Goal: Task Accomplishment & Management: Use online tool/utility

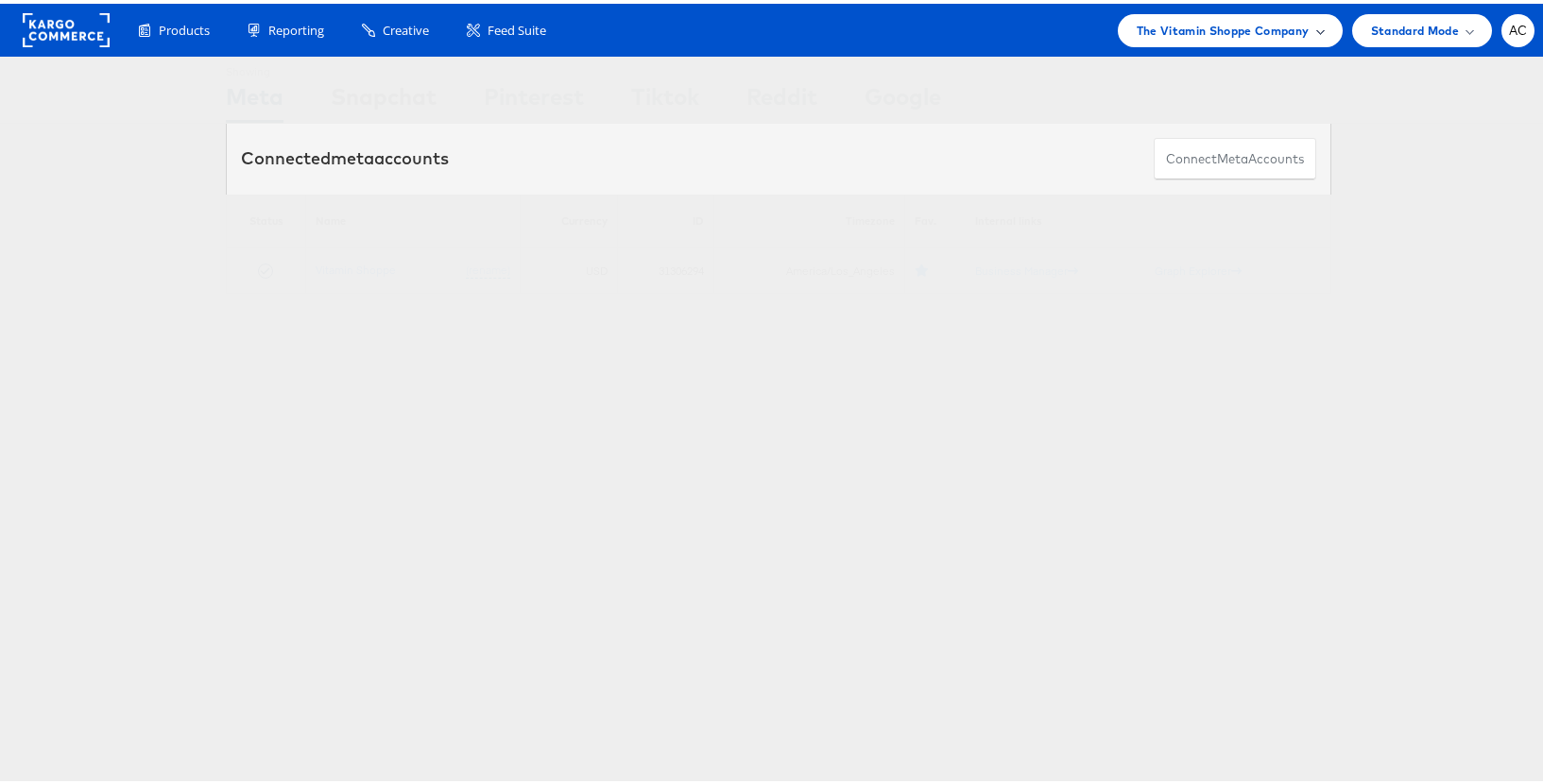
click at [1283, 35] on span "The Vitamin Shoppe Company" at bounding box center [1224, 27] width 173 height 20
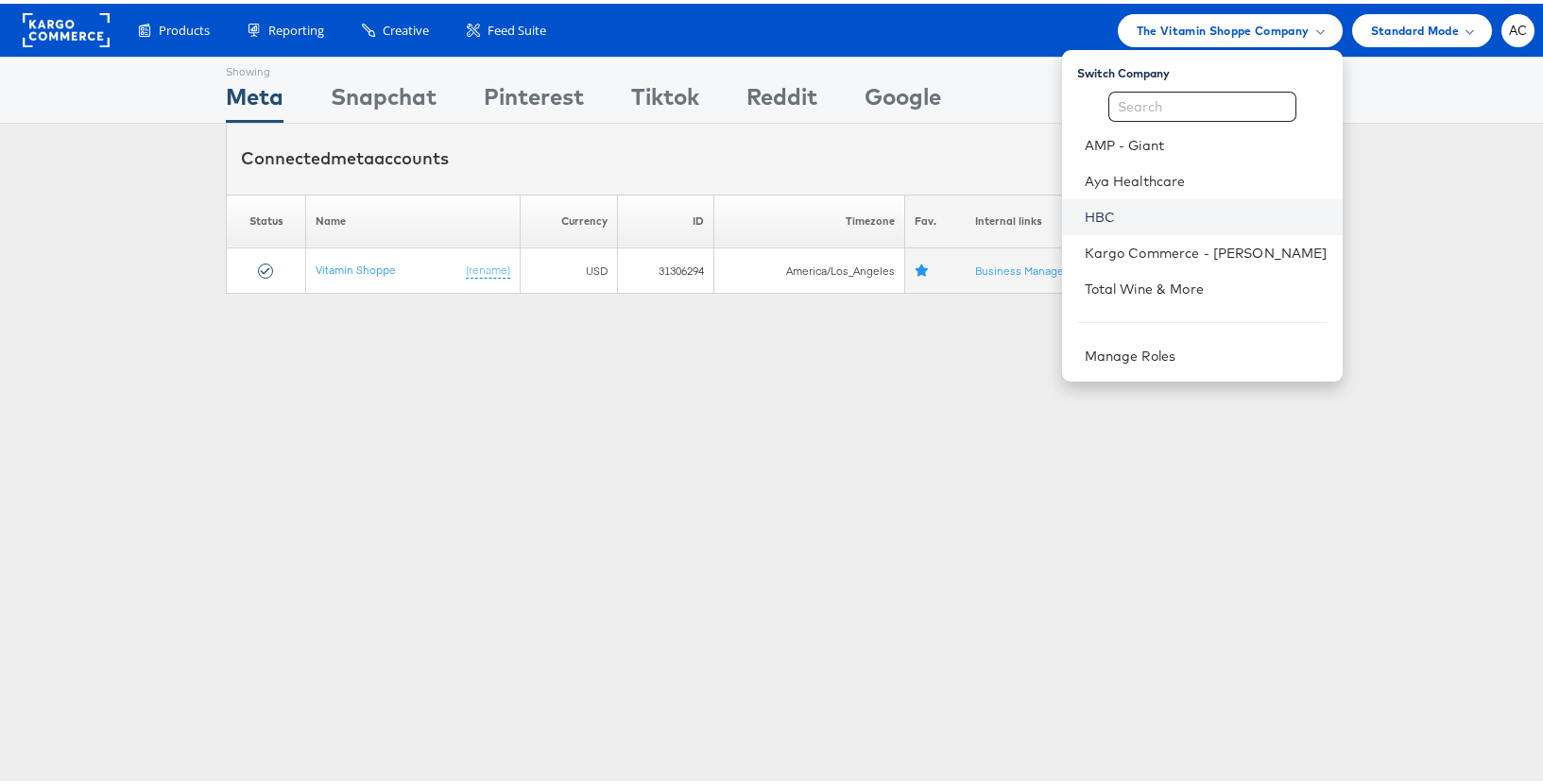
click at [1097, 218] on link "HBC" at bounding box center [1206, 213] width 243 height 19
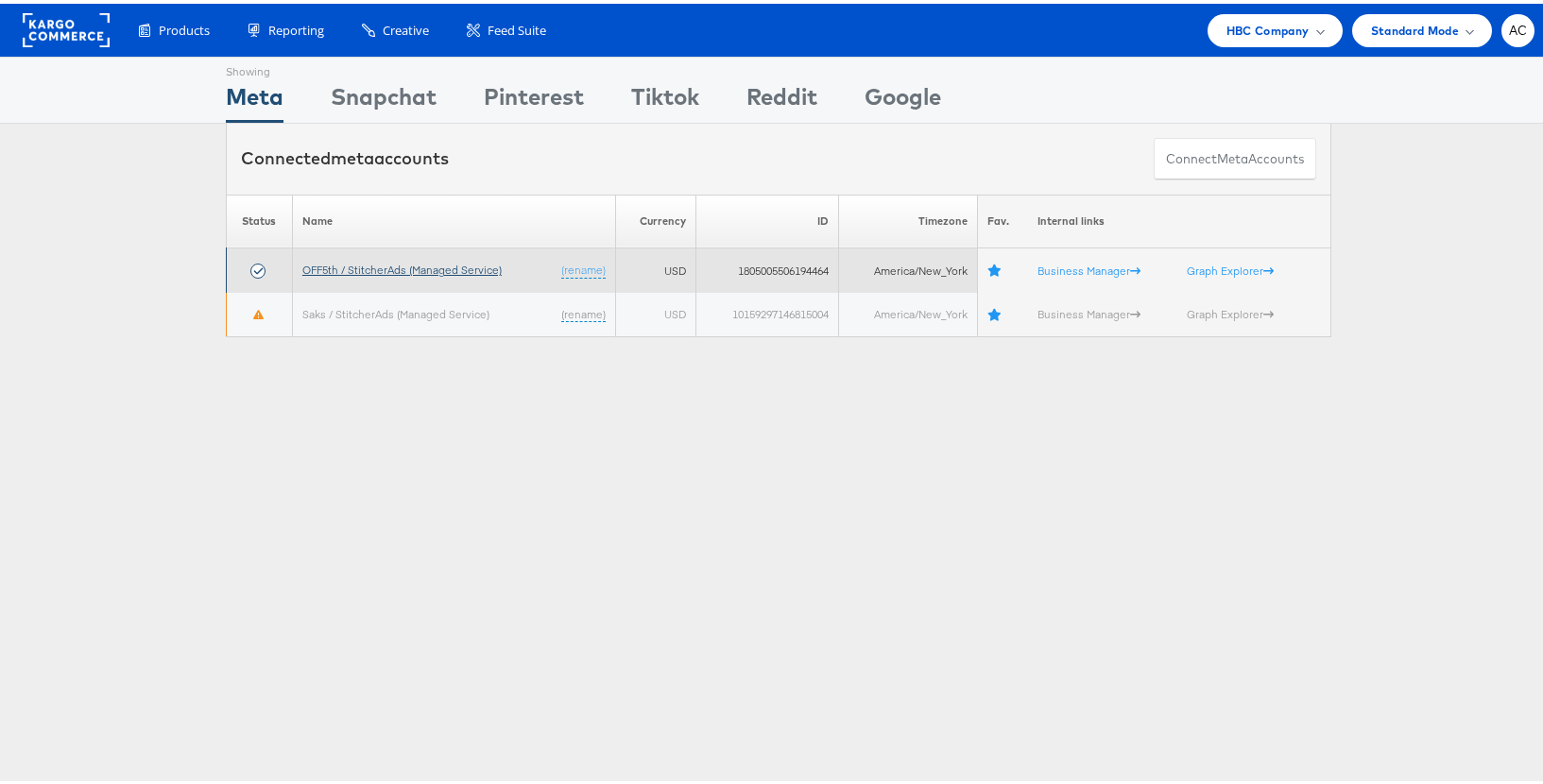
click at [485, 269] on link "OFF5th / StitcherAds (Managed Service)" at bounding box center [402, 265] width 200 height 14
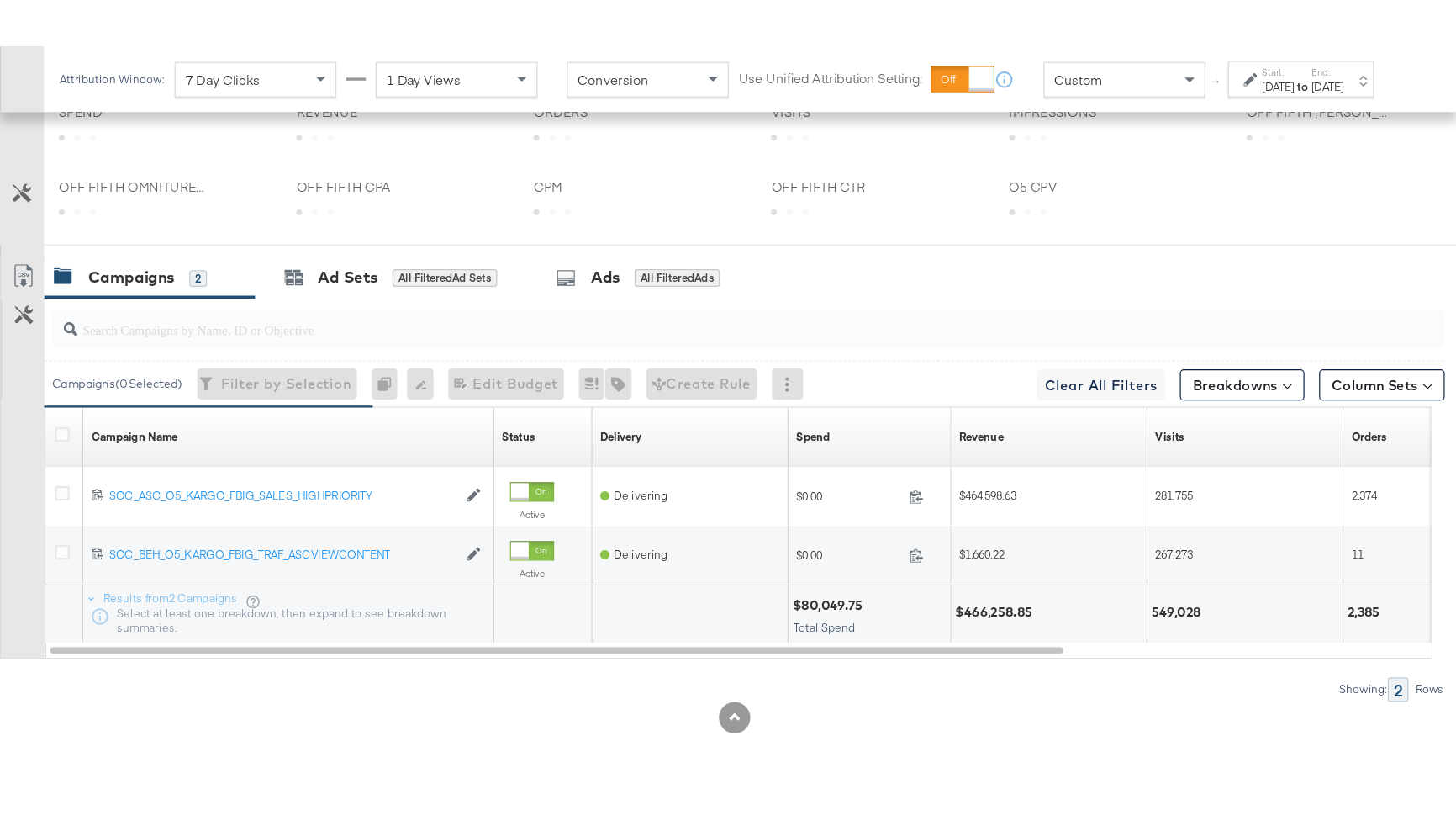
scroll to position [779, 0]
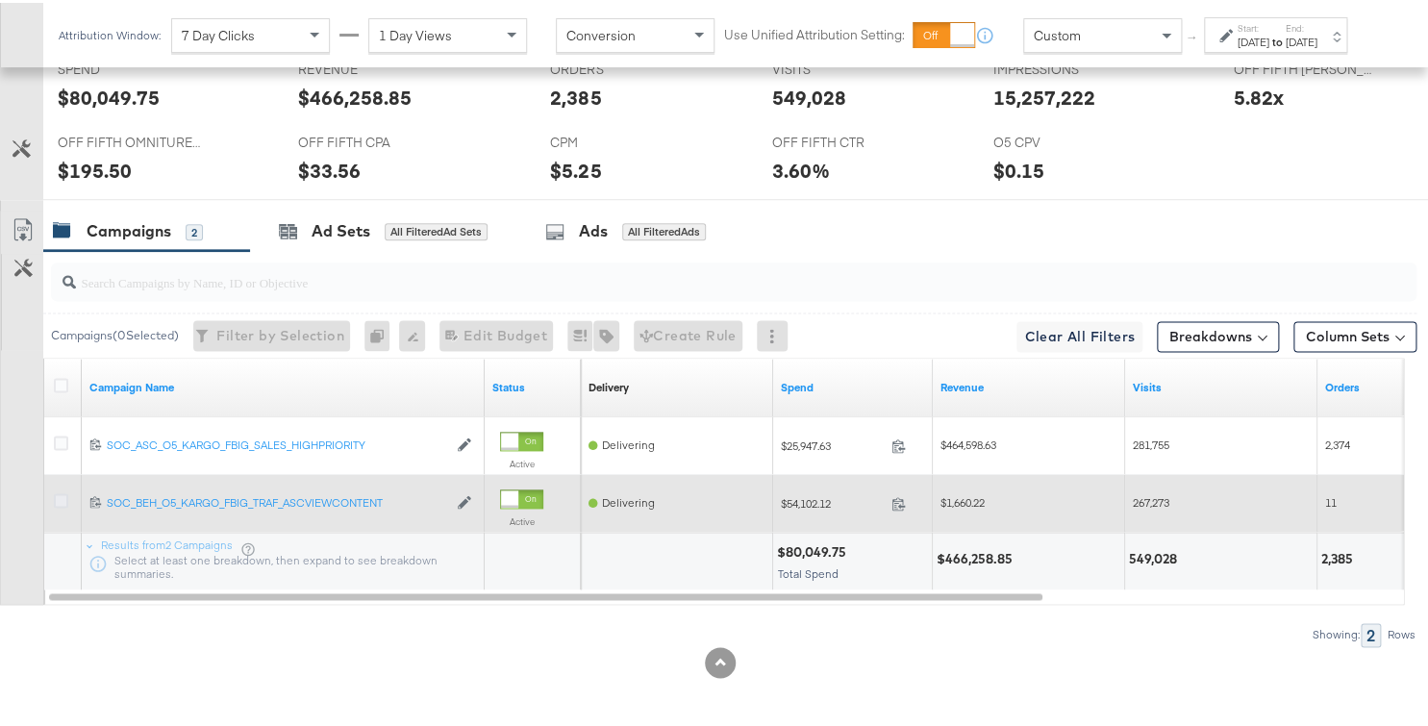
click at [54, 500] on icon at bounding box center [61, 497] width 14 height 14
click at [0, 0] on input "checkbox" at bounding box center [0, 0] width 0 height 0
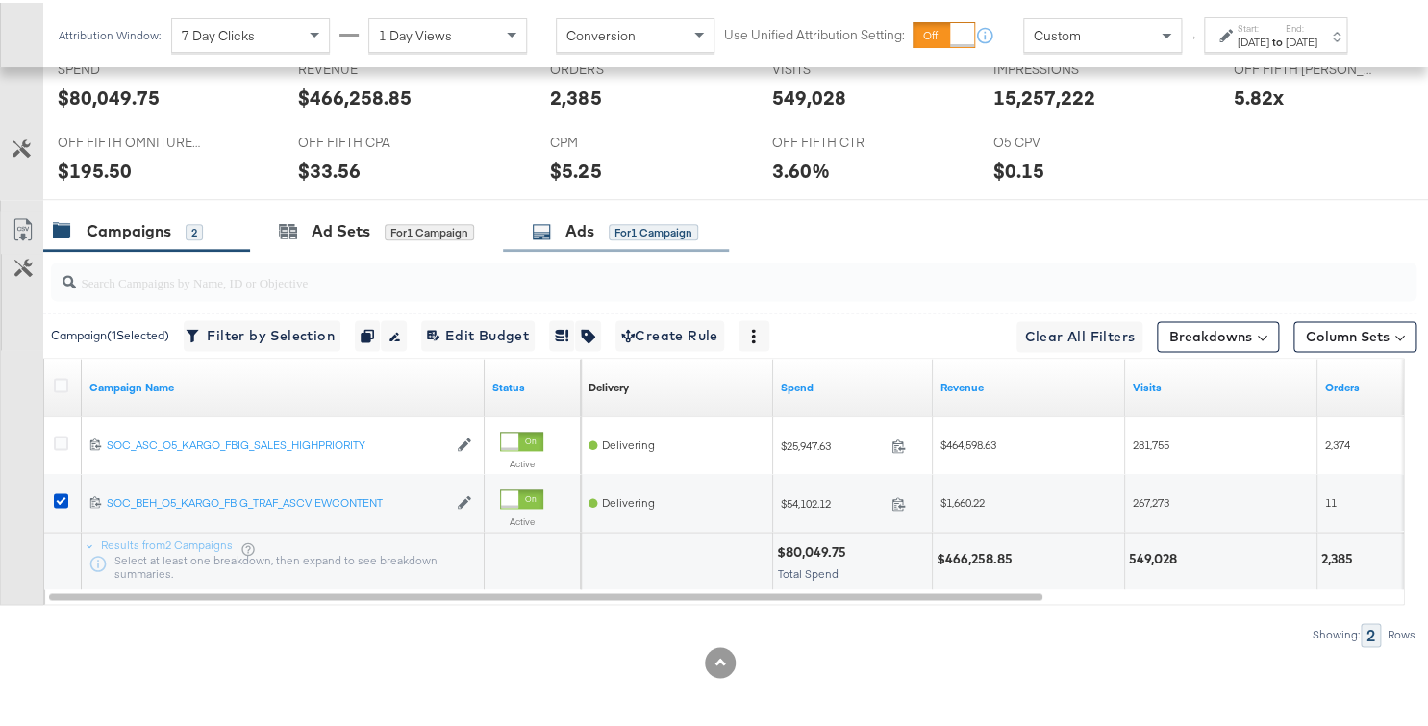
click at [595, 241] on div "Ads for 1 Campaign" at bounding box center [616, 228] width 226 height 41
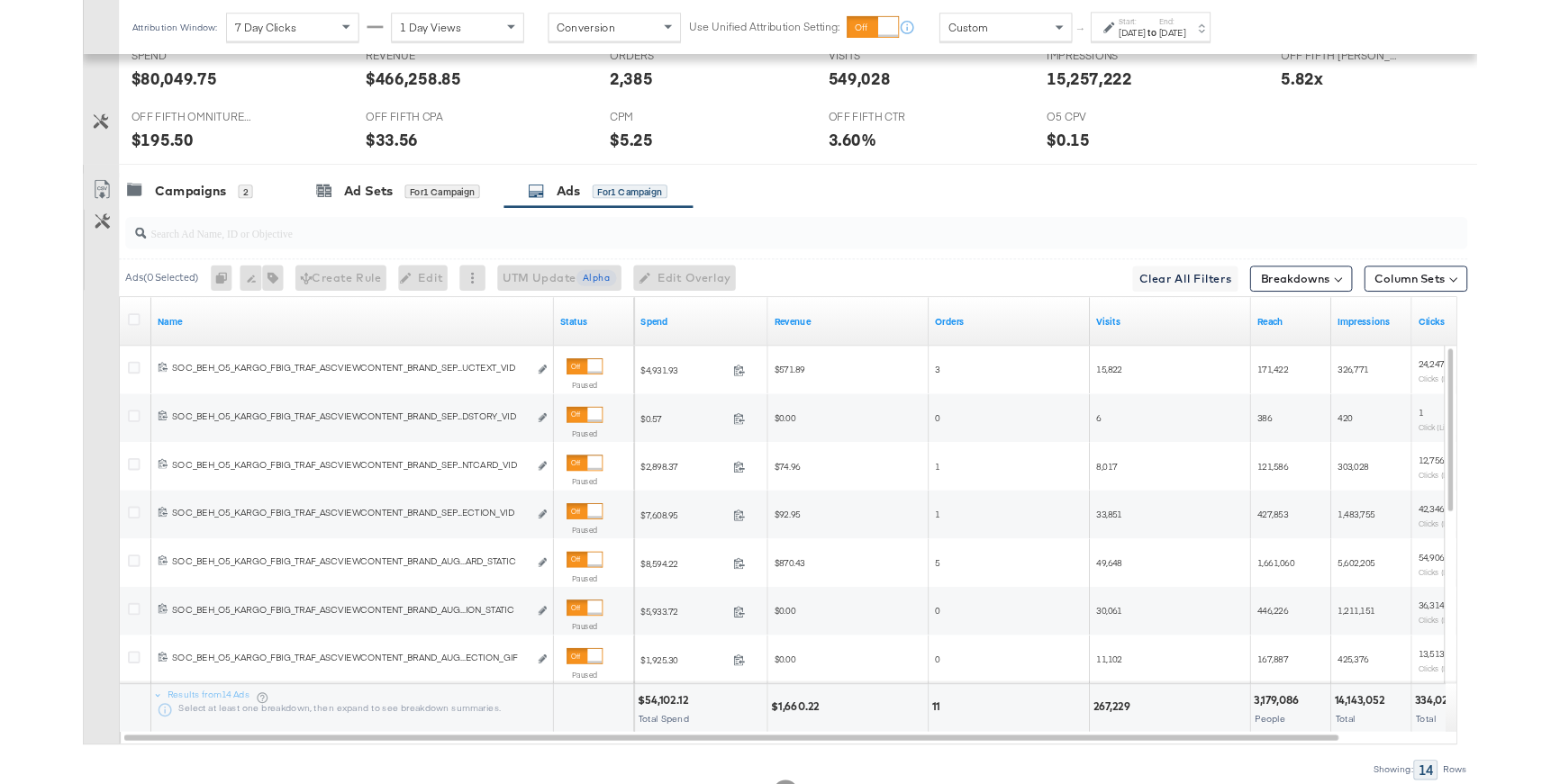
scroll to position [818, 0]
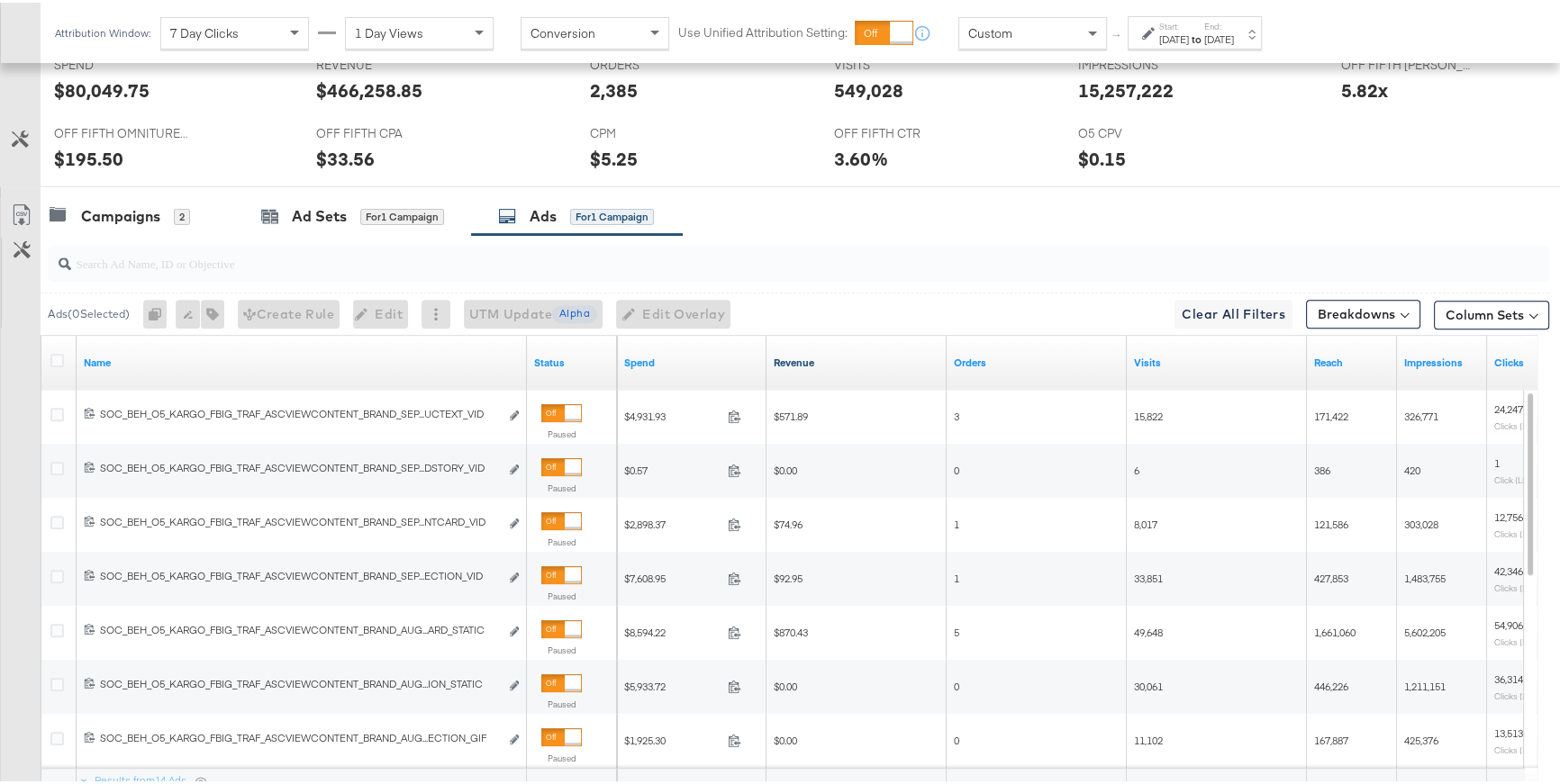
click at [849, 361] on link "Revenue" at bounding box center [856, 360] width 166 height 14
drag, startPoint x: 547, startPoint y: 351, endPoint x: 575, endPoint y: 352, distance: 28.0
click at [575, 352] on div "Name Status" at bounding box center [329, 361] width 575 height 54
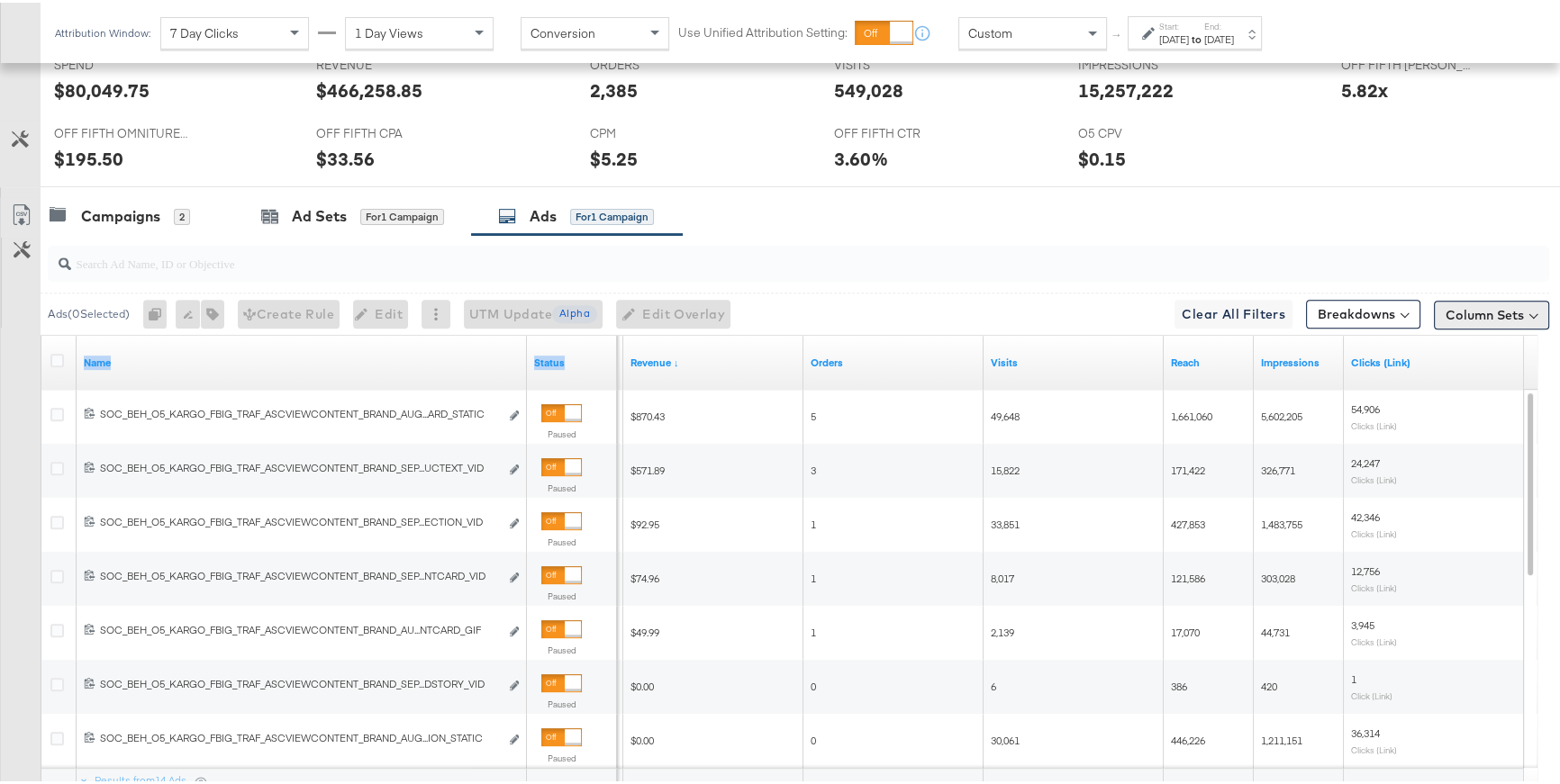
click at [1348, 312] on button "Column Sets" at bounding box center [1491, 312] width 115 height 29
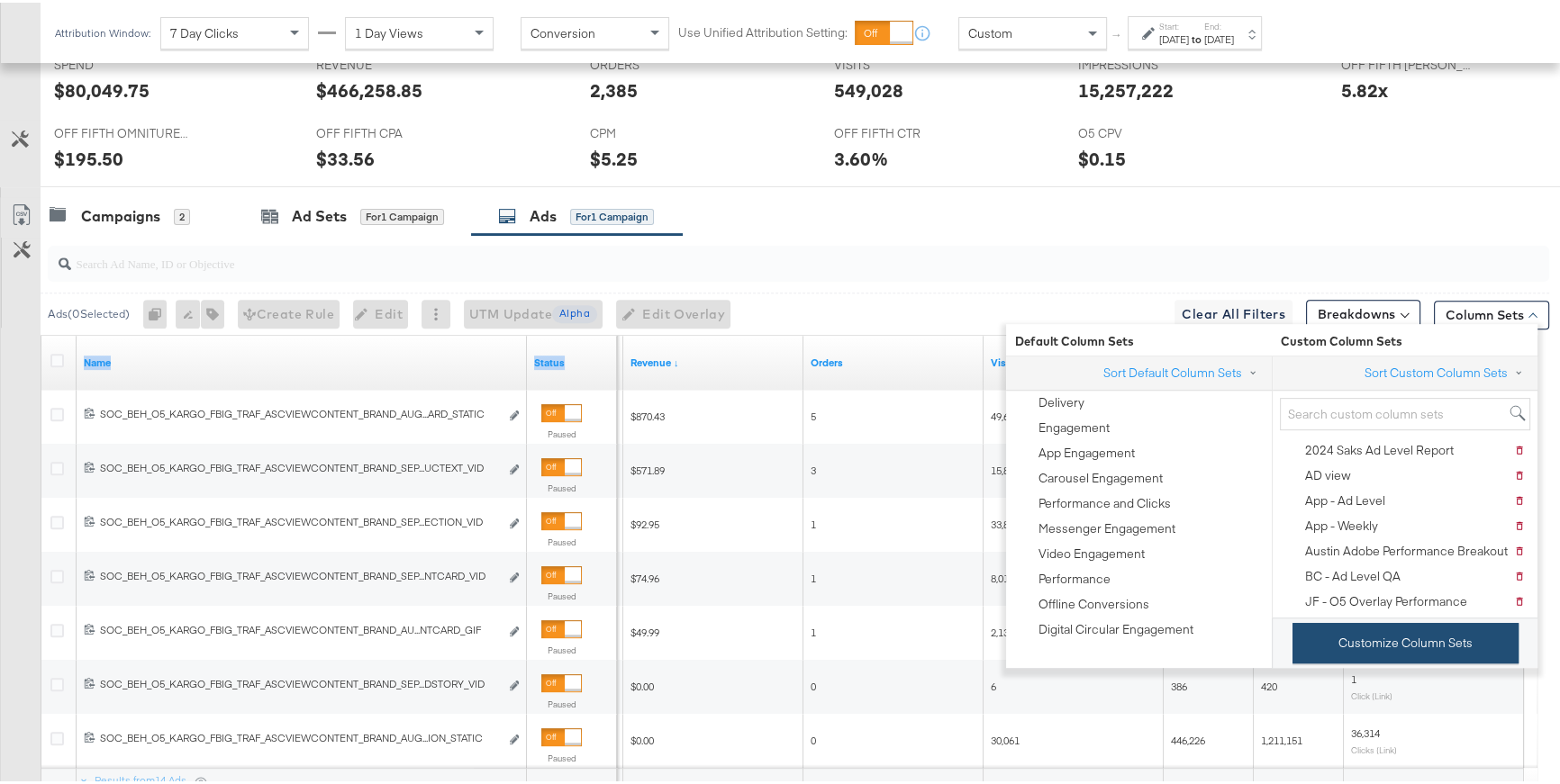
click at [1348, 631] on button "Customize Column Sets" at bounding box center [1405, 640] width 226 height 40
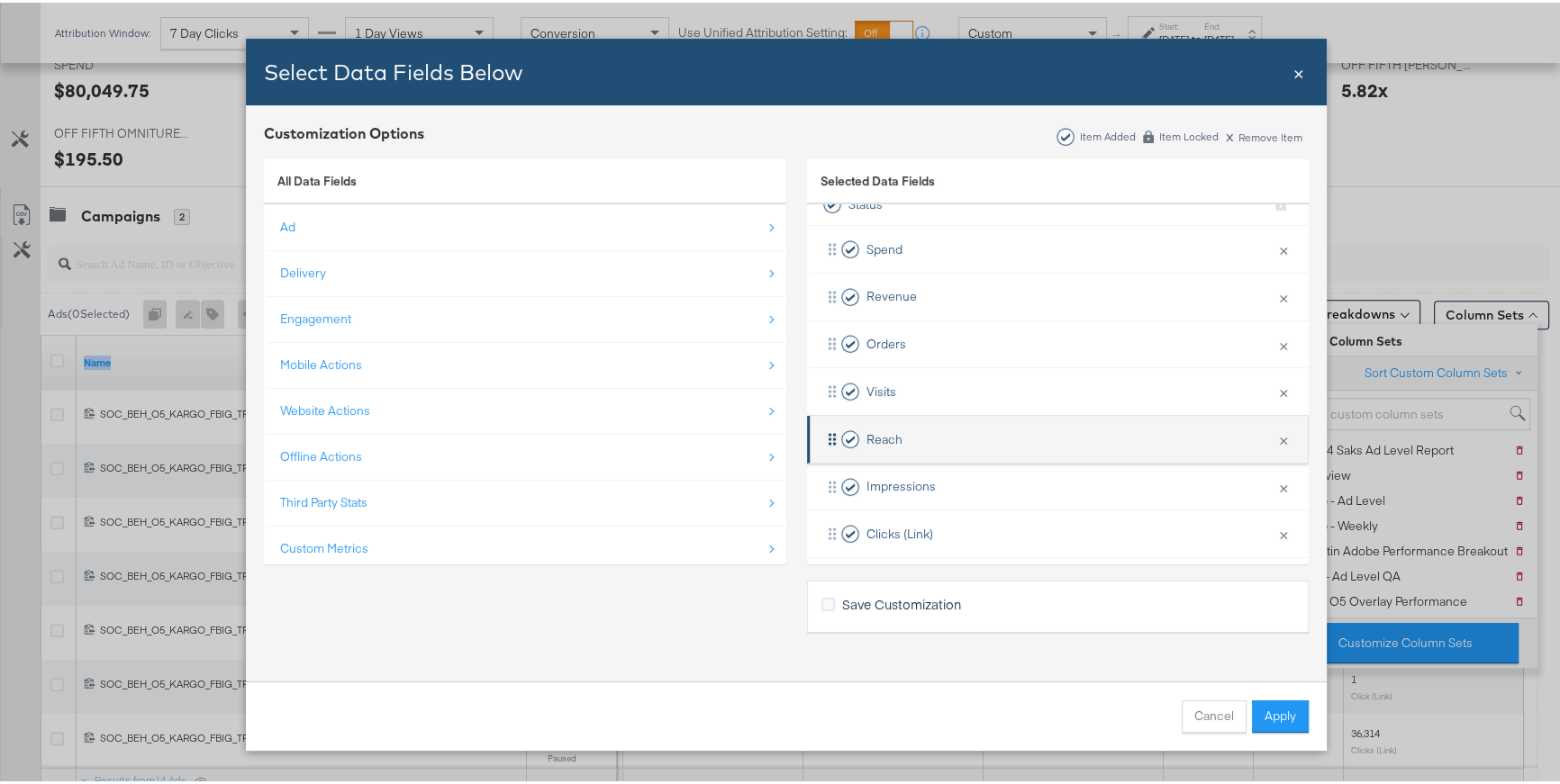
scroll to position [73, 0]
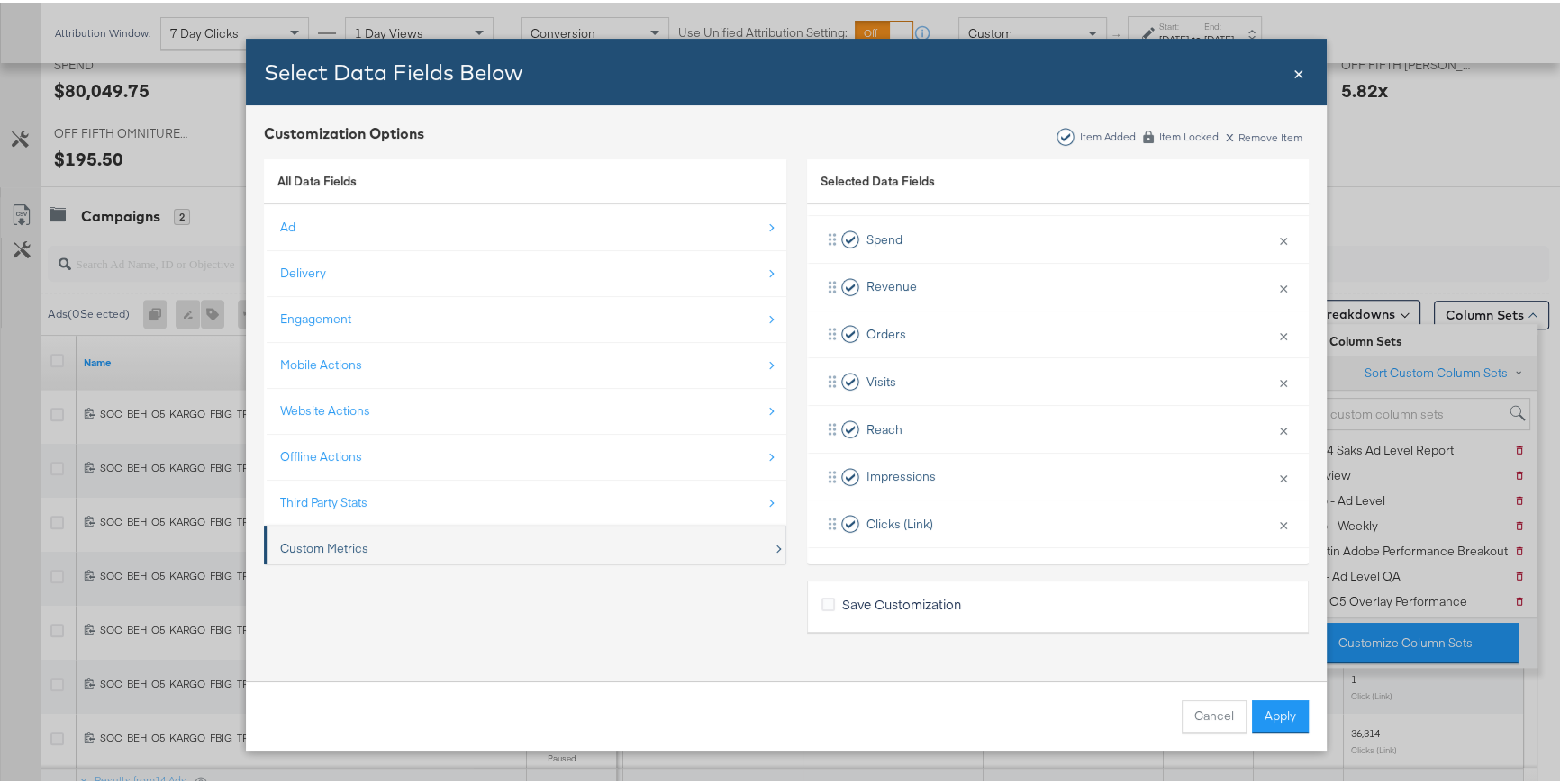
click at [512, 546] on div "Custom Metrics" at bounding box center [527, 545] width 493 height 37
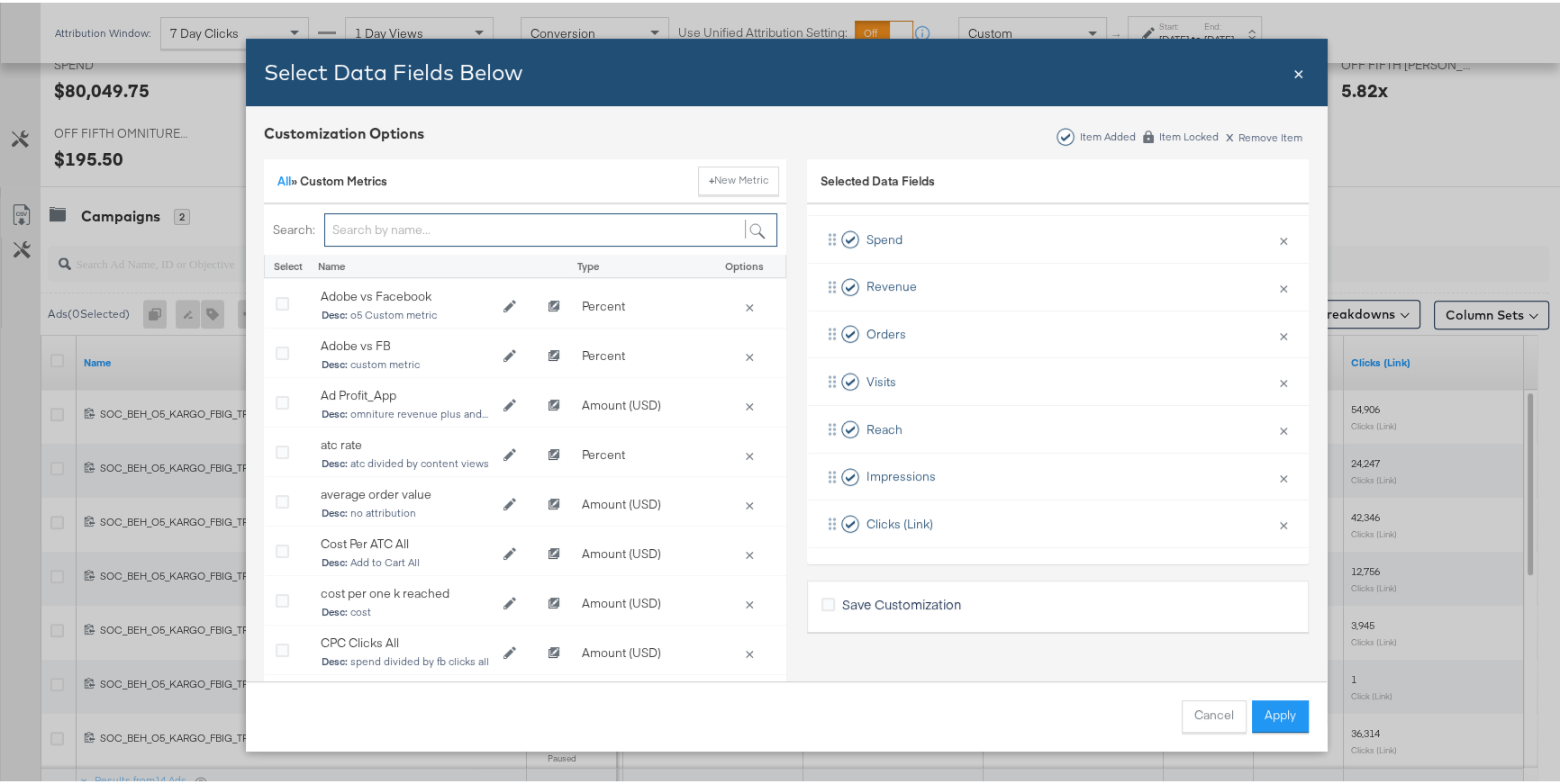
click at [446, 233] on input "Bulk Add Locations Modal" at bounding box center [551, 228] width 453 height 34
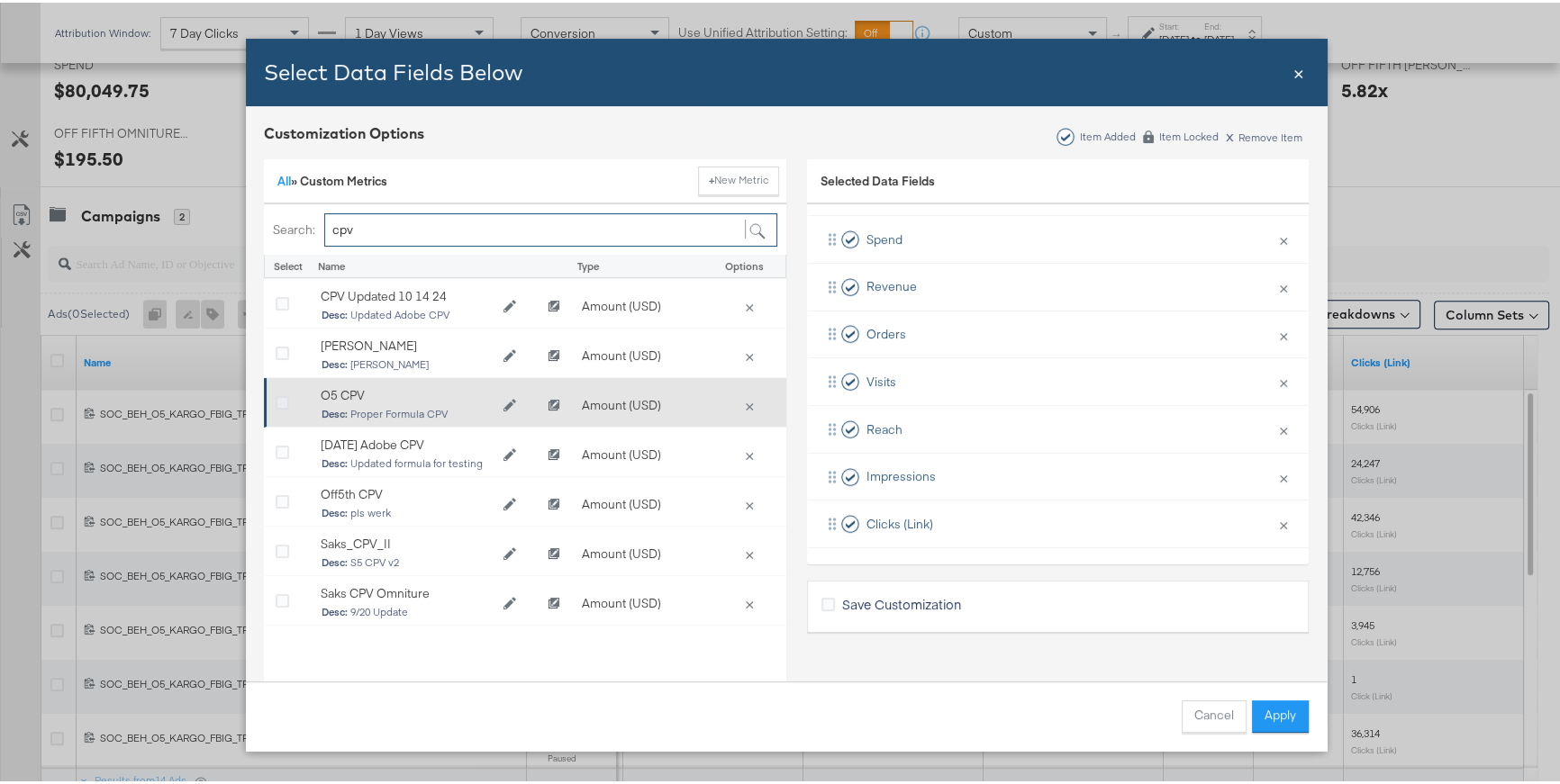
type input "cpv"
click at [279, 397] on icon "Bulk Add Locations Modal" at bounding box center [282, 401] width 13 height 13
click at [0, 0] on input "Bulk Add Locations Modal" at bounding box center [0, 0] width 0 height 0
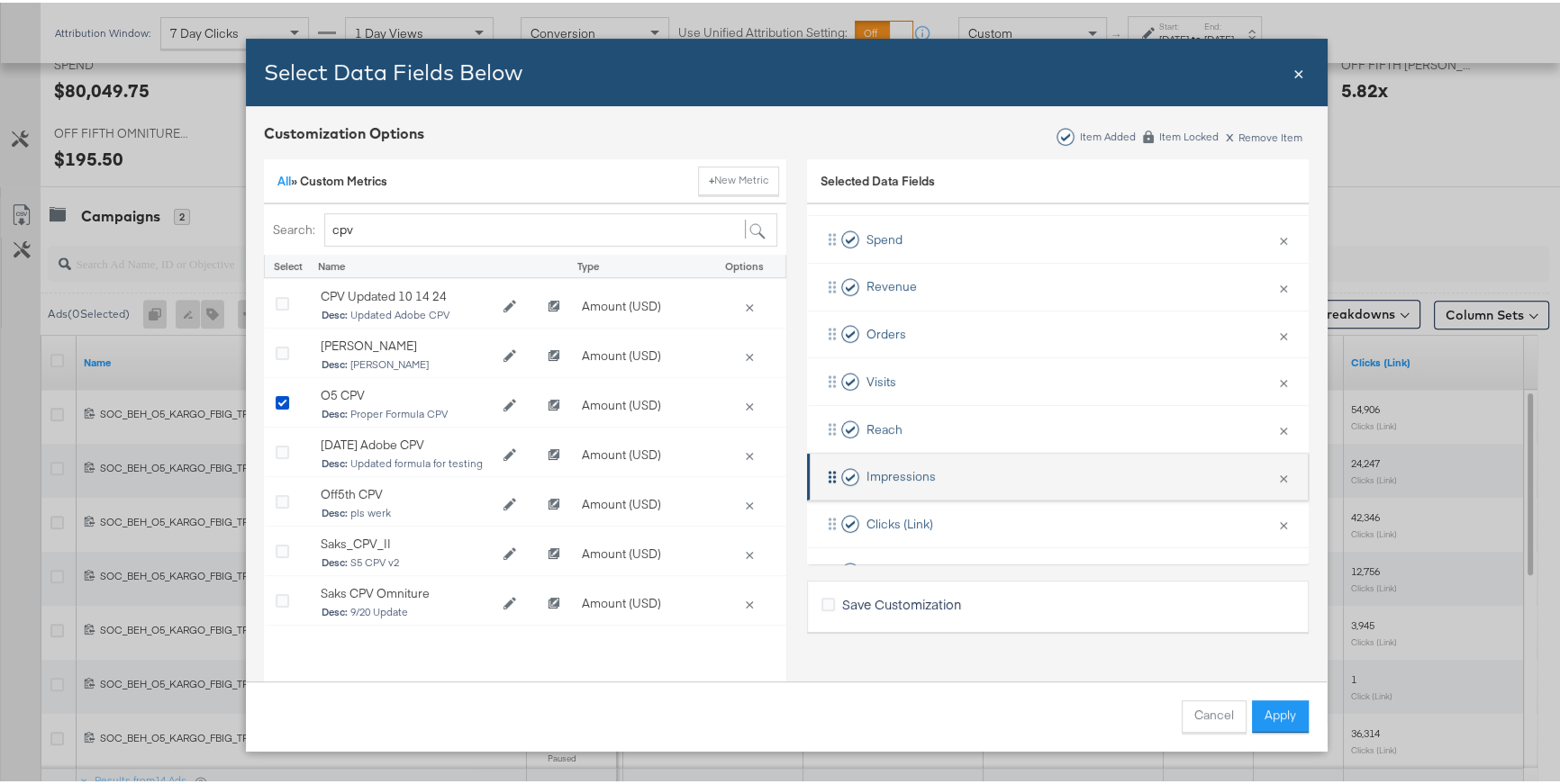
scroll to position [121, 0]
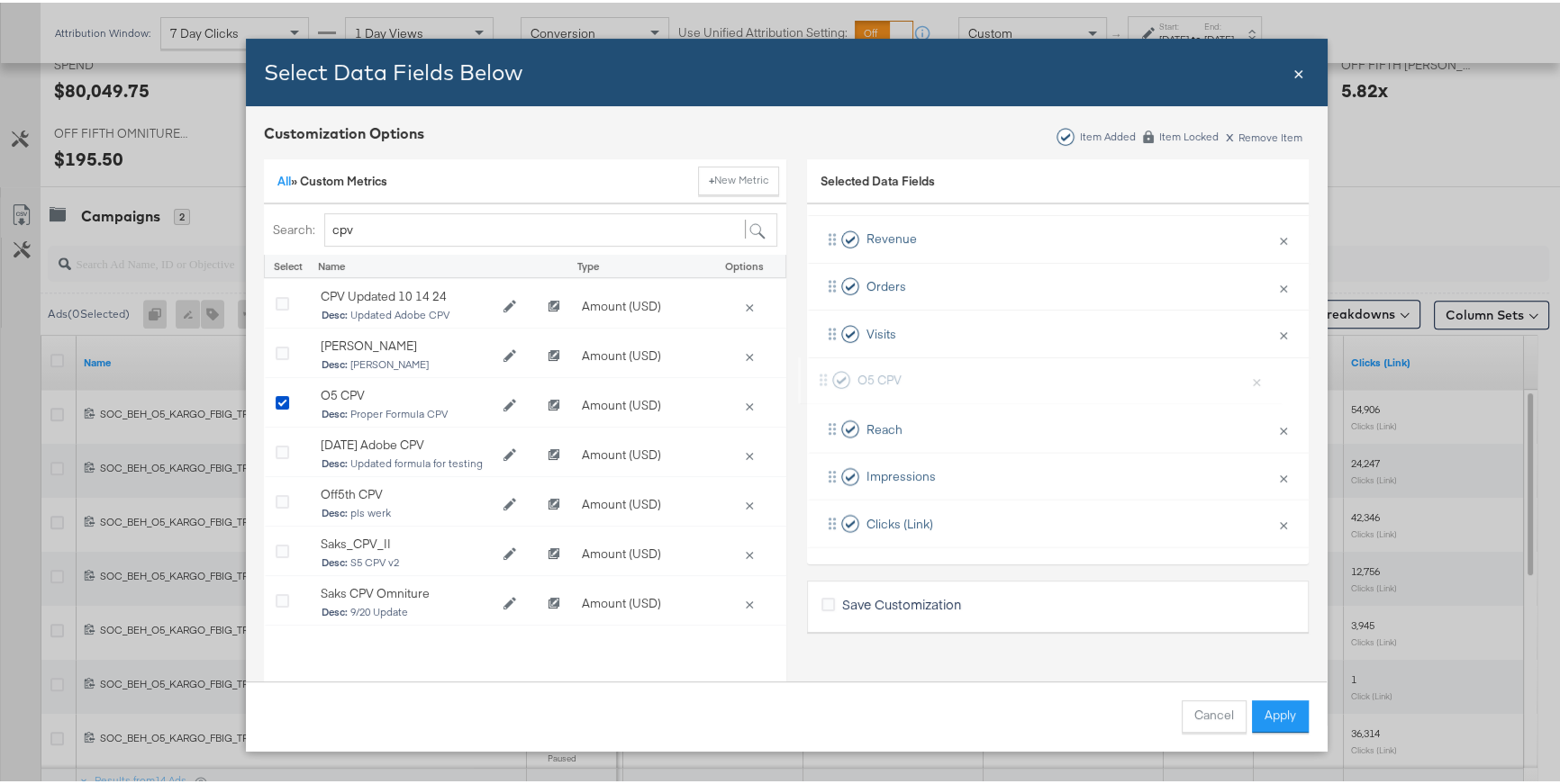
drag, startPoint x: 814, startPoint y: 527, endPoint x: 818, endPoint y: 377, distance: 150.1
click at [818, 377] on div "Spend × Remove from KPIs Revenue × Remove from KPIs Orders × Remove from KPIs V…" at bounding box center [1057, 356] width 501 height 380
click at [1254, 679] on button "Apply" at bounding box center [1280, 714] width 57 height 33
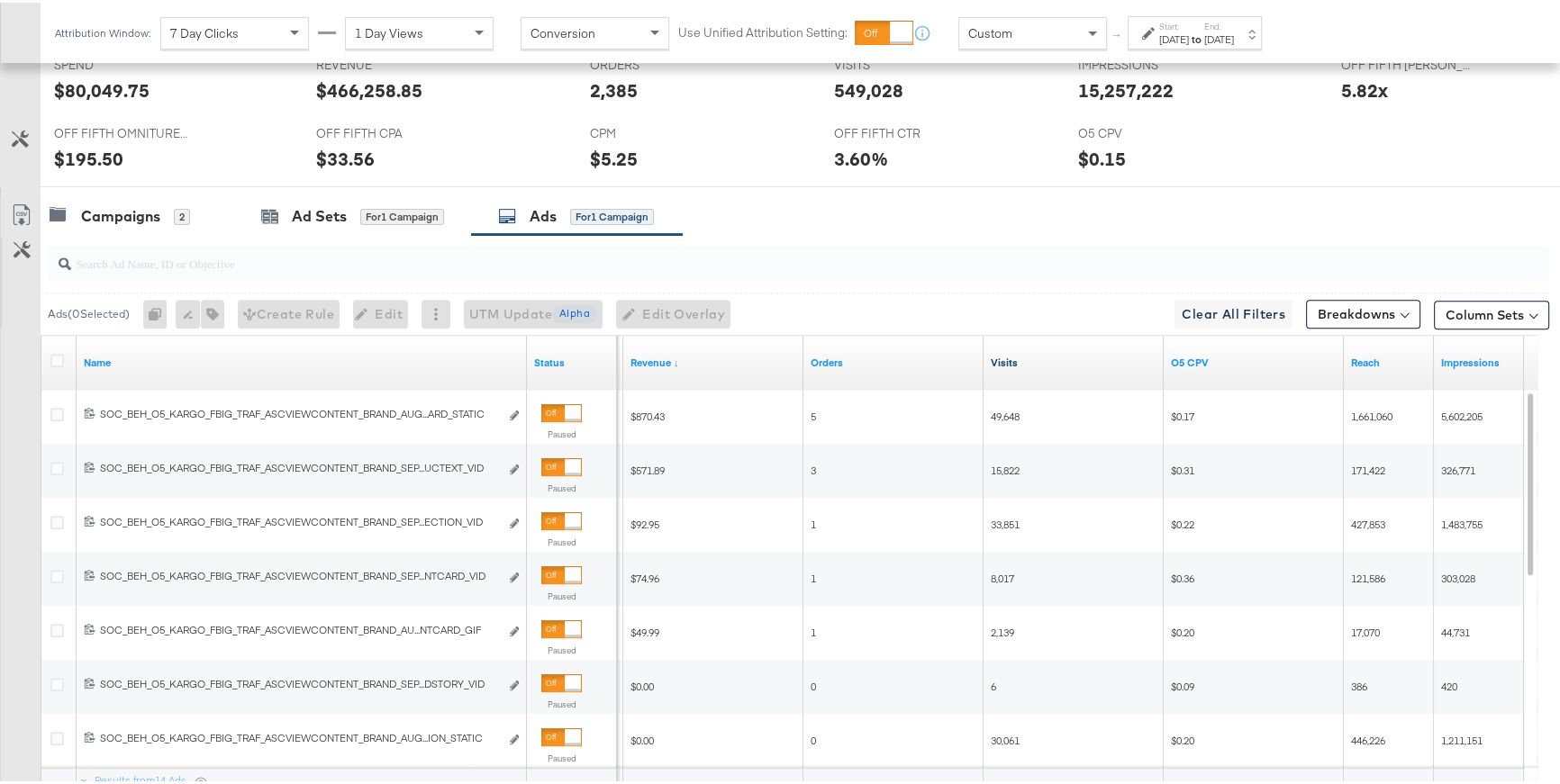
click at [1009, 353] on link "Visits" at bounding box center [1074, 360] width 166 height 14
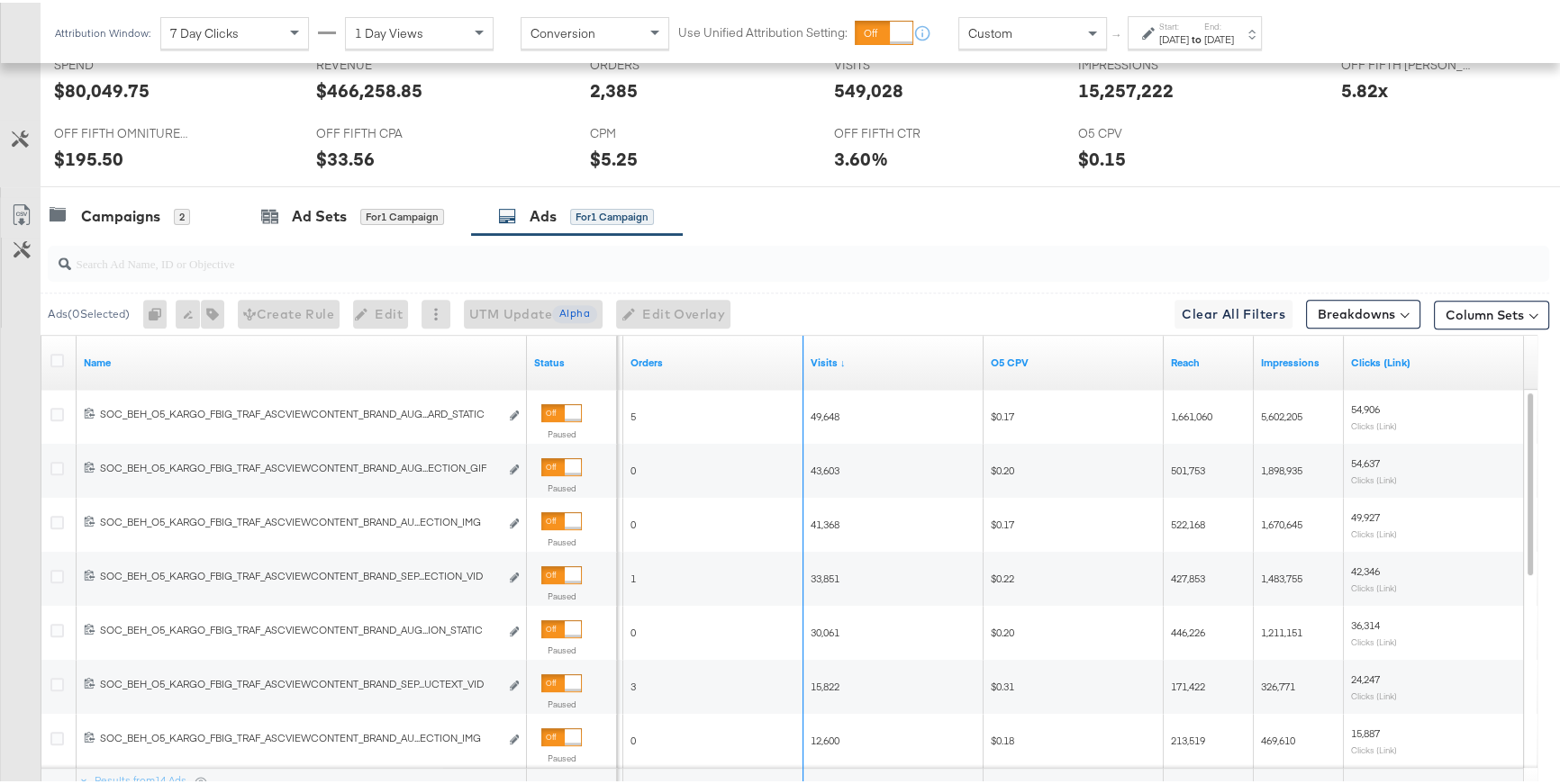
drag, startPoint x: 798, startPoint y: 341, endPoint x: 723, endPoint y: 341, distance: 75.0
click at [723, 341] on div "Orders" at bounding box center [713, 361] width 180 height 54
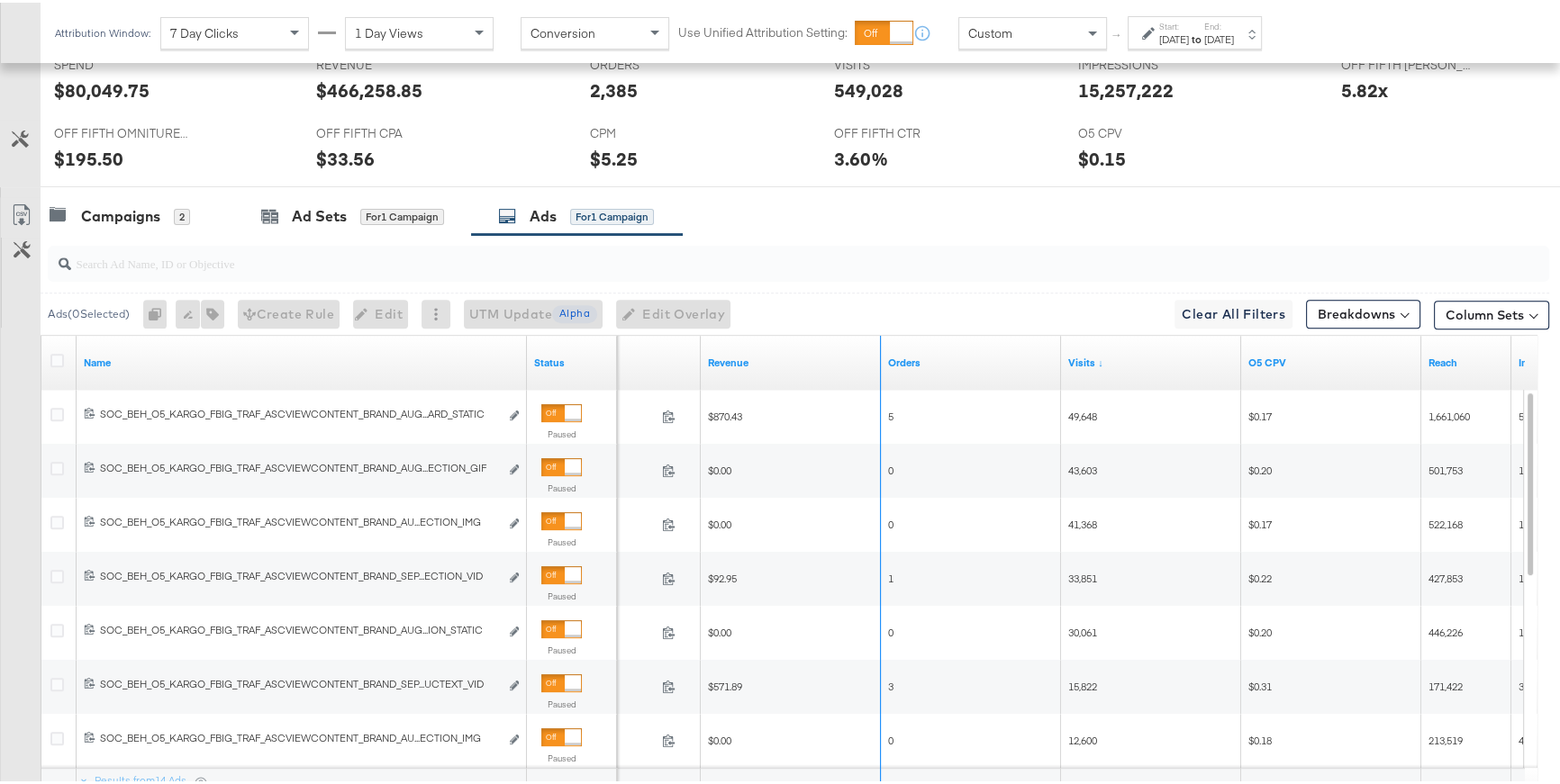
drag, startPoint x: 878, startPoint y: 344, endPoint x: 799, endPoint y: 343, distance: 79.0
click at [799, 343] on div "Revenue" at bounding box center [791, 361] width 180 height 54
drag, startPoint x: 1060, startPoint y: 340, endPoint x: 1011, endPoint y: 338, distance: 49.0
click at [1011, 338] on div "Orders" at bounding box center [971, 361] width 180 height 54
drag, startPoint x: 1240, startPoint y: 347, endPoint x: 1164, endPoint y: 348, distance: 76.0
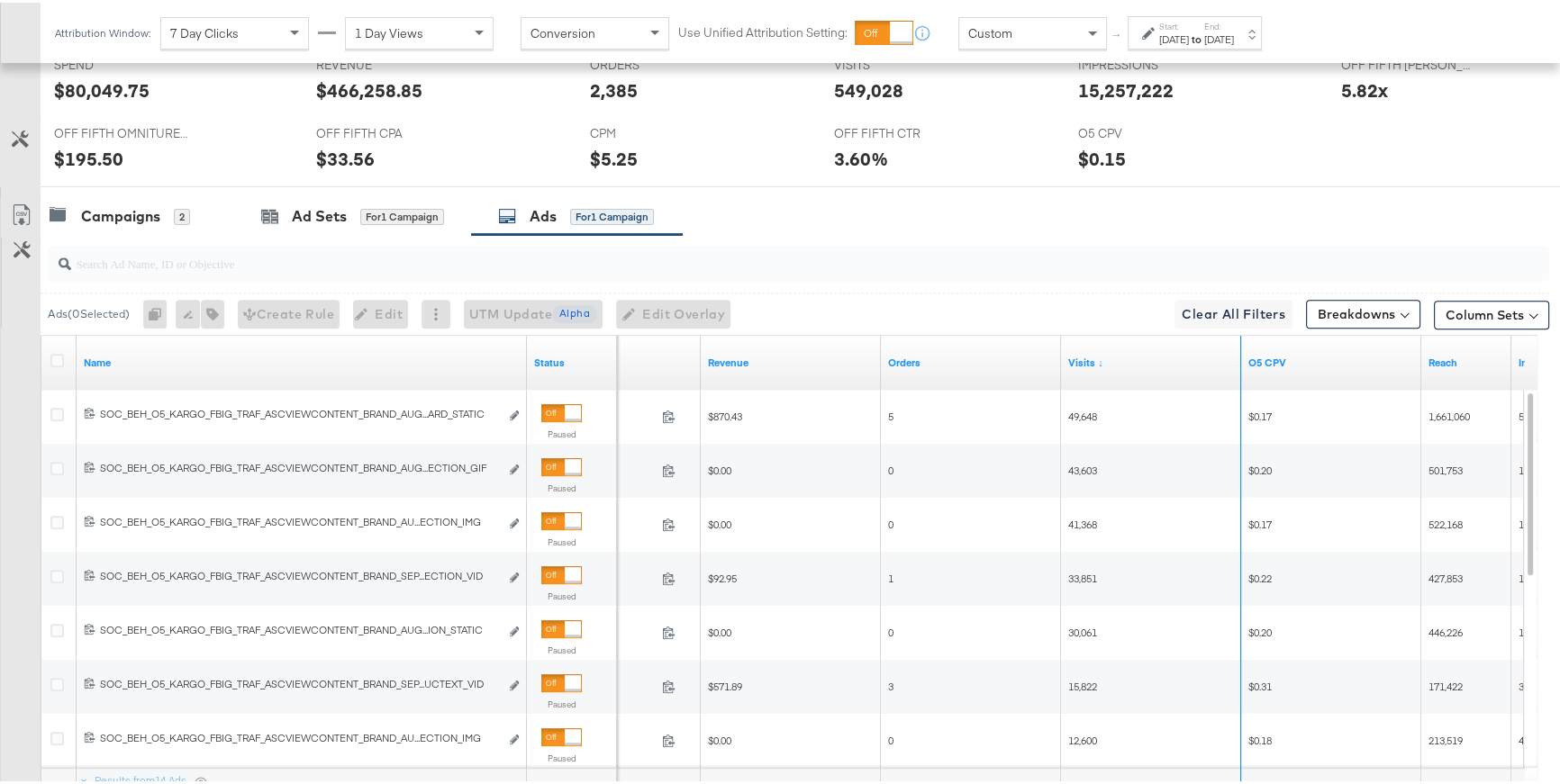
click at [1164, 348] on div "Visits ↓" at bounding box center [1151, 361] width 180 height 54
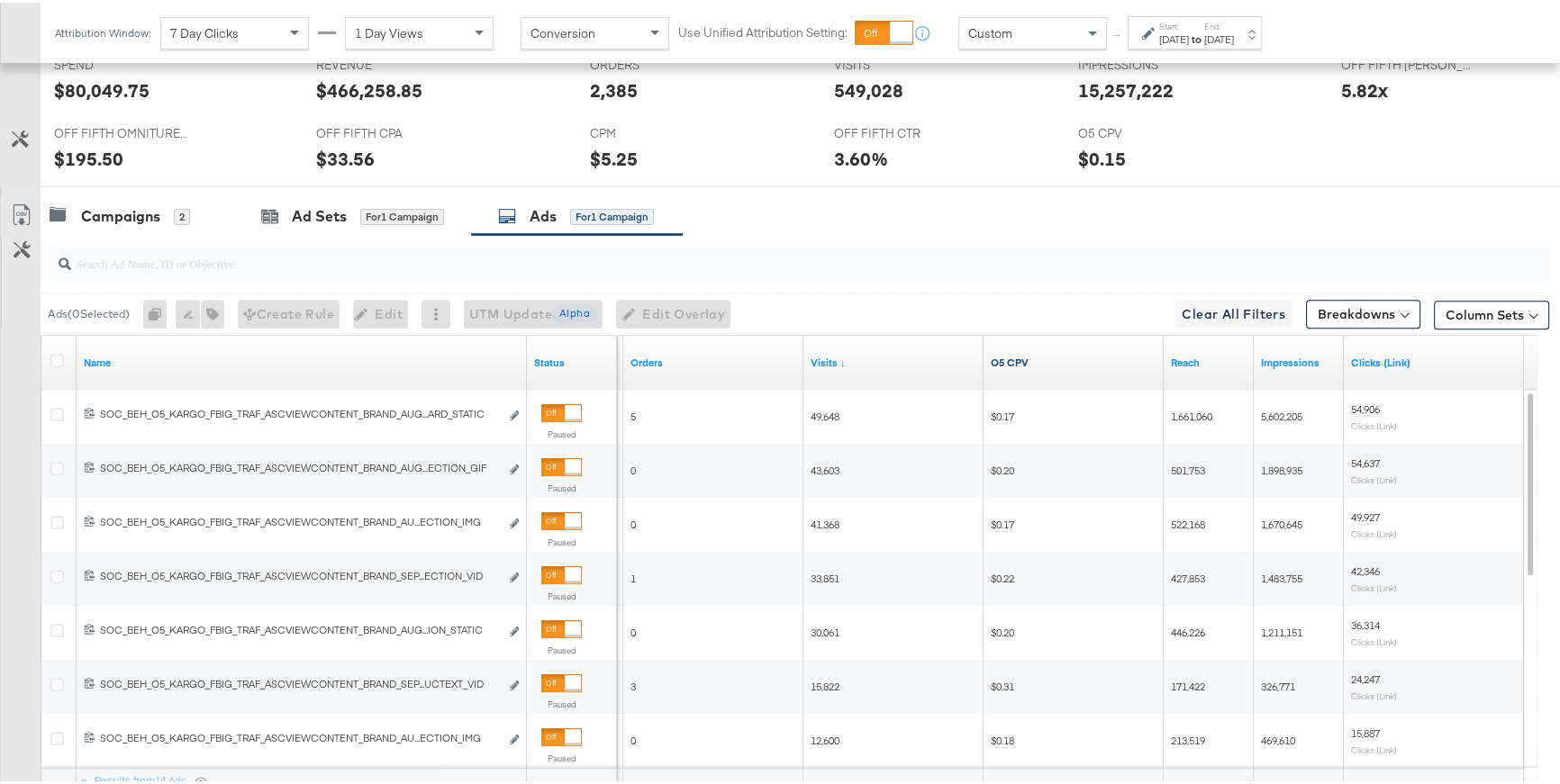
click at [1017, 356] on link "O5 CPV" at bounding box center [1074, 360] width 166 height 14
click at [907, 357] on link "Visits" at bounding box center [893, 360] width 166 height 14
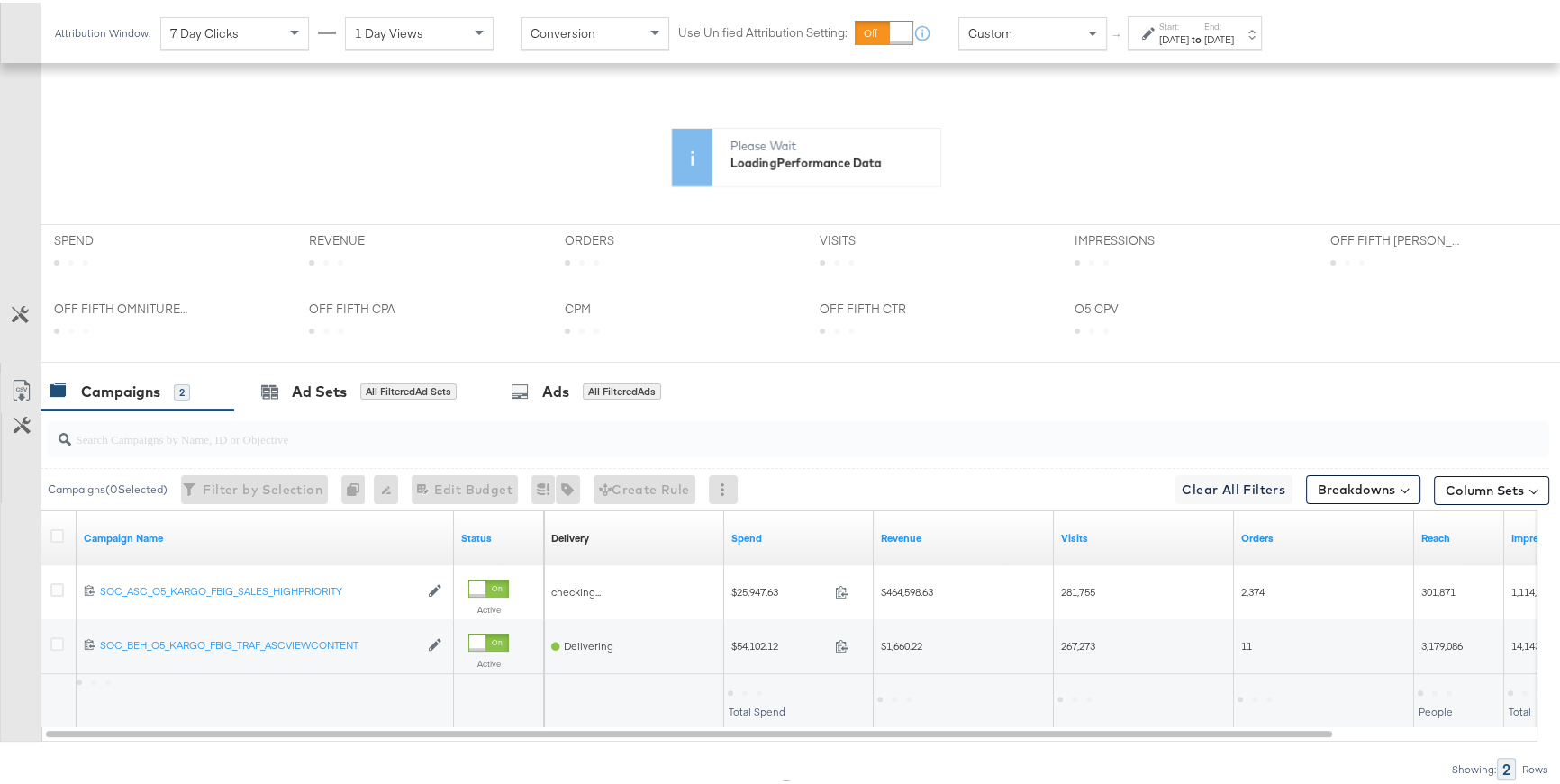
scroll to position [474, 0]
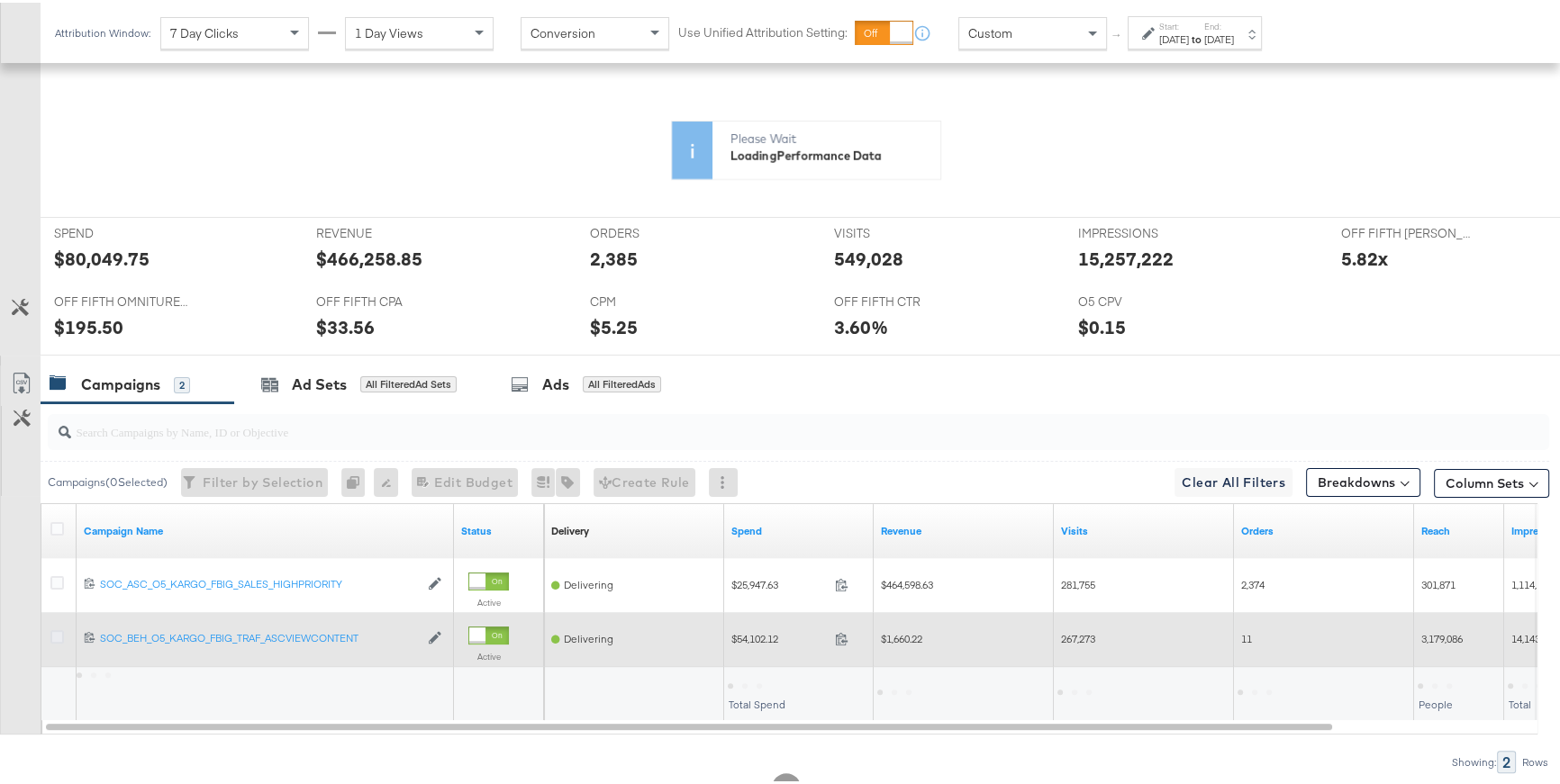
click at [56, 632] on icon at bounding box center [57, 634] width 13 height 13
click at [0, 0] on input "checkbox" at bounding box center [0, 0] width 0 height 0
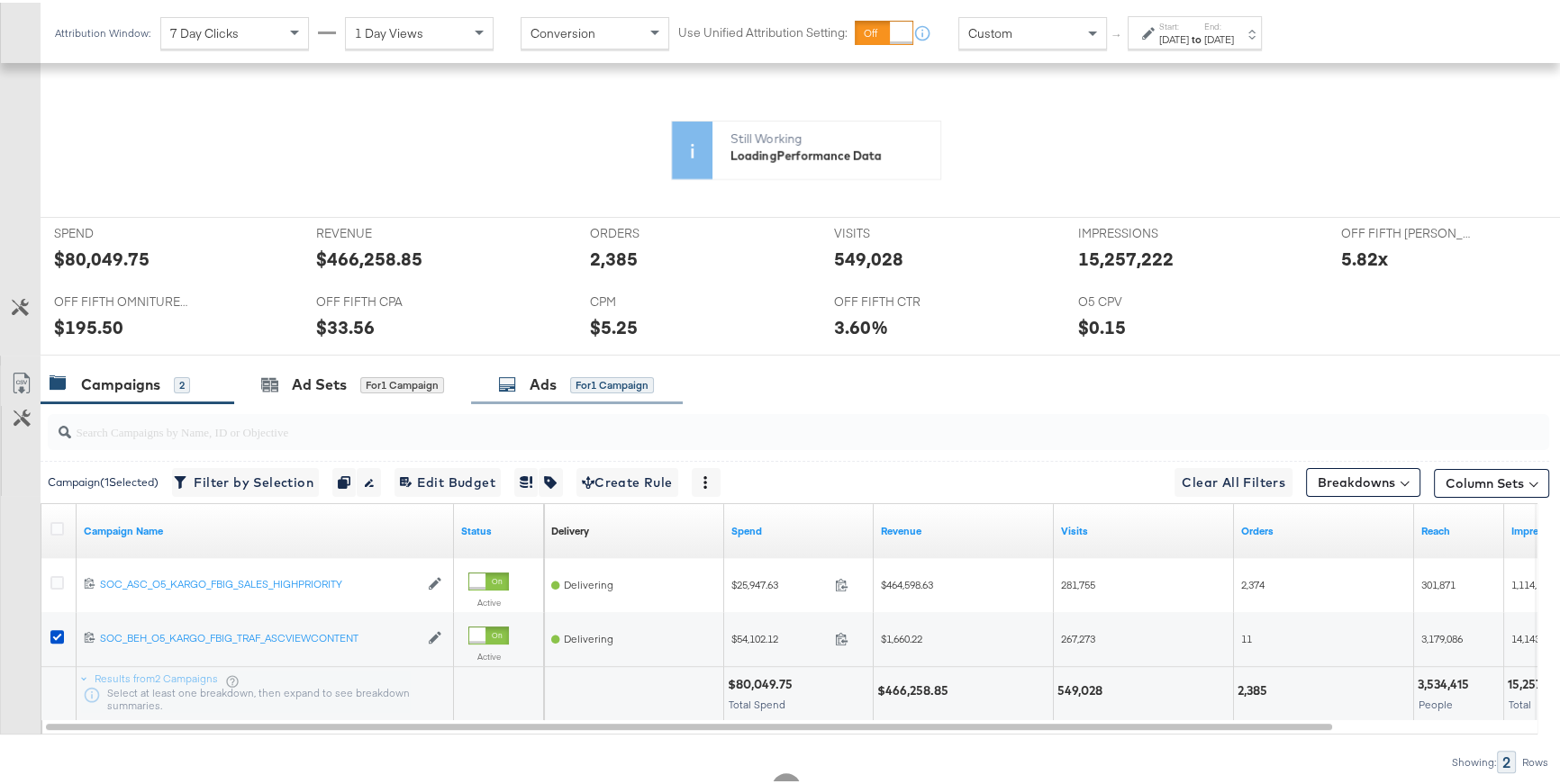
click at [533, 387] on div "Ads" at bounding box center [542, 382] width 27 height 21
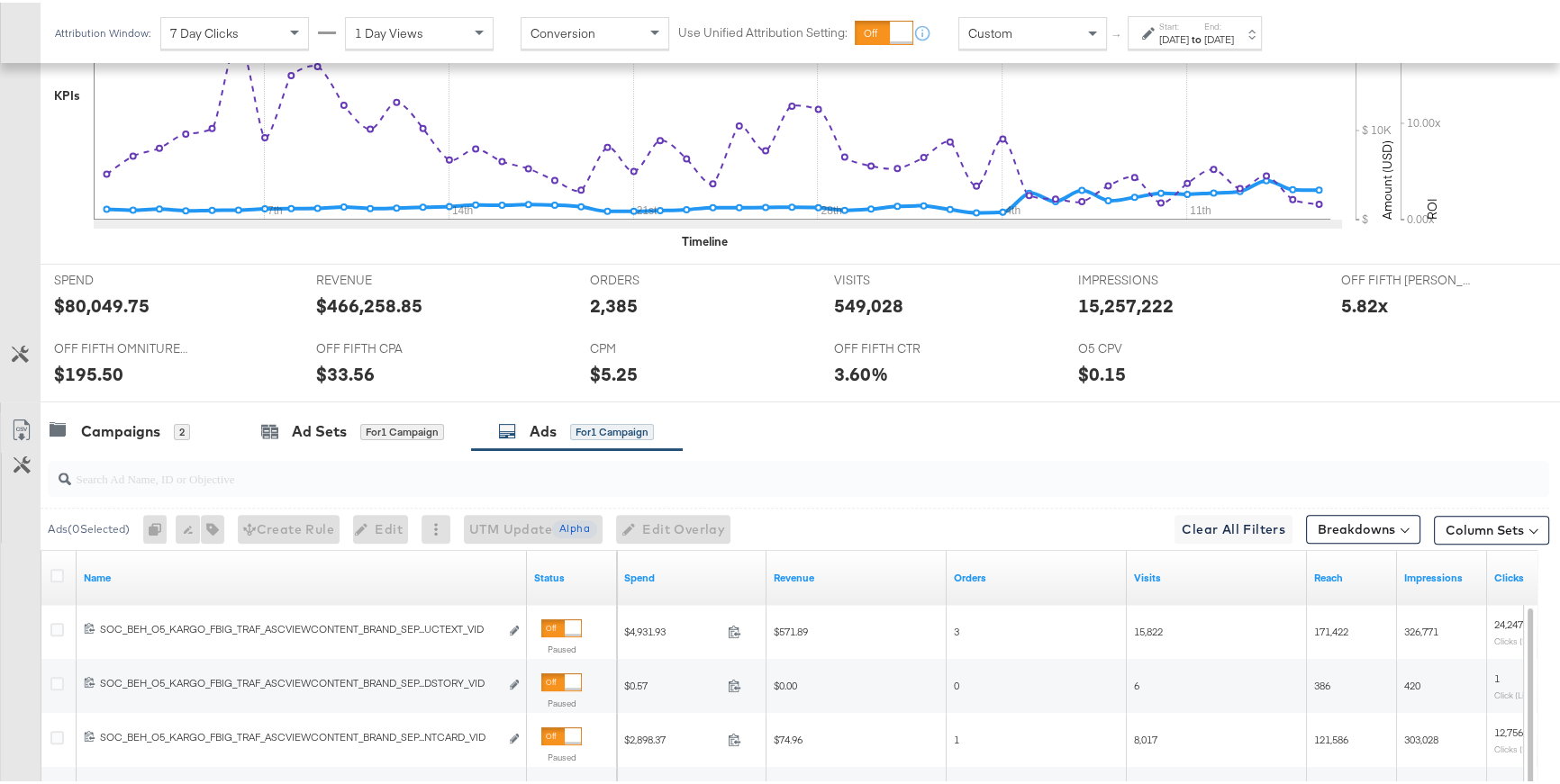
scroll to position [619, 0]
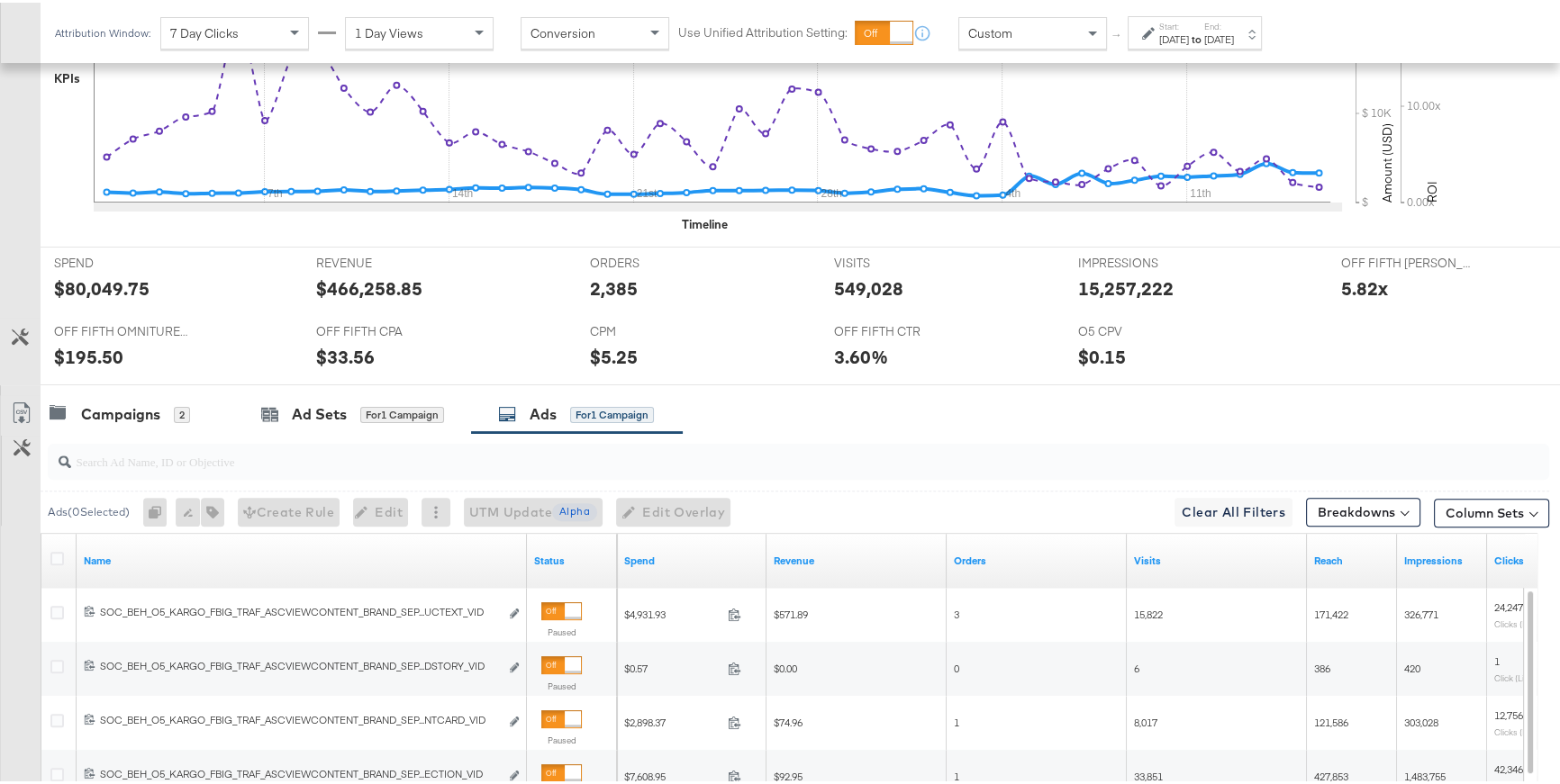
click at [1154, 547] on div "Visits" at bounding box center [1217, 558] width 180 height 29
click at [1153, 553] on link "Visits" at bounding box center [1216, 557] width 166 height 14
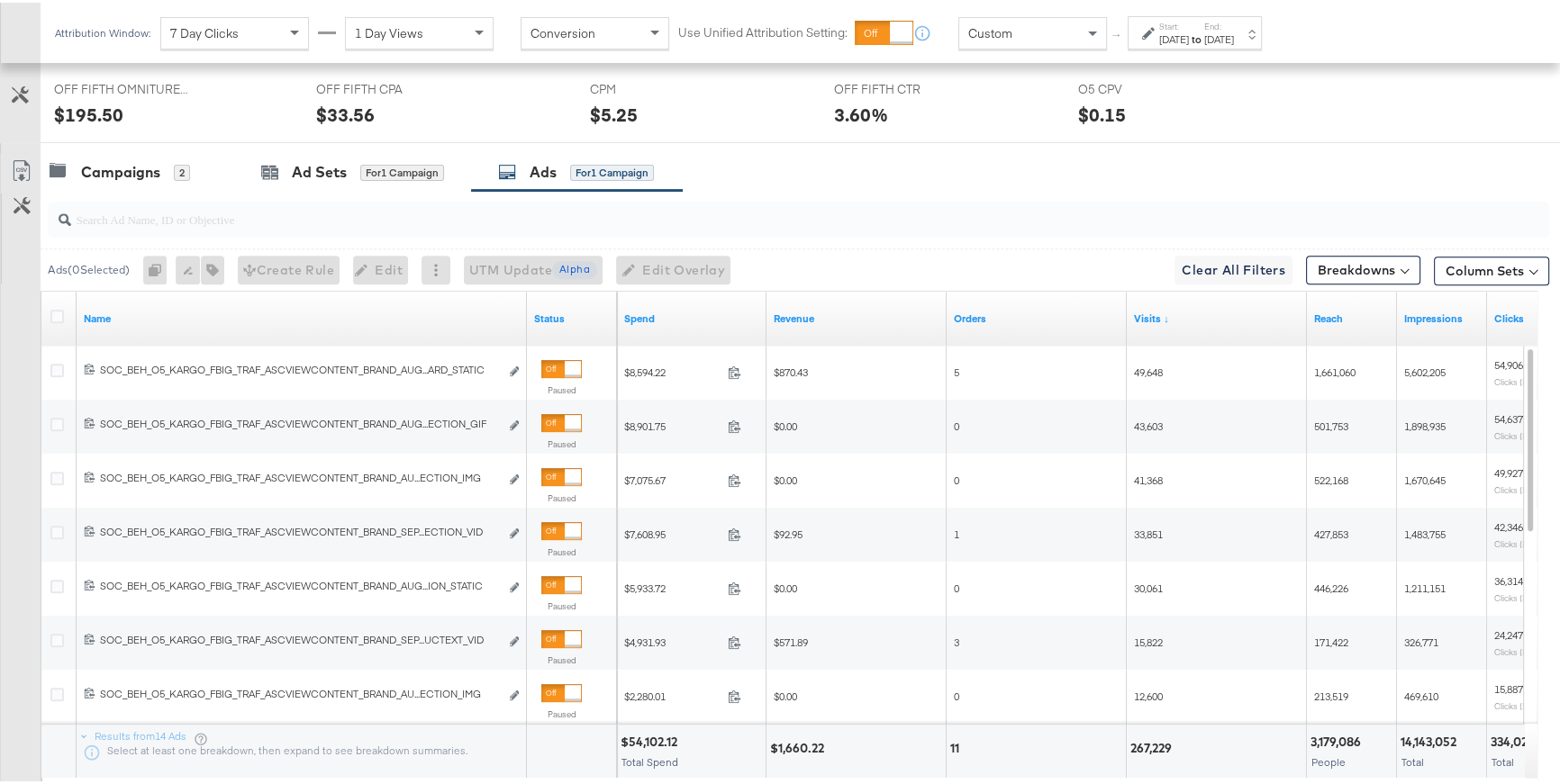
scroll to position [967, 0]
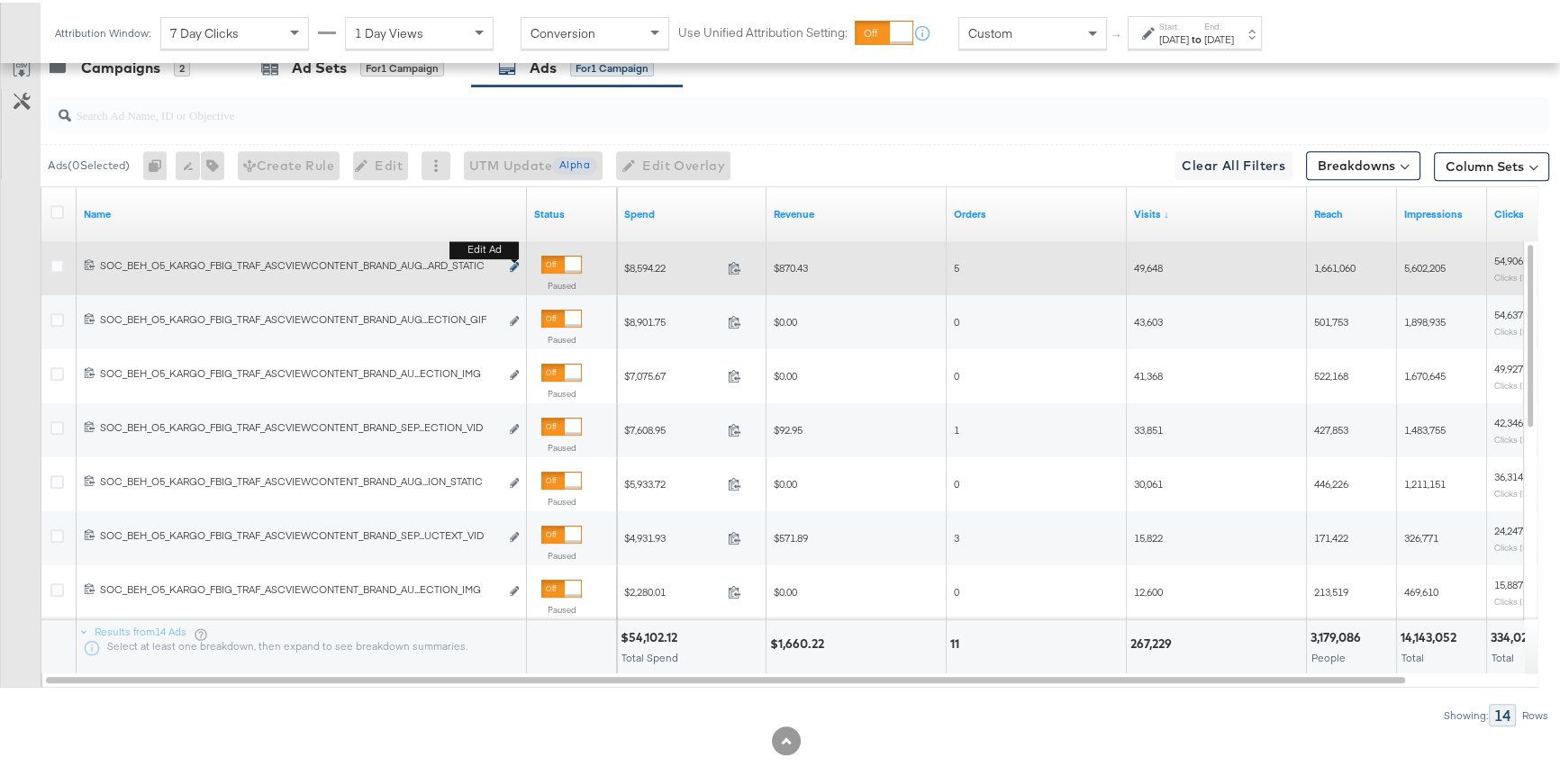
click at [515, 261] on icon "link" at bounding box center [514, 264] width 9 height 10
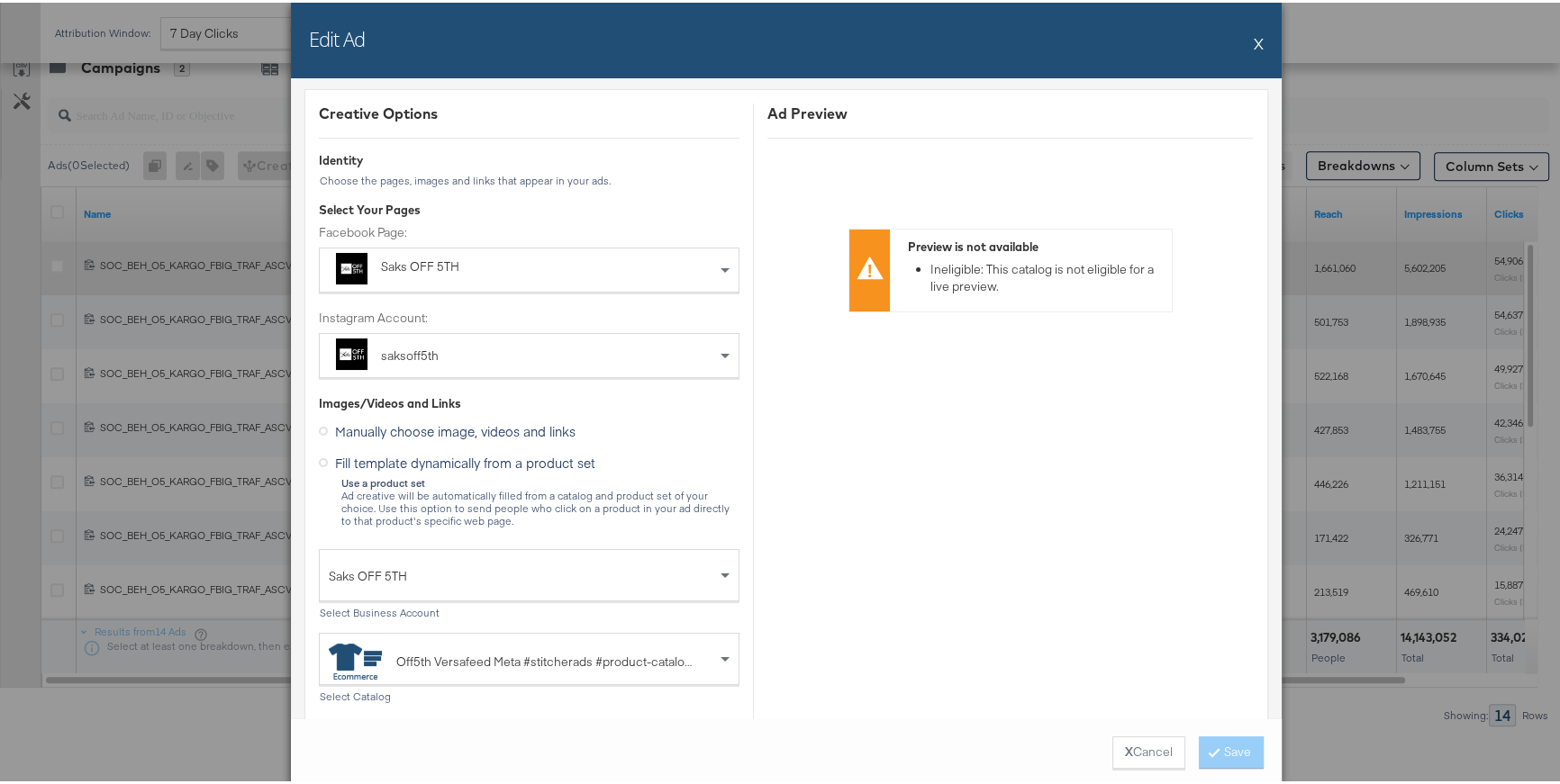
scroll to position [0, 0]
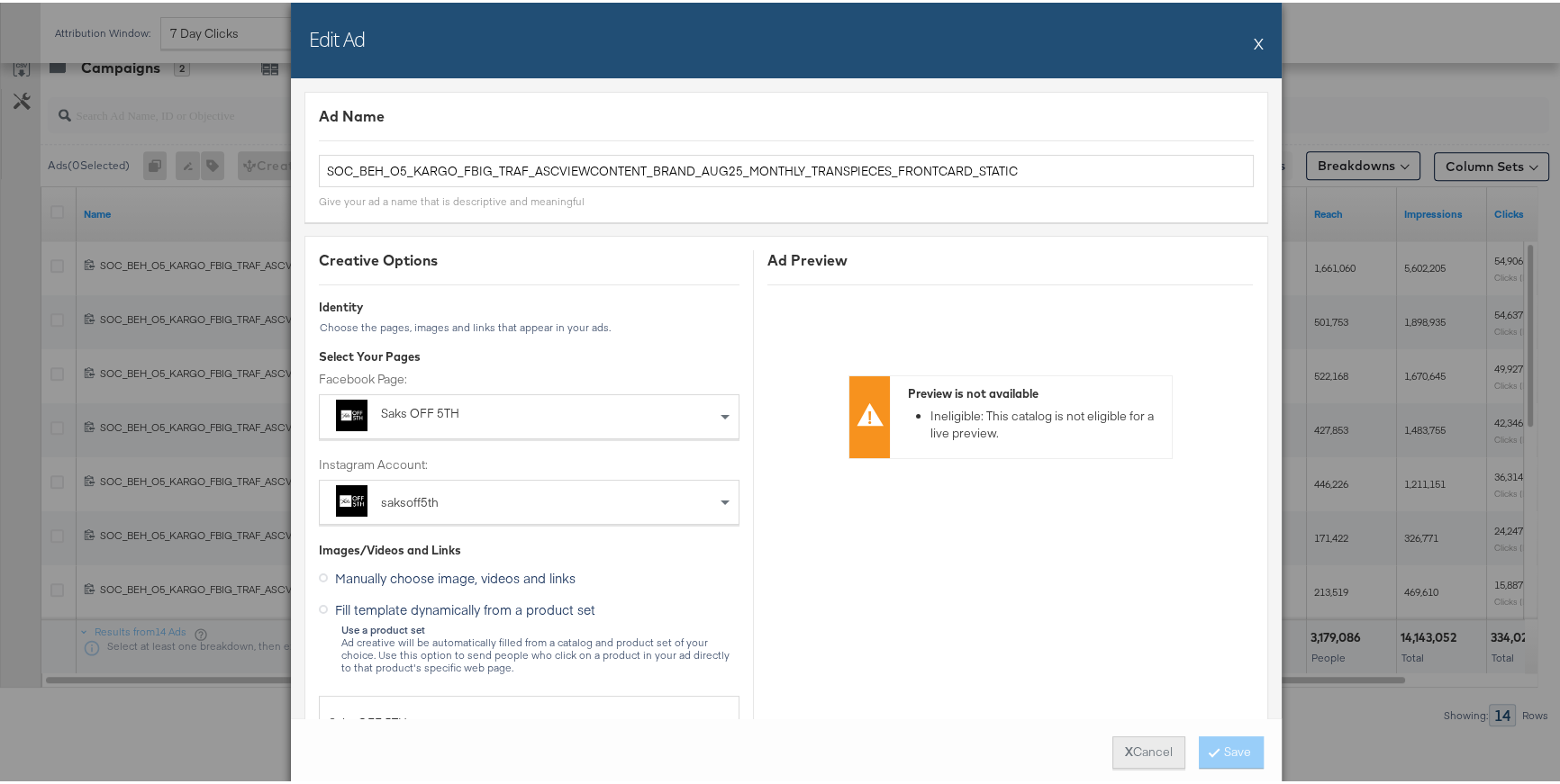
click at [1125, 745] on strong "X" at bounding box center [1129, 749] width 8 height 17
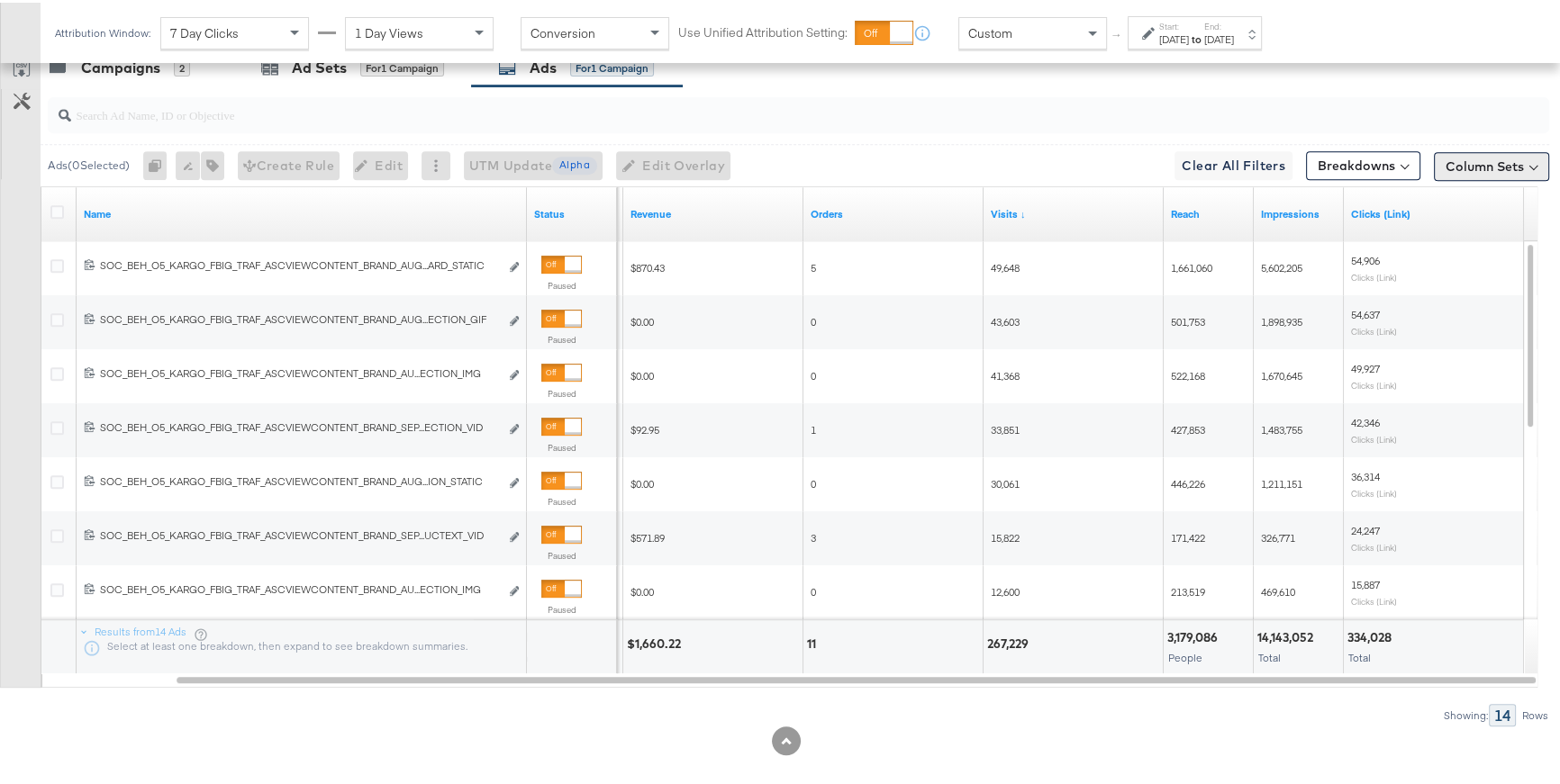
click at [1441, 165] on button "Column Sets" at bounding box center [1491, 164] width 115 height 29
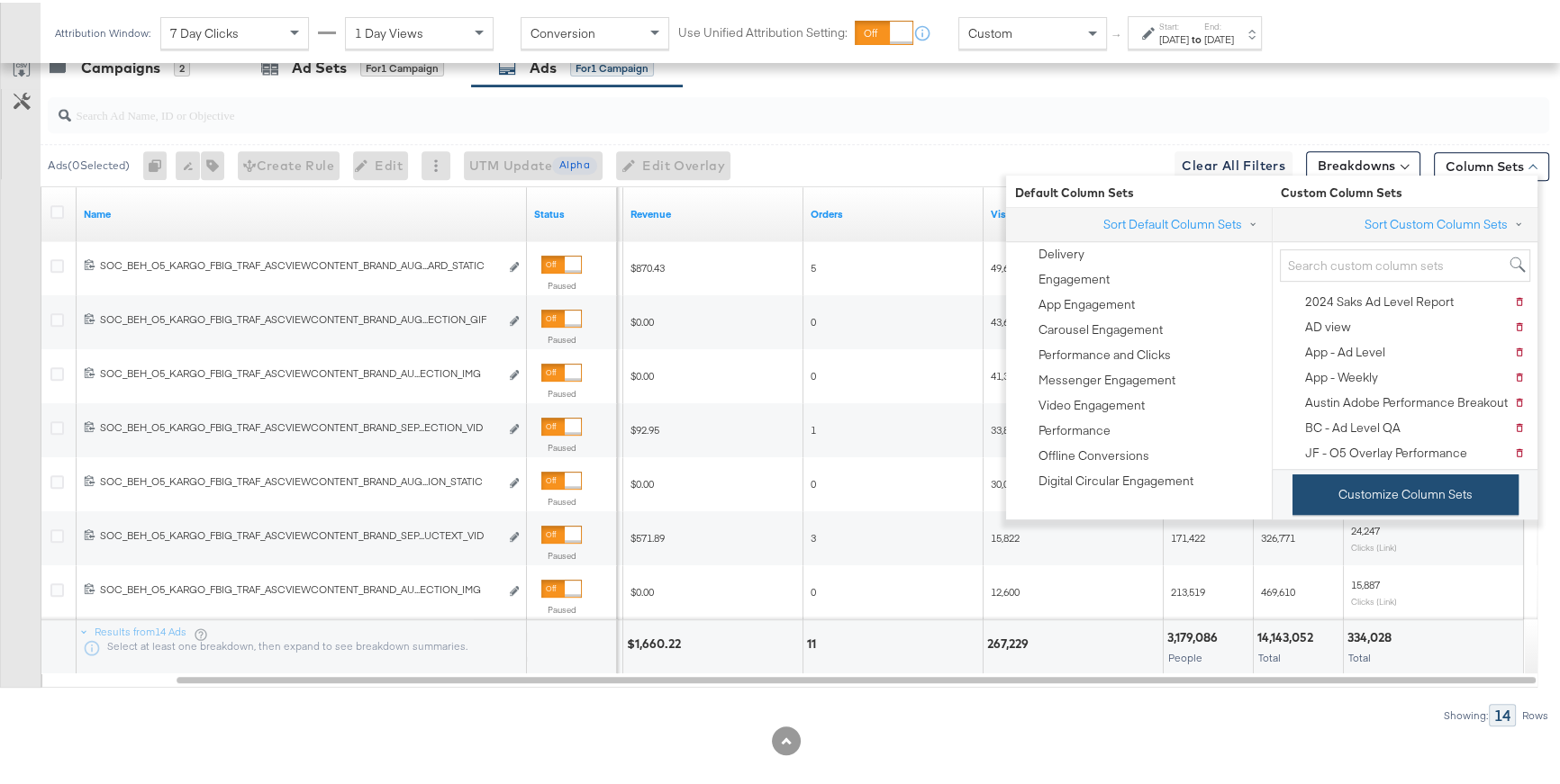
click at [1332, 490] on button "Customize Column Sets" at bounding box center [1405, 492] width 226 height 40
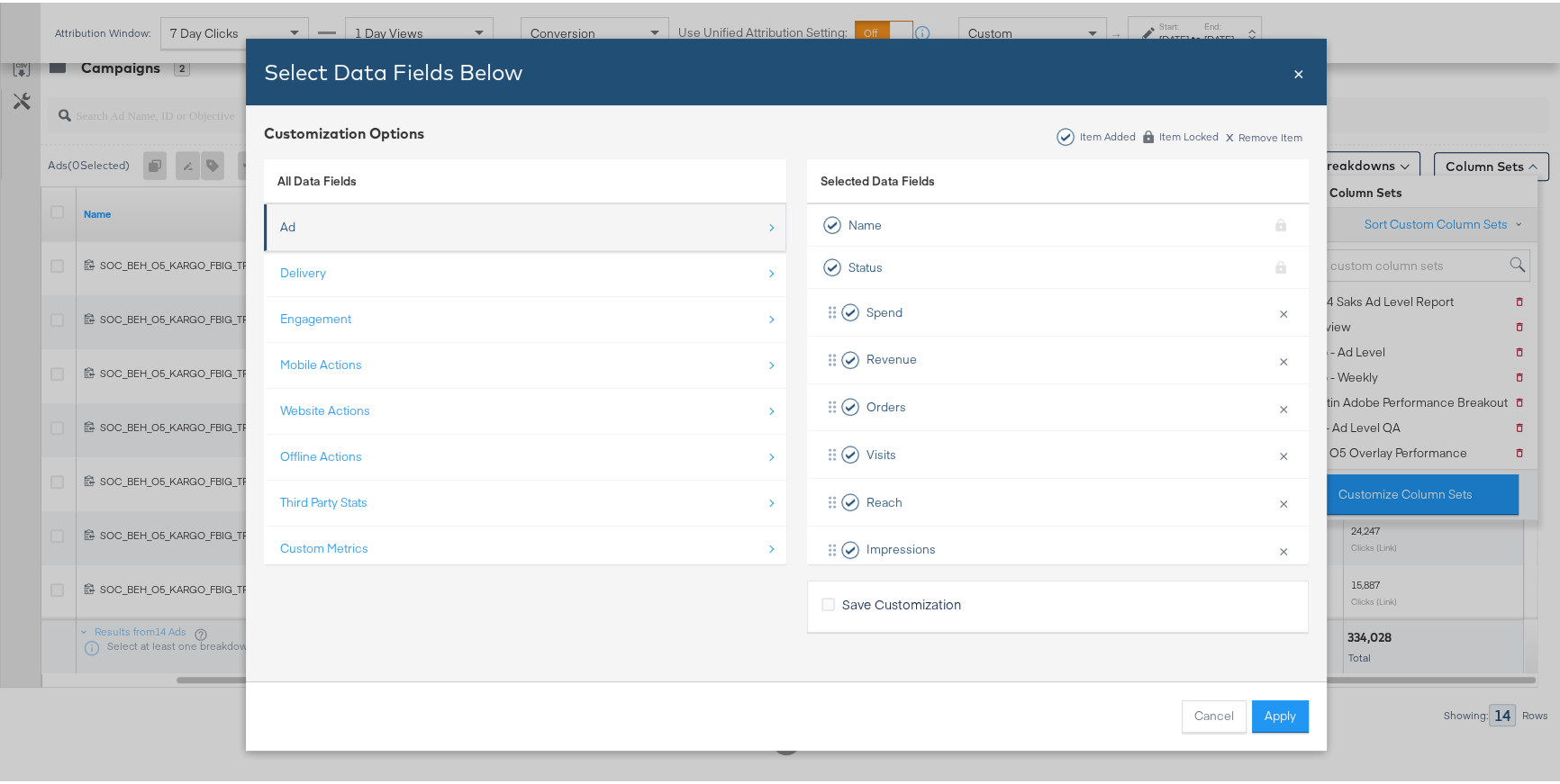
click at [630, 245] on li "Ad" at bounding box center [526, 225] width 523 height 47
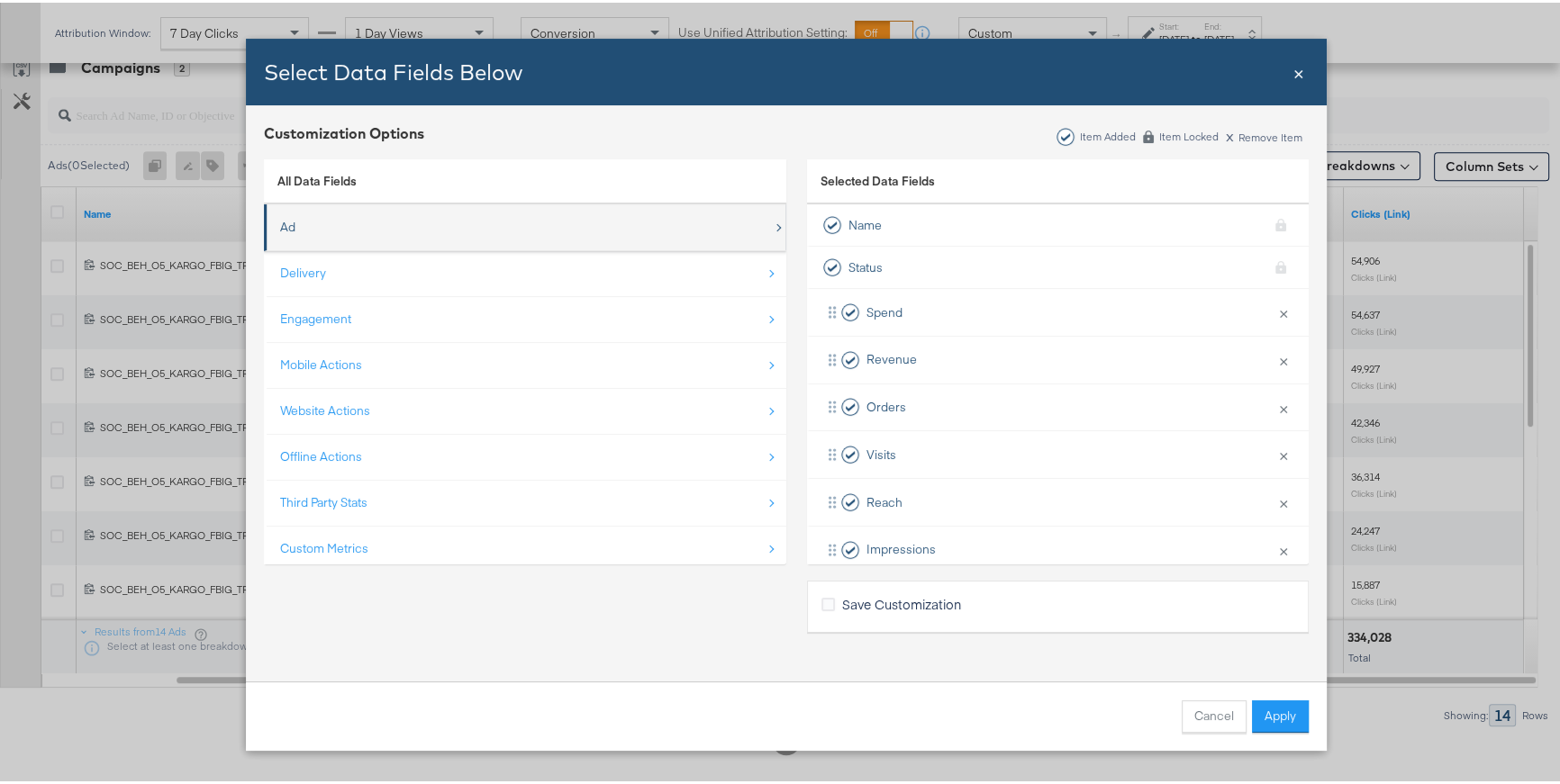
click at [622, 241] on div "Ad" at bounding box center [527, 224] width 493 height 37
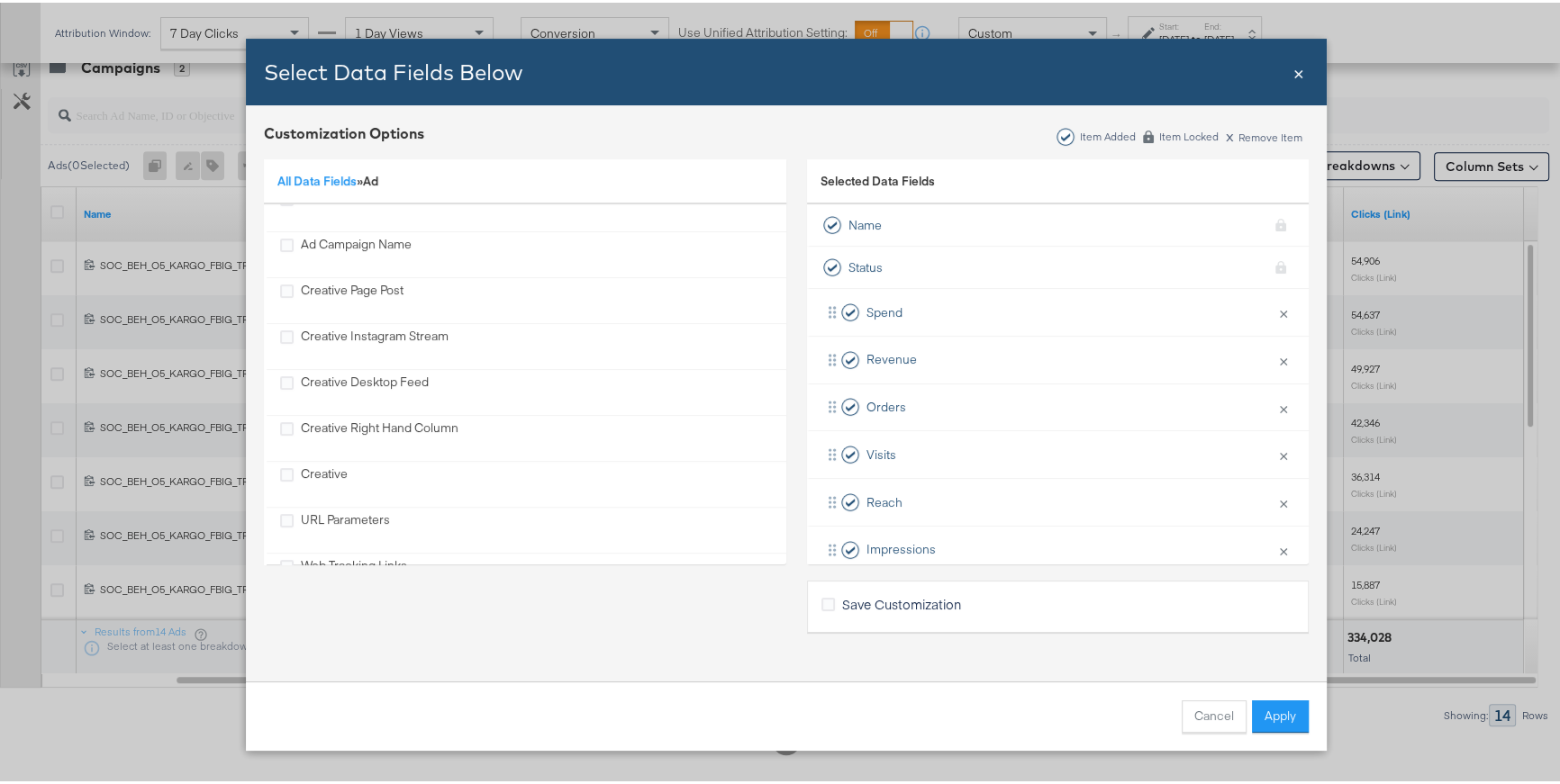
scroll to position [485, 0]
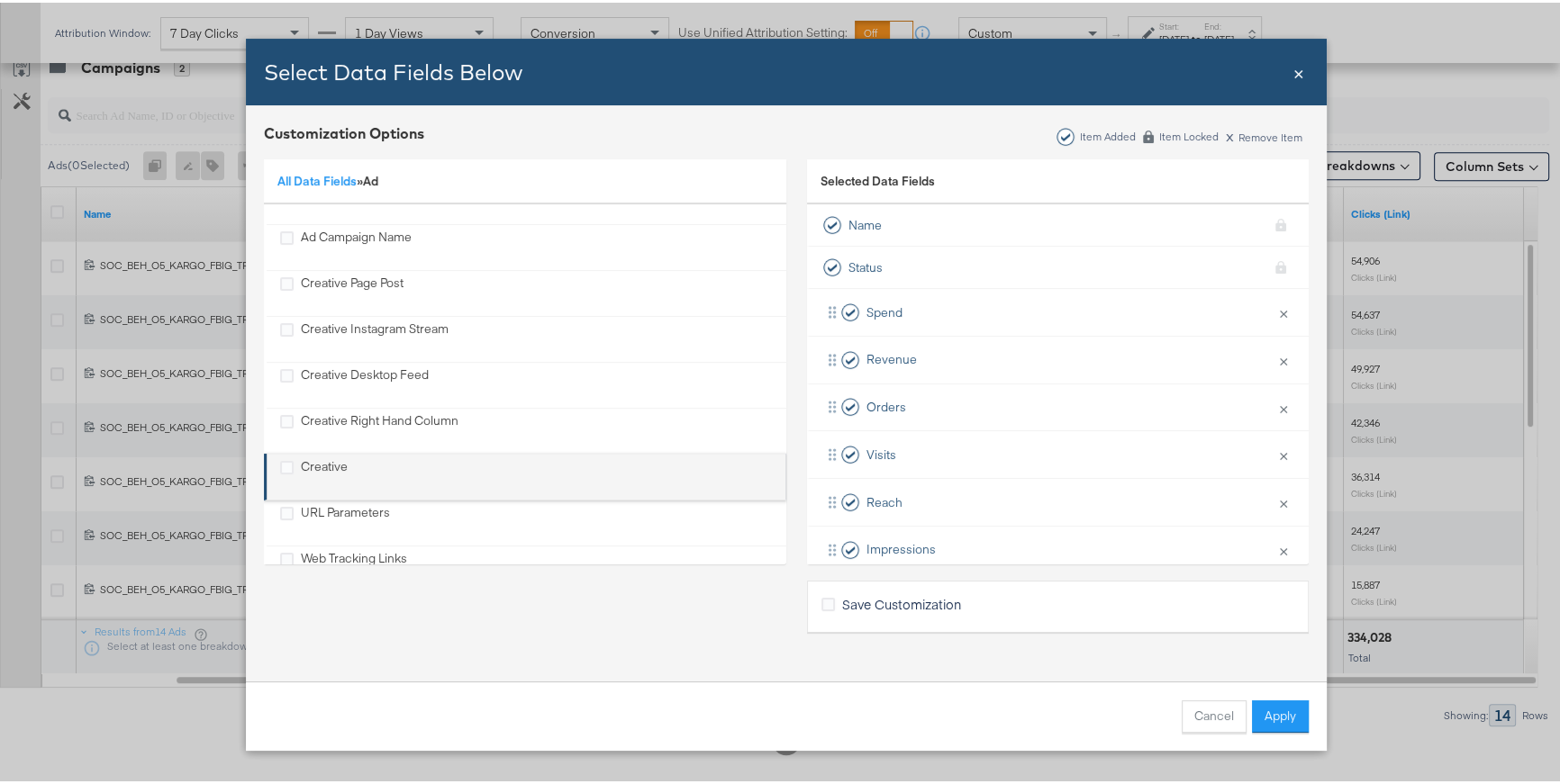
click at [283, 453] on li "Creative" at bounding box center [526, 475] width 523 height 47
click at [280, 466] on icon "Creative" at bounding box center [287, 465] width 13 height 13
click at [0, 0] on input "Creative" at bounding box center [0, 0] width 0 height 0
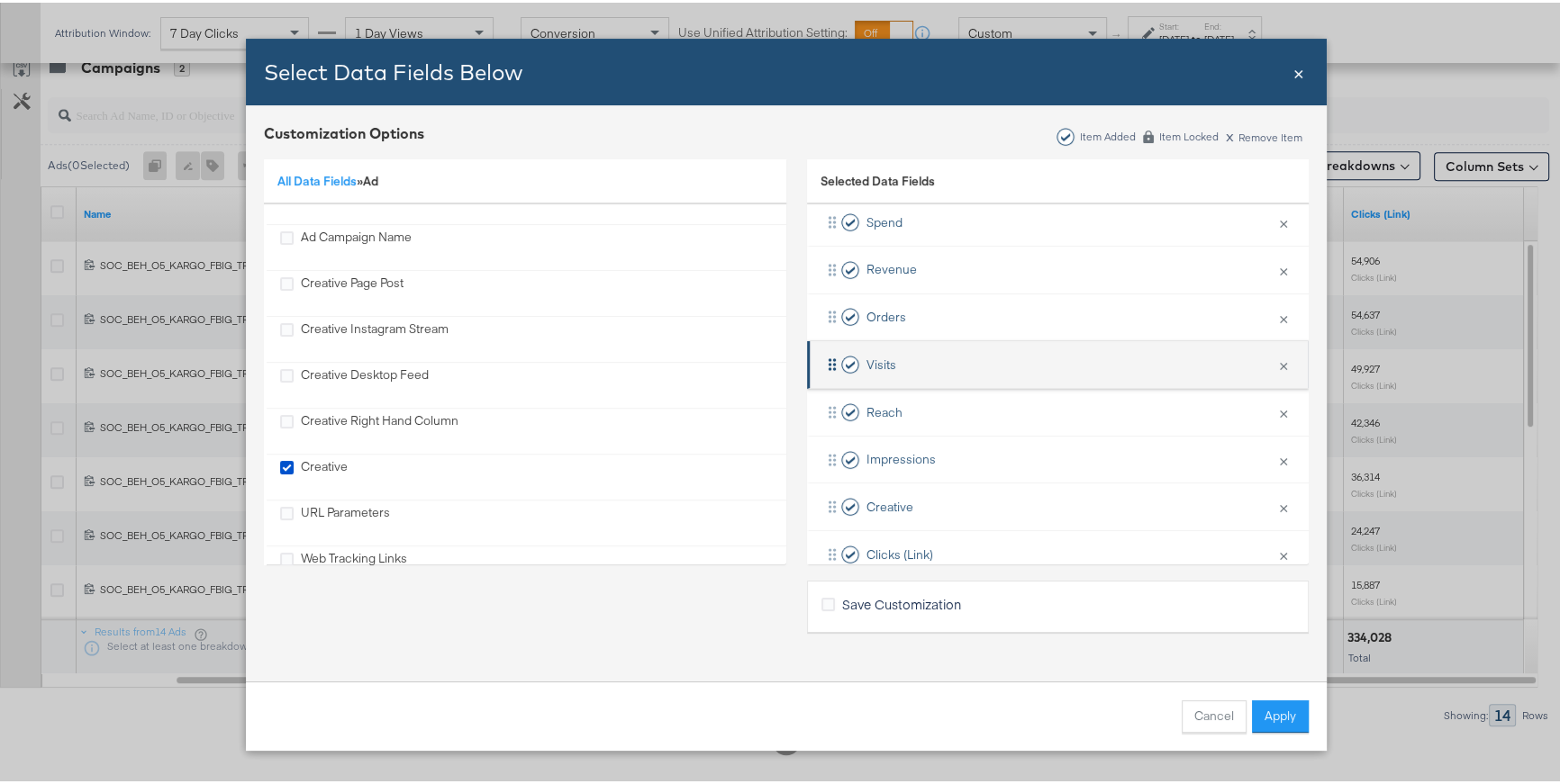
scroll to position [111, 0]
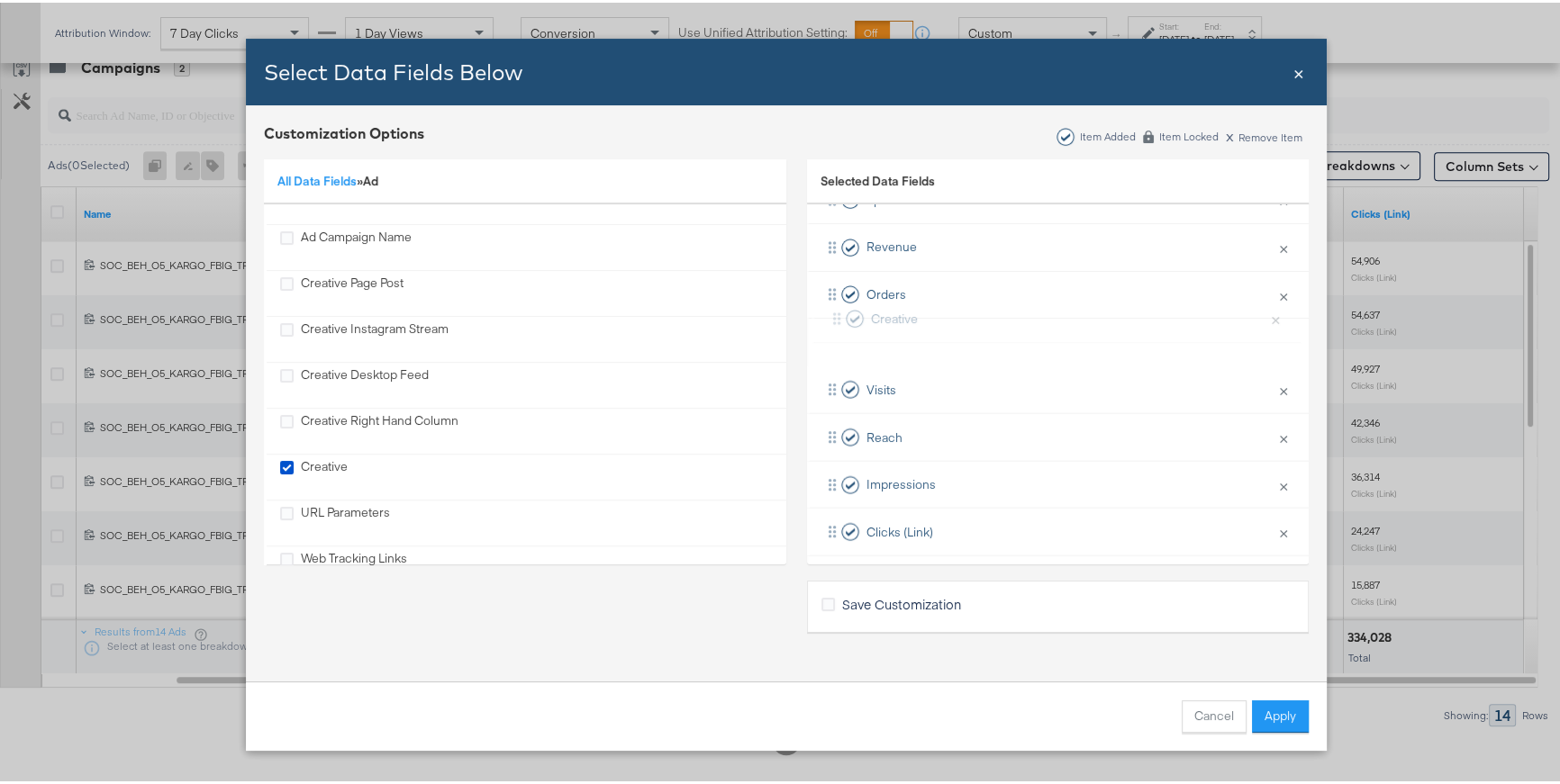
drag, startPoint x: 827, startPoint y: 486, endPoint x: 839, endPoint y: 287, distance: 199.4
click at [839, 285] on div "Spend × Remove from KPIs Revenue × Remove from KPIs Orders × Remove from KPIs V…" at bounding box center [1057, 370] width 501 height 380
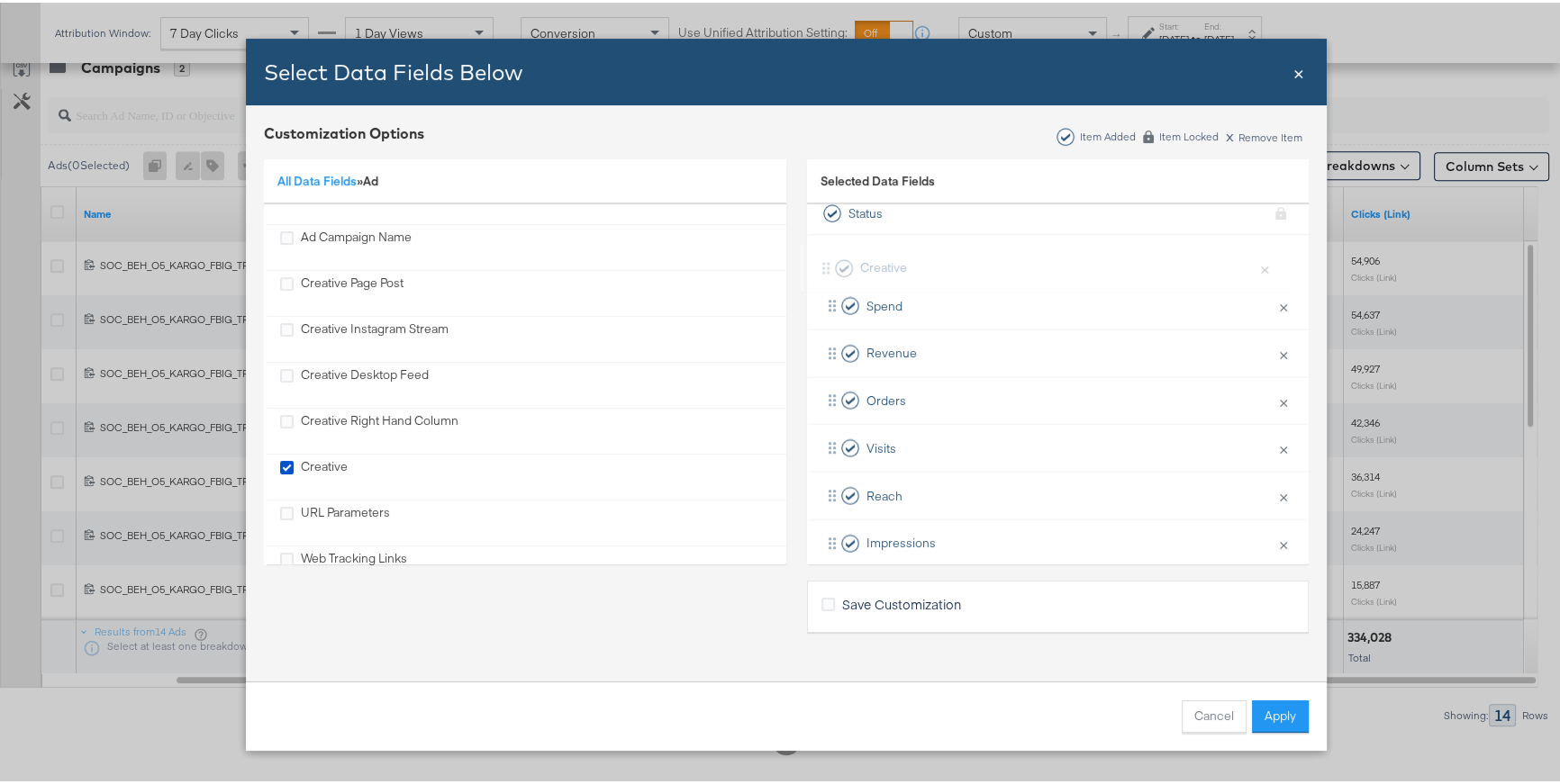
drag, startPoint x: 826, startPoint y: 297, endPoint x: 826, endPoint y: 260, distance: 37.0
click at [826, 260] on div "Spend × Remove from KPIs Revenue × Remove from KPIs Creative × Remove from KPIs…" at bounding box center [1057, 422] width 501 height 380
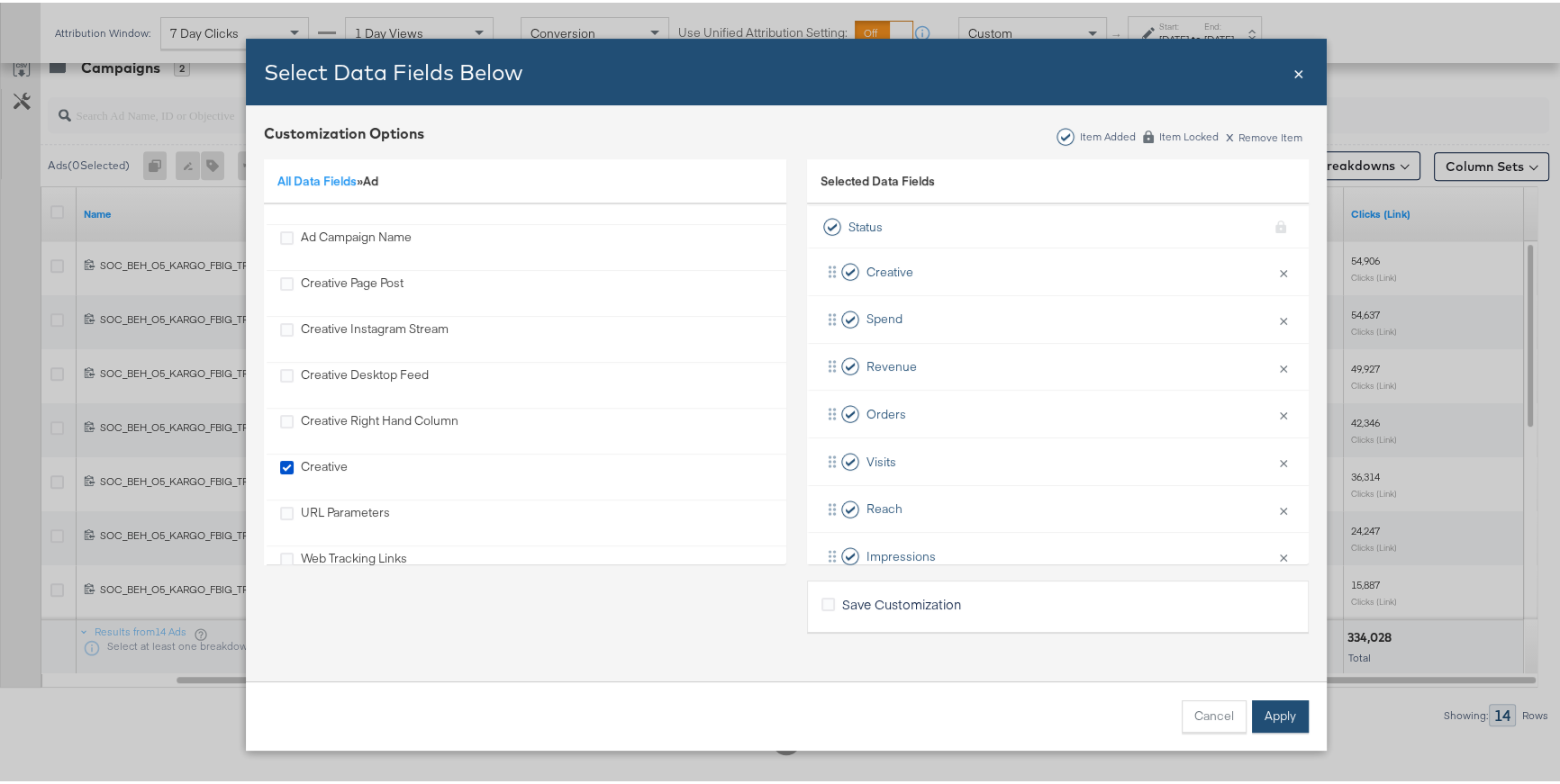
click at [1264, 711] on button "Apply" at bounding box center [1280, 714] width 57 height 33
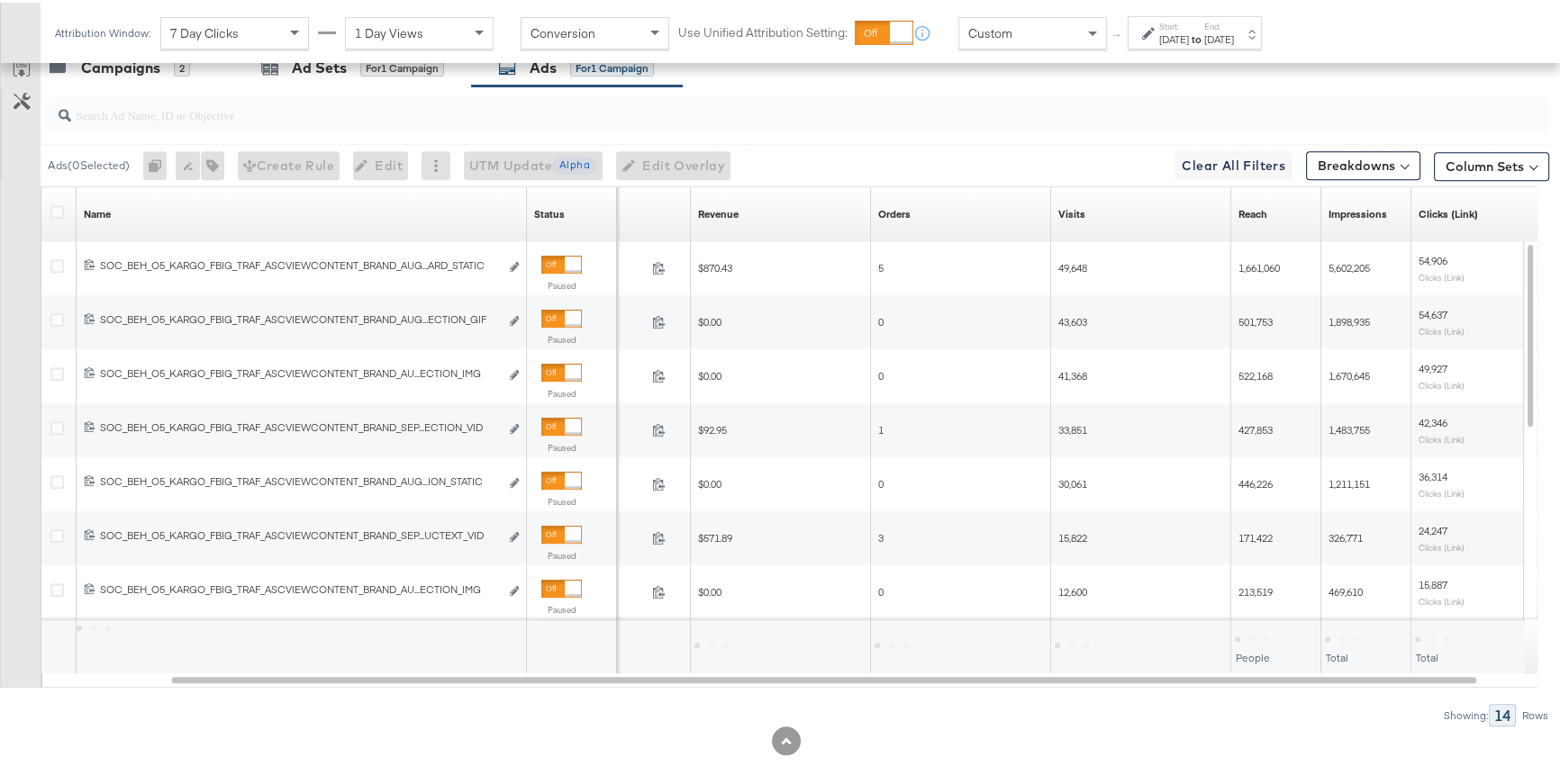
scroll to position [712, 0]
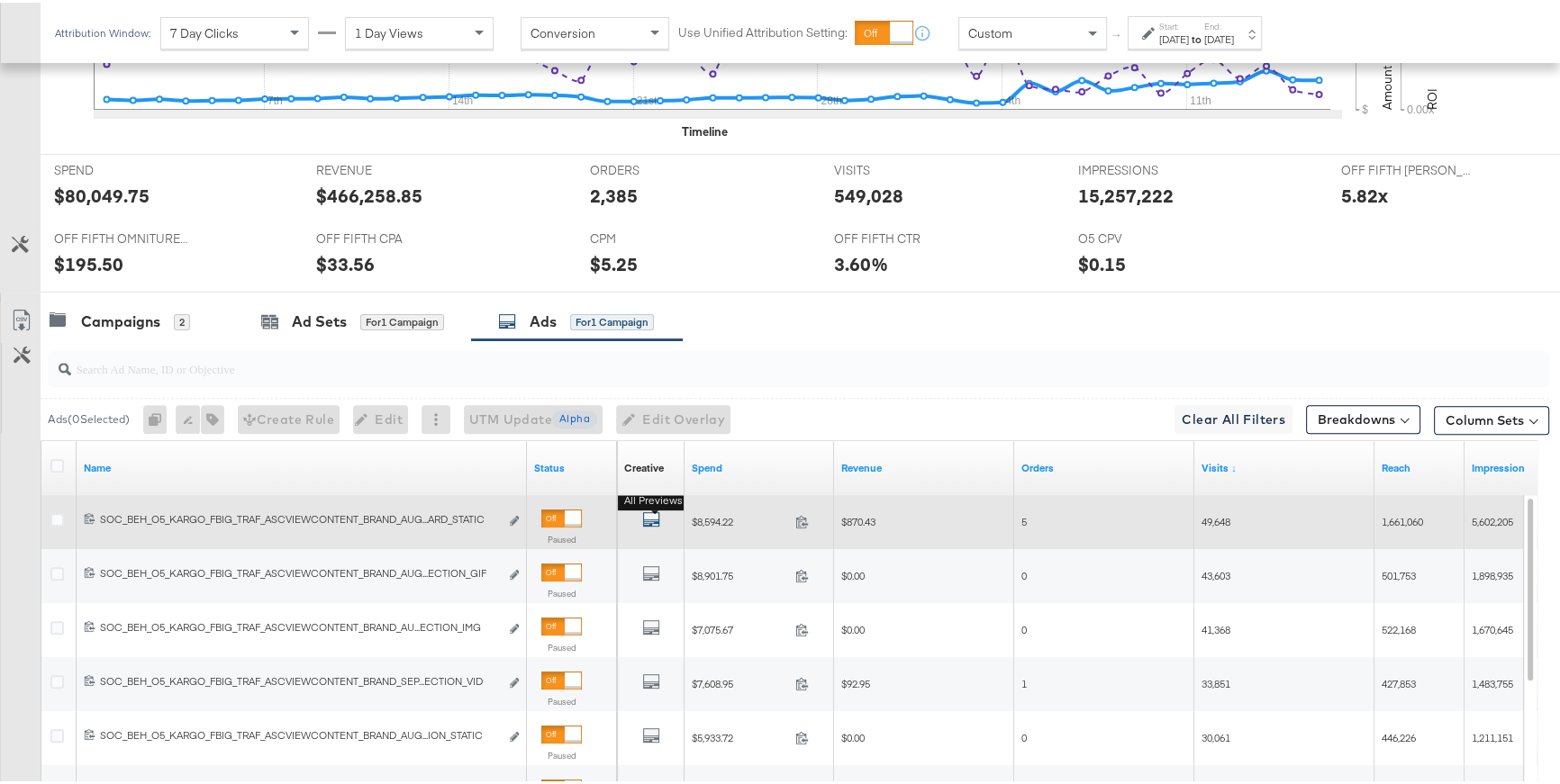
click at [653, 510] on icon "default" at bounding box center [650, 516] width 18 height 18
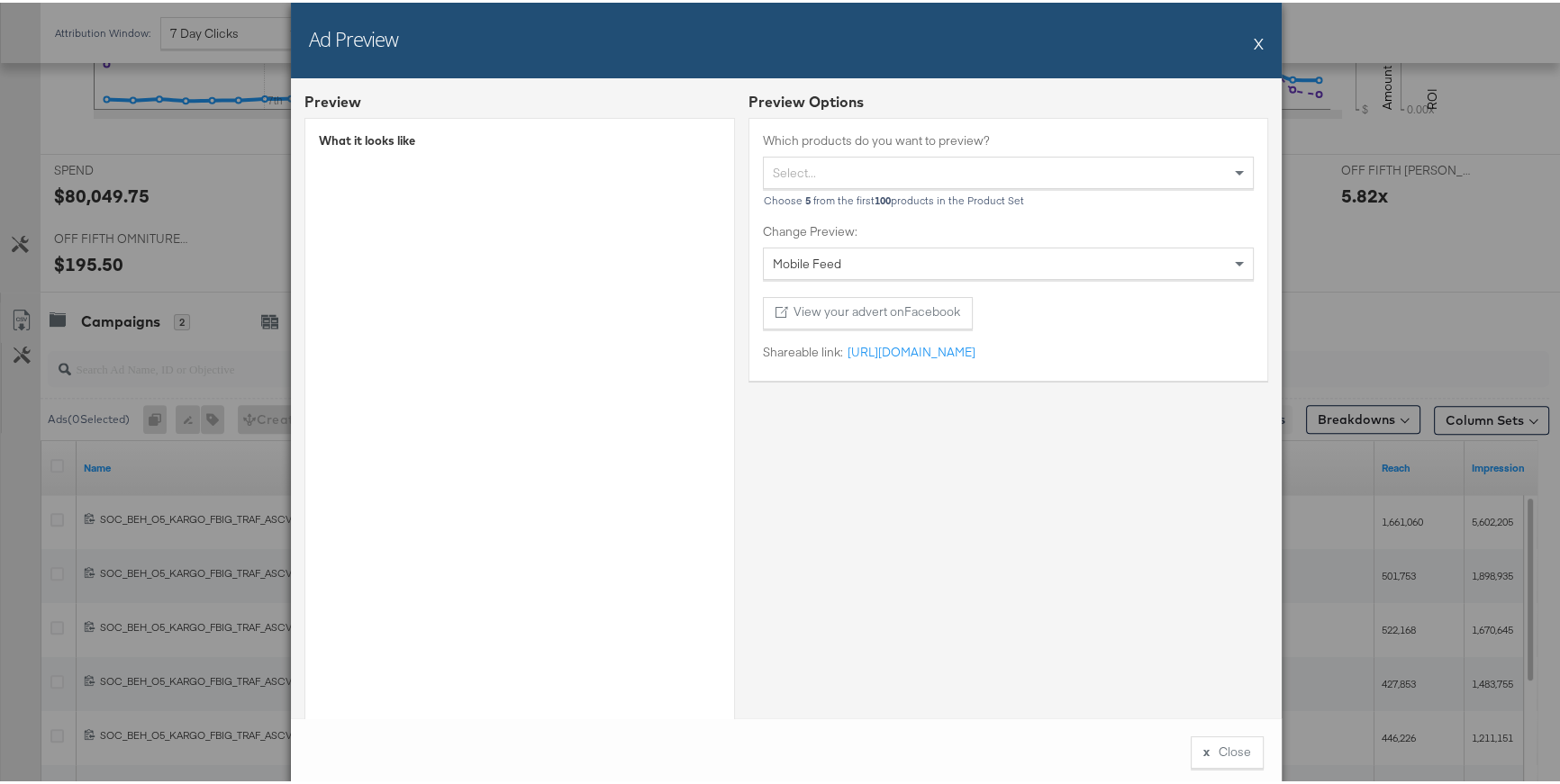
click at [230, 251] on div "Ad Preview X Preview What it looks like Preview Options Which products do you w…" at bounding box center [786, 392] width 1572 height 784
click at [1256, 45] on button "X" at bounding box center [1258, 40] width 10 height 36
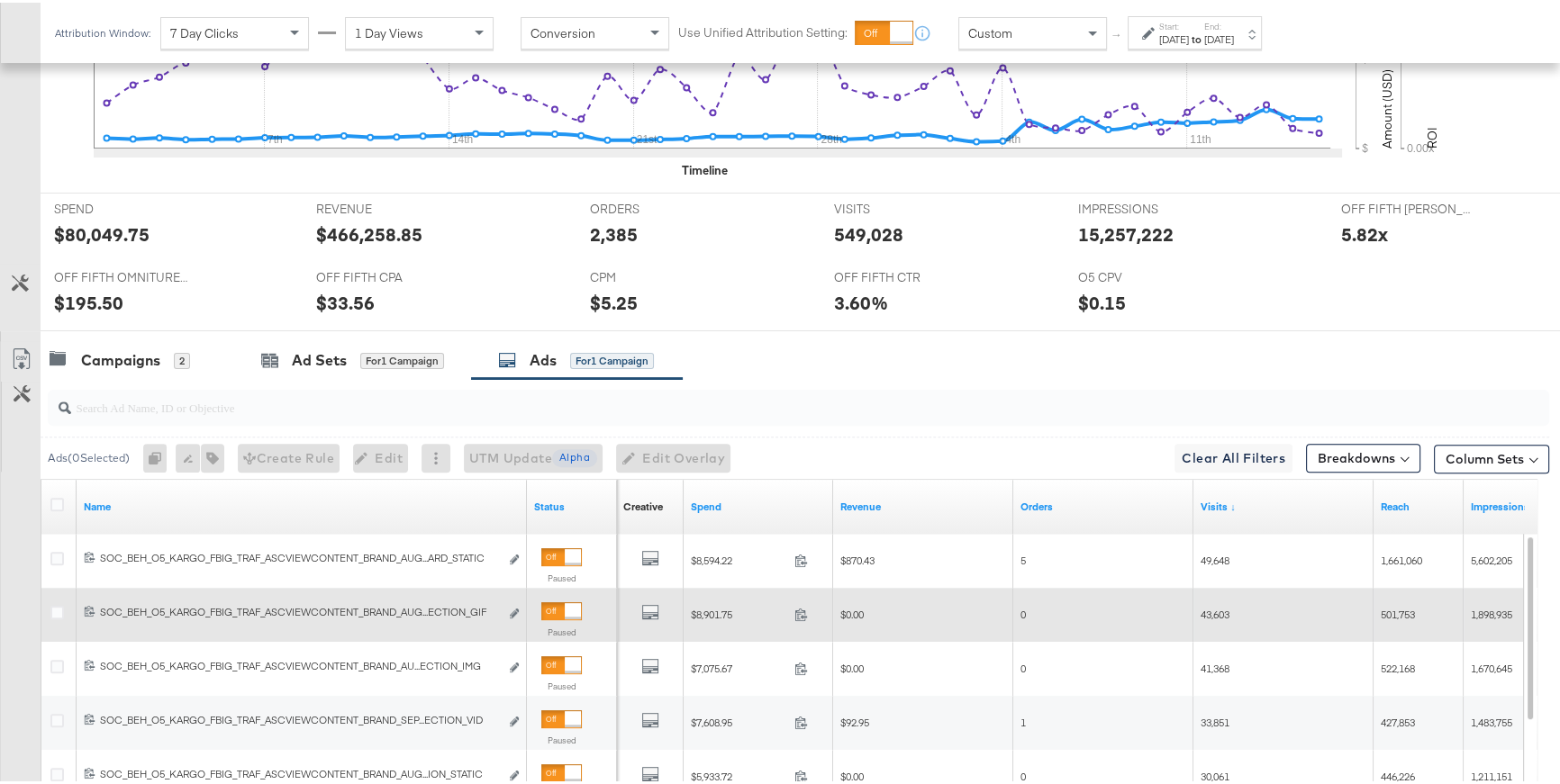
scroll to position [662, 0]
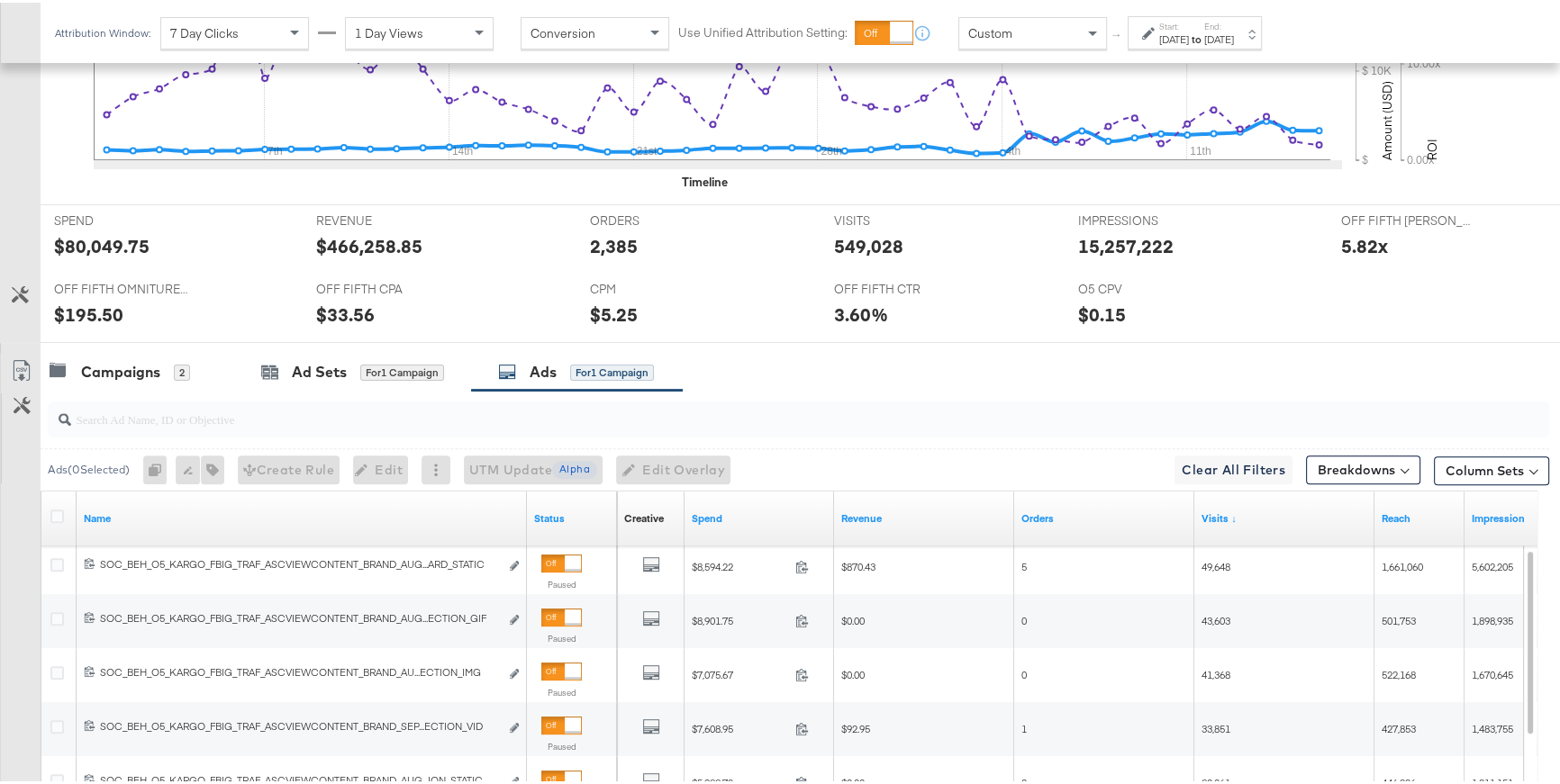
click at [1184, 26] on label "Start:" at bounding box center [1174, 23] width 30 height 11
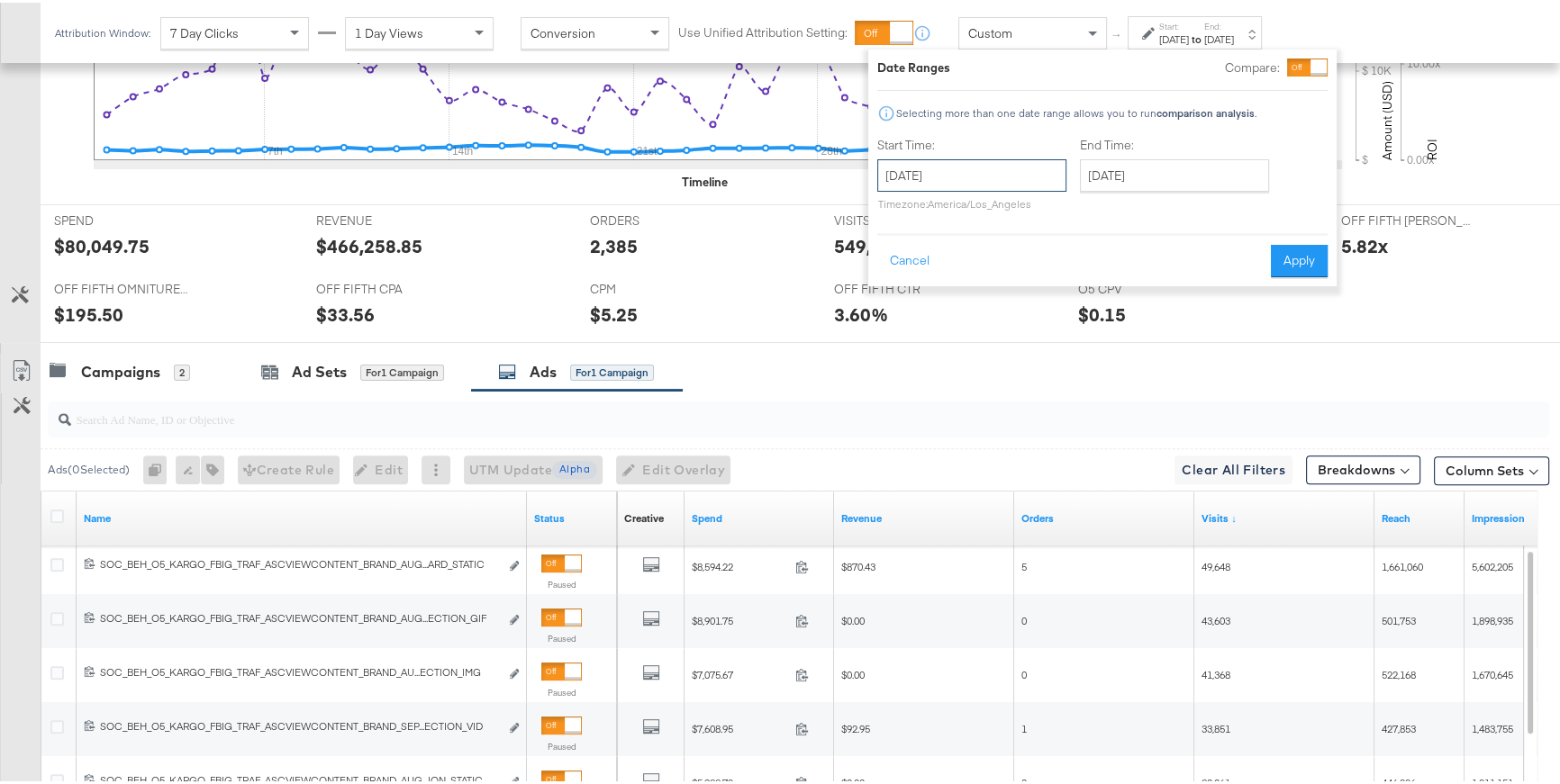
click at [1051, 171] on input "August 1st 2025" at bounding box center [972, 172] width 189 height 33
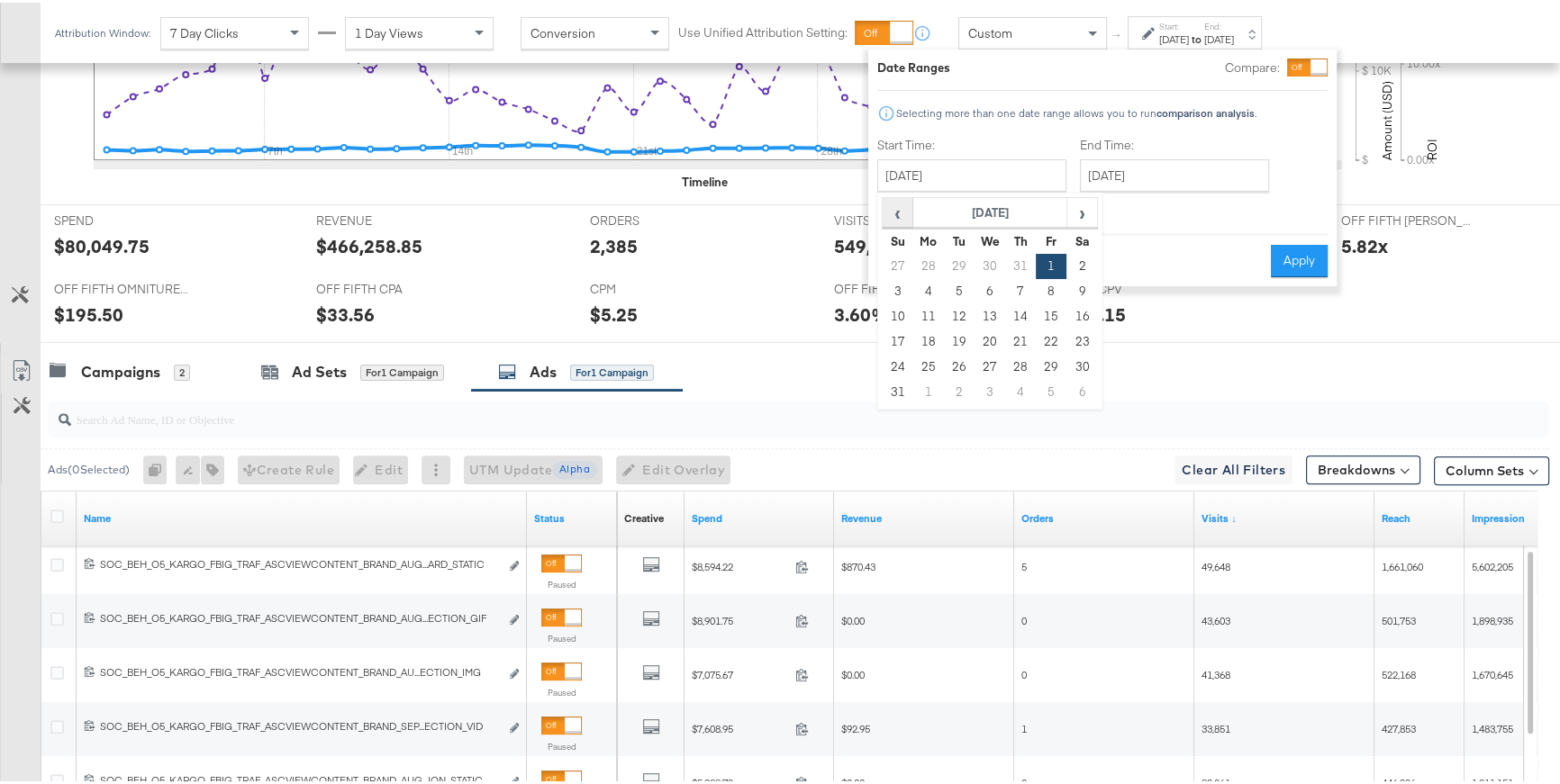
click at [892, 215] on span "‹" at bounding box center [898, 210] width 28 height 27
click at [952, 259] on td "1" at bounding box center [959, 263] width 31 height 25
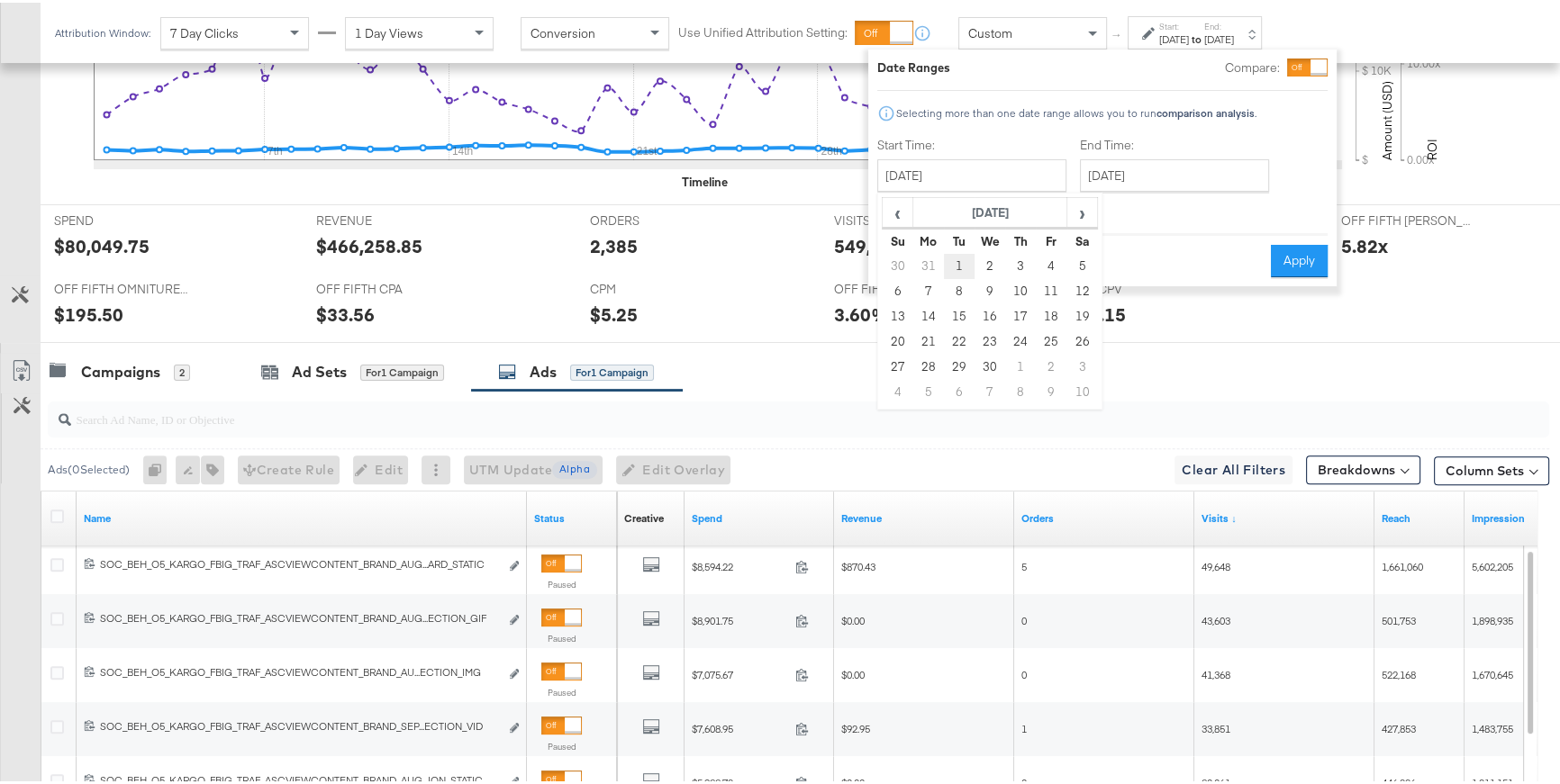
type input "April 1st 2025"
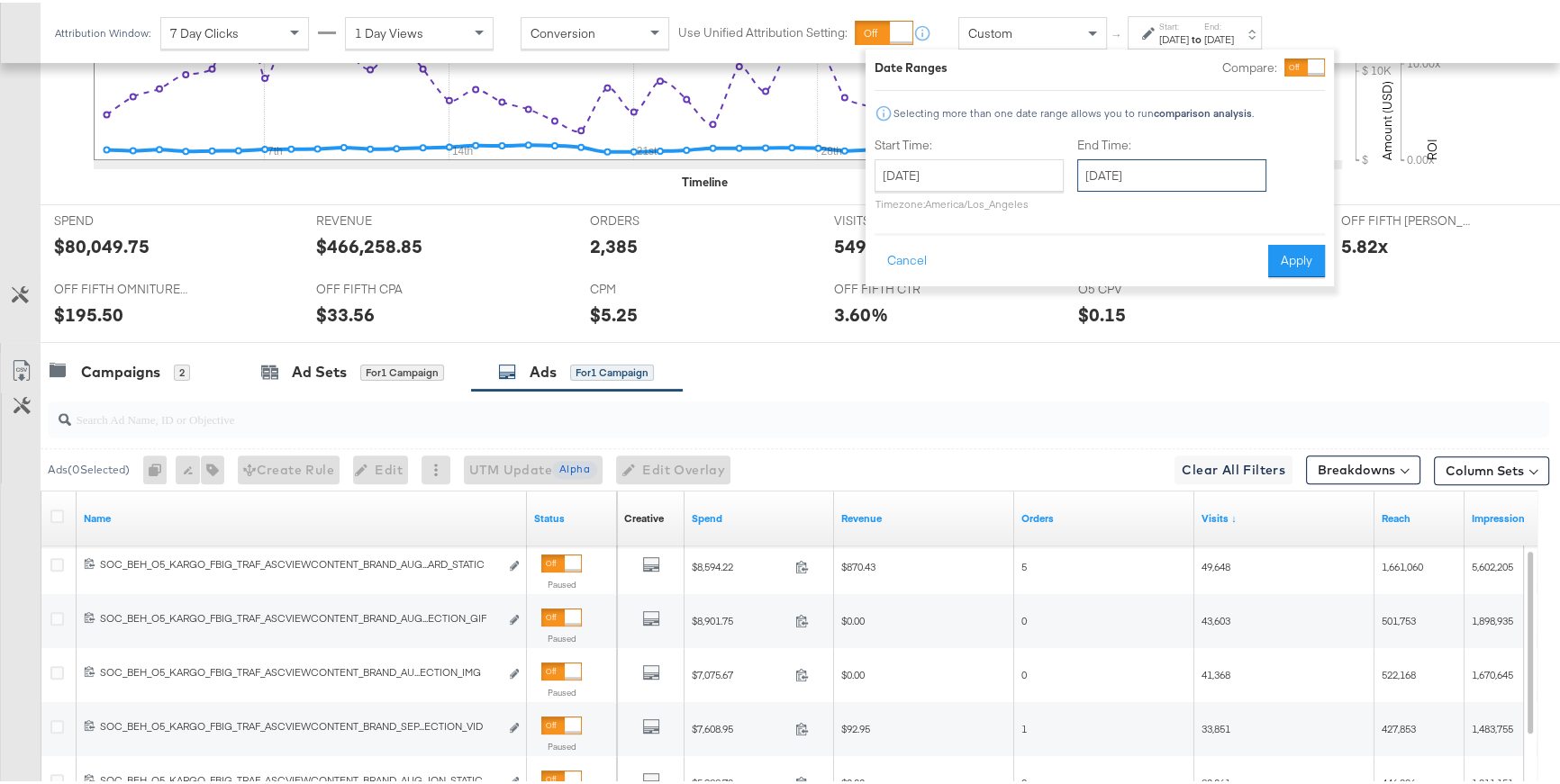
click at [1119, 182] on input "September 16th 2025" at bounding box center [1172, 172] width 189 height 33
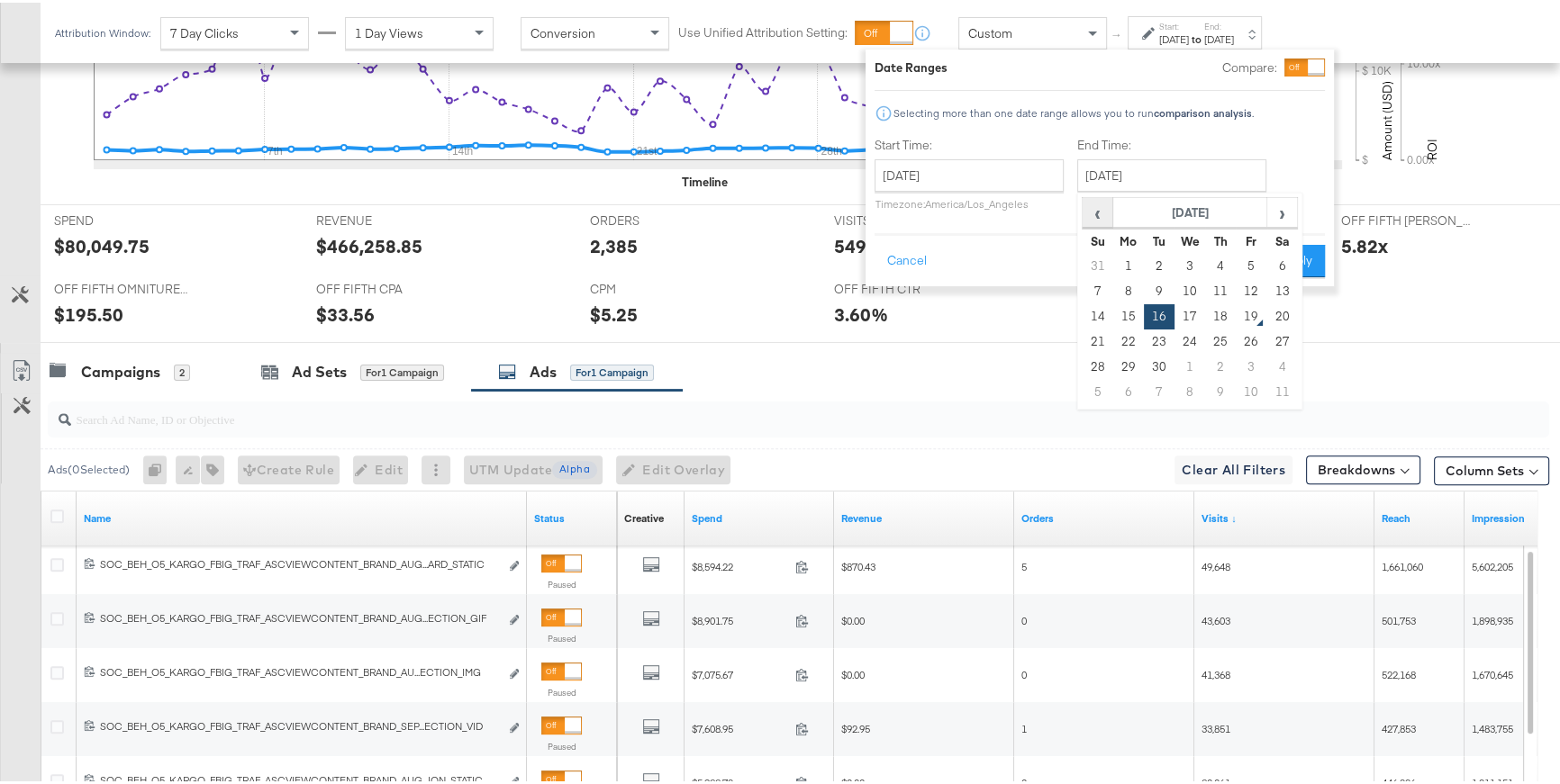
click at [1098, 217] on span "‹" at bounding box center [1098, 210] width 28 height 27
click at [1216, 362] on td "31" at bounding box center [1220, 364] width 31 height 25
type input "July 31st 2025"
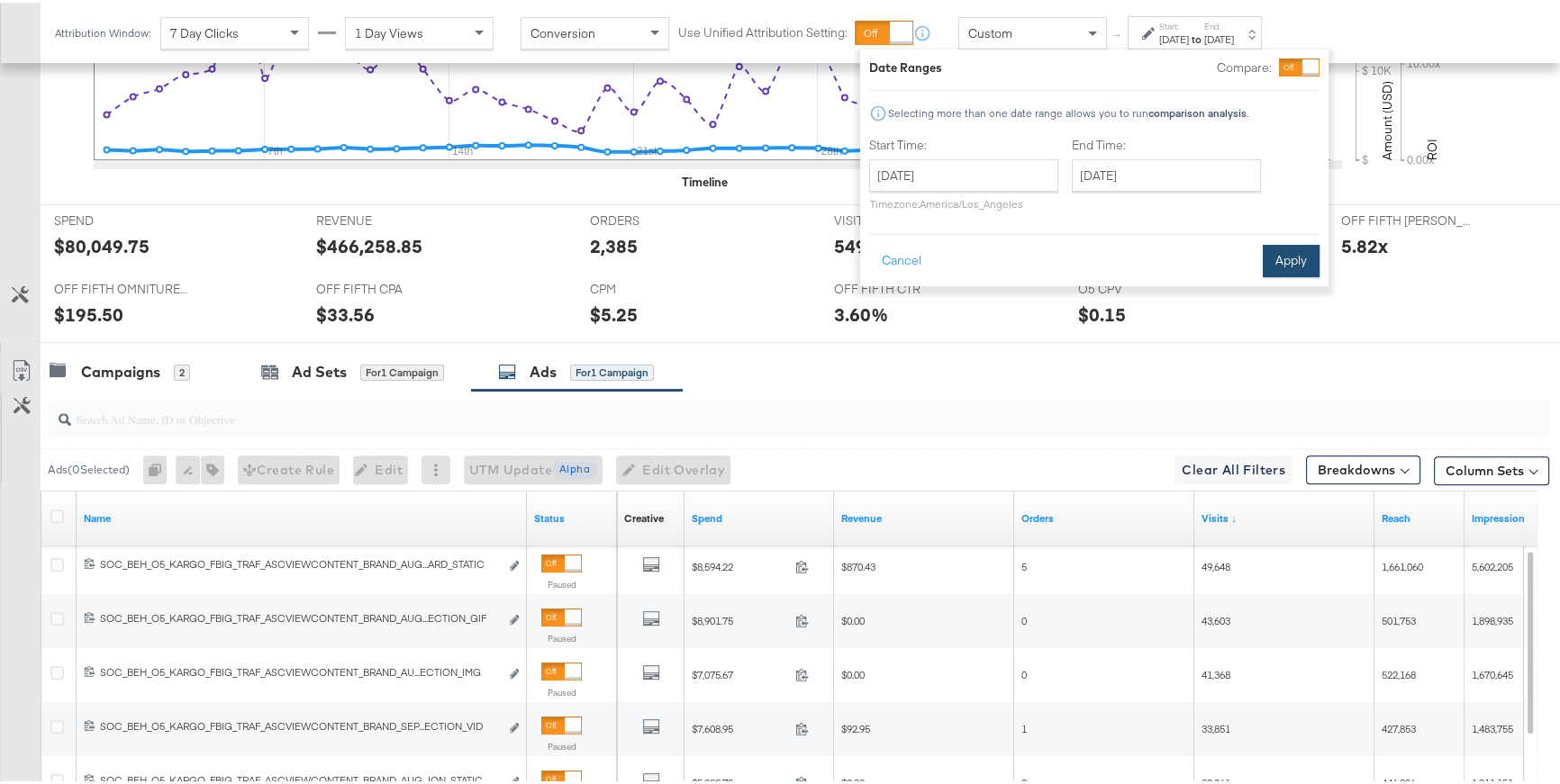
click at [1273, 262] on button "Apply" at bounding box center [1291, 259] width 57 height 33
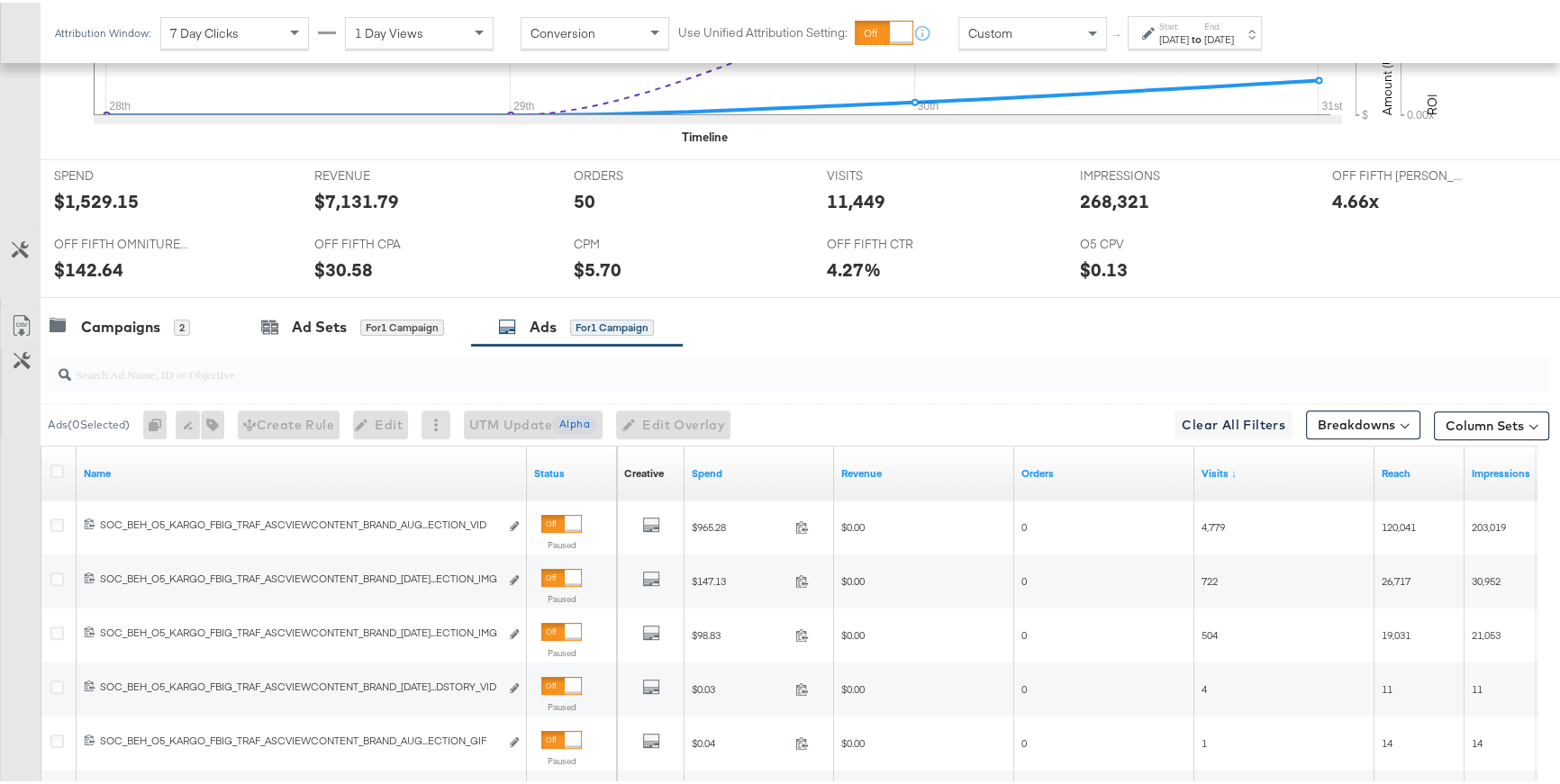
scroll to position [892, 0]
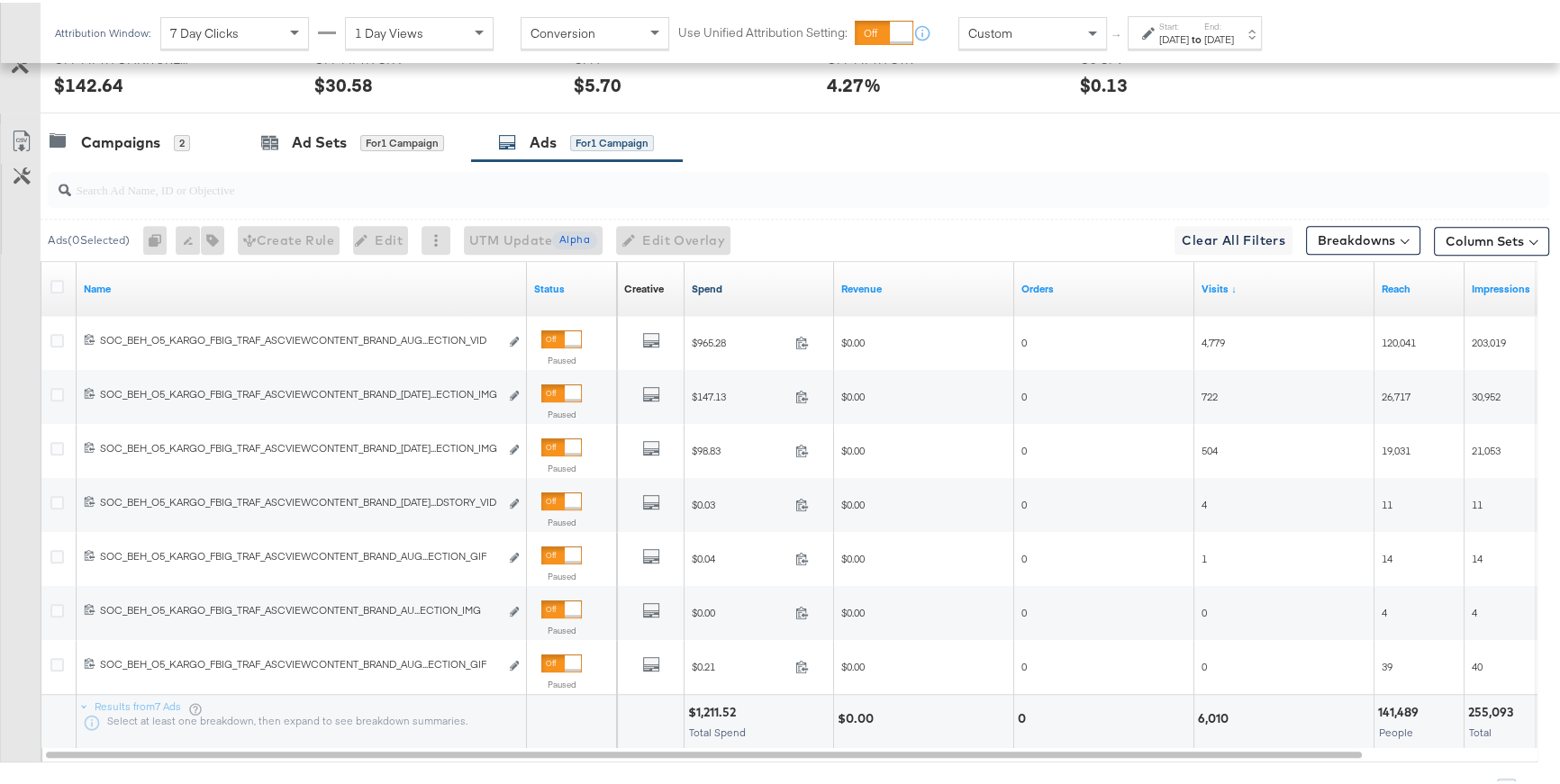
click at [711, 285] on link "Spend" at bounding box center [759, 286] width 135 height 14
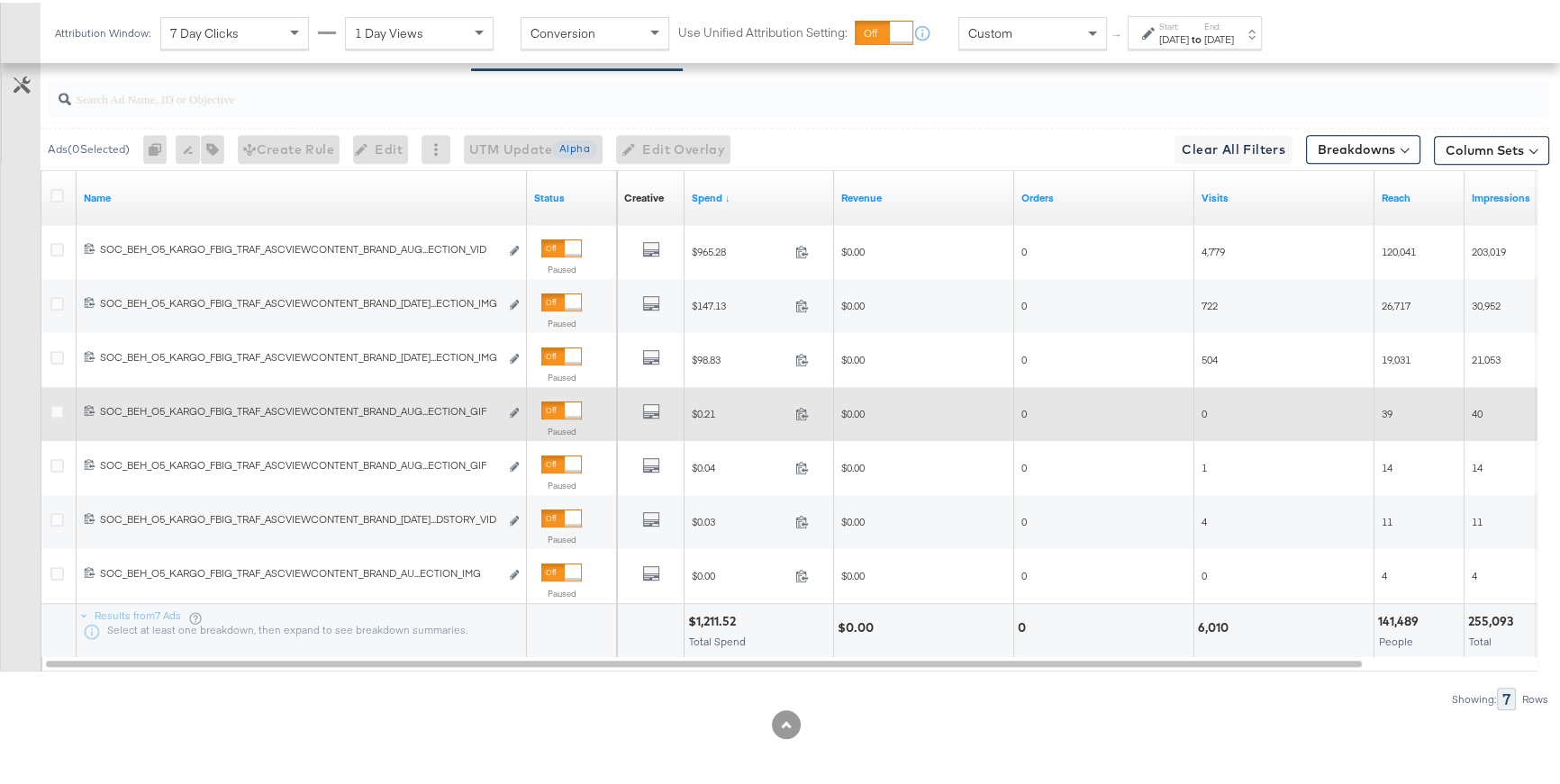
scroll to position [684, 0]
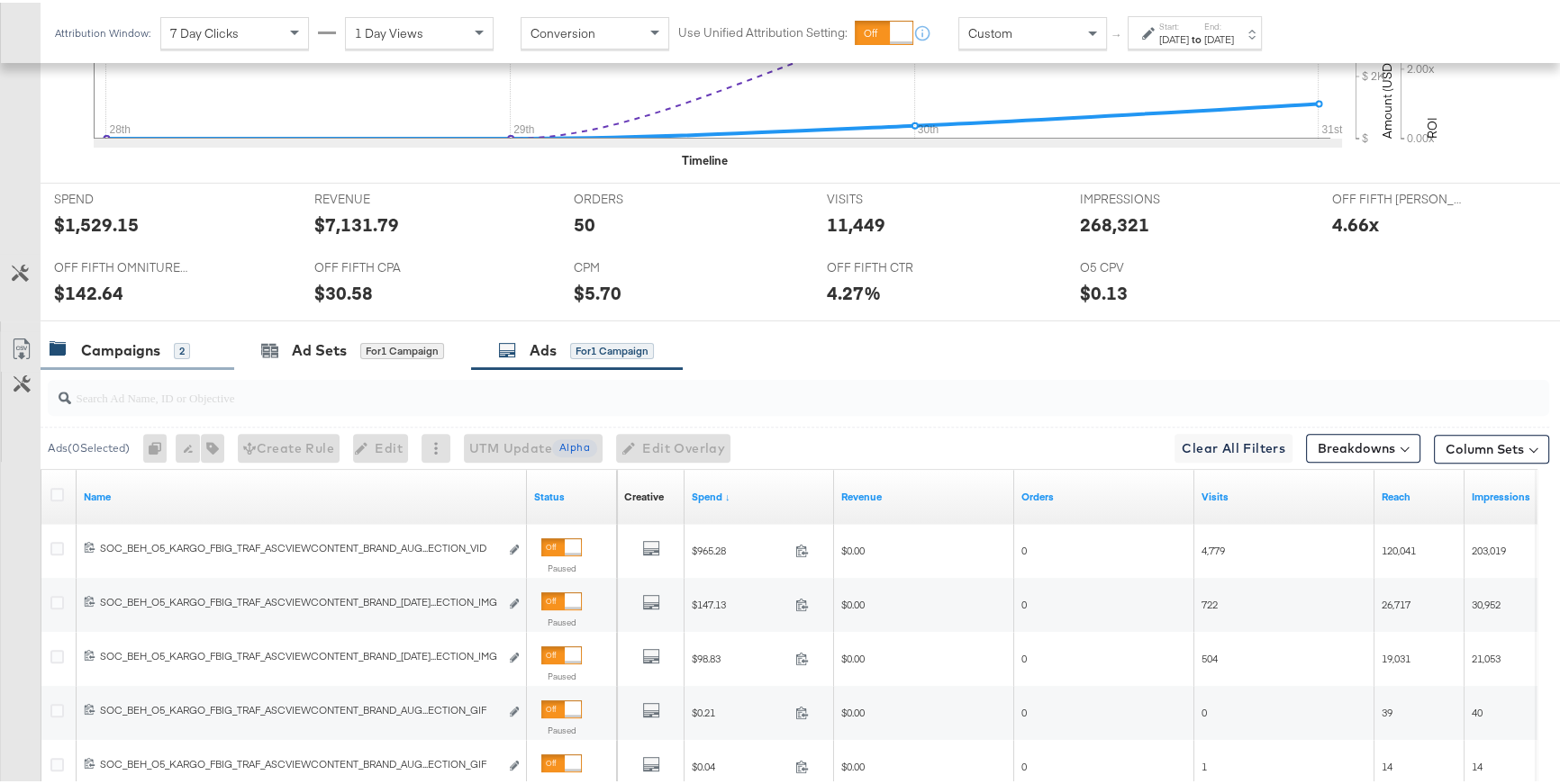
click at [155, 342] on div "Campaigns" at bounding box center [121, 348] width 80 height 21
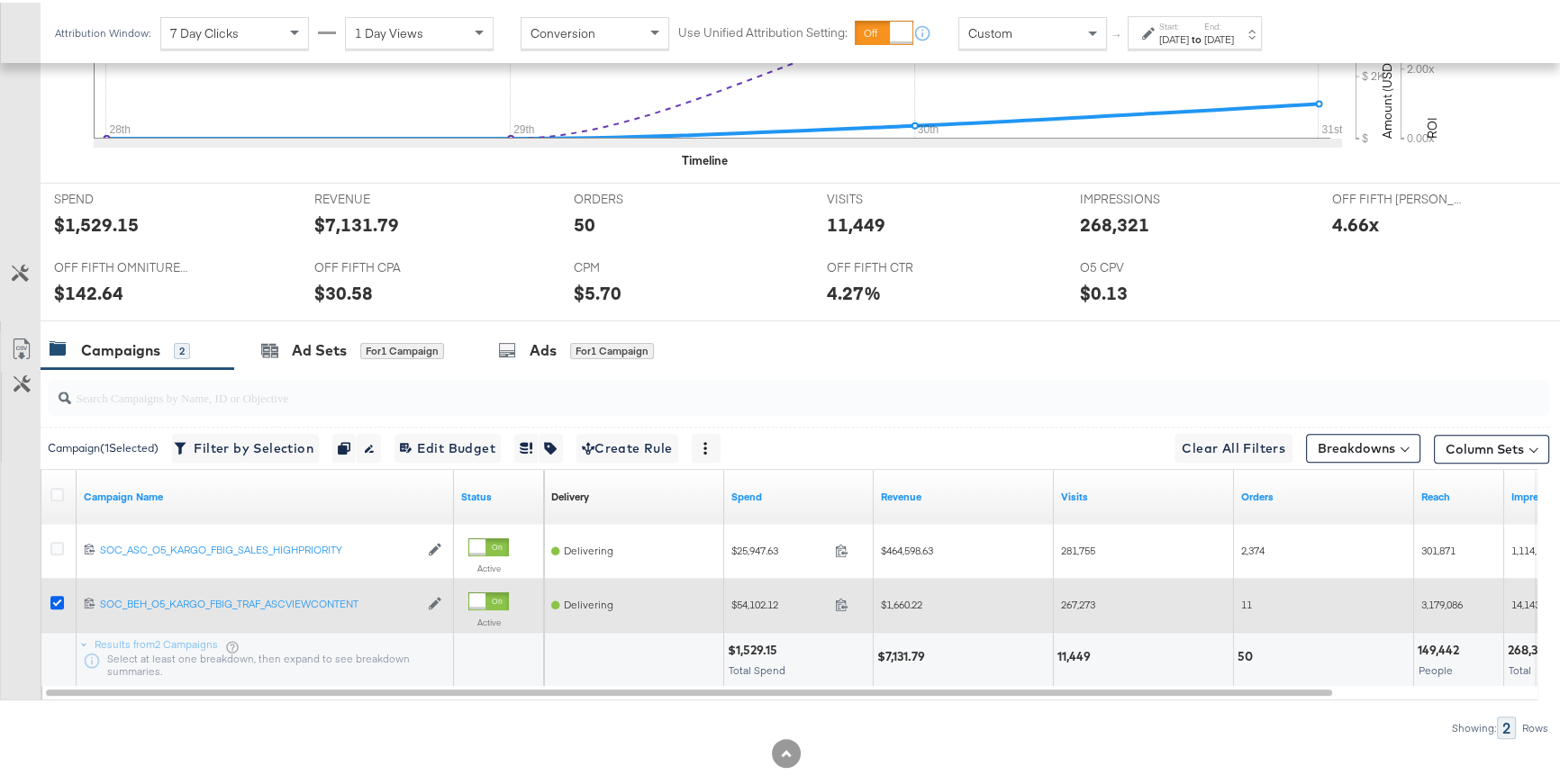
click at [59, 594] on icon at bounding box center [57, 600] width 13 height 13
click at [0, 0] on input "checkbox" at bounding box center [0, 0] width 0 height 0
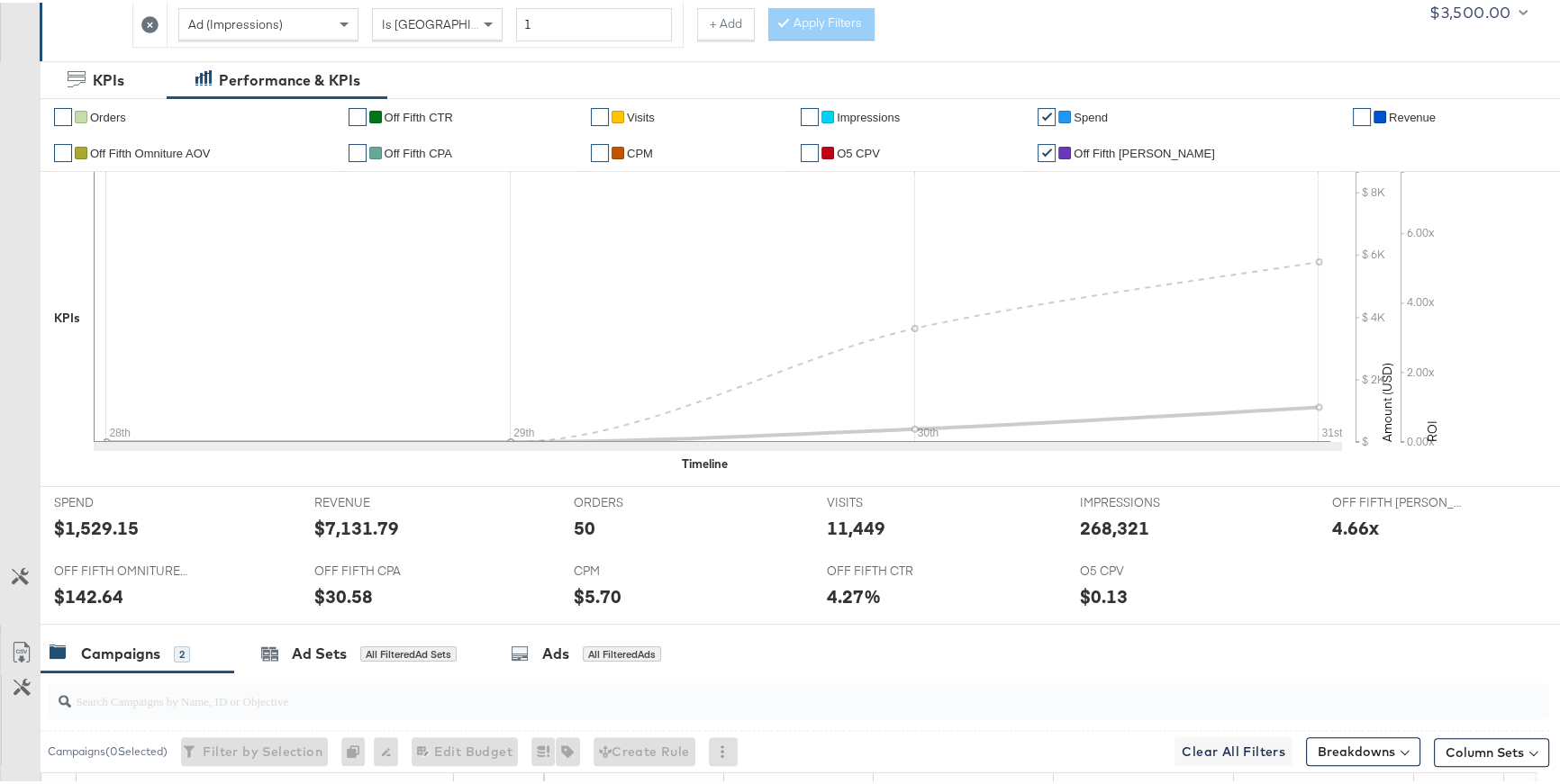
scroll to position [0, 0]
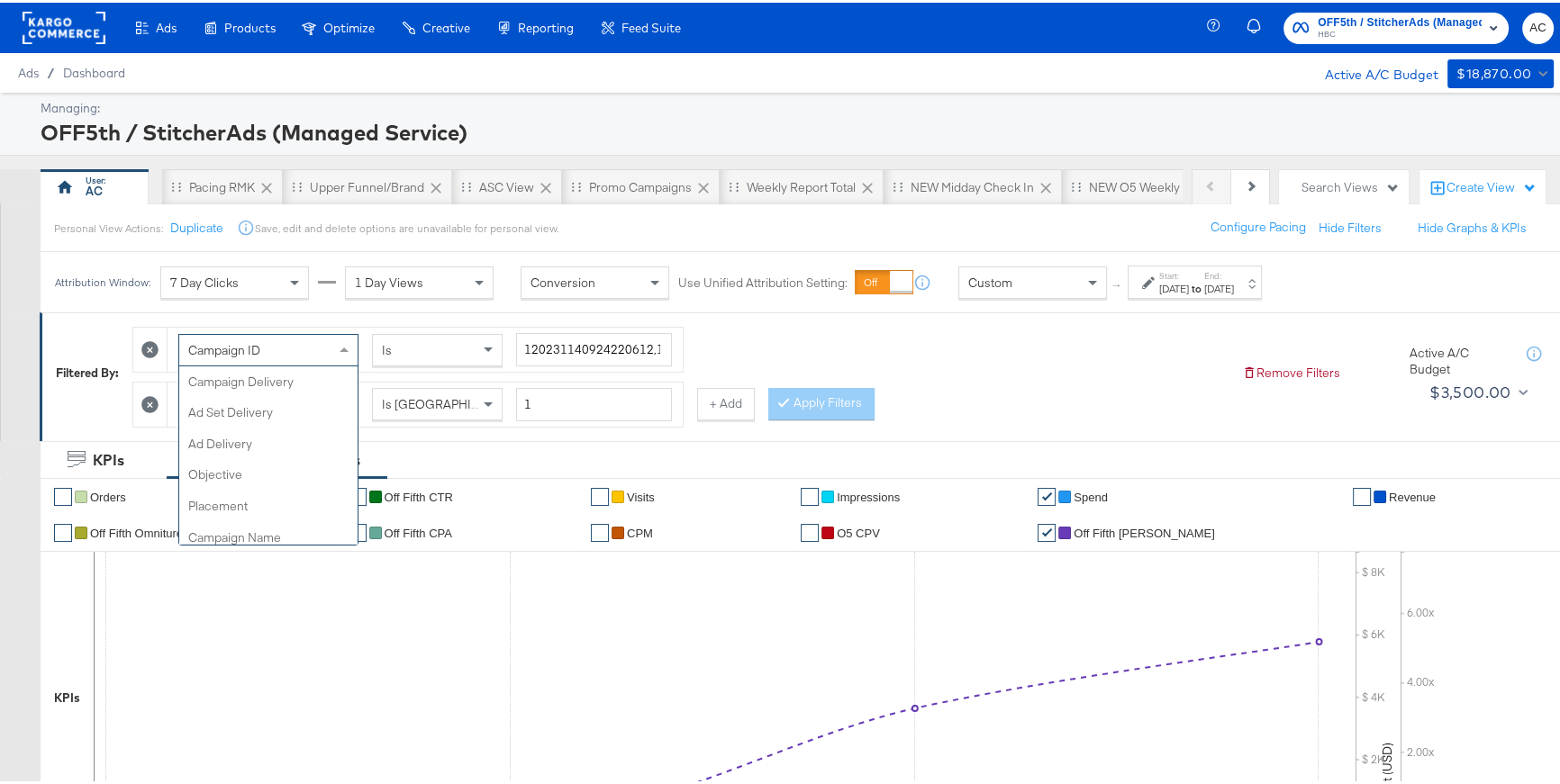
click at [316, 336] on div "Campaign ID" at bounding box center [268, 348] width 178 height 31
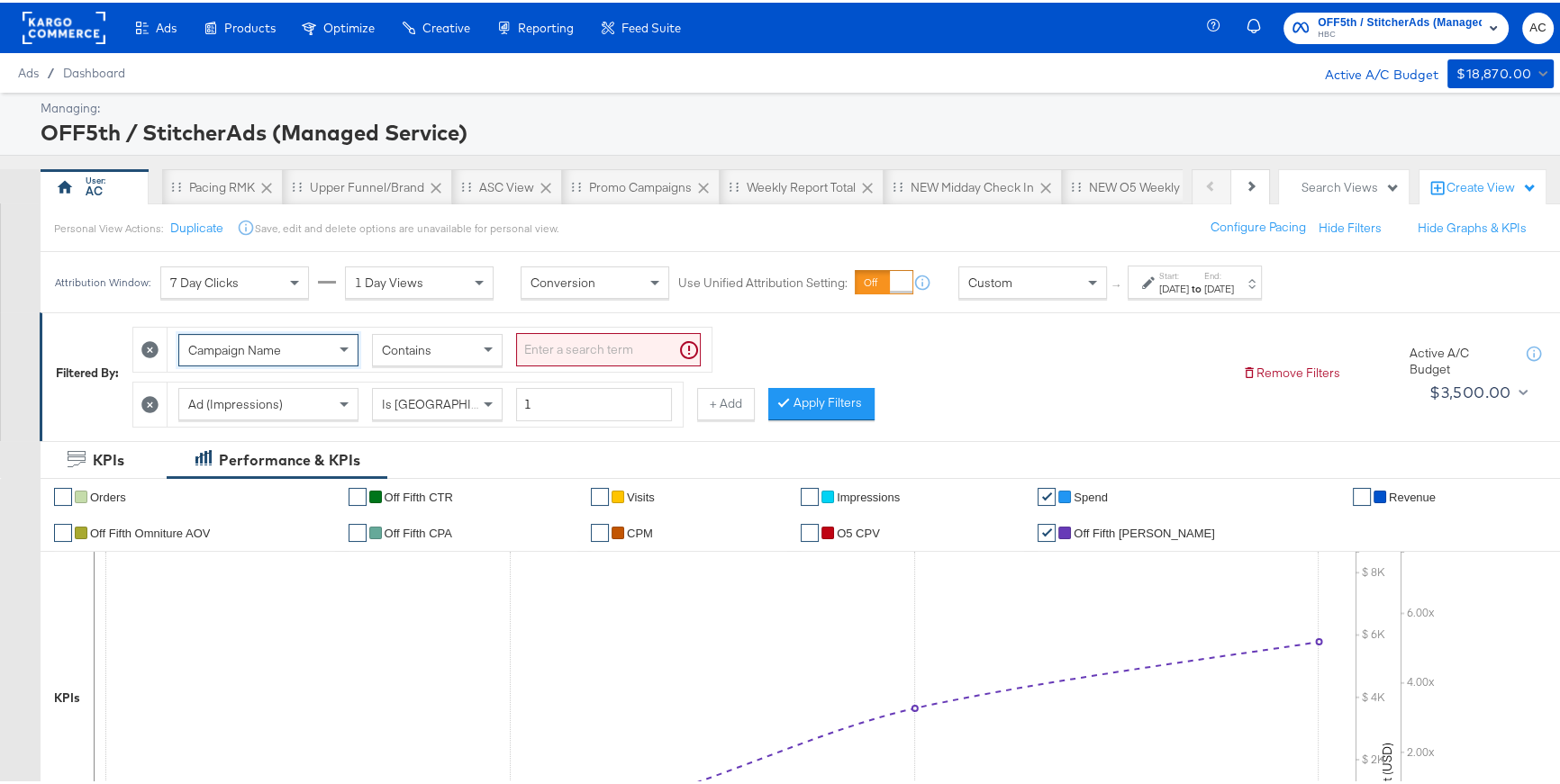
click at [593, 342] on input "search" at bounding box center [608, 348] width 185 height 34
type input "view"
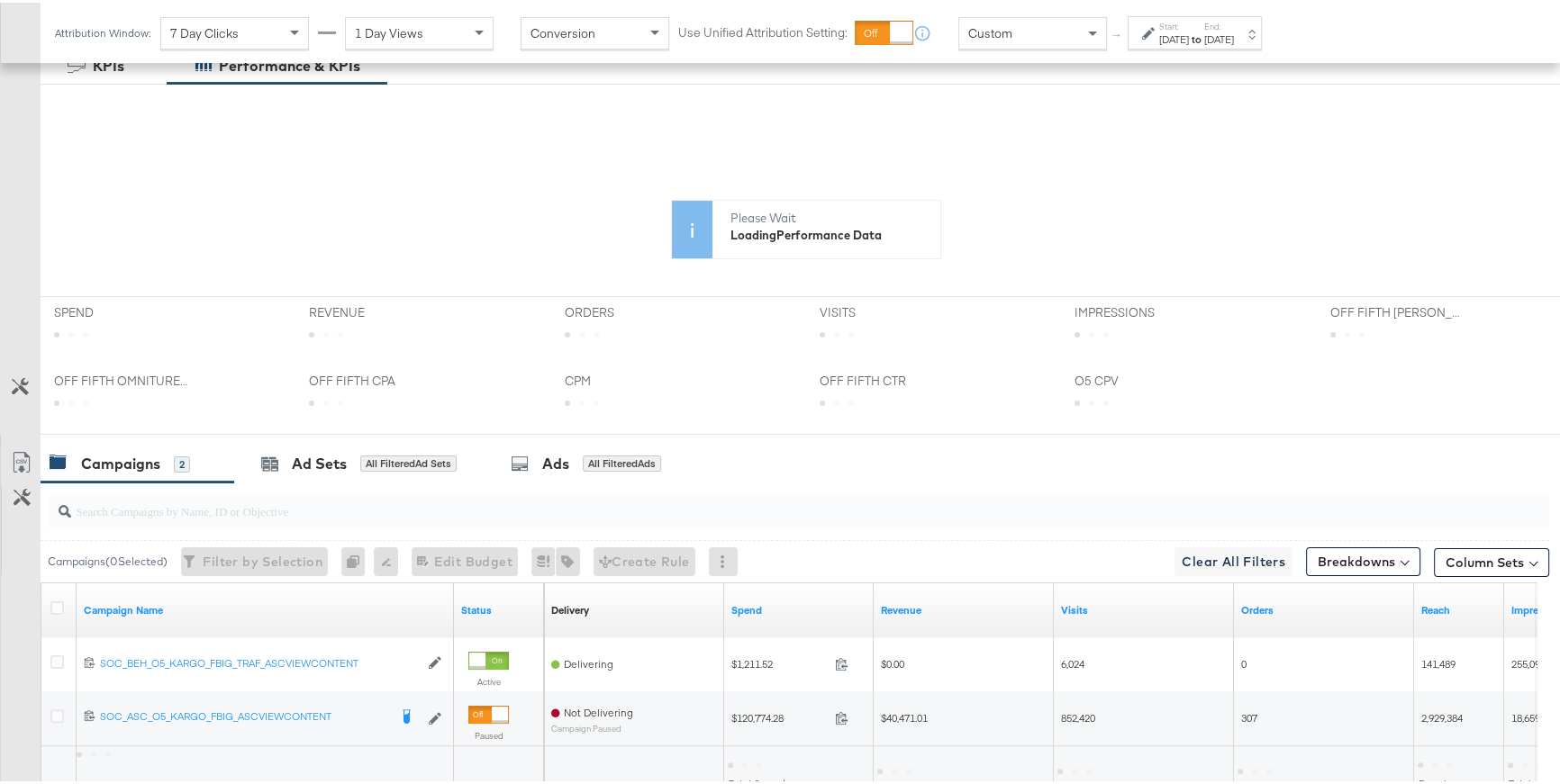
scroll to position [395, 0]
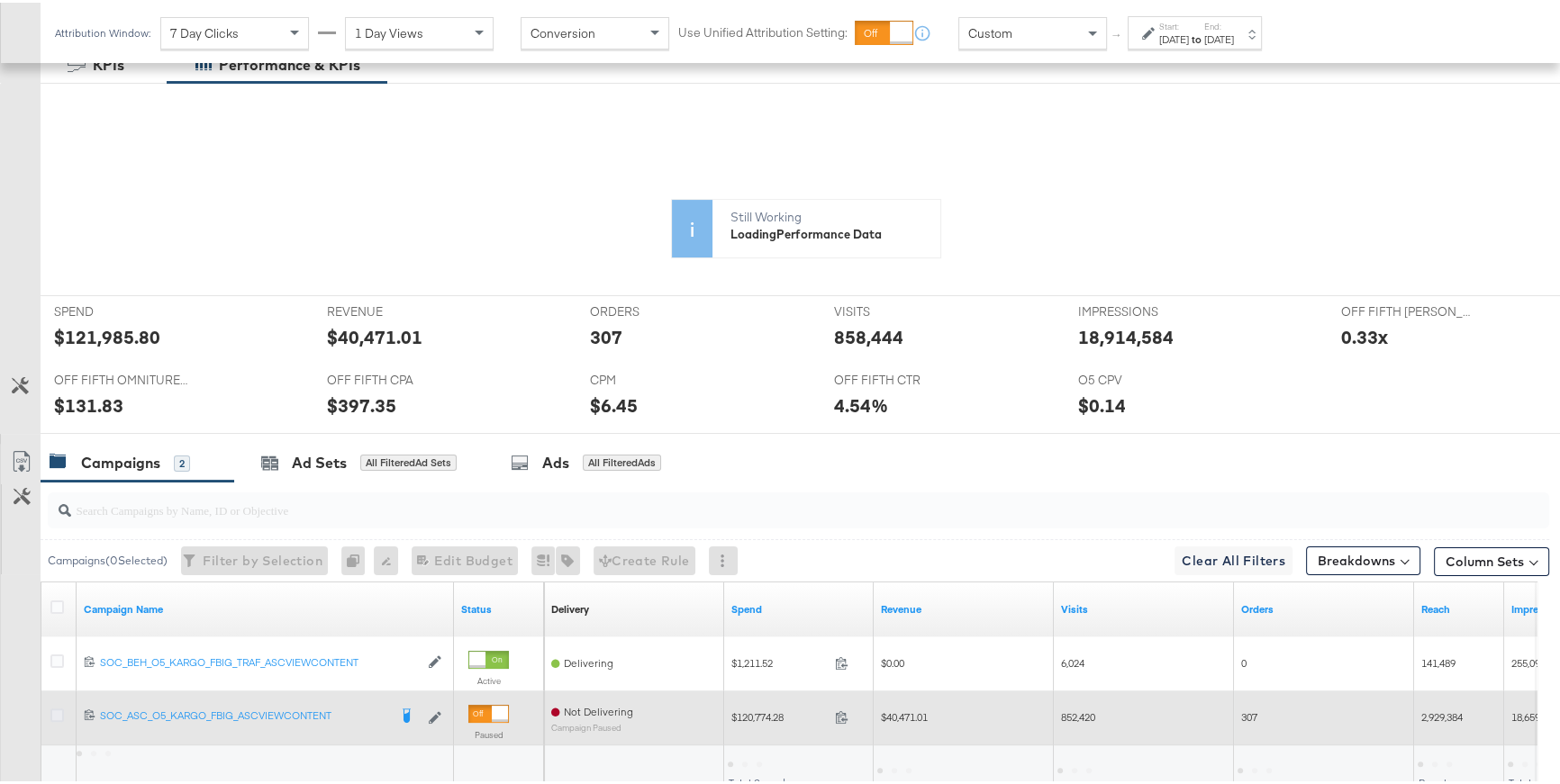
click at [56, 711] on icon at bounding box center [57, 713] width 13 height 13
click at [0, 0] on input "checkbox" at bounding box center [0, 0] width 0 height 0
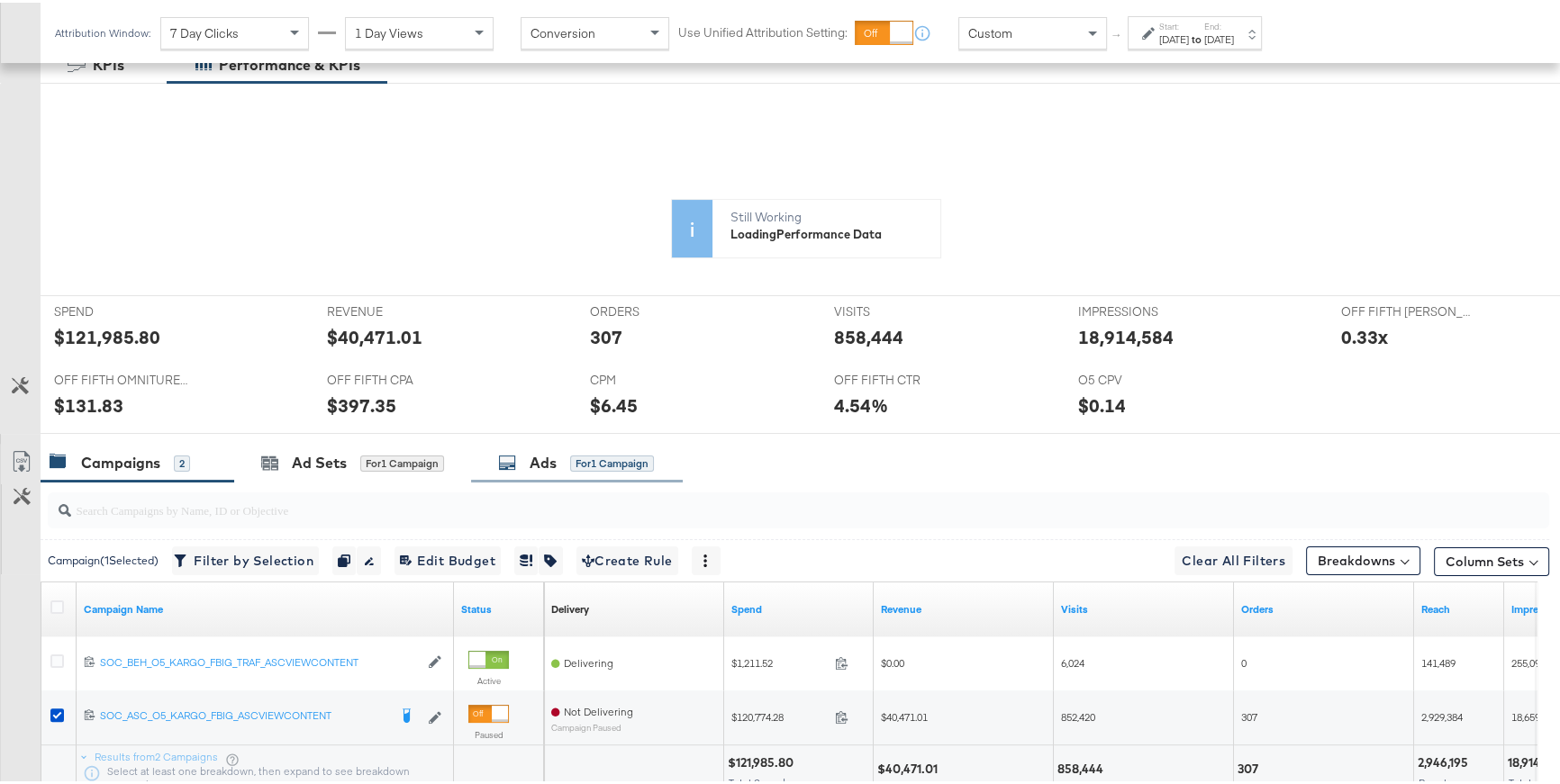
click at [512, 468] on div "Ads for 1 Campaign" at bounding box center [576, 461] width 156 height 21
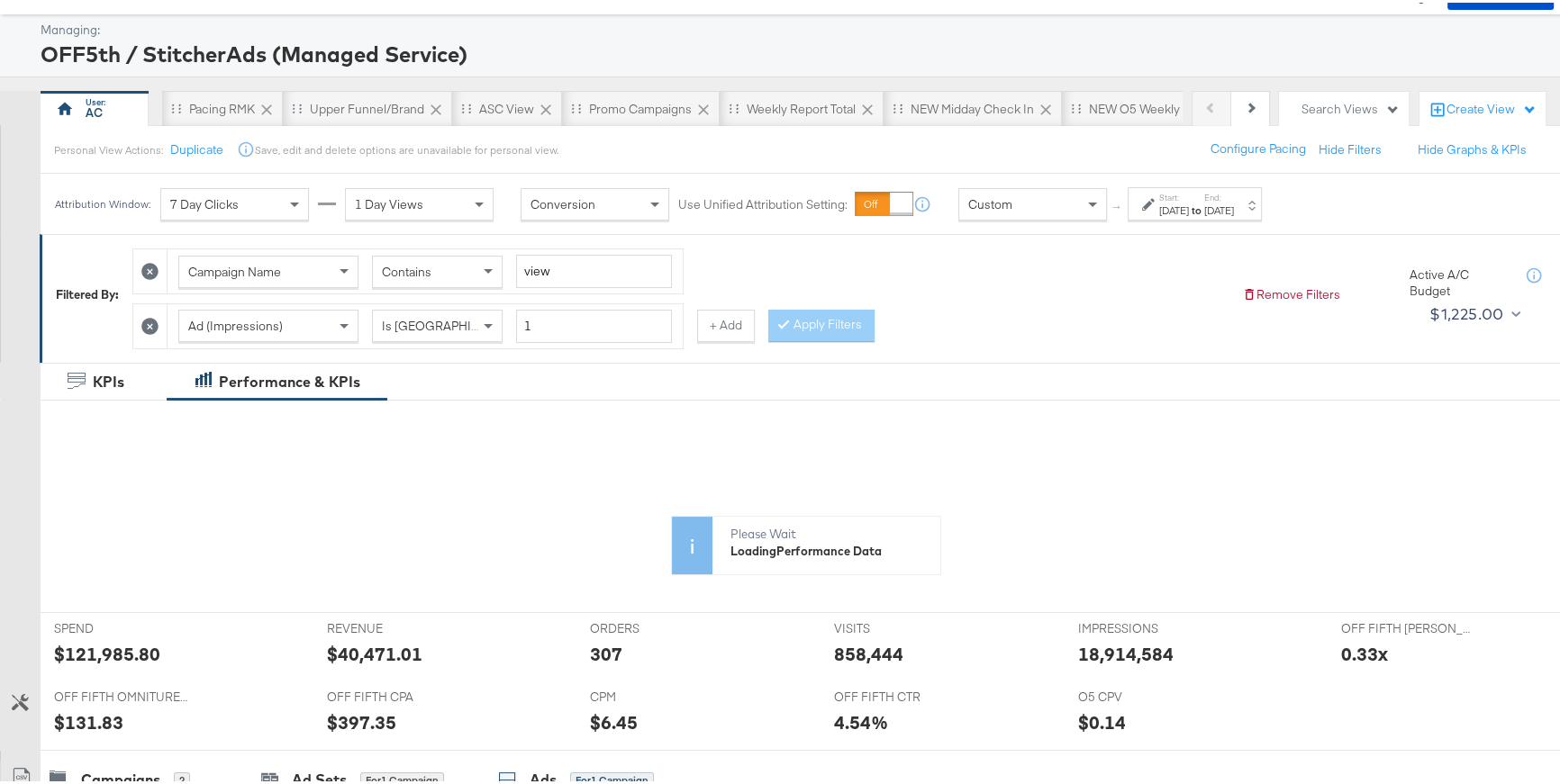
scroll to position [81, 0]
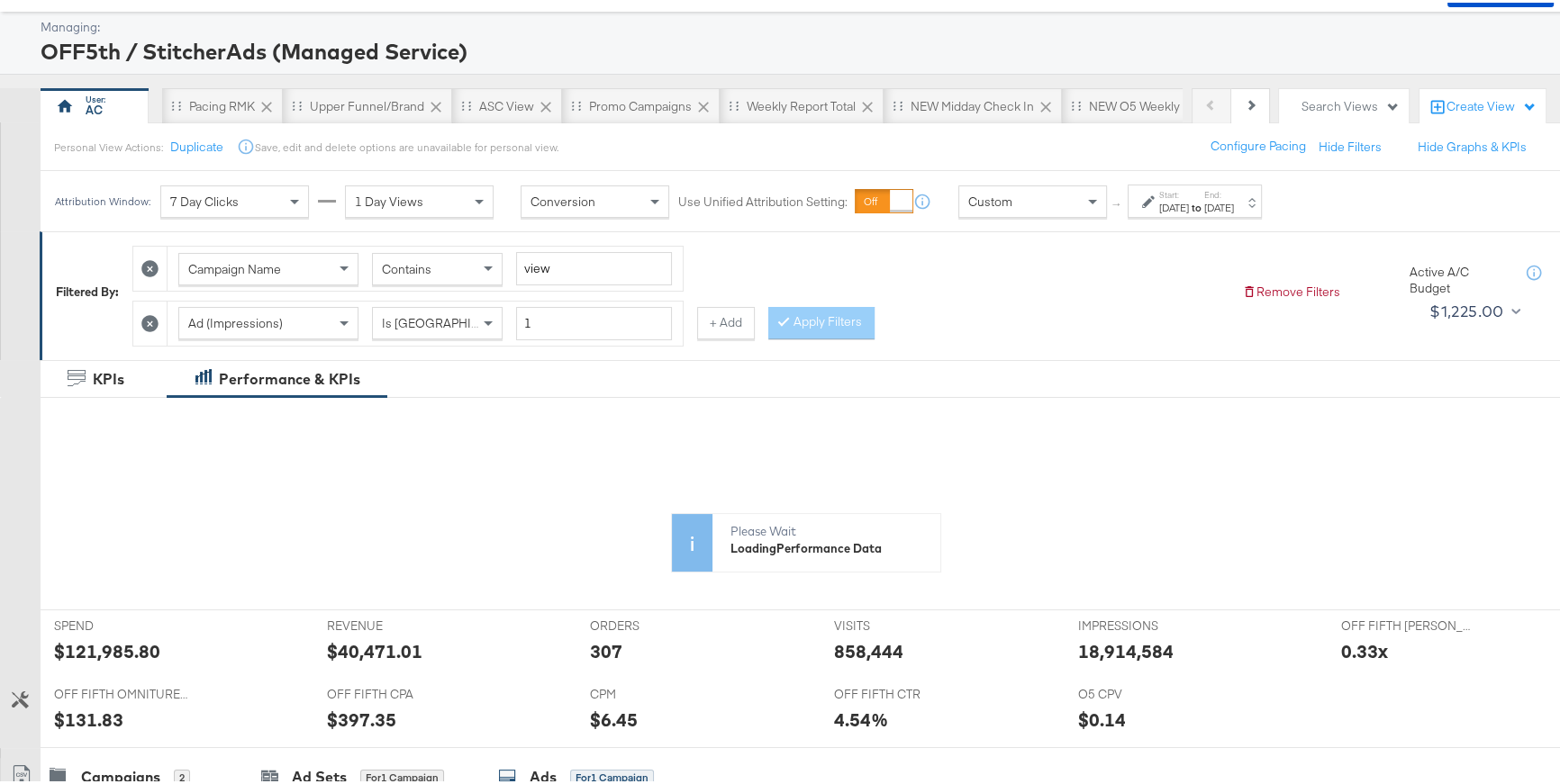
click at [1149, 199] on icon at bounding box center [1148, 200] width 12 height 12
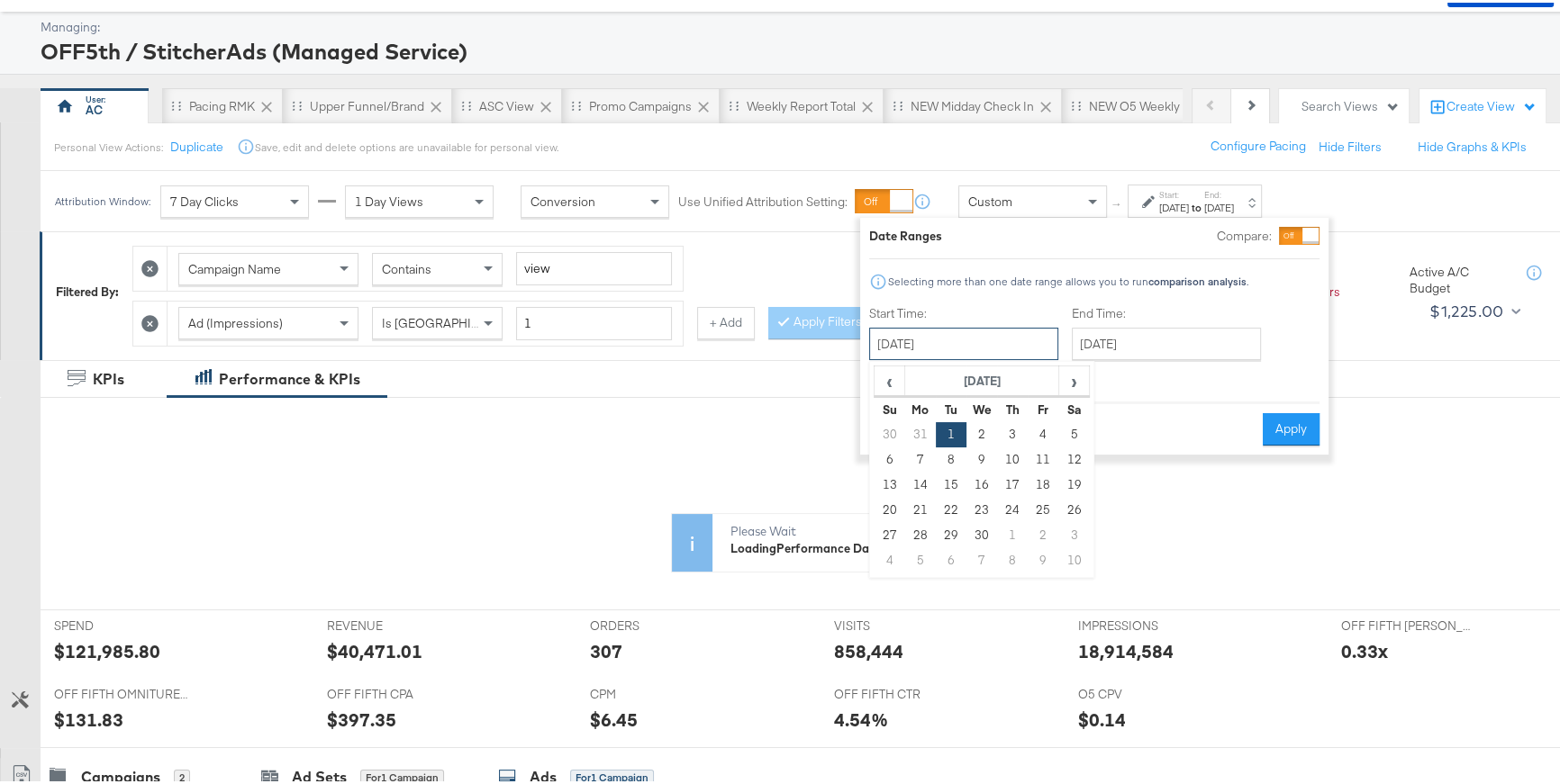
click at [997, 331] on input "April 1st 2025" at bounding box center [964, 341] width 189 height 33
click at [887, 377] on span "‹" at bounding box center [889, 377] width 28 height 27
click at [1071, 429] on td "1" at bounding box center [1074, 432] width 31 height 25
type input "March 1st 2025"
click at [1181, 333] on input "July 31st 2025" at bounding box center [1168, 341] width 189 height 33
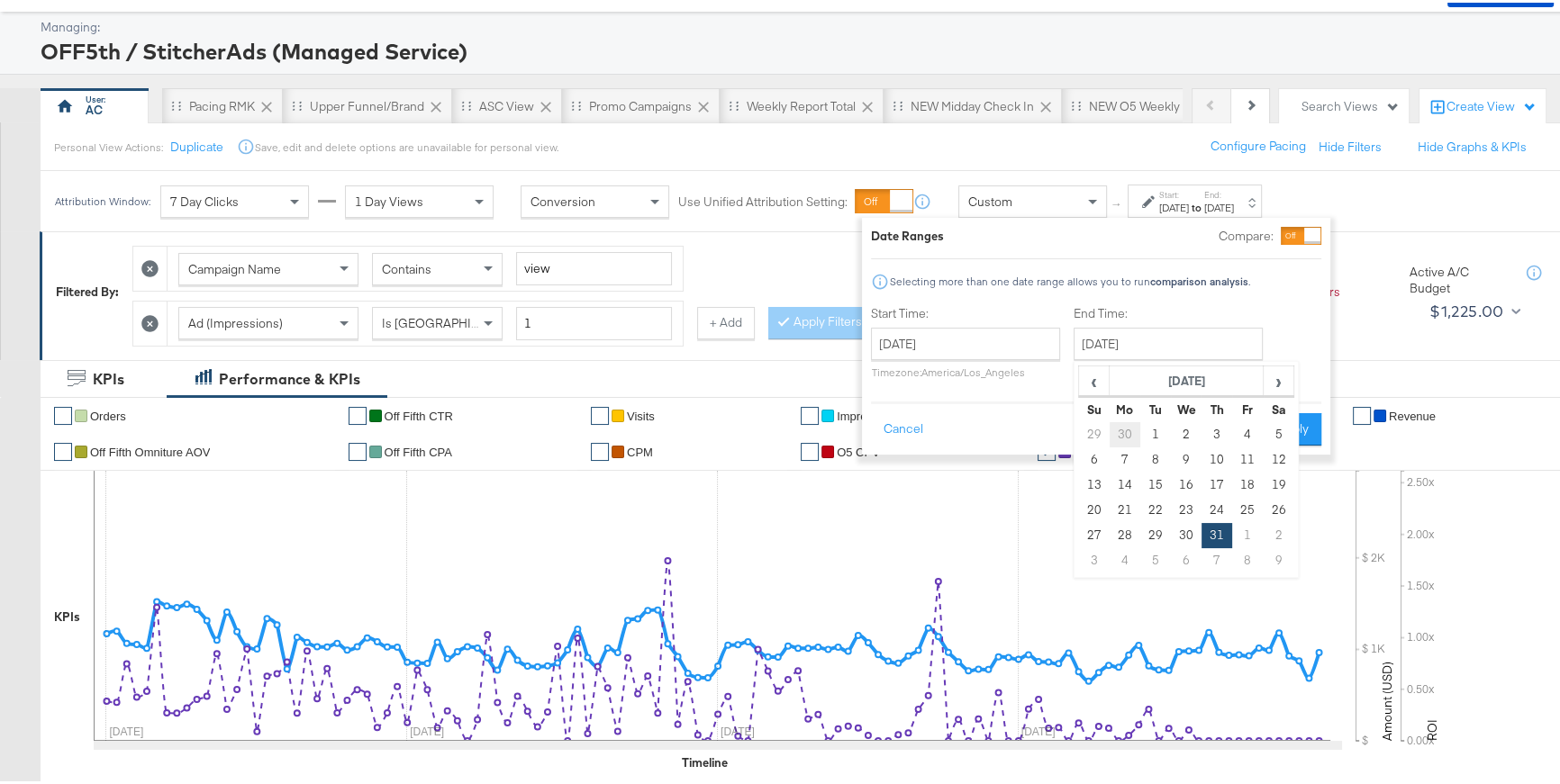
click at [1127, 426] on td "30" at bounding box center [1124, 432] width 31 height 25
type input "June 30th 2025"
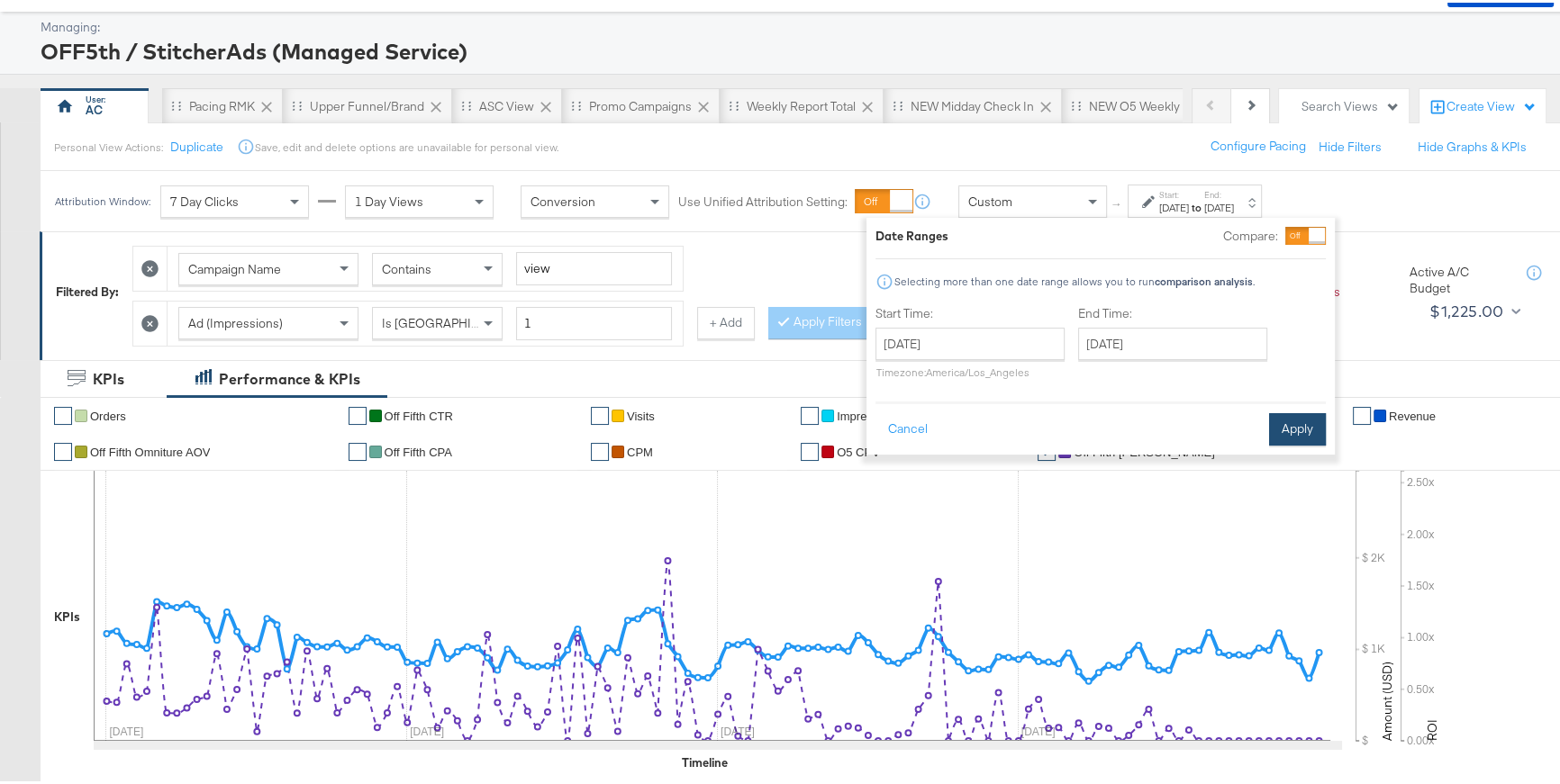
click at [1287, 433] on button "Apply" at bounding box center [1298, 426] width 57 height 33
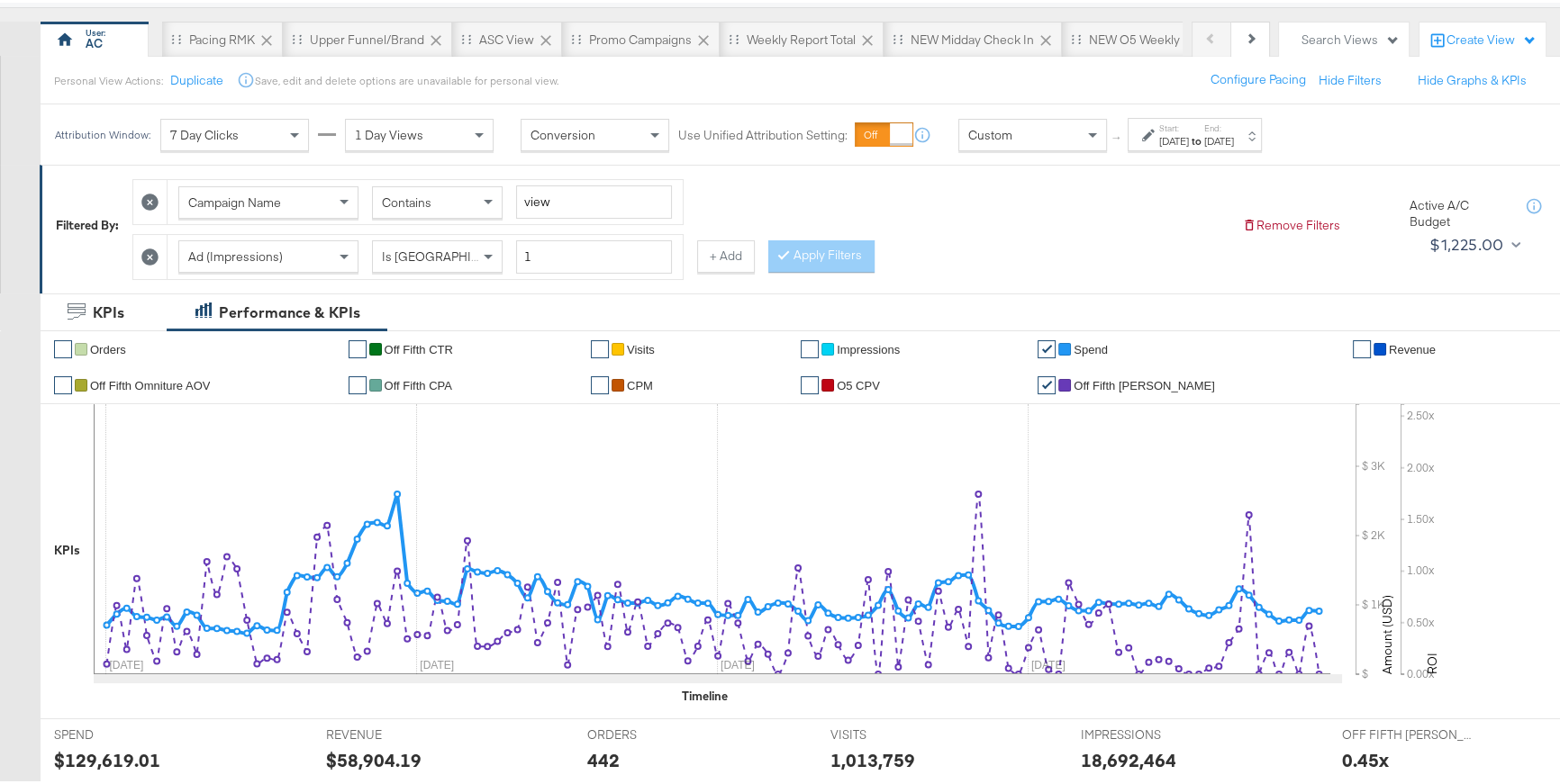
scroll to position [141, 0]
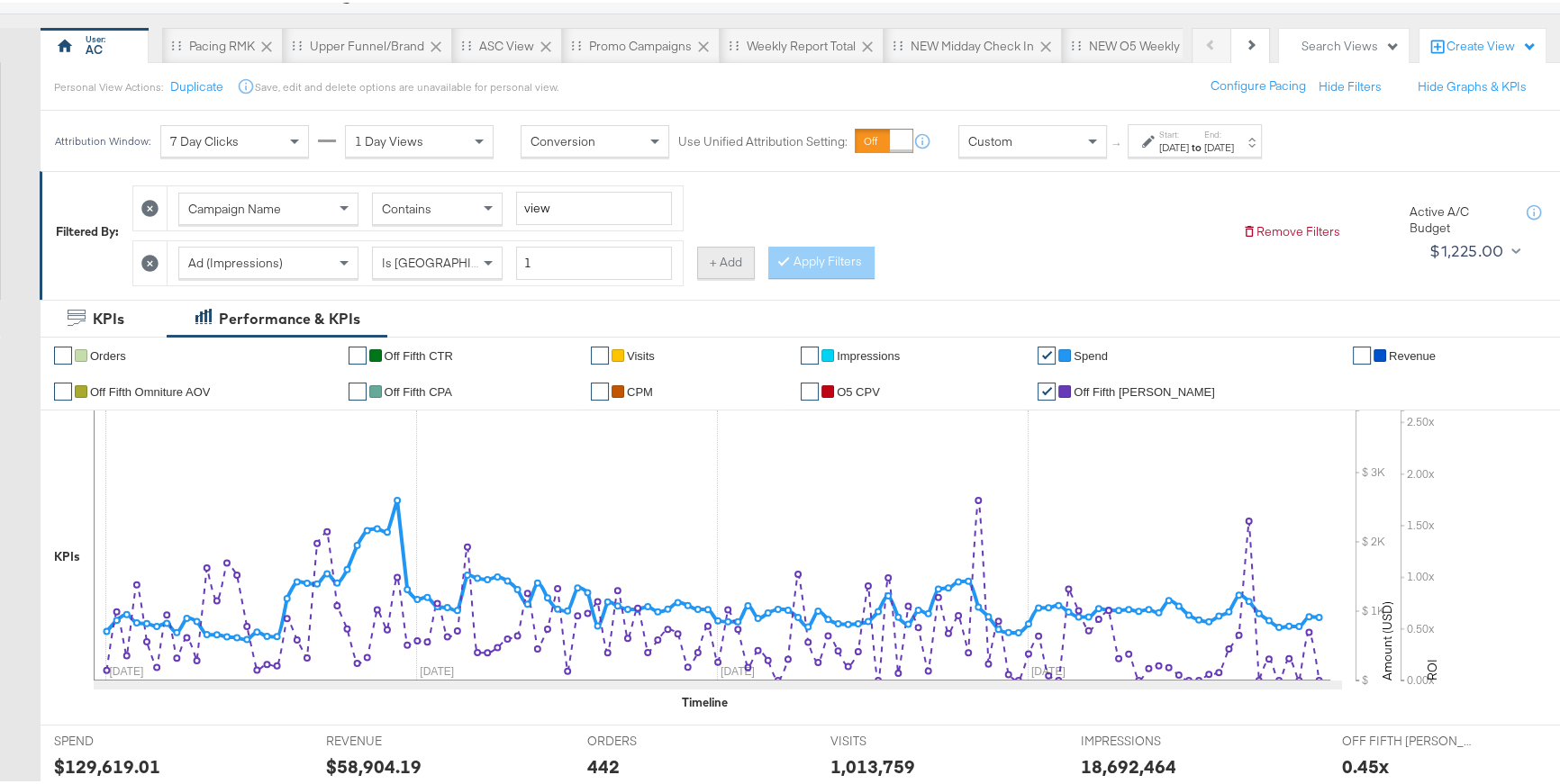
click at [726, 251] on button "+ Add" at bounding box center [726, 260] width 58 height 33
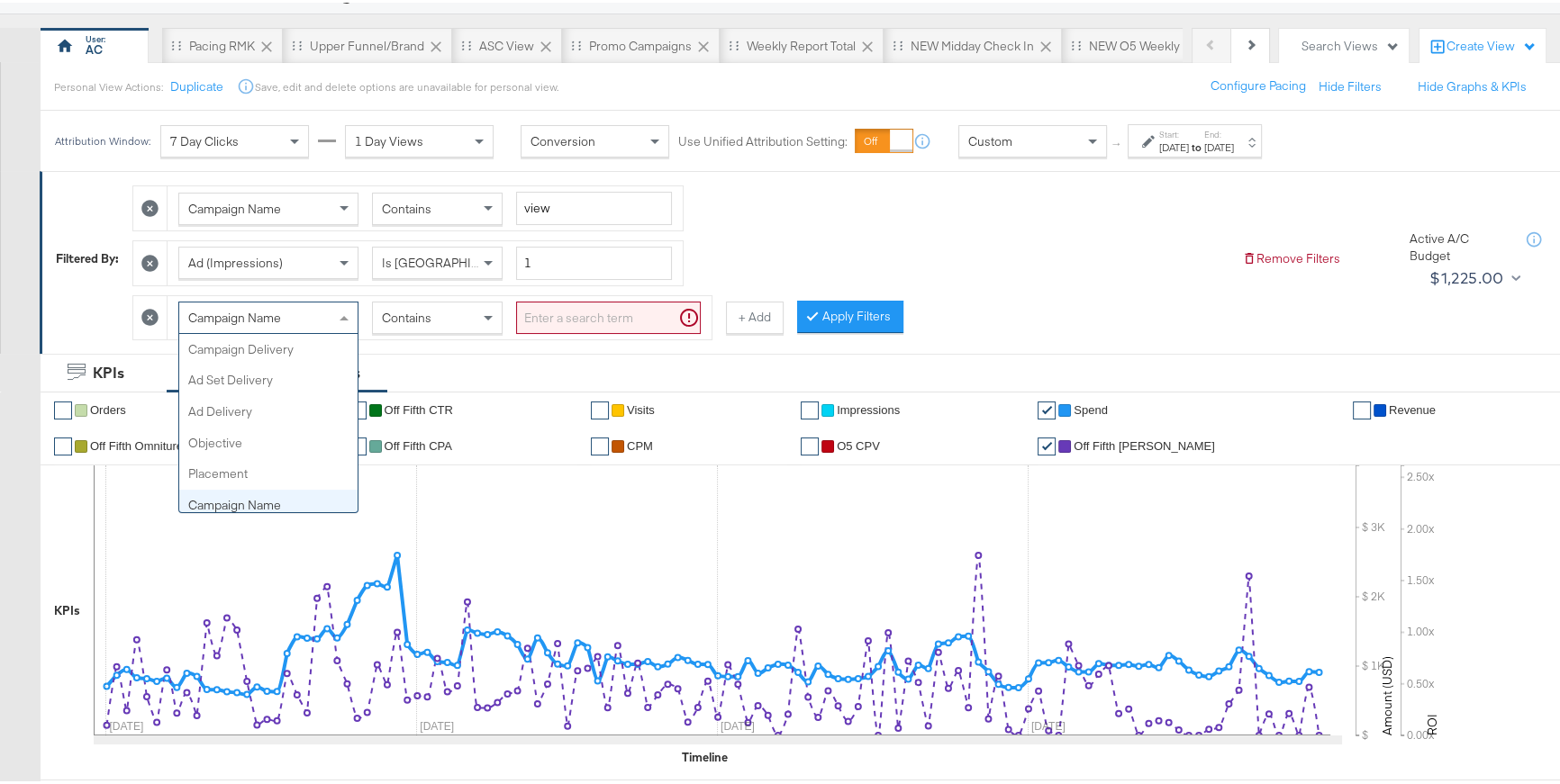
click at [341, 316] on span at bounding box center [347, 315] width 22 height 31
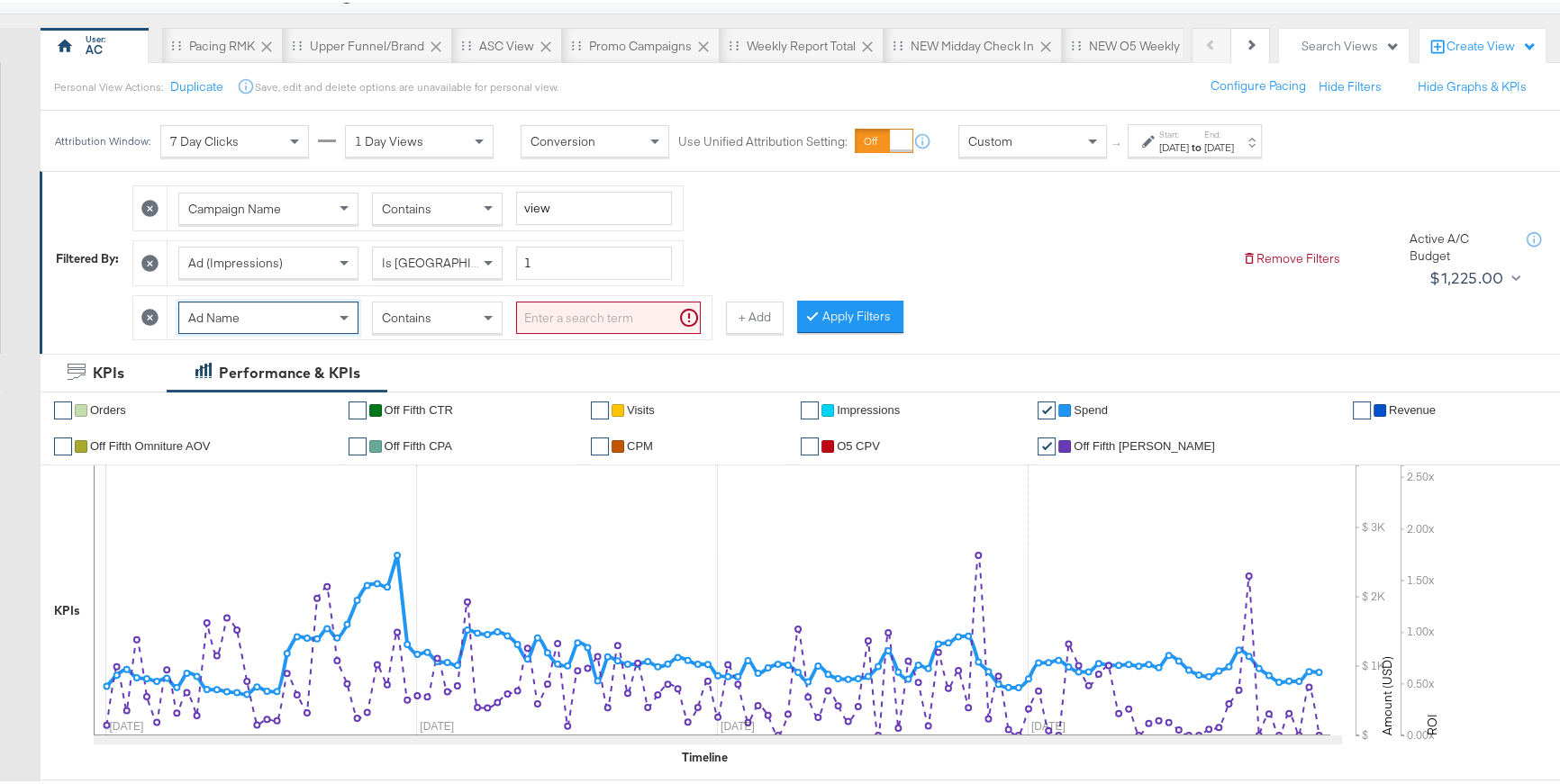
click at [550, 312] on input "search" at bounding box center [608, 316] width 185 height 34
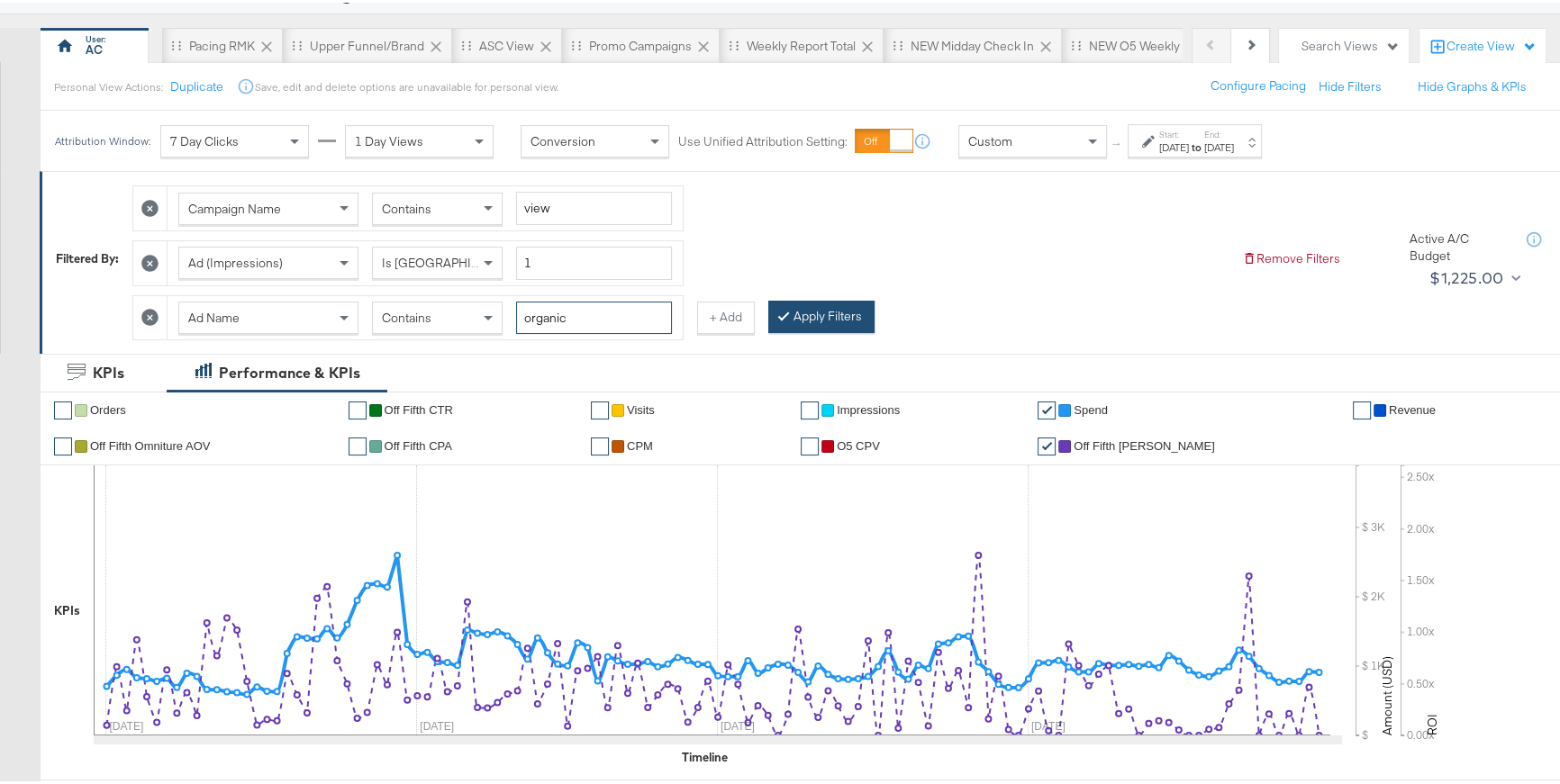
type input "organic"
click at [837, 325] on button "Apply Filters" at bounding box center [821, 314] width 106 height 33
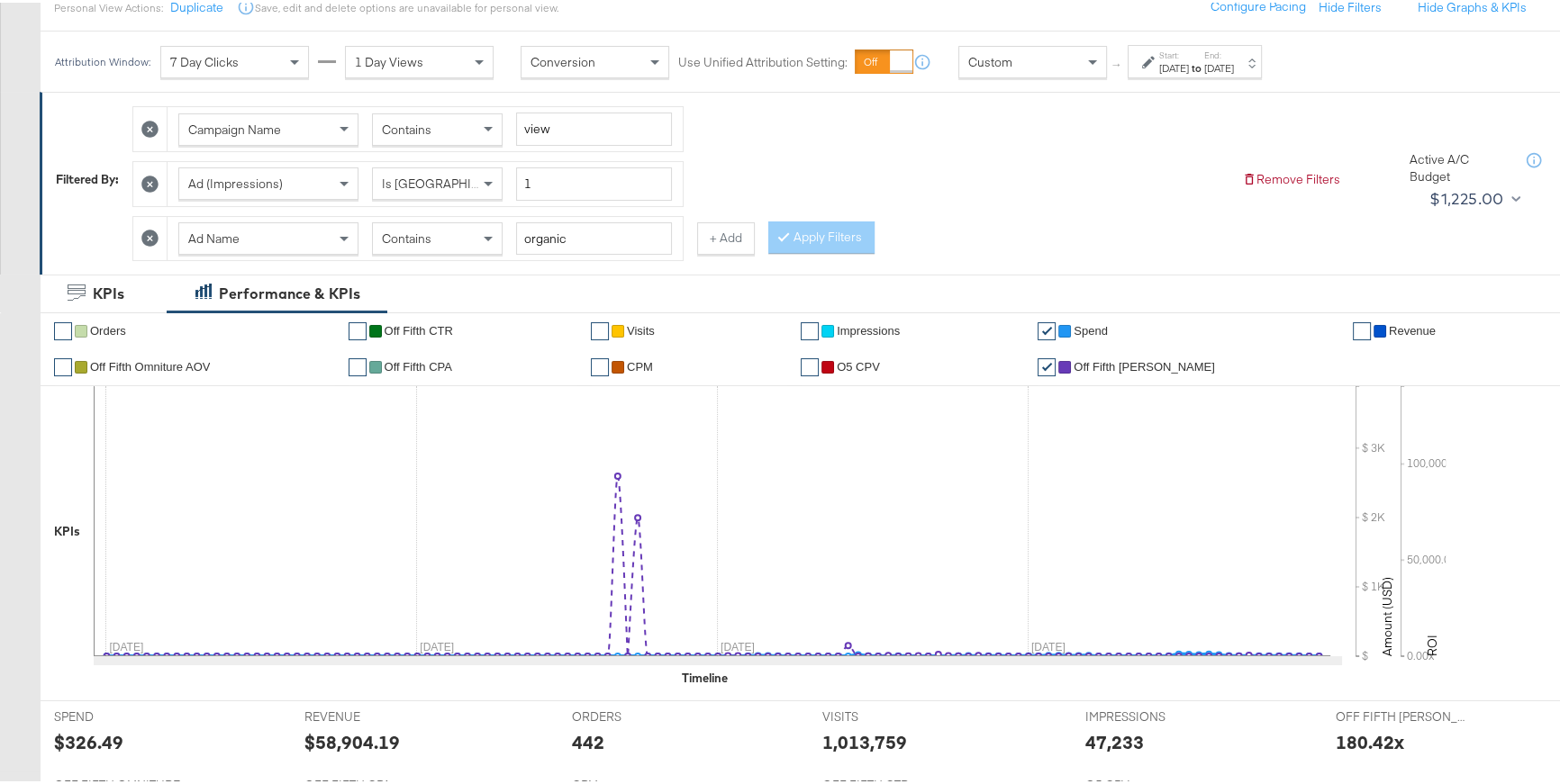
scroll to position [220, 0]
click at [1145, 60] on icon at bounding box center [1148, 60] width 12 height 12
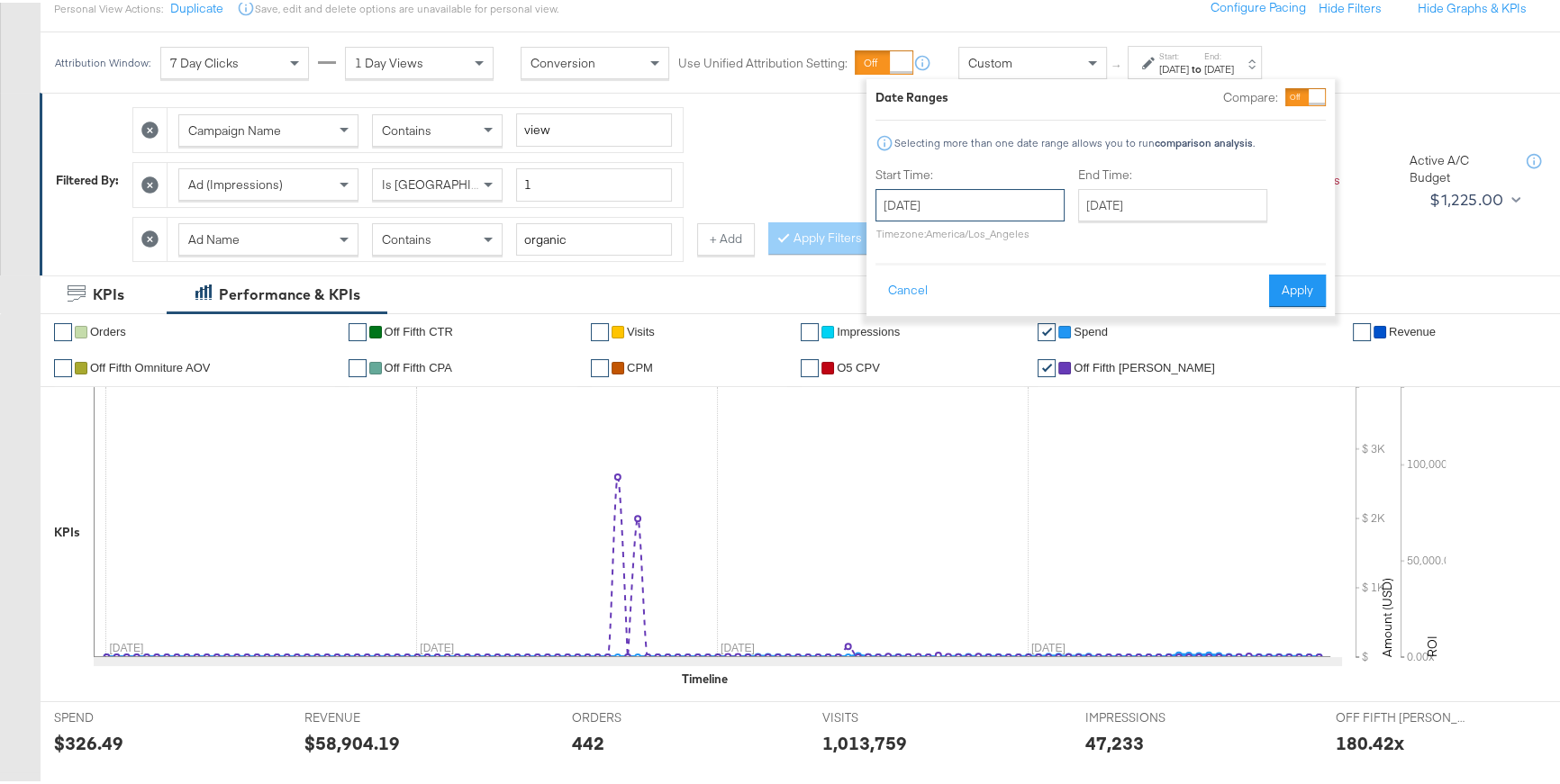
click at [948, 210] on input "March 1st 2025" at bounding box center [970, 202] width 189 height 33
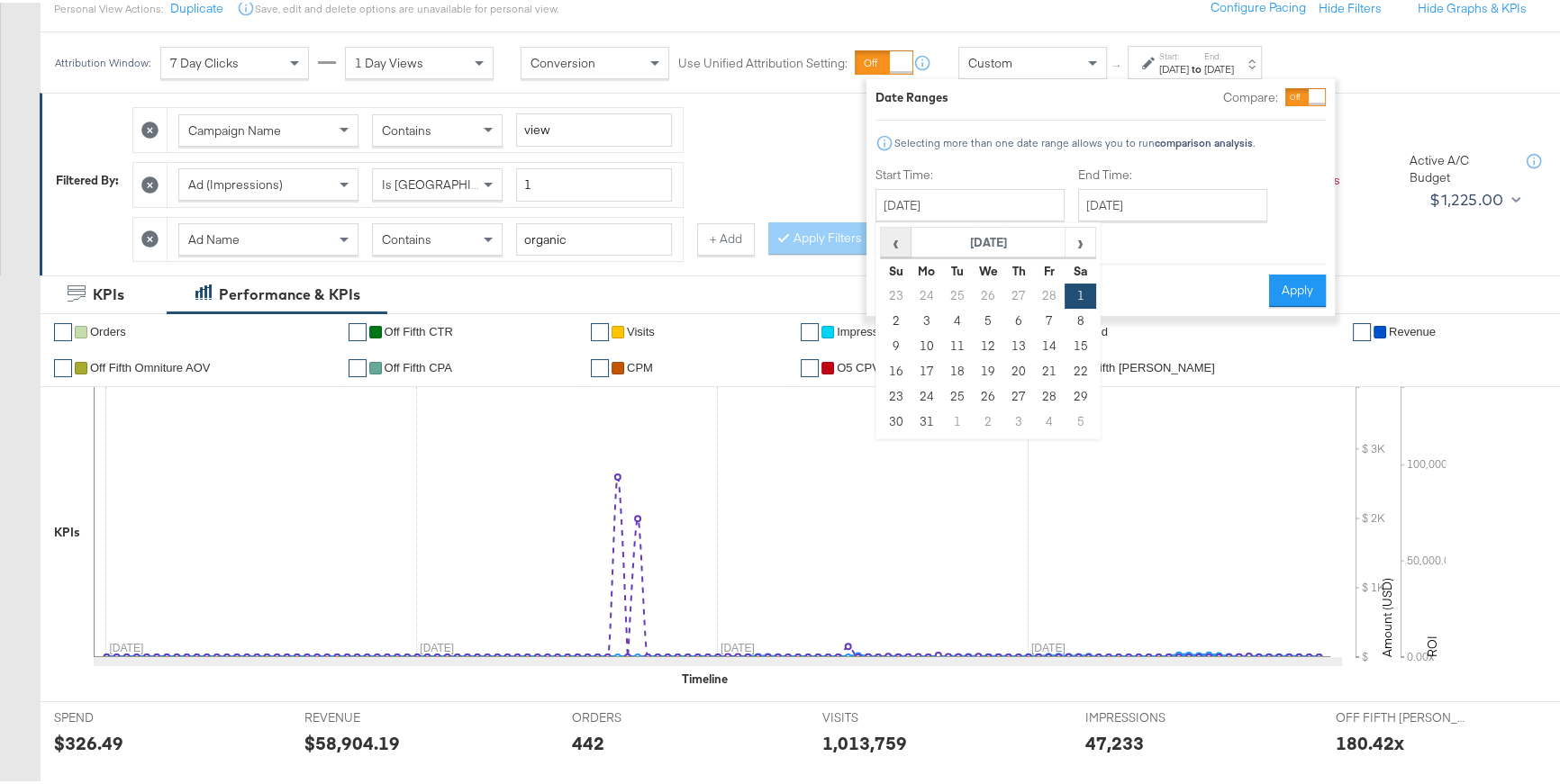
click at [894, 241] on span "‹" at bounding box center [896, 239] width 28 height 27
click at [1065, 291] on td "1" at bounding box center [1079, 293] width 31 height 25
type input "February 1st 2025"
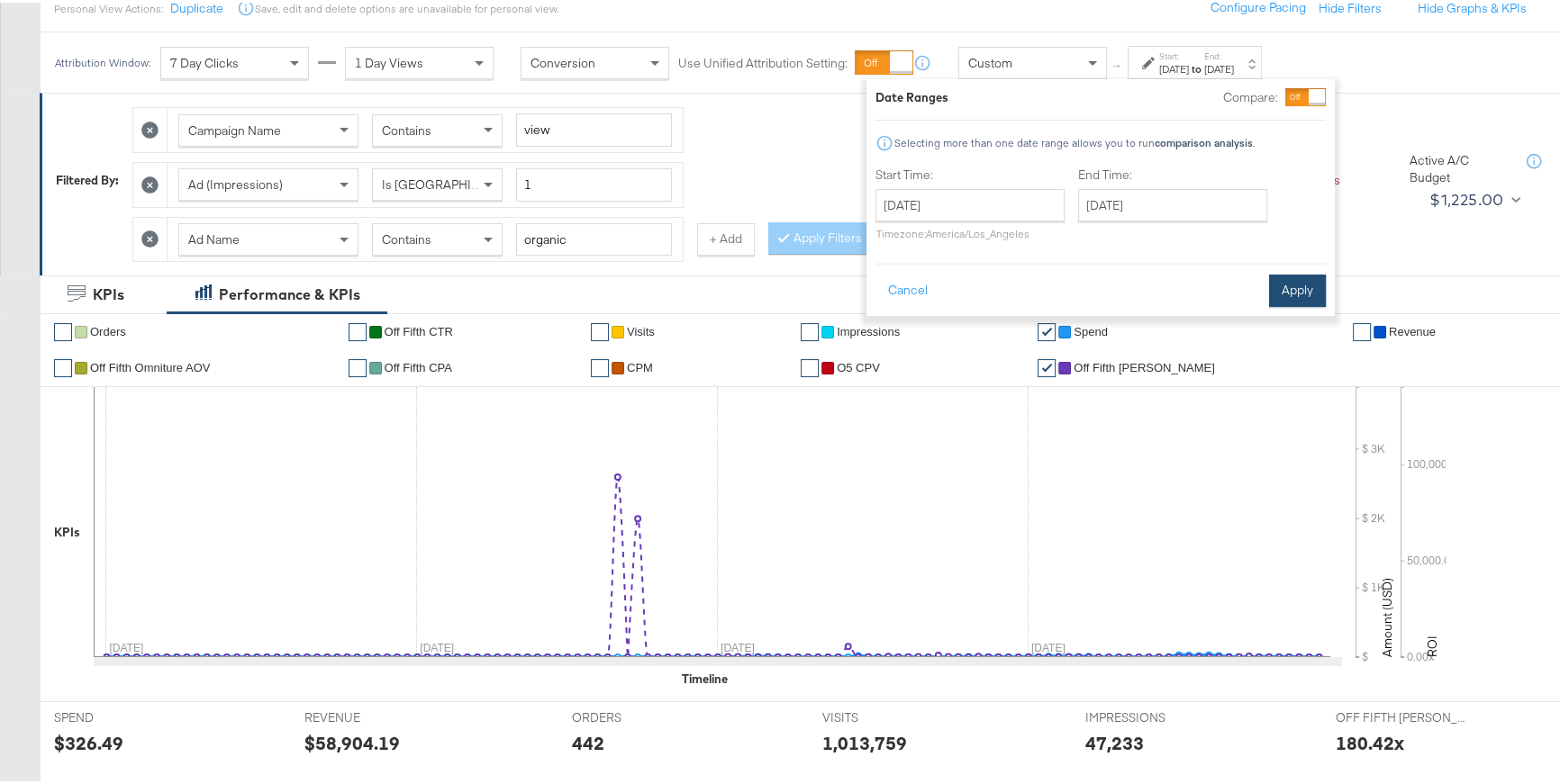
click at [1310, 293] on button "Apply" at bounding box center [1298, 288] width 57 height 33
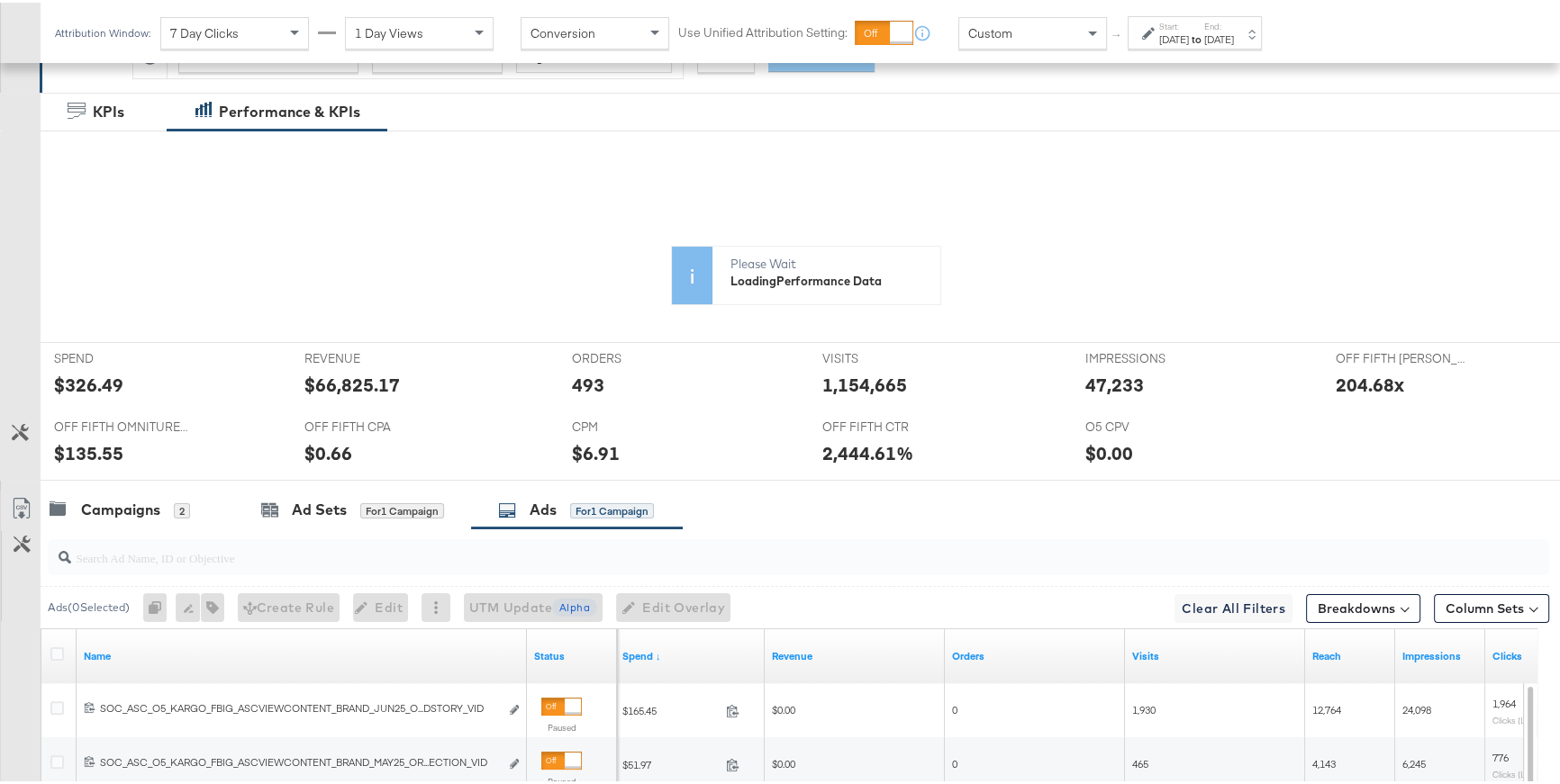
scroll to position [443, 0]
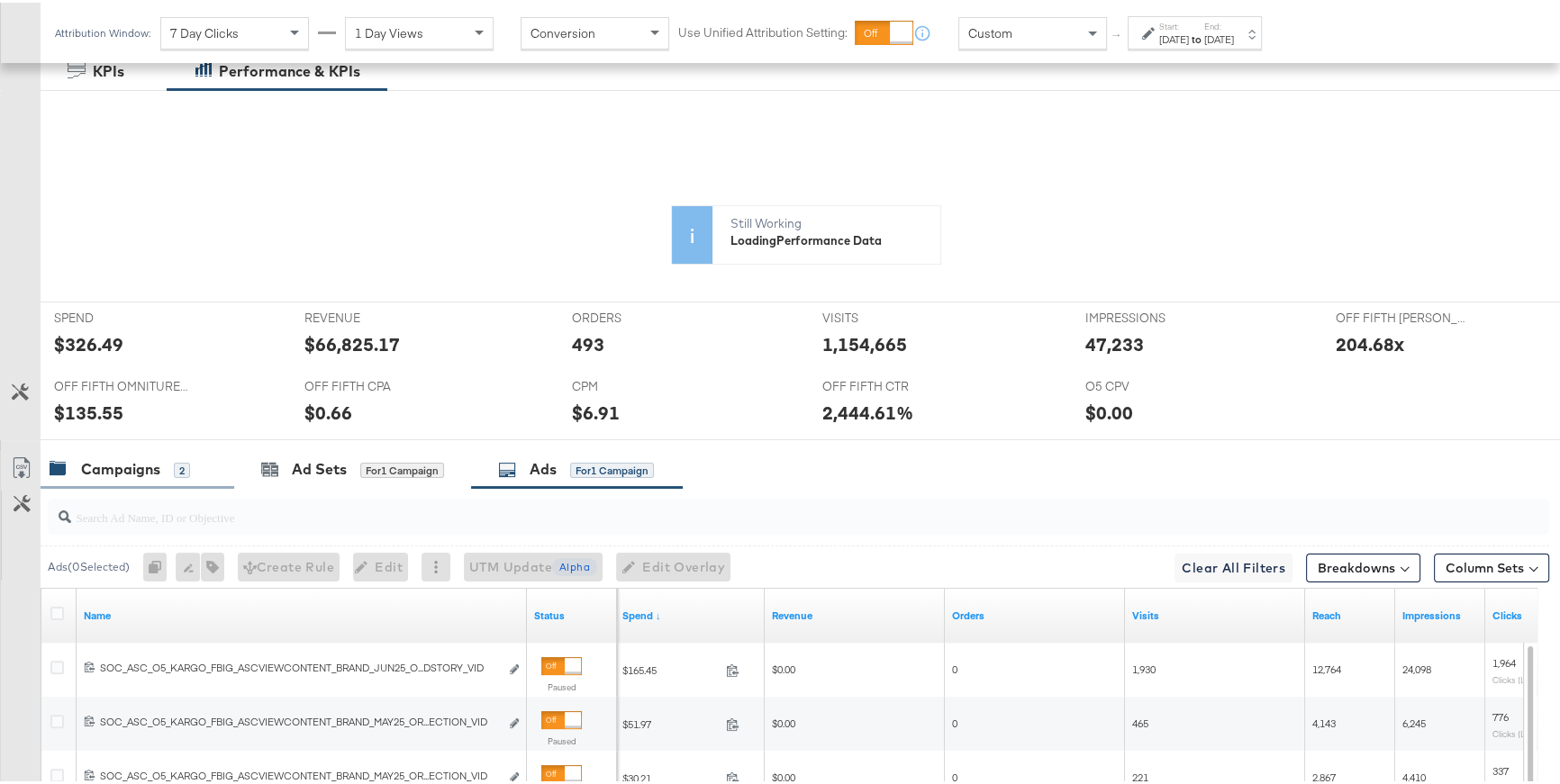
click at [95, 468] on div "Campaigns" at bounding box center [121, 466] width 80 height 21
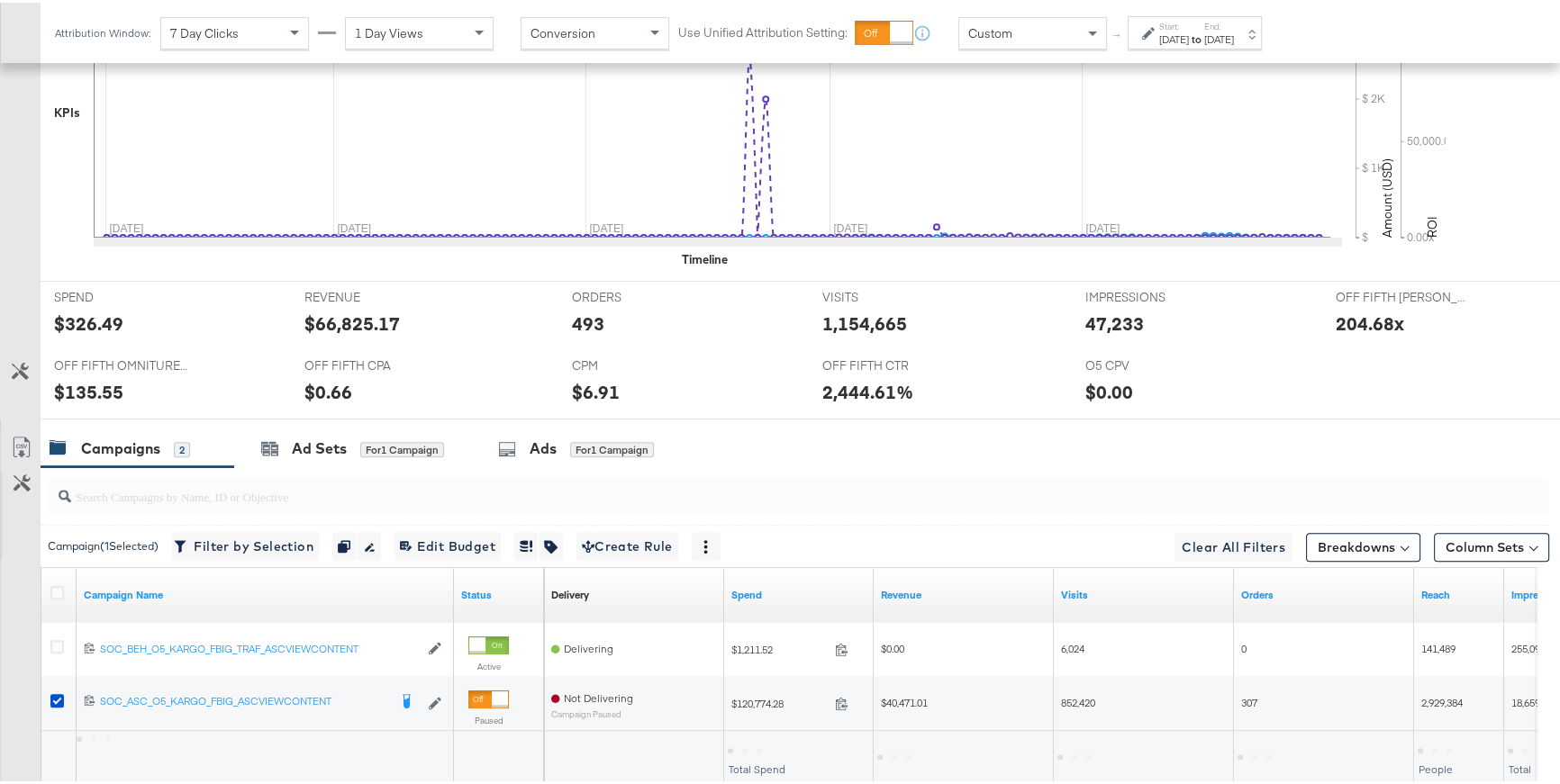
scroll to position [766, 0]
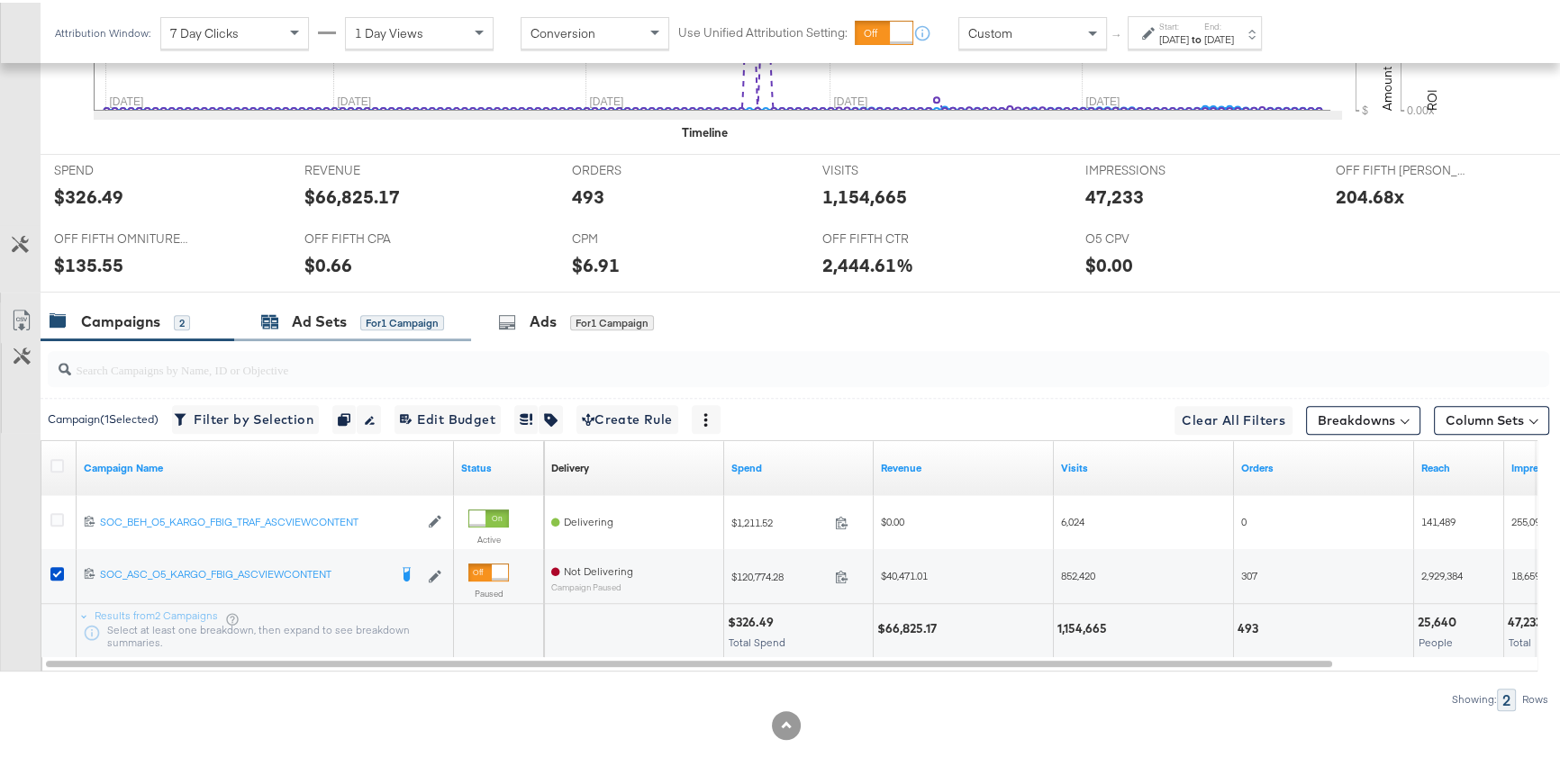
click at [306, 321] on div "Ad Sets" at bounding box center [319, 319] width 55 height 21
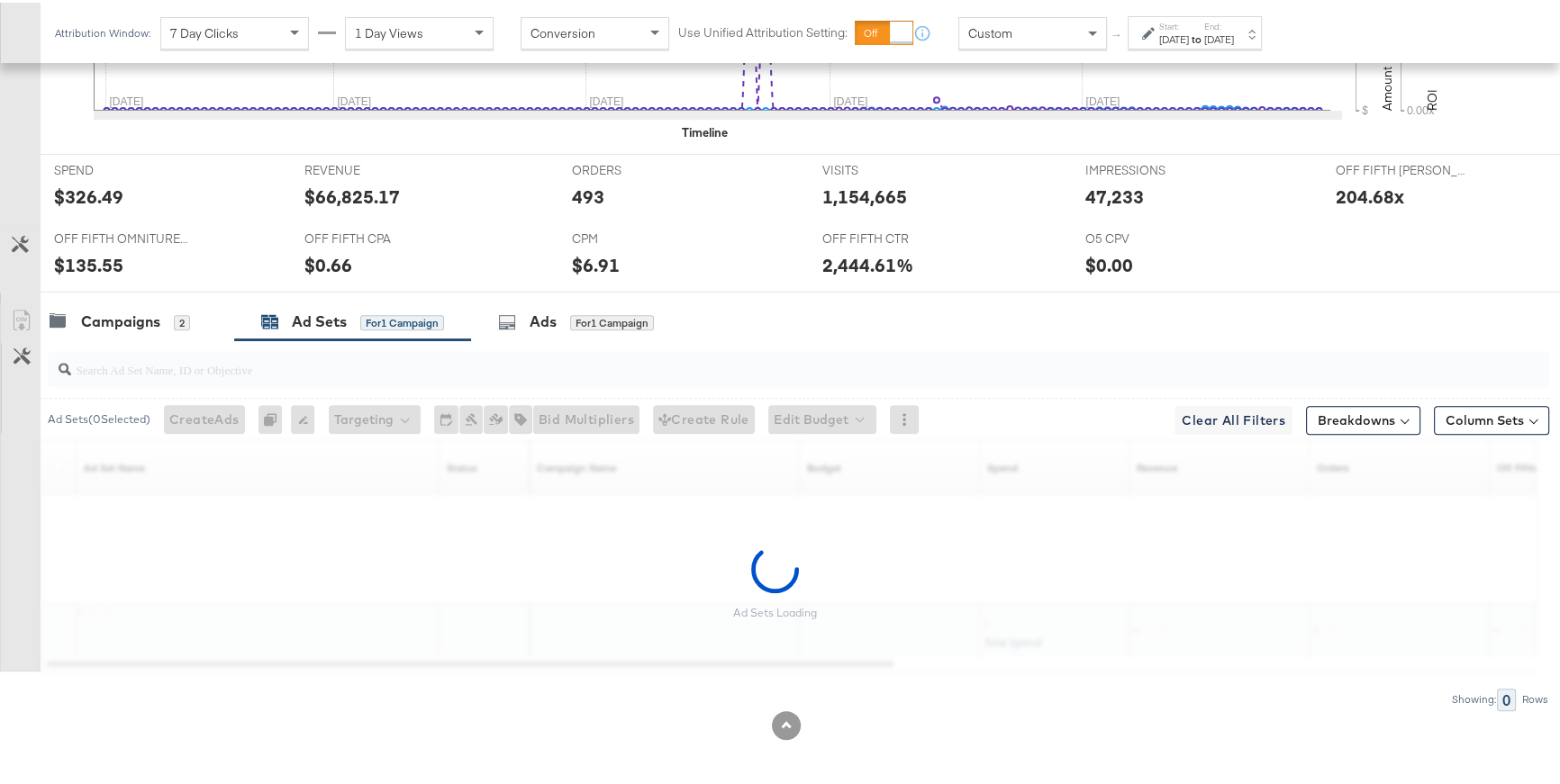
scroll to position [712, 0]
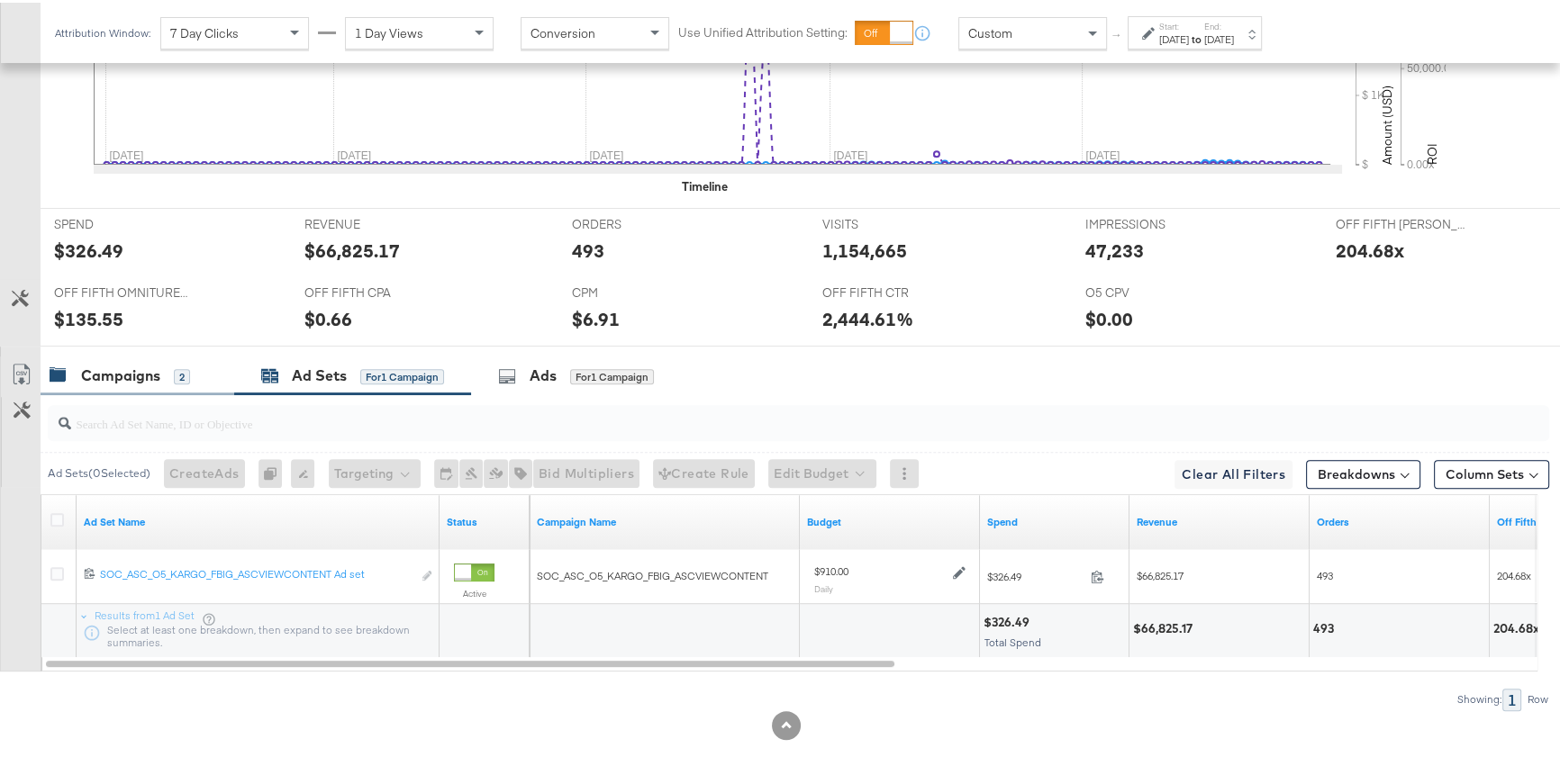
click at [152, 383] on div "Campaigns 2" at bounding box center [137, 373] width 194 height 38
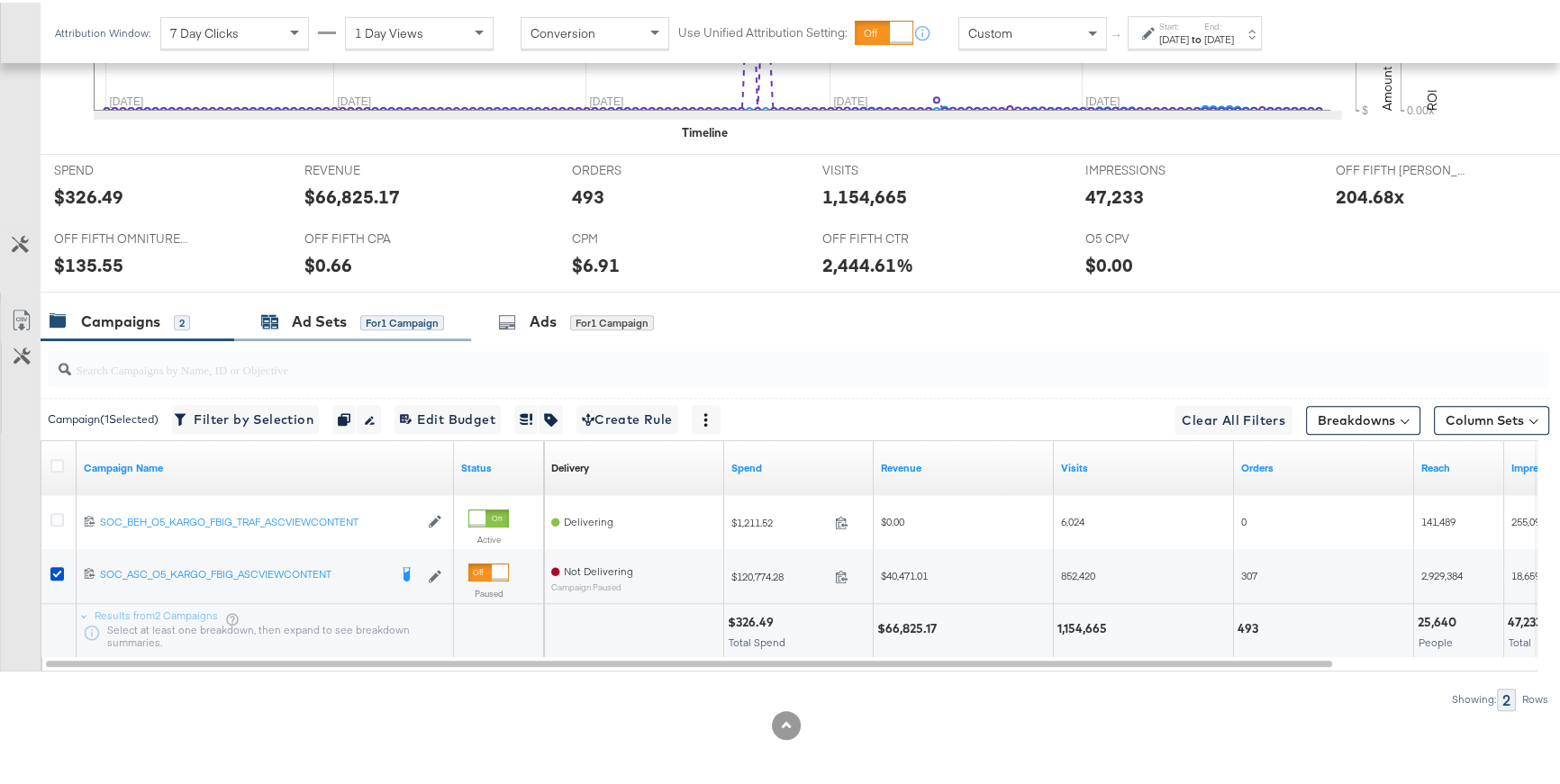
click at [380, 326] on div "Ad Sets for 1 Campaign" at bounding box center [352, 319] width 183 height 21
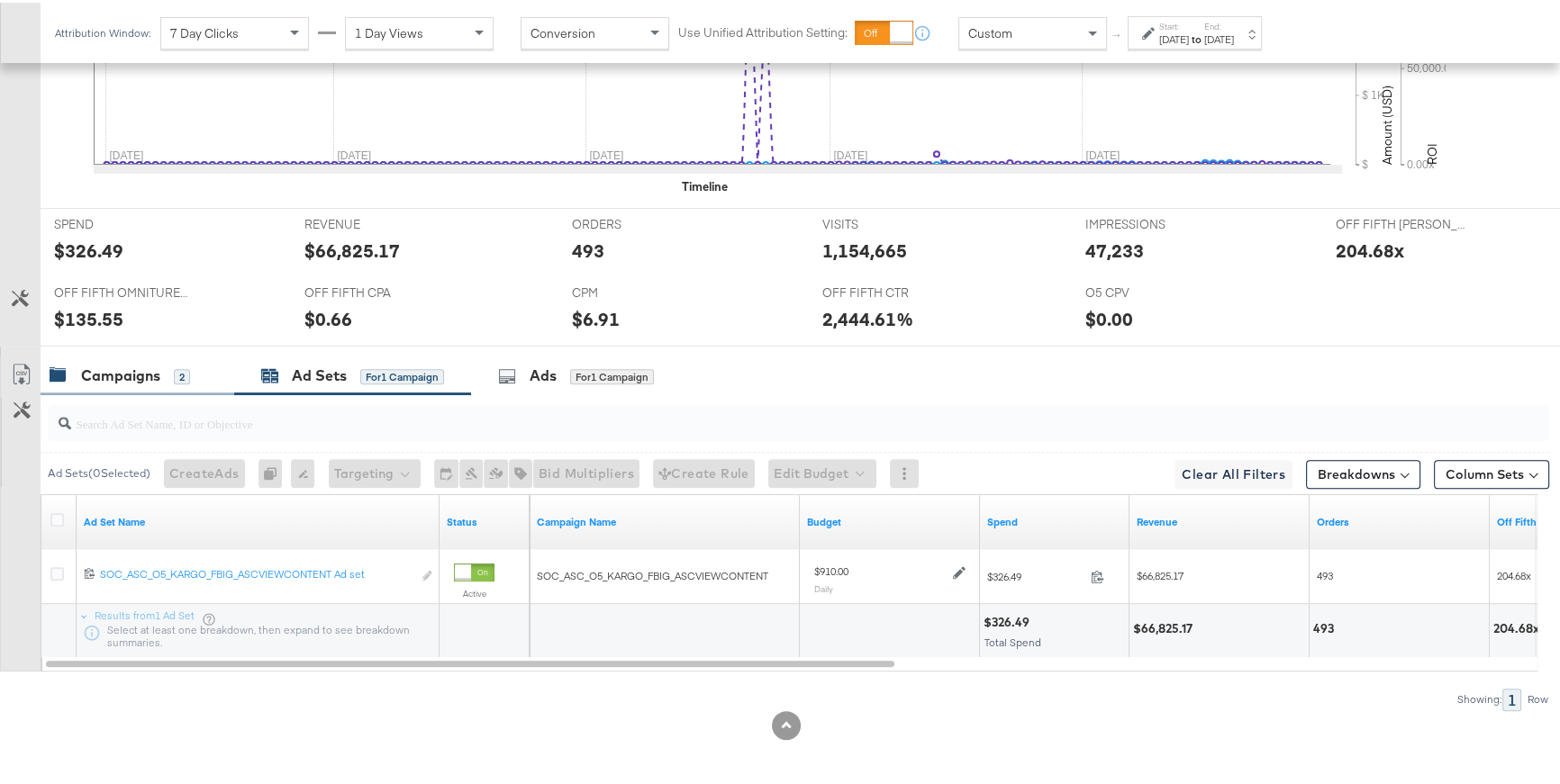
click at [190, 378] on div "Campaigns 2" at bounding box center [128, 373] width 157 height 21
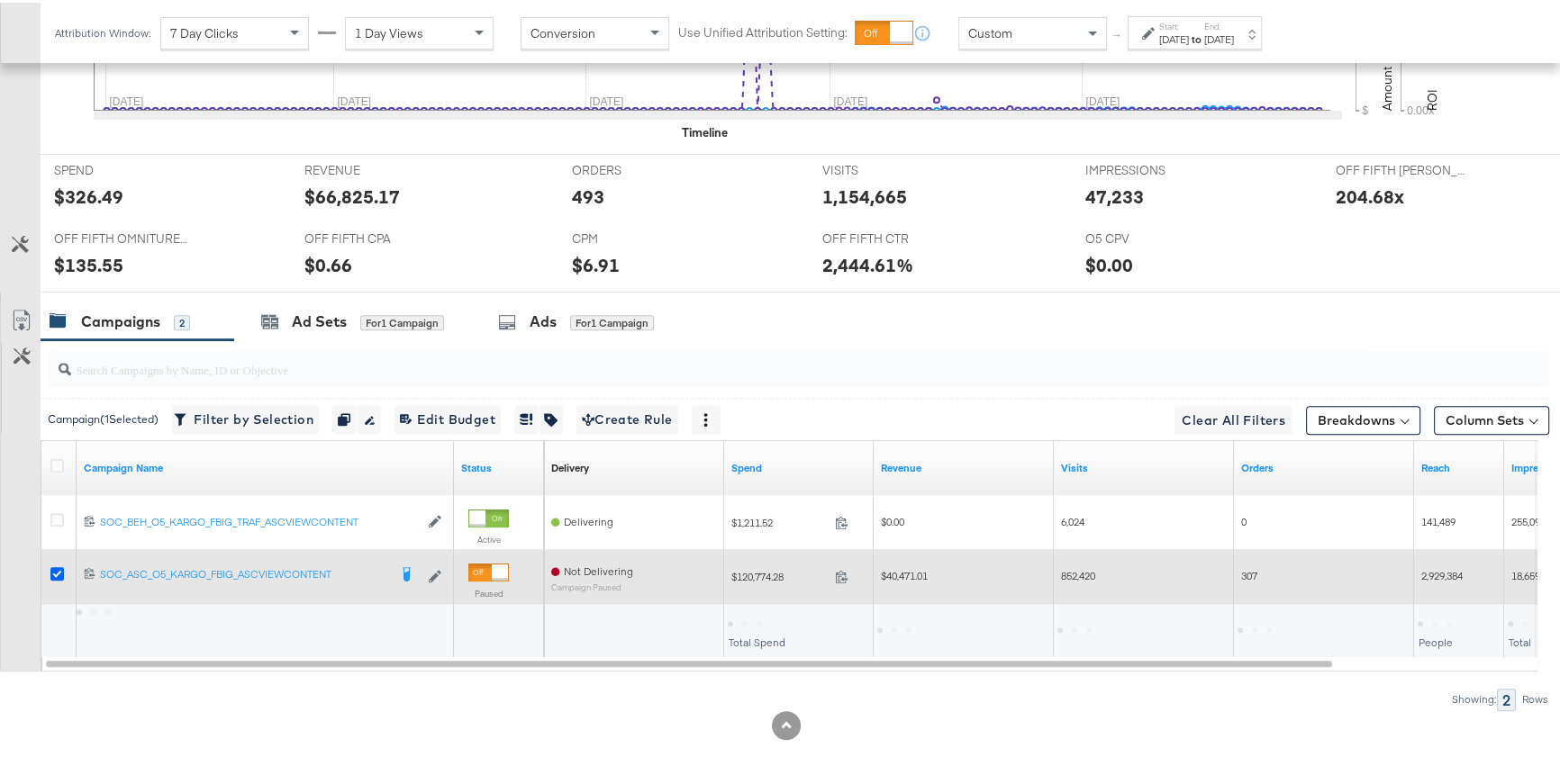
click at [61, 571] on icon at bounding box center [57, 571] width 13 height 13
click at [0, 0] on input "checkbox" at bounding box center [0, 0] width 0 height 0
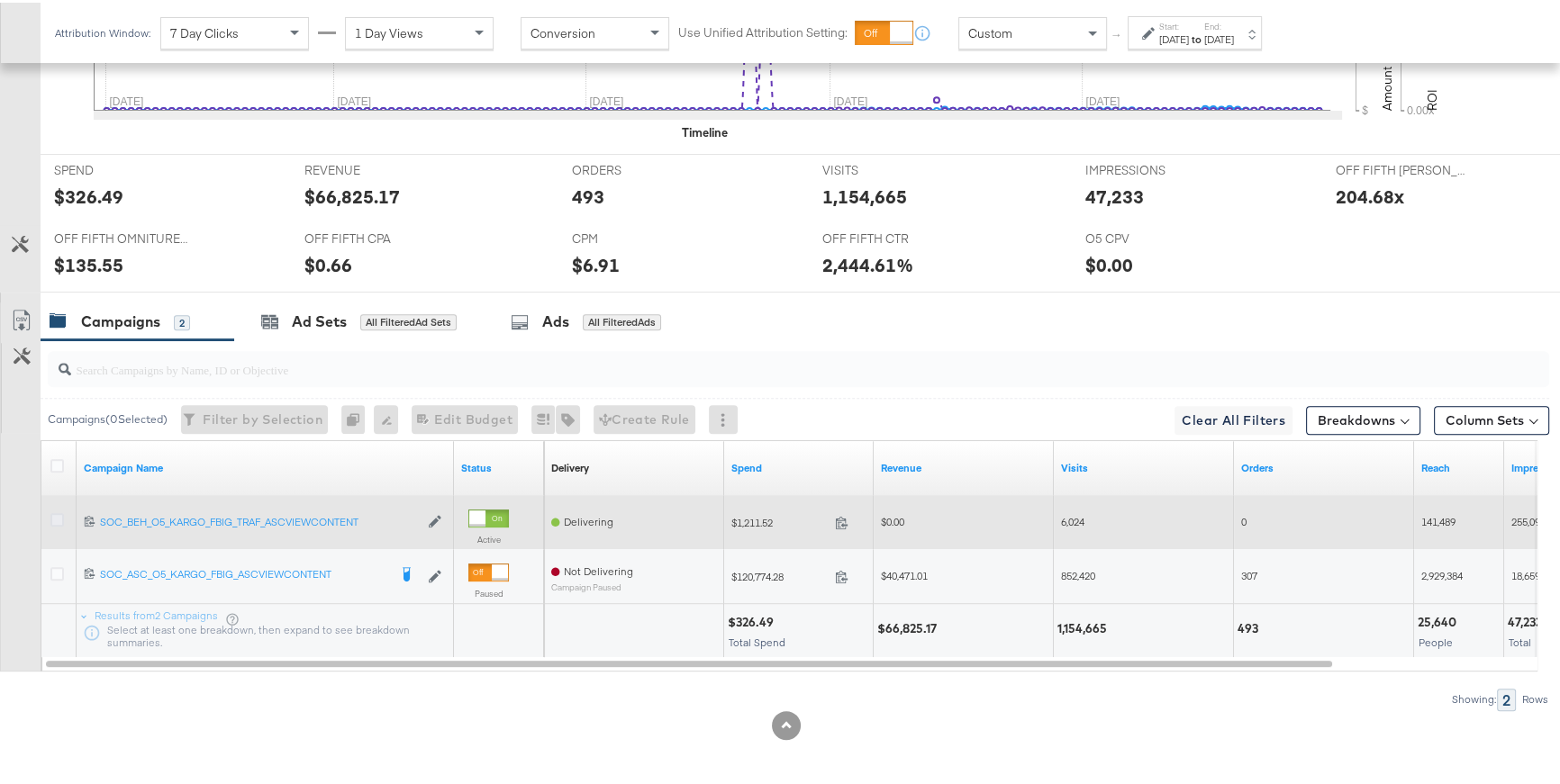
click at [60, 513] on icon at bounding box center [57, 517] width 13 height 13
click at [0, 0] on input "checkbox" at bounding box center [0, 0] width 0 height 0
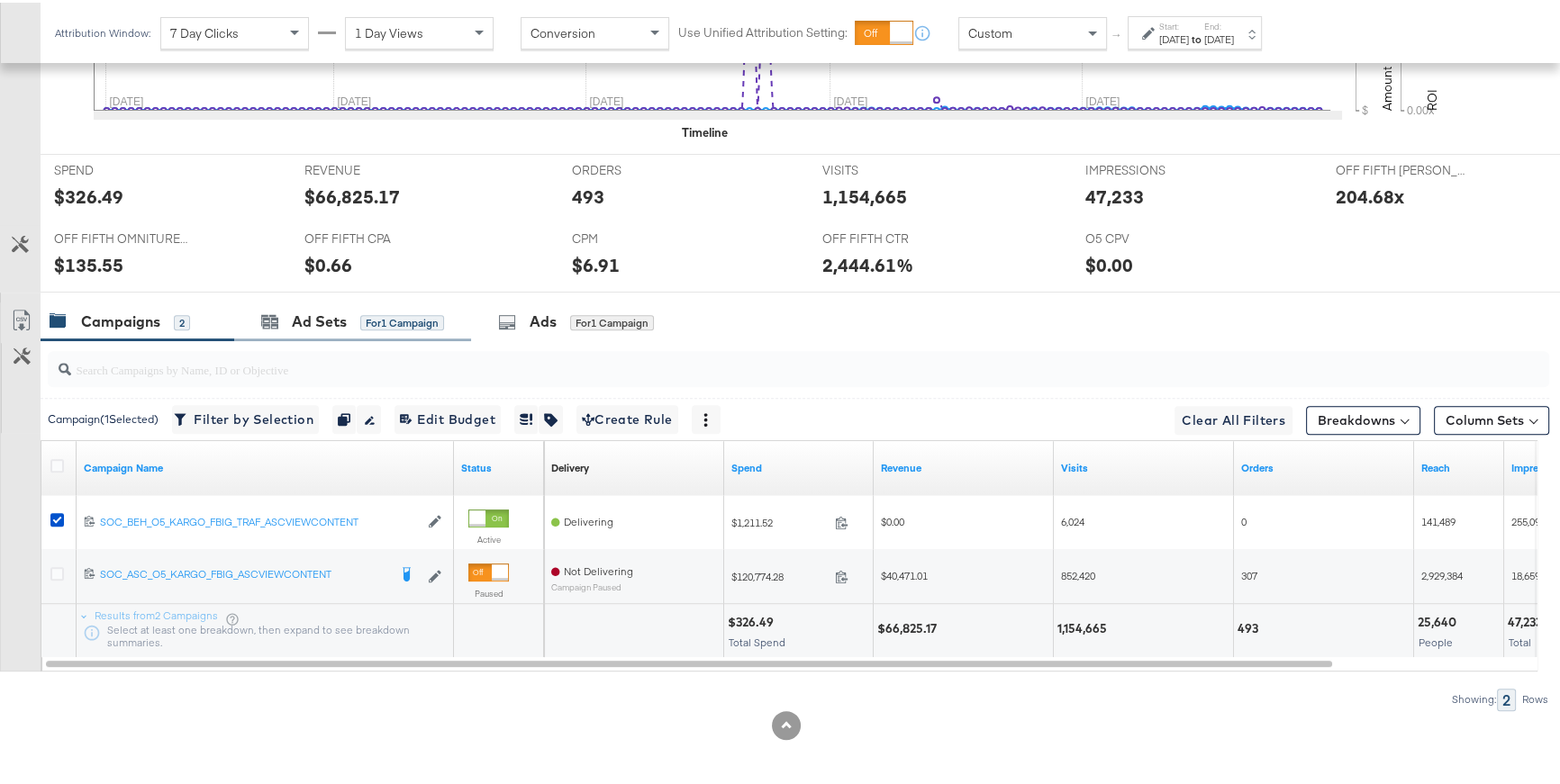
click at [282, 330] on div "Ad Sets for 1 Campaign" at bounding box center [352, 318] width 237 height 38
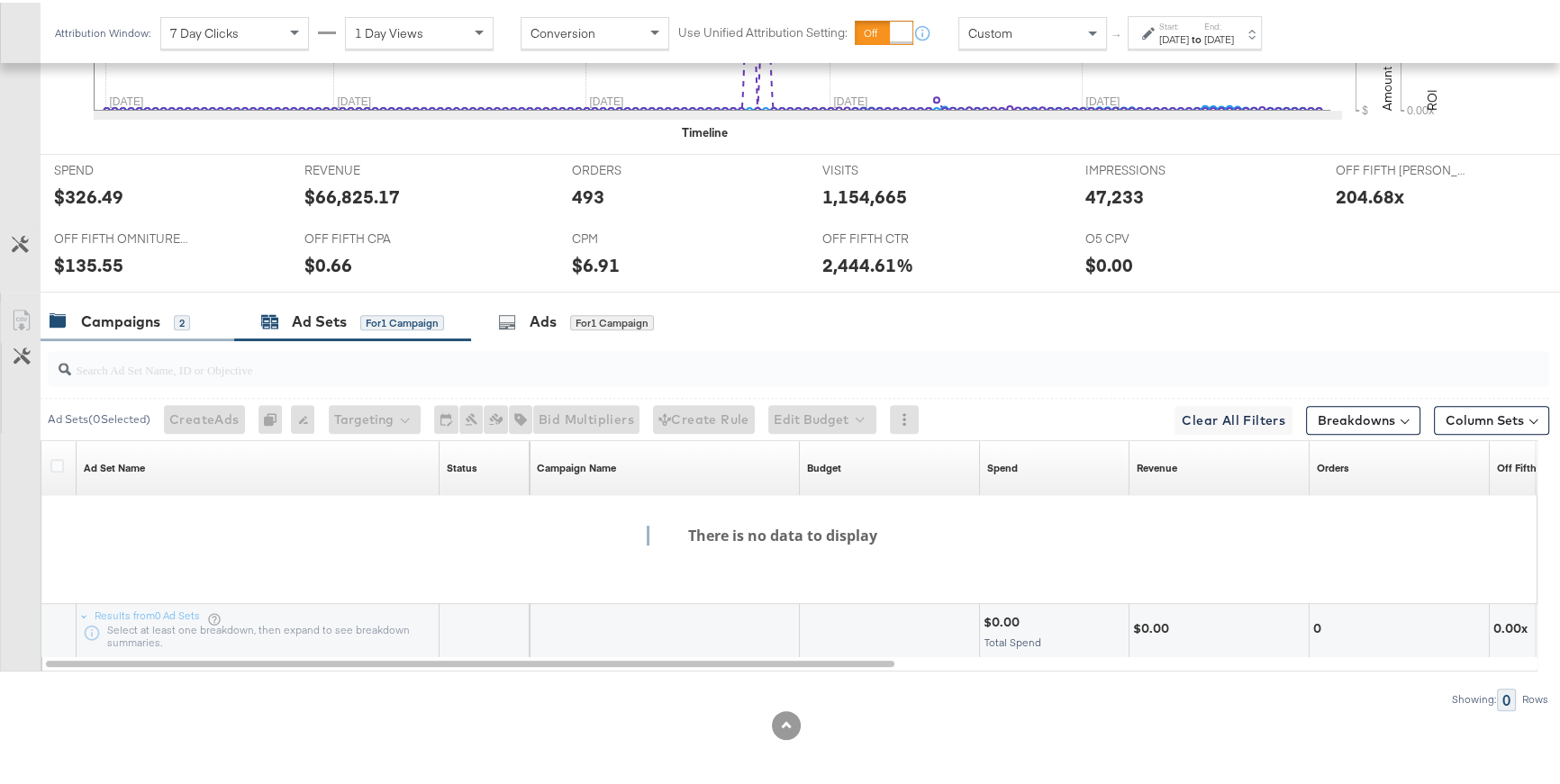
click at [174, 324] on div "2" at bounding box center [182, 320] width 16 height 16
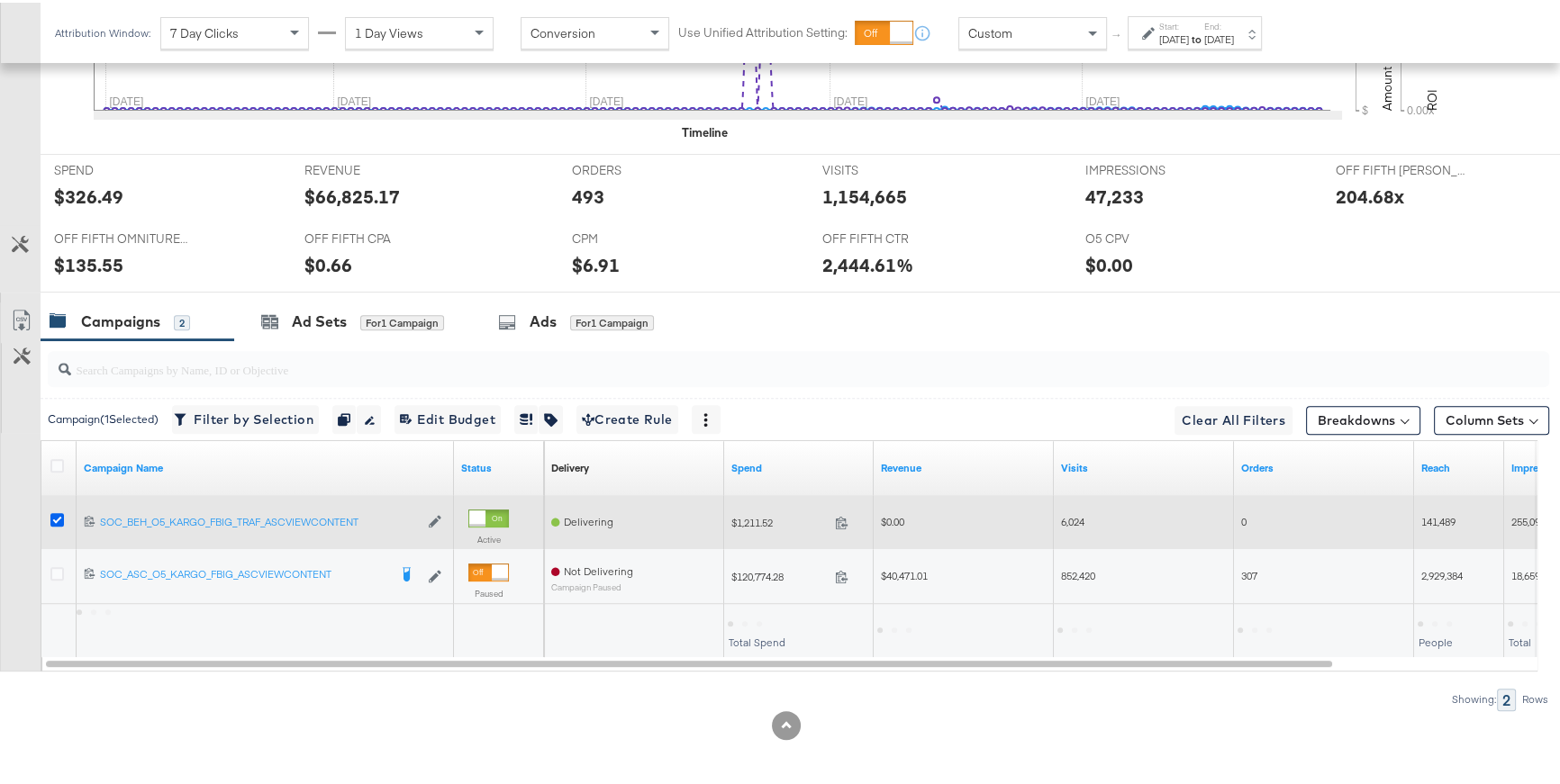
click at [59, 510] on icon at bounding box center [57, 517] width 13 height 13
click at [0, 0] on input "checkbox" at bounding box center [0, 0] width 0 height 0
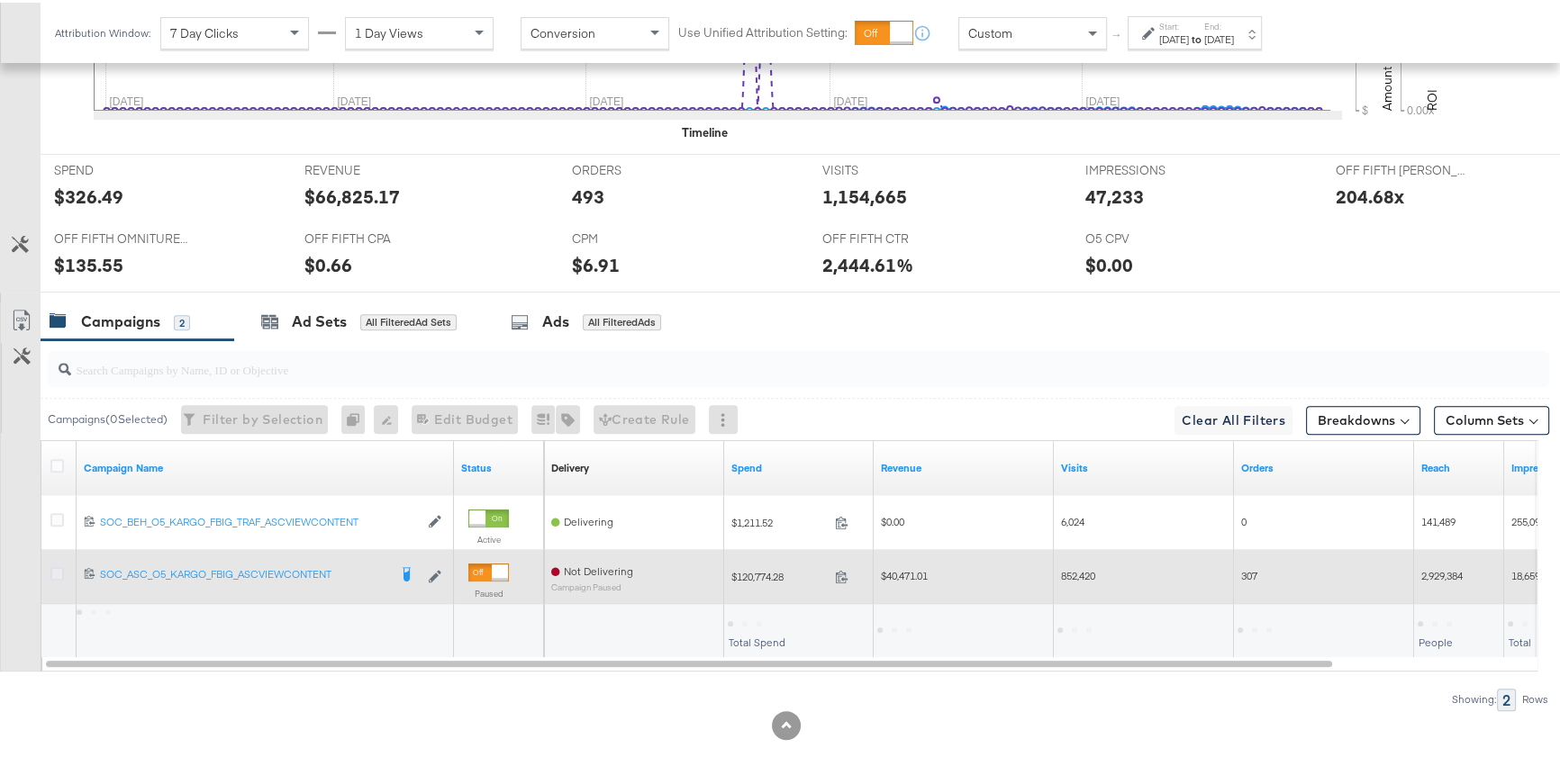
click at [58, 571] on icon at bounding box center [57, 571] width 13 height 13
click at [0, 0] on input "checkbox" at bounding box center [0, 0] width 0 height 0
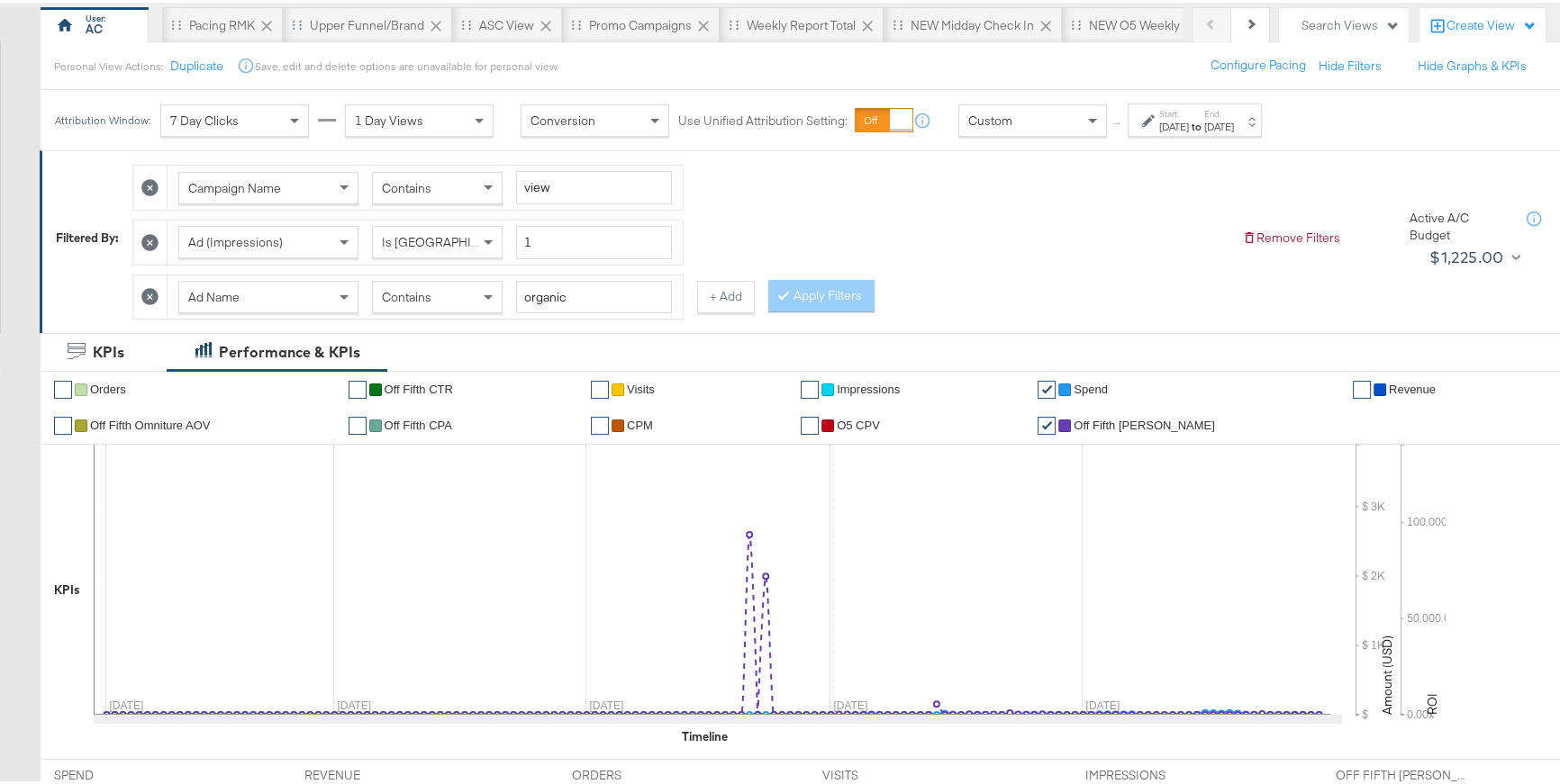
scroll to position [143, 0]
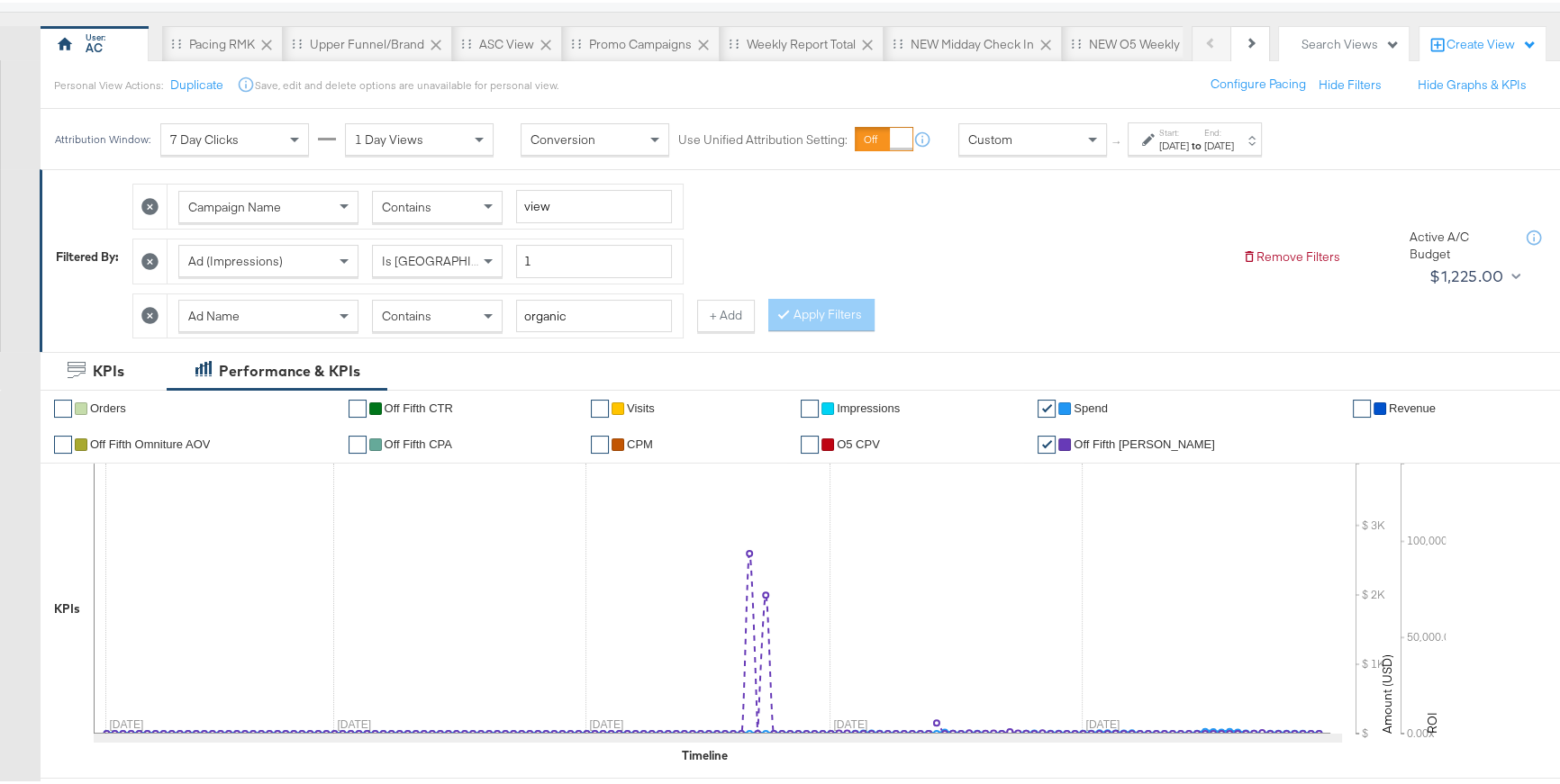
click at [275, 318] on div "Ad Name" at bounding box center [268, 313] width 178 height 31
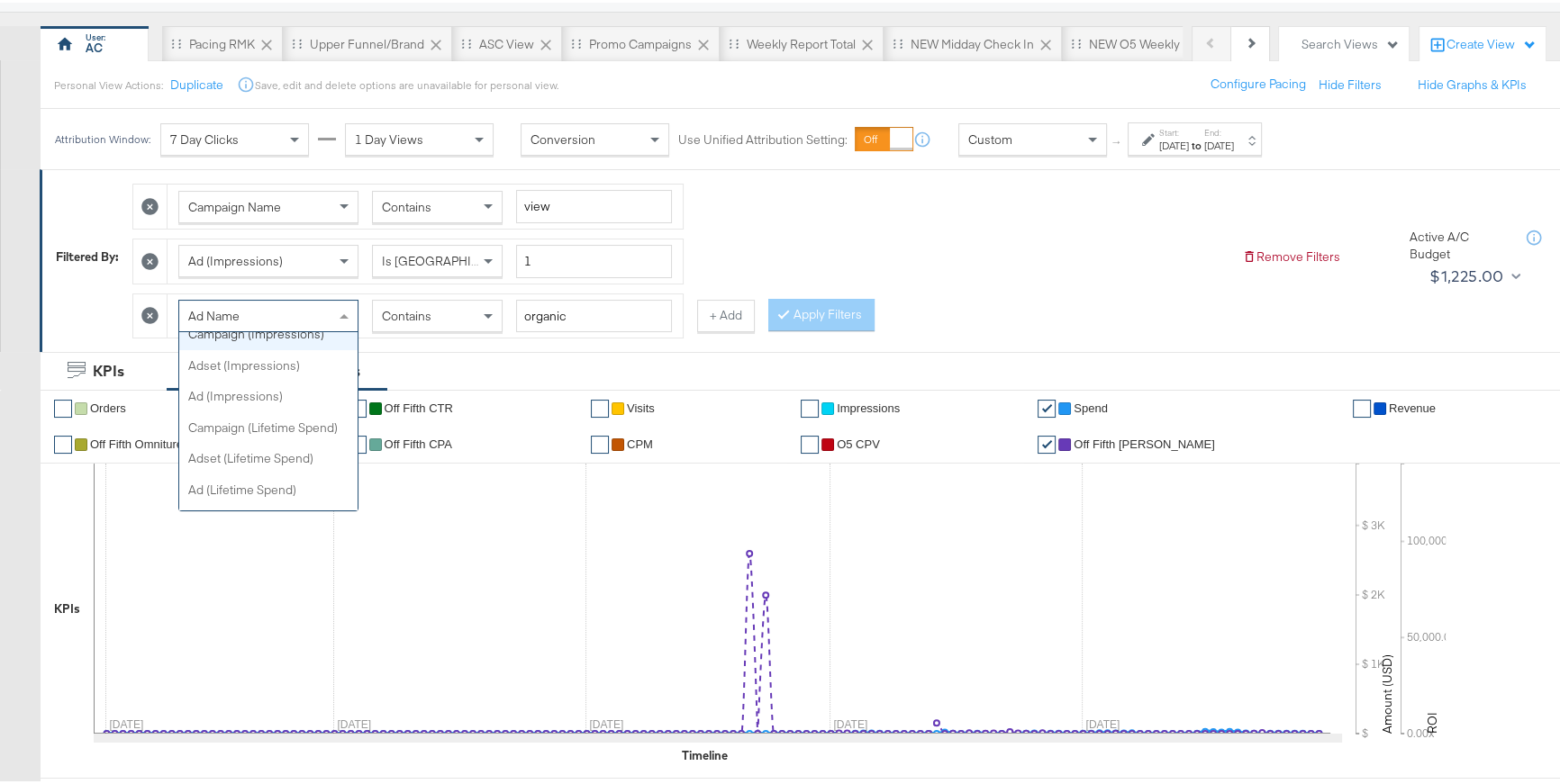
scroll to position [854, 0]
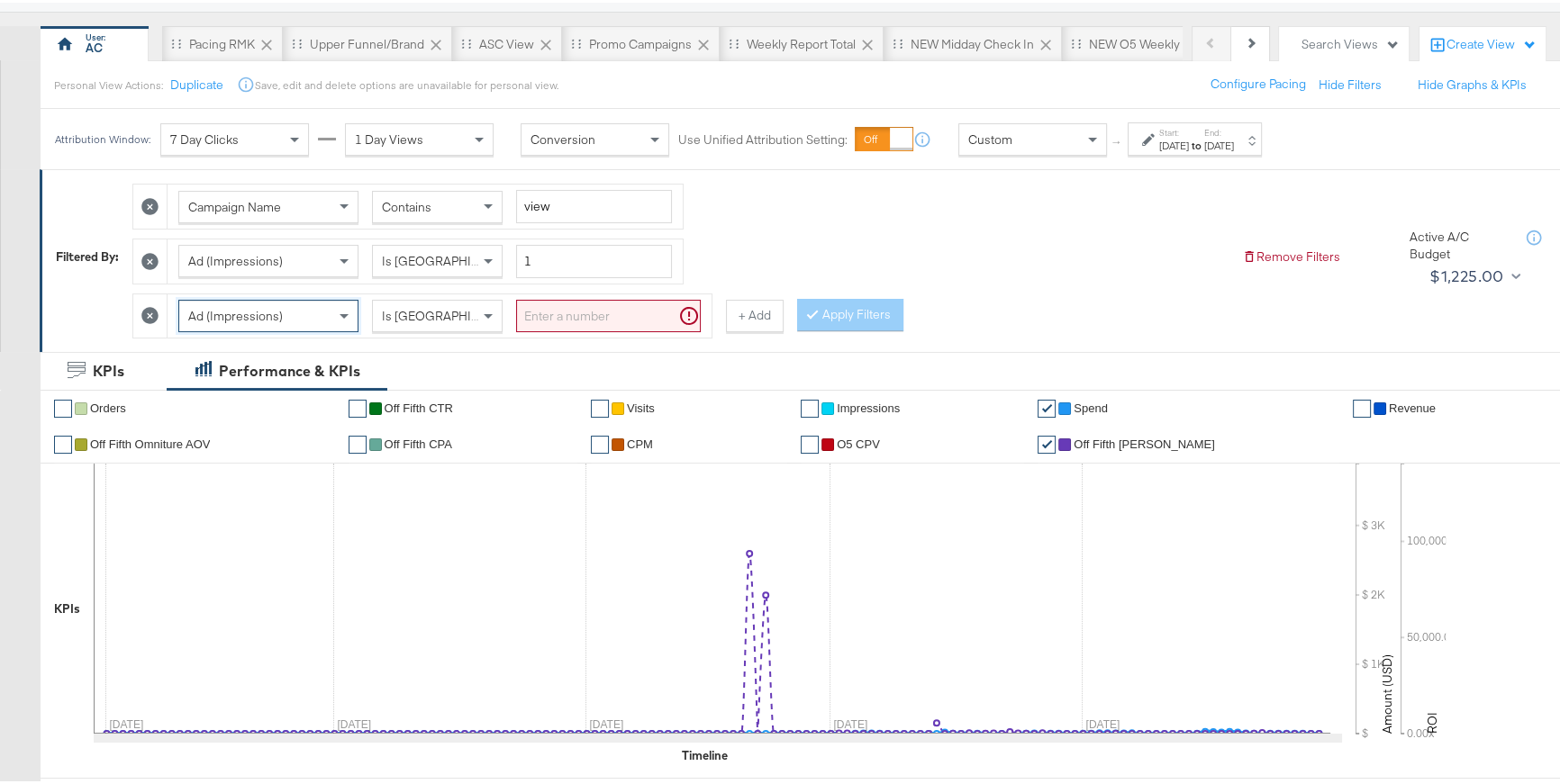
click at [531, 314] on input "search" at bounding box center [608, 314] width 185 height 34
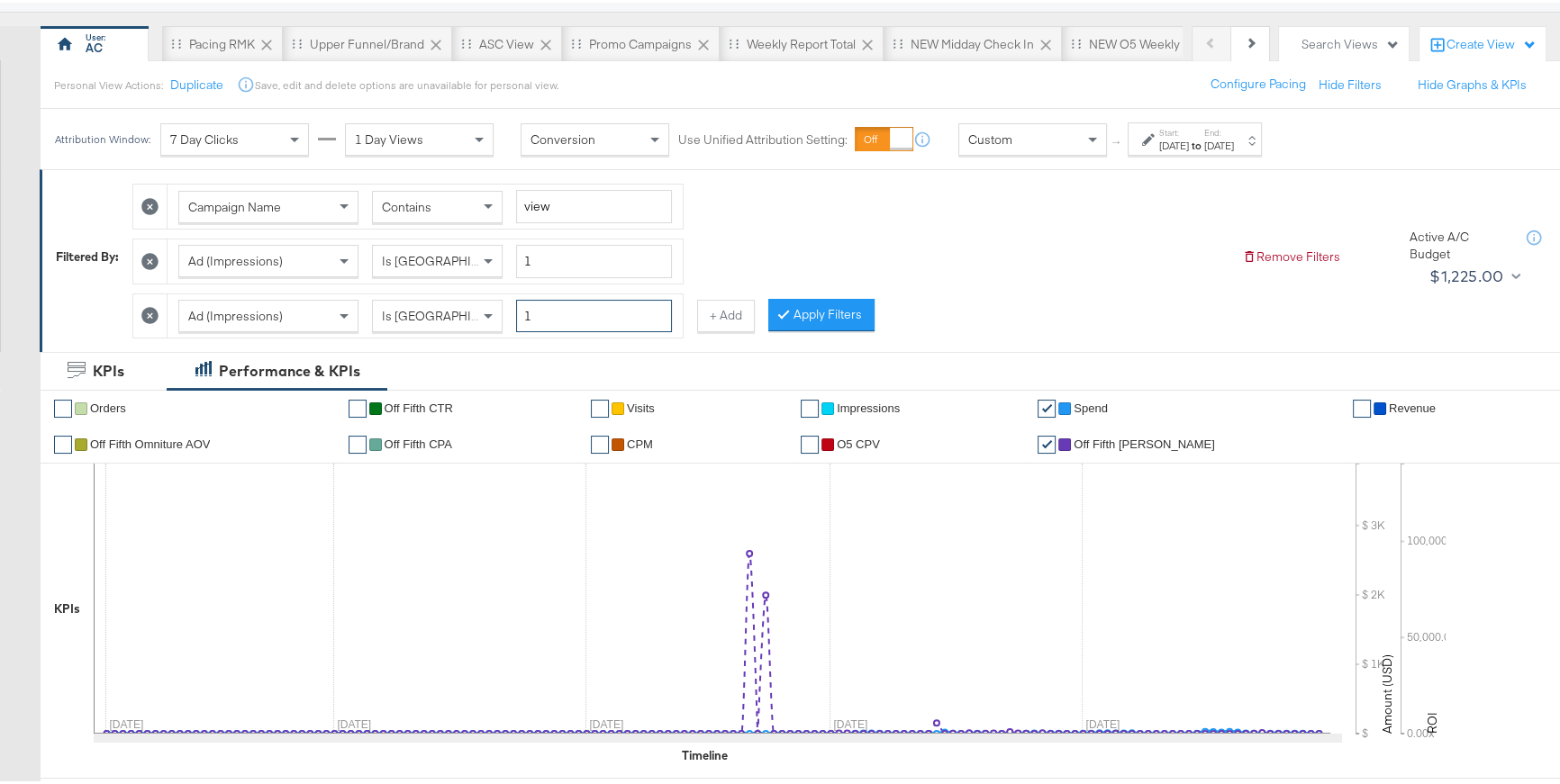
type input "1"
click at [147, 318] on icon at bounding box center [150, 313] width 17 height 17
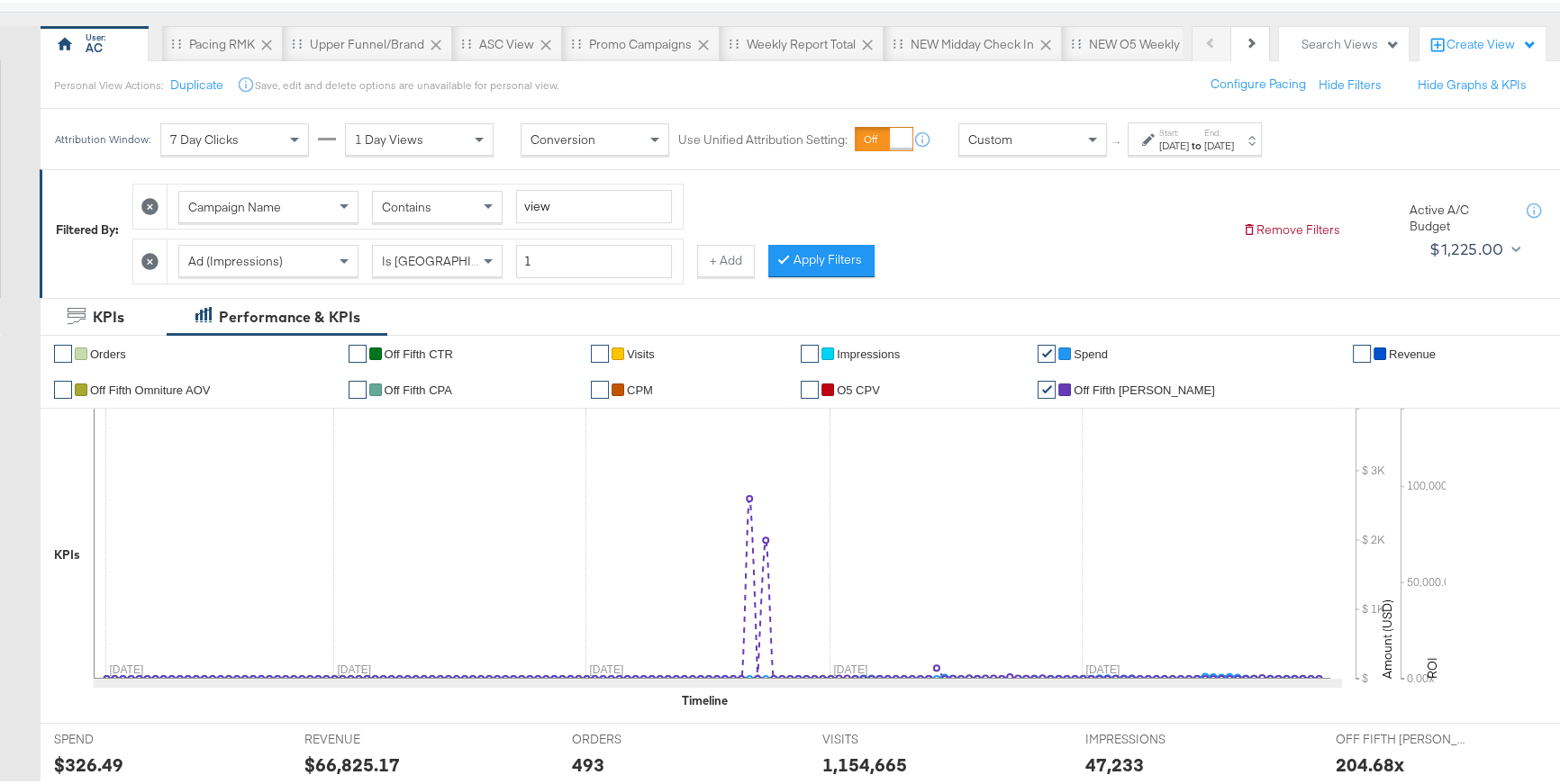
click at [809, 248] on button "Apply Filters" at bounding box center [821, 259] width 106 height 33
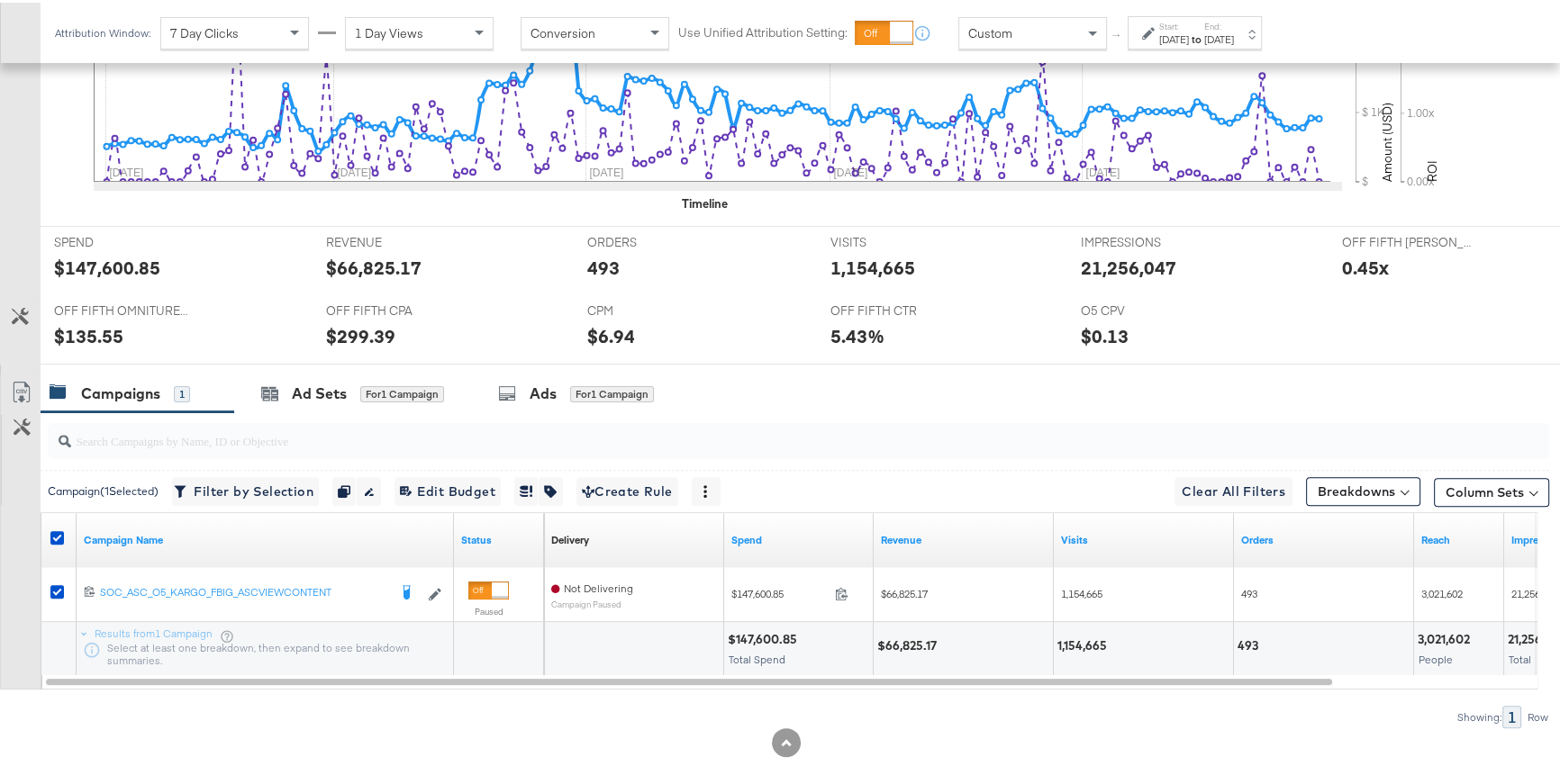
scroll to position [641, 0]
click at [438, 392] on div "for 1 Campaign" at bounding box center [402, 391] width 83 height 16
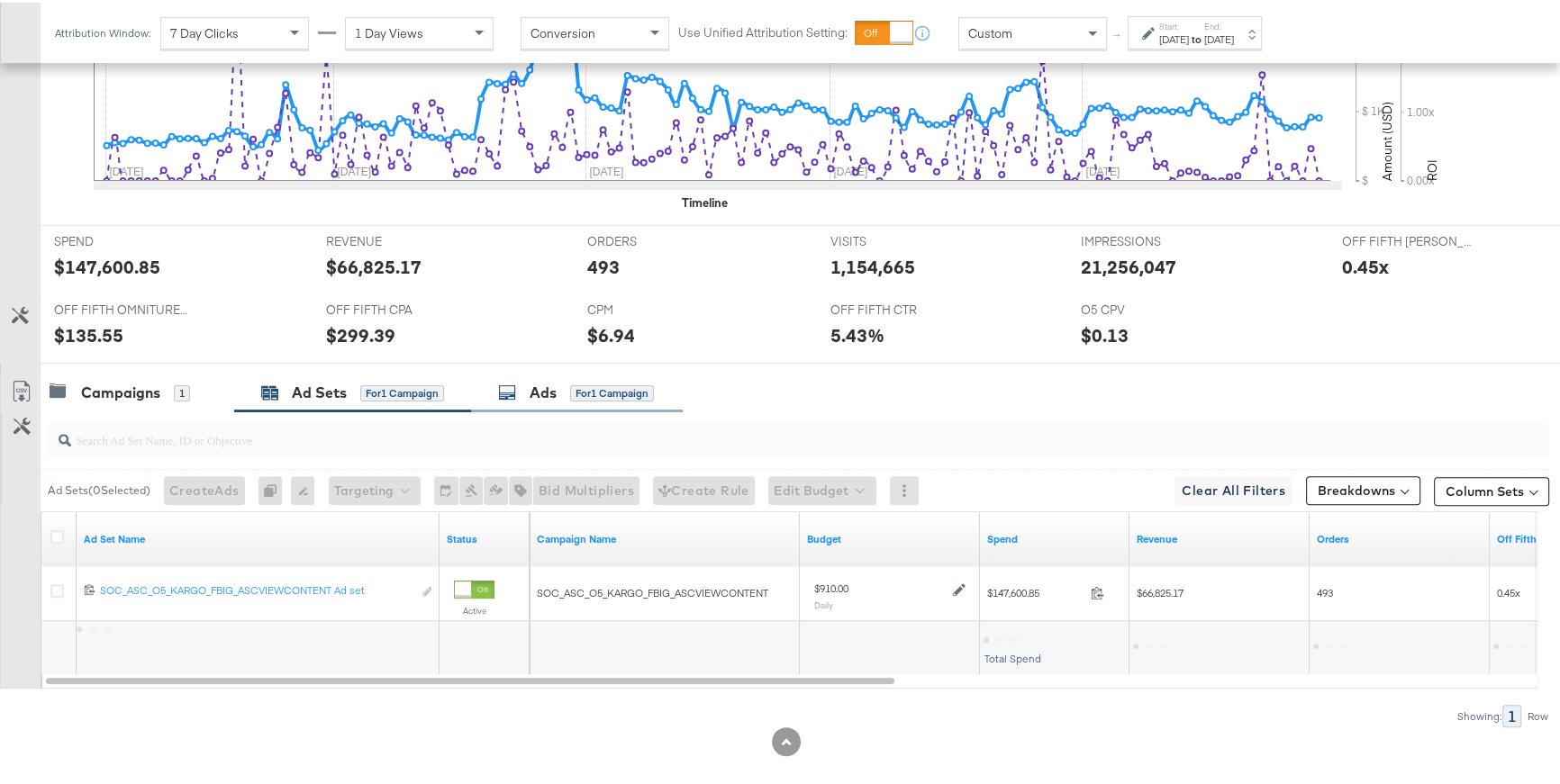
click at [525, 396] on div "Ads for 1 Campaign" at bounding box center [576, 391] width 156 height 21
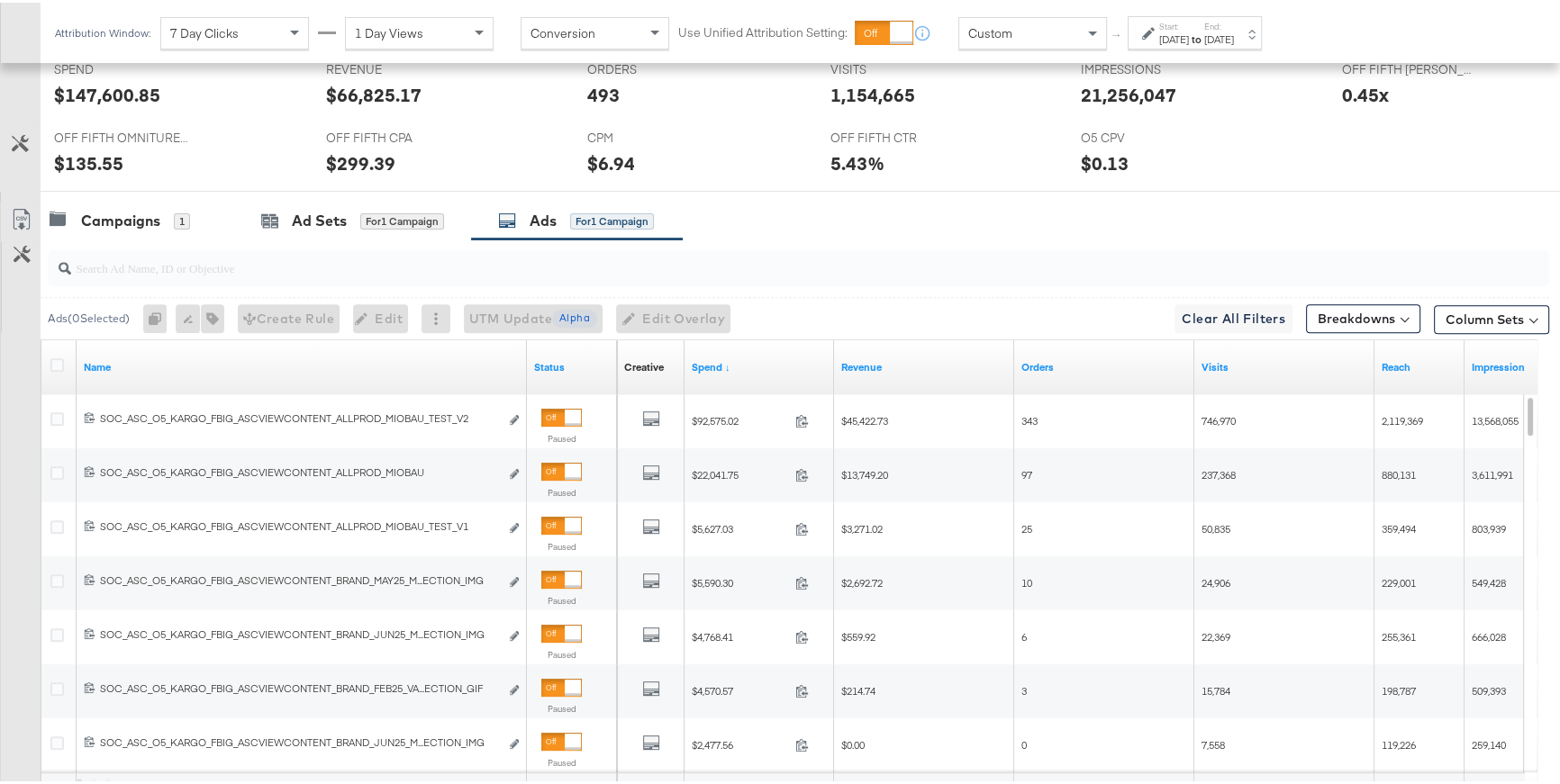
scroll to position [814, 0]
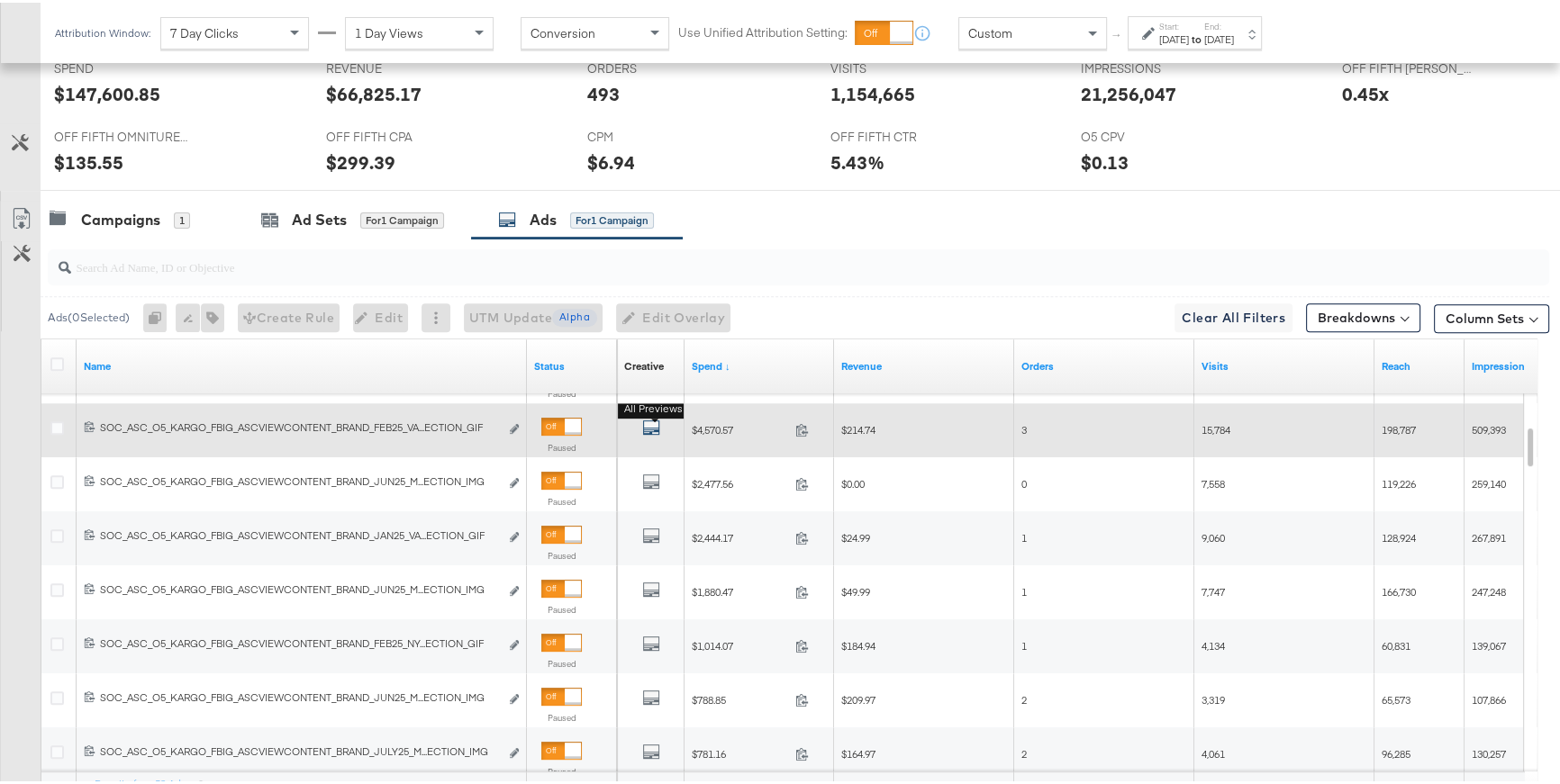
click at [642, 419] on icon "default" at bounding box center [650, 424] width 18 height 18
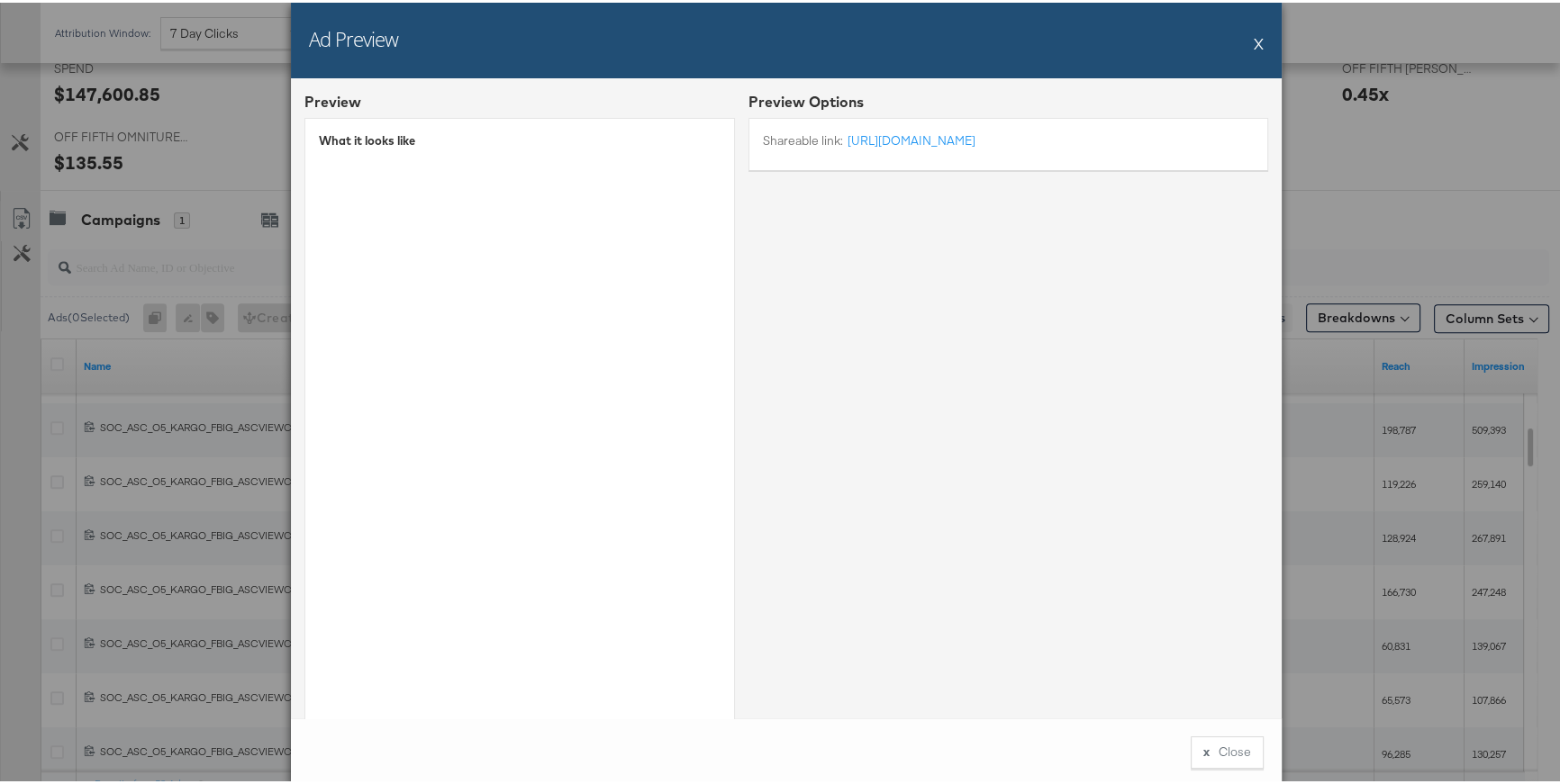
click at [1254, 43] on button "X" at bounding box center [1258, 40] width 10 height 36
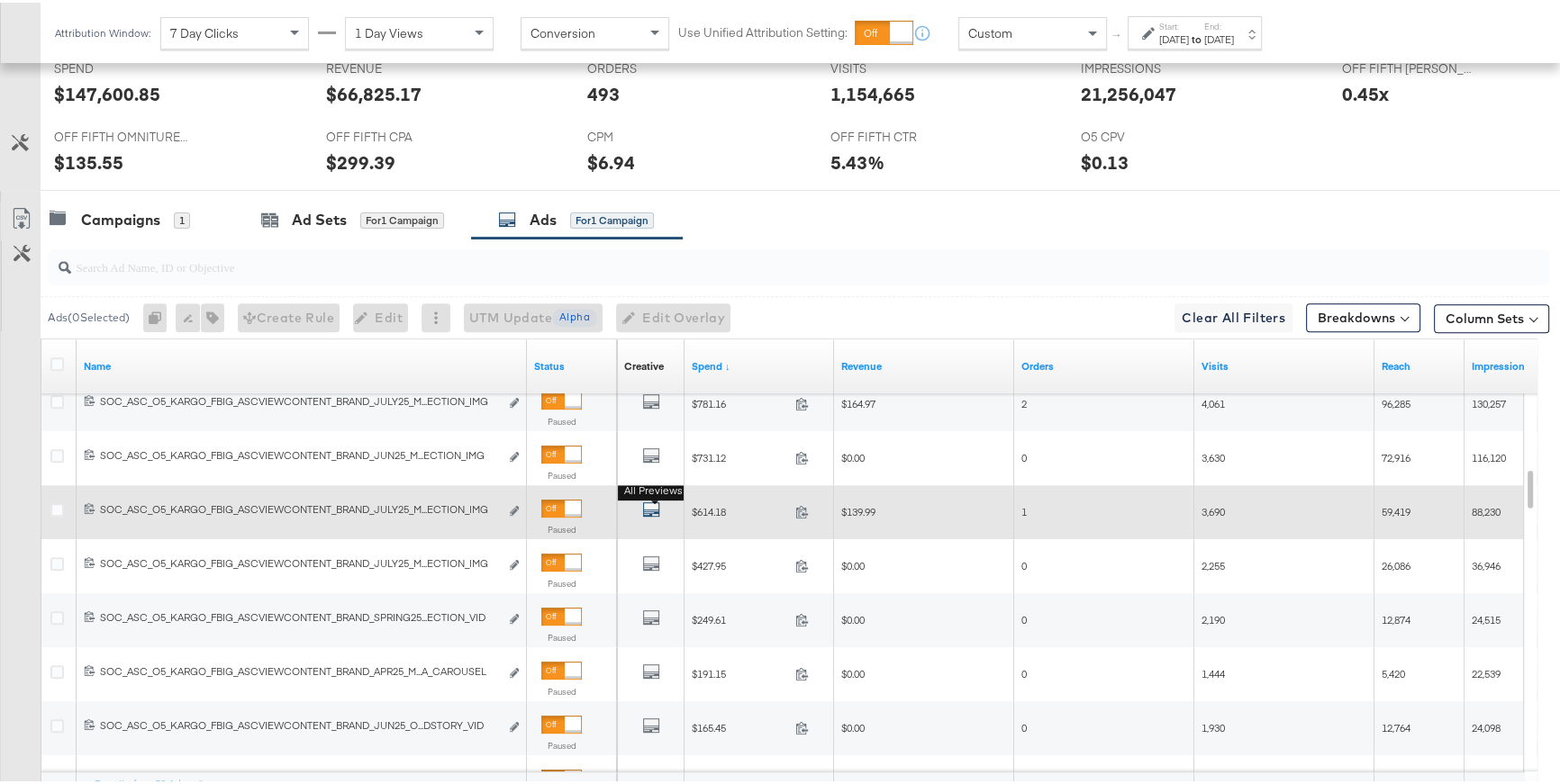
click at [651, 499] on button "All Previews" at bounding box center [650, 510] width 18 height 22
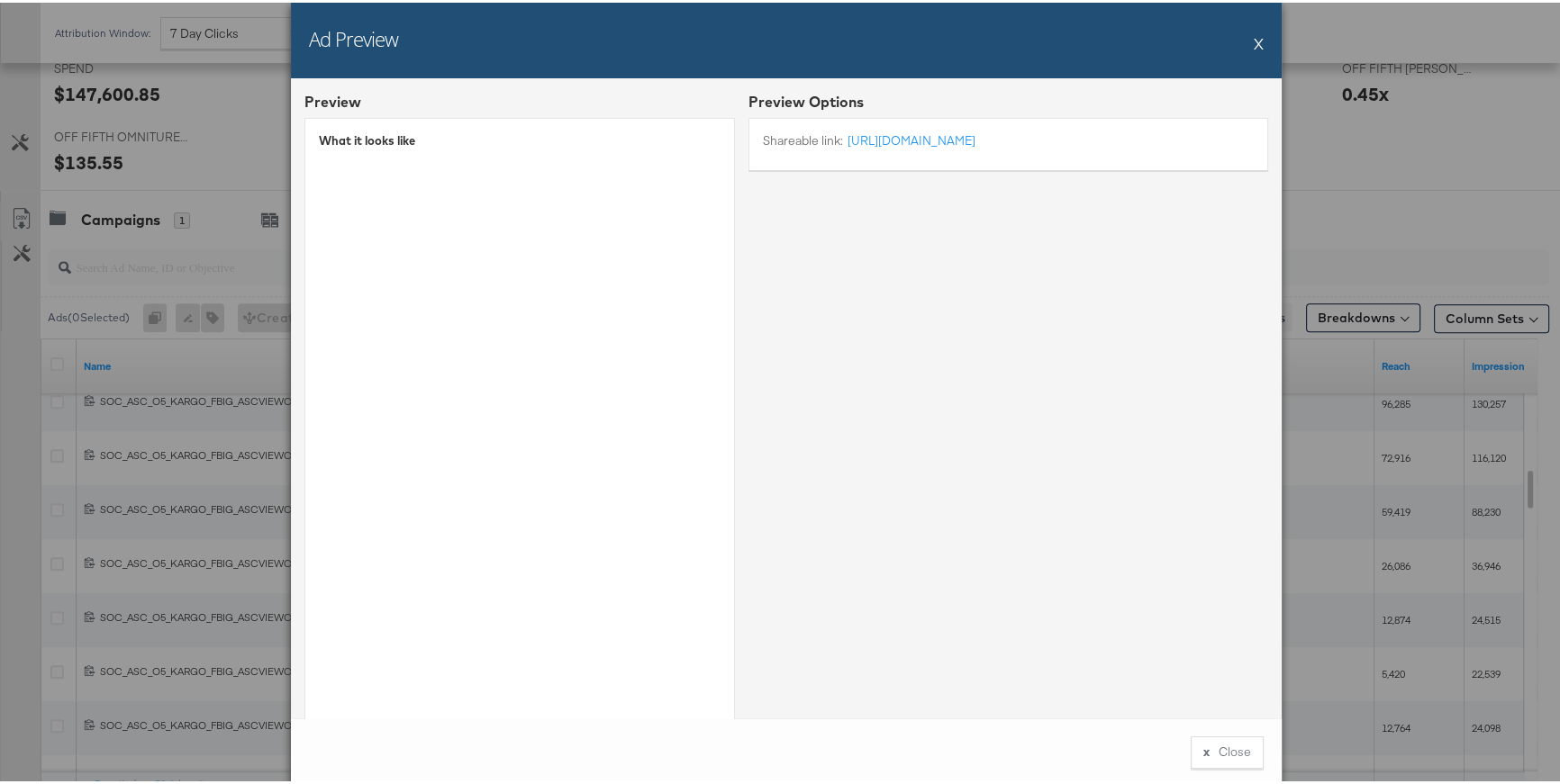
click at [238, 542] on div "Ad Preview X Preview What it looks like Preview Options Shareable link: https:/…" at bounding box center [786, 392] width 1572 height 784
click at [1230, 757] on button "x Close" at bounding box center [1227, 750] width 73 height 33
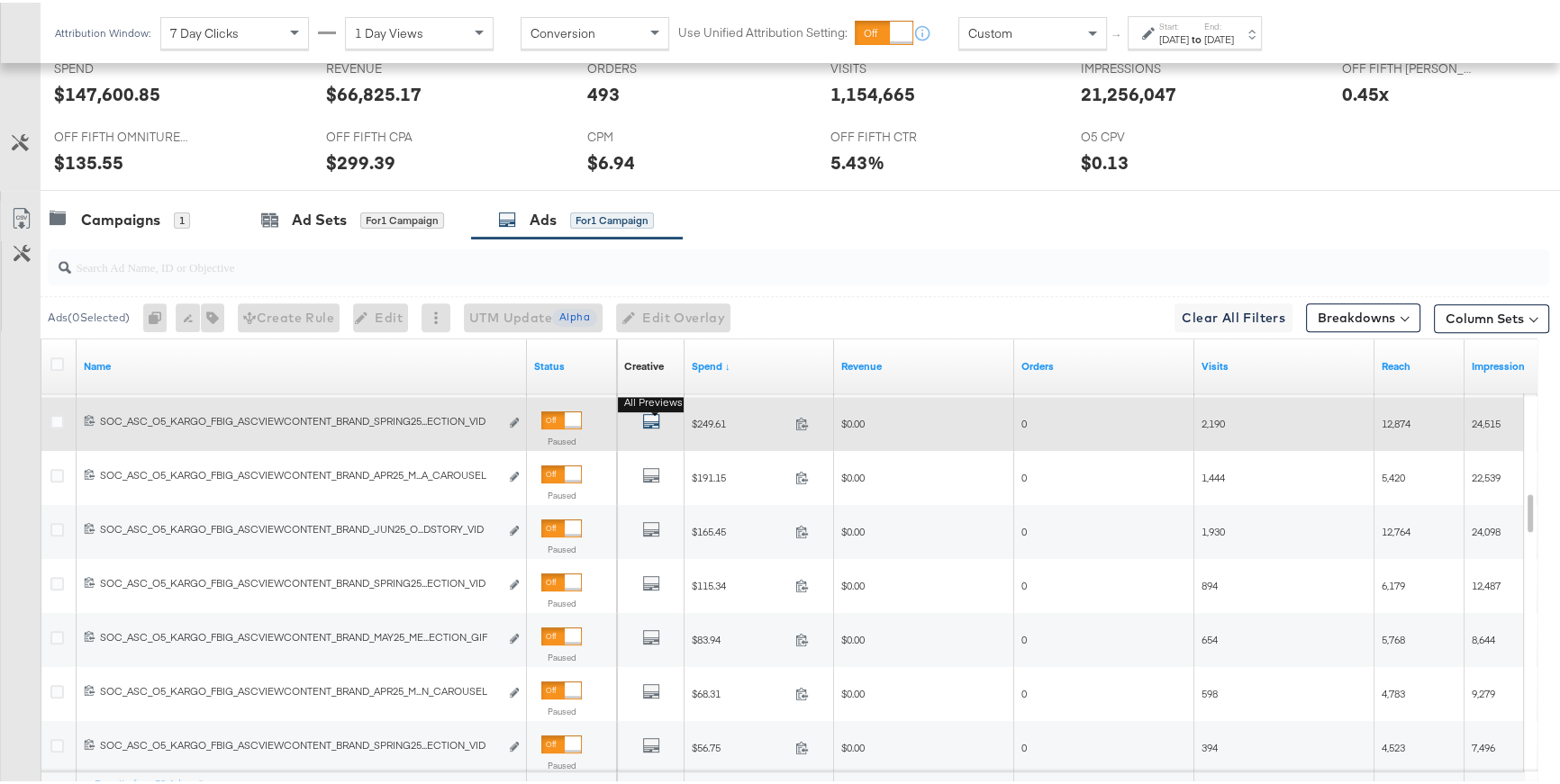
click at [649, 422] on icon "default" at bounding box center [650, 418] width 18 height 18
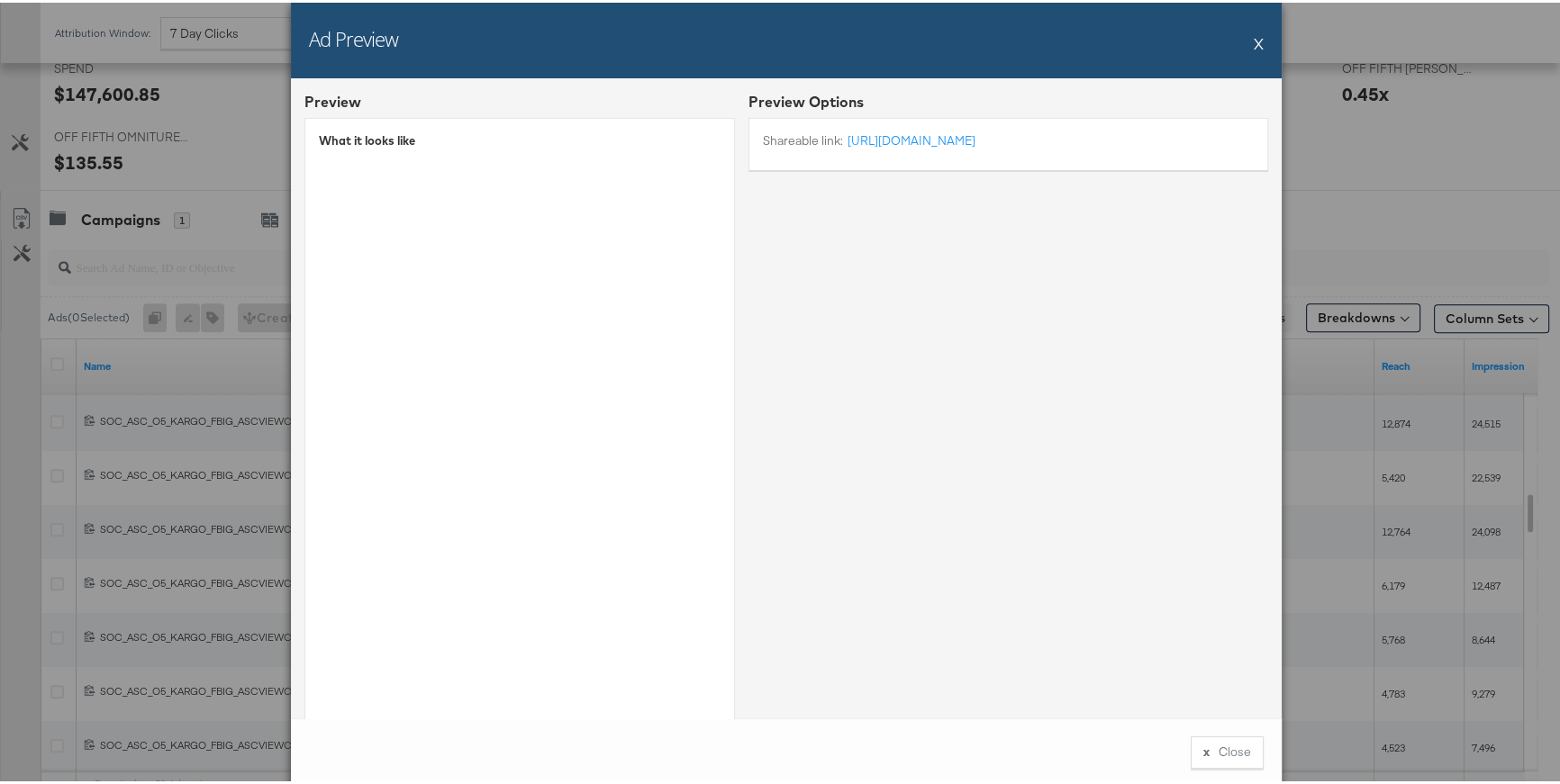
click at [1254, 49] on button "X" at bounding box center [1258, 40] width 10 height 36
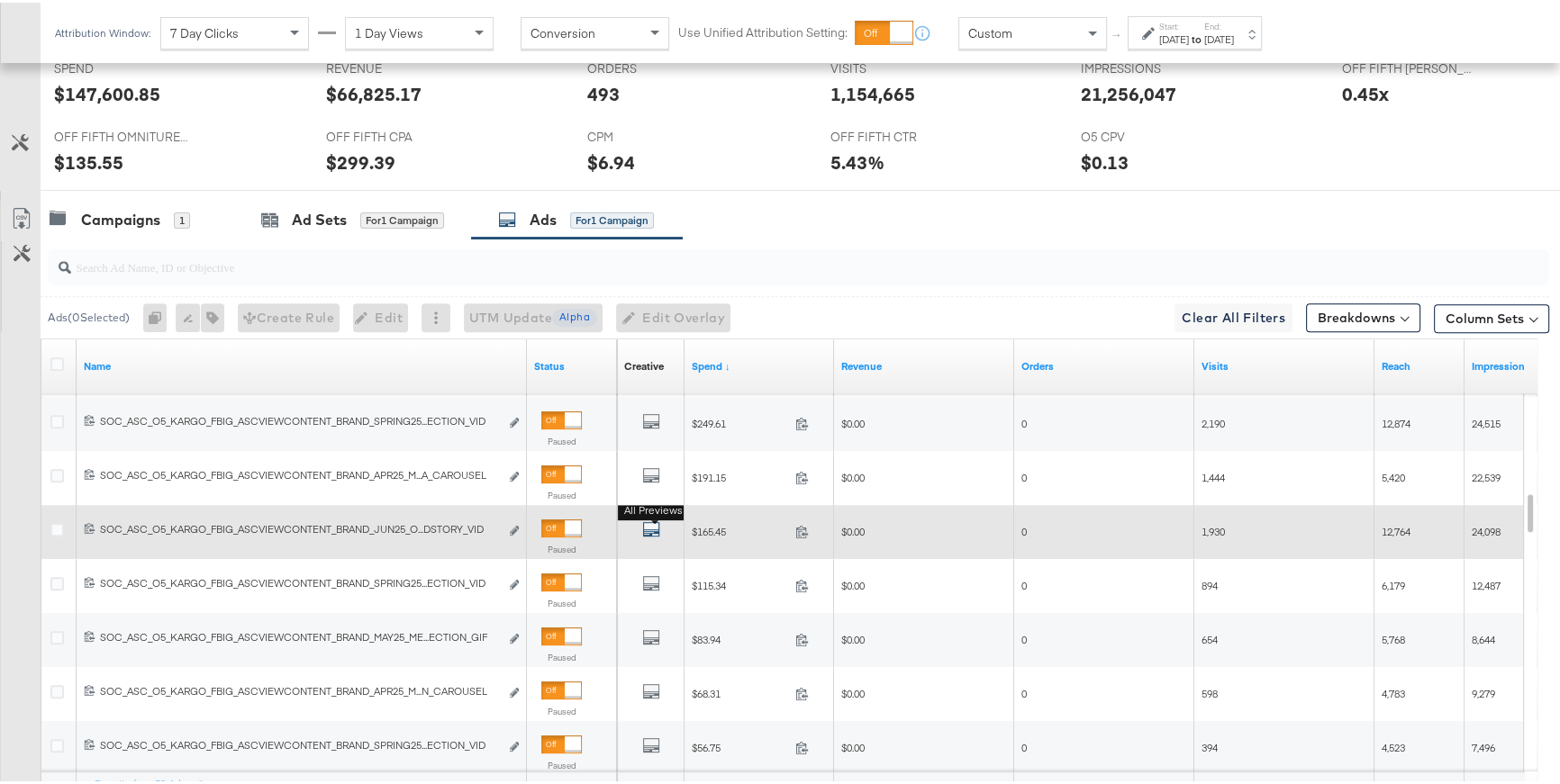
click at [648, 520] on button "All Previews" at bounding box center [650, 529] width 18 height 22
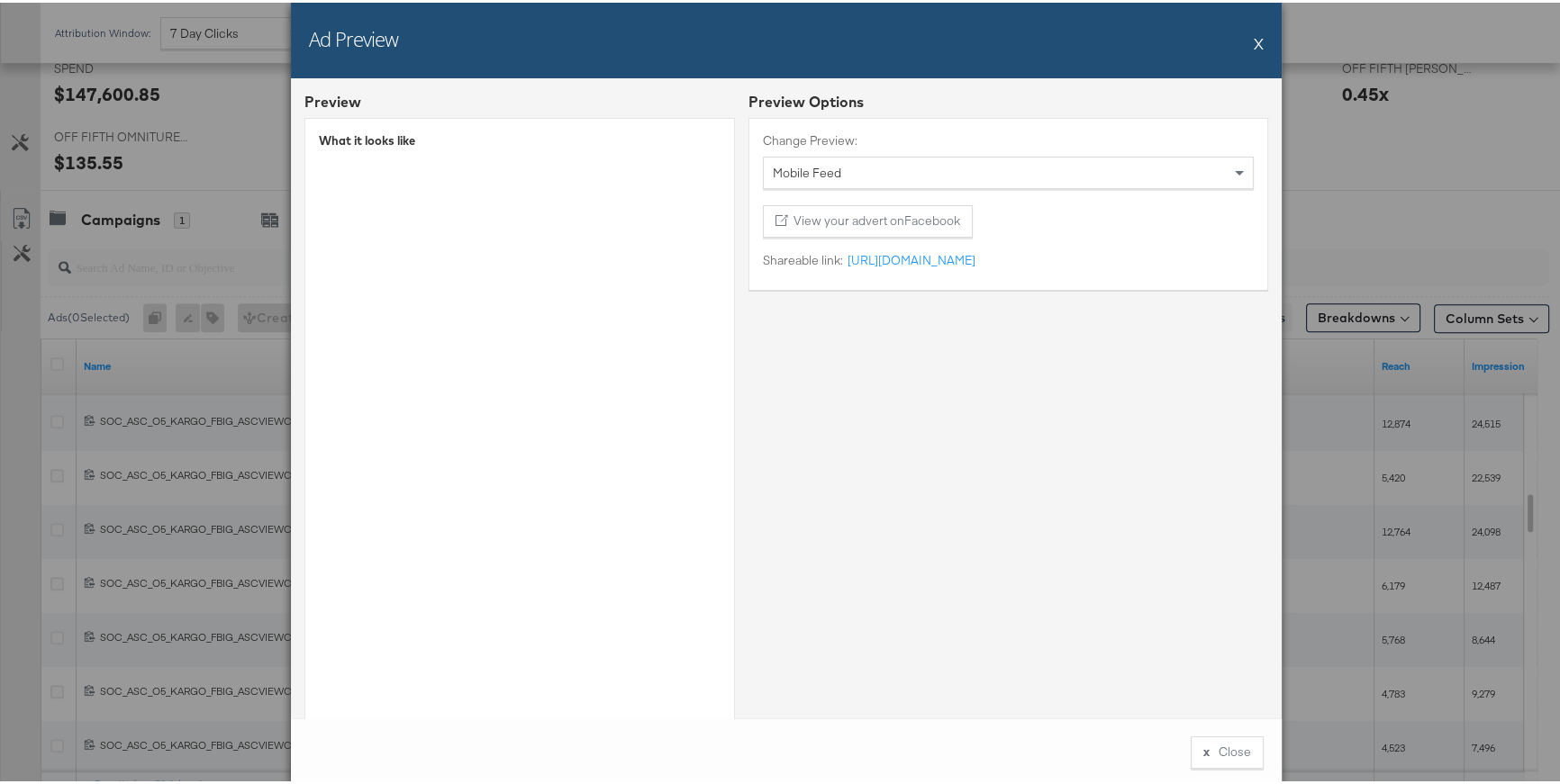
click at [1247, 46] on div "Ad Preview X" at bounding box center [787, 37] width 991 height 76
click at [1254, 44] on button "X" at bounding box center [1258, 40] width 10 height 36
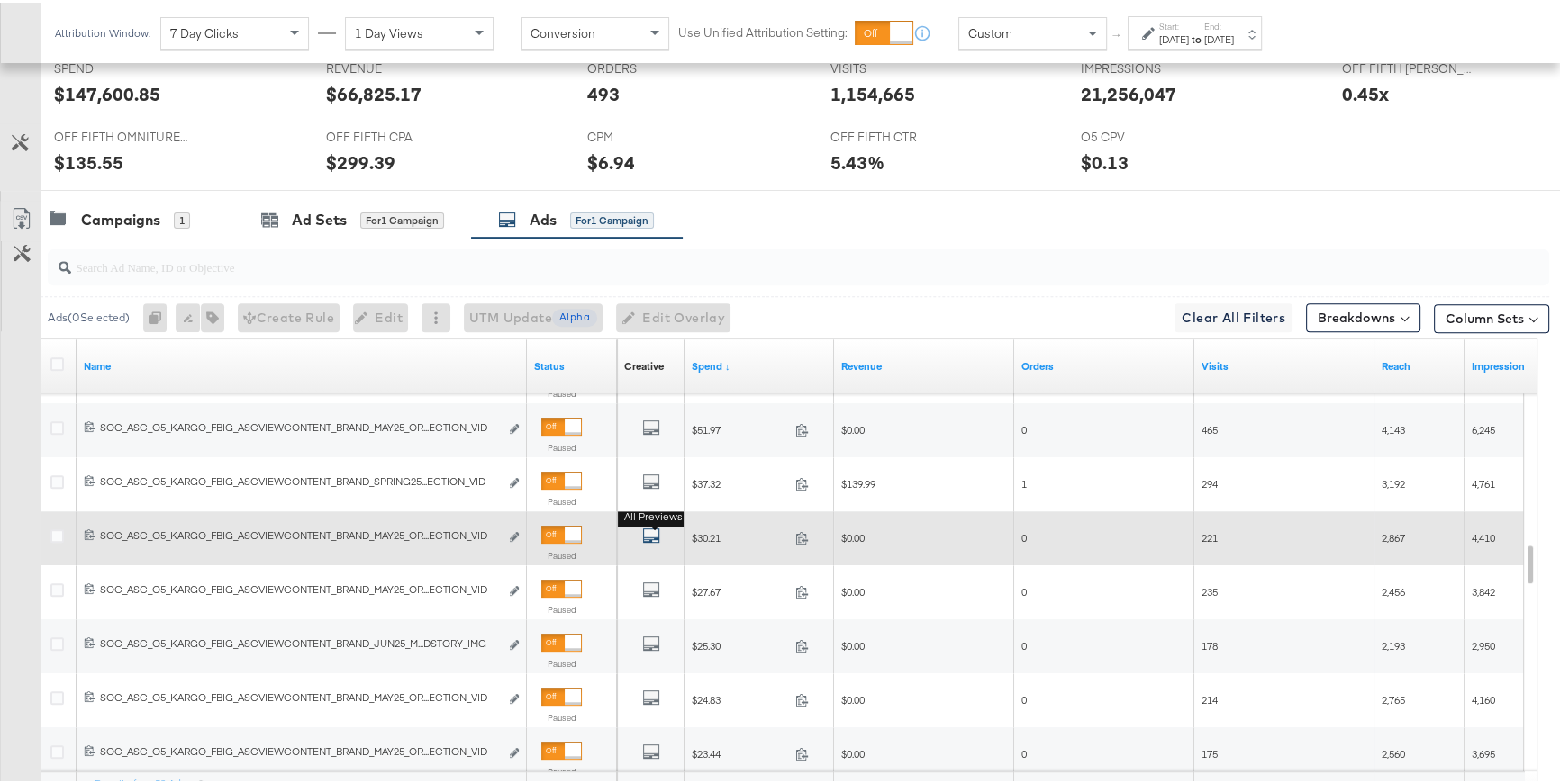
click at [650, 532] on icon "default" at bounding box center [650, 533] width 18 height 18
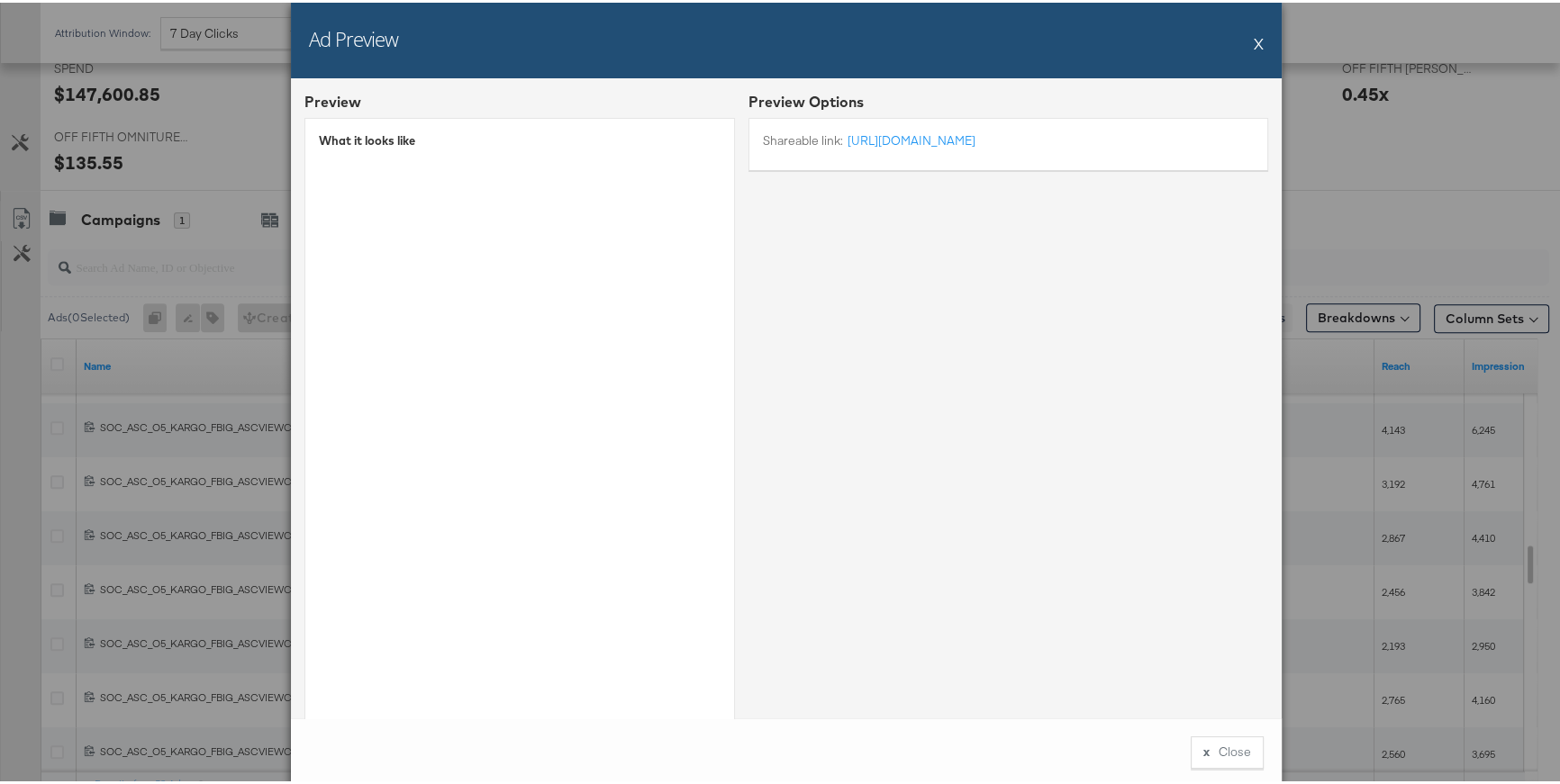
click at [1254, 42] on button "X" at bounding box center [1258, 40] width 10 height 36
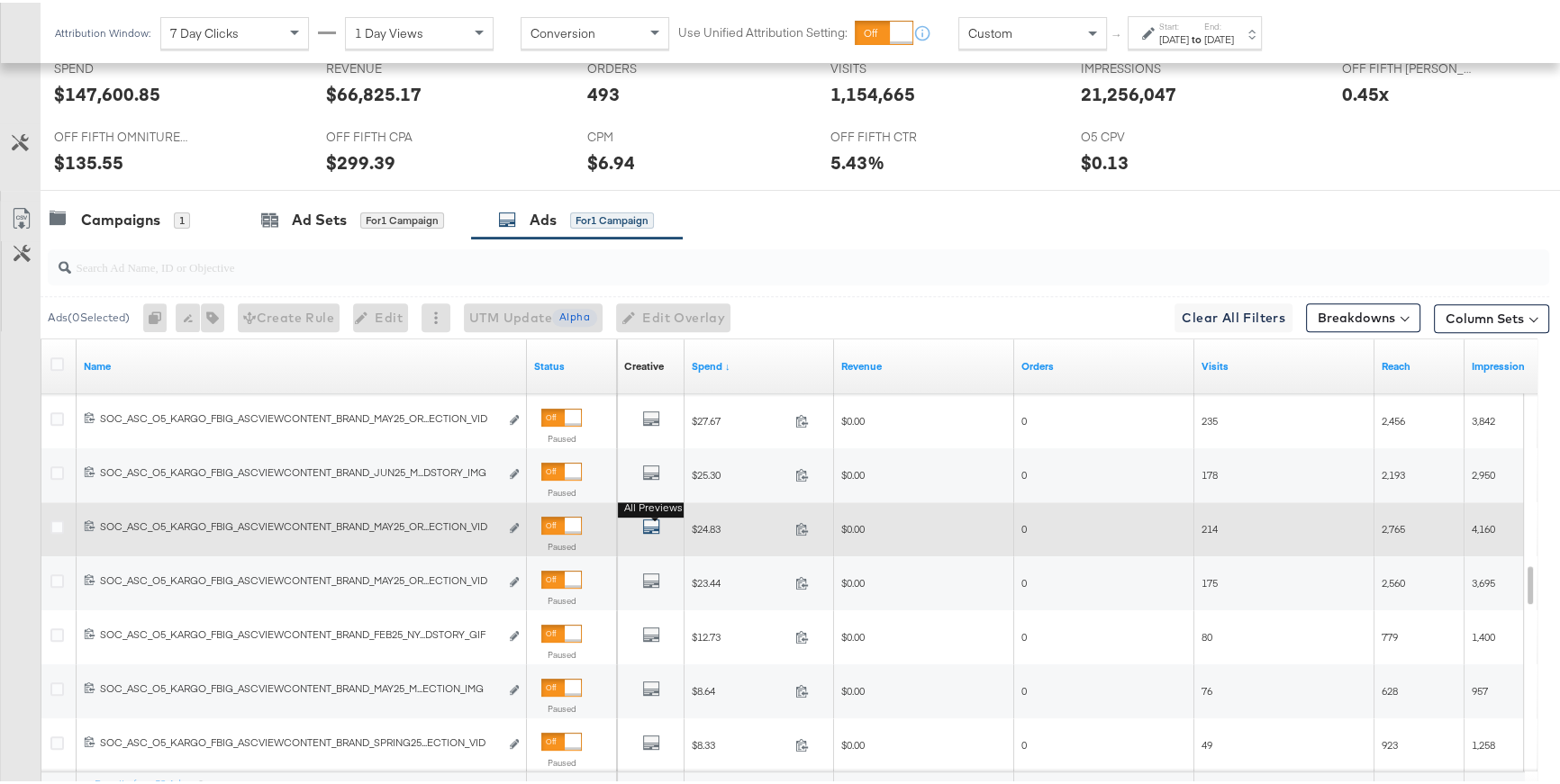
click at [649, 520] on icon "default" at bounding box center [650, 524] width 18 height 18
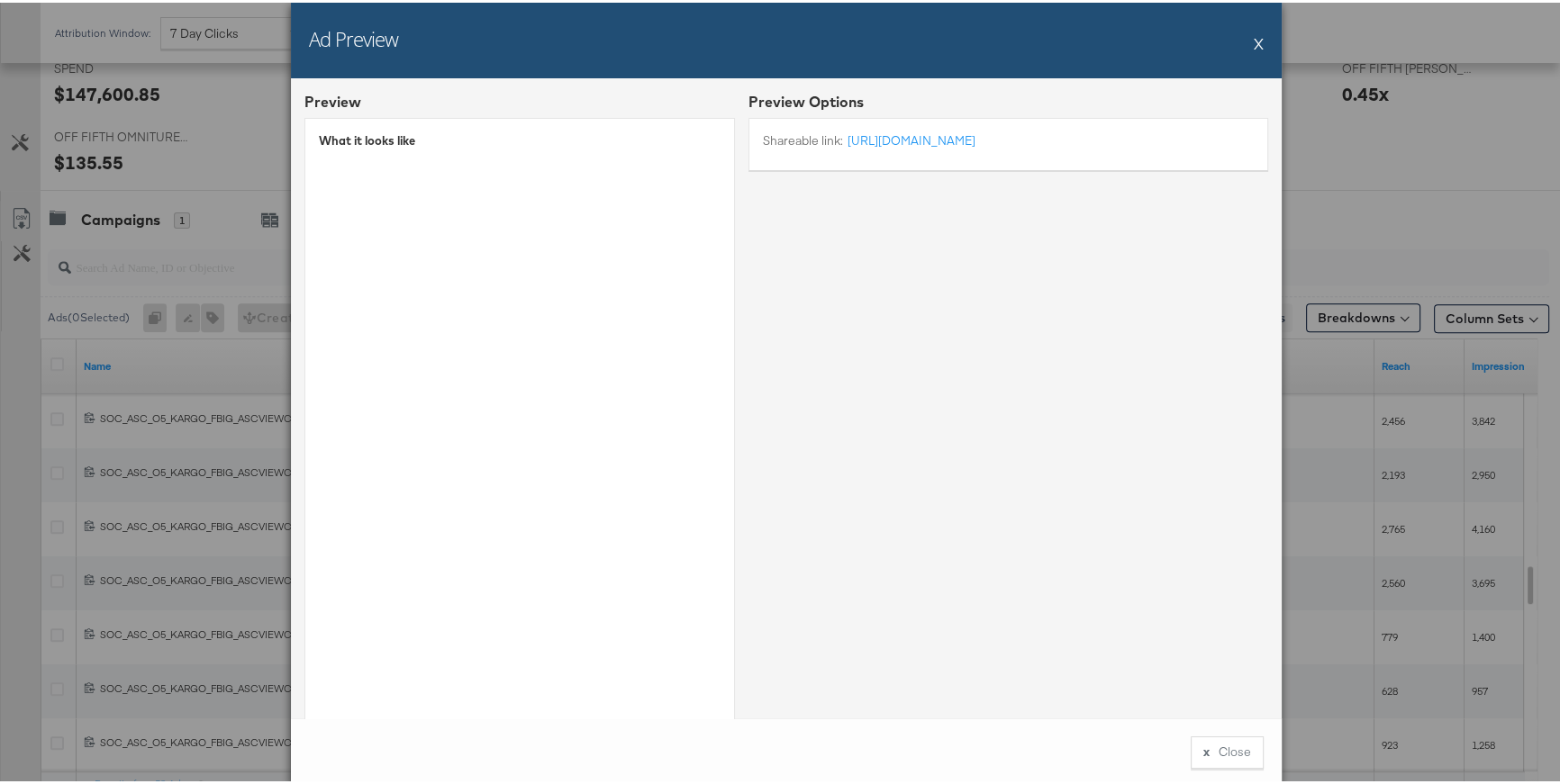
click at [1254, 39] on button "X" at bounding box center [1258, 40] width 10 height 36
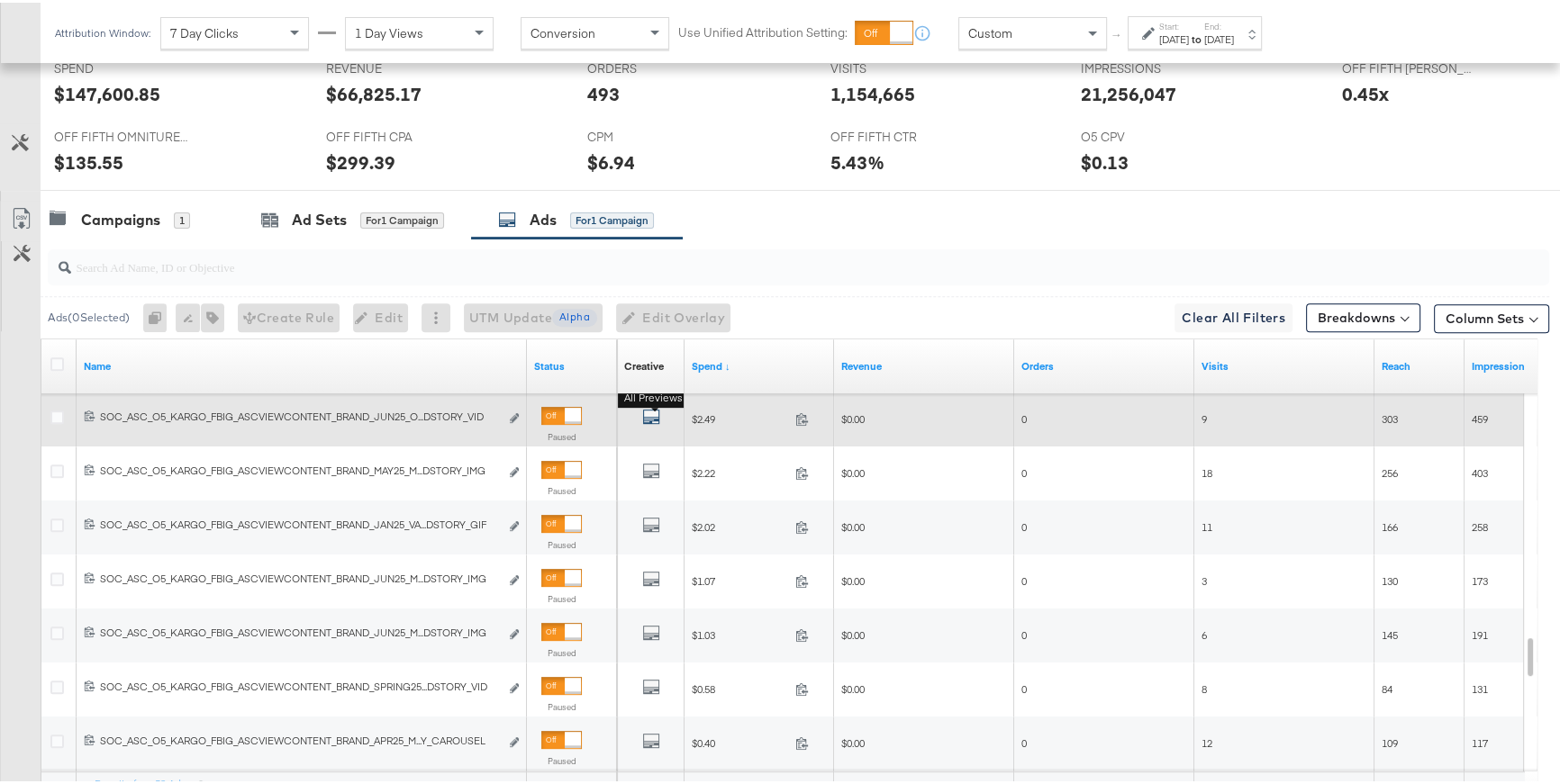
click at [655, 412] on icon "default" at bounding box center [650, 414] width 18 height 18
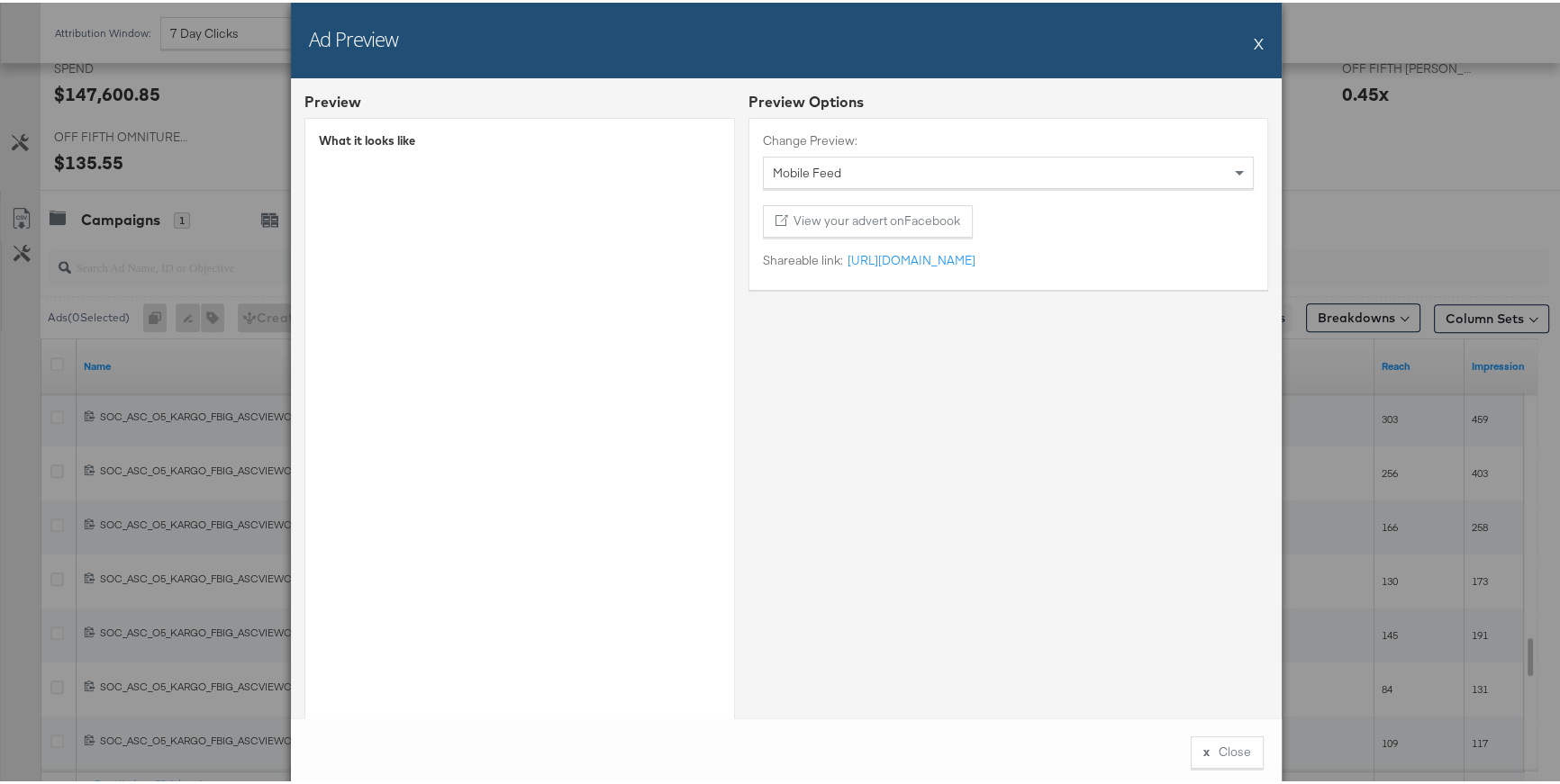
click at [1254, 40] on button "X" at bounding box center [1258, 40] width 10 height 36
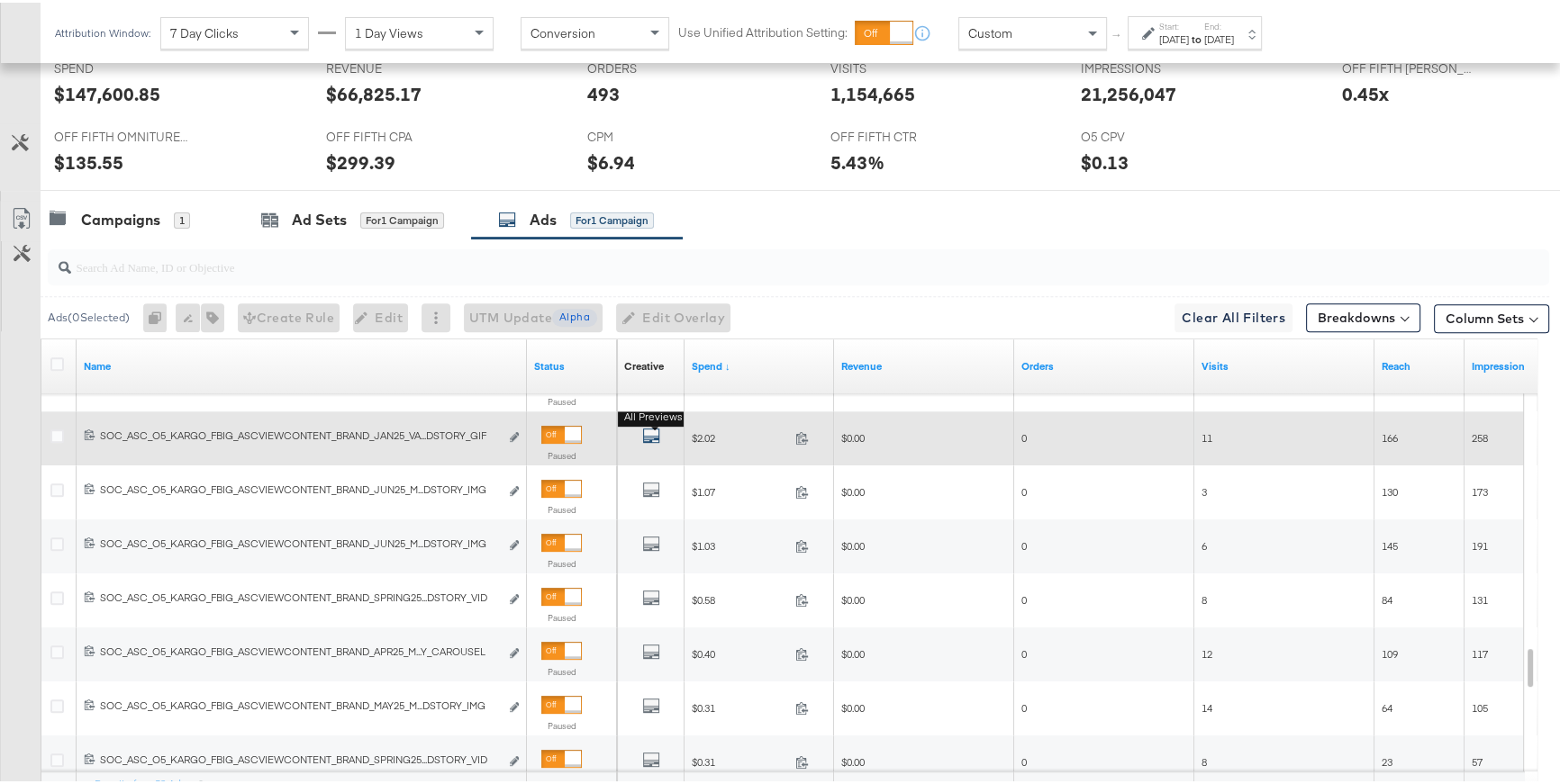
click at [646, 433] on icon "default" at bounding box center [650, 433] width 18 height 18
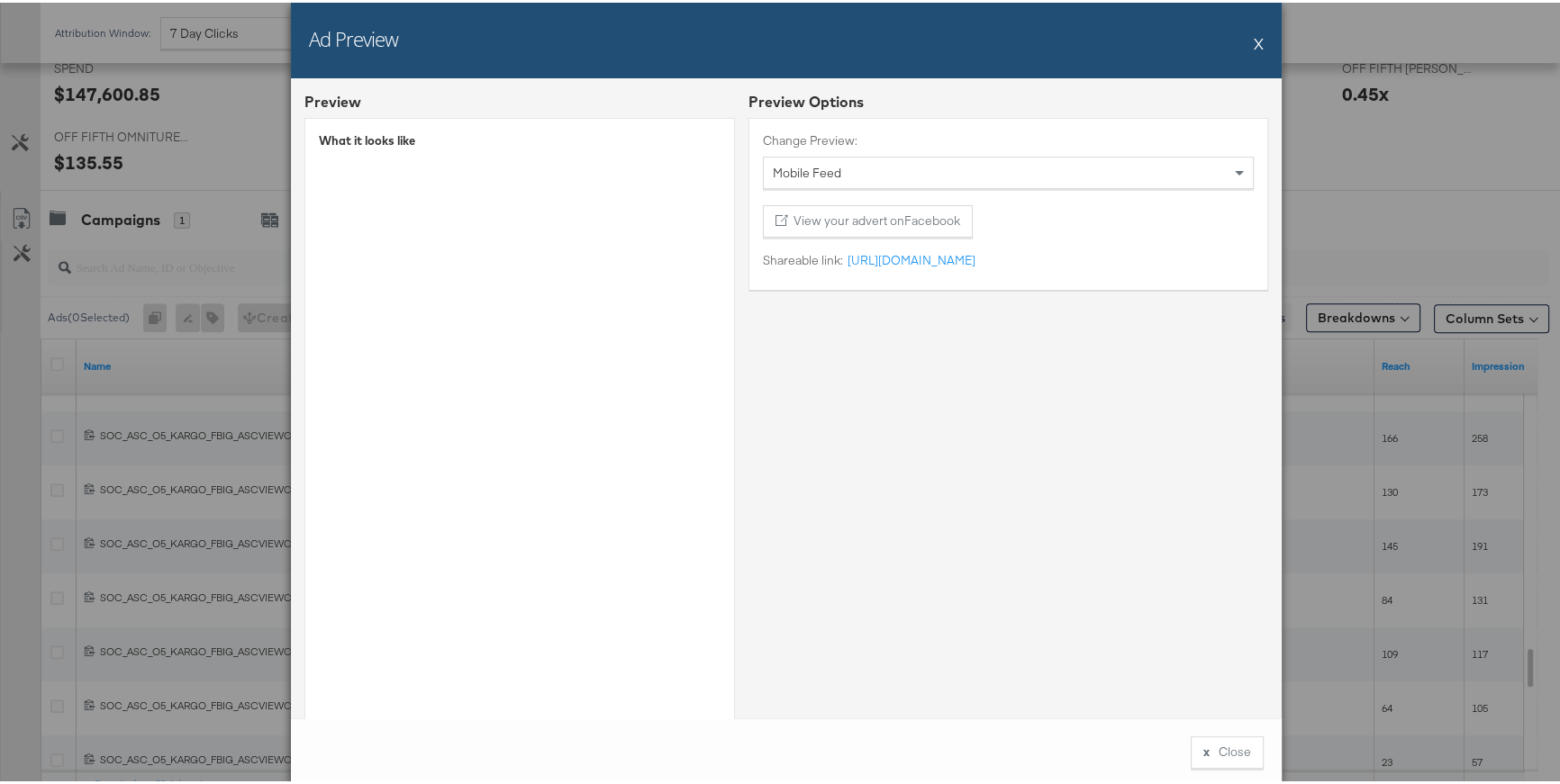
click at [1254, 38] on button "X" at bounding box center [1258, 40] width 10 height 36
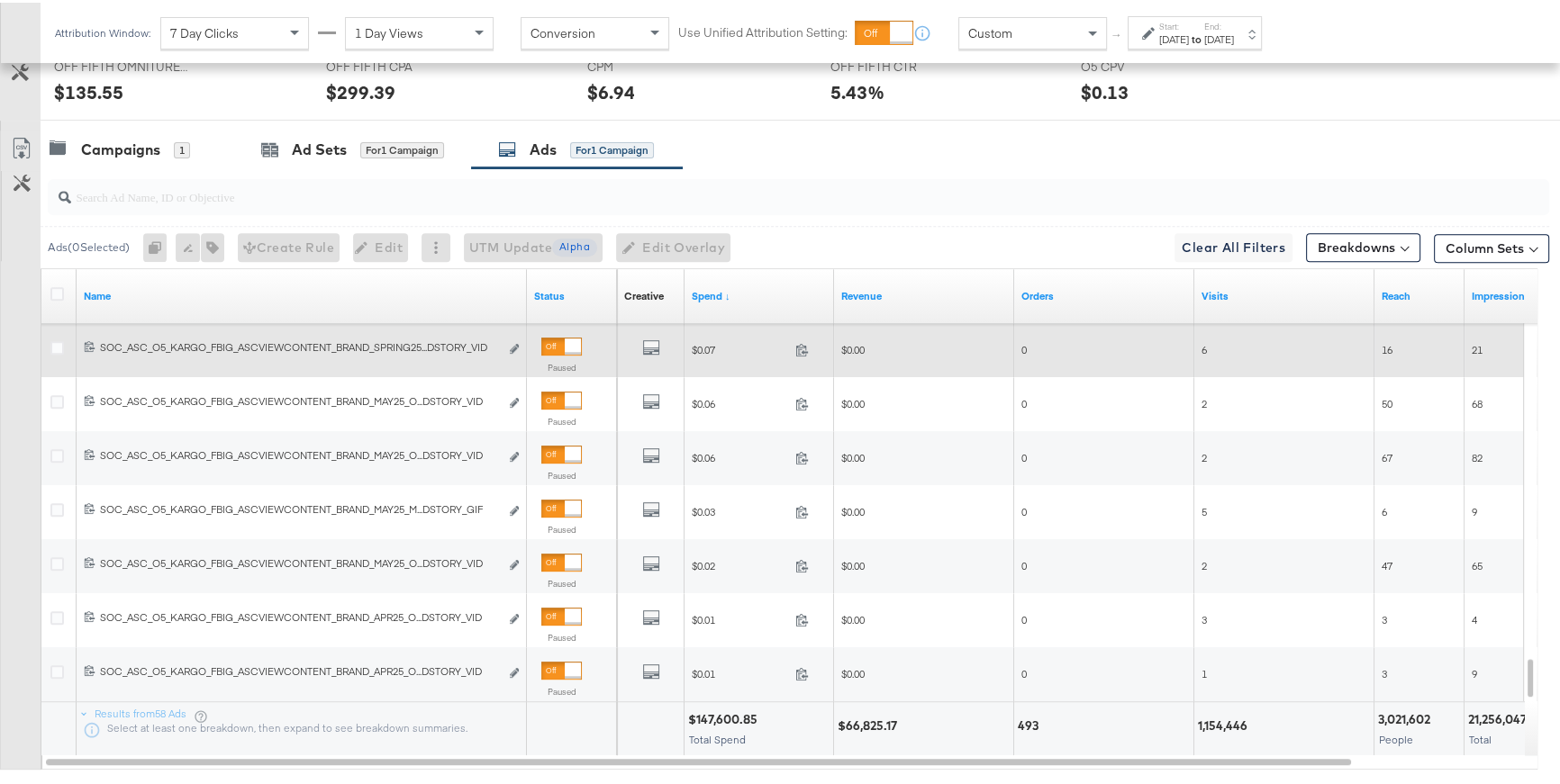
scroll to position [885, 0]
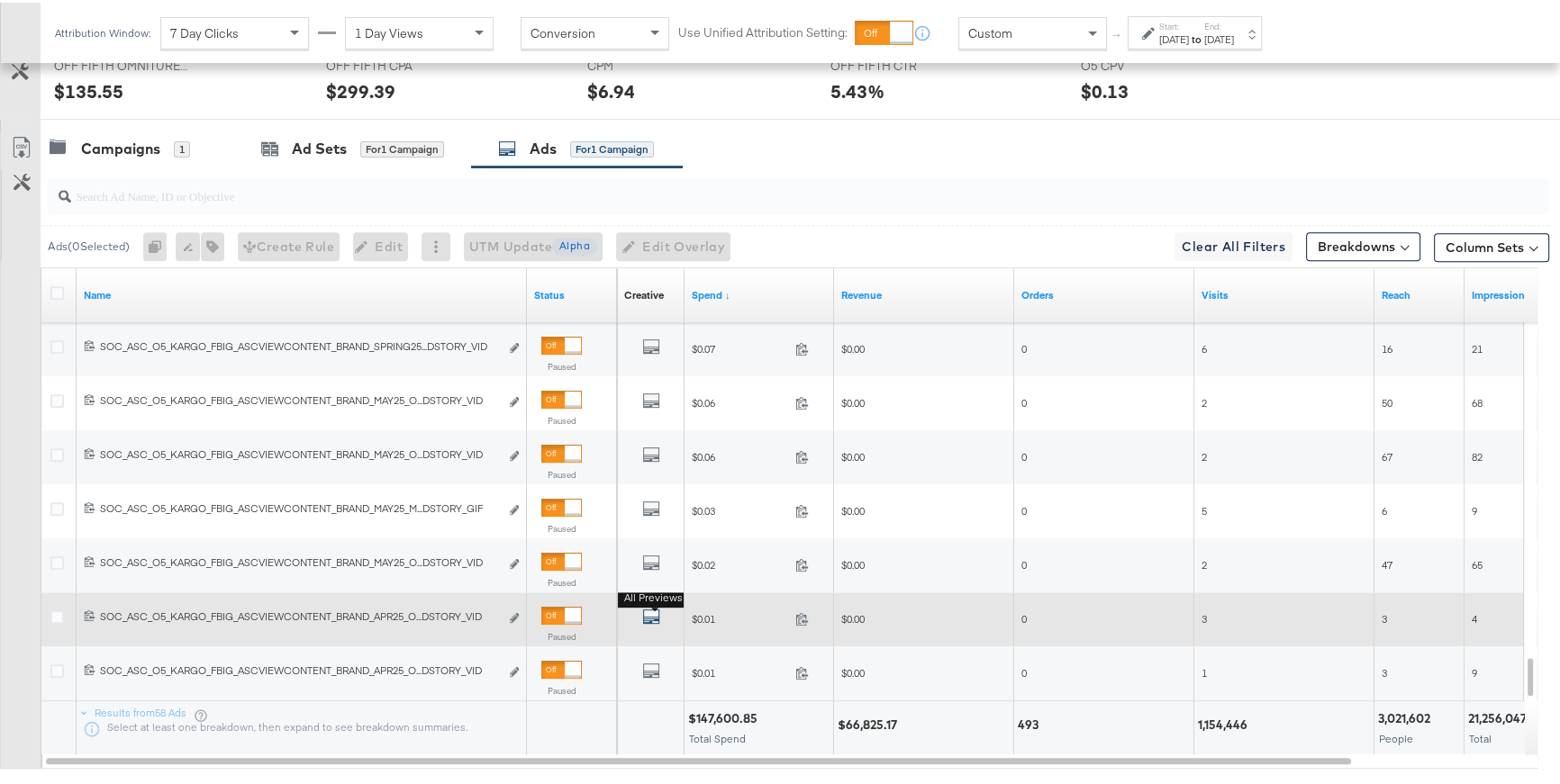
click at [654, 612] on icon "default" at bounding box center [650, 614] width 18 height 18
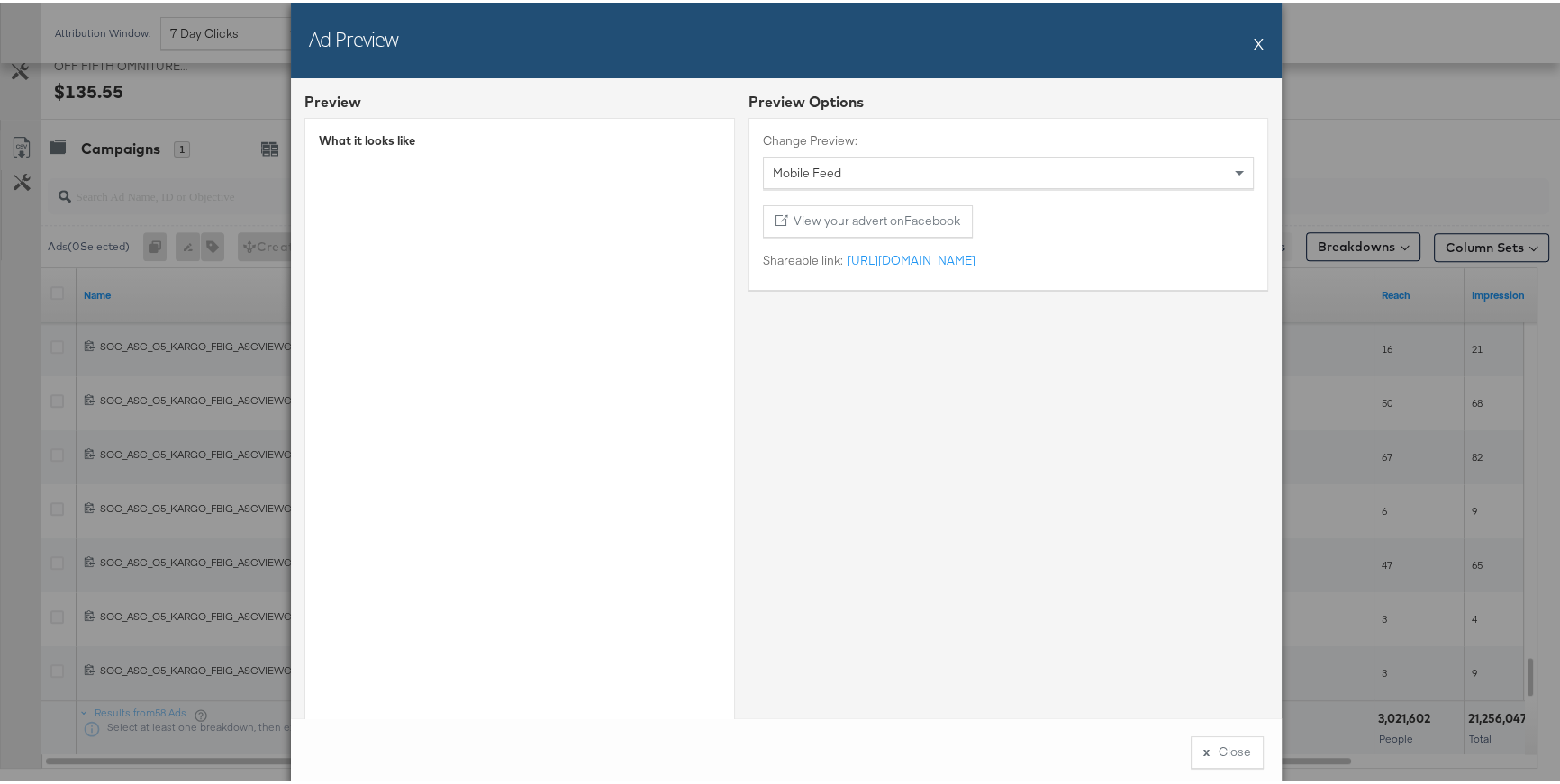
click at [1254, 44] on button "X" at bounding box center [1258, 40] width 10 height 36
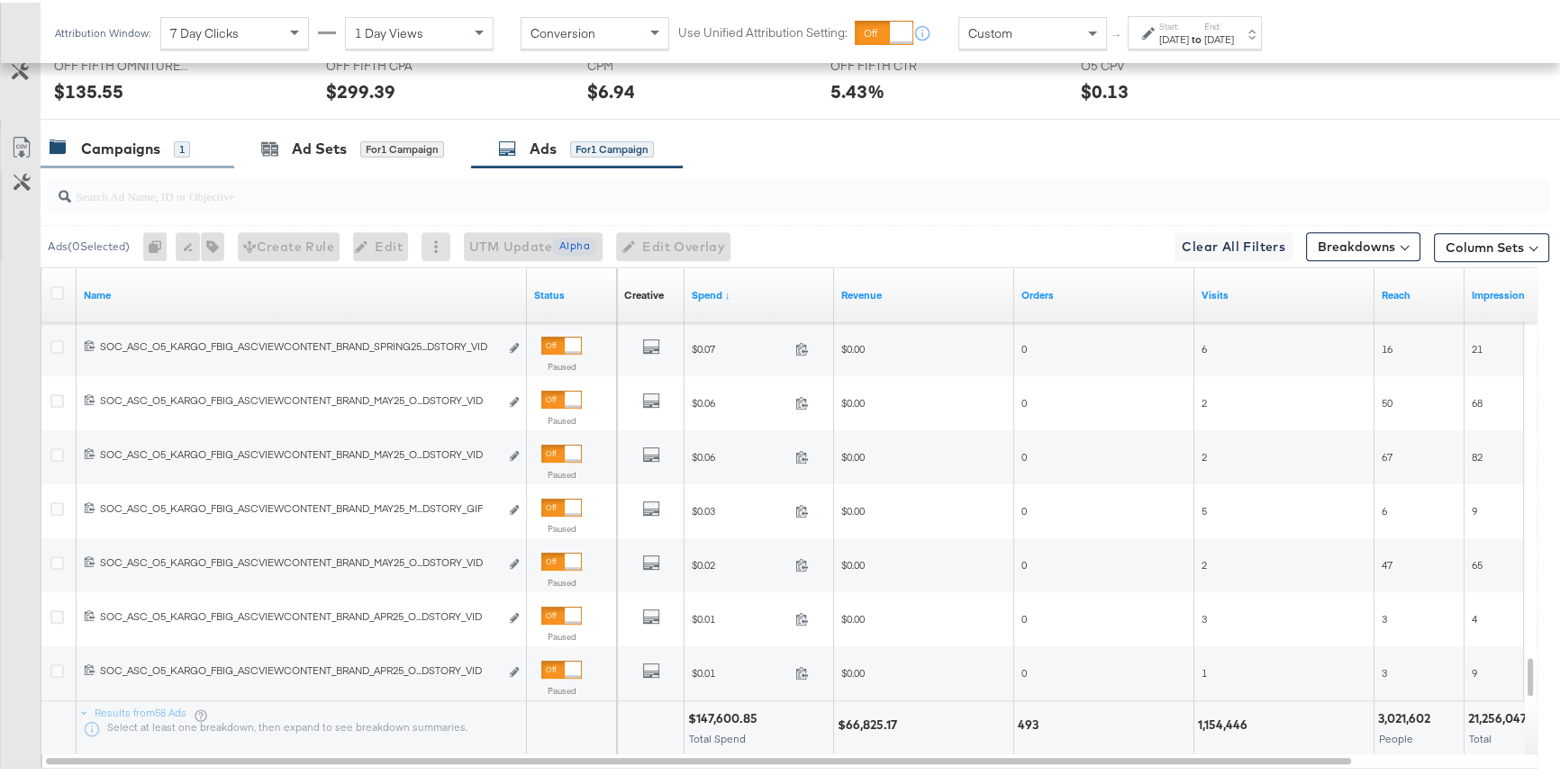
click at [164, 152] on div "Campaigns 1" at bounding box center [120, 146] width 141 height 21
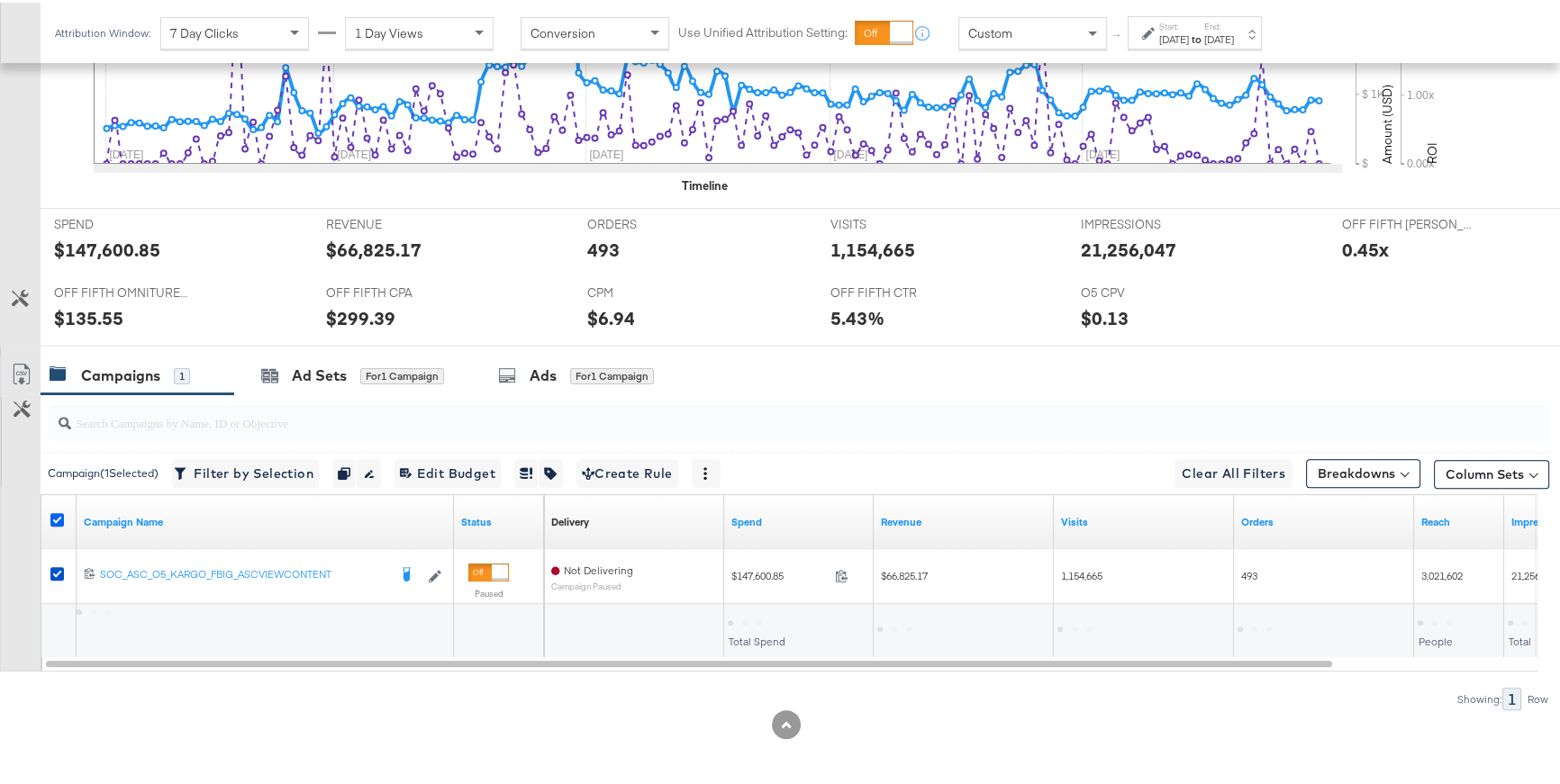
click at [56, 517] on icon at bounding box center [57, 517] width 13 height 13
click at [0, 0] on input "checkbox" at bounding box center [0, 0] width 0 height 0
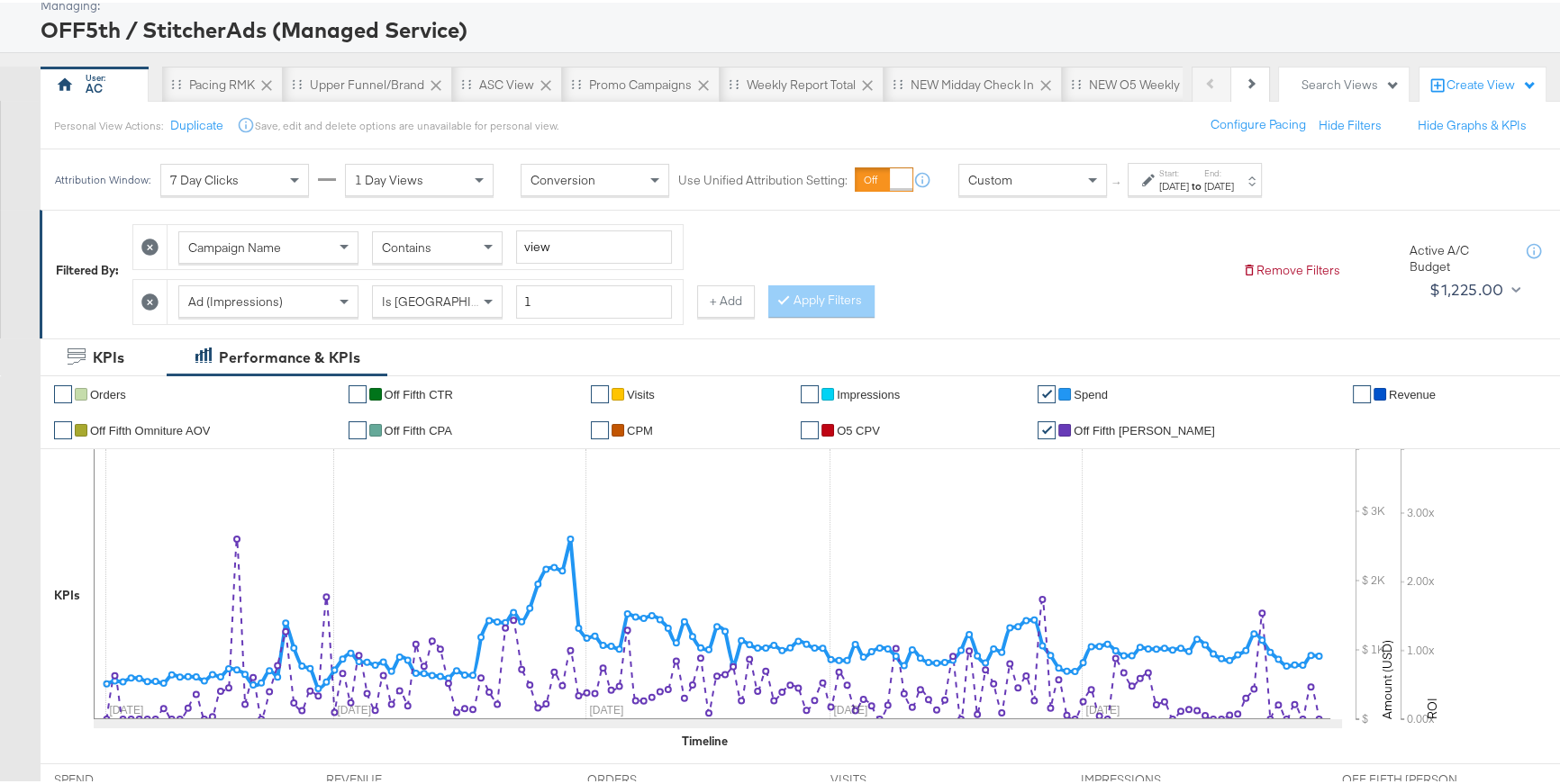
scroll to position [101, 0]
click at [545, 249] on input "view" at bounding box center [594, 246] width 156 height 34
type input "brand"
click at [1143, 181] on icon at bounding box center [1148, 179] width 12 height 12
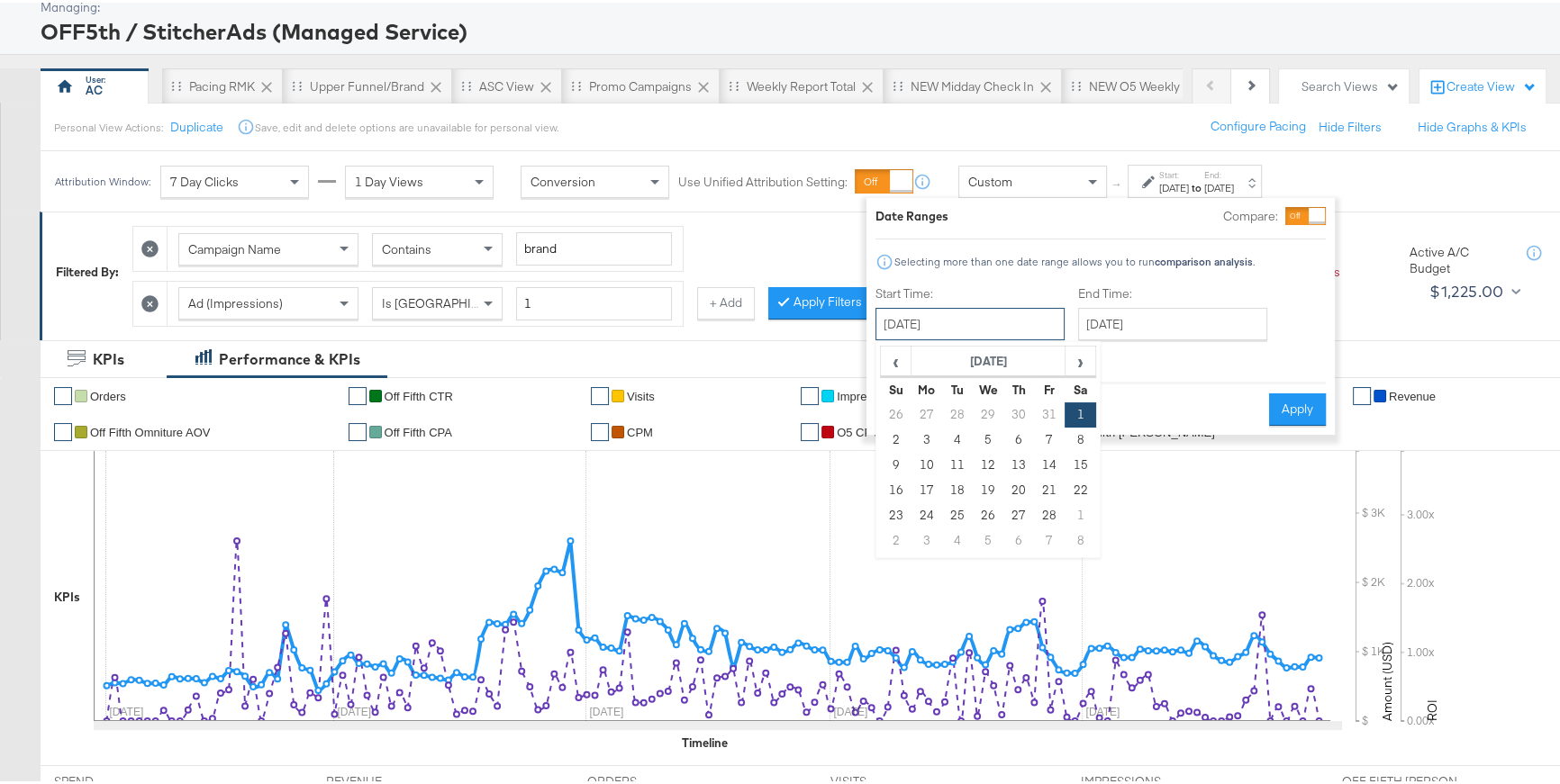
click at [997, 322] on input "February 1st 2025" at bounding box center [970, 321] width 189 height 33
click at [897, 356] on span "‹" at bounding box center [896, 358] width 28 height 27
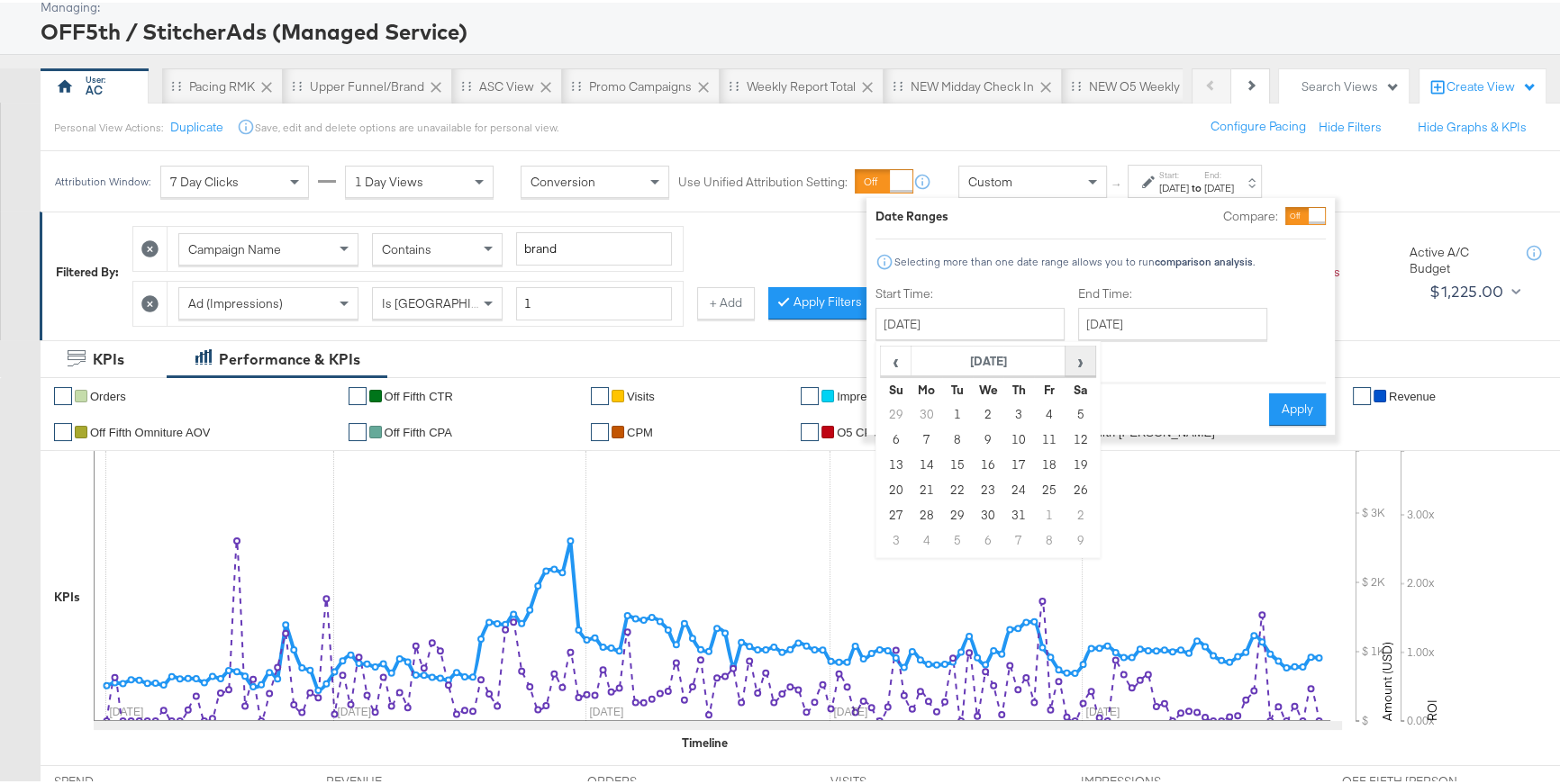
click at [1077, 361] on span "›" at bounding box center [1080, 358] width 28 height 27
click at [1040, 405] on td "1" at bounding box center [1049, 412] width 31 height 25
type input "November 1st 2024"
click at [1109, 319] on input "June 30th 2025" at bounding box center [1174, 321] width 189 height 33
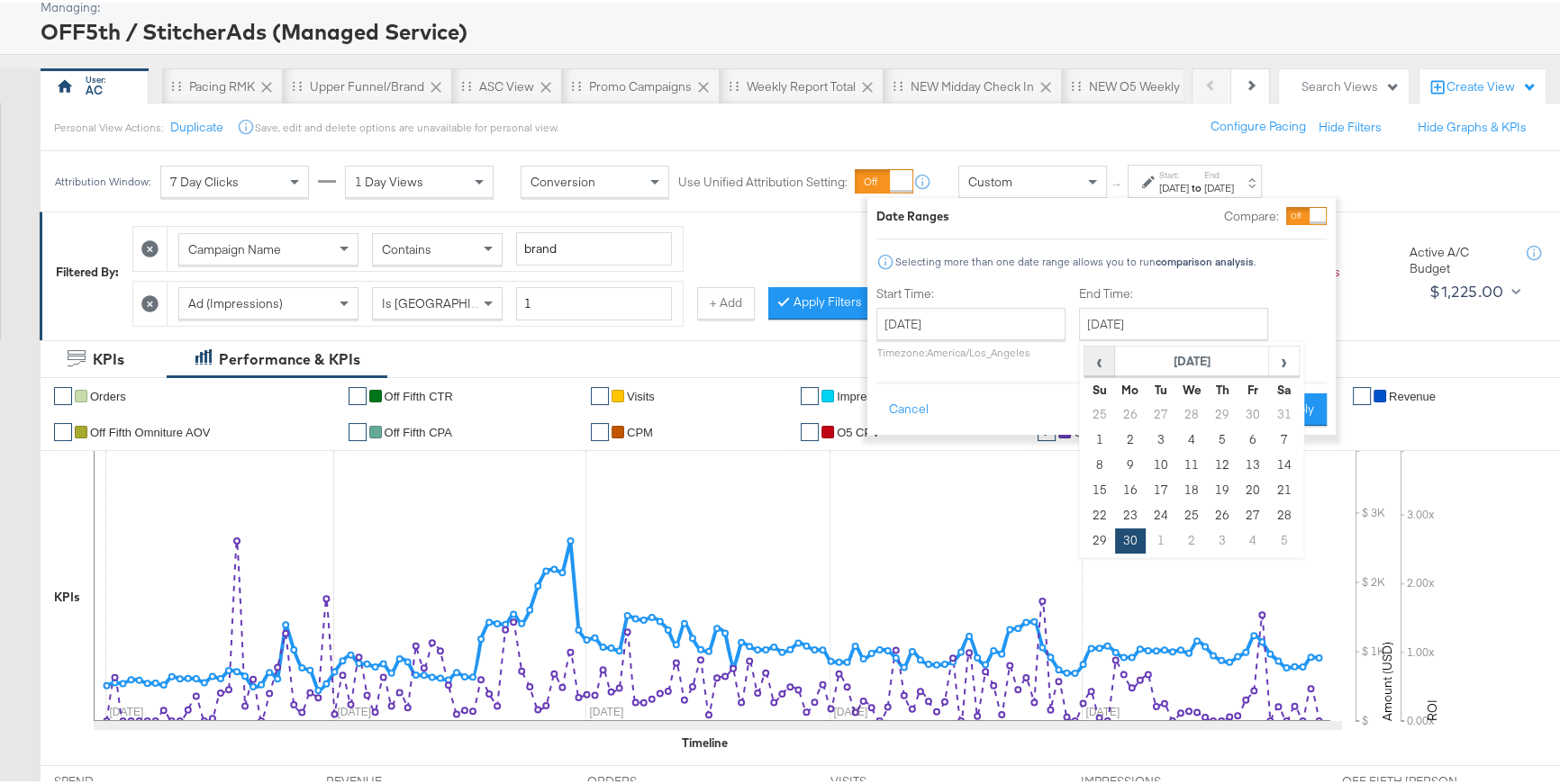
click at [1106, 359] on span "‹" at bounding box center [1099, 358] width 28 height 27
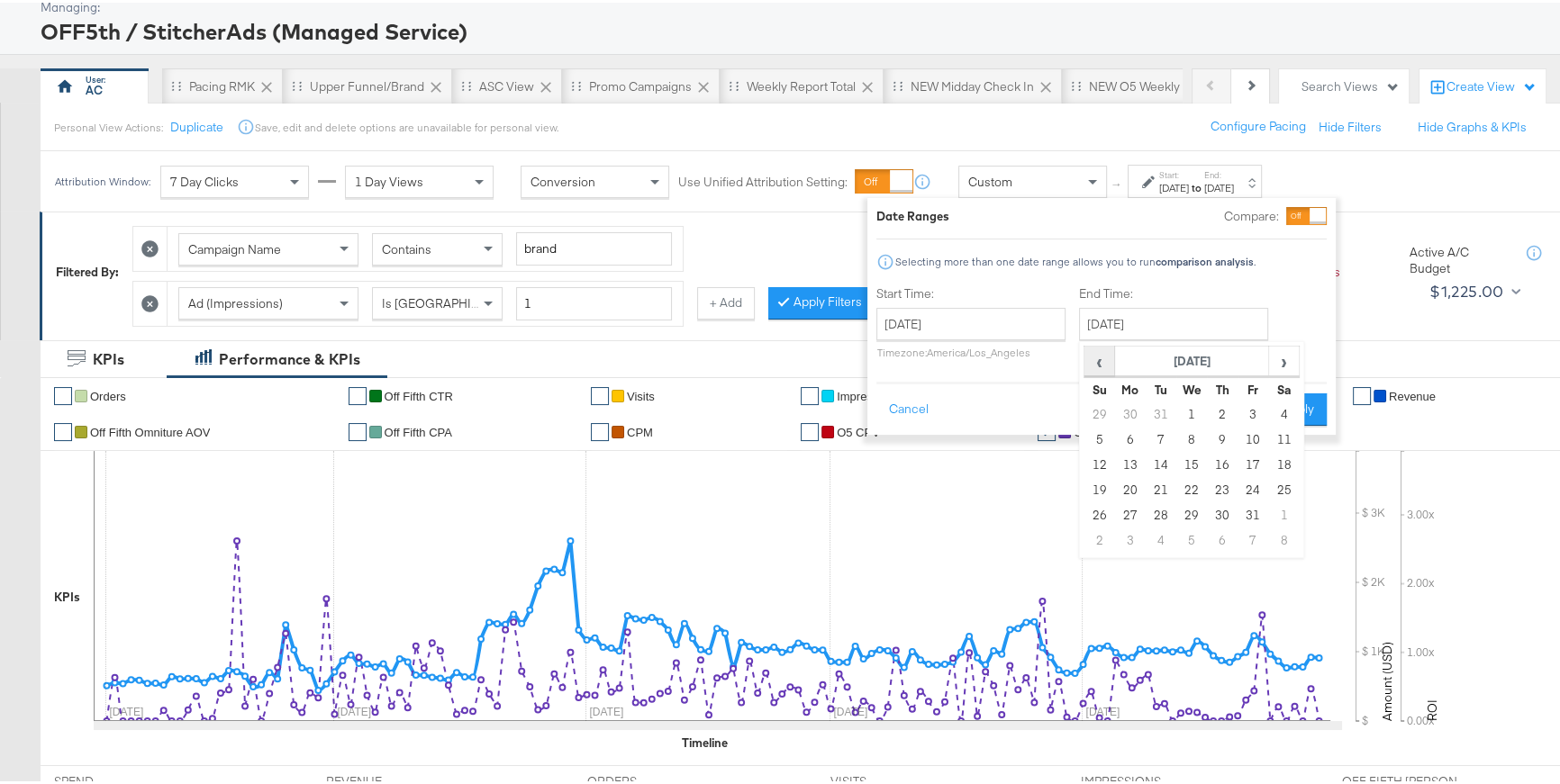
click at [1106, 359] on span "‹" at bounding box center [1099, 358] width 28 height 27
click at [1285, 506] on td "30" at bounding box center [1284, 513] width 31 height 25
type input "November 30th 2024"
click at [1294, 407] on button "Apply" at bounding box center [1299, 407] width 57 height 33
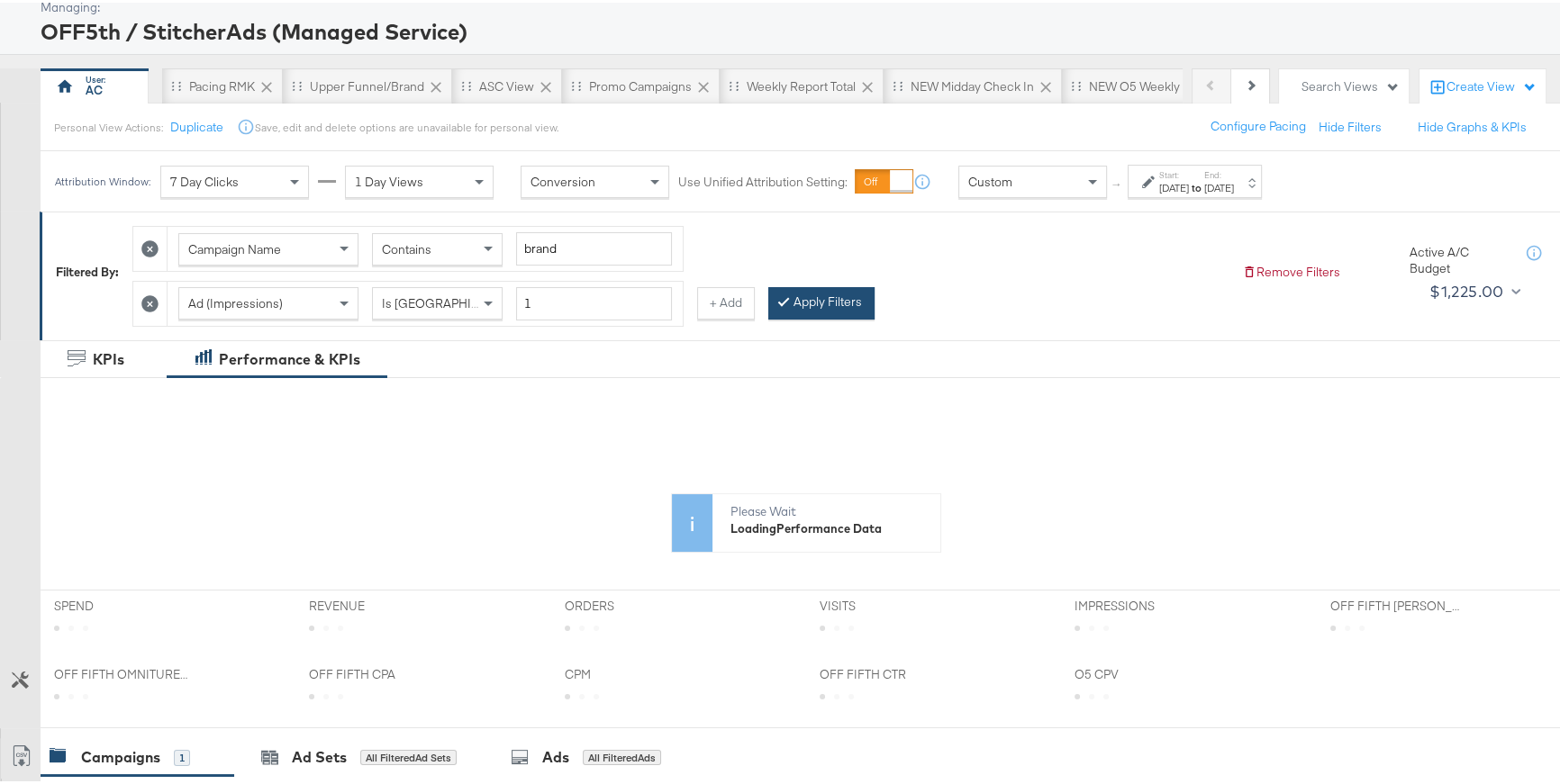
click at [843, 307] on button "Apply Filters" at bounding box center [821, 301] width 106 height 33
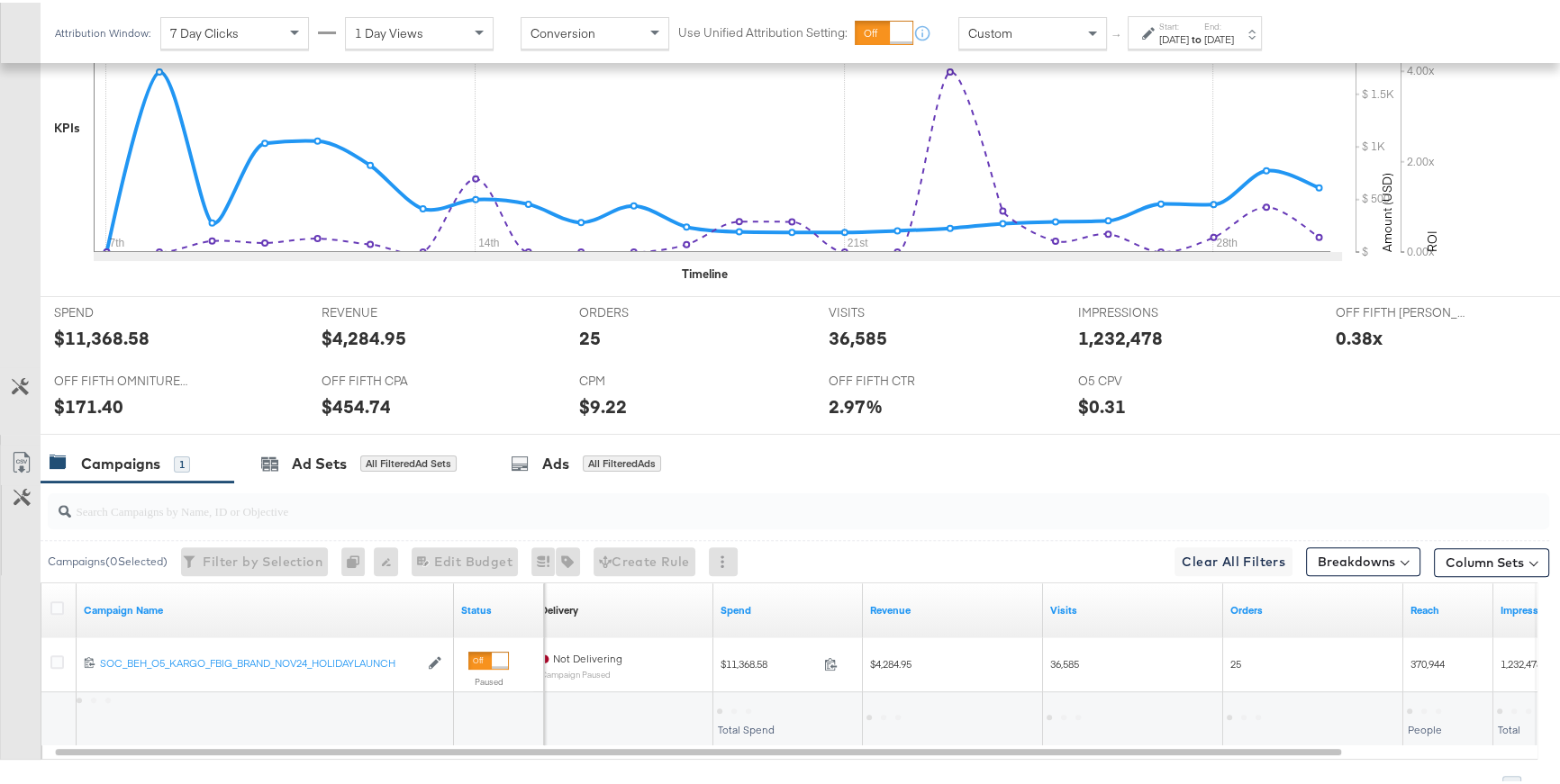
scroll to position [658, 0]
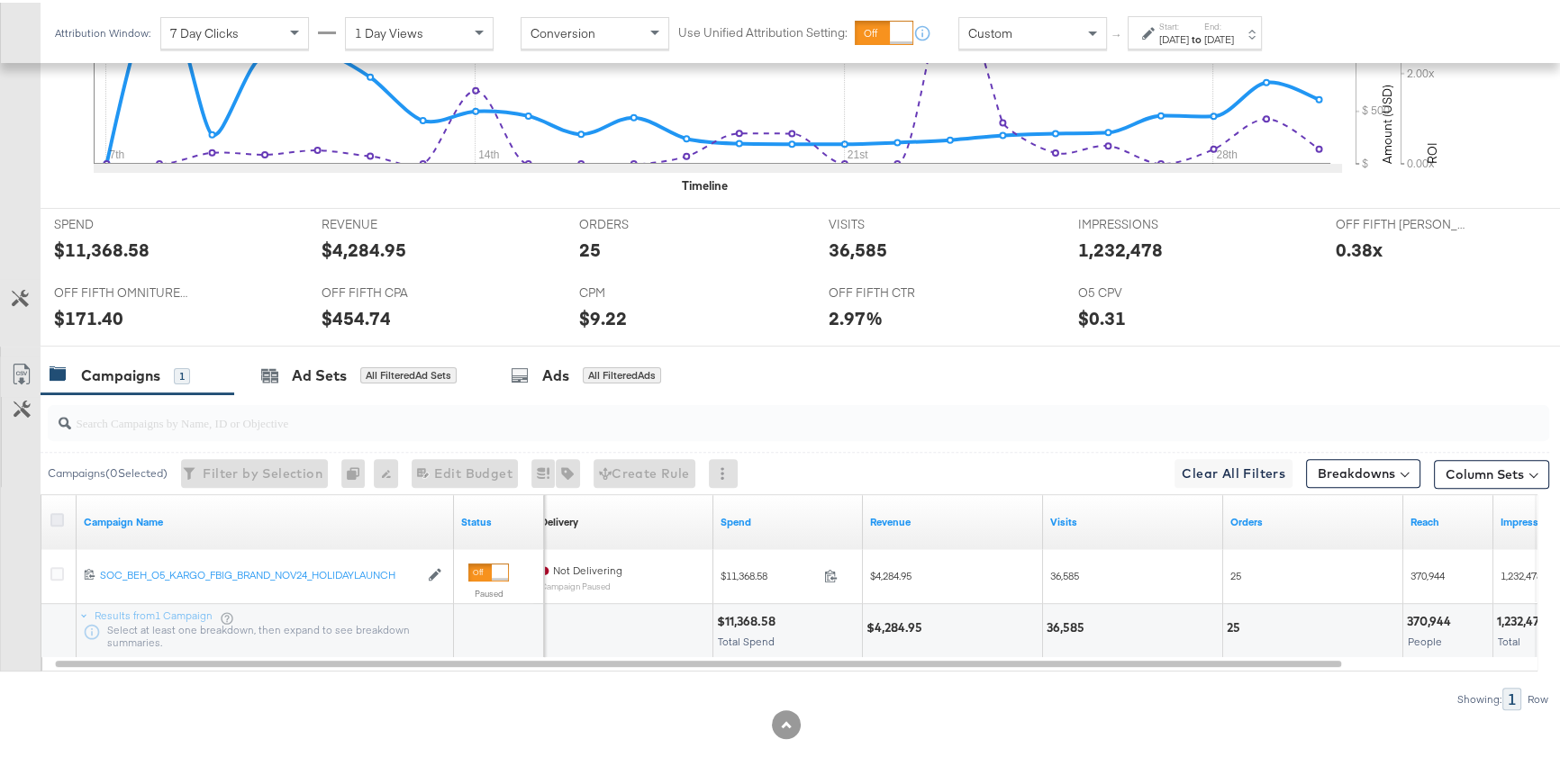
click at [58, 513] on icon at bounding box center [57, 517] width 13 height 13
click at [0, 0] on input "checkbox" at bounding box center [0, 0] width 0 height 0
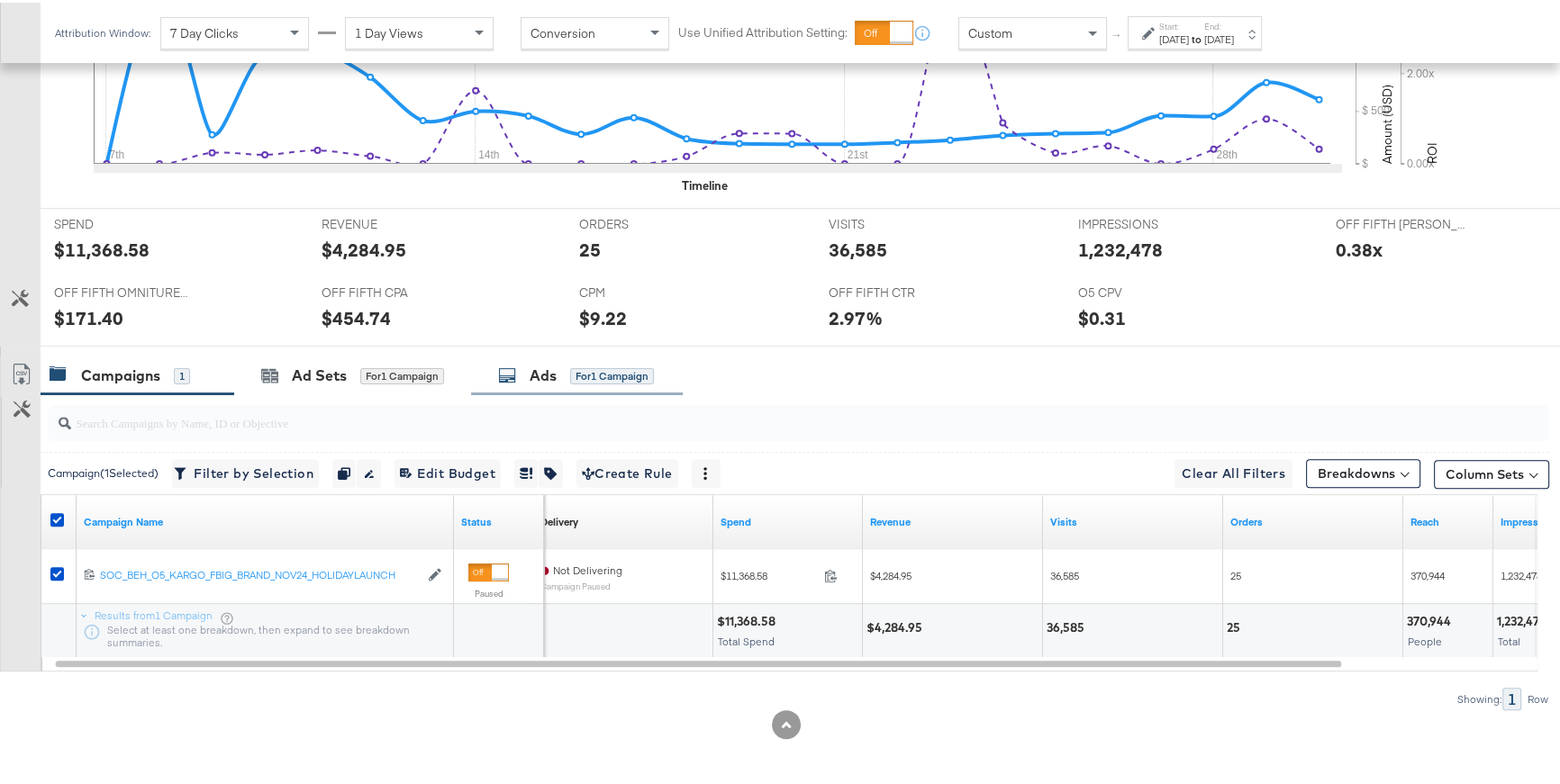
click at [549, 377] on div "Ads" at bounding box center [542, 373] width 27 height 21
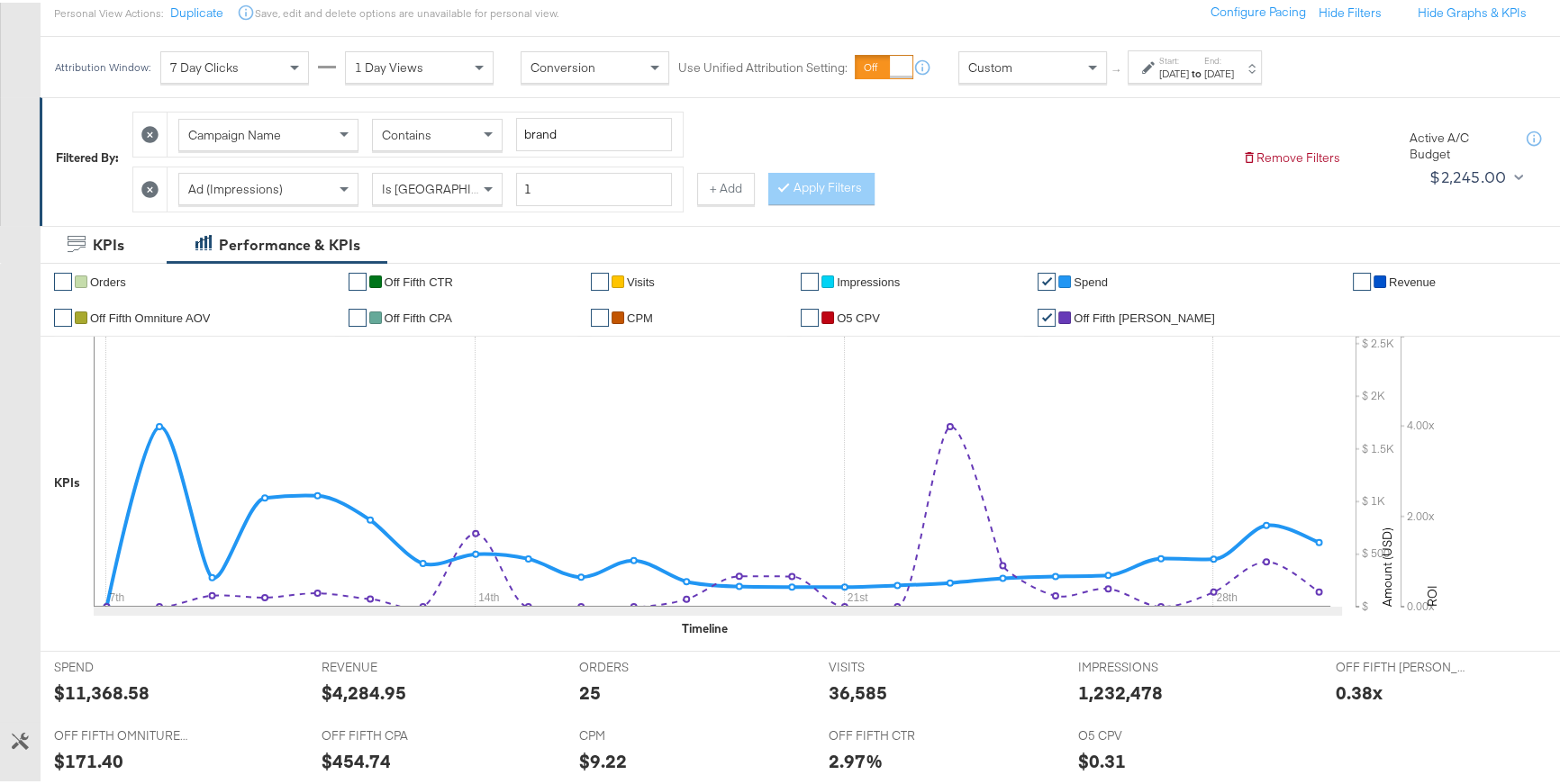
scroll to position [191, 0]
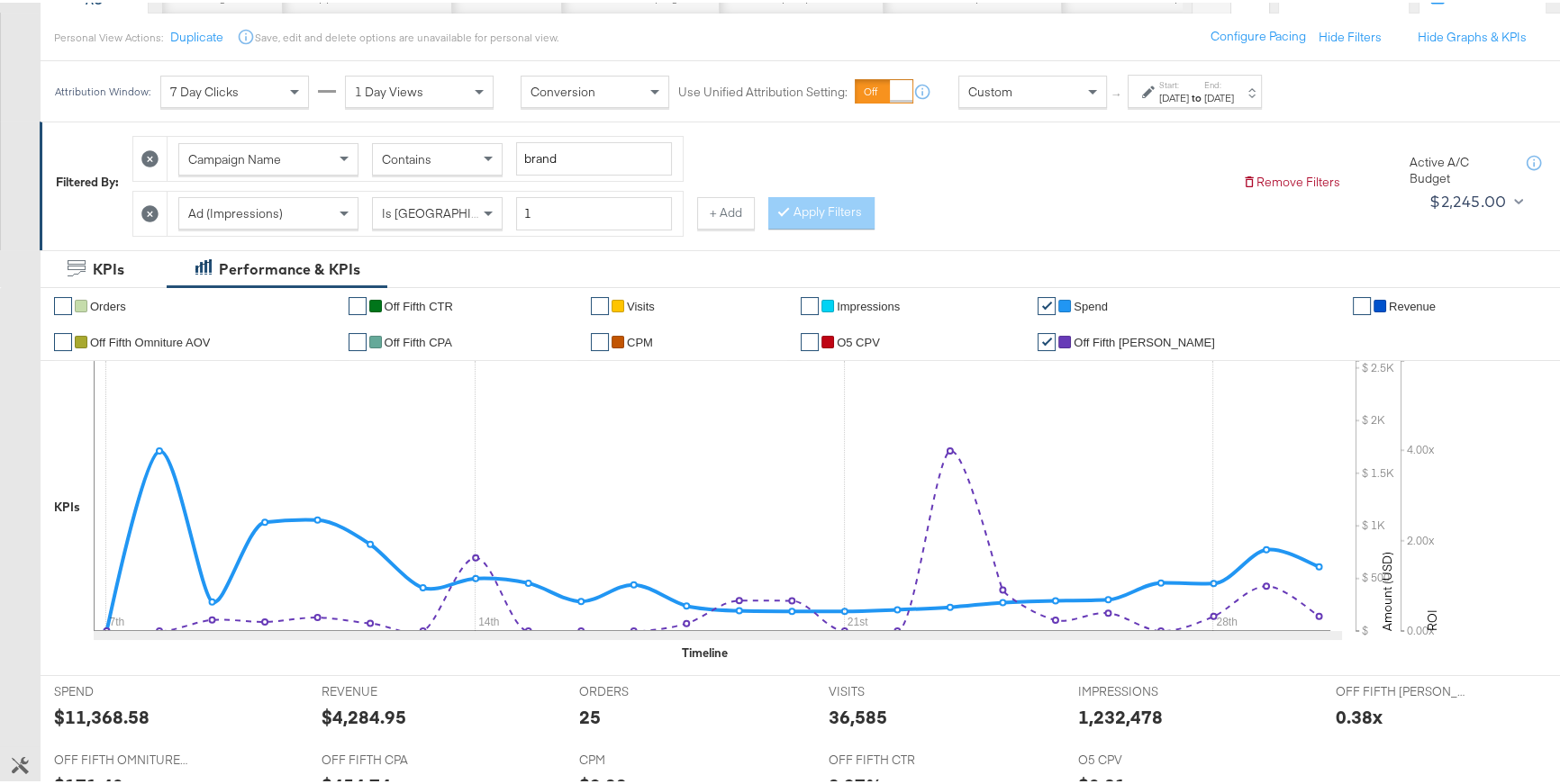
click at [153, 157] on icon at bounding box center [150, 156] width 17 height 17
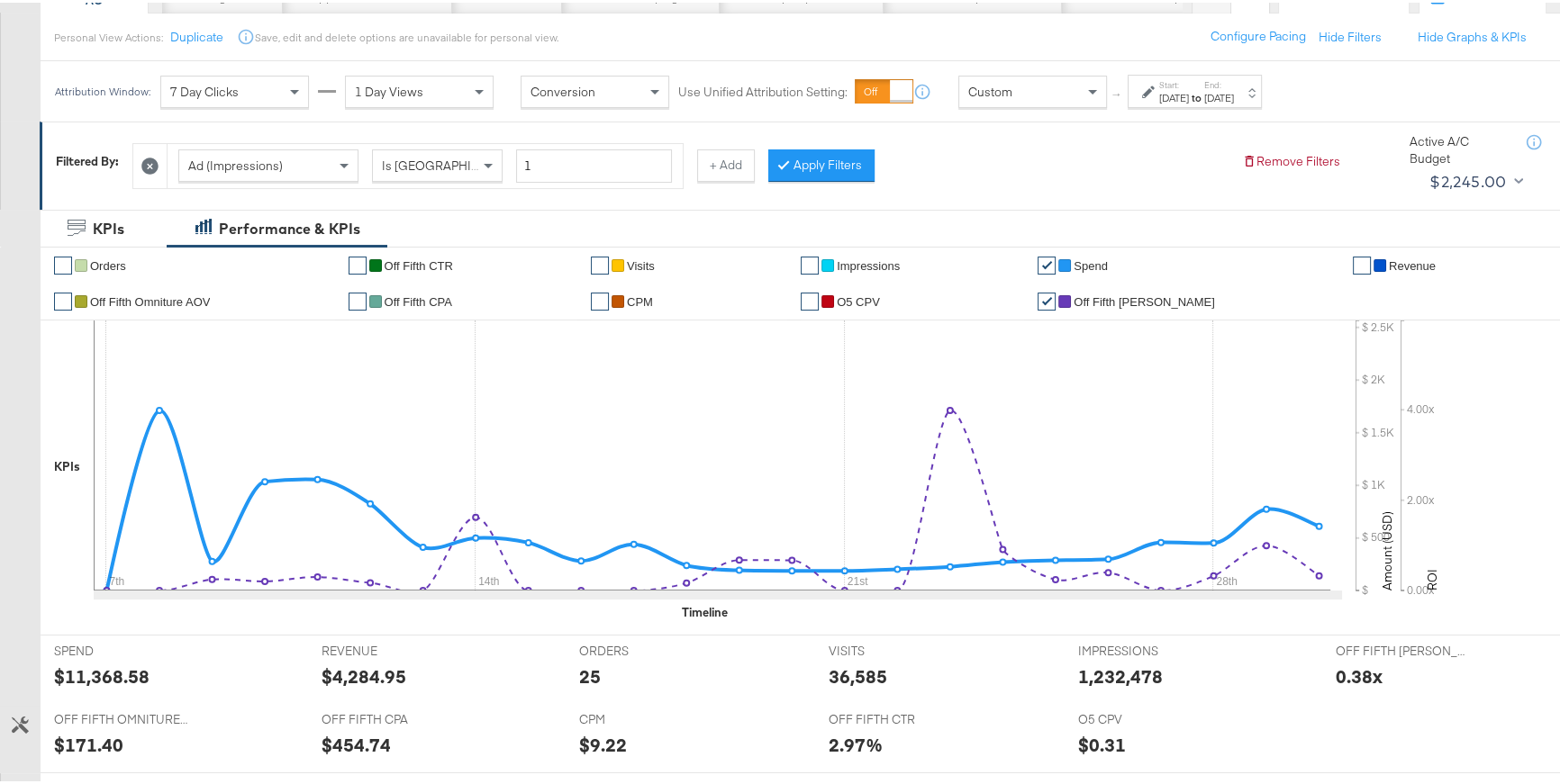
click at [136, 160] on div at bounding box center [150, 163] width 35 height 44
click at [141, 160] on div at bounding box center [150, 163] width 35 height 44
click at [146, 160] on icon at bounding box center [150, 163] width 17 height 17
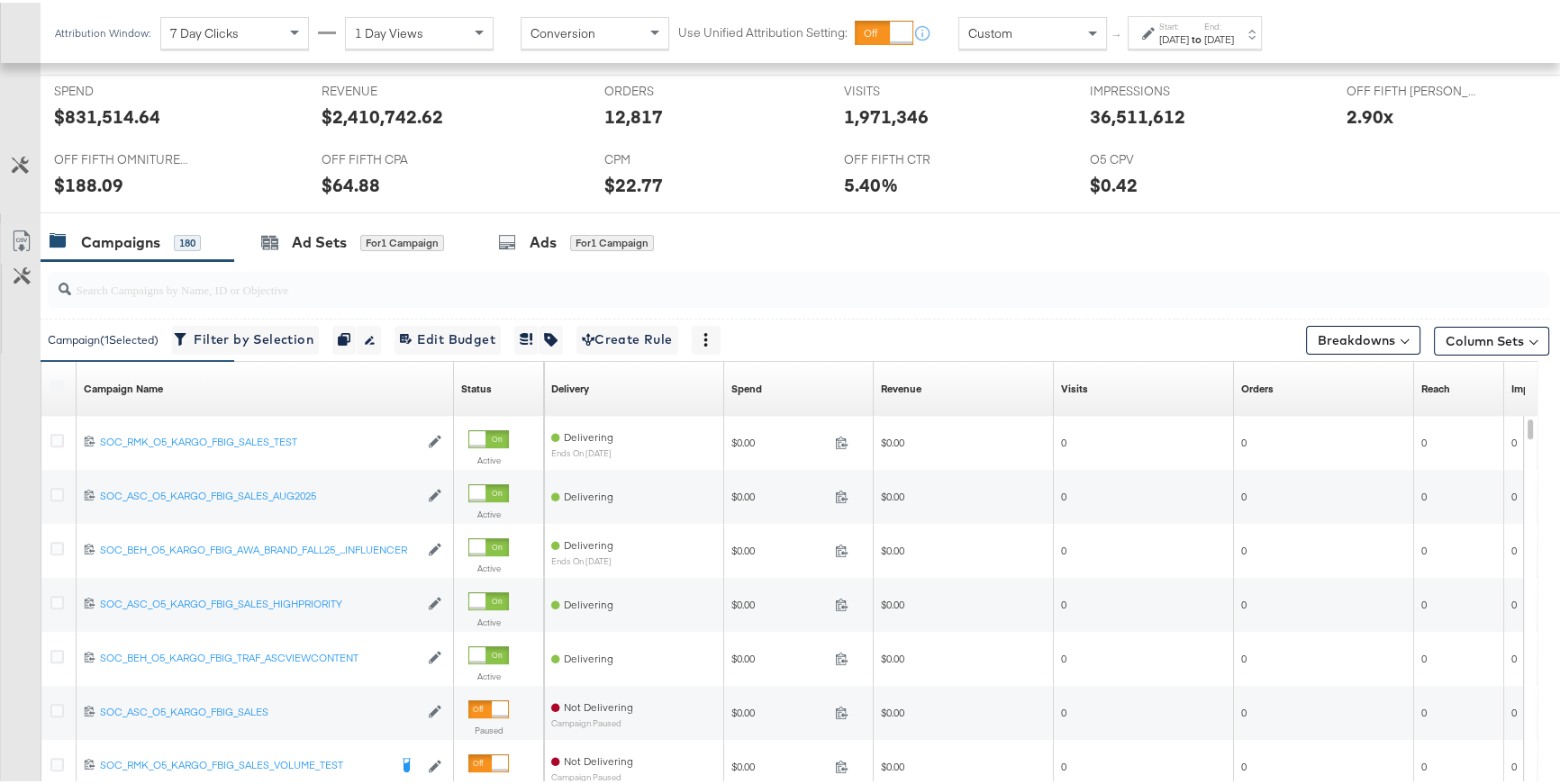
scroll to position [744, 0]
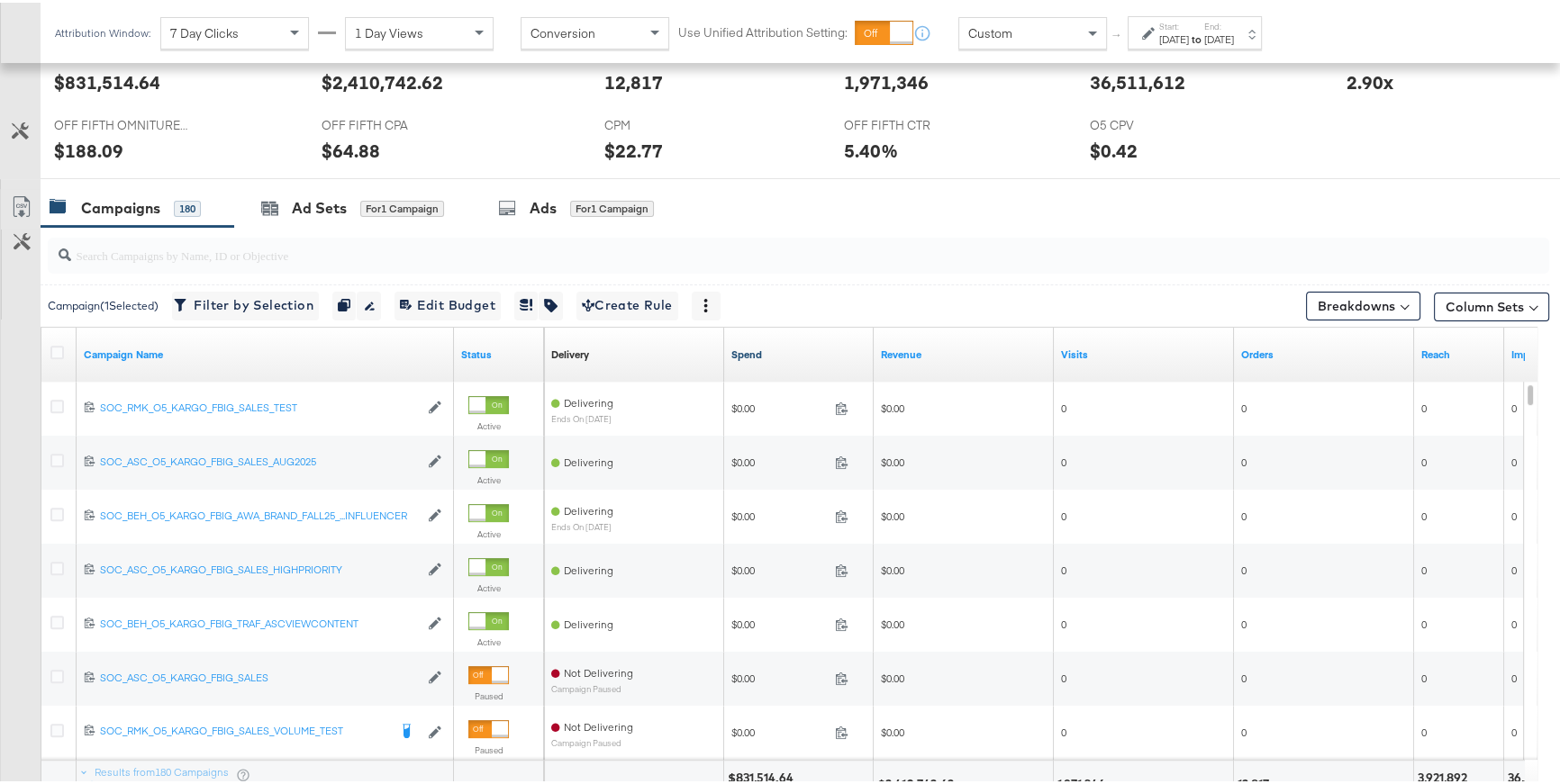
click at [755, 351] on link "Spend" at bounding box center [799, 351] width 135 height 14
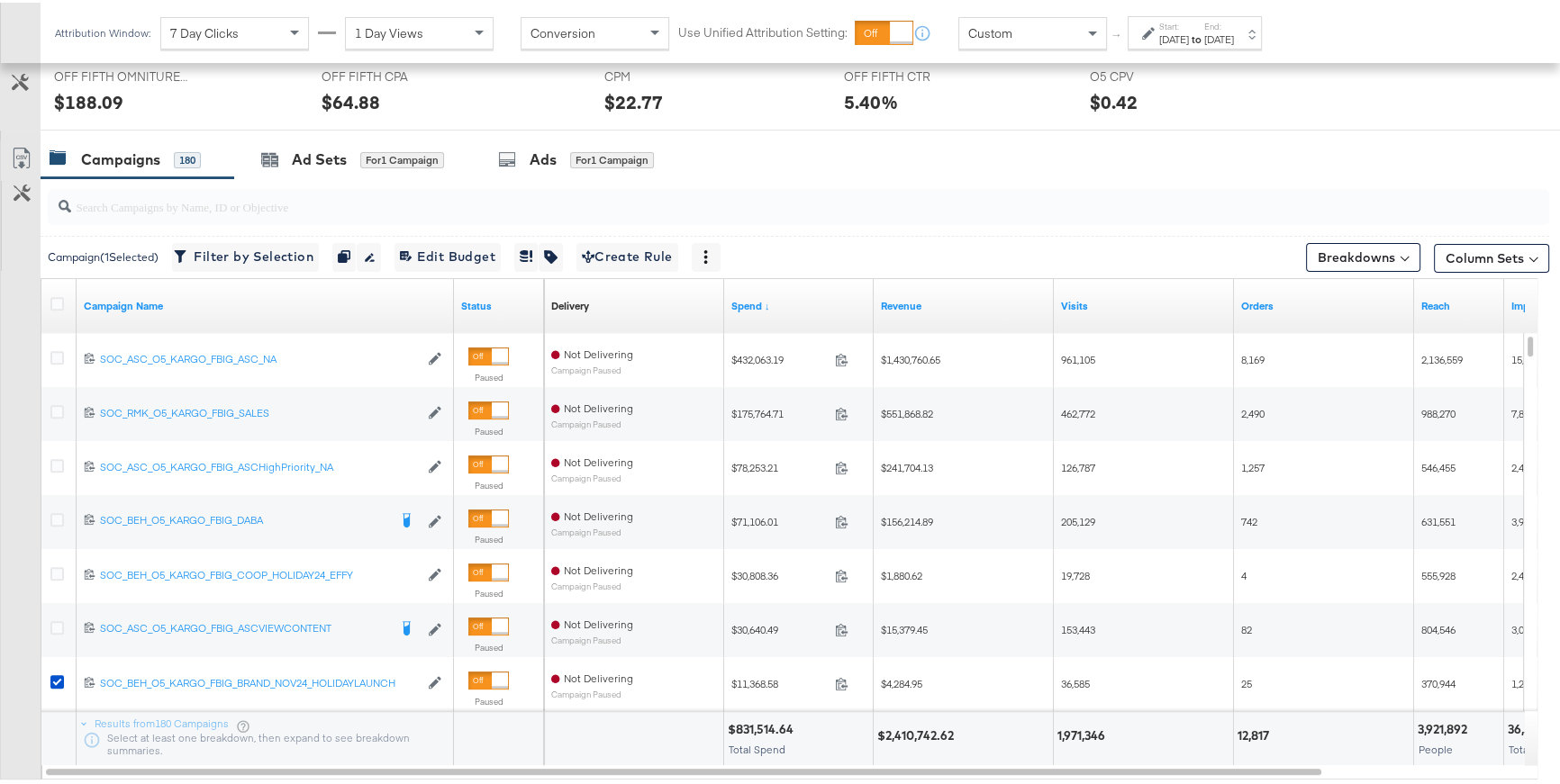
scroll to position [796, 0]
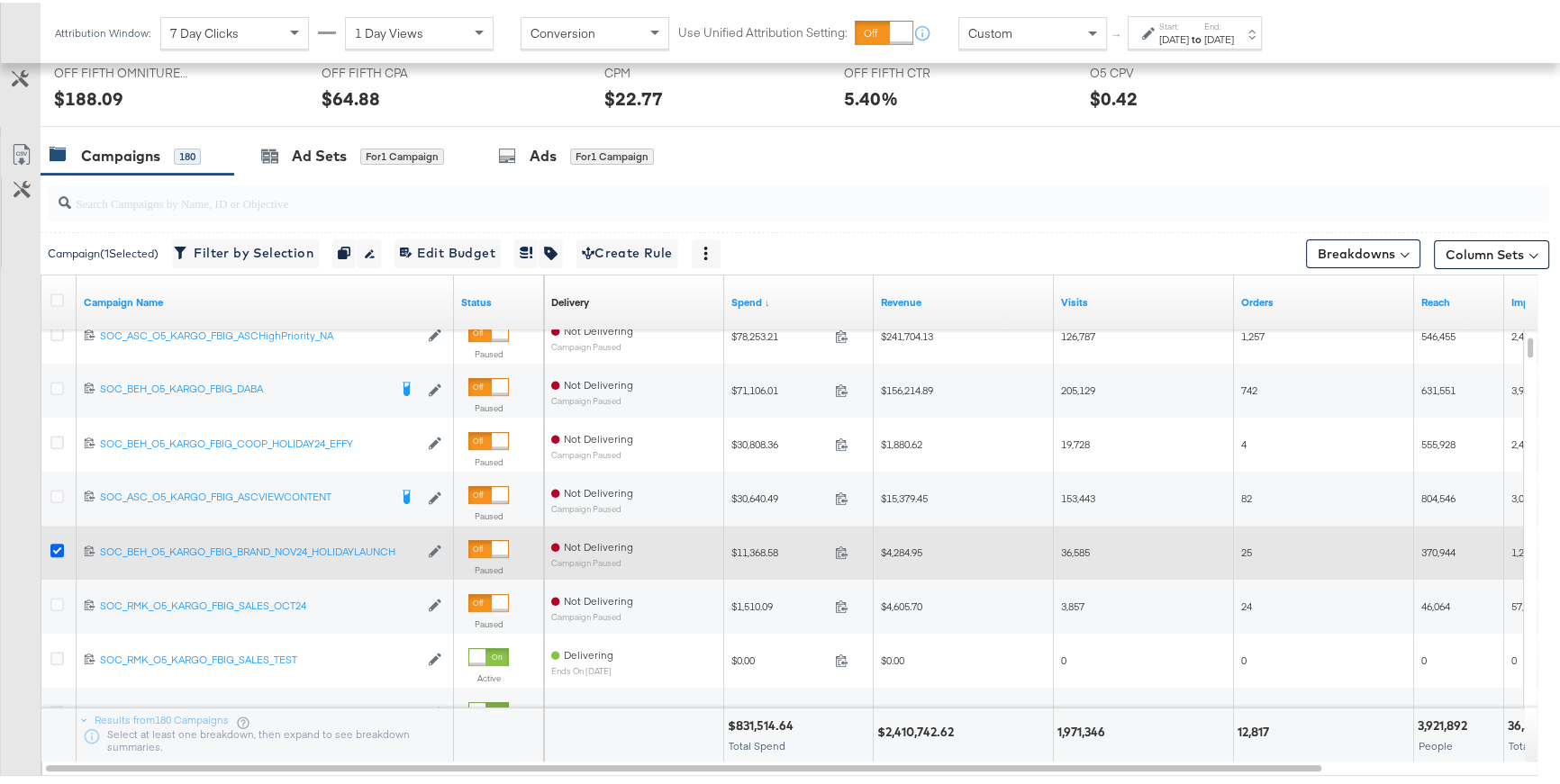
click at [58, 547] on icon at bounding box center [57, 548] width 13 height 13
click at [0, 0] on input "checkbox" at bounding box center [0, 0] width 0 height 0
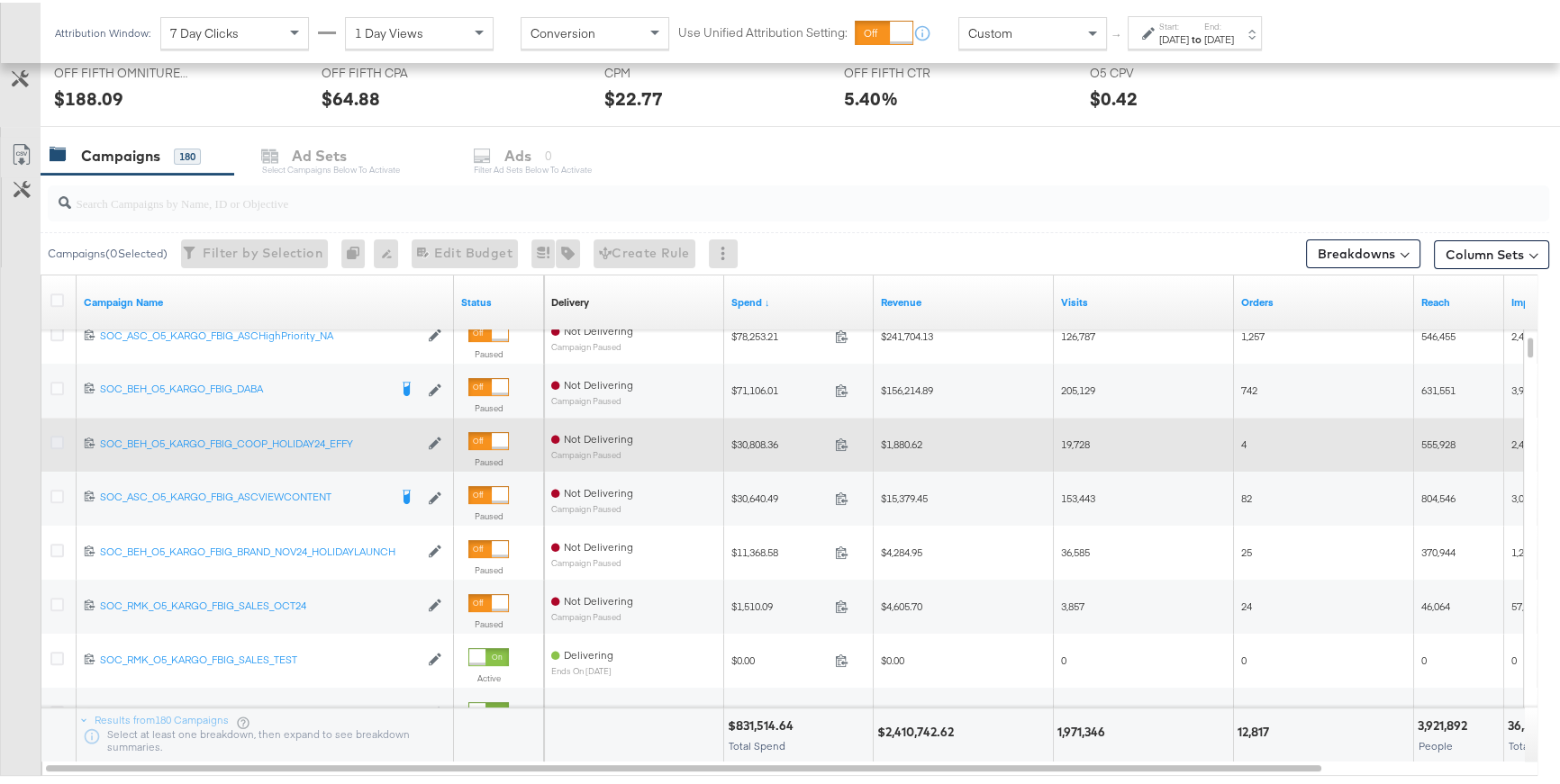
click at [56, 436] on icon at bounding box center [57, 439] width 13 height 13
click at [0, 0] on input "checkbox" at bounding box center [0, 0] width 0 height 0
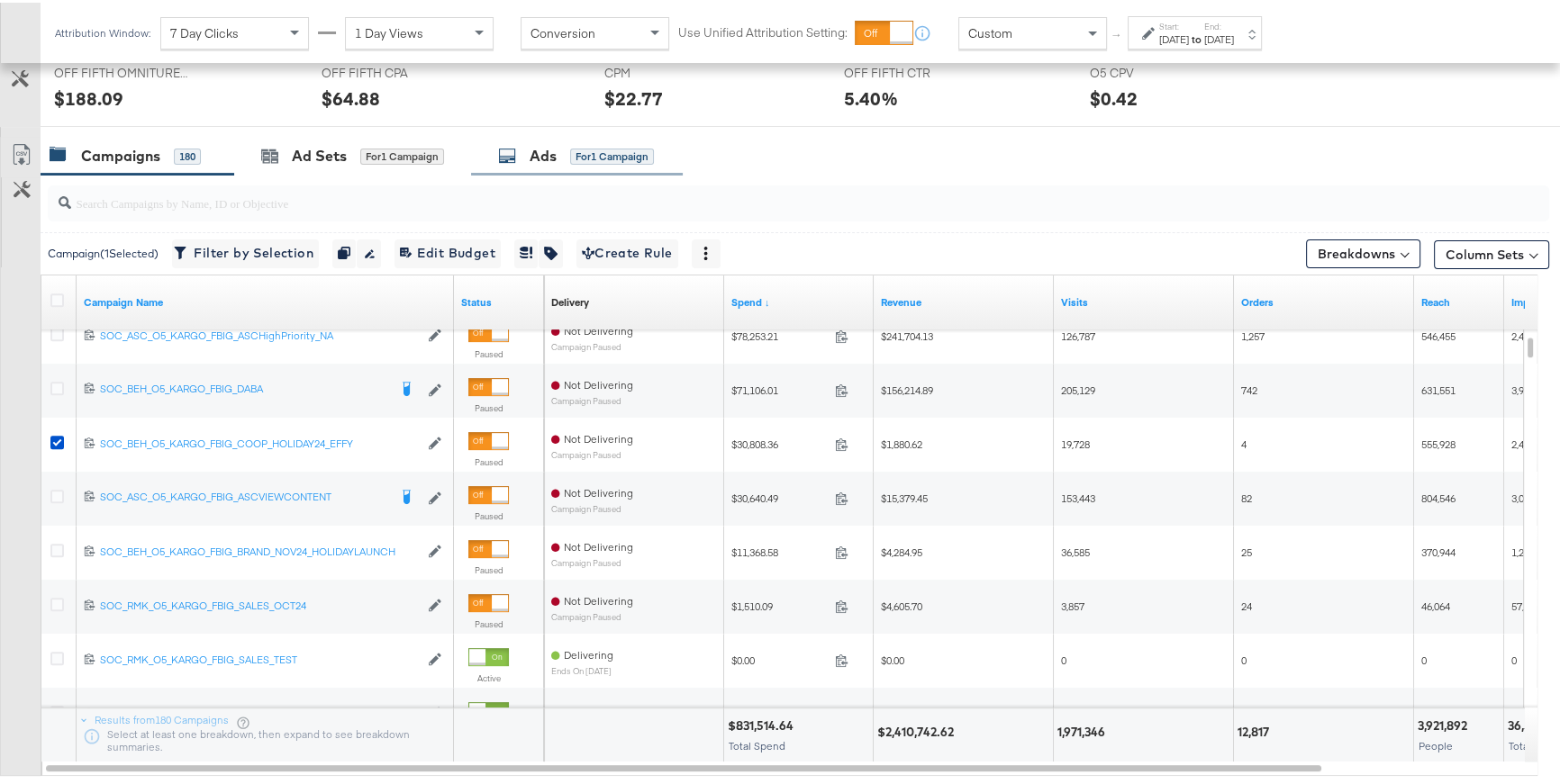
click at [564, 153] on div "Ads for 1 Campaign" at bounding box center [576, 154] width 156 height 21
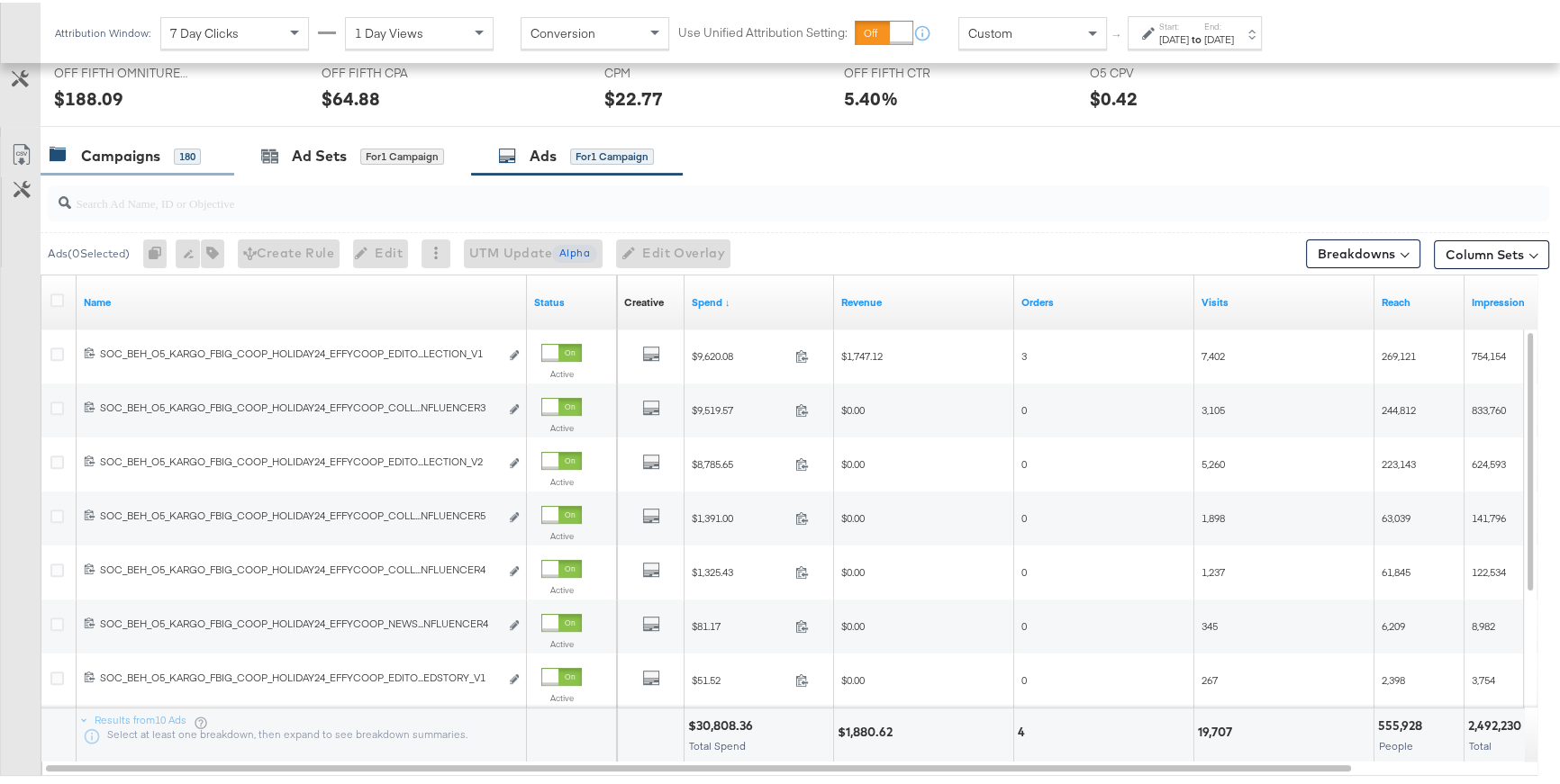
click at [143, 153] on div "Campaigns" at bounding box center [121, 154] width 80 height 21
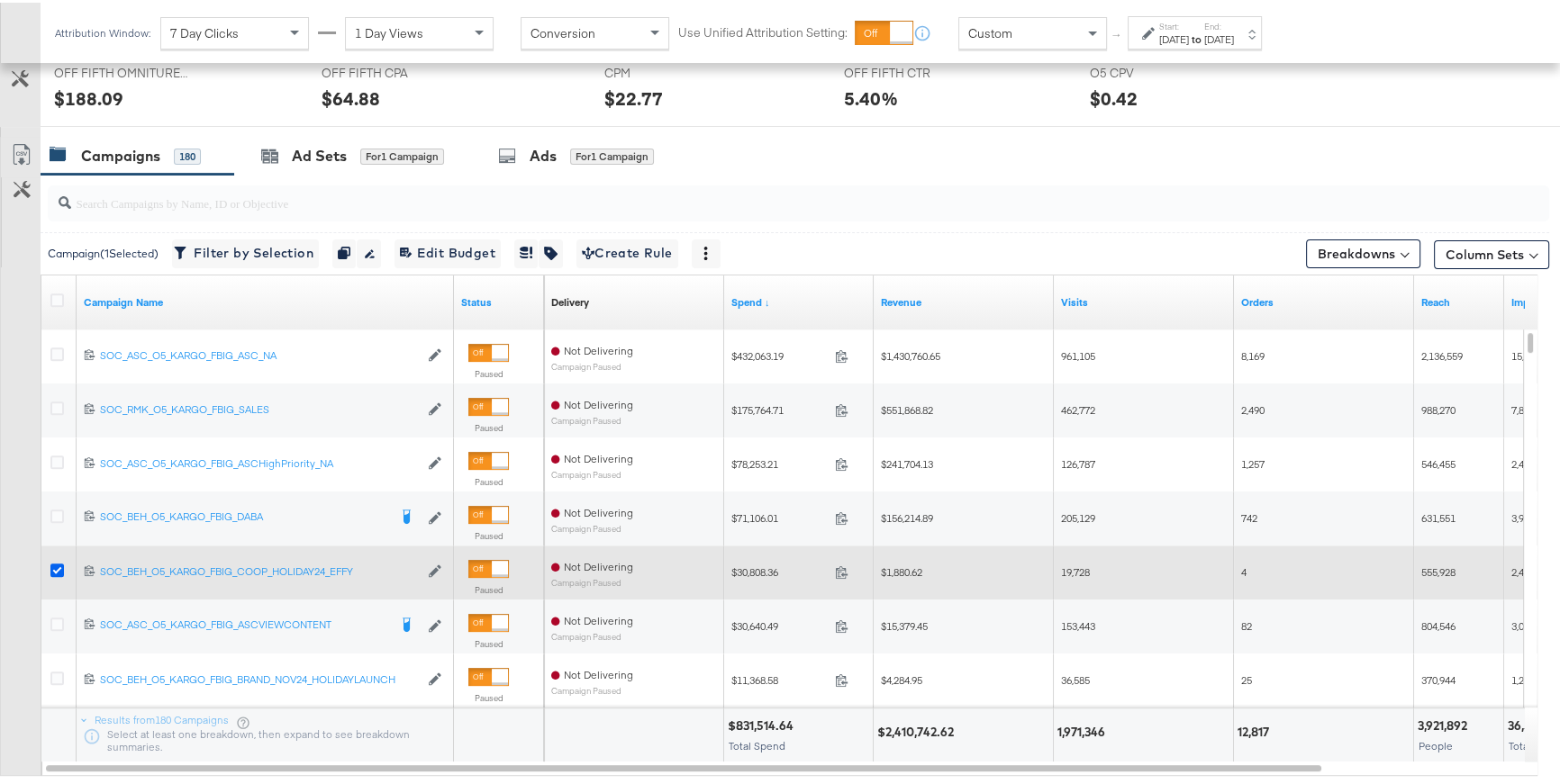
click at [59, 566] on icon at bounding box center [57, 568] width 13 height 13
click at [0, 0] on input "checkbox" at bounding box center [0, 0] width 0 height 0
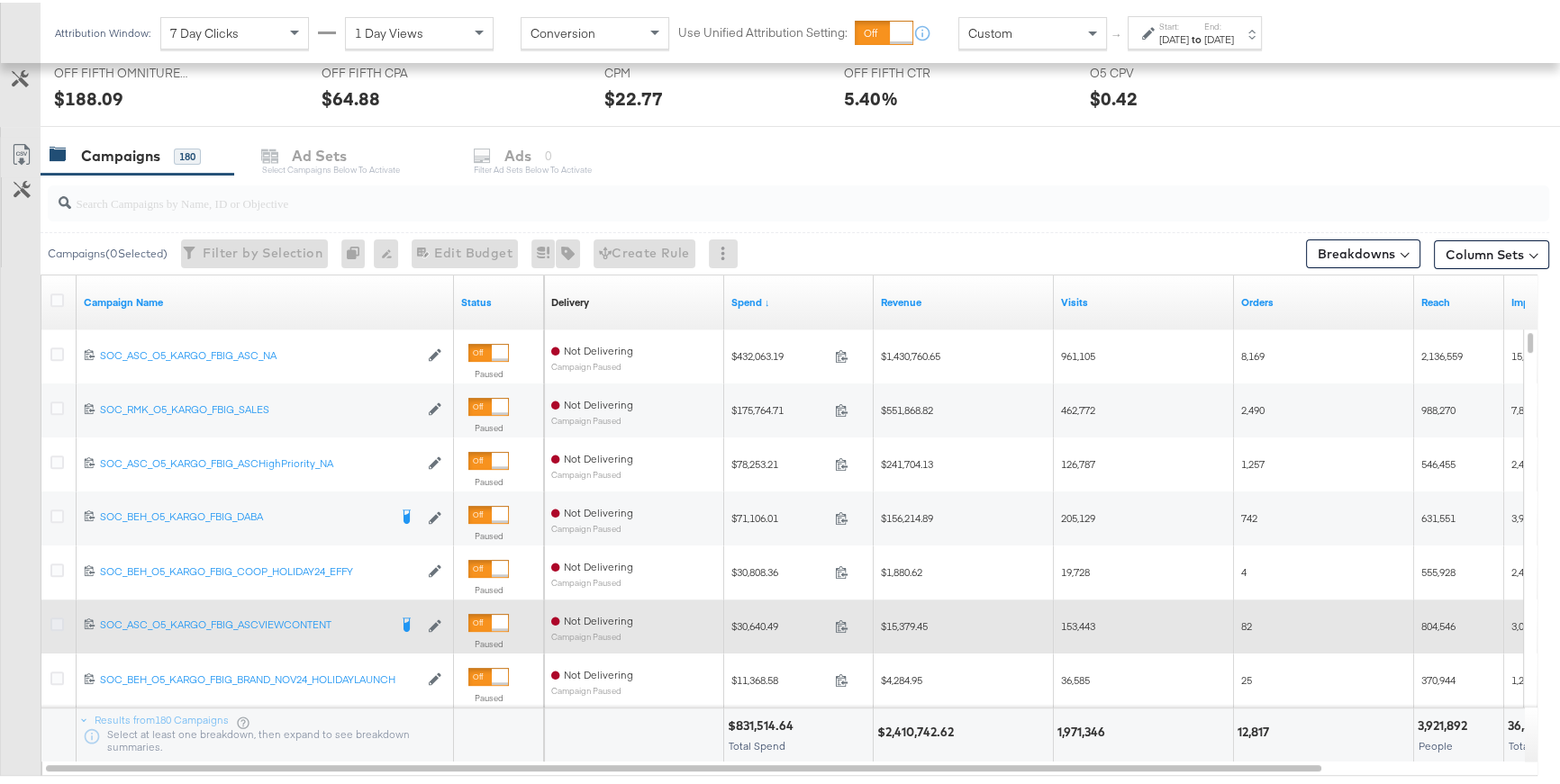
click at [59, 619] on icon at bounding box center [57, 622] width 13 height 13
click at [0, 0] on input "checkbox" at bounding box center [0, 0] width 0 height 0
click at [59, 619] on icon at bounding box center [57, 622] width 13 height 13
click at [0, 0] on input "checkbox" at bounding box center [0, 0] width 0 height 0
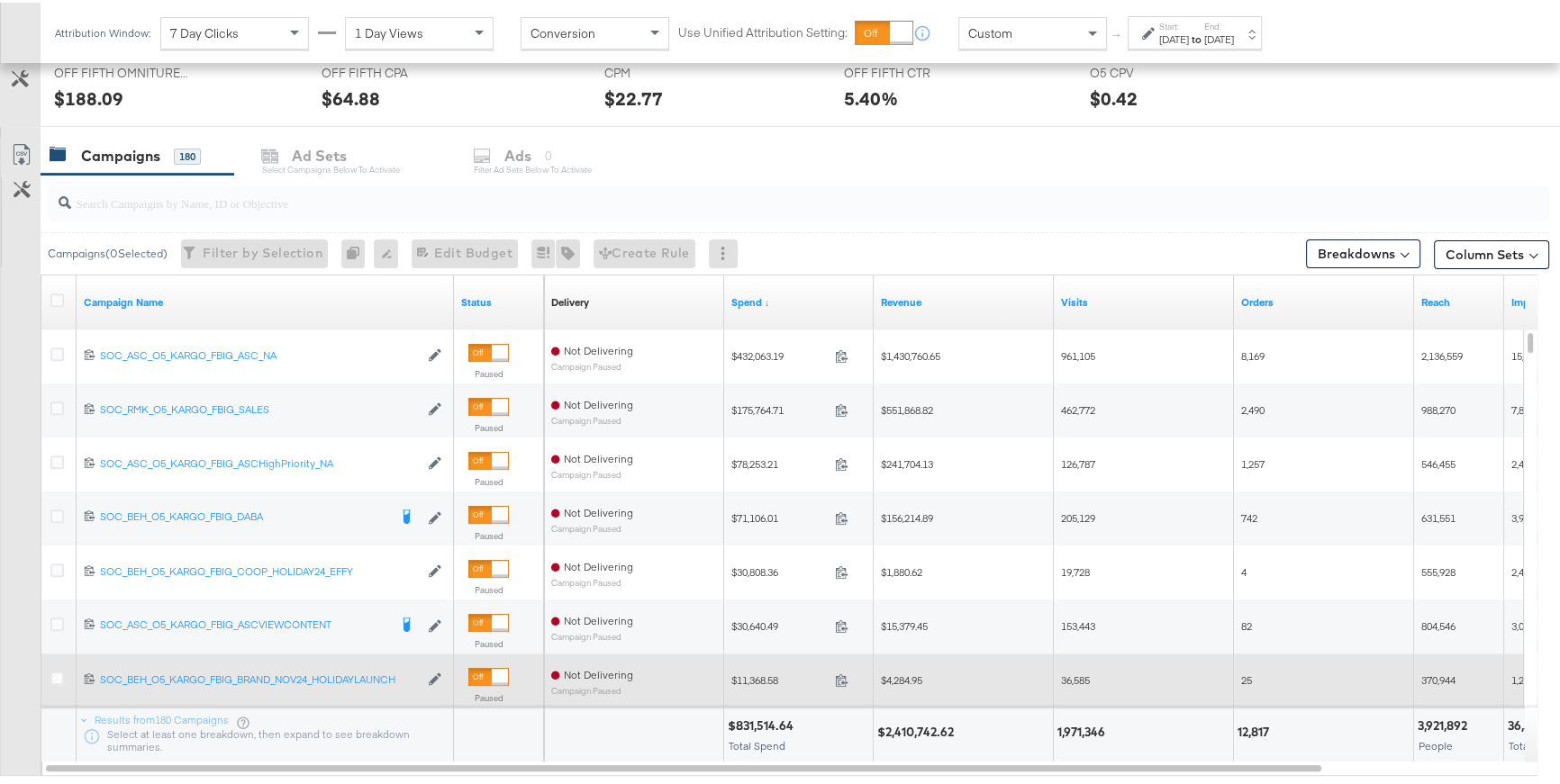
click at [58, 684] on div at bounding box center [60, 677] width 19 height 18
click at [56, 671] on icon at bounding box center [57, 675] width 13 height 13
click at [0, 0] on input "checkbox" at bounding box center [0, 0] width 0 height 0
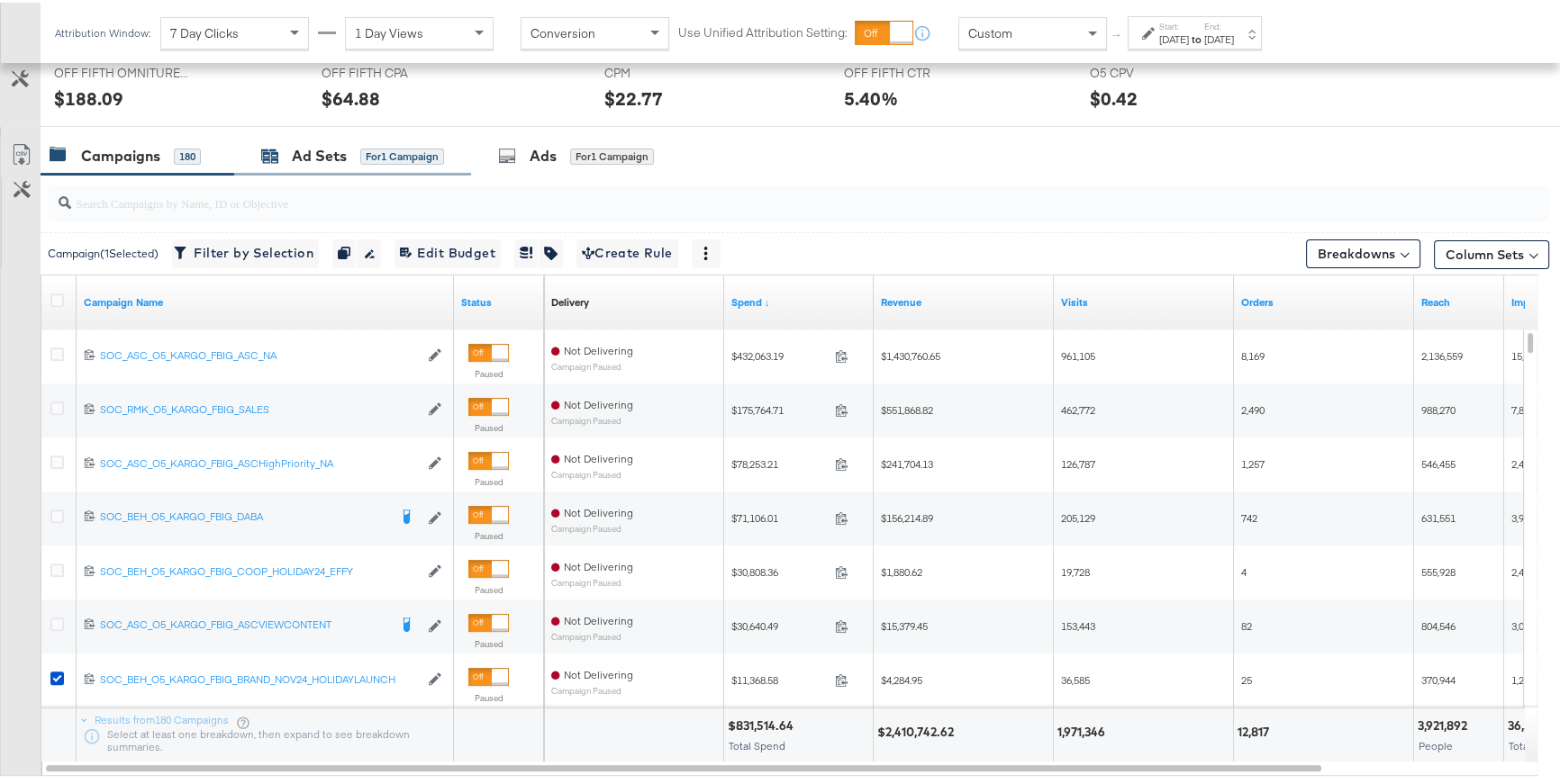
click at [350, 156] on div "Ad Sets for 1 Campaign" at bounding box center [352, 154] width 183 height 21
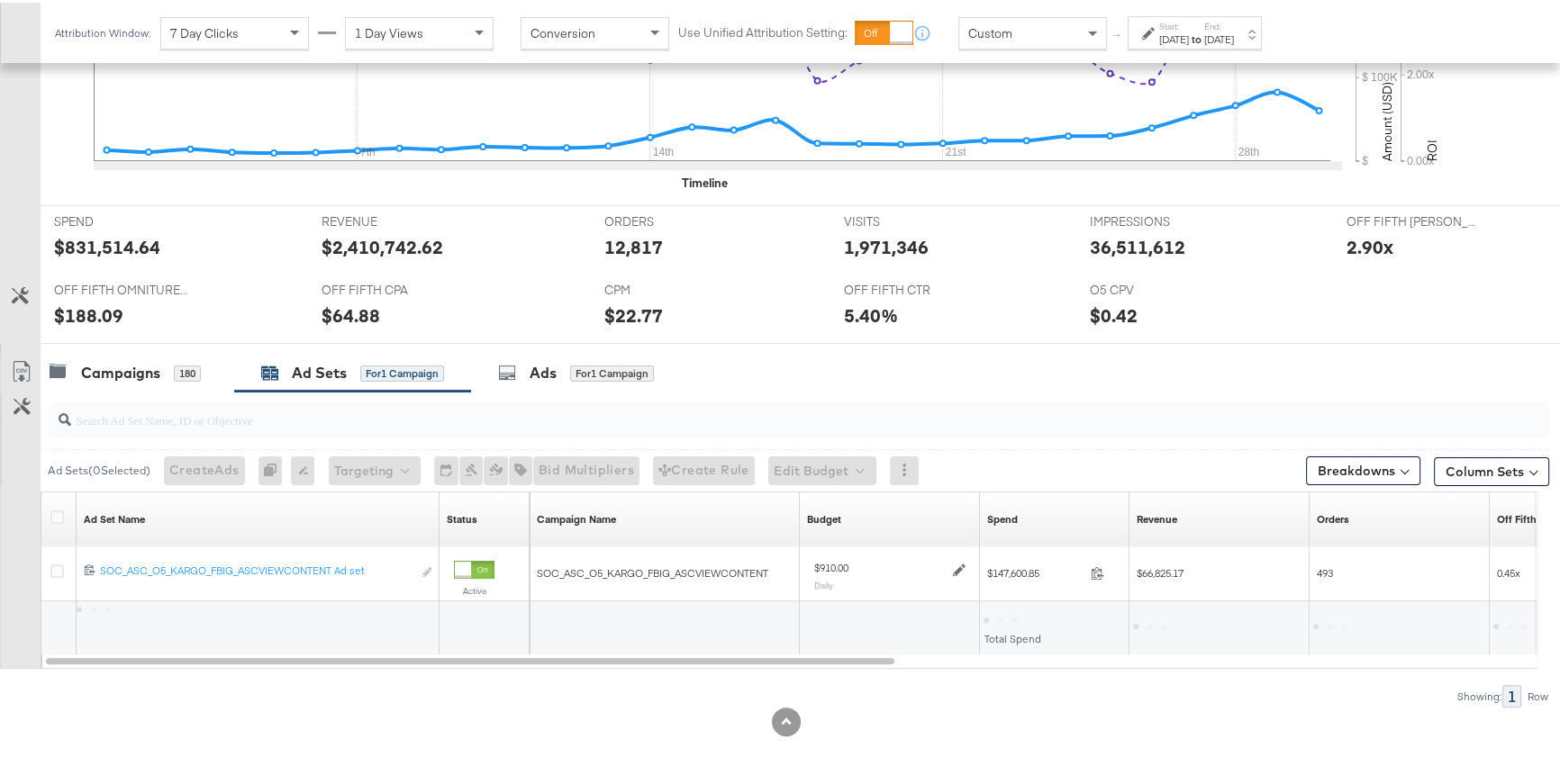
scroll to position [577, 0]
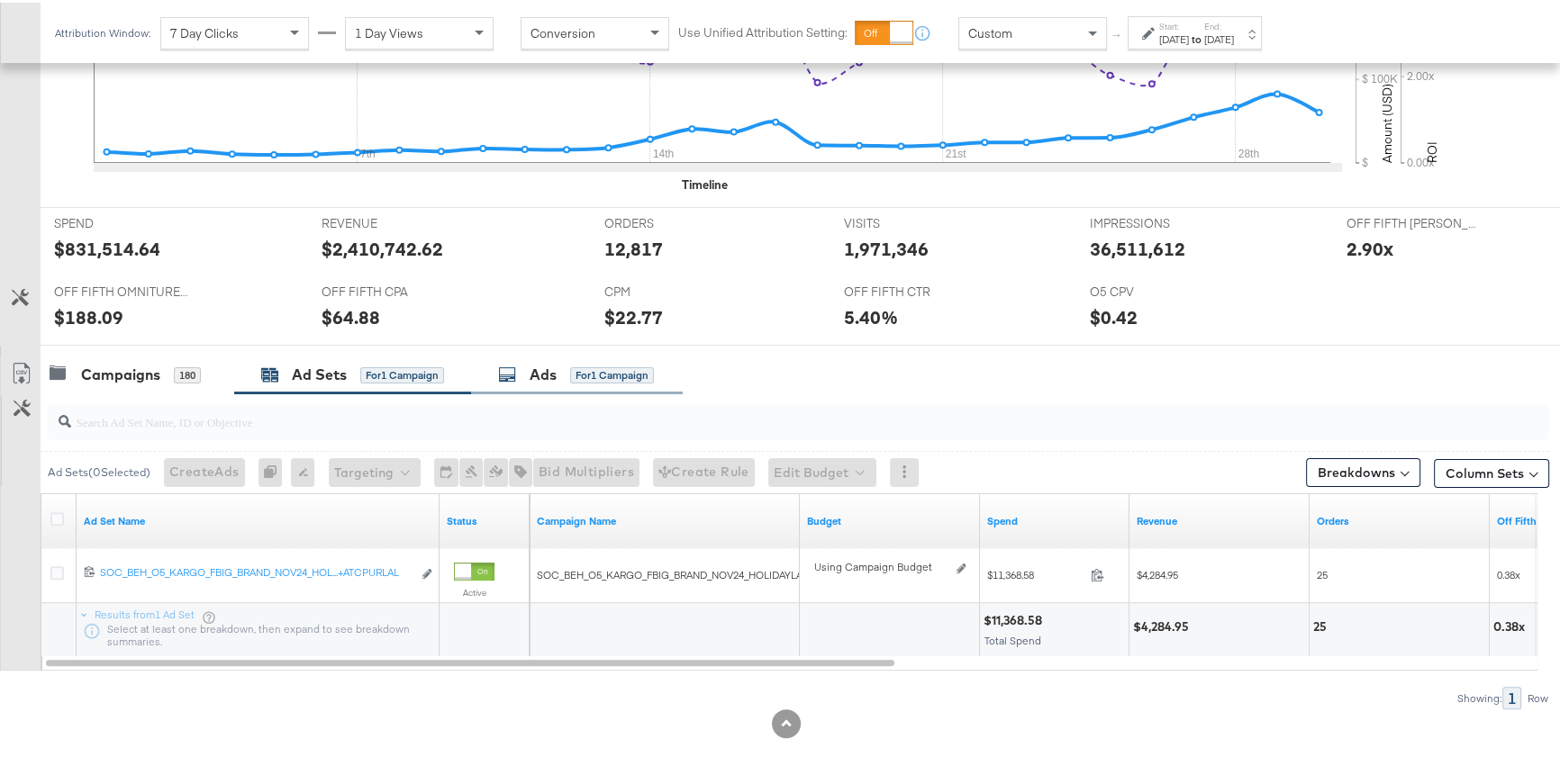
click at [576, 366] on div "for 1 Campaign" at bounding box center [612, 372] width 83 height 16
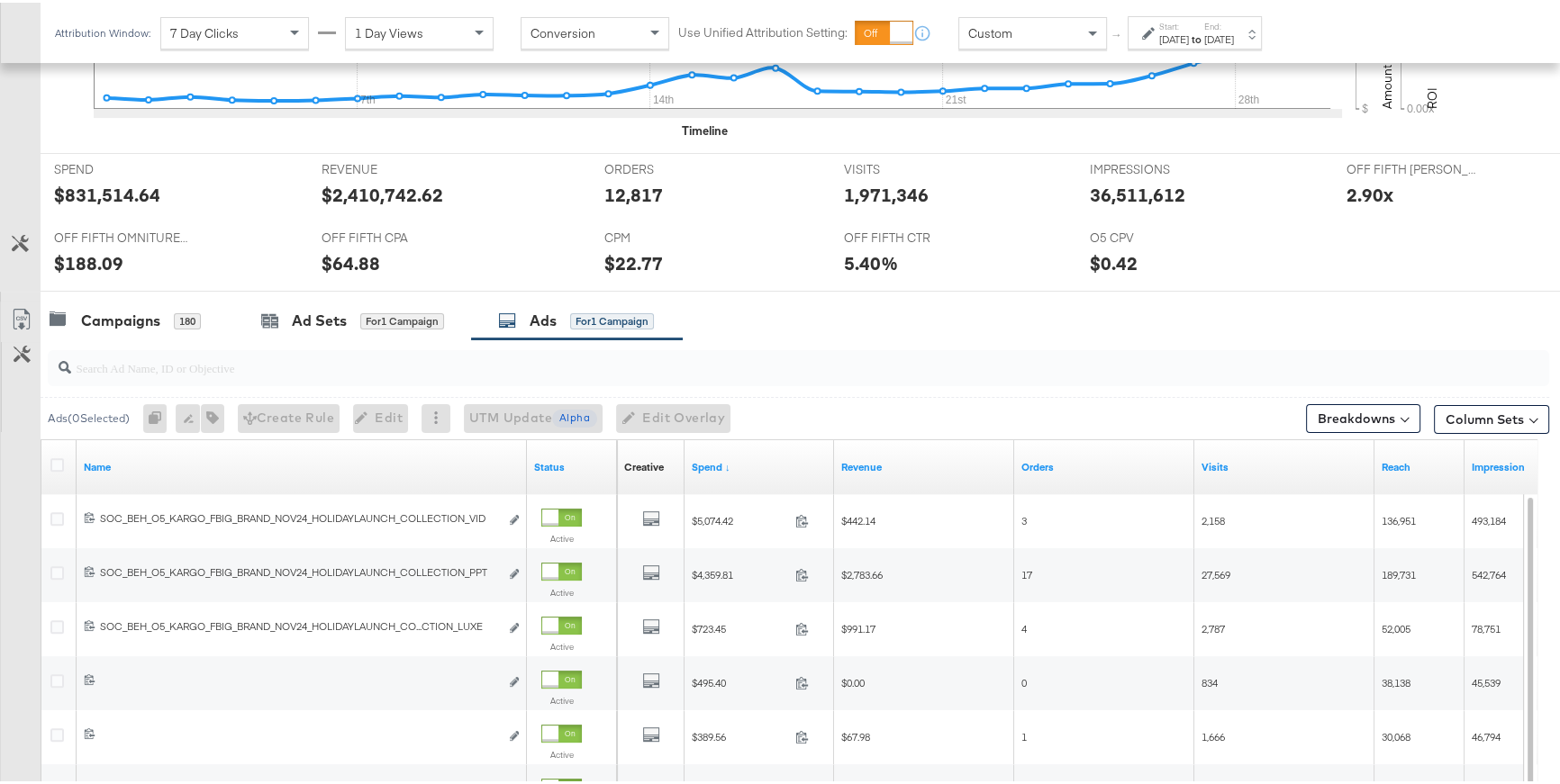
scroll to position [796, 0]
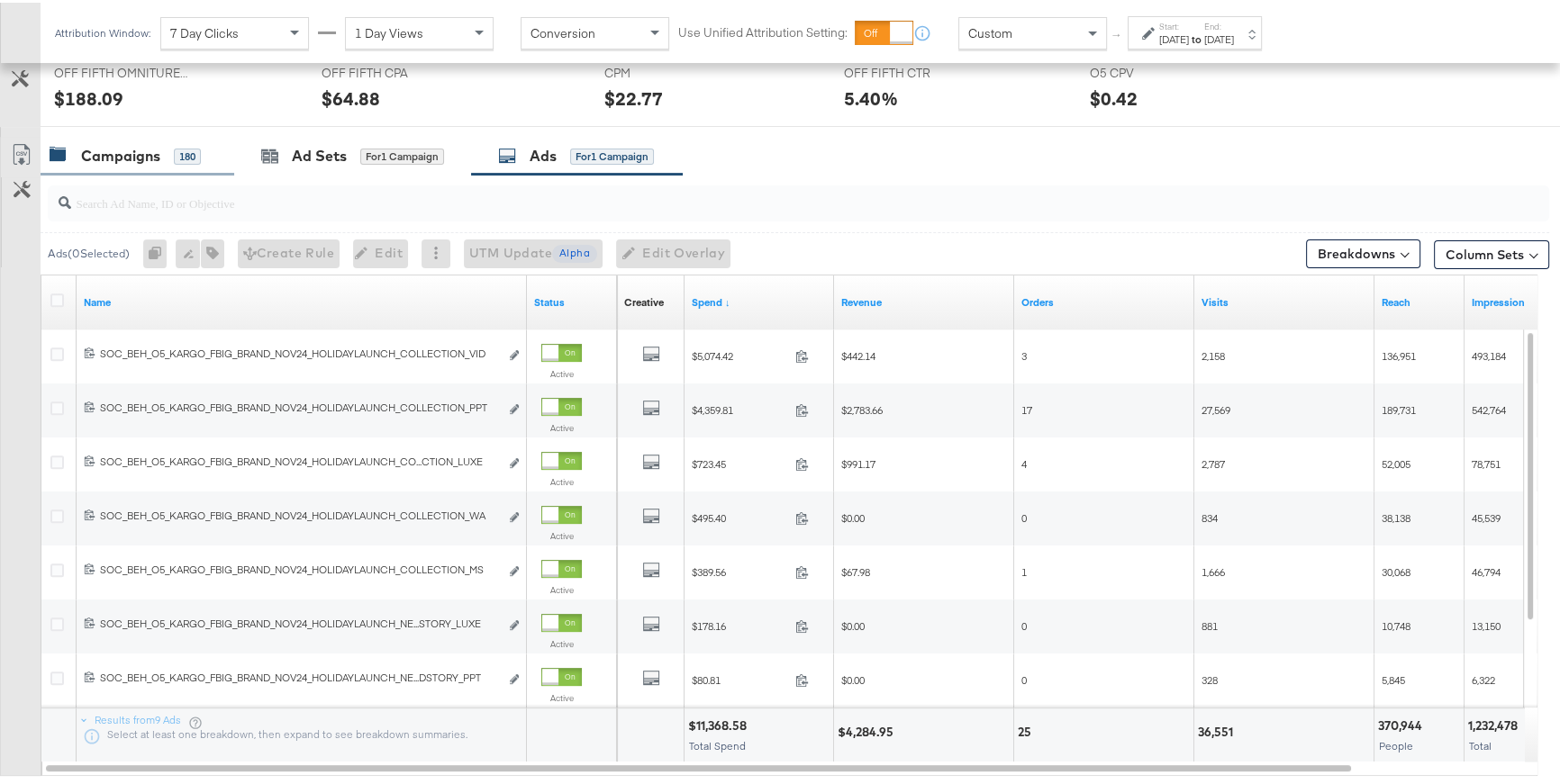
click at [192, 163] on div "Campaigns 180" at bounding box center [137, 153] width 194 height 38
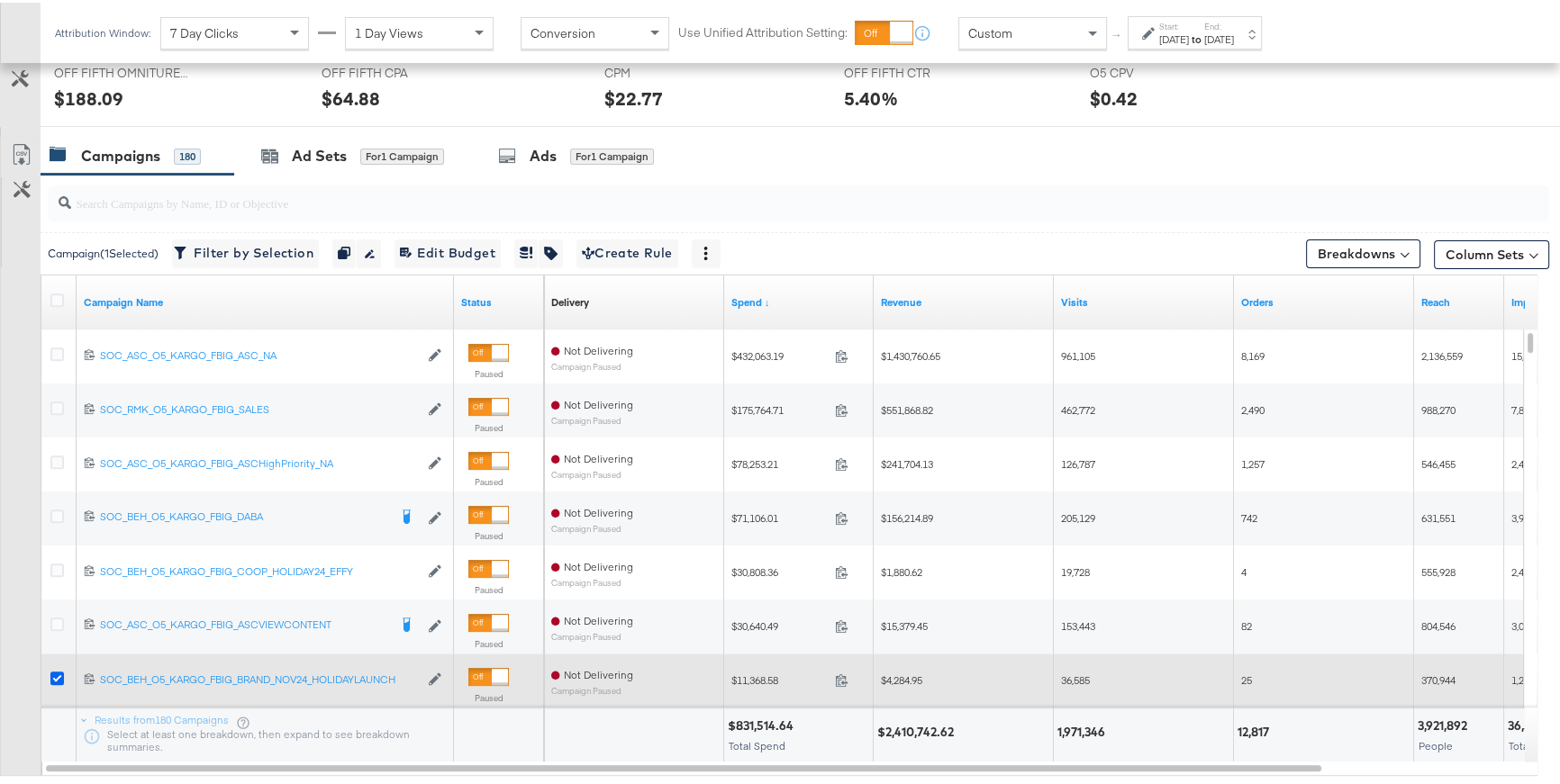
click at [55, 679] on icon at bounding box center [57, 675] width 13 height 13
click at [0, 0] on input "checkbox" at bounding box center [0, 0] width 0 height 0
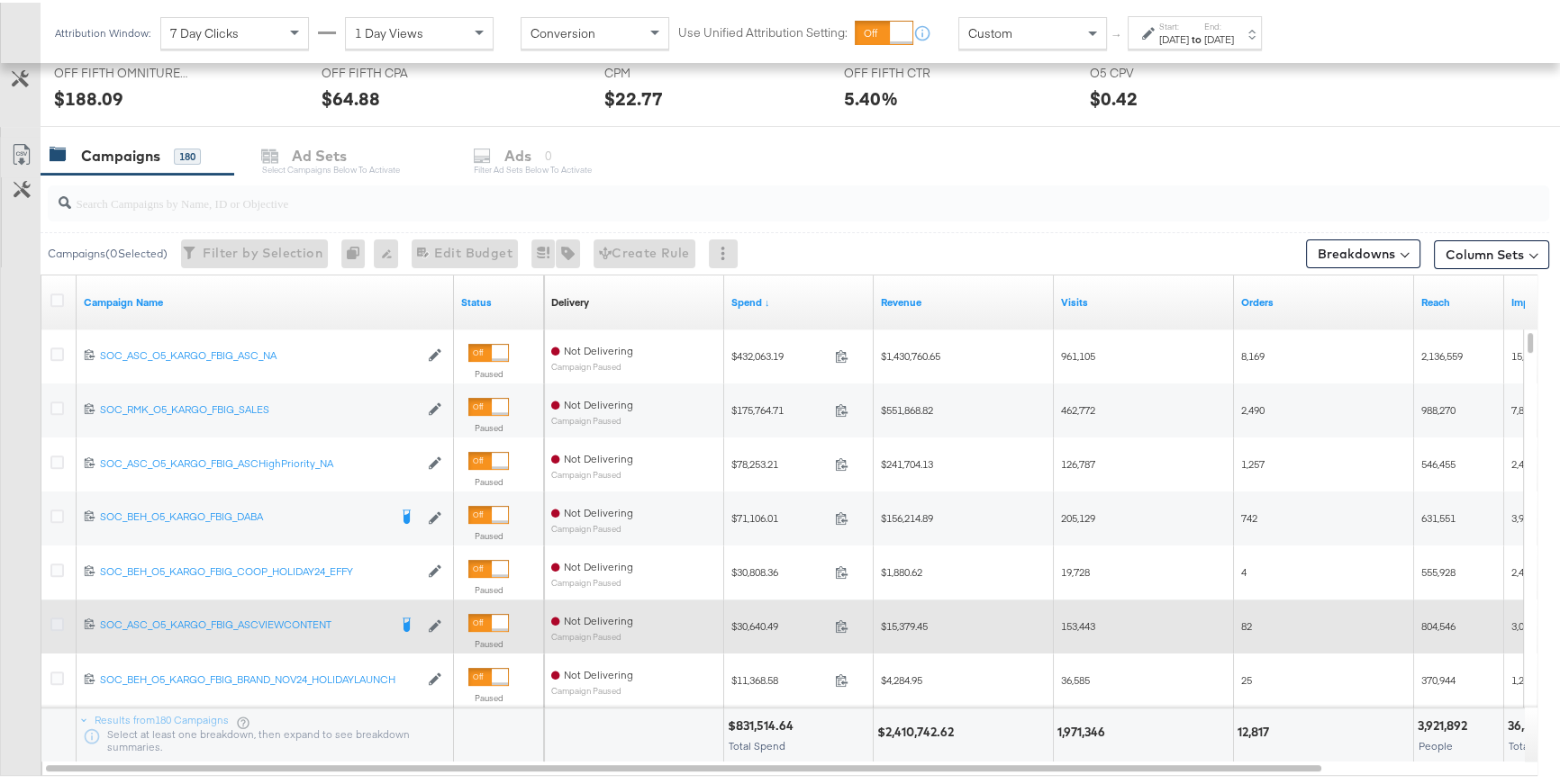
click at [56, 617] on icon at bounding box center [57, 622] width 13 height 13
click at [0, 0] on input "checkbox" at bounding box center [0, 0] width 0 height 0
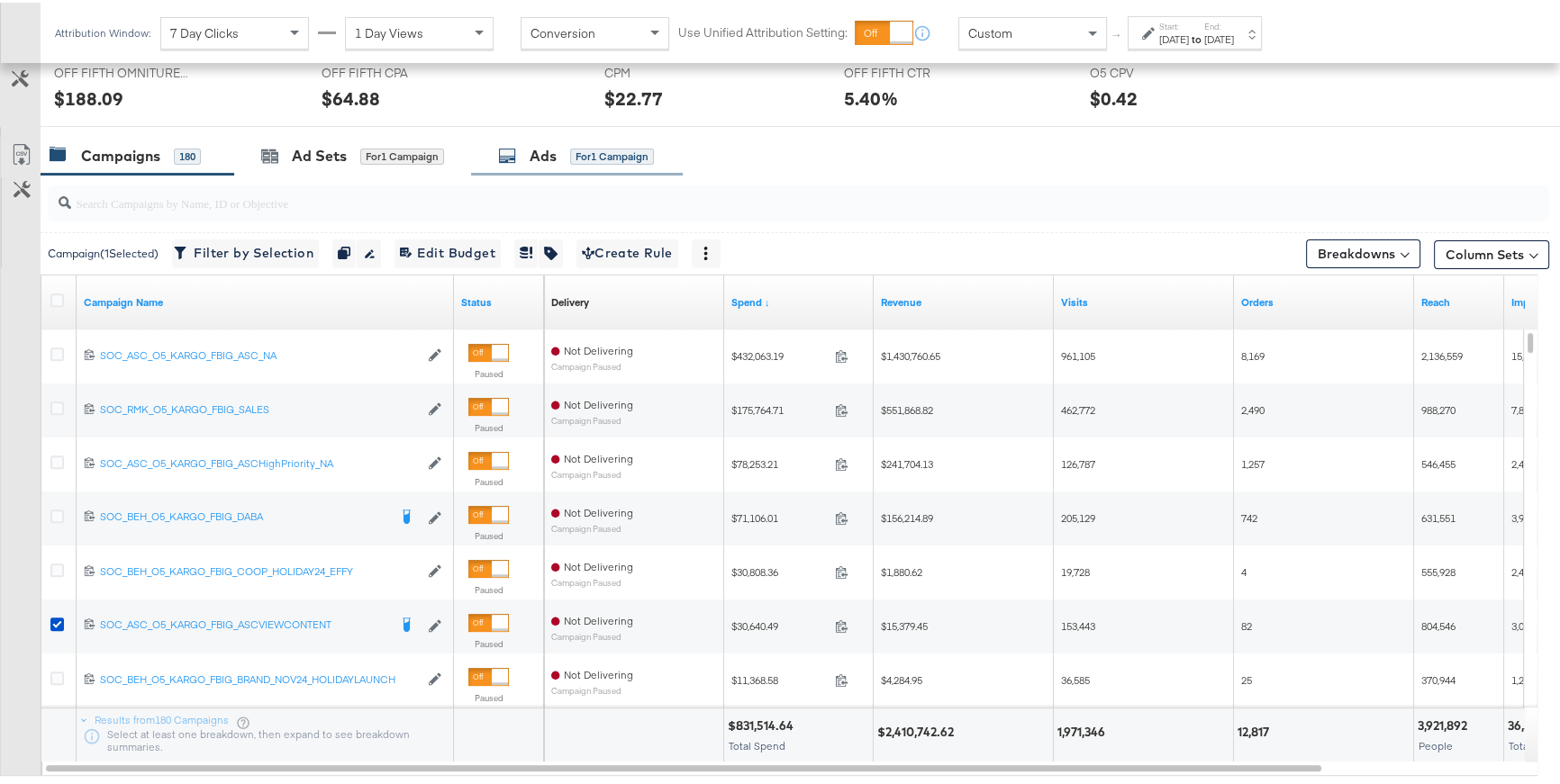
click at [549, 155] on div "Ads" at bounding box center [542, 154] width 27 height 21
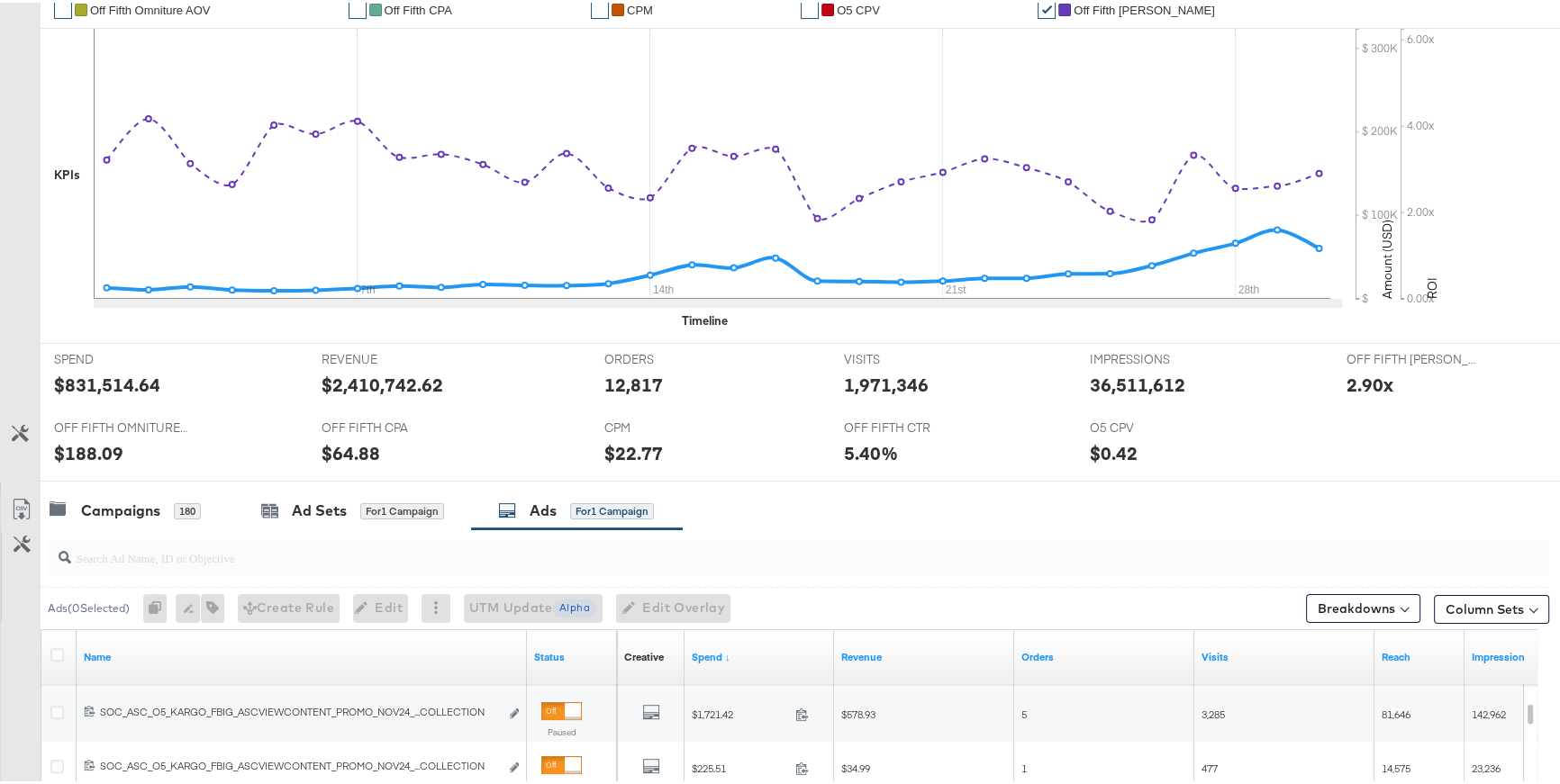
scroll to position [0, 0]
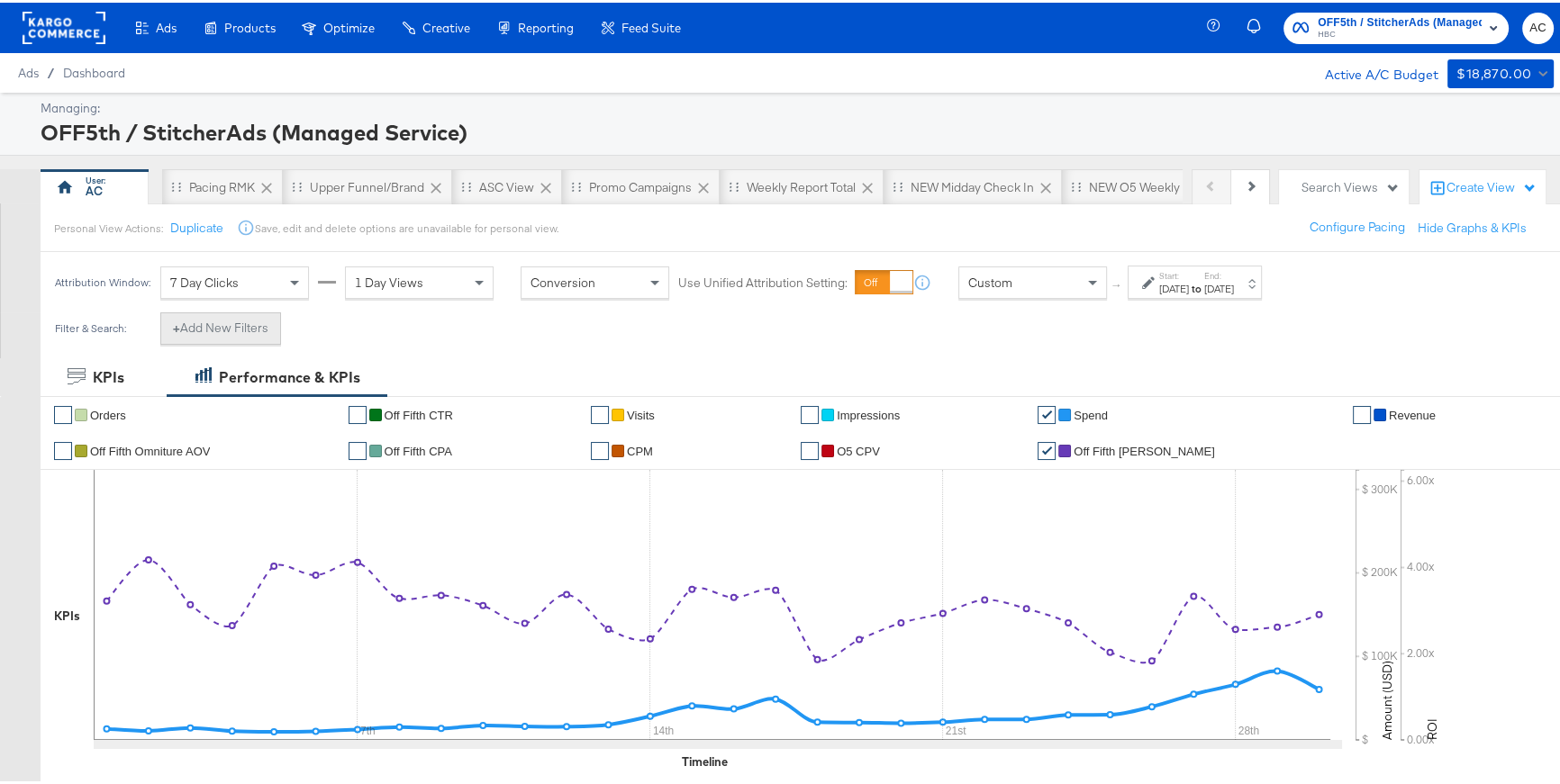
click at [274, 318] on button "+ Add New Filters" at bounding box center [220, 326] width 121 height 33
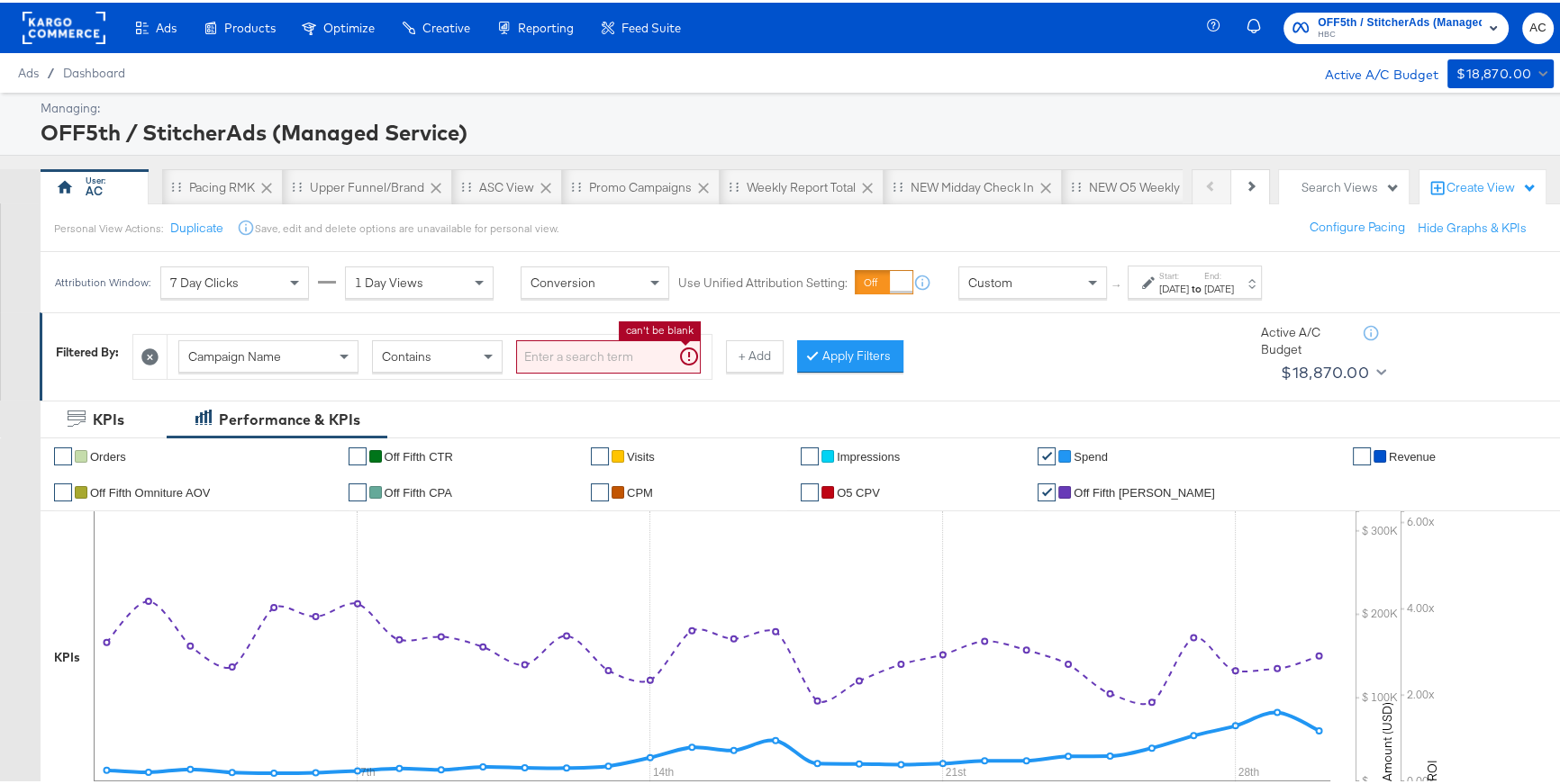
click at [561, 354] on input "search" at bounding box center [608, 355] width 185 height 34
type input "brand"
click at [739, 355] on button "+ Add" at bounding box center [726, 354] width 58 height 33
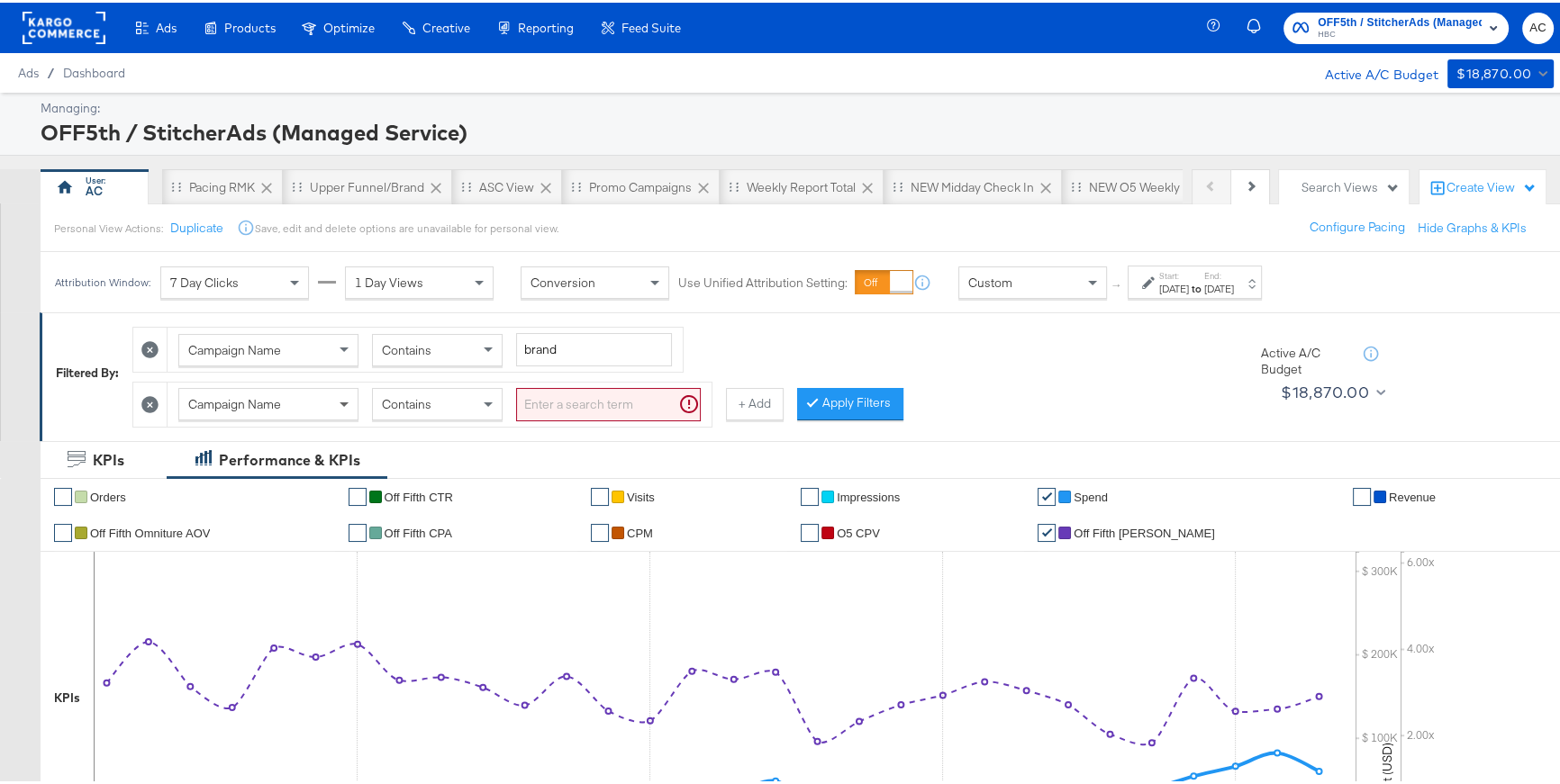
click at [338, 402] on span at bounding box center [347, 401] width 22 height 31
click at [544, 402] on div "Select values" at bounding box center [584, 401] width 133 height 31
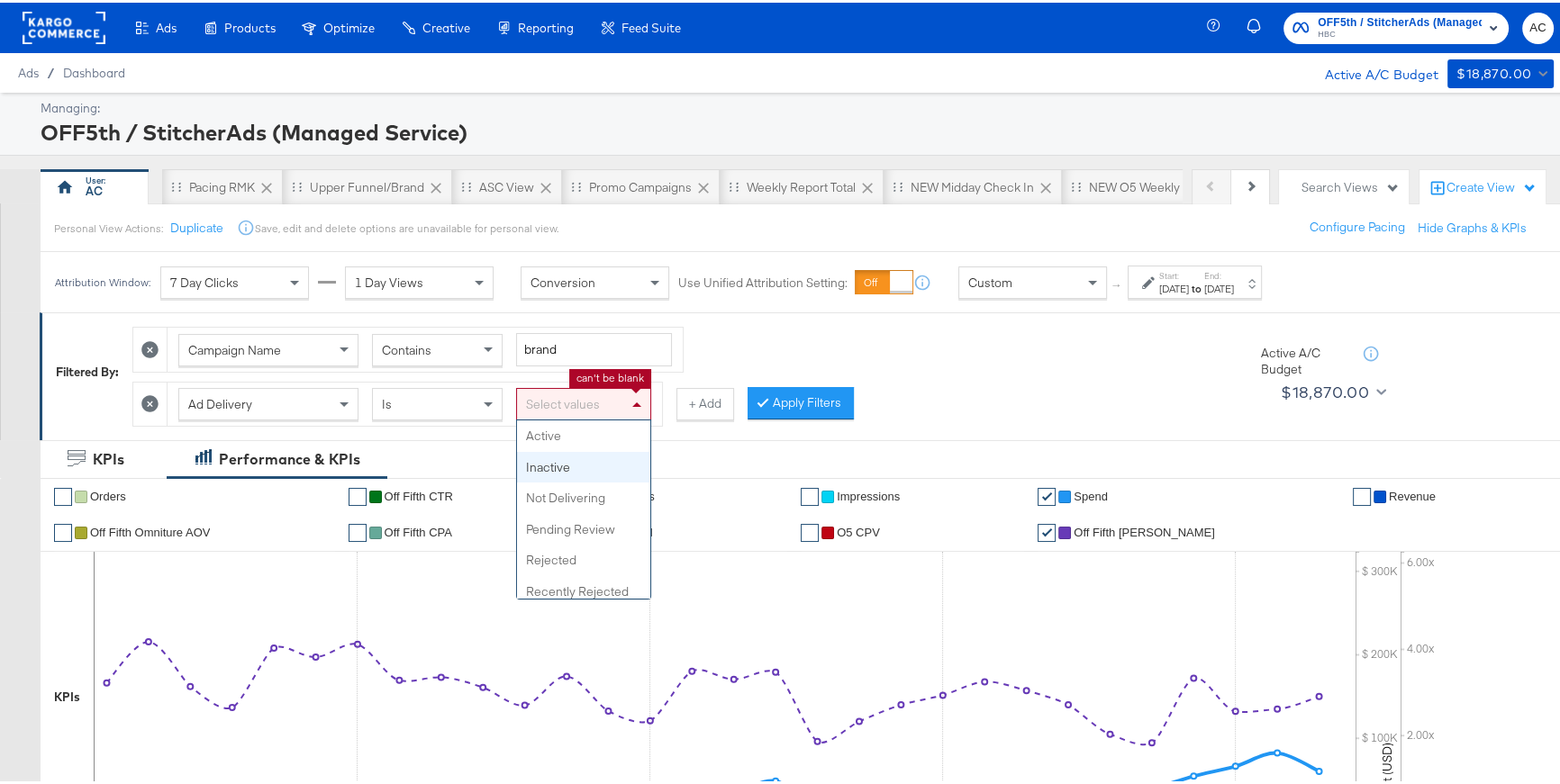
click at [557, 462] on div "KPIs Performance & KPIs" at bounding box center [786, 456] width 1572 height 37
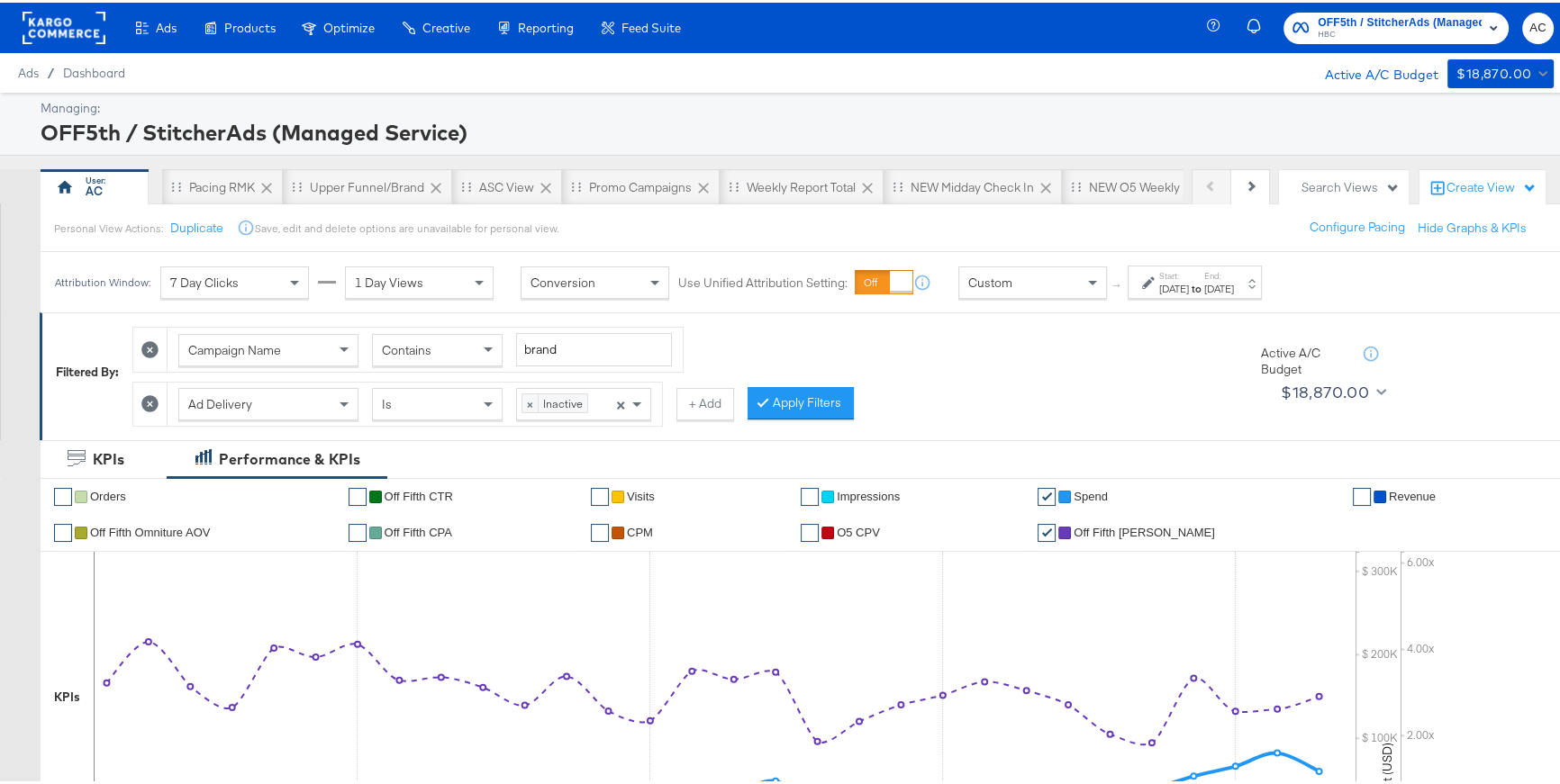
click at [598, 407] on div "× Inactive ×" at bounding box center [584, 401] width 135 height 33
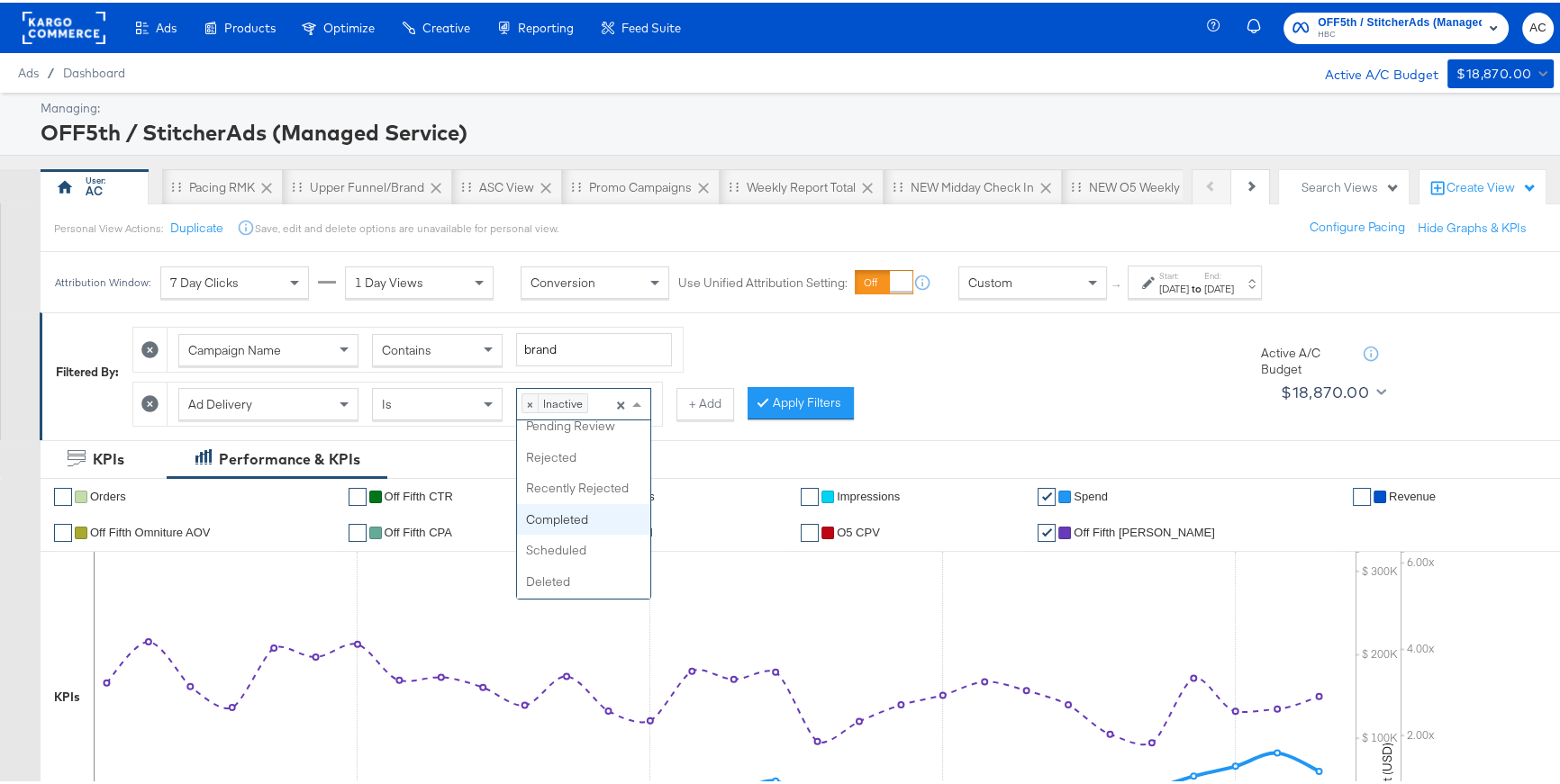
scroll to position [101, 0]
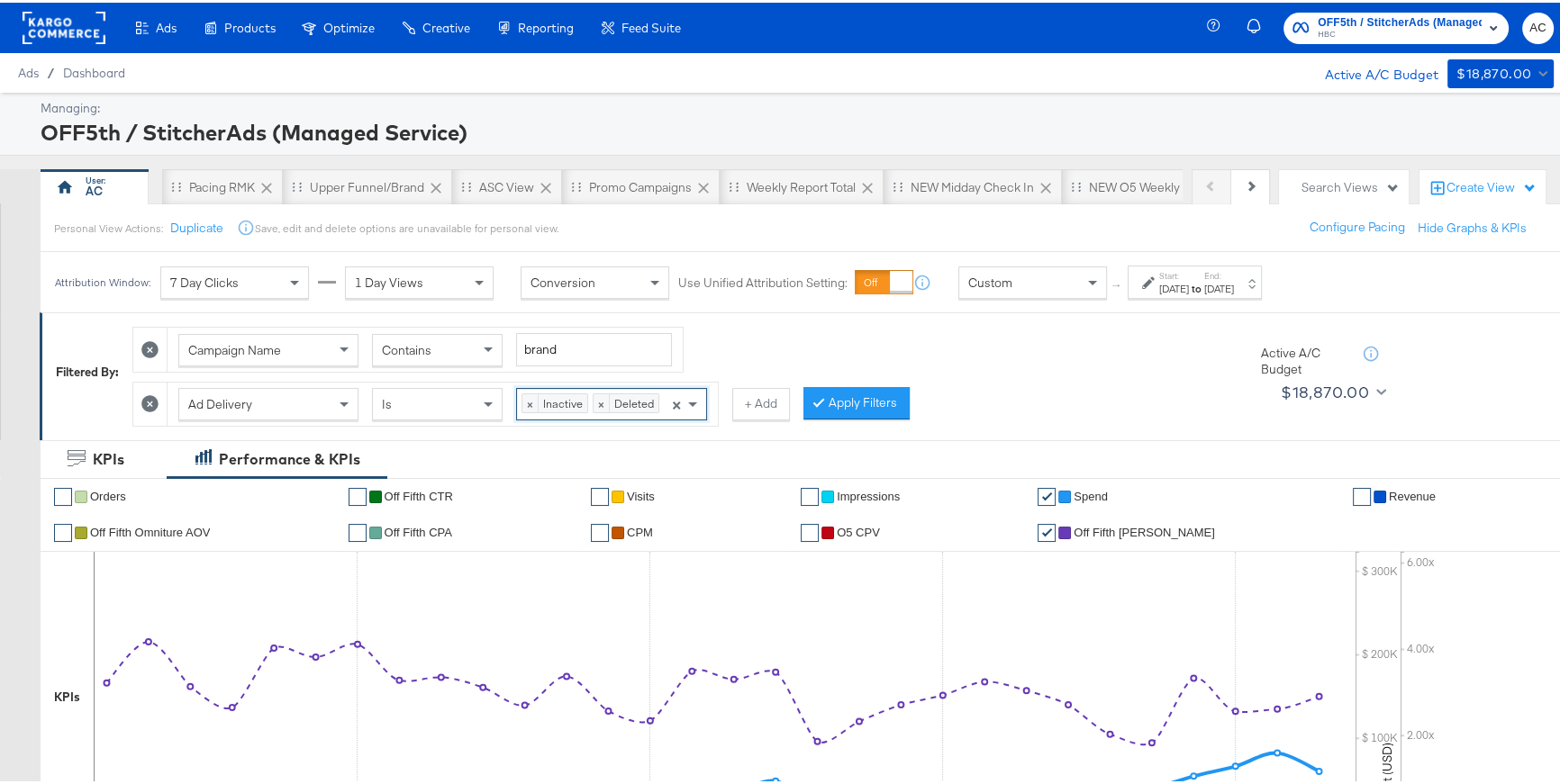
click at [662, 411] on span "× Inactive × Deleted" at bounding box center [593, 401] width 152 height 31
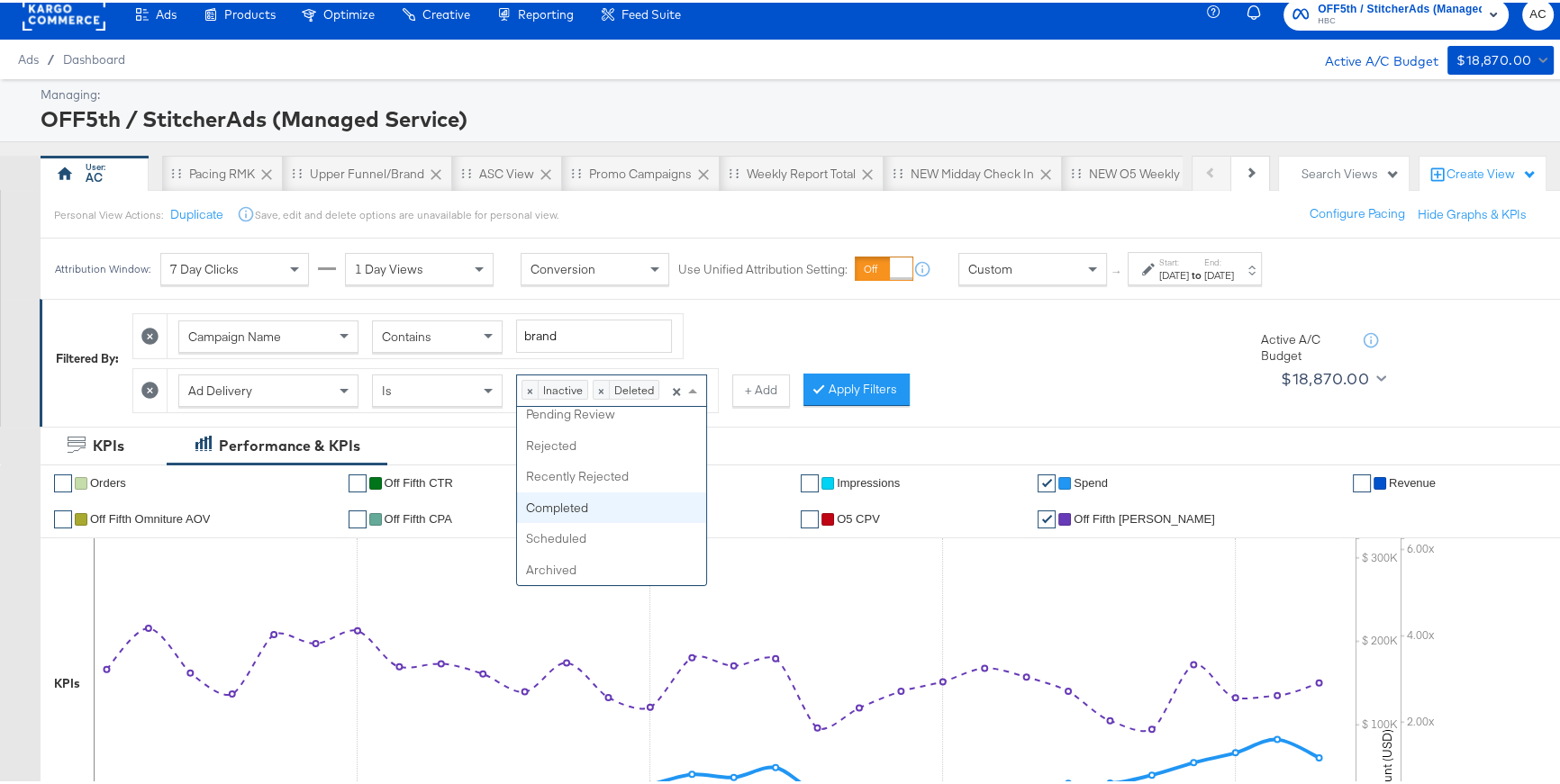
scroll to position [50, 0]
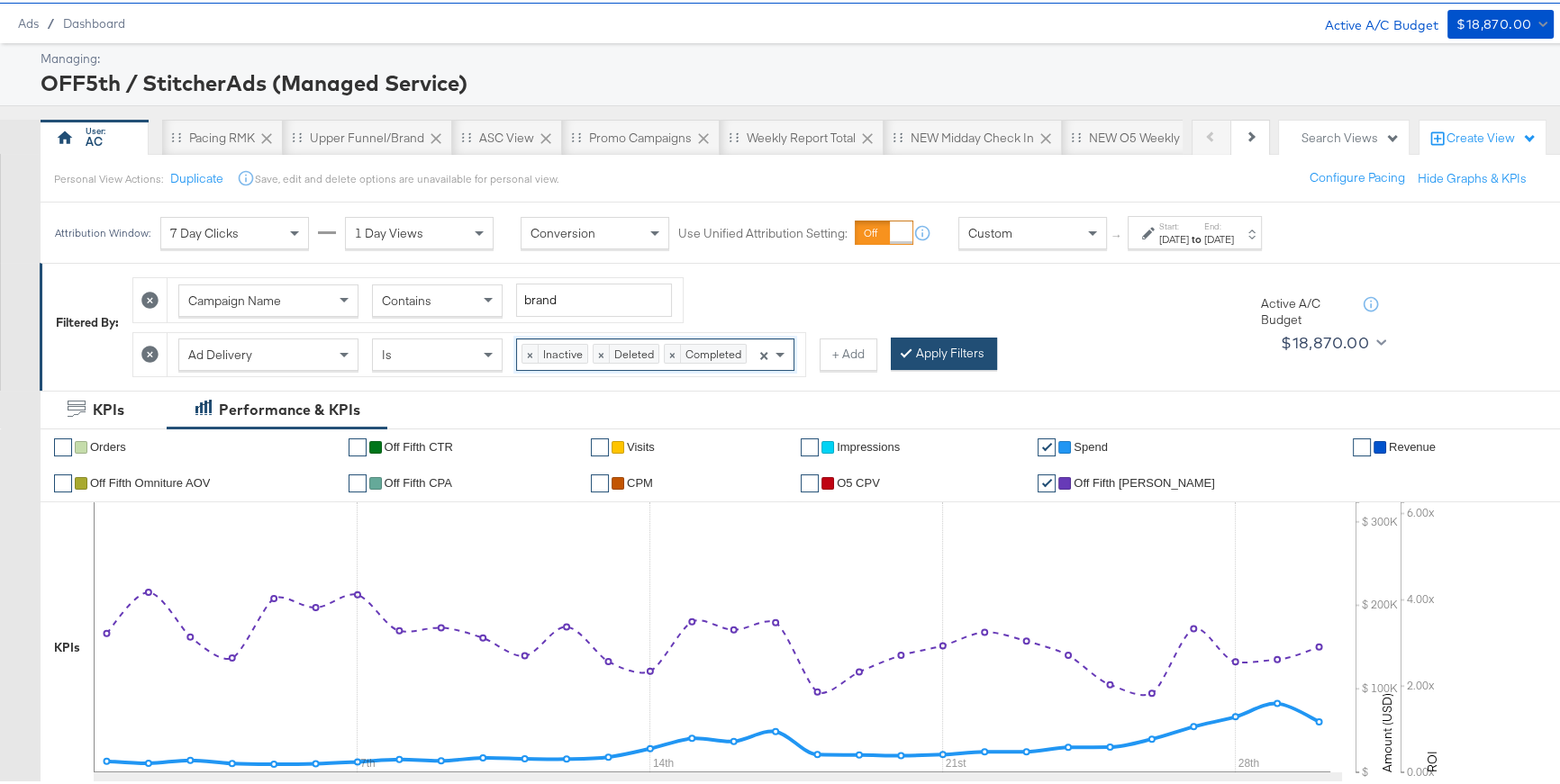
click at [920, 361] on button "Apply Filters" at bounding box center [943, 351] width 106 height 33
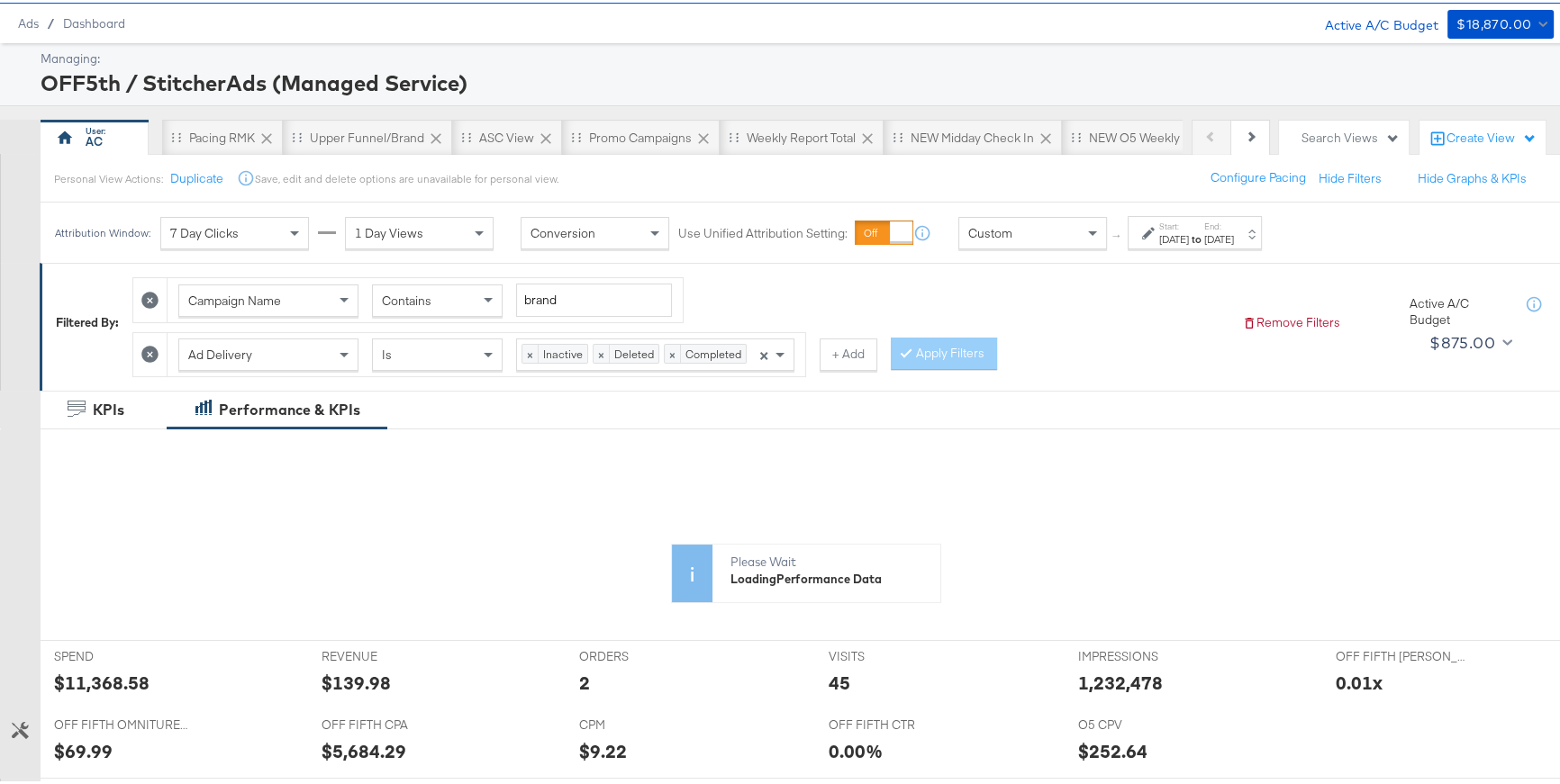
click at [1156, 229] on div at bounding box center [1151, 229] width 17 height 12
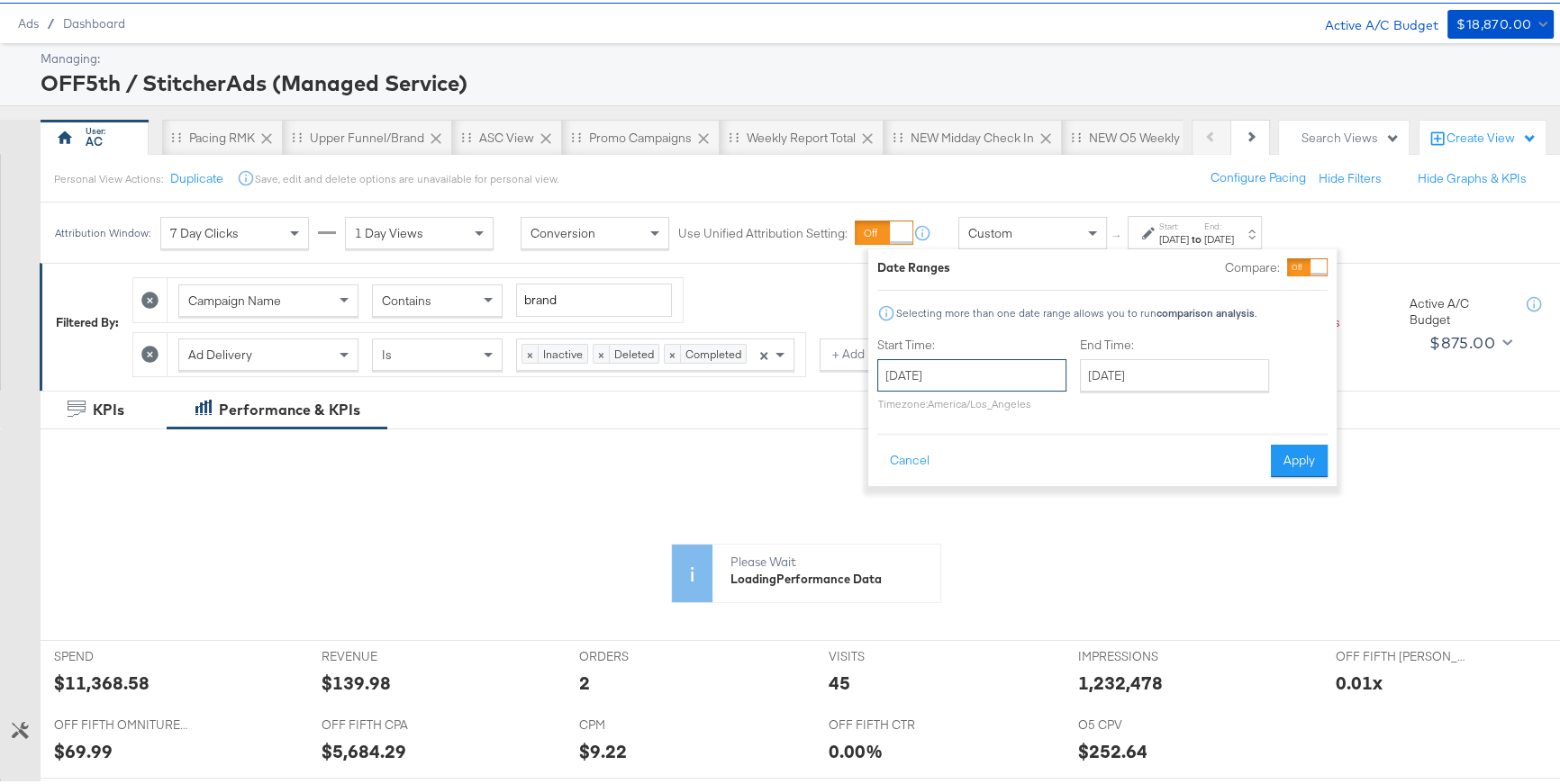
click at [1041, 365] on input "November 1st 2024" at bounding box center [972, 373] width 189 height 33
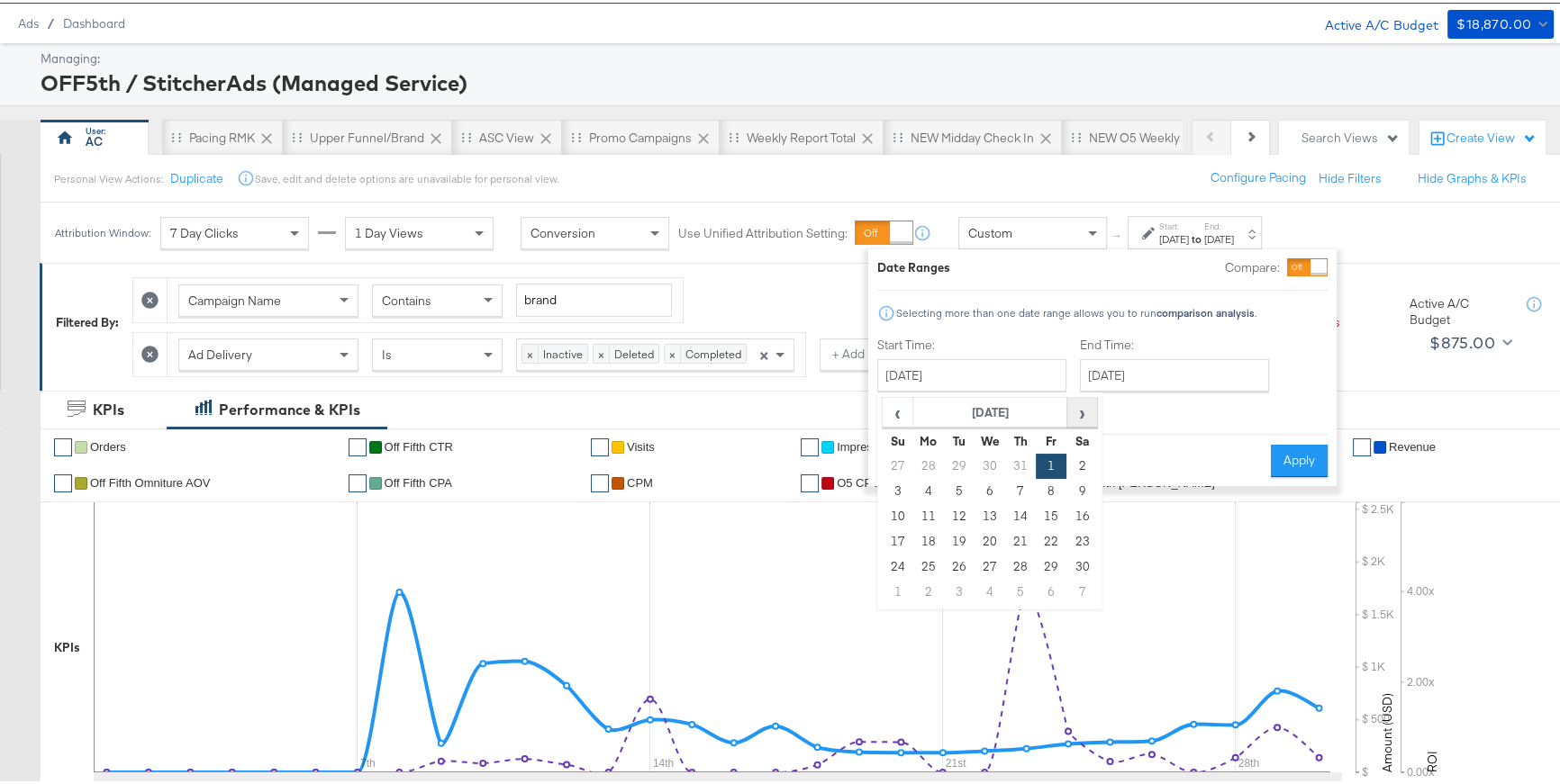
click at [1091, 420] on span "›" at bounding box center [1082, 409] width 28 height 27
click at [1075, 460] on td "1" at bounding box center [1081, 464] width 31 height 25
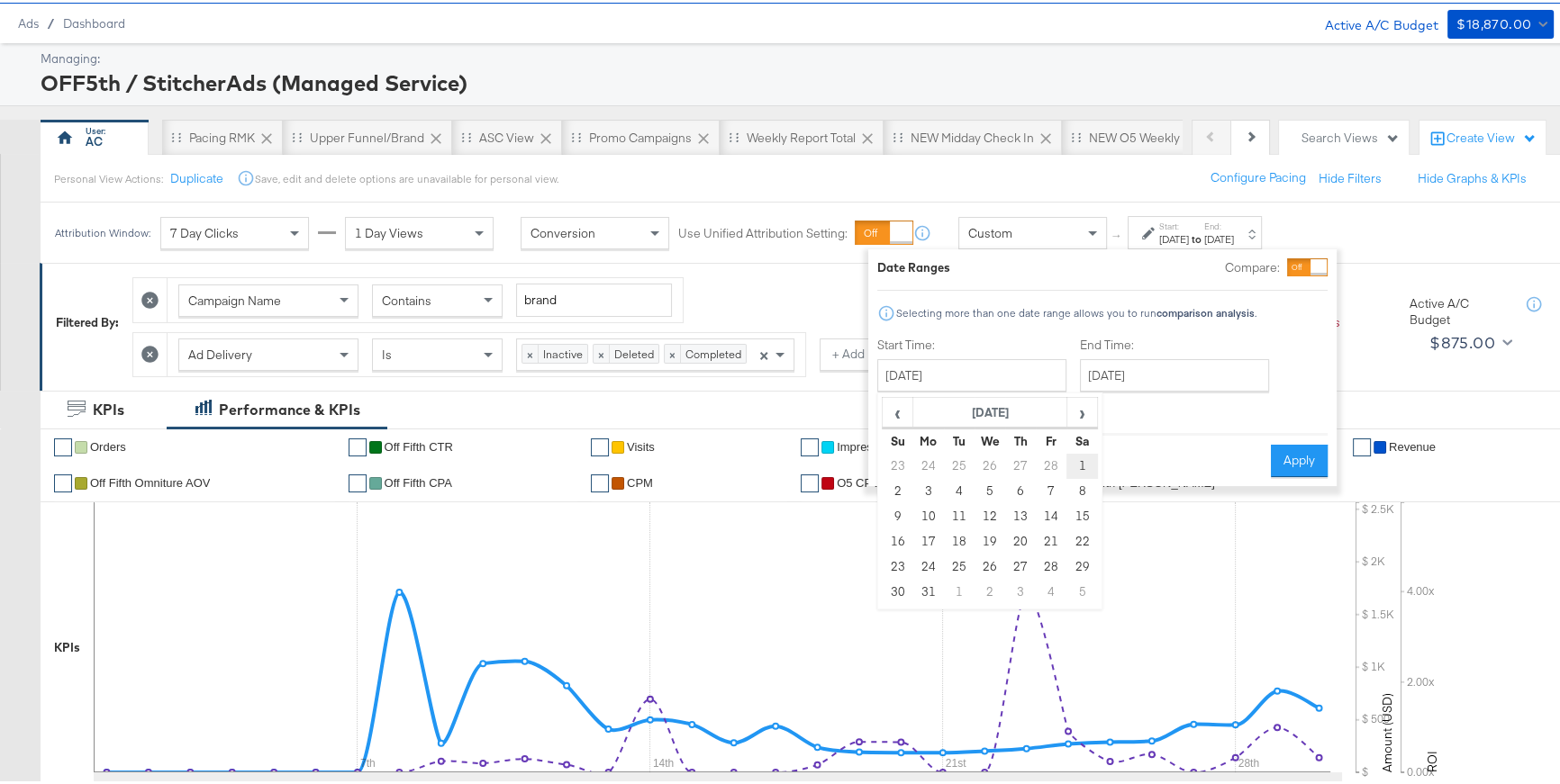
type input "March 1st 2025"
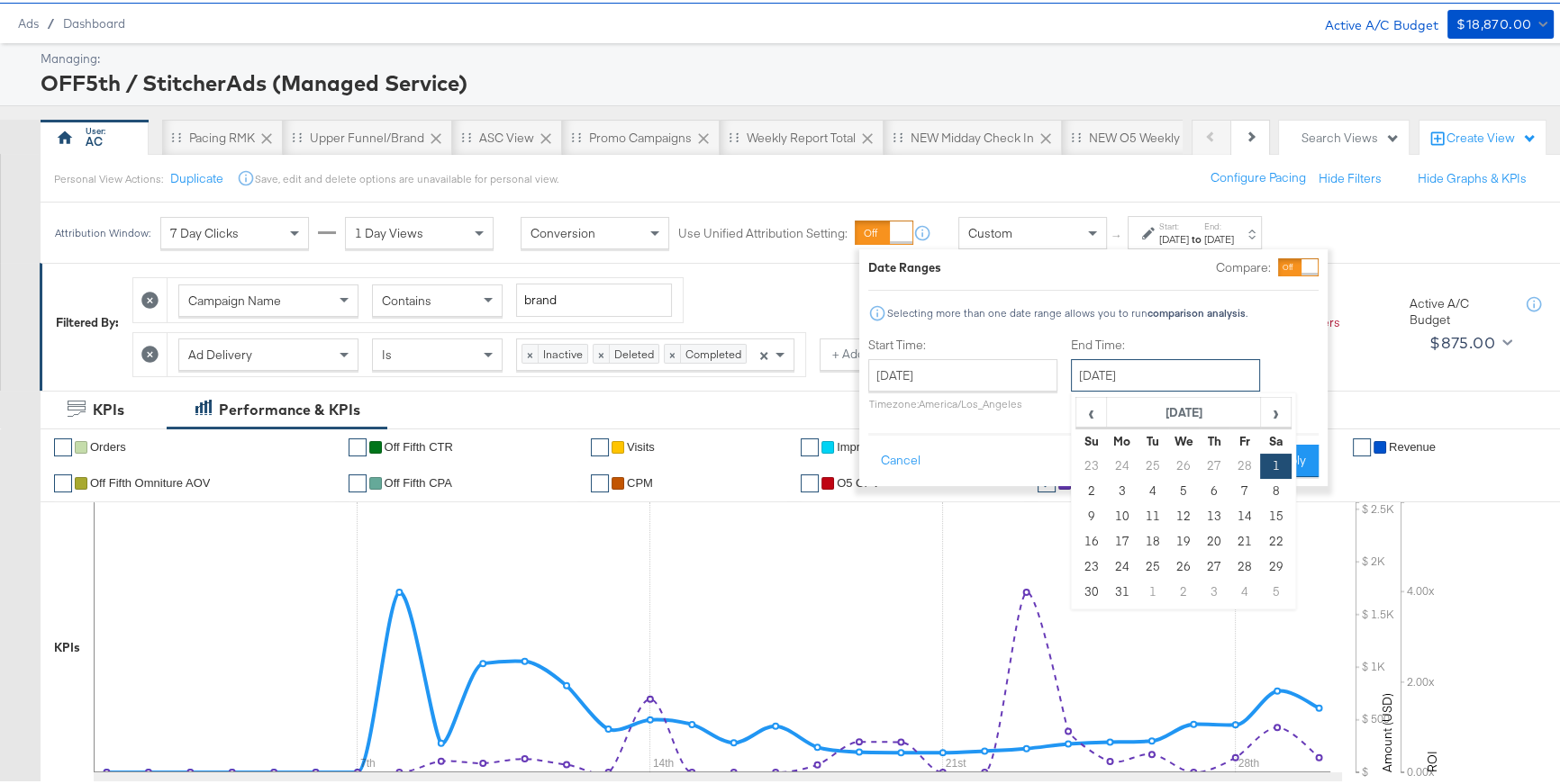
click at [1148, 371] on input "March 1st 2025" at bounding box center [1166, 373] width 189 height 33
click at [1274, 421] on span "›" at bounding box center [1276, 409] width 28 height 27
click at [1276, 563] on td "31" at bounding box center [1275, 564] width 31 height 25
type input "May 31st 2025"
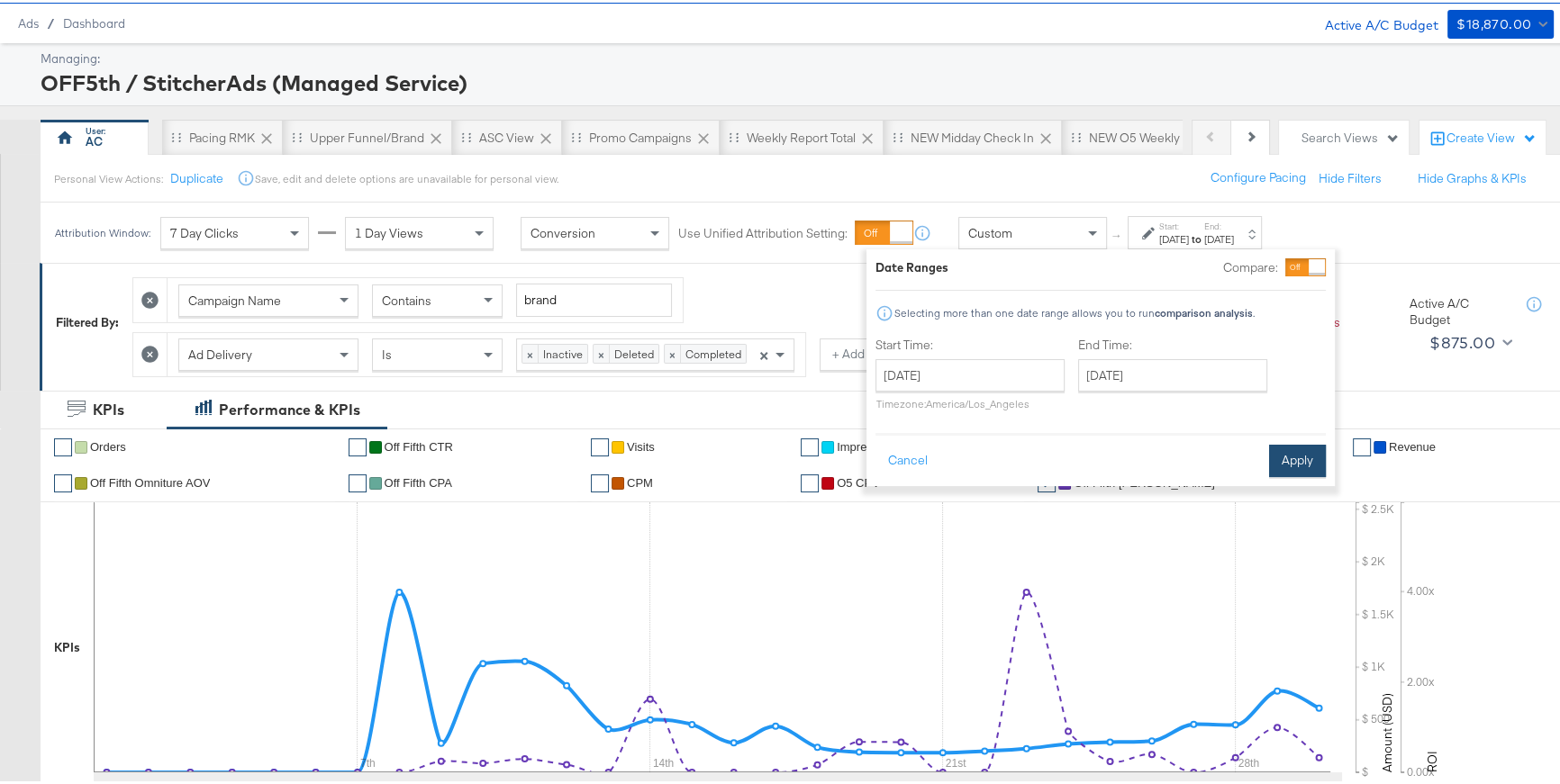
click at [1297, 469] on button "Apply" at bounding box center [1298, 458] width 57 height 33
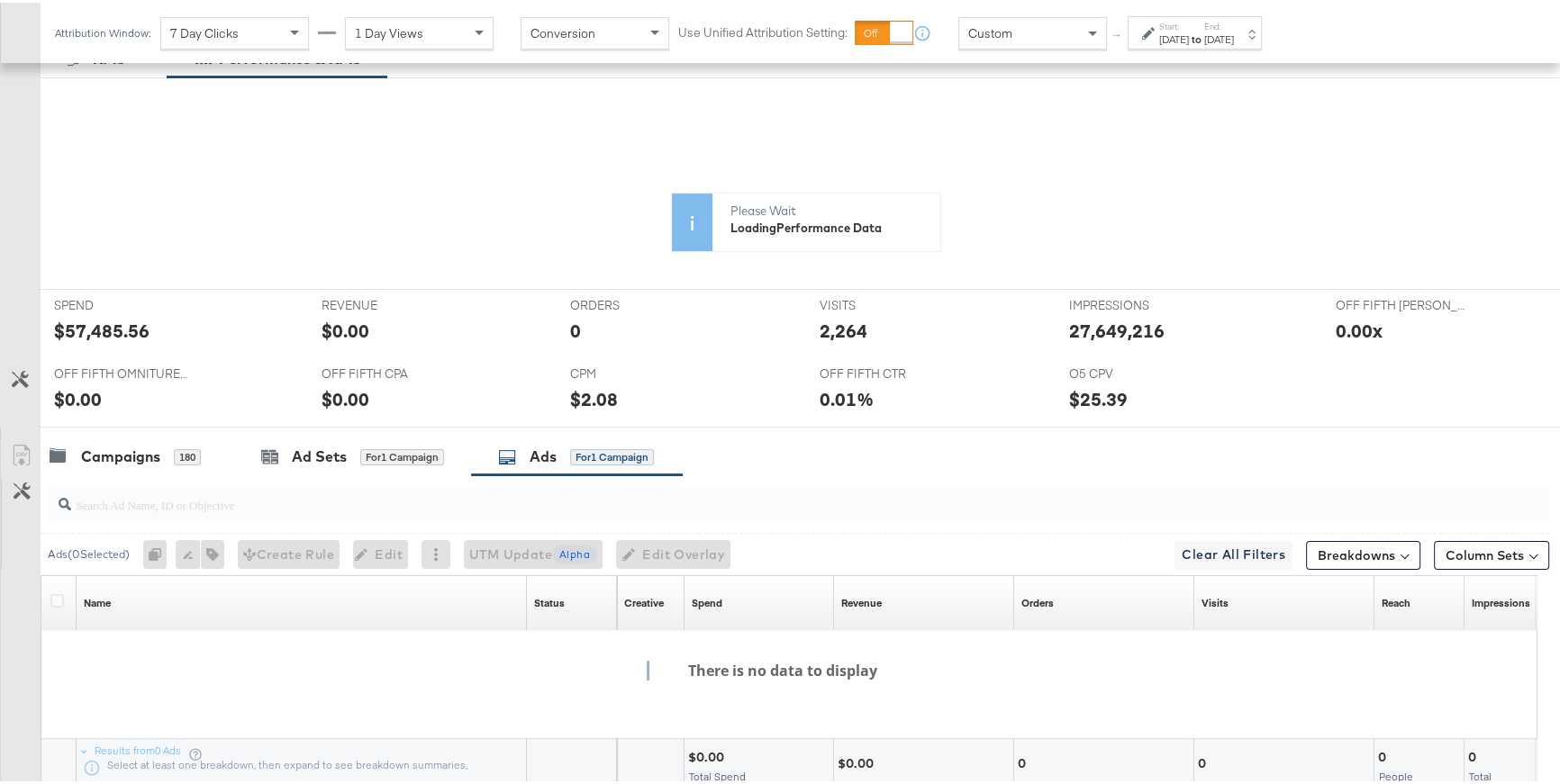
scroll to position [412, 0]
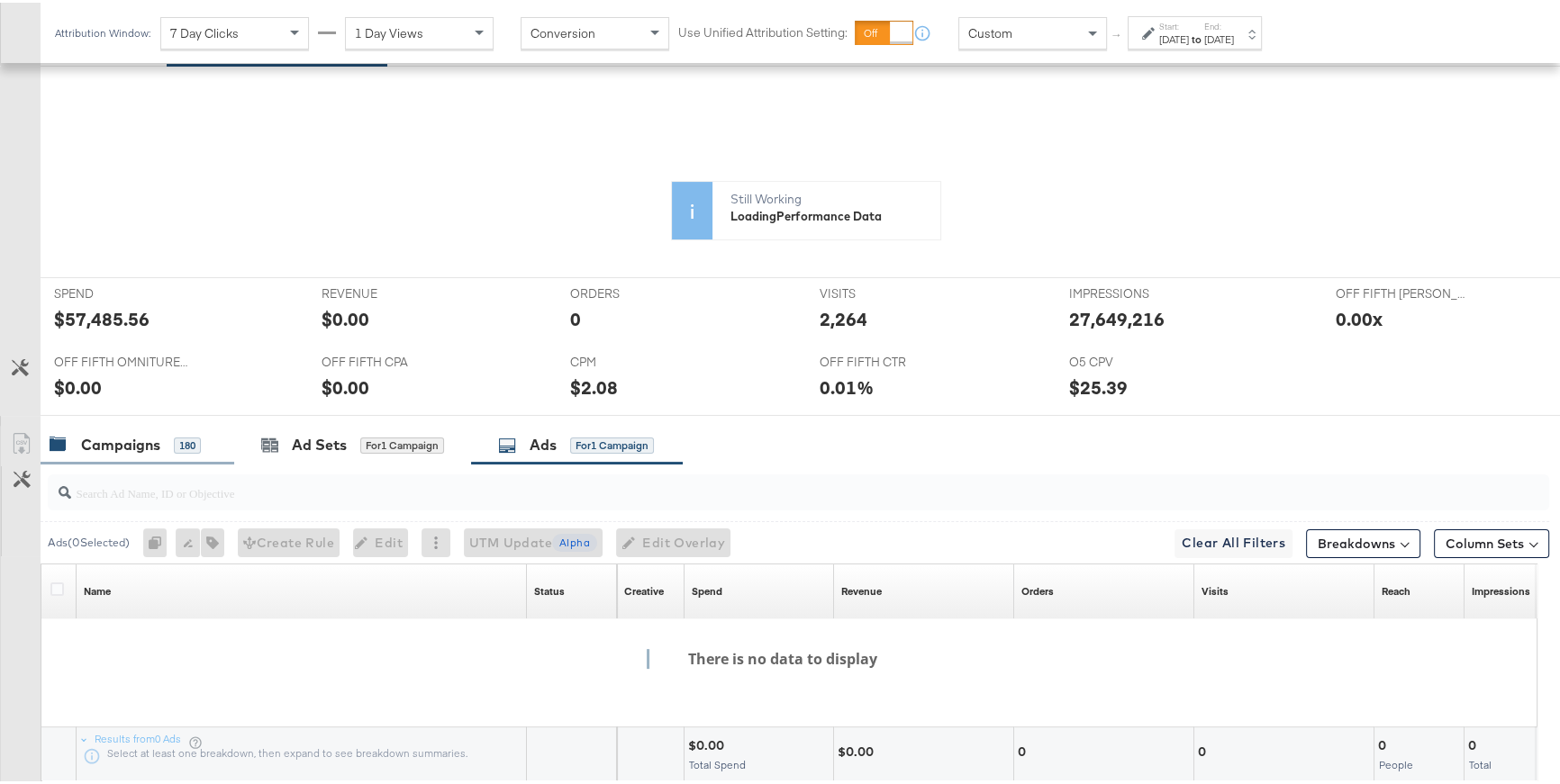
click at [163, 440] on div "Campaigns 180" at bounding box center [126, 442] width 152 height 21
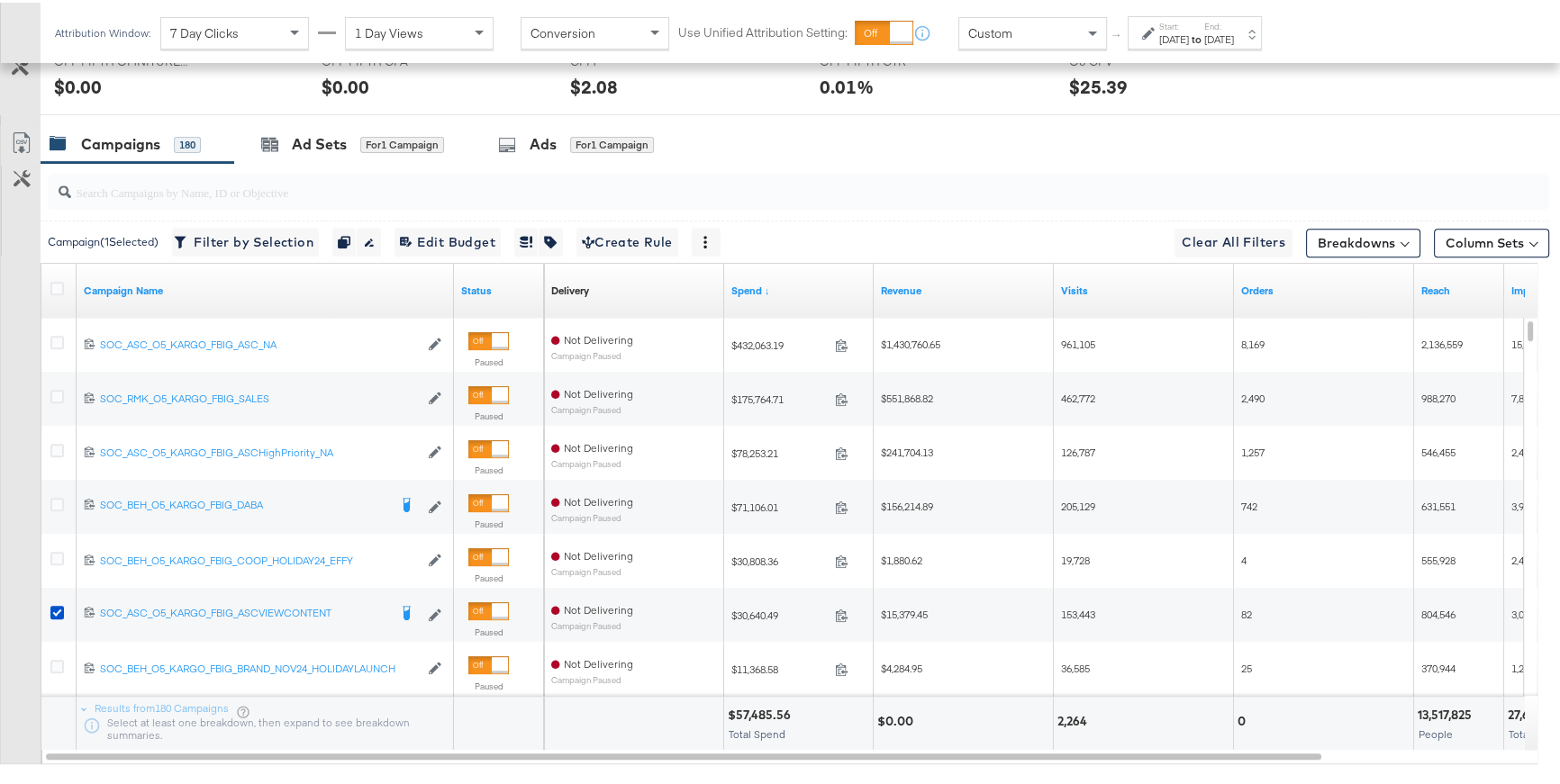
scroll to position [893, 0]
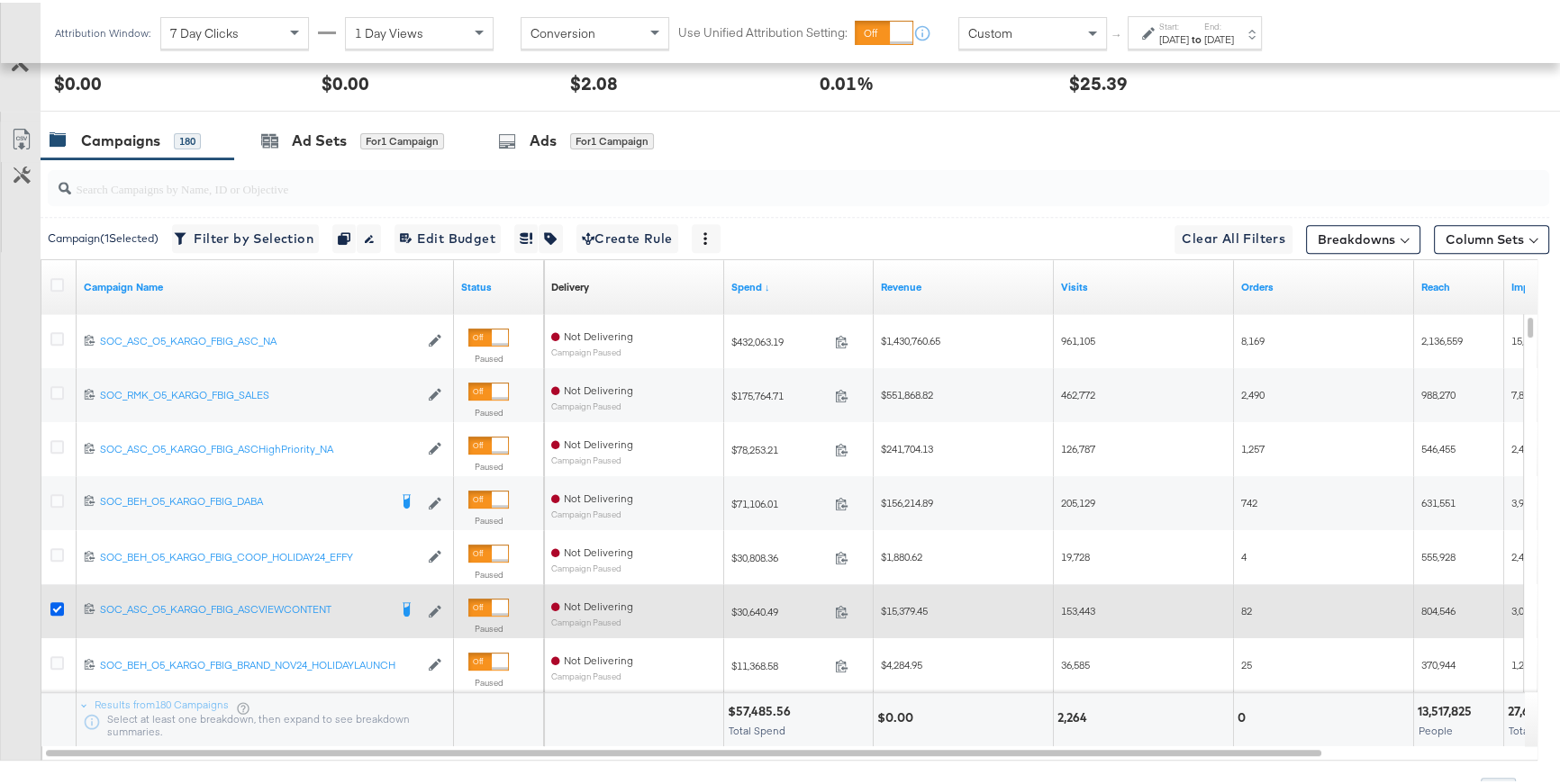
click at [59, 607] on icon at bounding box center [57, 606] width 13 height 13
click at [0, 0] on input "checkbox" at bounding box center [0, 0] width 0 height 0
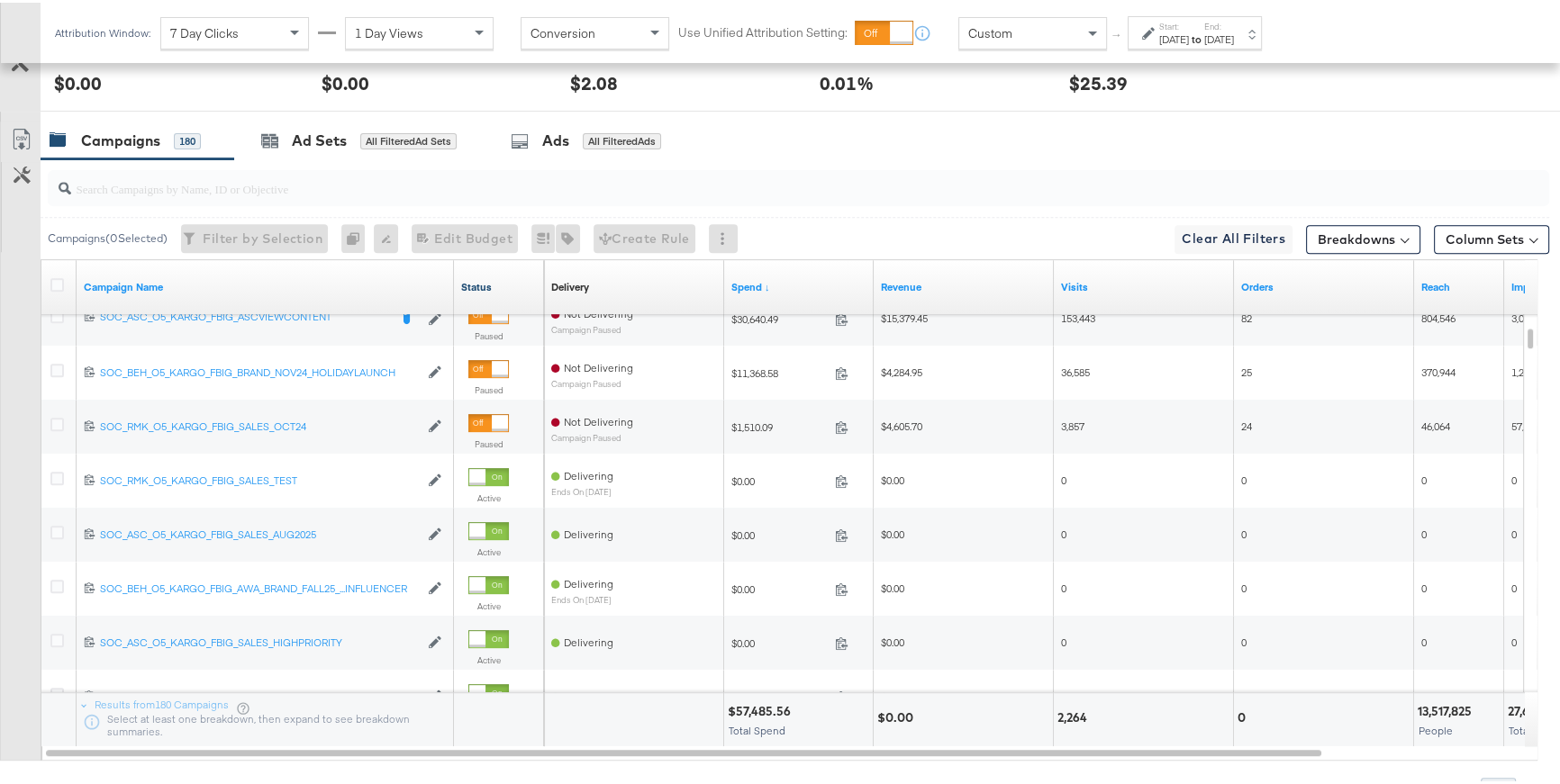
click at [469, 278] on link "Status" at bounding box center [498, 284] width 76 height 14
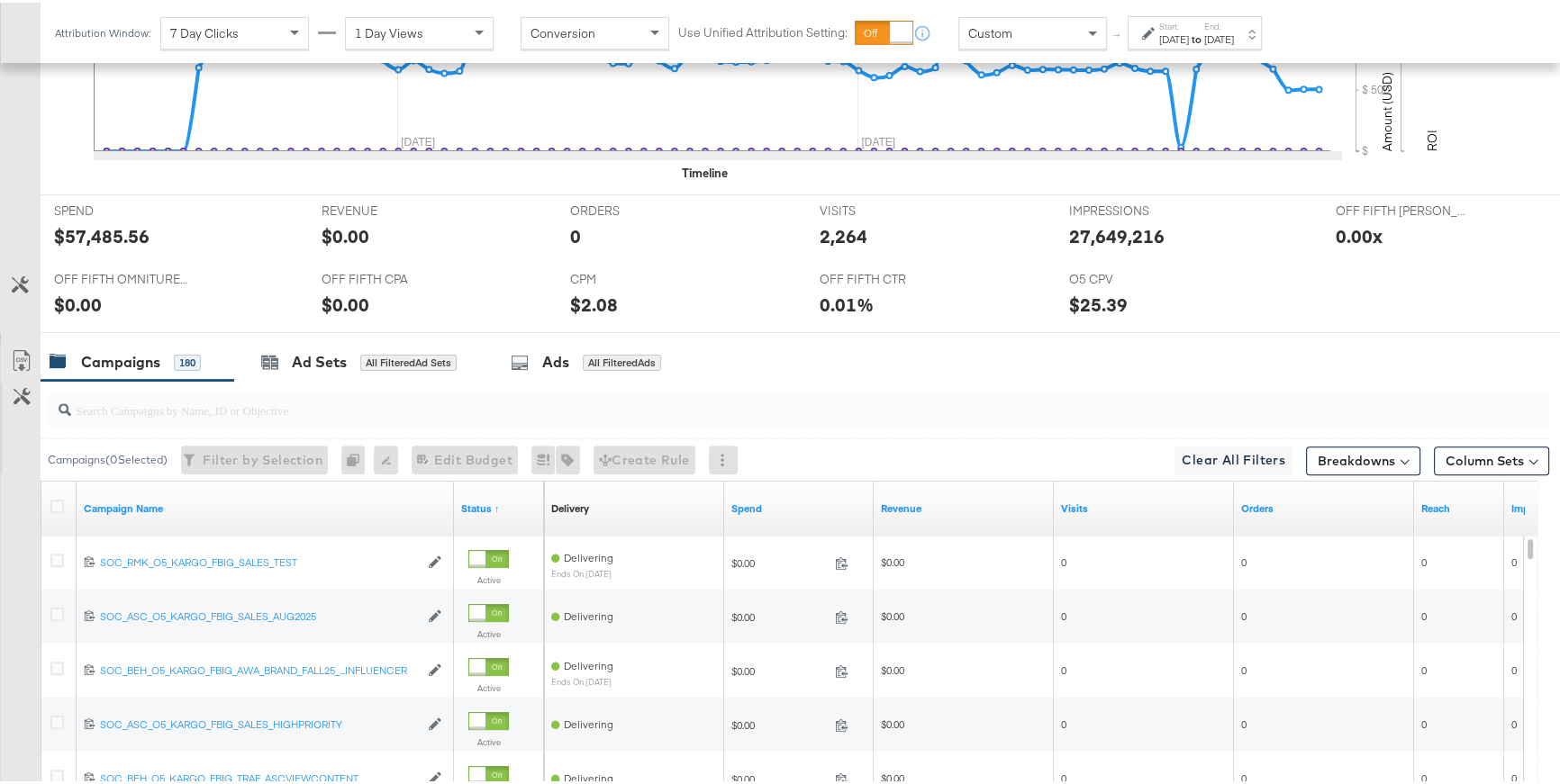
scroll to position [575, 0]
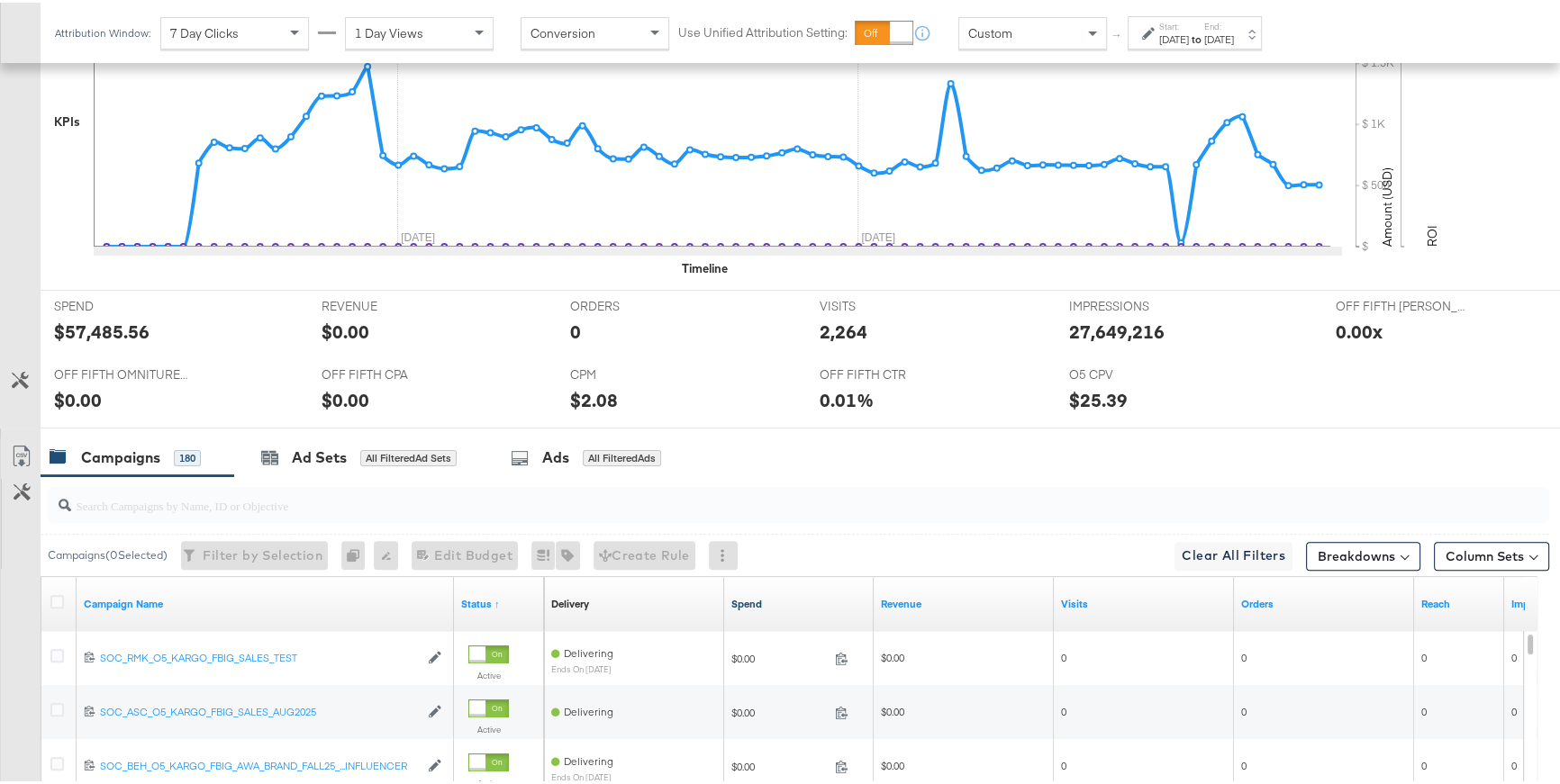
click at [783, 596] on link "Spend" at bounding box center [799, 601] width 135 height 14
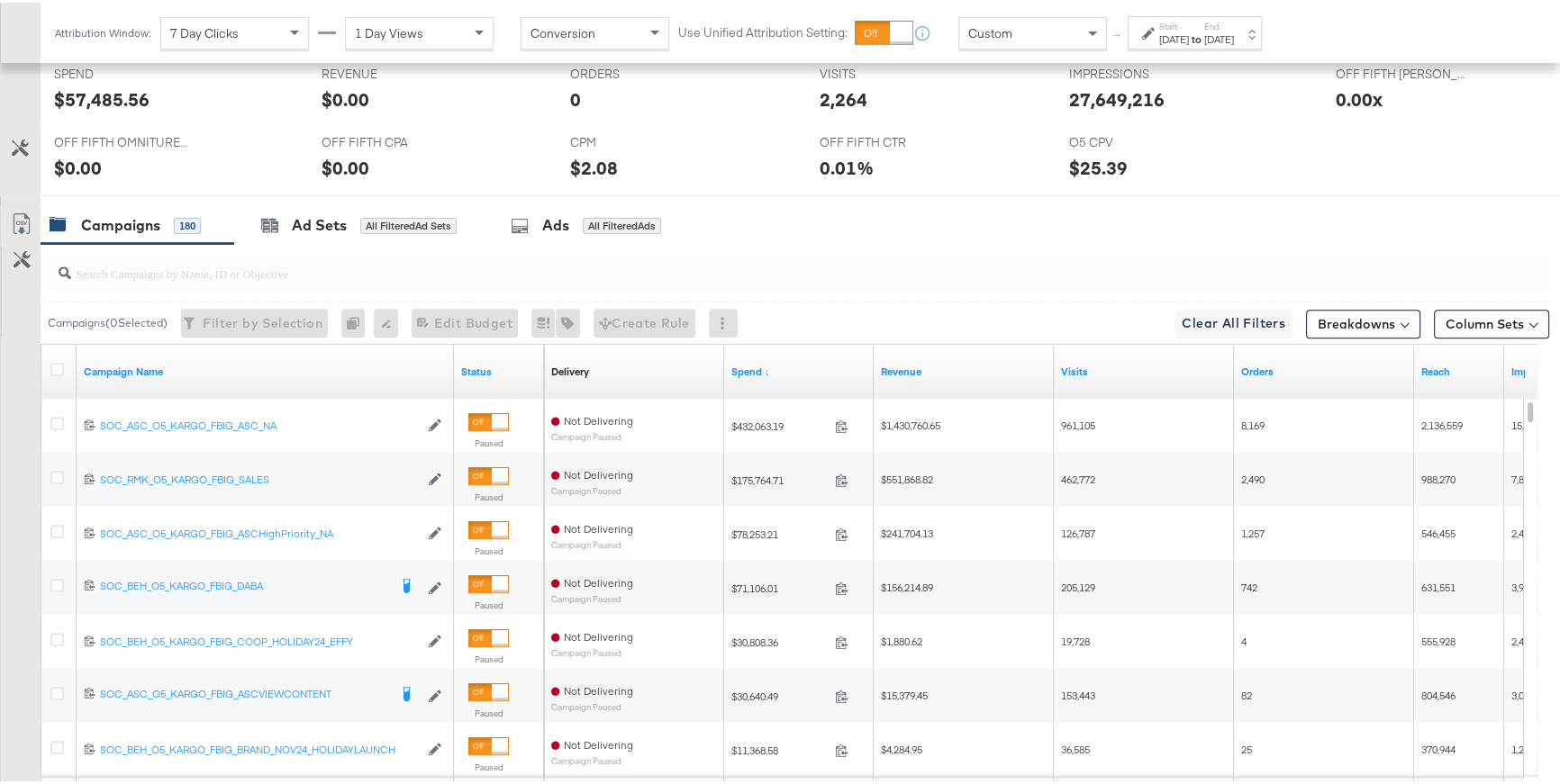
scroll to position [920, 0]
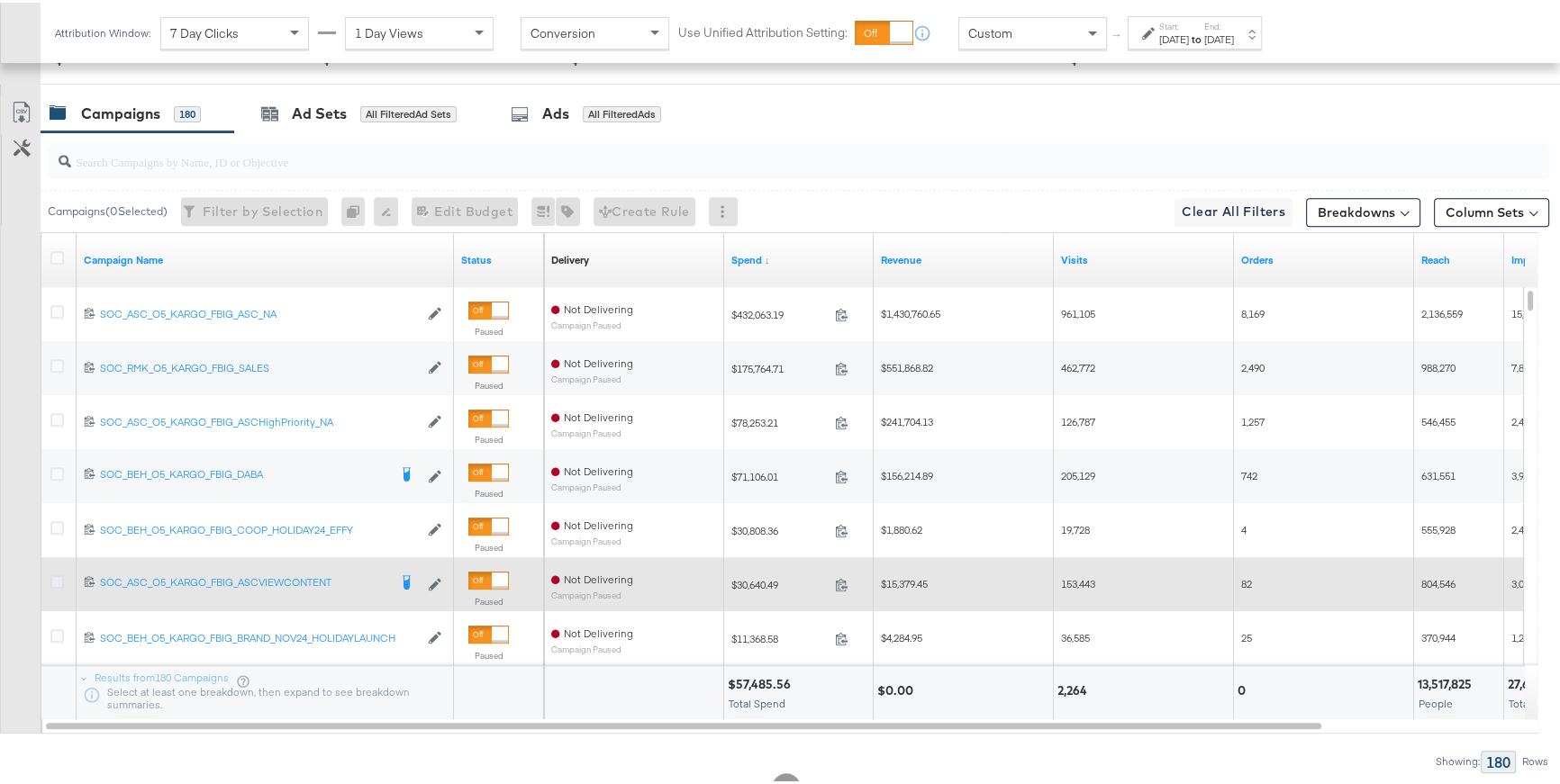
click at [58, 578] on icon at bounding box center [57, 579] width 13 height 13
click at [0, 0] on input "checkbox" at bounding box center [0, 0] width 0 height 0
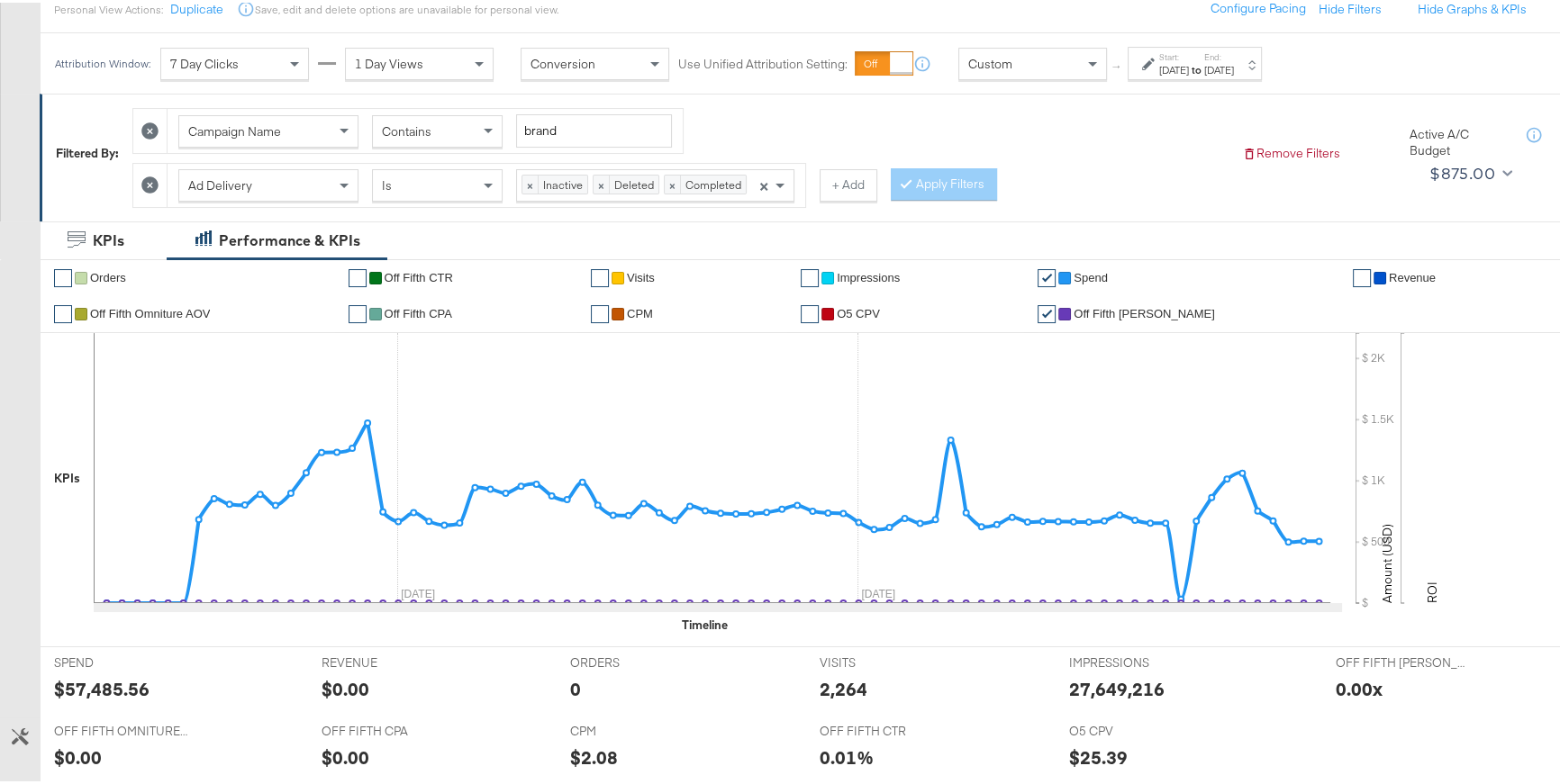
scroll to position [146, 0]
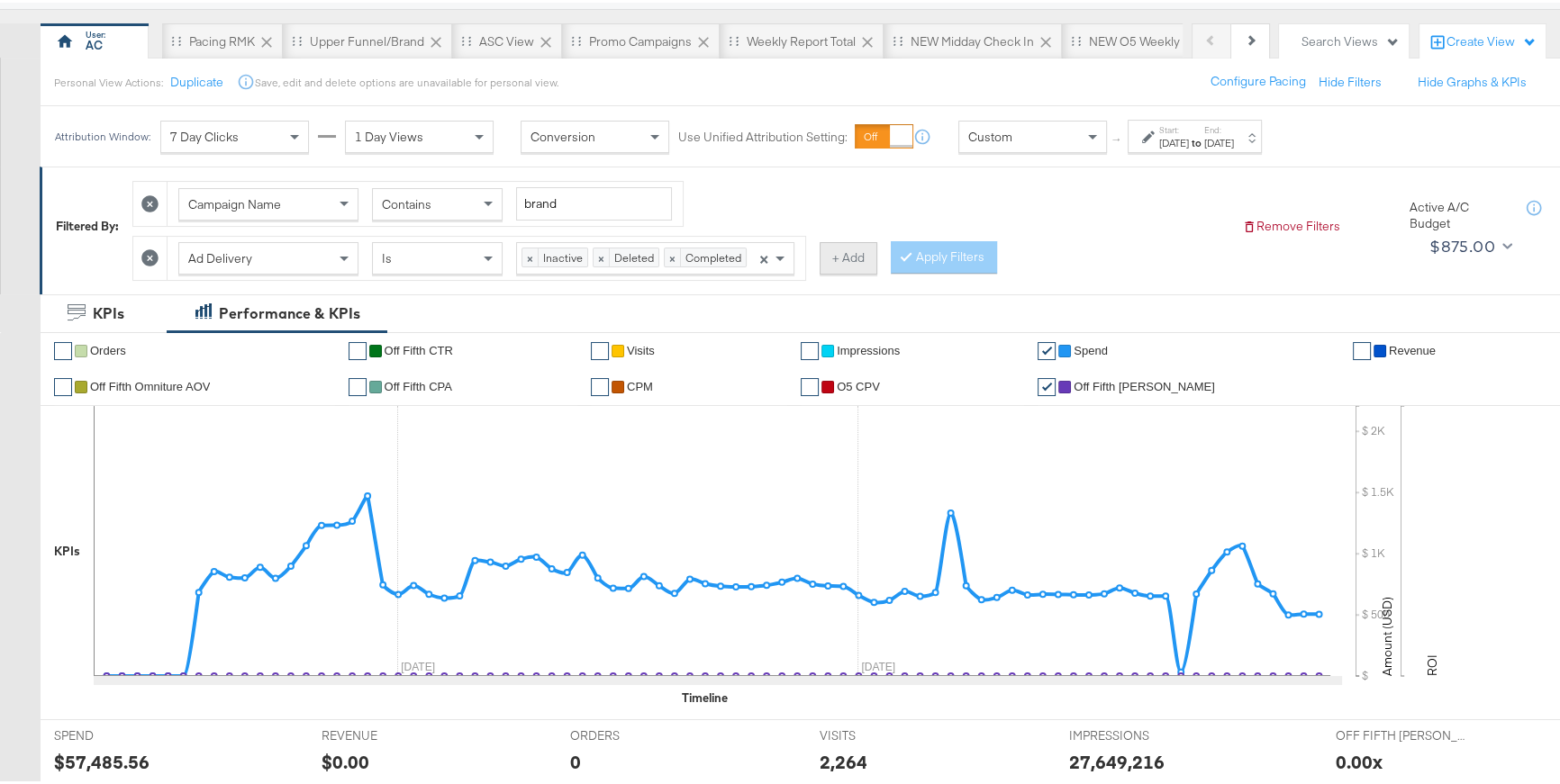
click at [847, 260] on button "+ Add" at bounding box center [849, 256] width 58 height 33
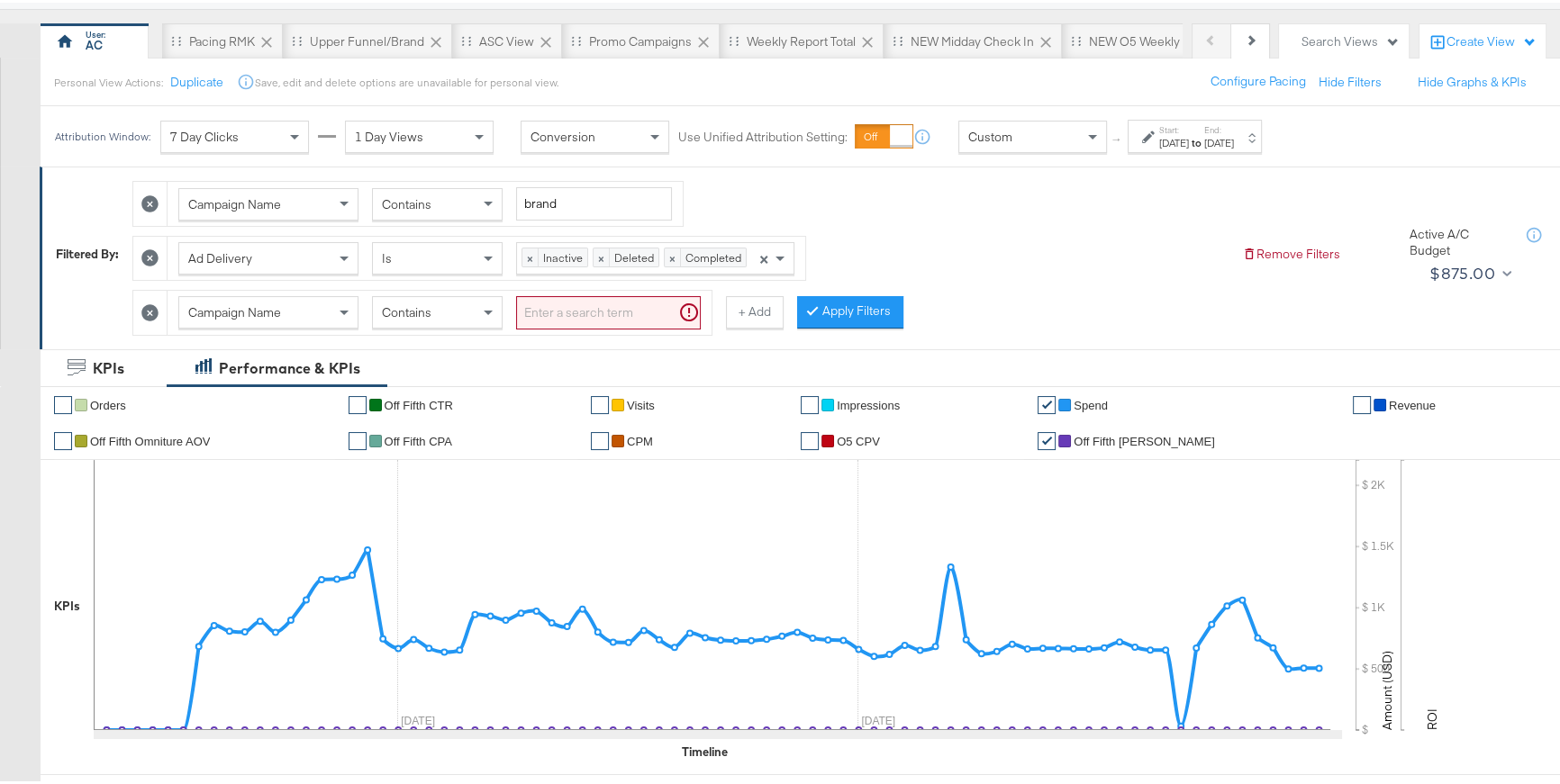
click at [328, 314] on div "Campaign Name" at bounding box center [268, 309] width 178 height 31
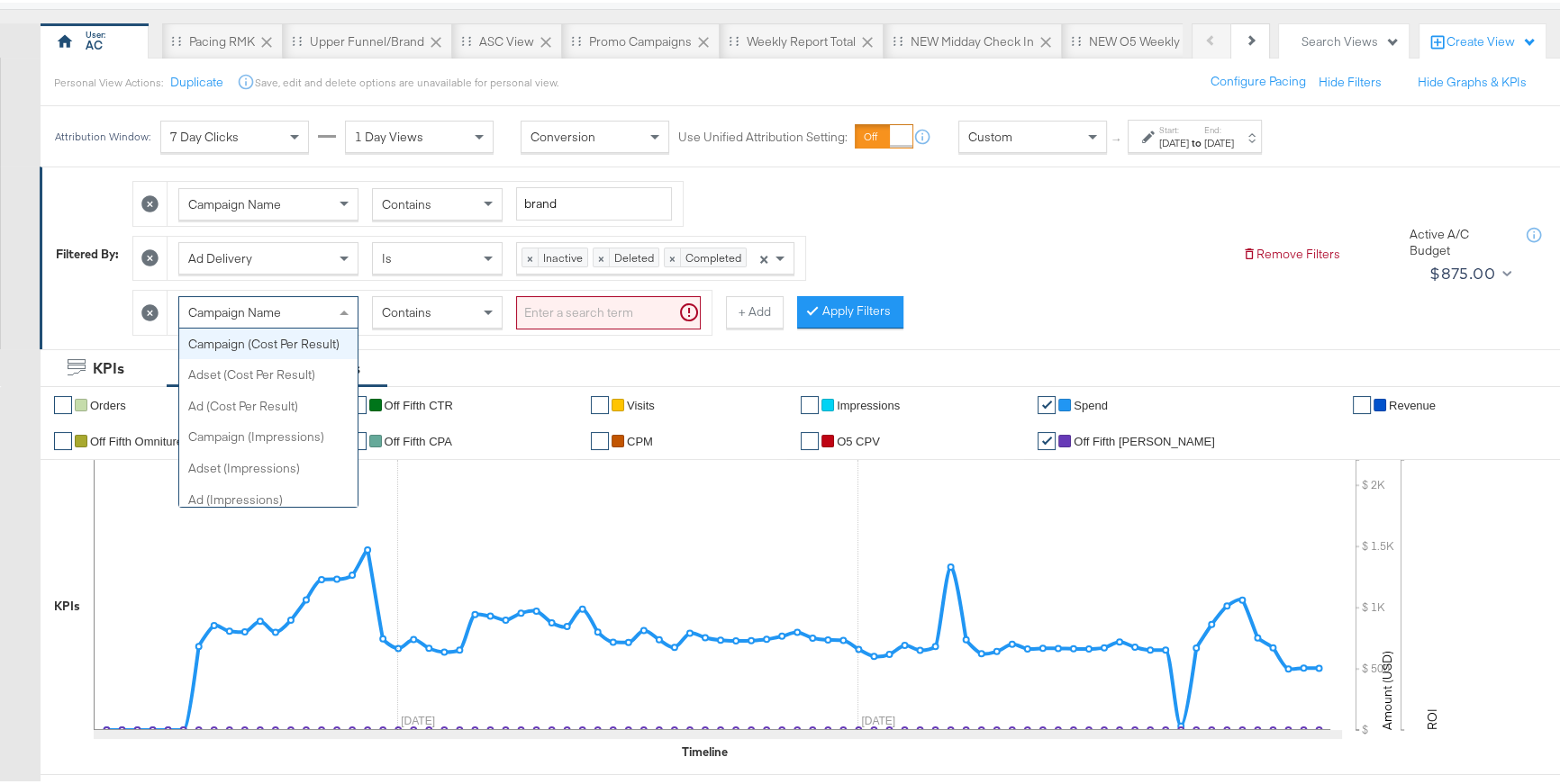
scroll to position [827, 0]
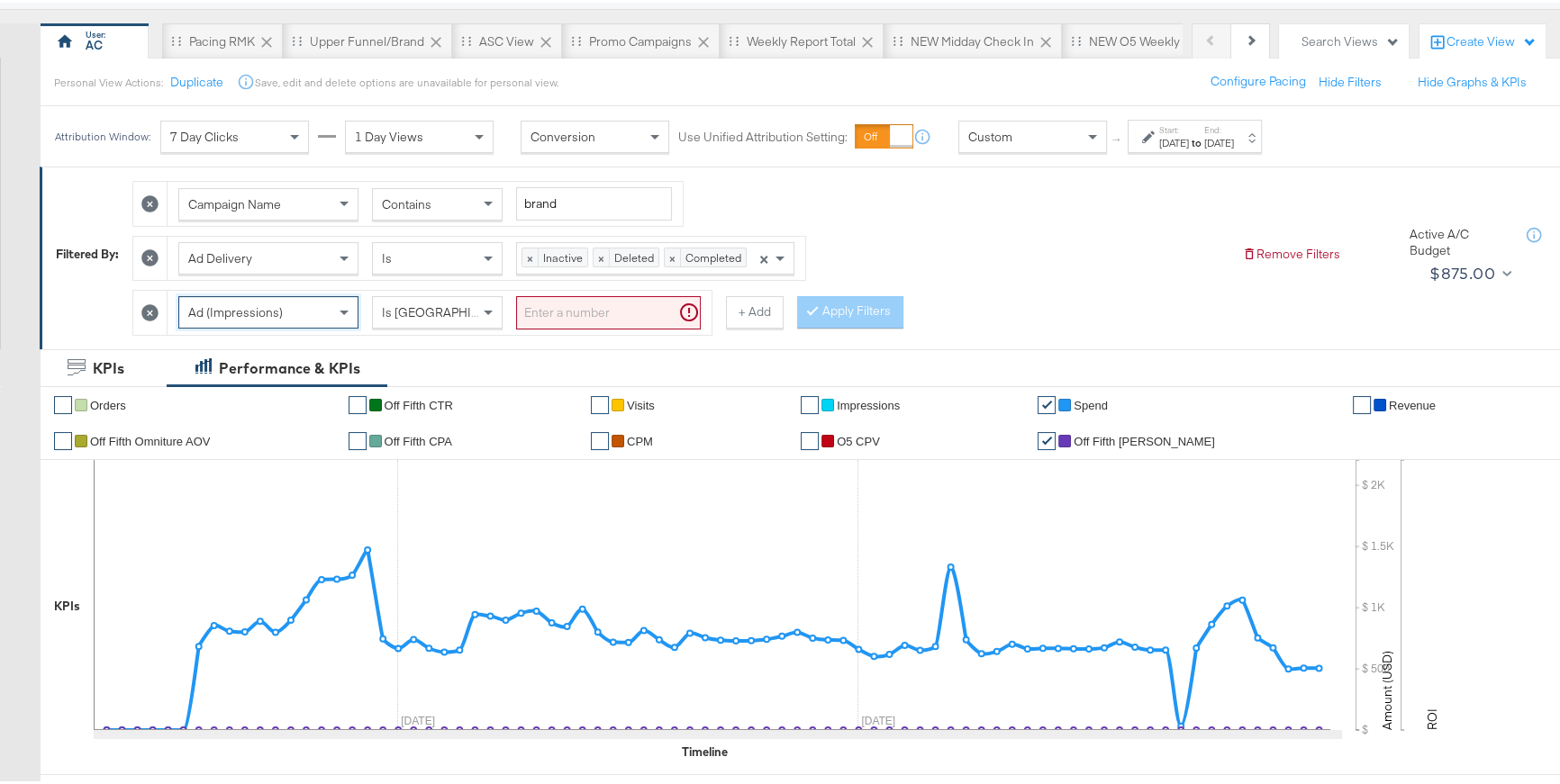
click at [577, 294] on input "search" at bounding box center [608, 310] width 185 height 34
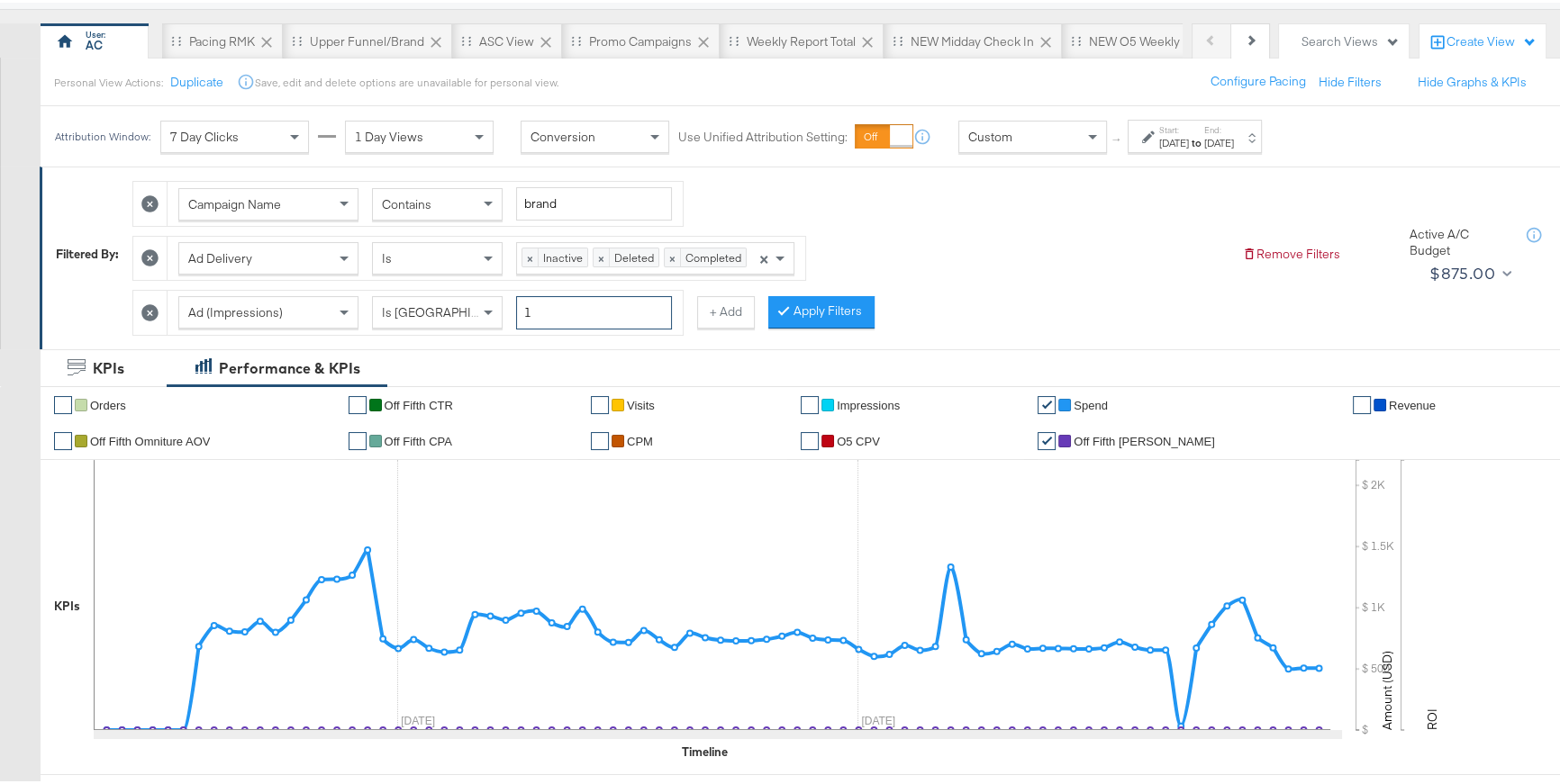
type input "1"
click at [828, 324] on div "Campaign Name Contains brand Ad Delivery Is × Inactive × Deleted × Completed × …" at bounding box center [679, 251] width 1095 height 163
click at [828, 316] on button "Apply Filters" at bounding box center [821, 309] width 106 height 33
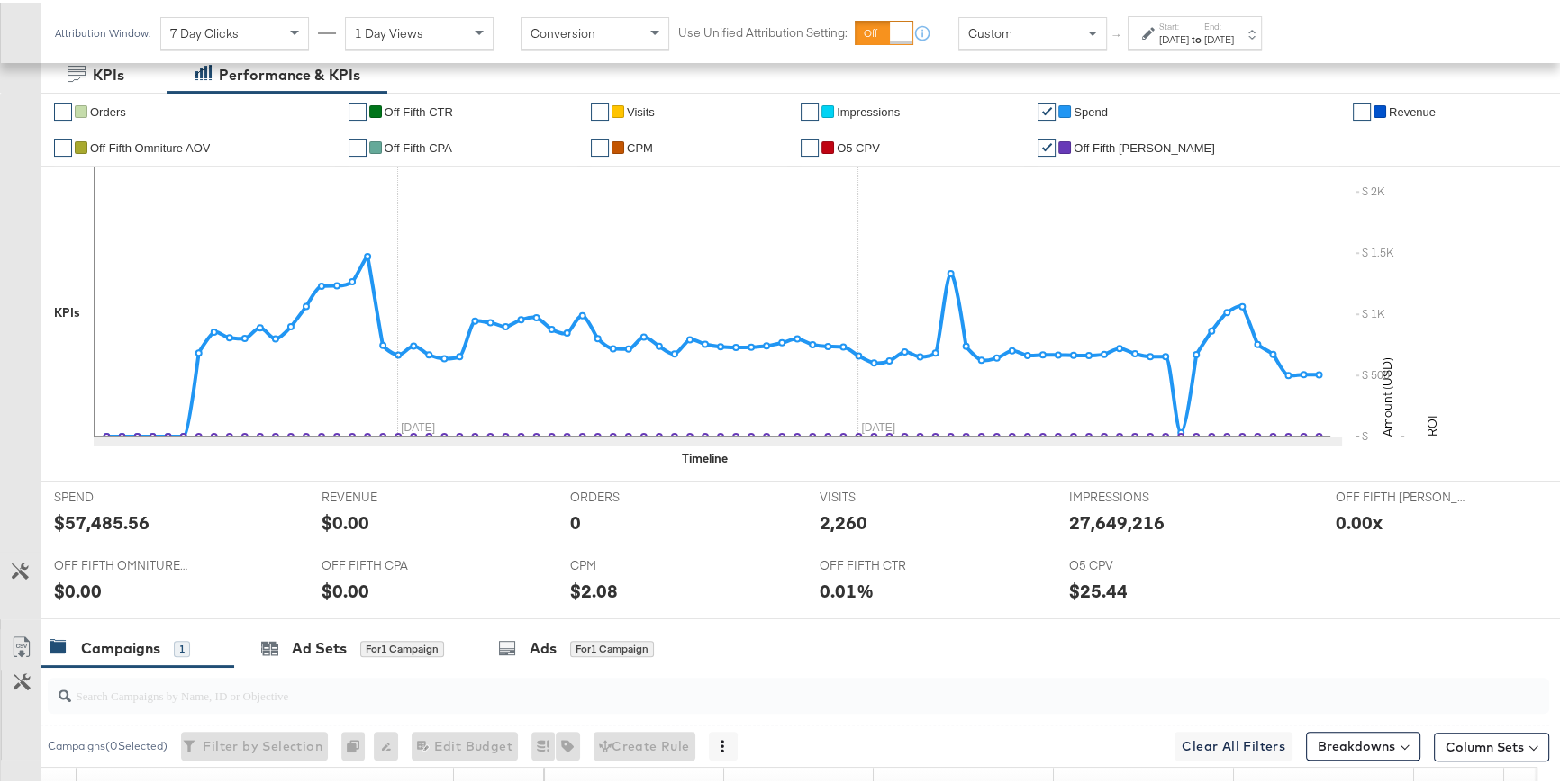
scroll to position [712, 0]
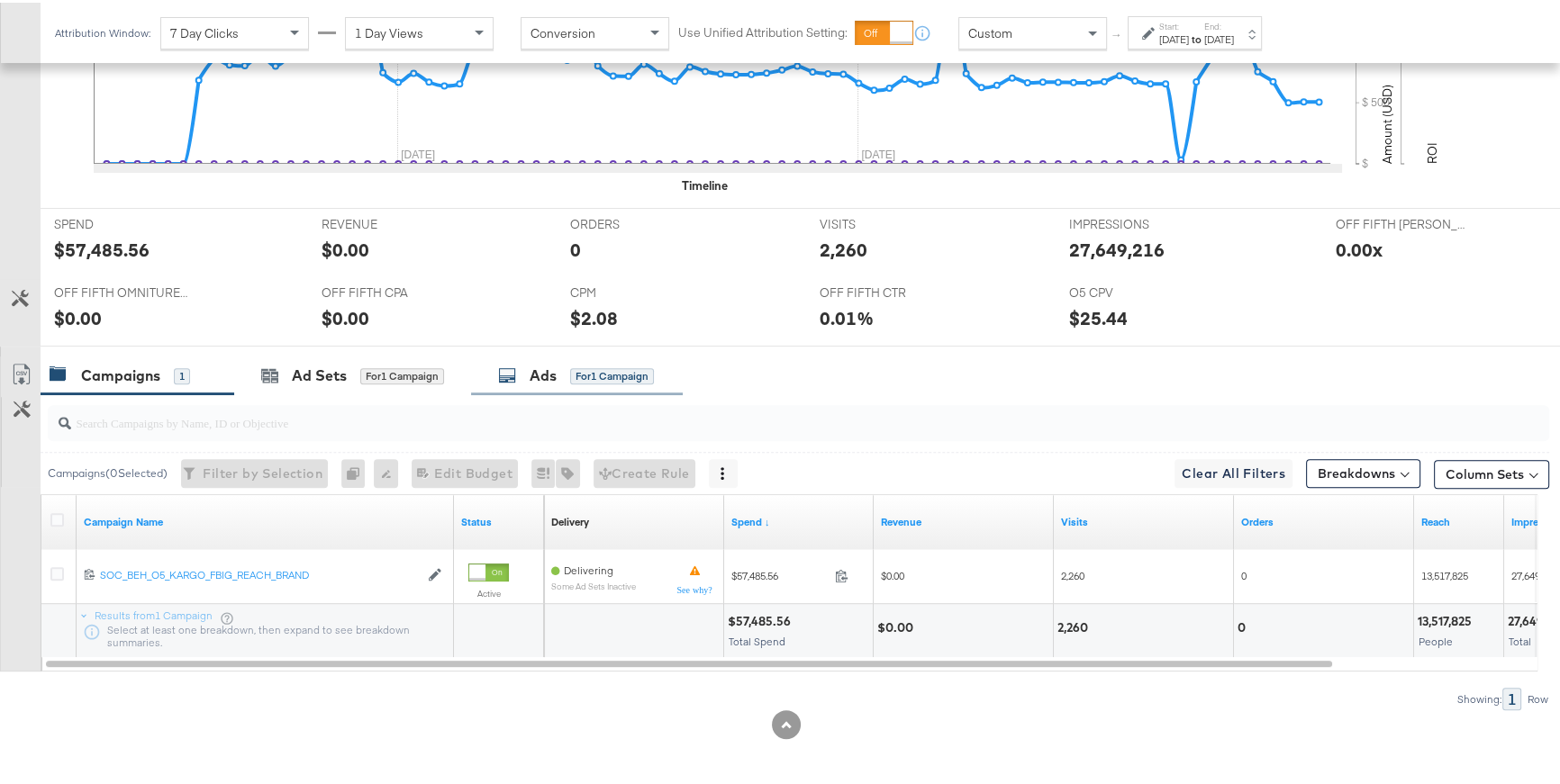
click at [592, 373] on div "for 1 Campaign" at bounding box center [612, 373] width 83 height 16
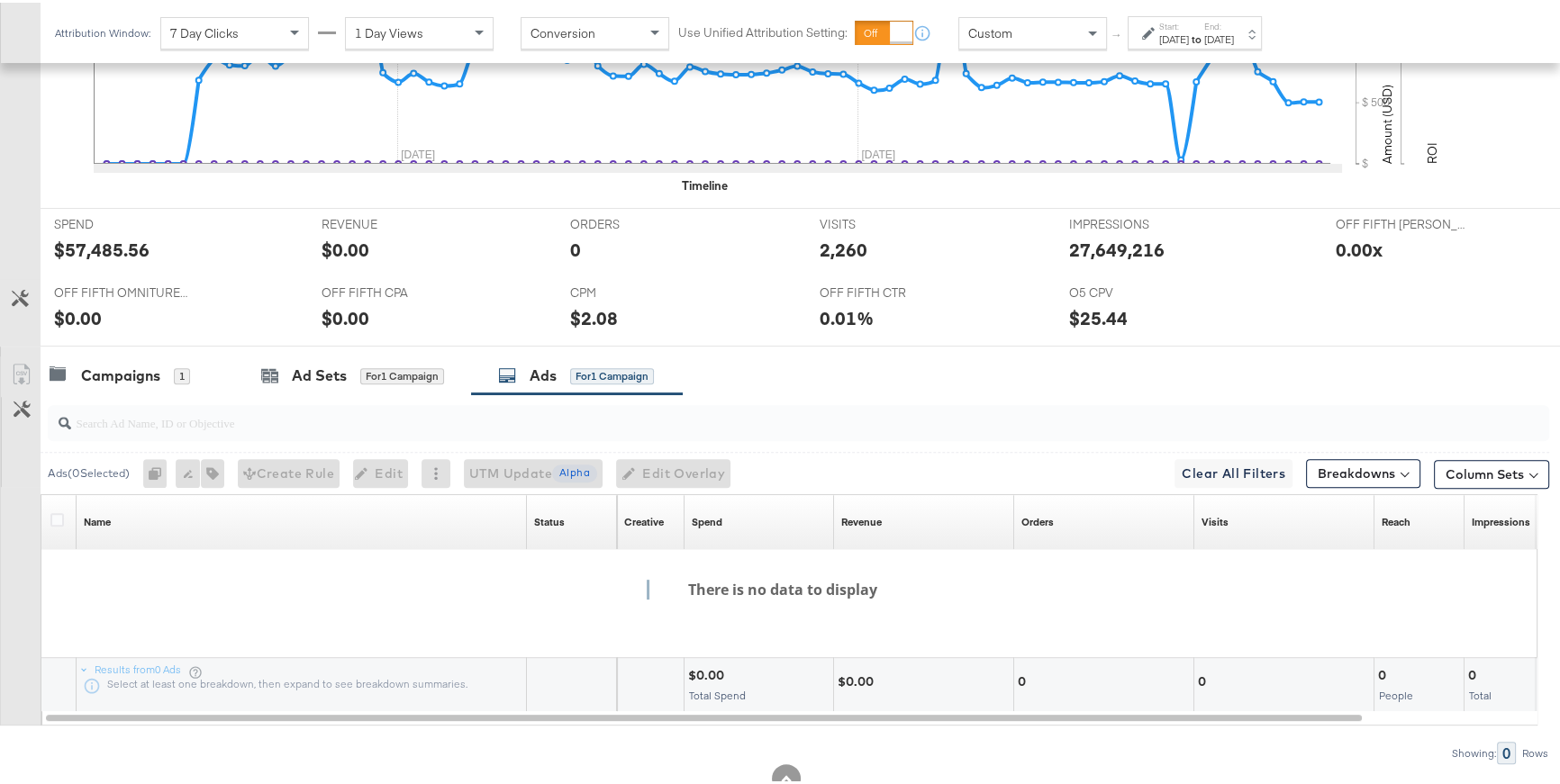
click at [1234, 37] on div "May 31st 2025" at bounding box center [1219, 37] width 30 height 14
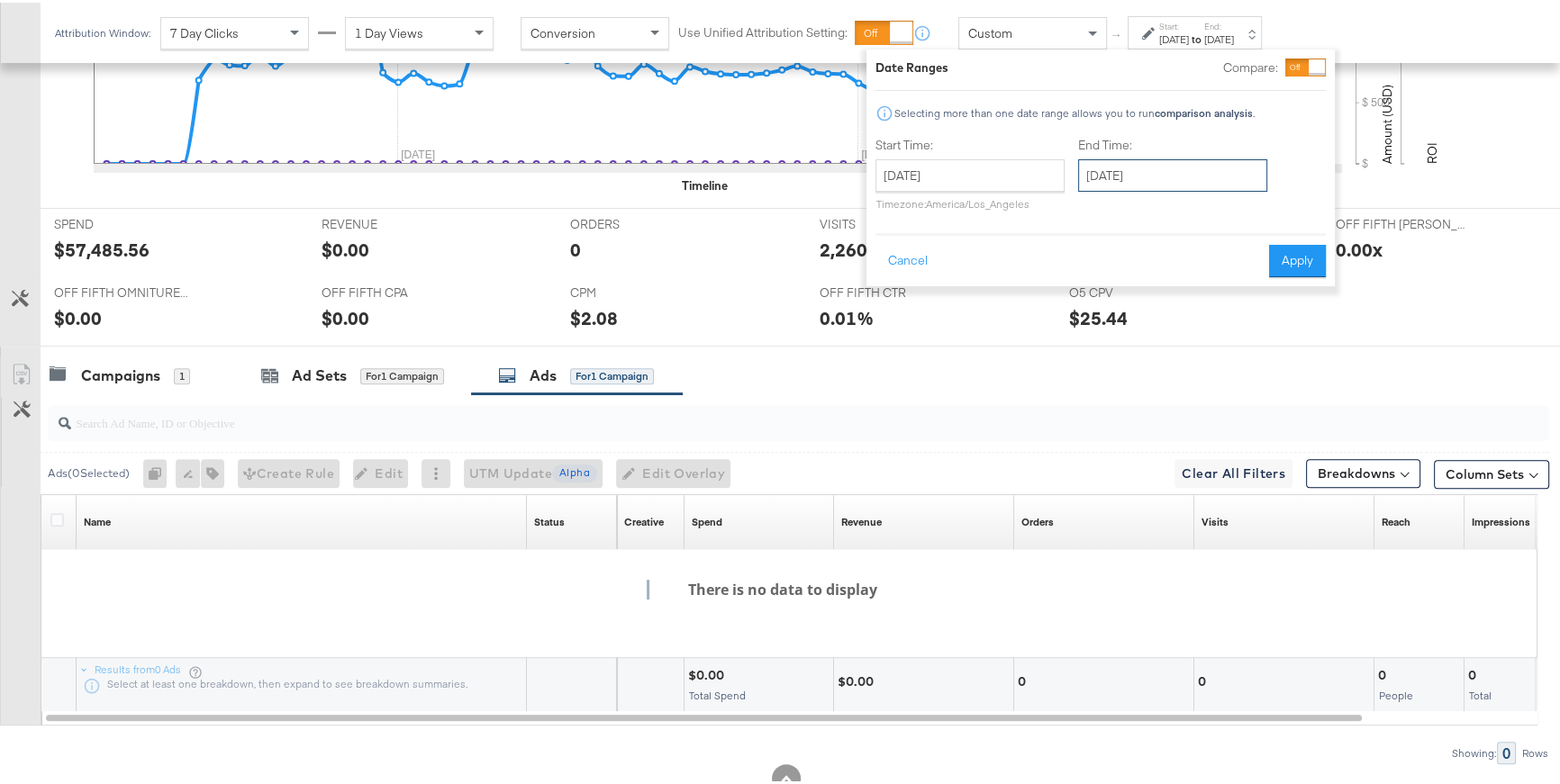
click at [1220, 177] on input "May 31st 2025" at bounding box center [1173, 172] width 189 height 33
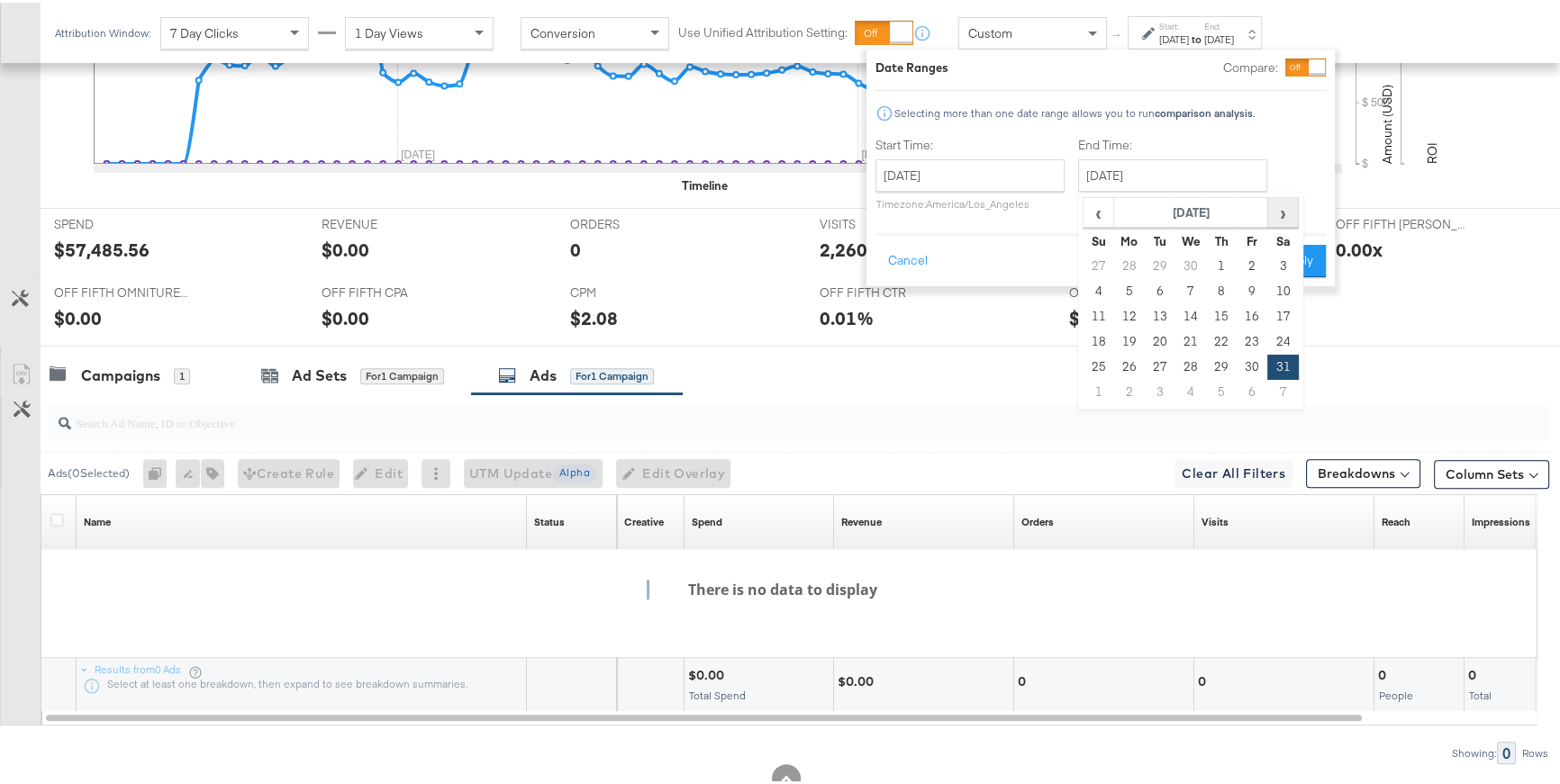
click at [1276, 216] on span "›" at bounding box center [1284, 210] width 28 height 27
click at [1224, 365] on td "31" at bounding box center [1221, 364] width 31 height 25
type input "July 31st 2025"
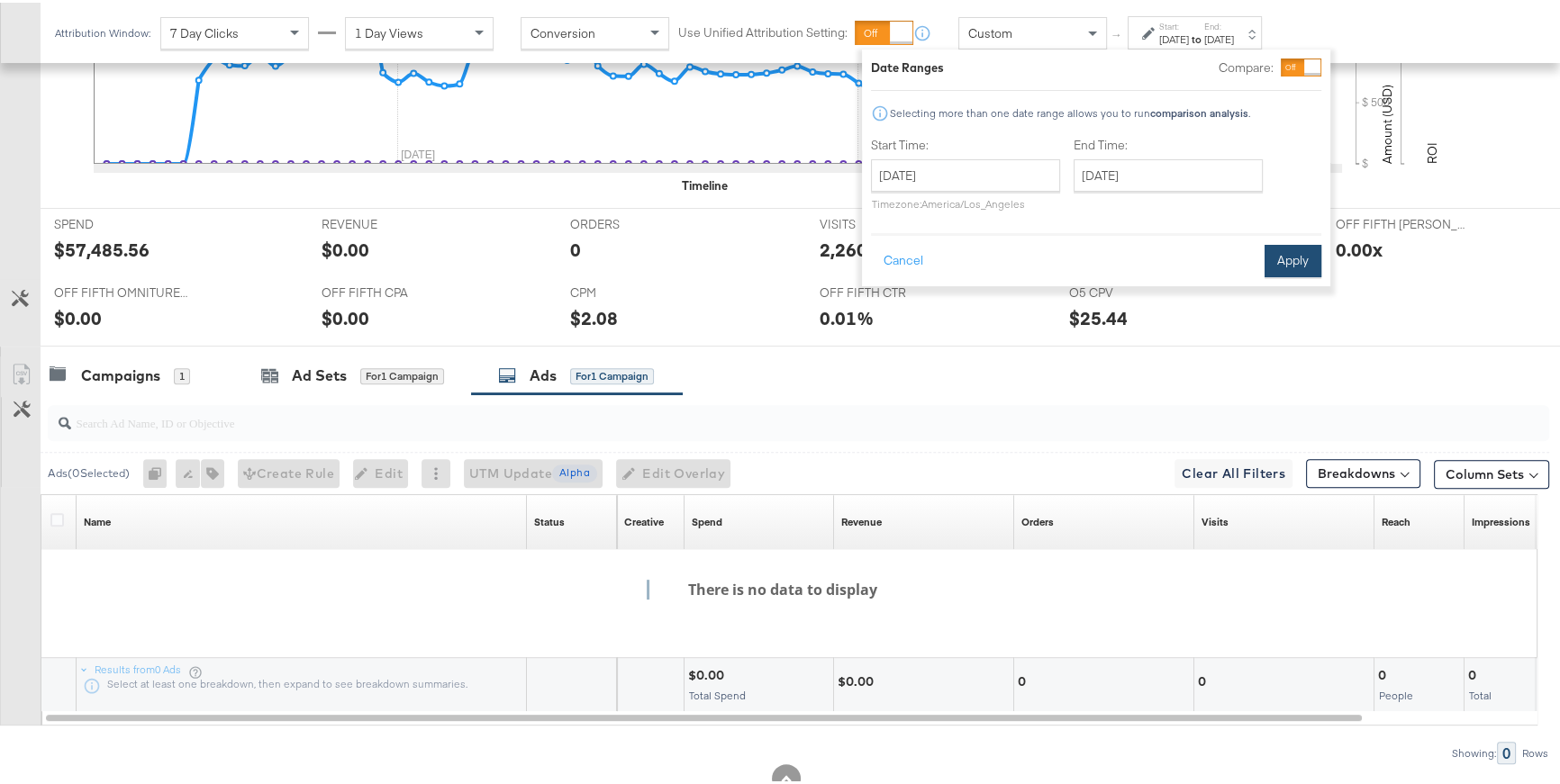
click at [1277, 262] on button "Apply" at bounding box center [1293, 259] width 57 height 33
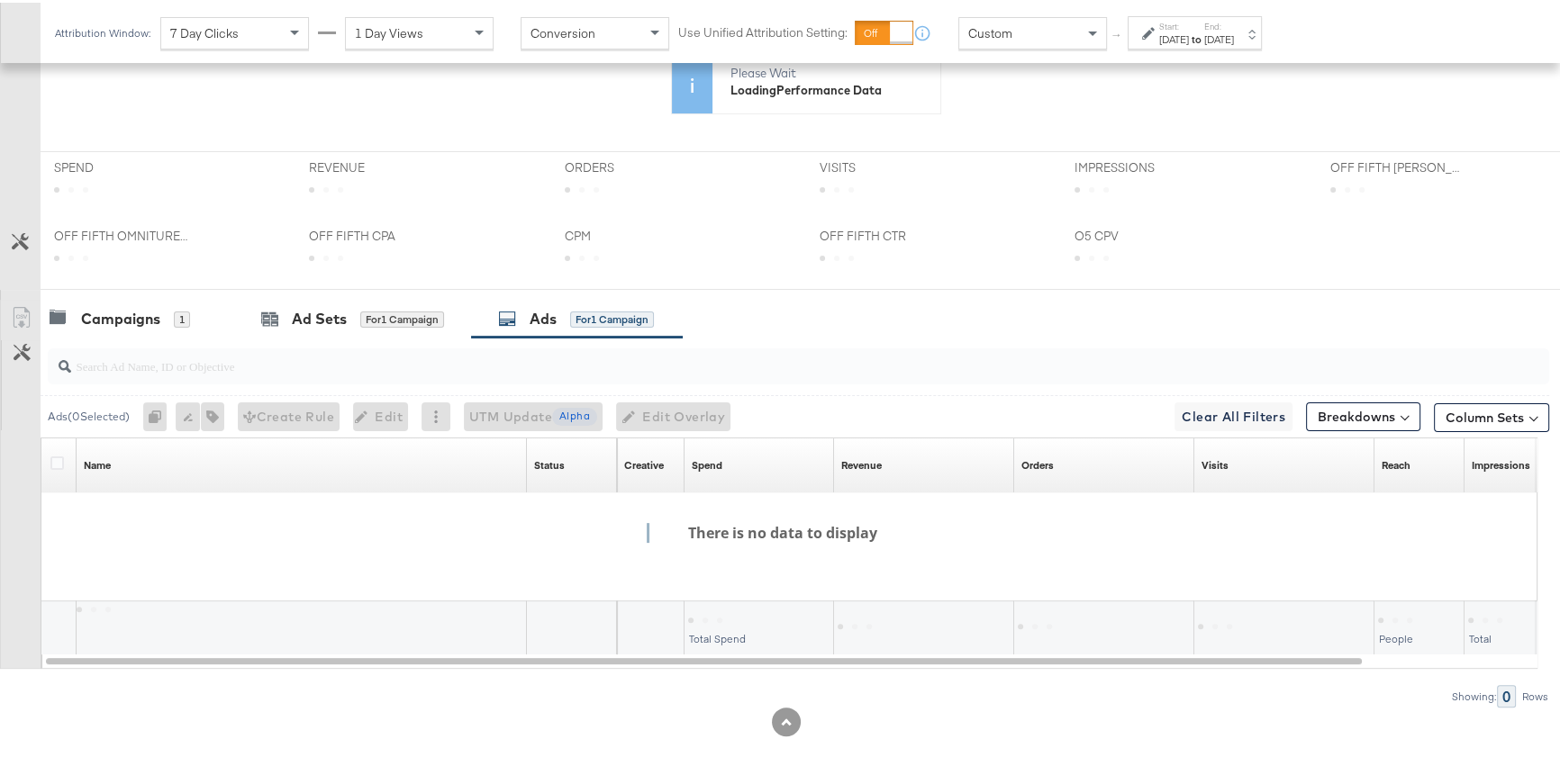
scroll to position [537, 0]
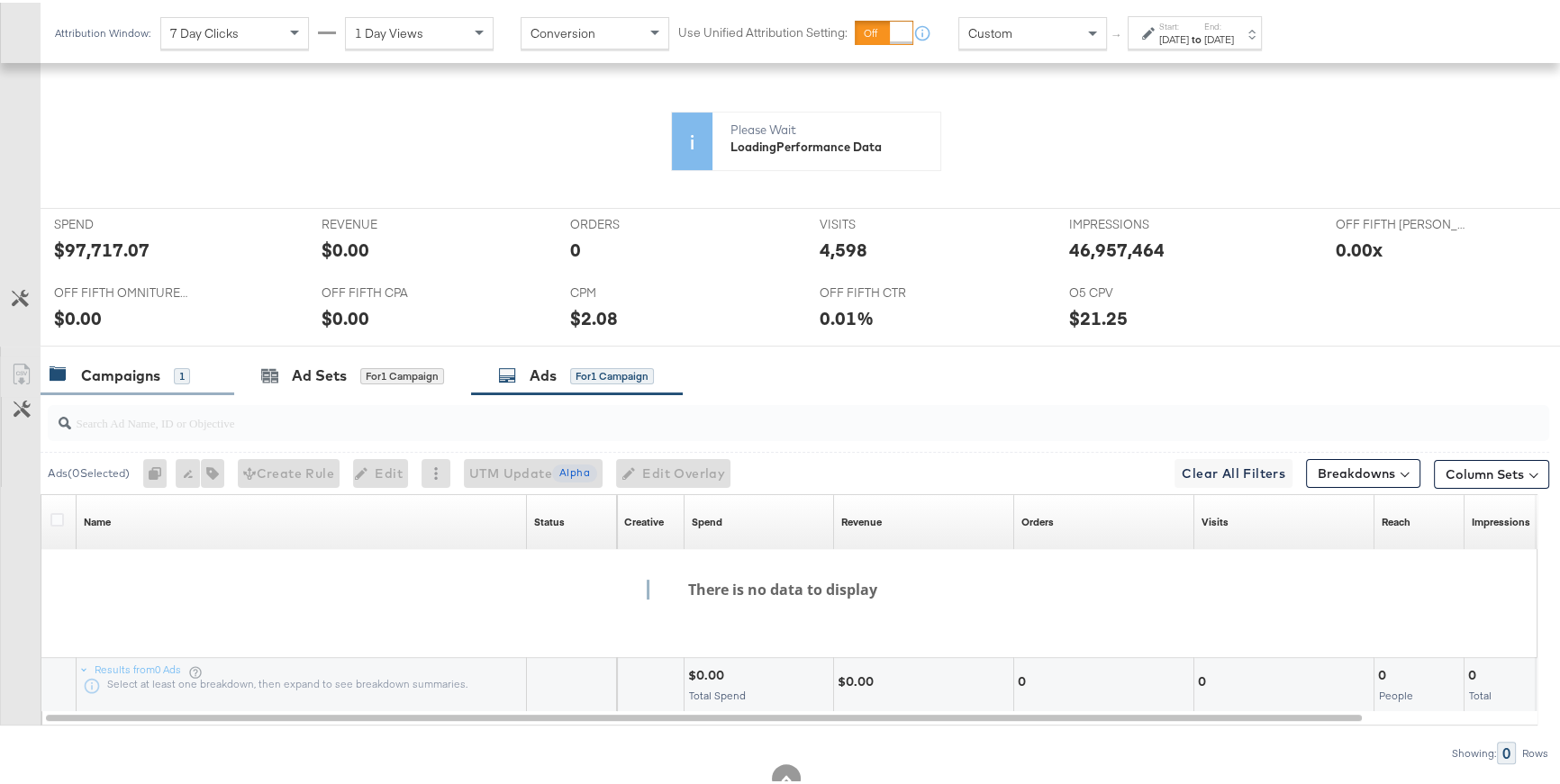
click at [135, 374] on div "Campaigns" at bounding box center [121, 373] width 80 height 21
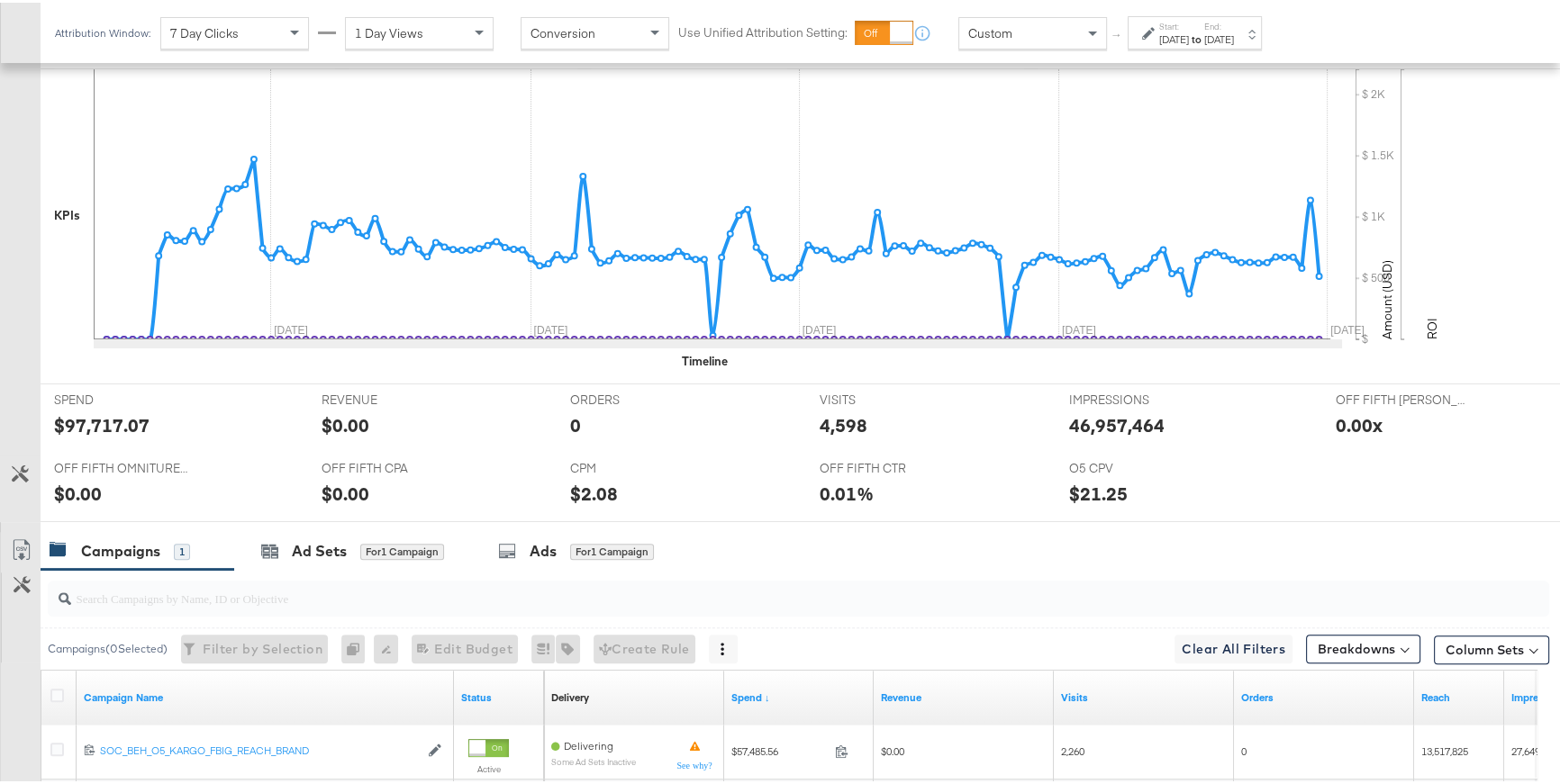
scroll to position [712, 0]
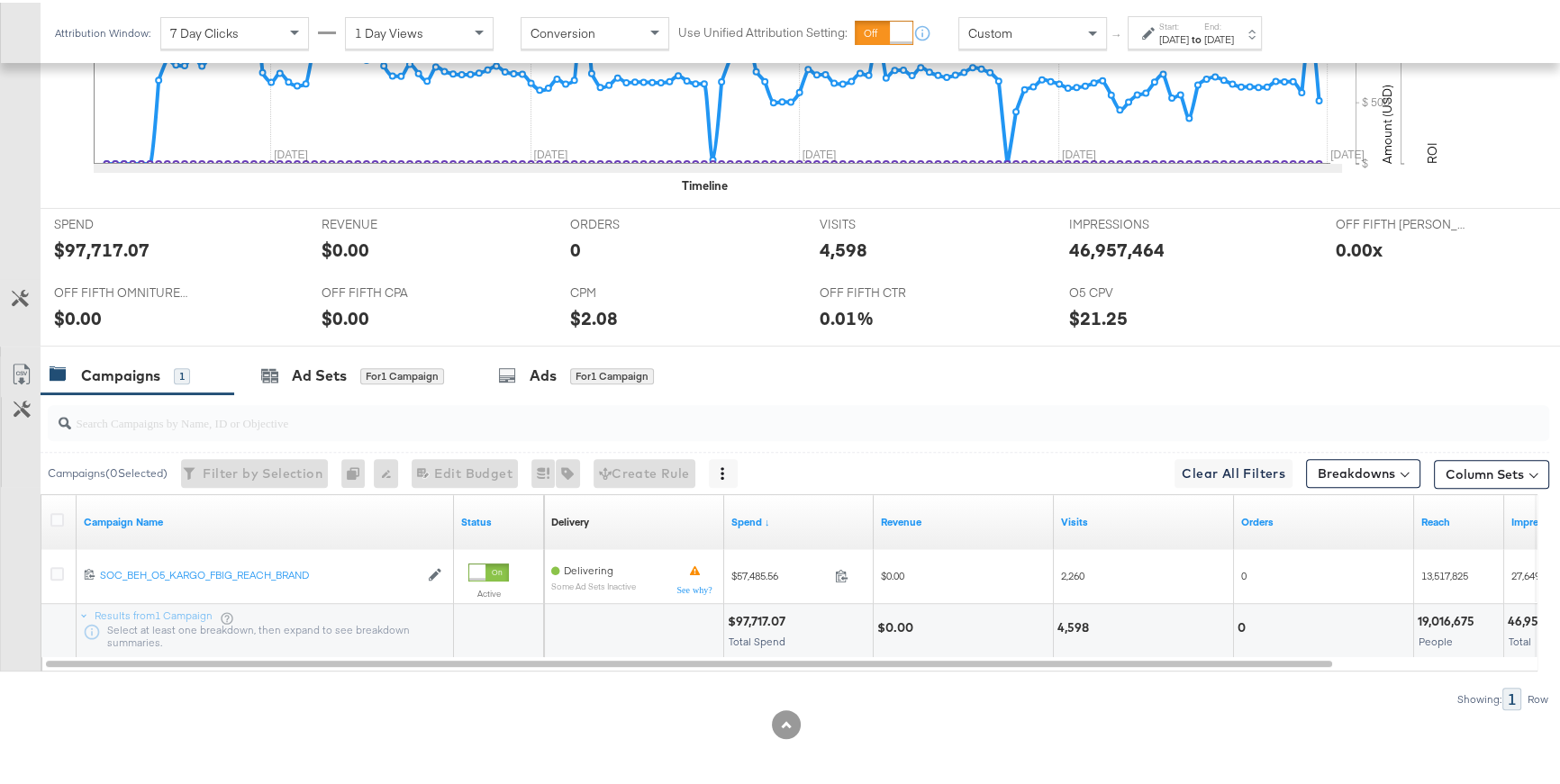
click at [49, 519] on div at bounding box center [60, 519] width 34 height 33
click at [54, 515] on icon at bounding box center [57, 517] width 13 height 13
click at [0, 0] on input "checkbox" at bounding box center [0, 0] width 0 height 0
click at [323, 366] on div "Ad Sets" at bounding box center [319, 373] width 55 height 21
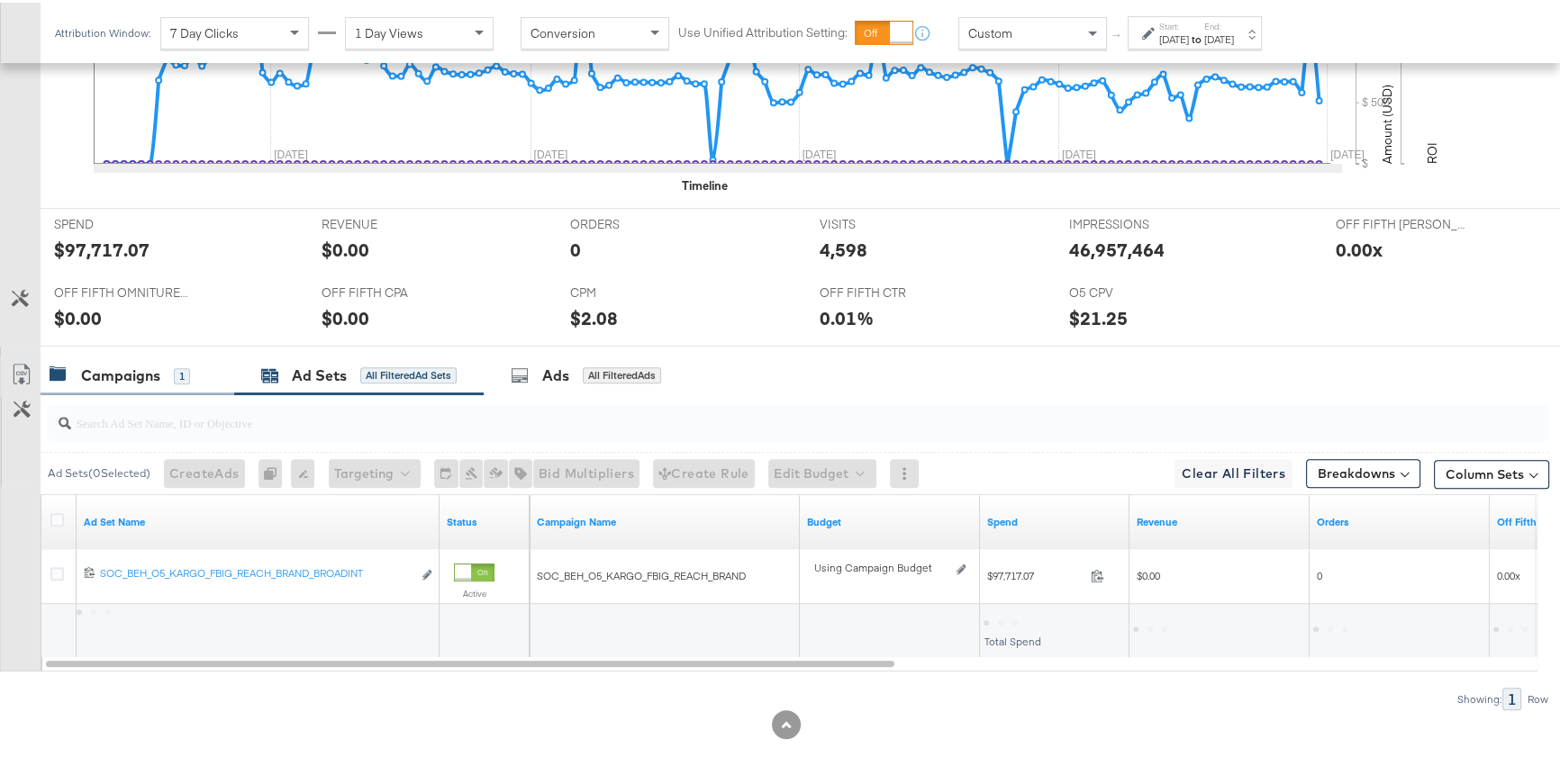
click at [133, 367] on div "Campaigns" at bounding box center [121, 373] width 80 height 21
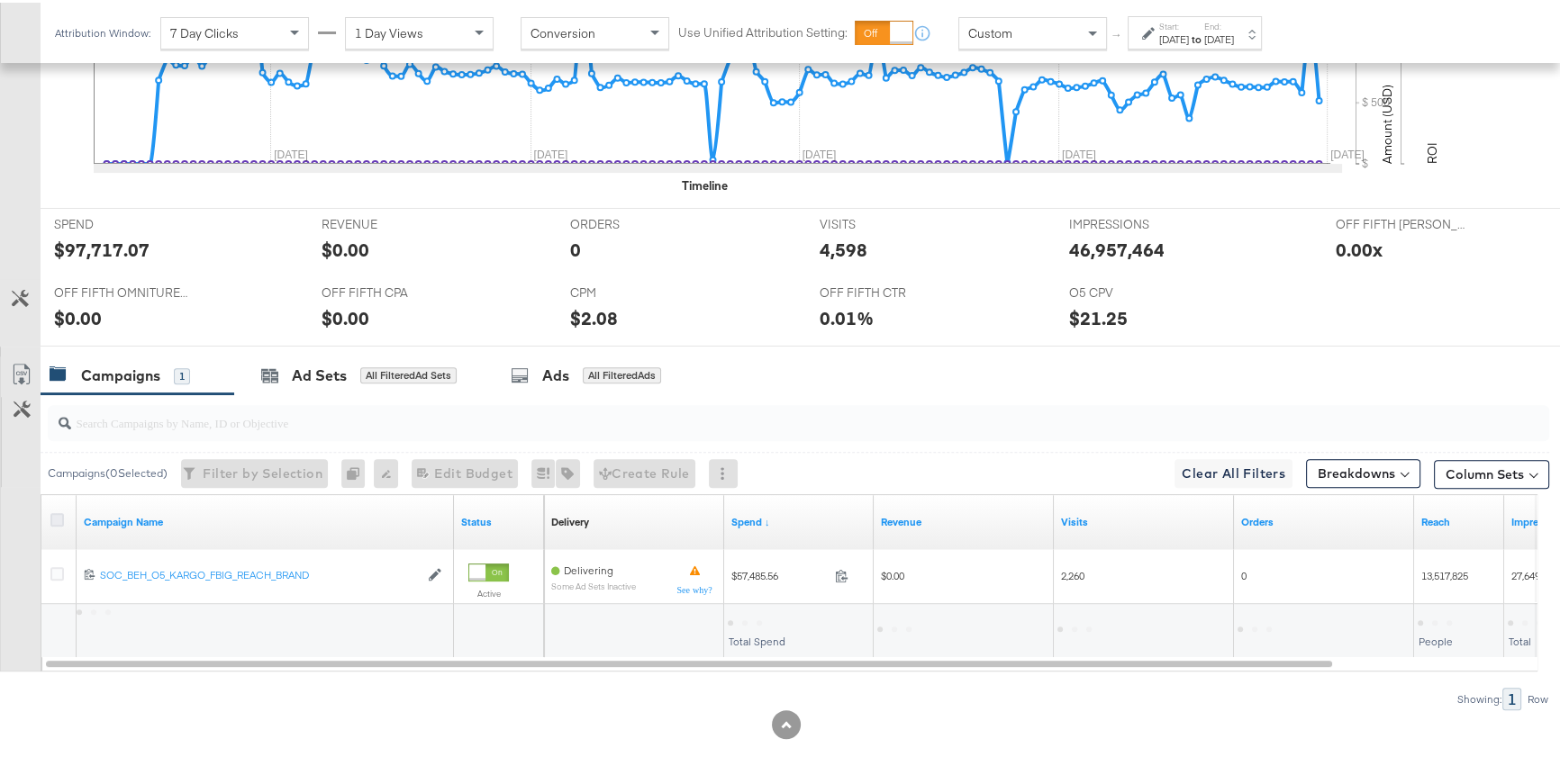
click at [59, 514] on icon at bounding box center [57, 517] width 13 height 13
click at [0, 0] on input "checkbox" at bounding box center [0, 0] width 0 height 0
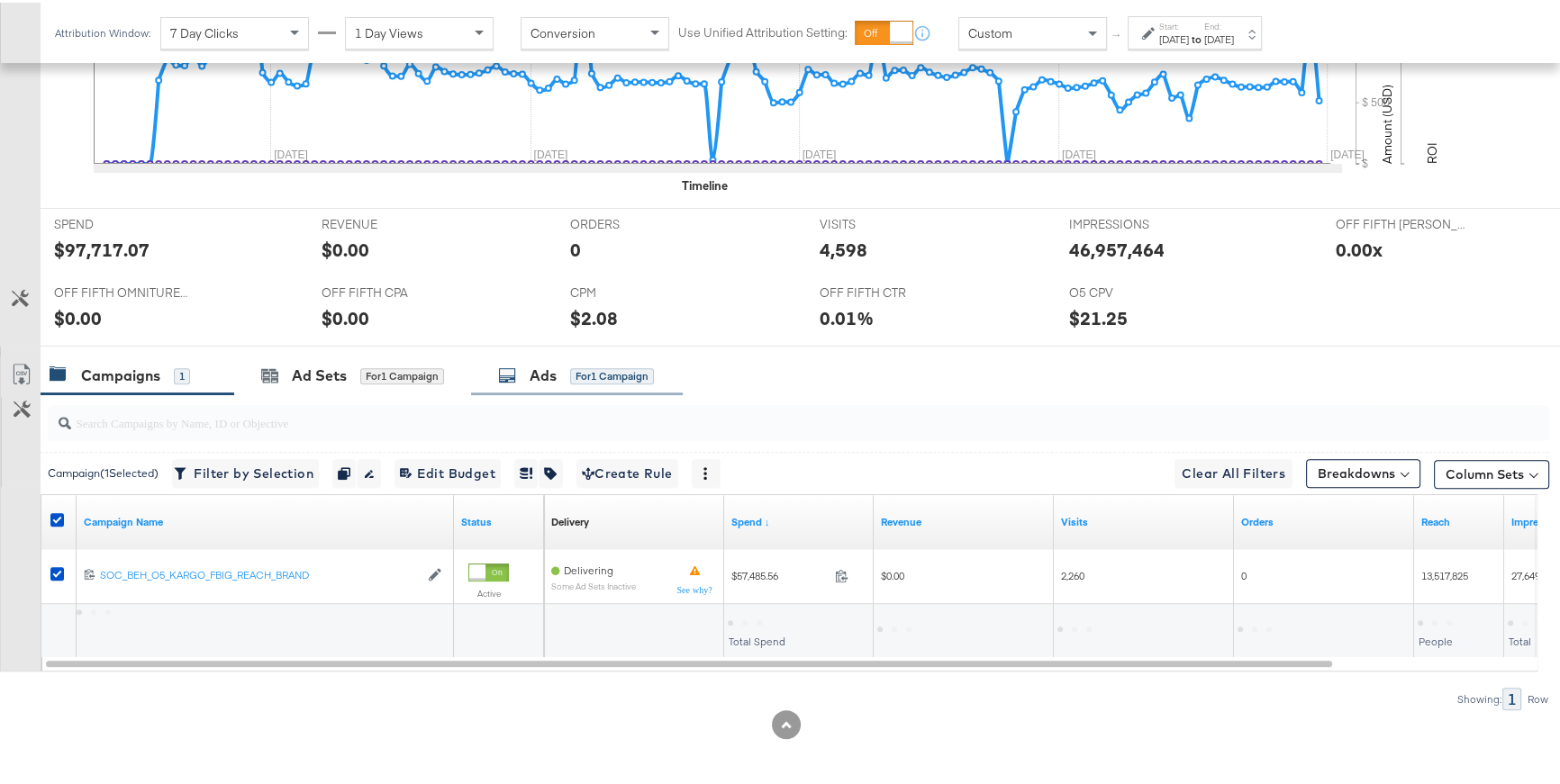
click at [516, 376] on icon at bounding box center [507, 372] width 18 height 18
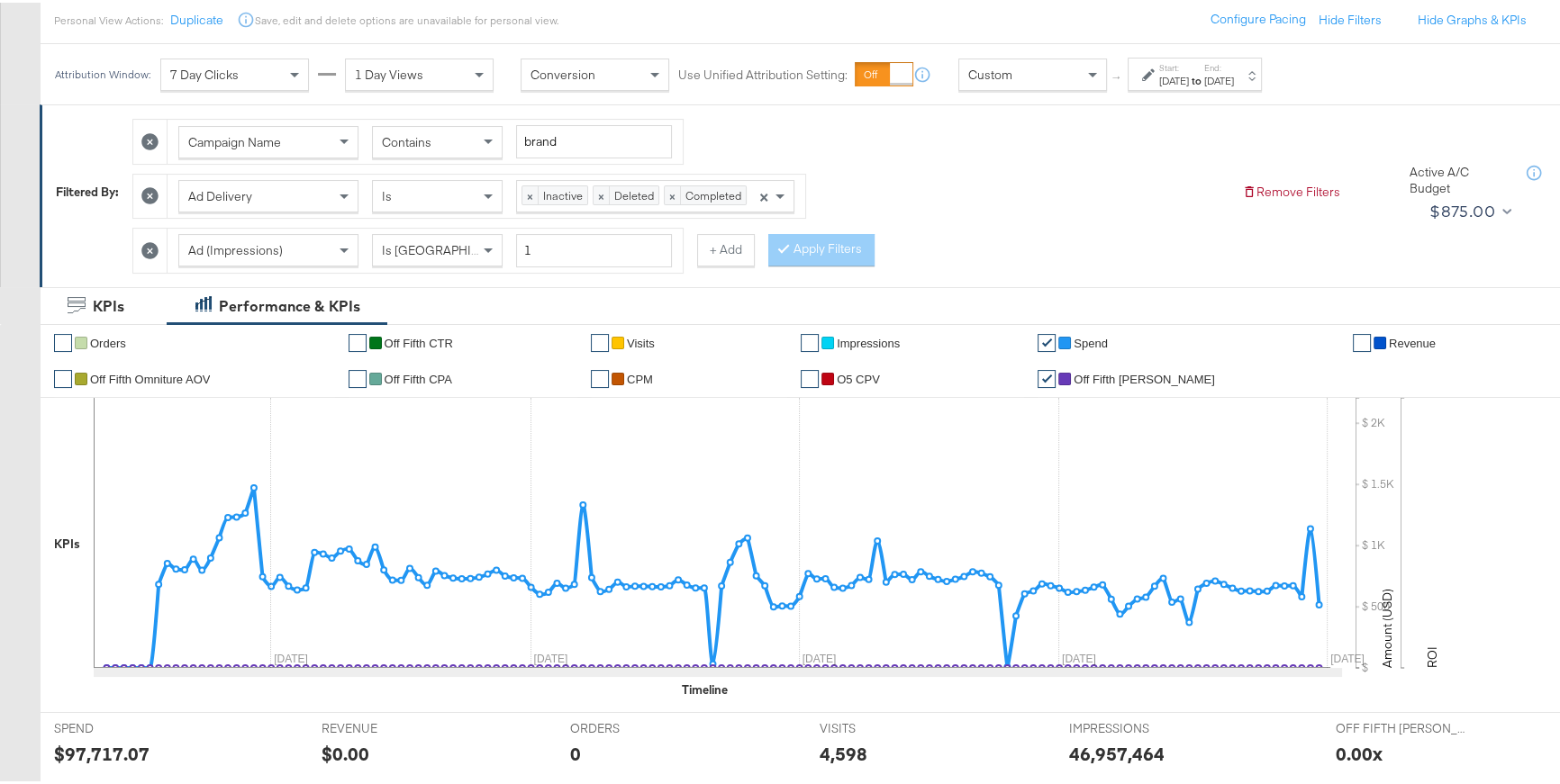
scroll to position [49, 0]
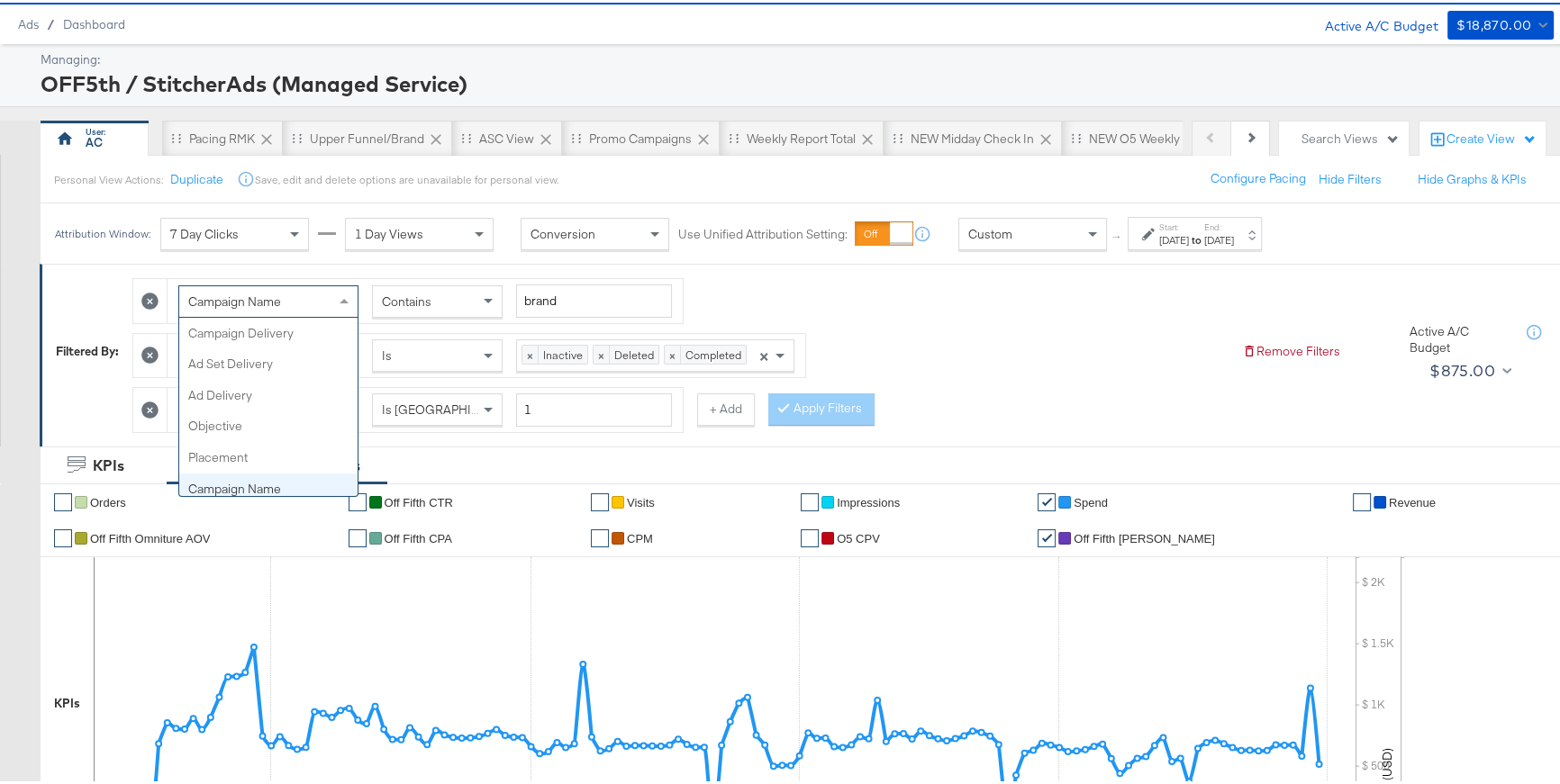
click at [338, 296] on span at bounding box center [347, 299] width 22 height 31
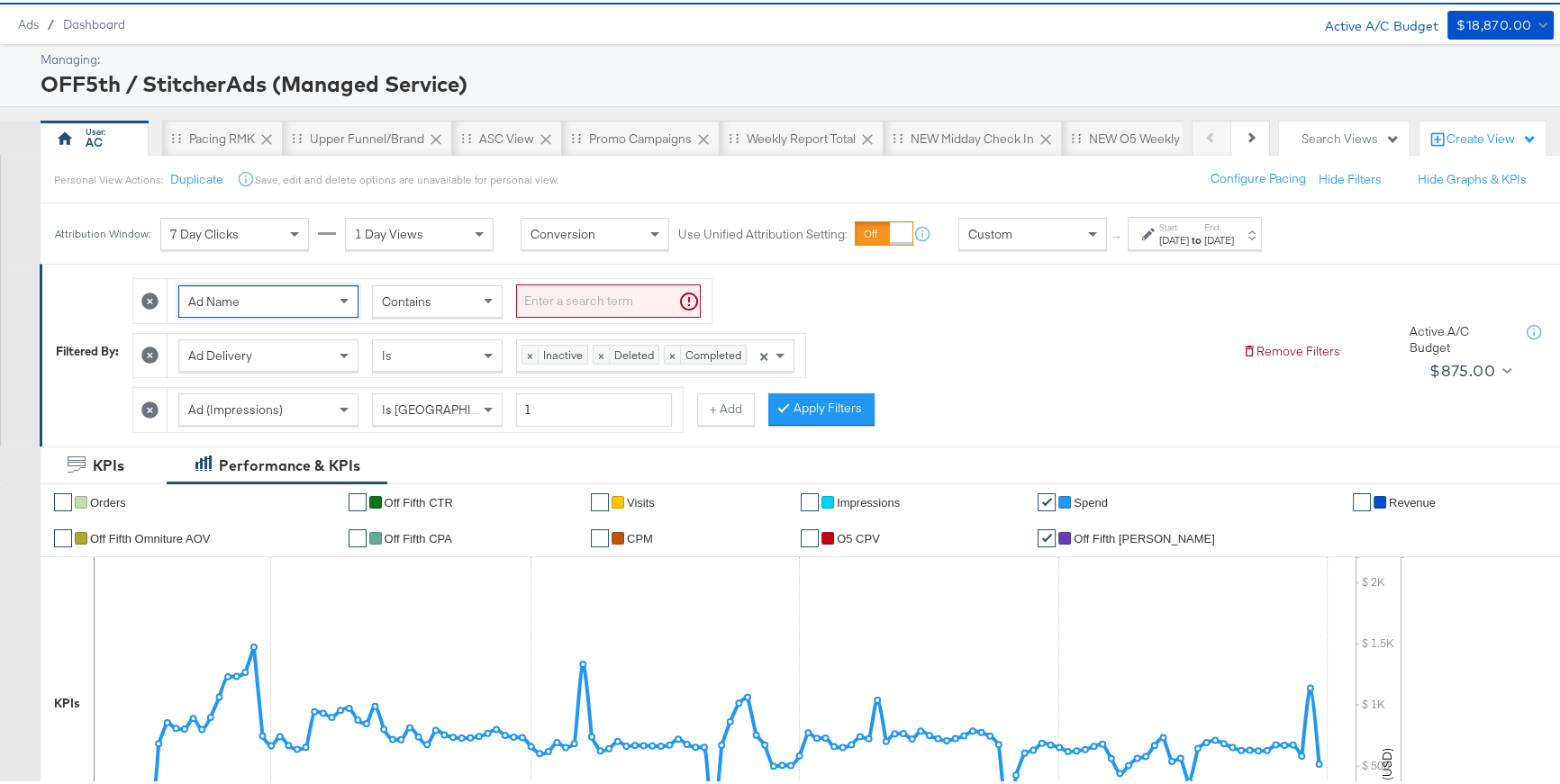
click at [559, 294] on input "search" at bounding box center [608, 299] width 185 height 34
click at [149, 407] on icon at bounding box center [150, 407] width 17 height 17
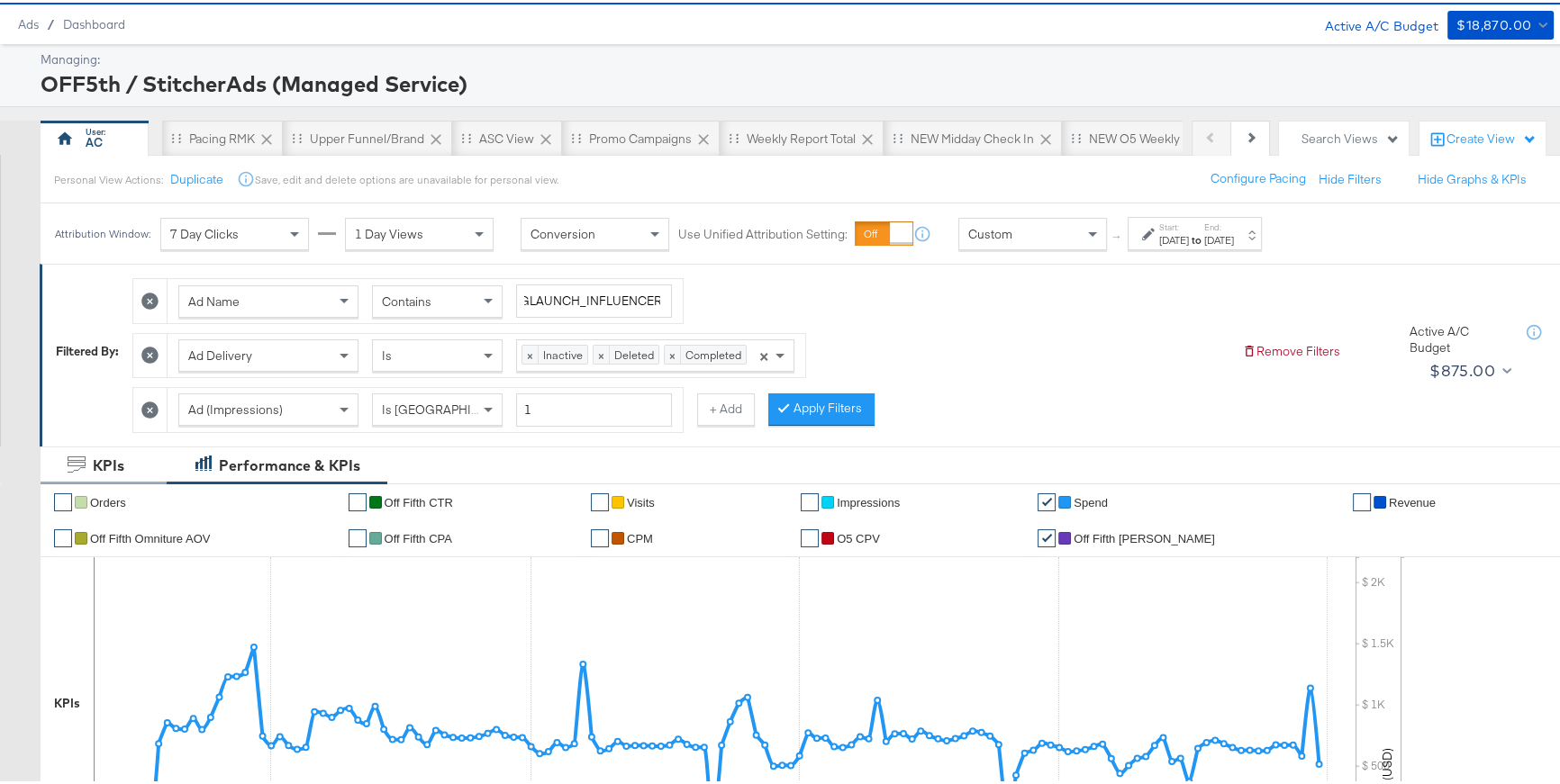
scroll to position [0, 0]
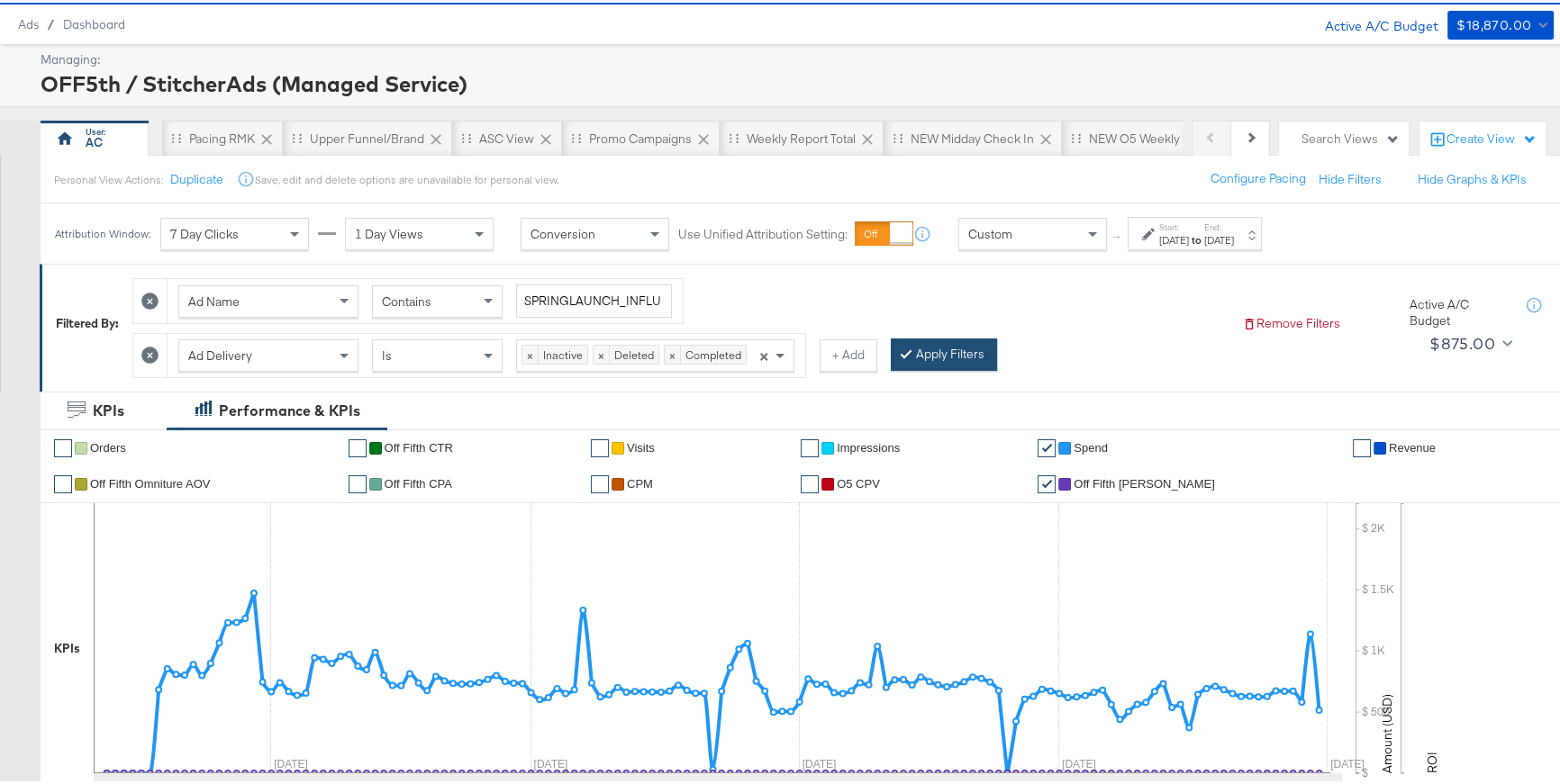
click at [929, 351] on button "Apply Filters" at bounding box center [943, 352] width 106 height 33
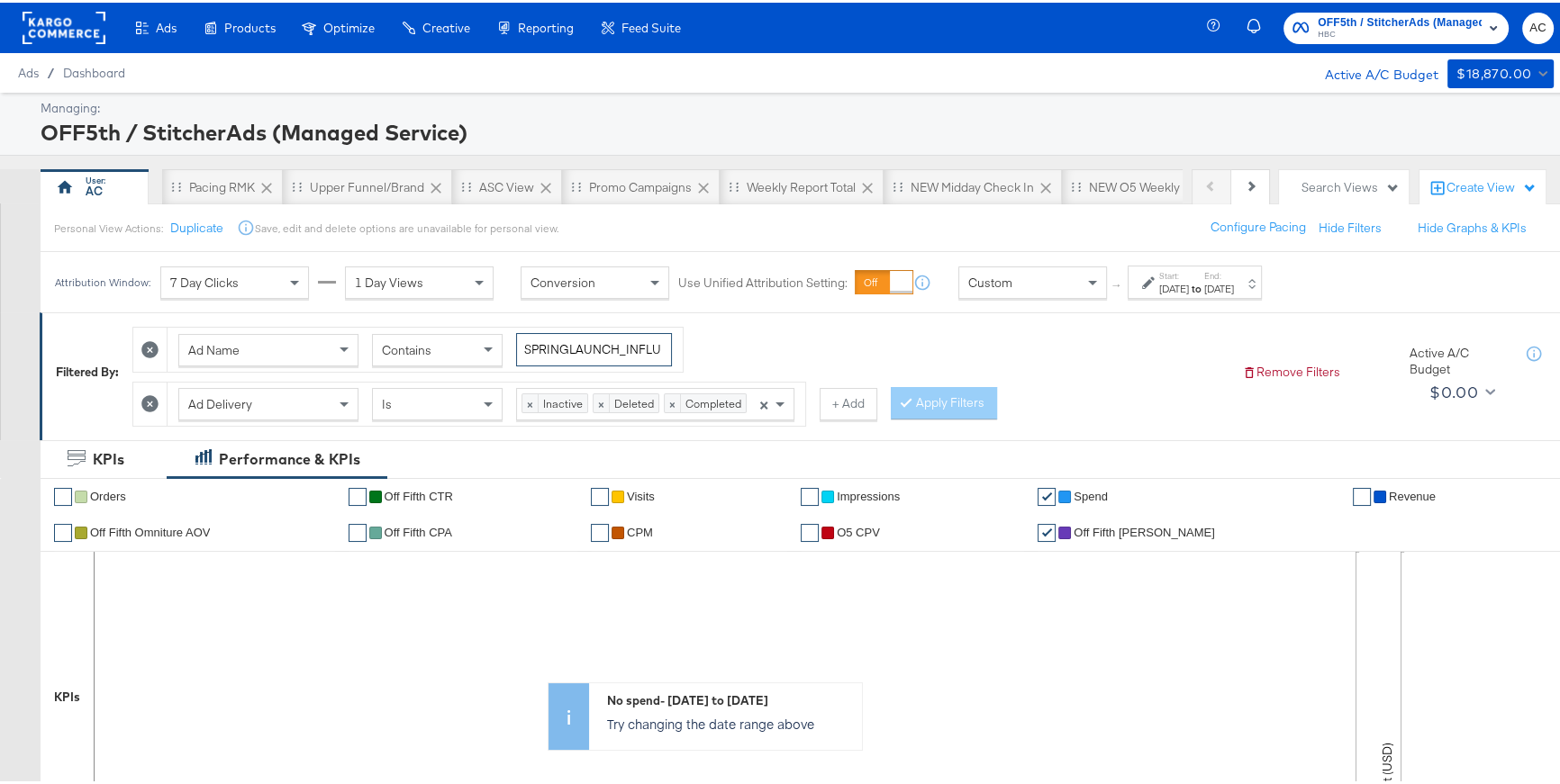
scroll to position [0, 39]
drag, startPoint x: 631, startPoint y: 348, endPoint x: 664, endPoint y: 348, distance: 33.0
click at [664, 348] on input "SPRINGLAUNCH_INFLUENCER" at bounding box center [594, 348] width 156 height 34
click at [620, 345] on input "SPRINGLAUNCH_INFLUENCER" at bounding box center [594, 348] width 156 height 34
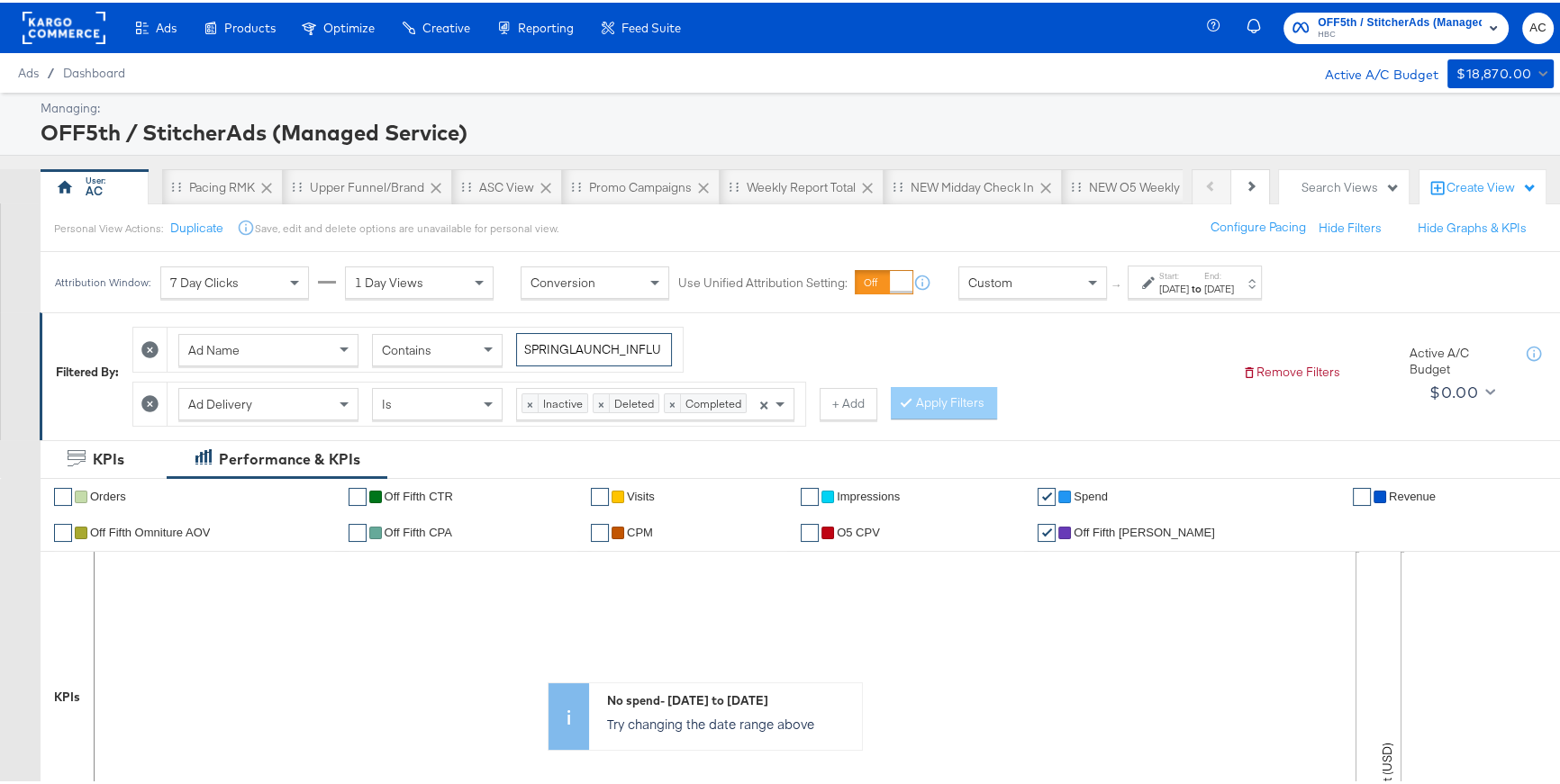
drag, startPoint x: 626, startPoint y: 347, endPoint x: 514, endPoint y: 338, distance: 112.4
click at [514, 338] on div "Ad Name Contains SPRINGLAUNCH_INFLUENCER" at bounding box center [424, 348] width 494 height 34
type input "INFLUENCER"
click at [944, 407] on button "Apply Filters" at bounding box center [943, 401] width 106 height 33
click at [1100, 283] on span at bounding box center [1095, 280] width 22 height 31
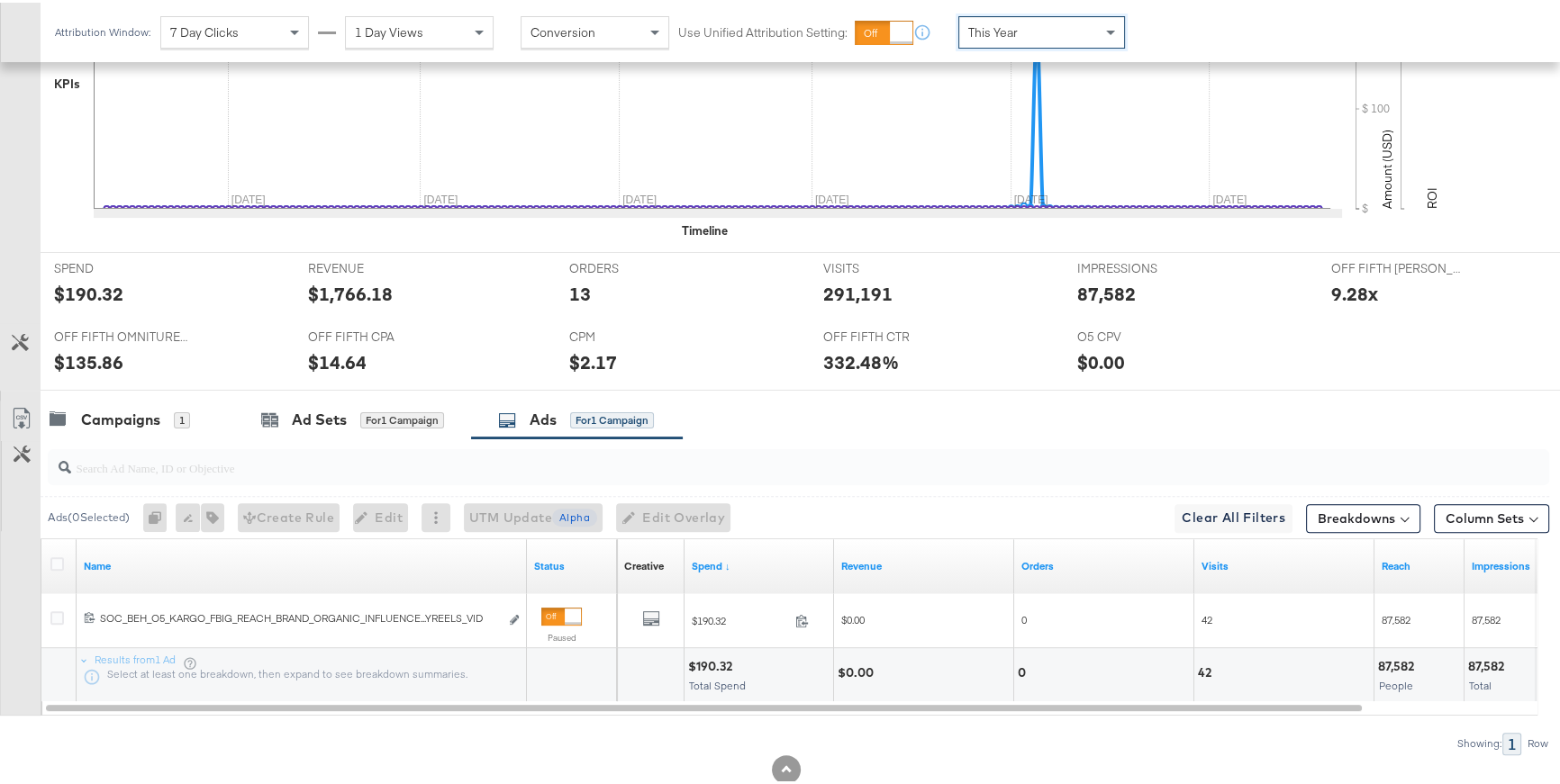
scroll to position [615, 0]
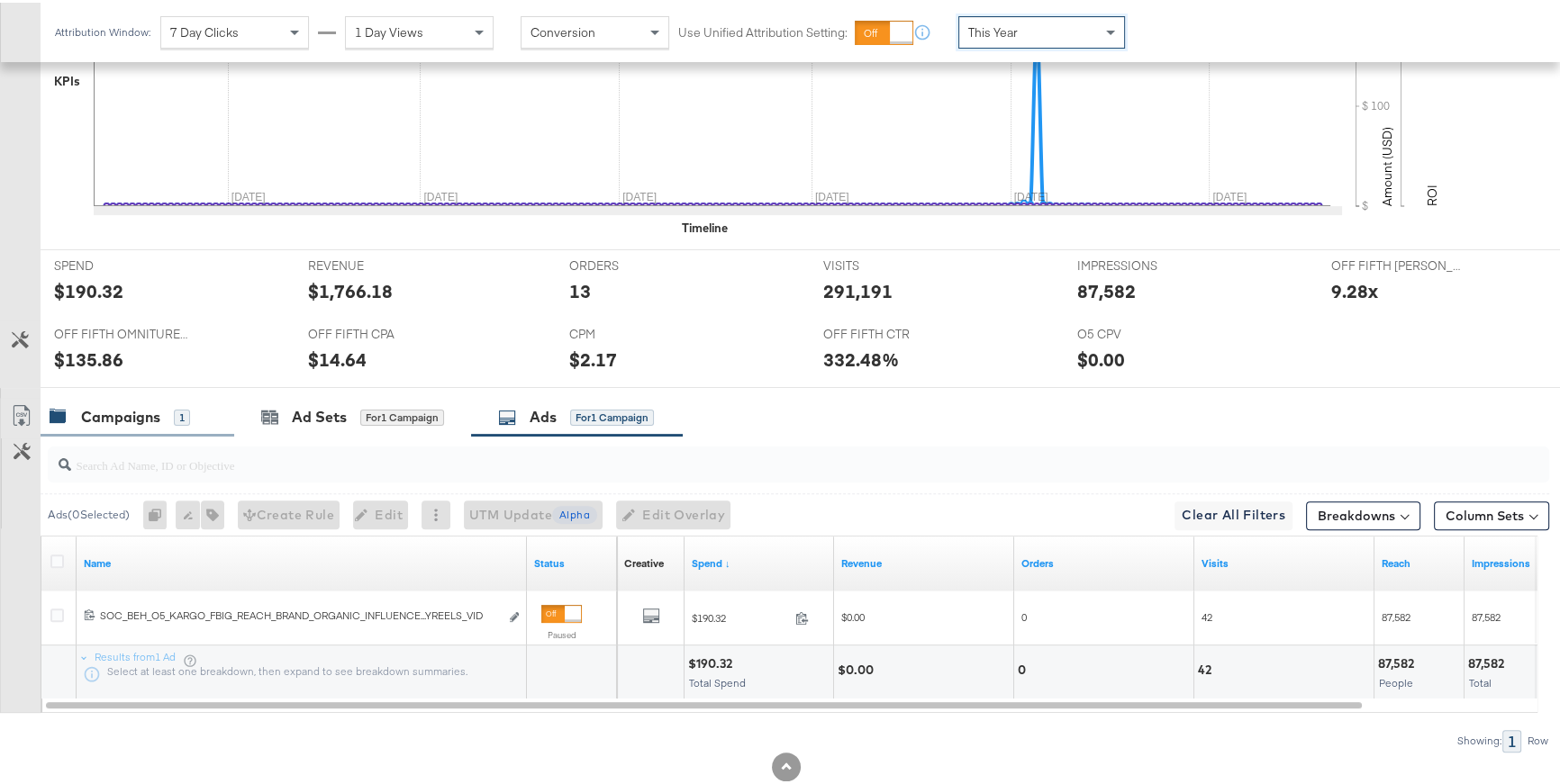
click at [124, 410] on div "Campaigns" at bounding box center [121, 415] width 80 height 21
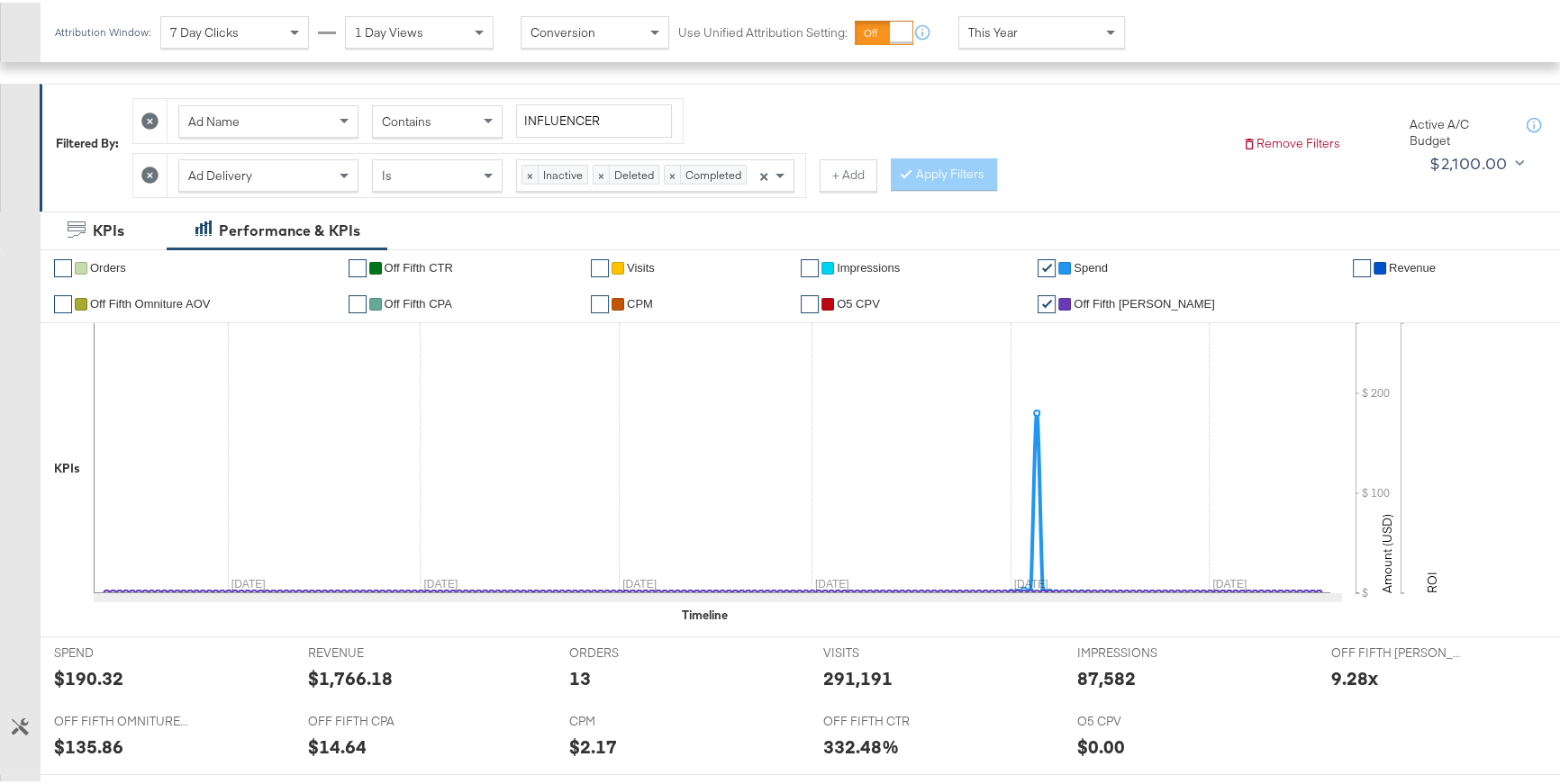
scroll to position [0, 0]
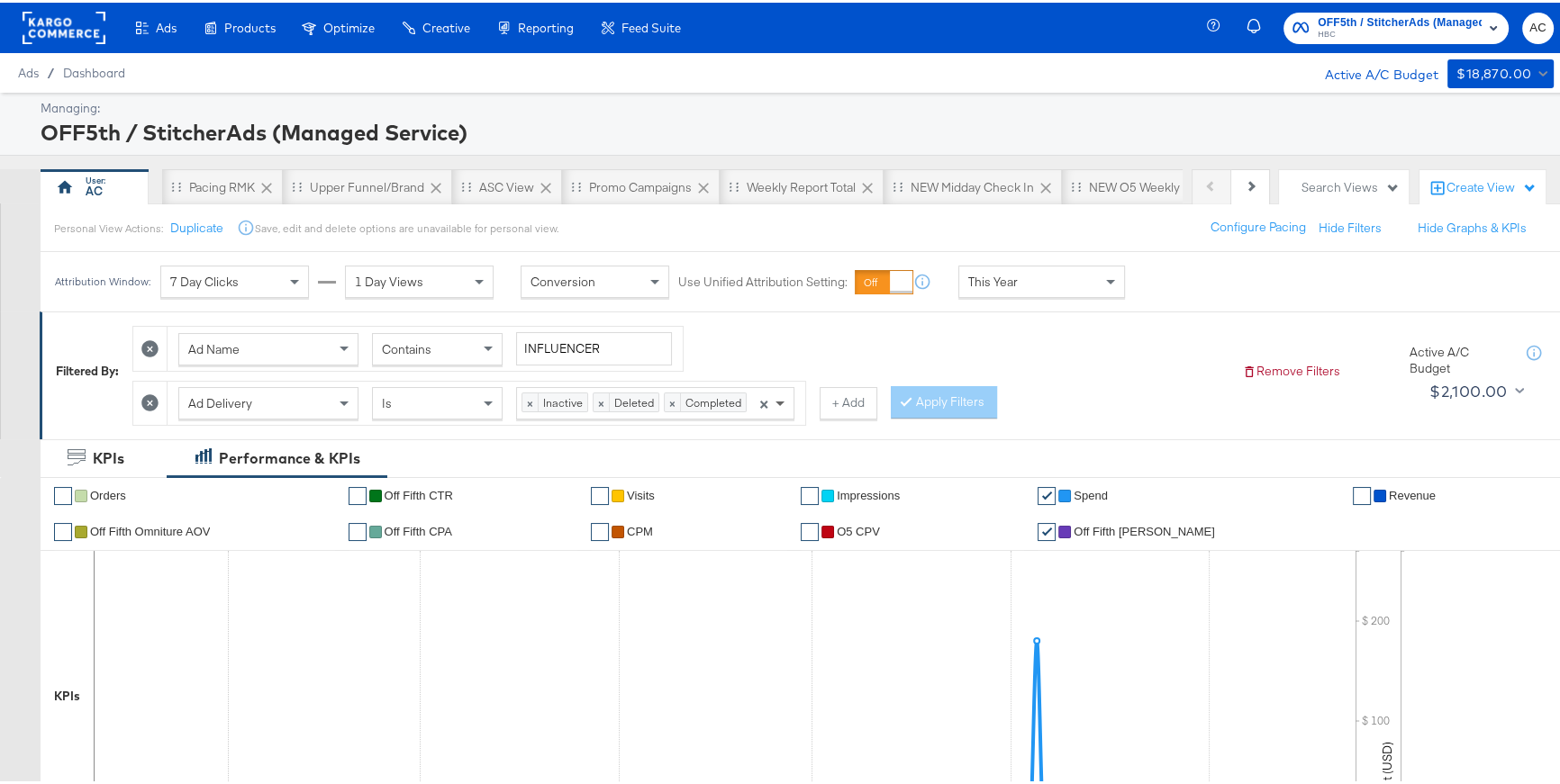
click at [784, 406] on span at bounding box center [782, 400] width 22 height 31
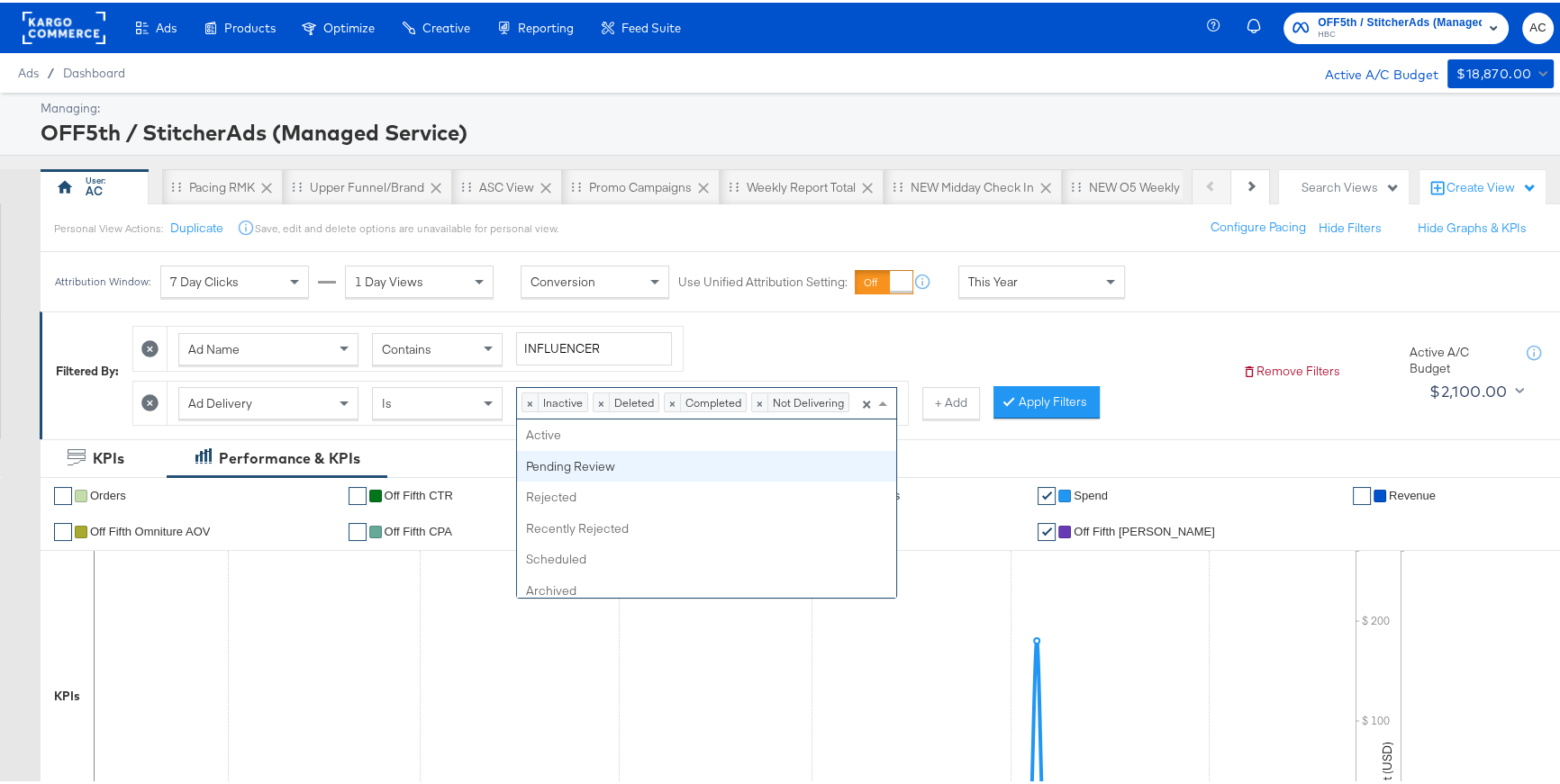
click at [879, 402] on span at bounding box center [883, 401] width 9 height 5
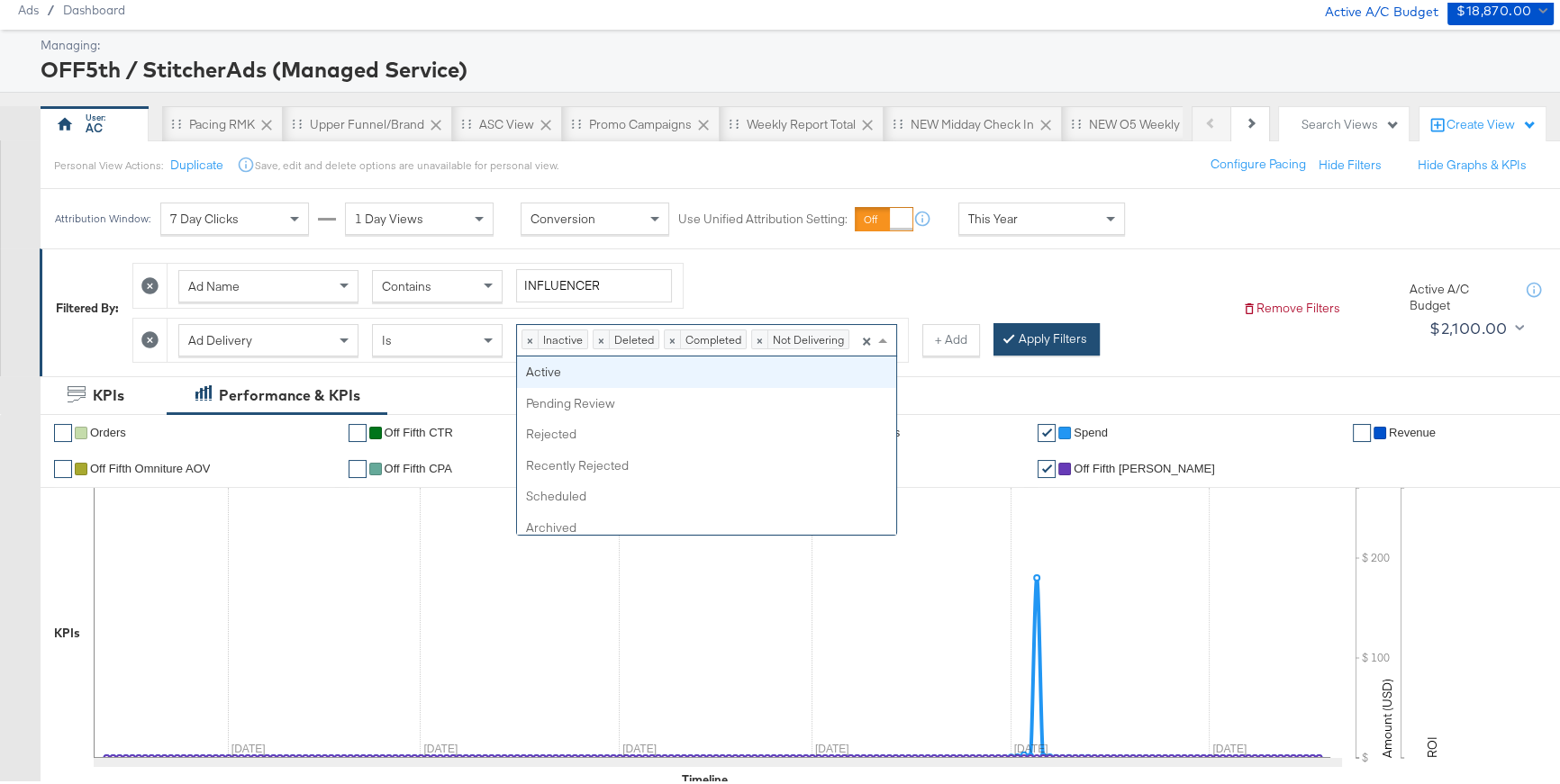
drag, startPoint x: 1009, startPoint y: 282, endPoint x: 1030, endPoint y: 326, distance: 48.8
click at [1013, 289] on div "Ad Name Contains INFLUENCER Ad Delivery Is × Inactive × Deleted × Completed × N…" at bounding box center [679, 305] width 1095 height 109
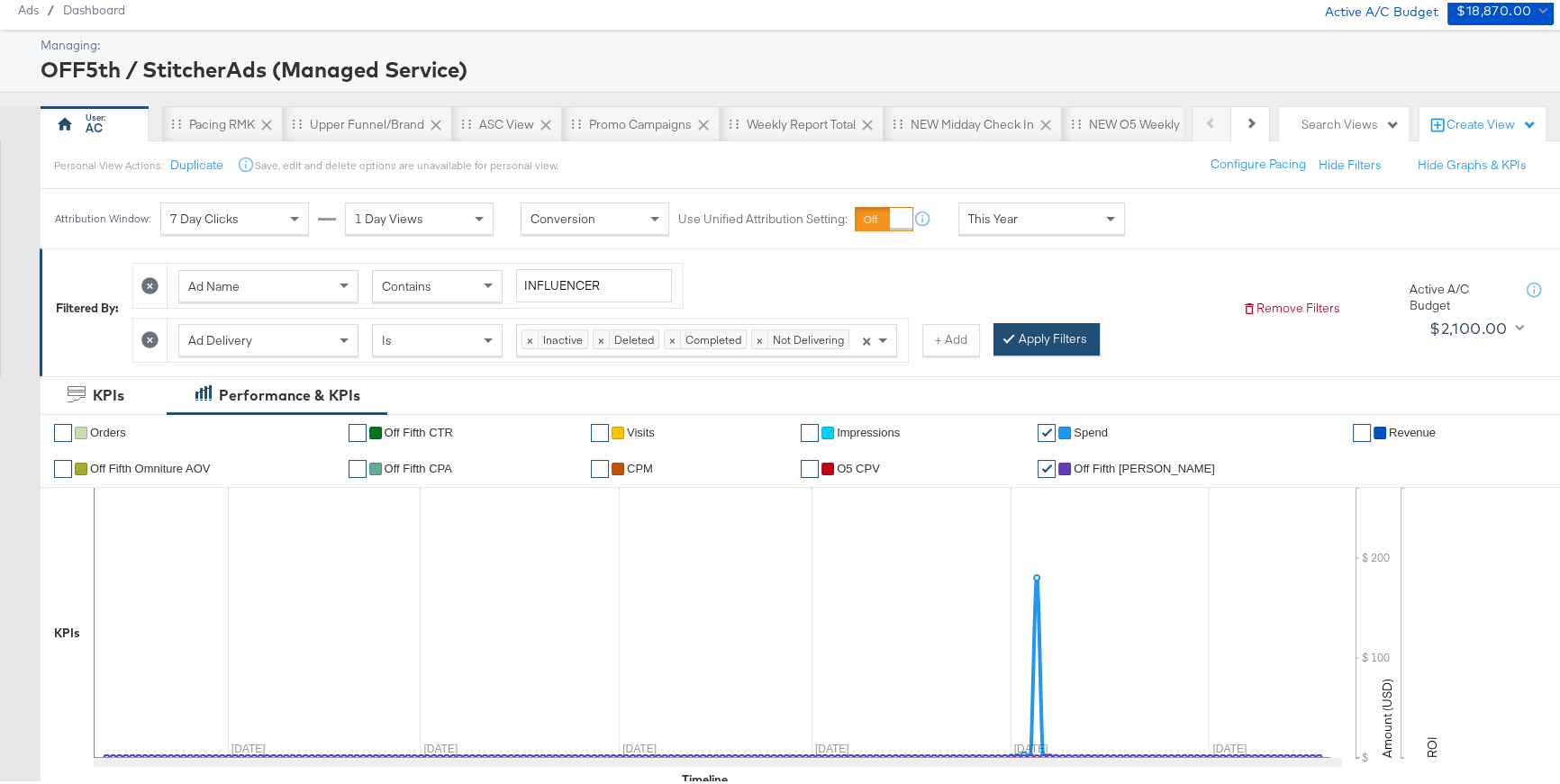
click at [1034, 336] on button "Apply Filters" at bounding box center [1046, 336] width 106 height 33
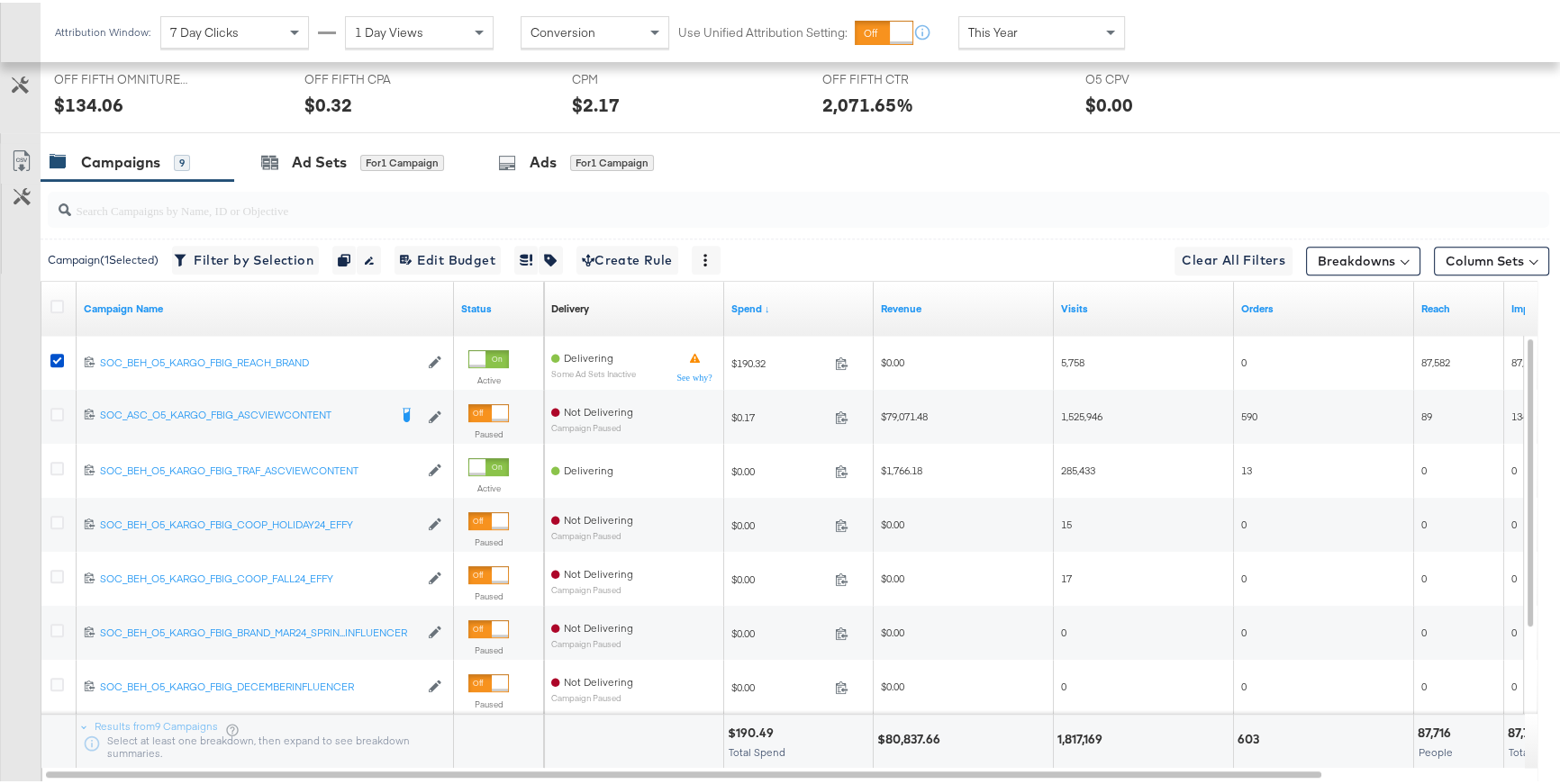
scroll to position [892, 0]
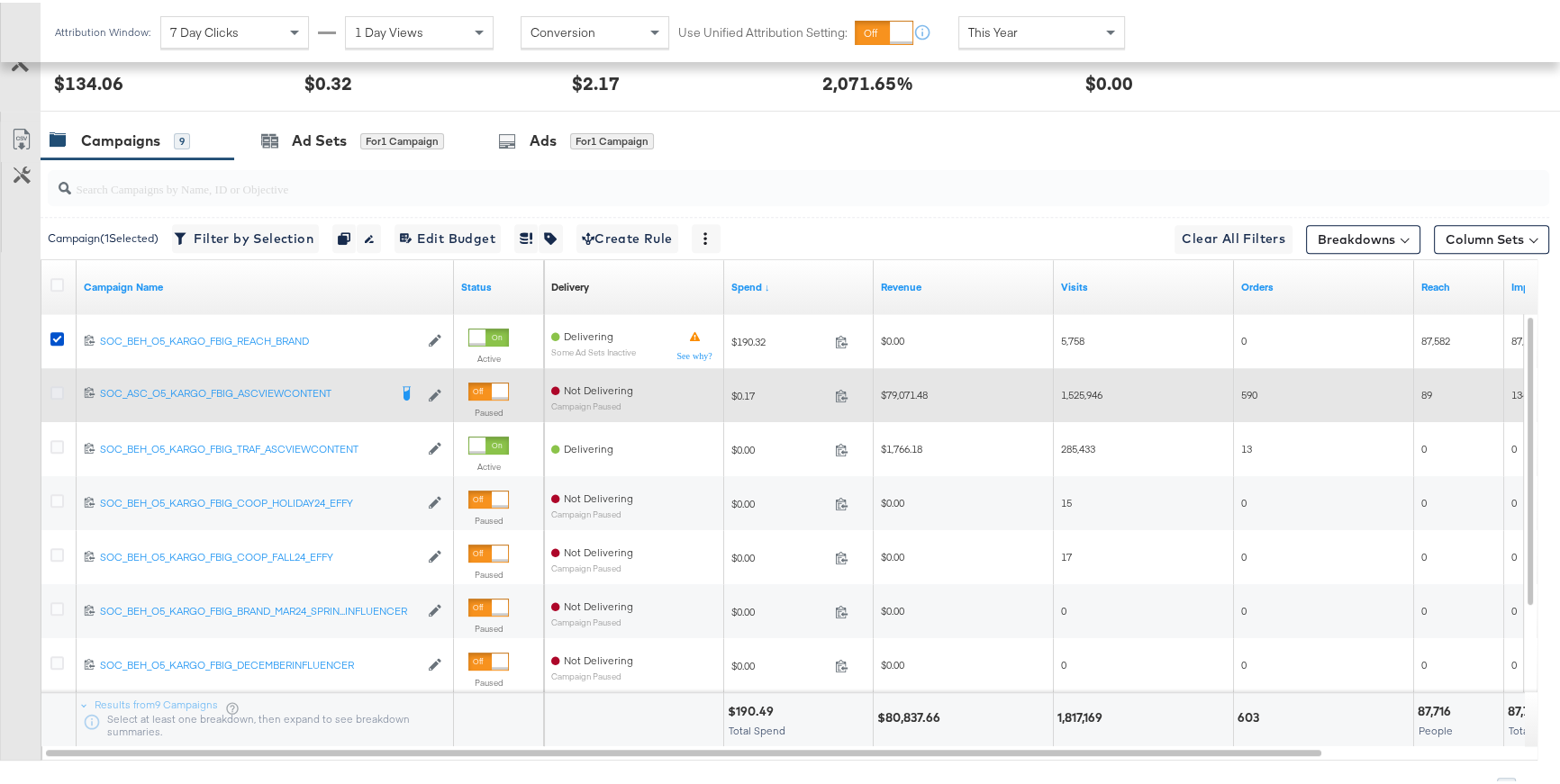
click at [57, 388] on icon at bounding box center [57, 391] width 13 height 13
click at [0, 0] on input "checkbox" at bounding box center [0, 0] width 0 height 0
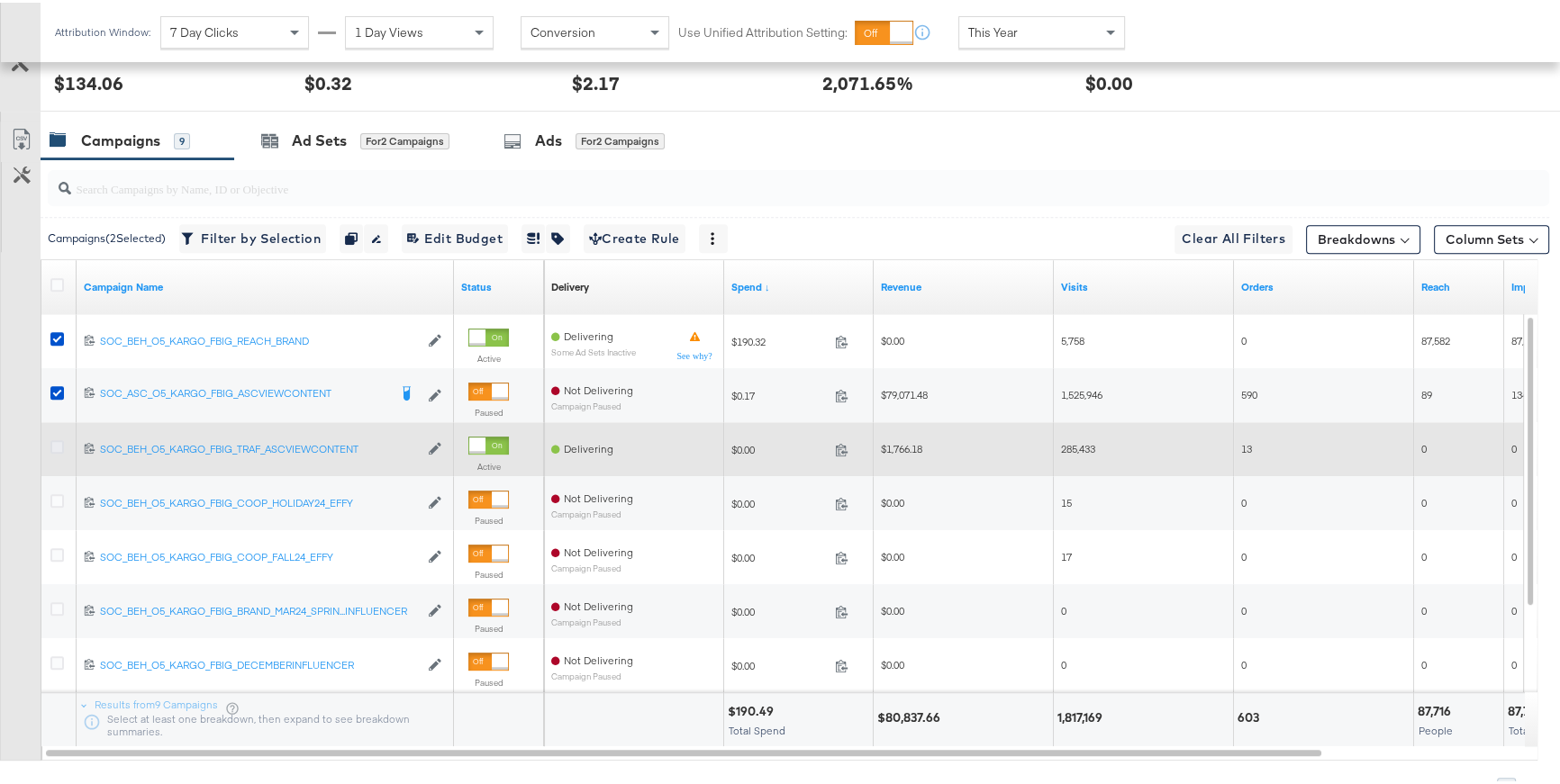
click at [57, 437] on icon at bounding box center [57, 444] width 13 height 13
click at [0, 0] on input "checkbox" at bounding box center [0, 0] width 0 height 0
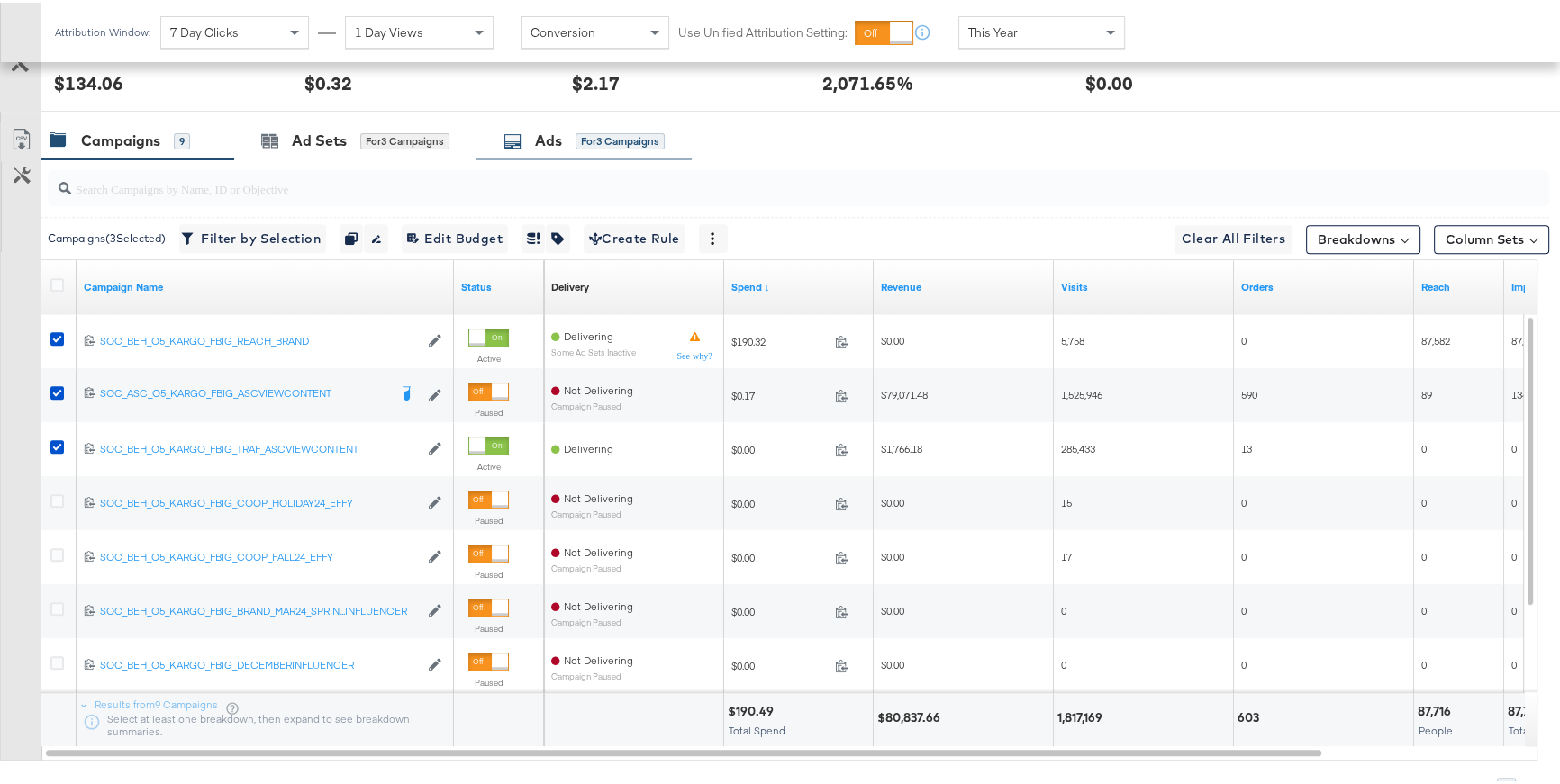
click at [567, 128] on div "Ads for 3 Campaigns" at bounding box center [584, 139] width 161 height 21
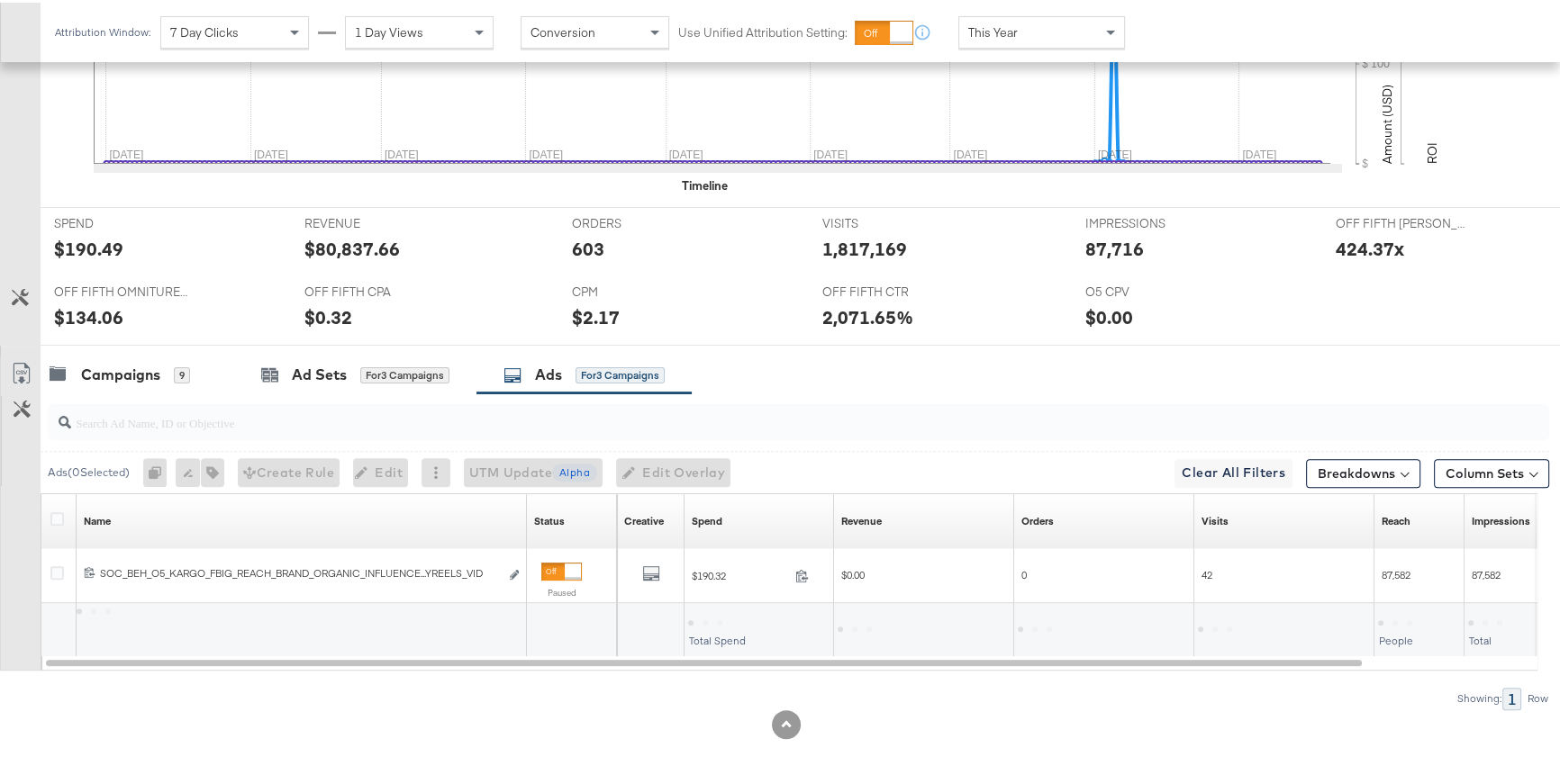
scroll to position [765, 0]
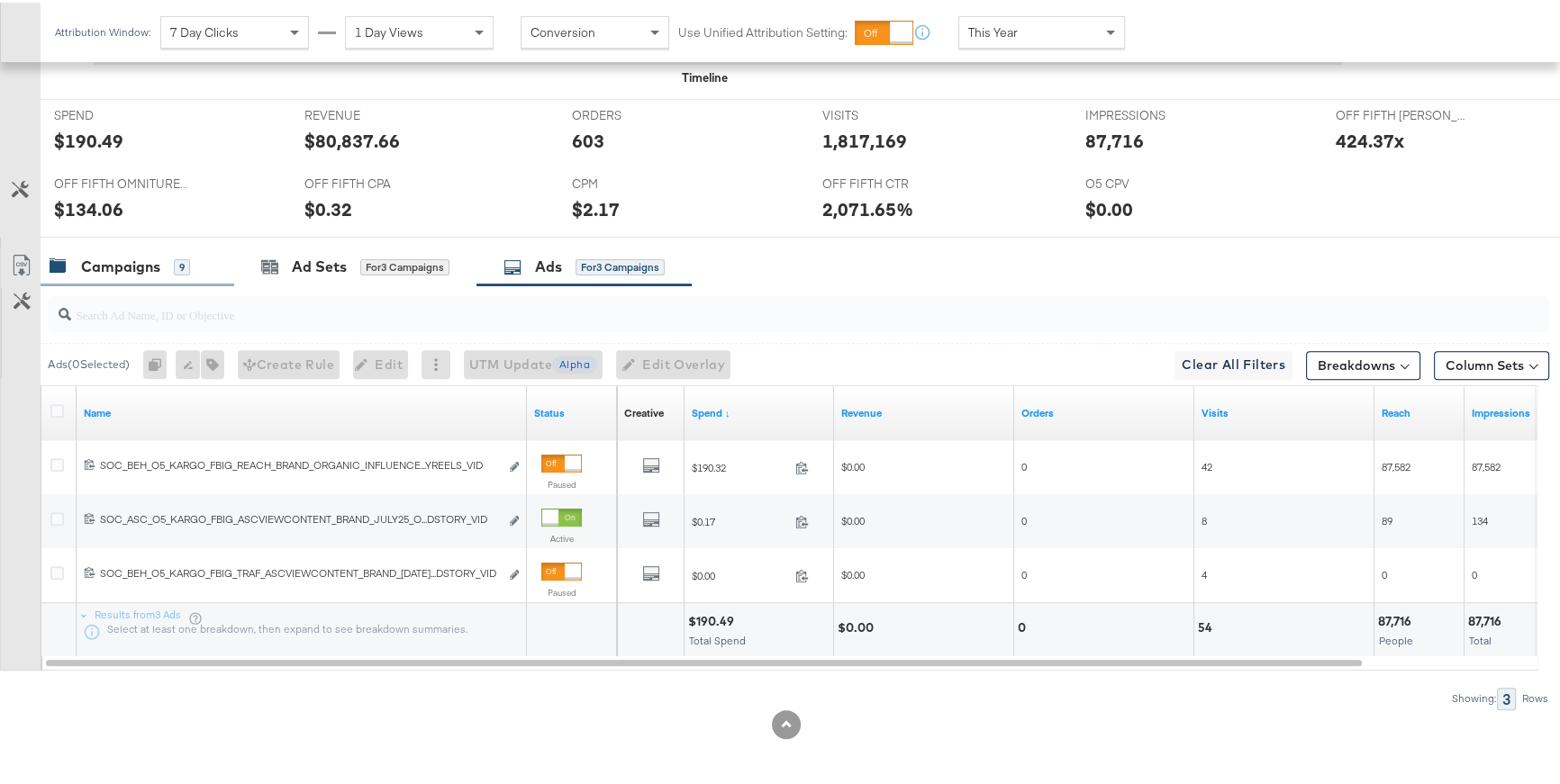
click at [162, 271] on div "Campaigns 9" at bounding box center [120, 264] width 141 height 21
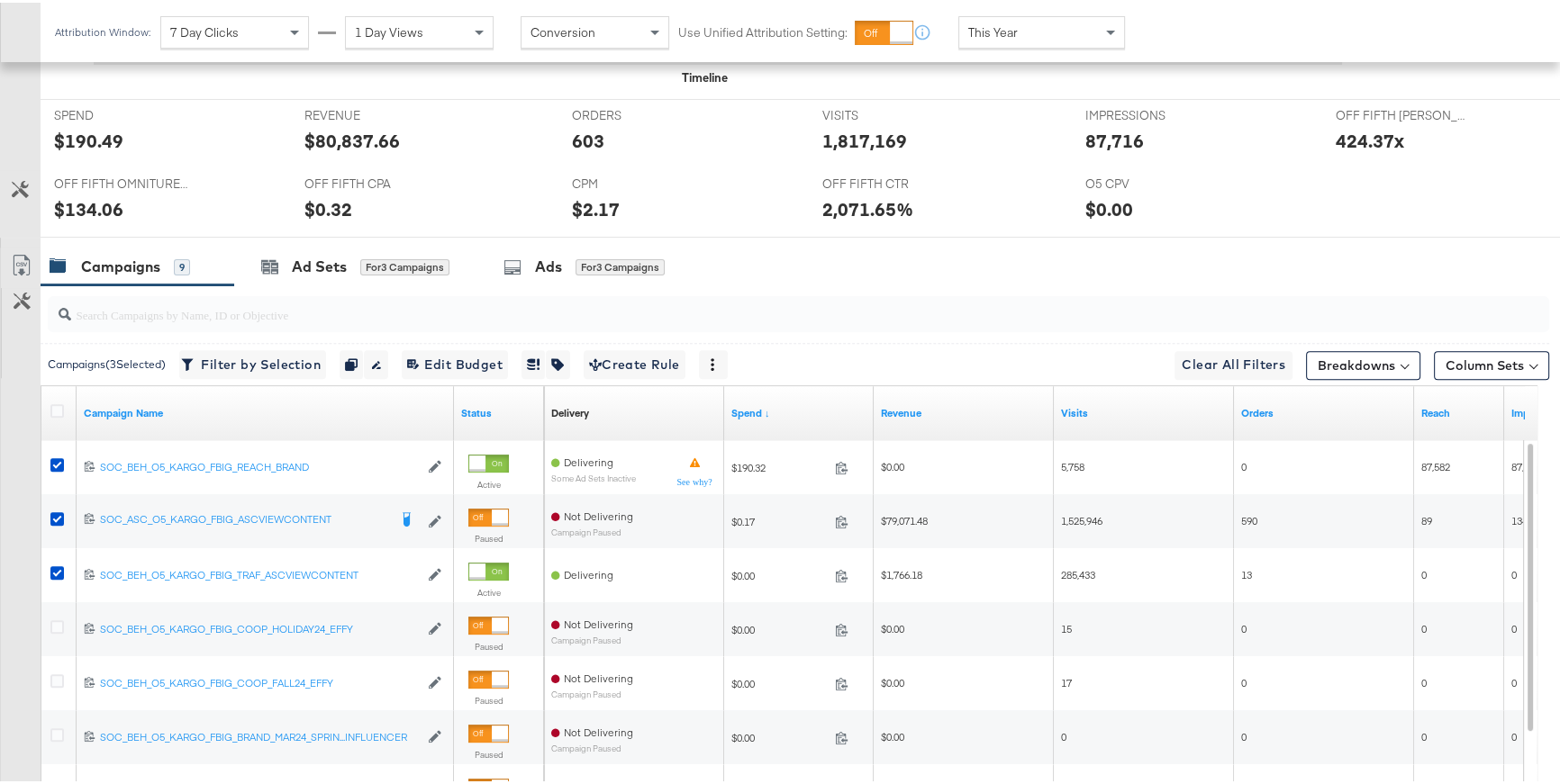
scroll to position [892, 0]
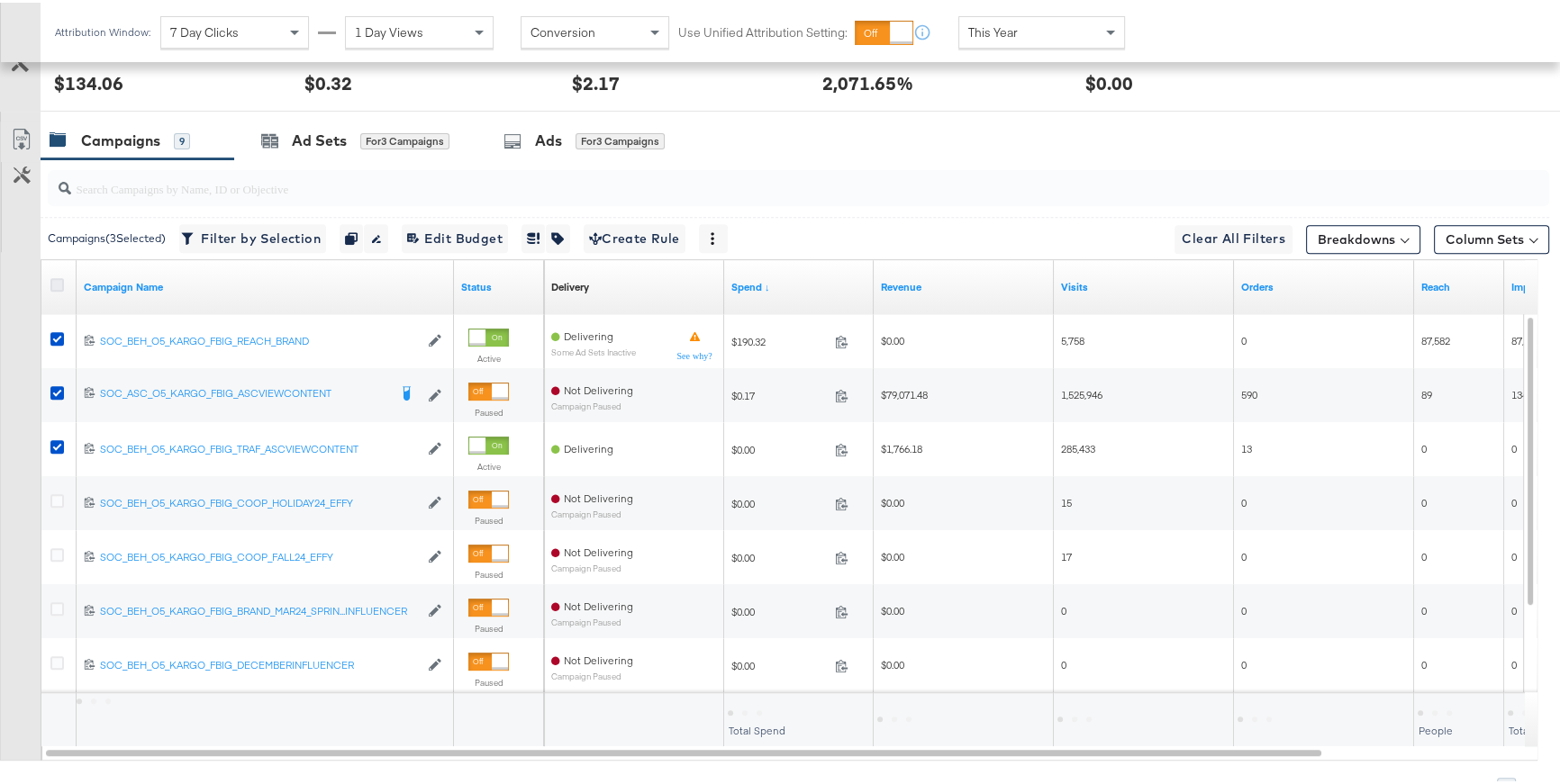
click at [55, 281] on icon at bounding box center [57, 282] width 13 height 13
click at [0, 0] on input "checkbox" at bounding box center [0, 0] width 0 height 0
click at [55, 281] on icon at bounding box center [57, 282] width 13 height 13
click at [0, 0] on input "checkbox" at bounding box center [0, 0] width 0 height 0
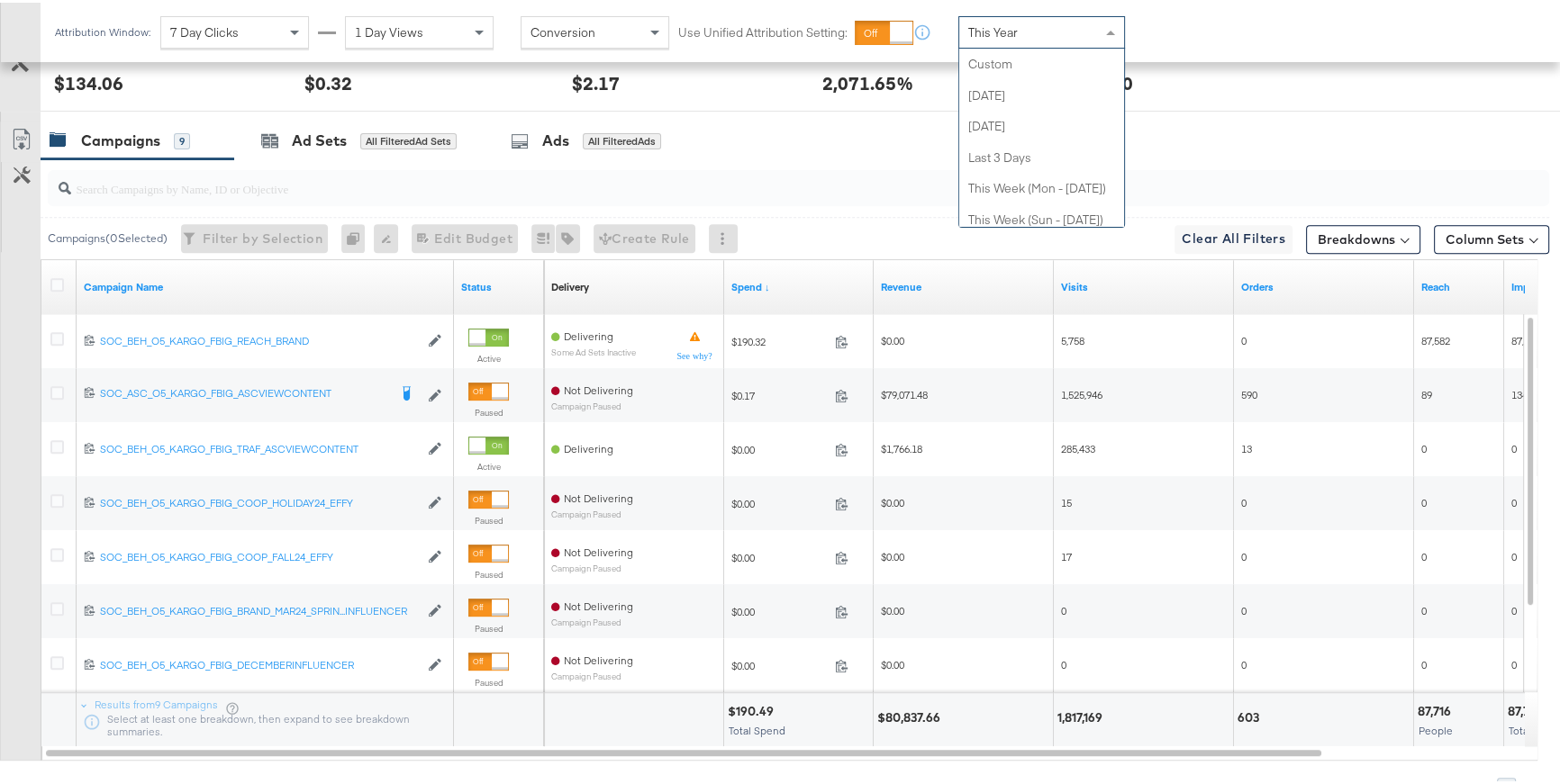
click at [1052, 35] on div "This Year" at bounding box center [1042, 29] width 165 height 31
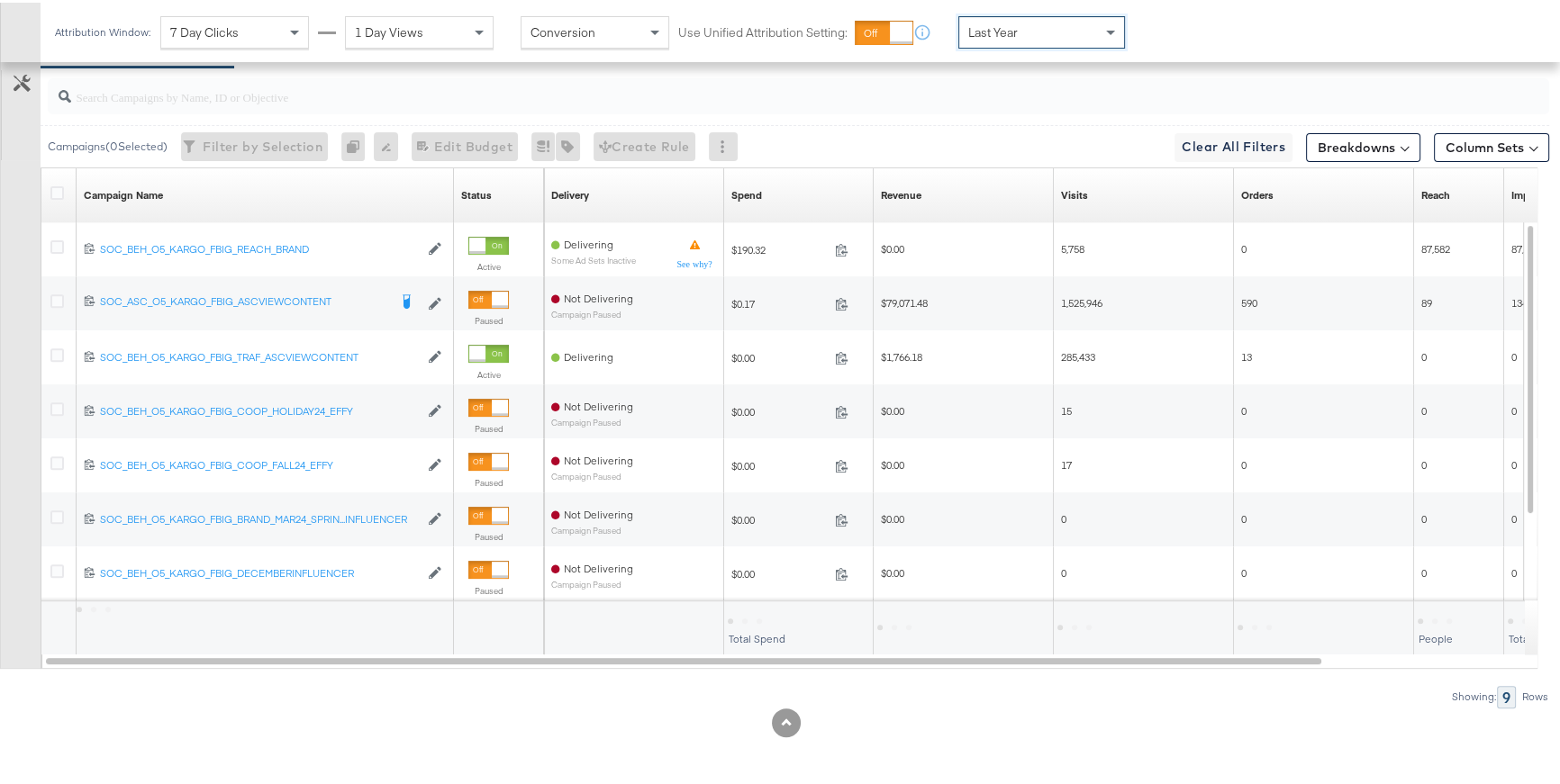
scroll to position [716, 0]
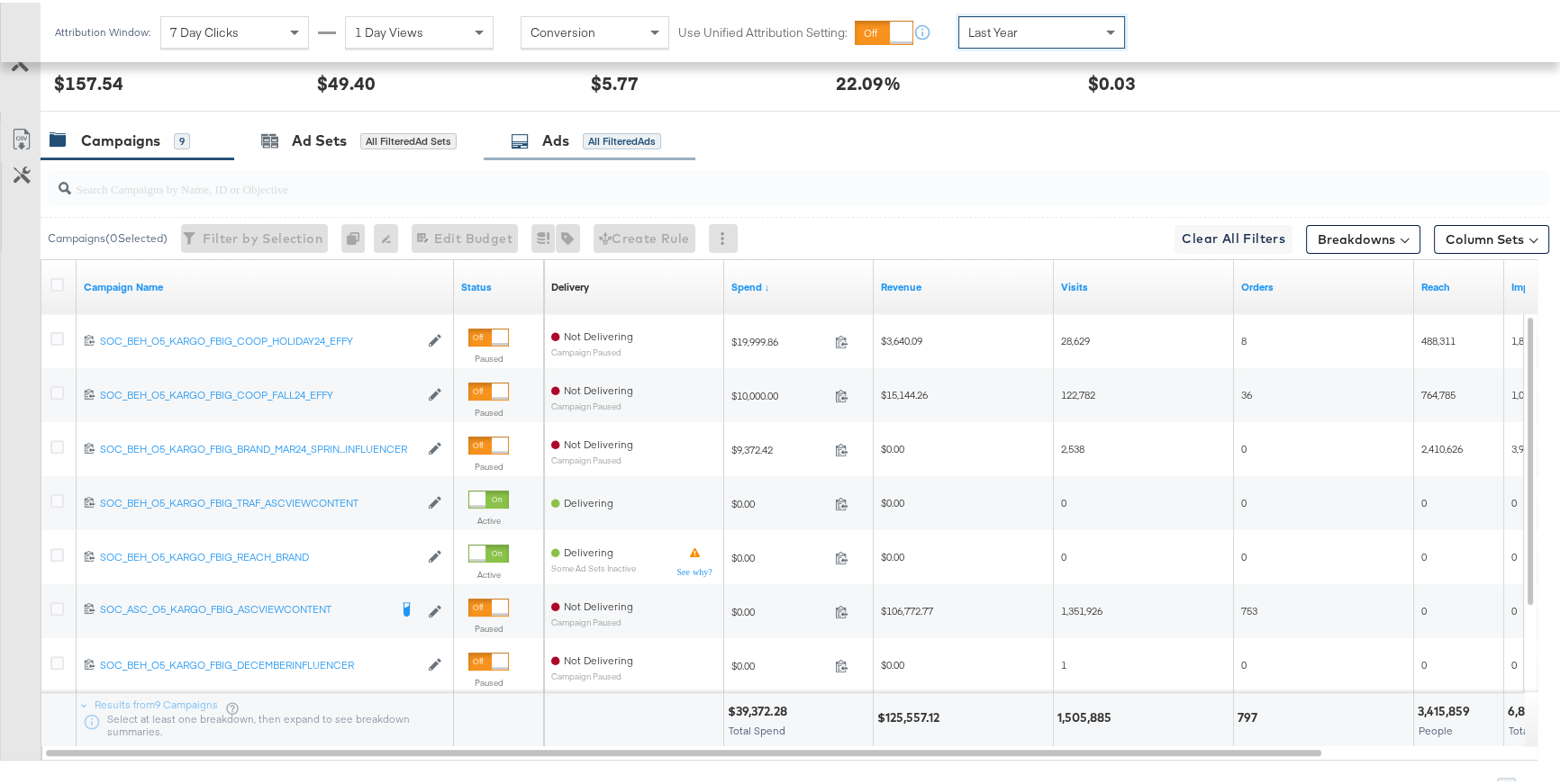
click at [575, 128] on div "Ads All Filtered Ads" at bounding box center [586, 139] width 151 height 21
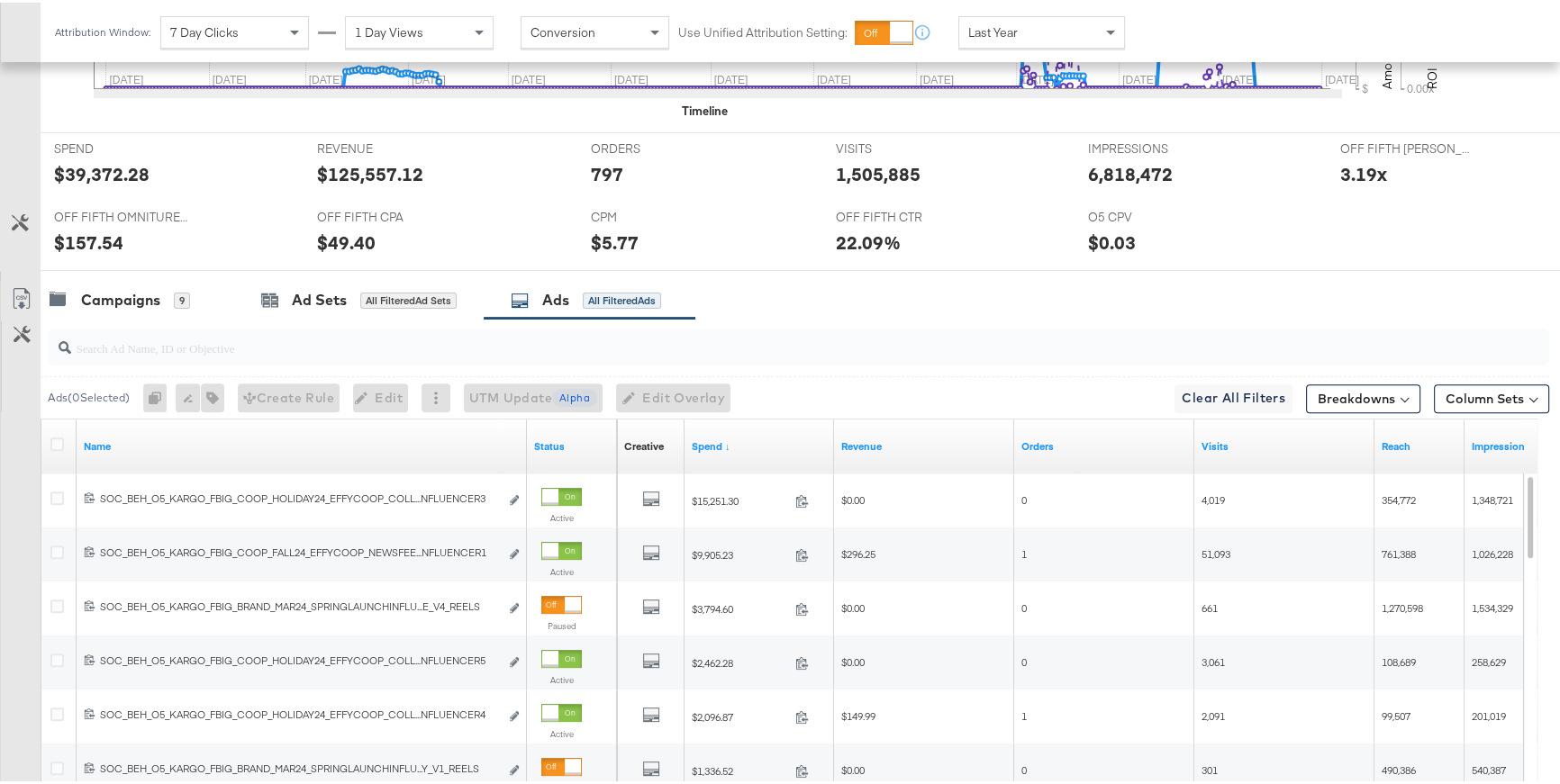
scroll to position [766, 0]
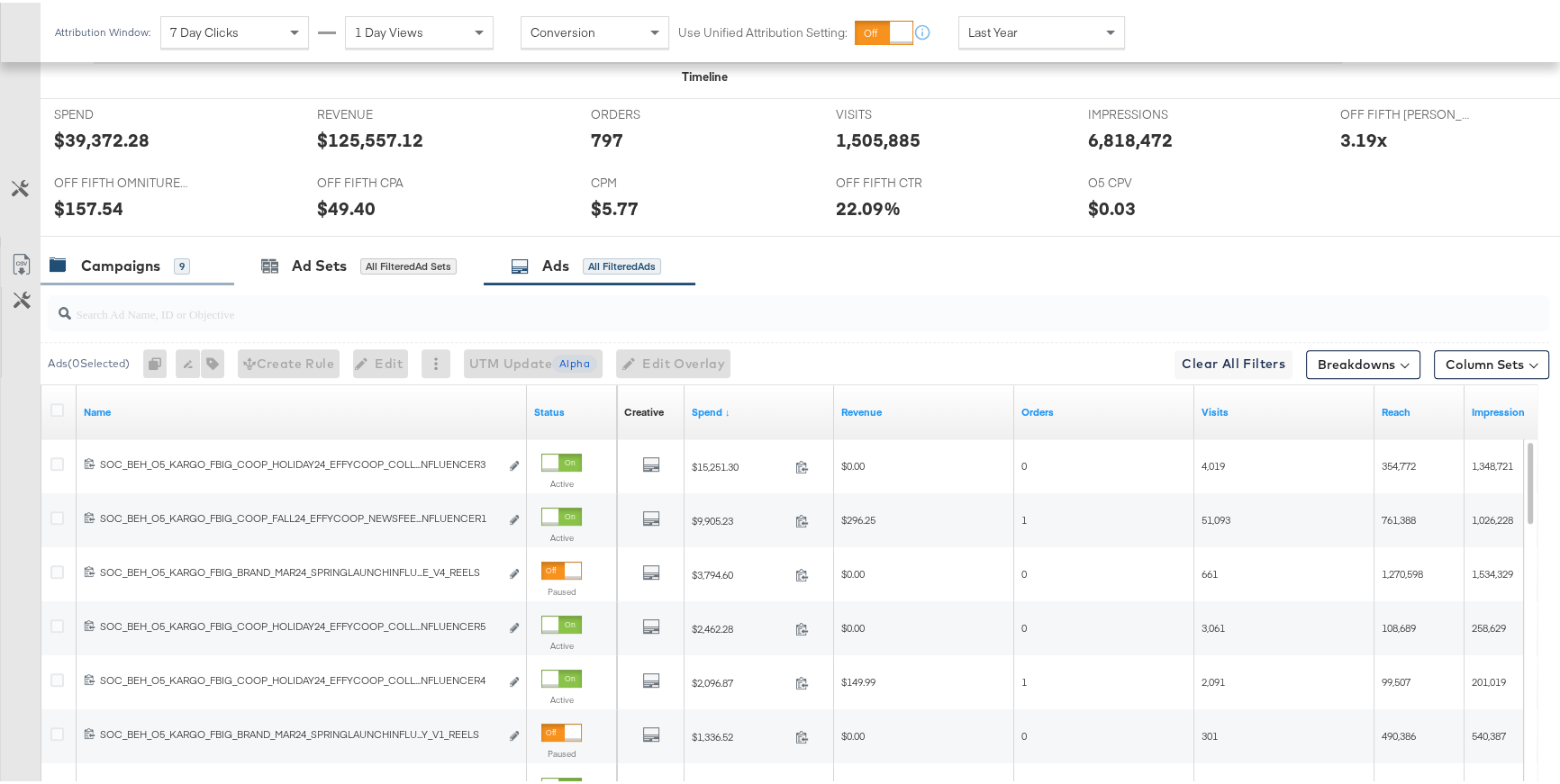
click at [154, 256] on div "Campaigns" at bounding box center [121, 263] width 80 height 21
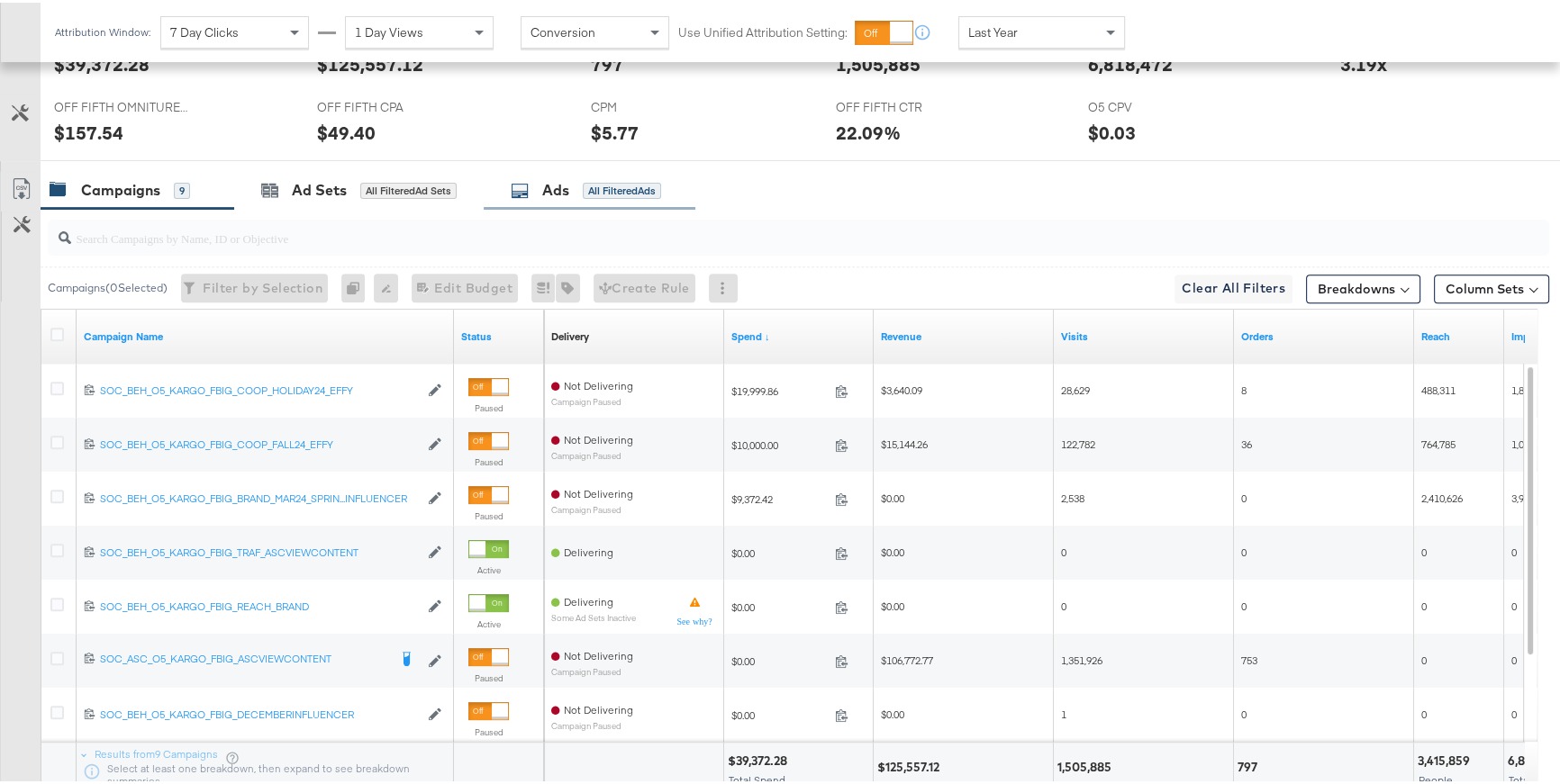
scroll to position [869, 0]
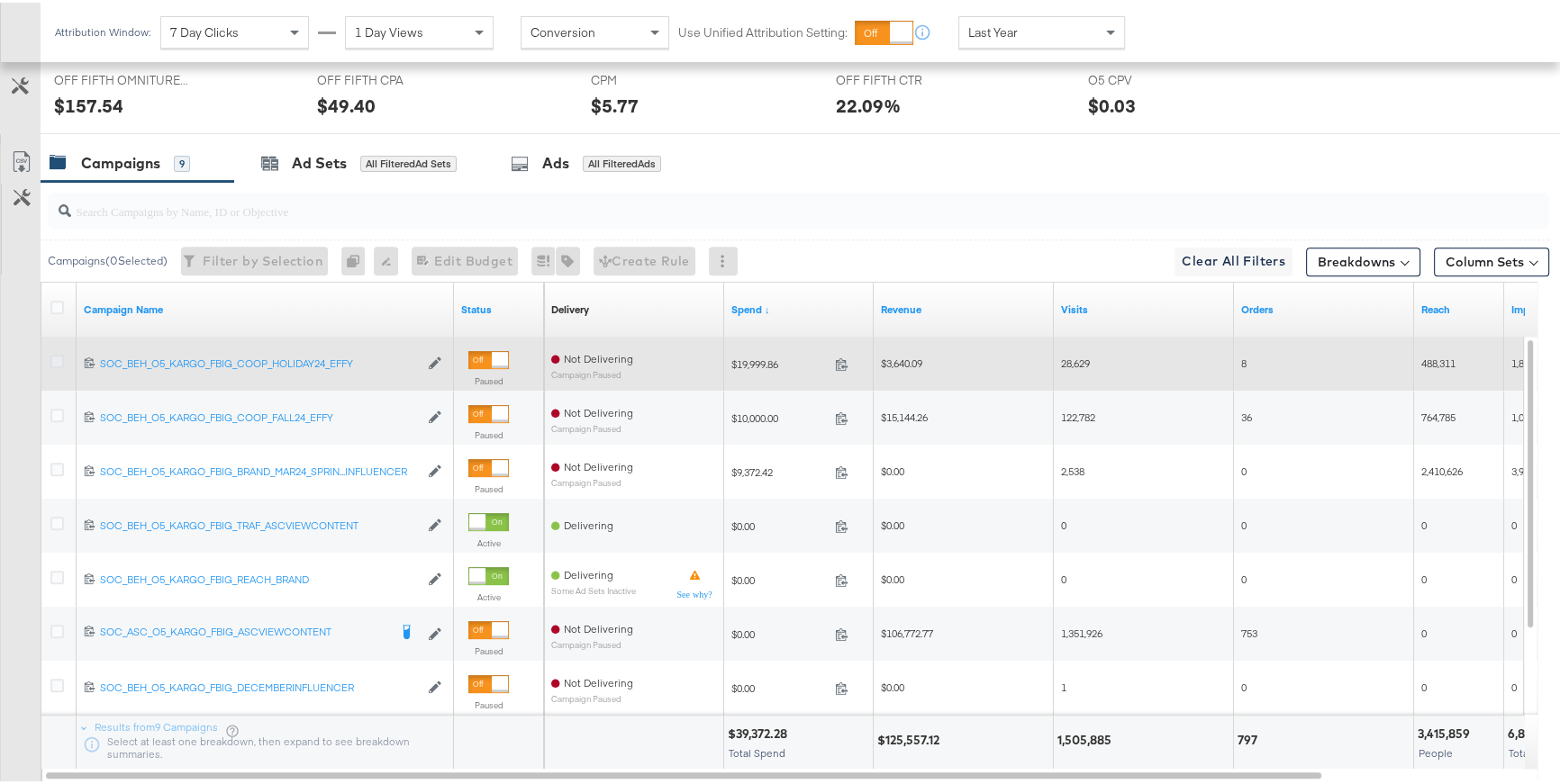
click at [58, 355] on icon at bounding box center [57, 359] width 13 height 13
click at [0, 0] on input "checkbox" at bounding box center [0, 0] width 0 height 0
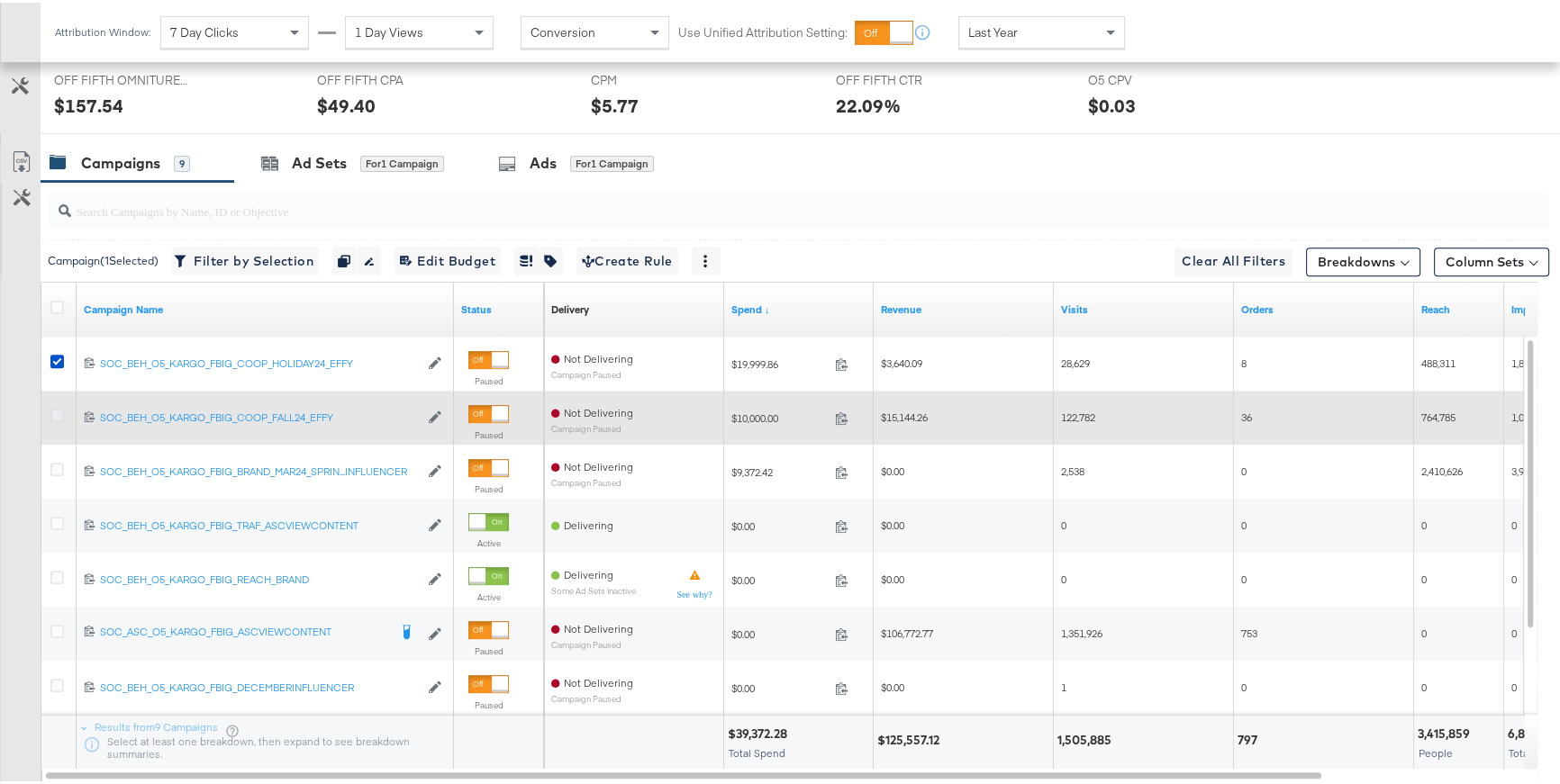
click at [59, 415] on icon at bounding box center [57, 413] width 13 height 13
click at [0, 0] on input "checkbox" at bounding box center [0, 0] width 0 height 0
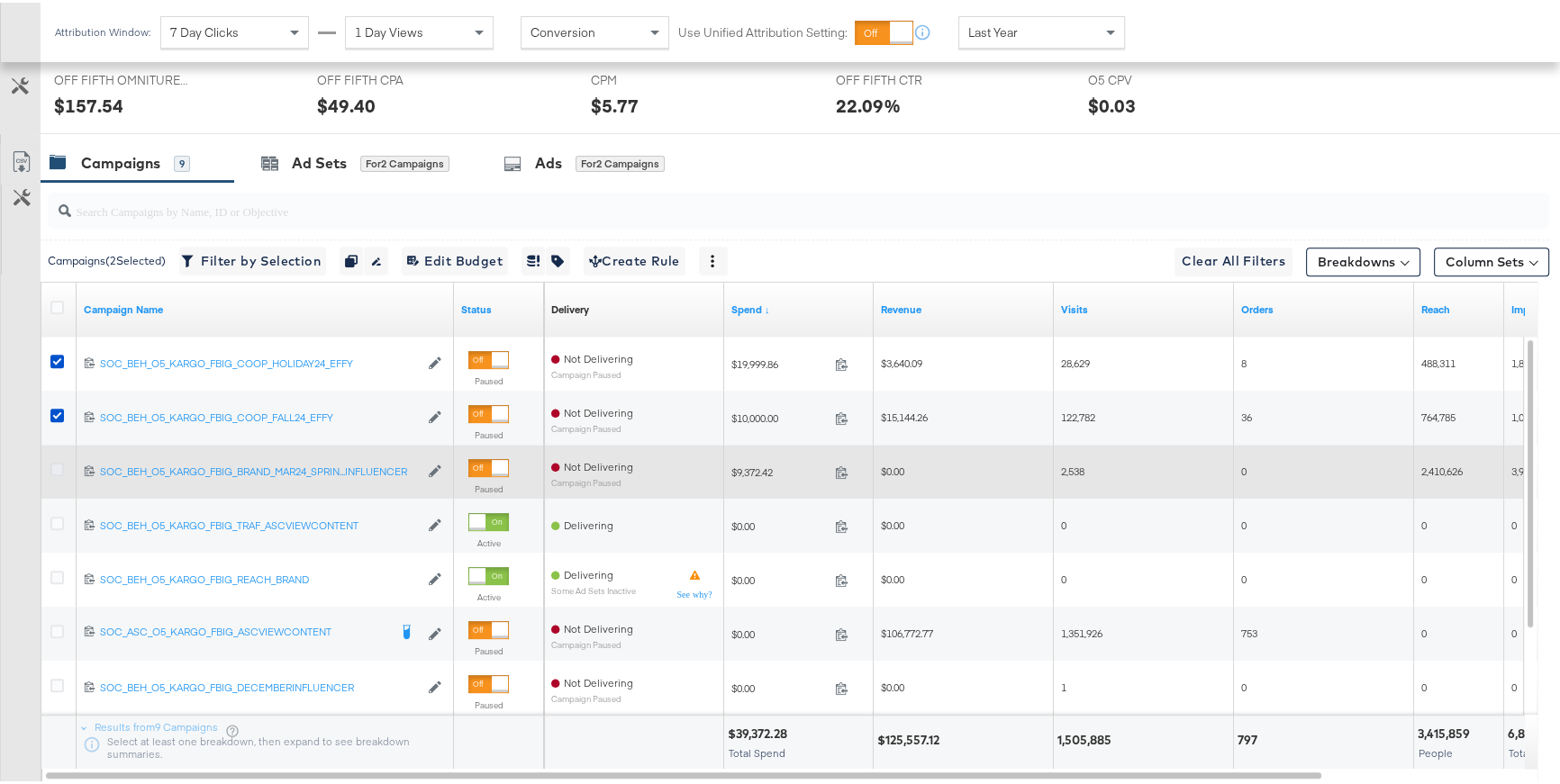
click at [62, 469] on icon at bounding box center [57, 466] width 13 height 13
click at [0, 0] on input "checkbox" at bounding box center [0, 0] width 0 height 0
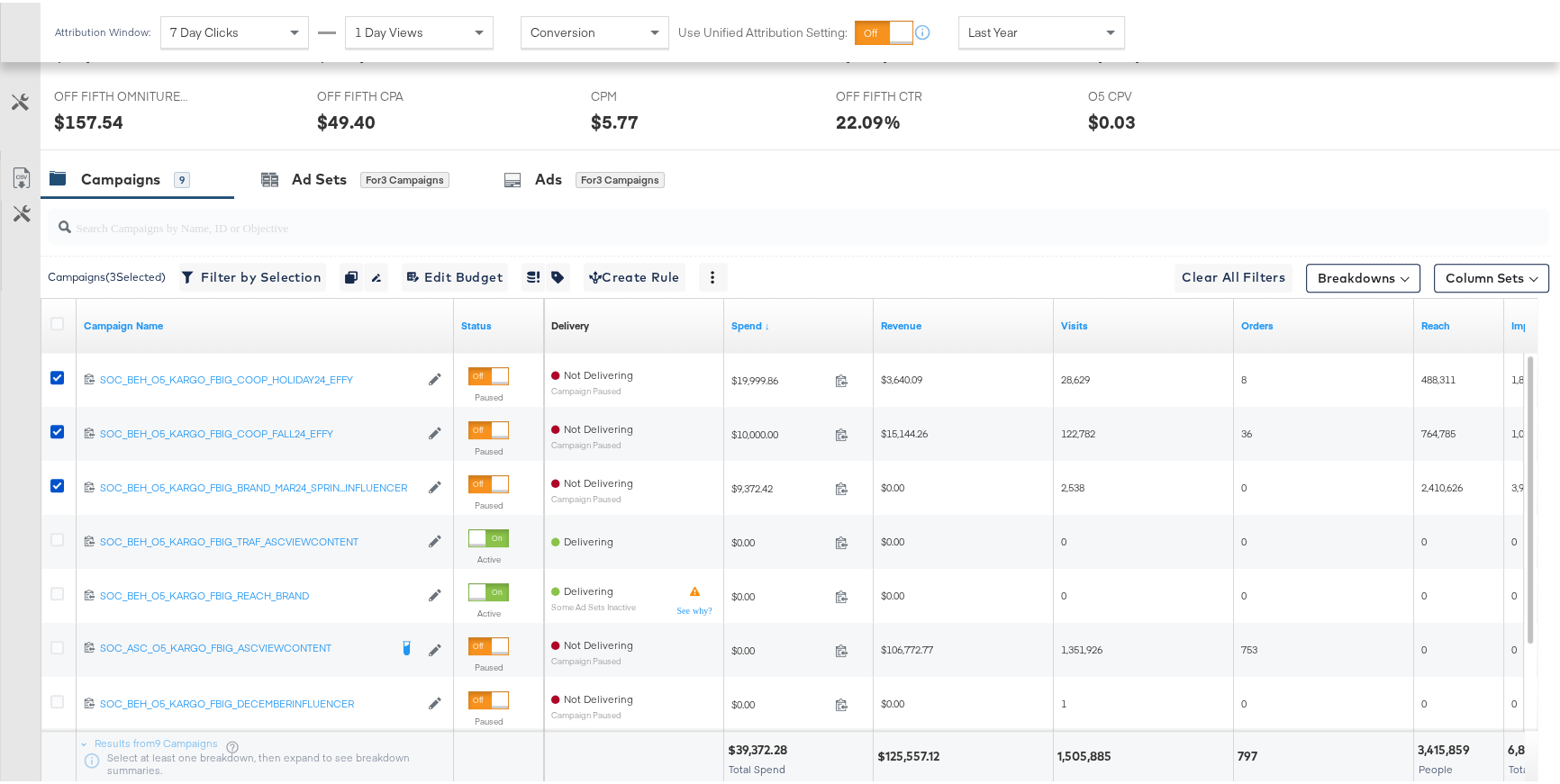
scroll to position [765, 0]
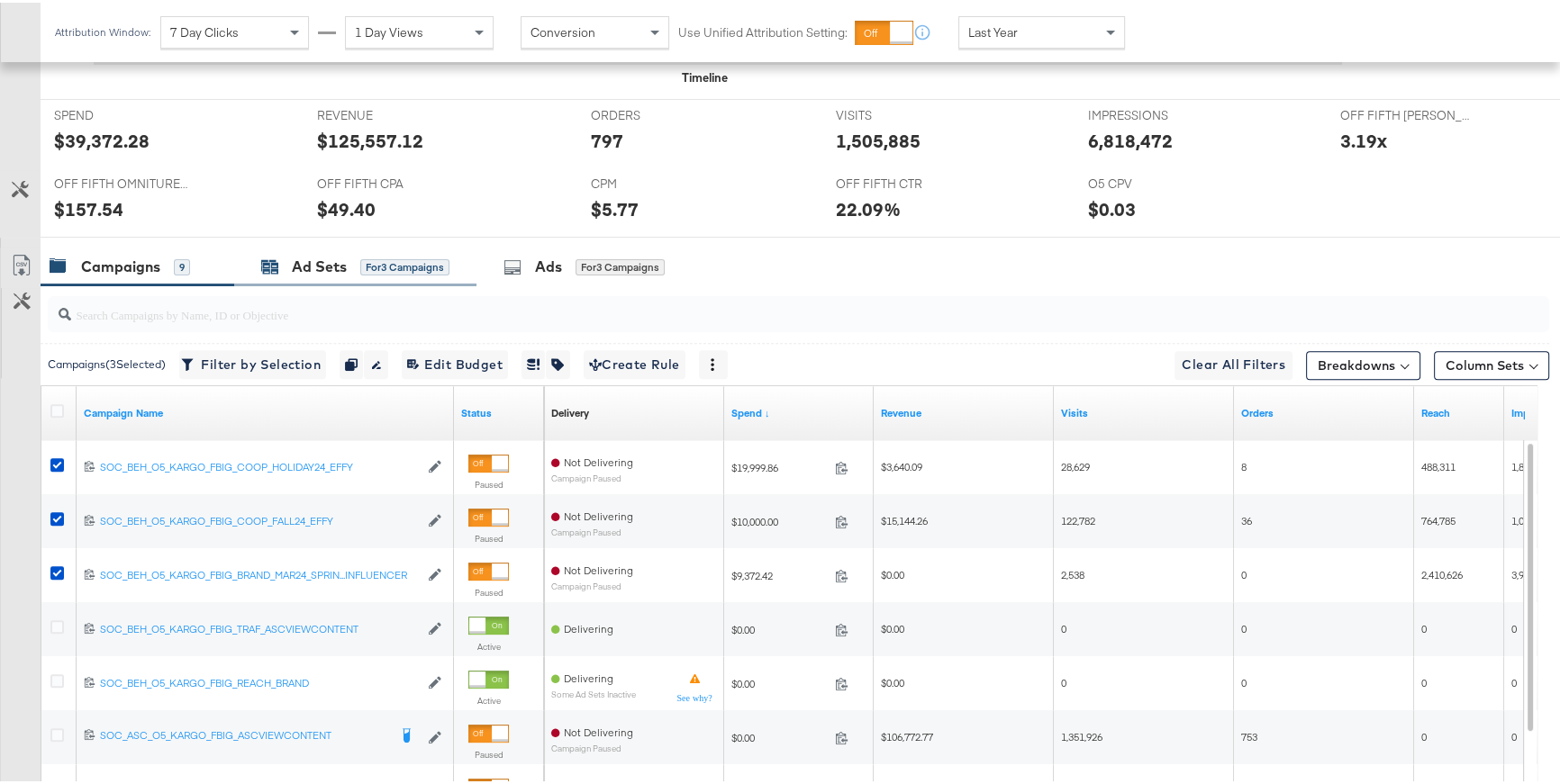
click at [363, 258] on div "for 3 Campaigns" at bounding box center [405, 264] width 89 height 16
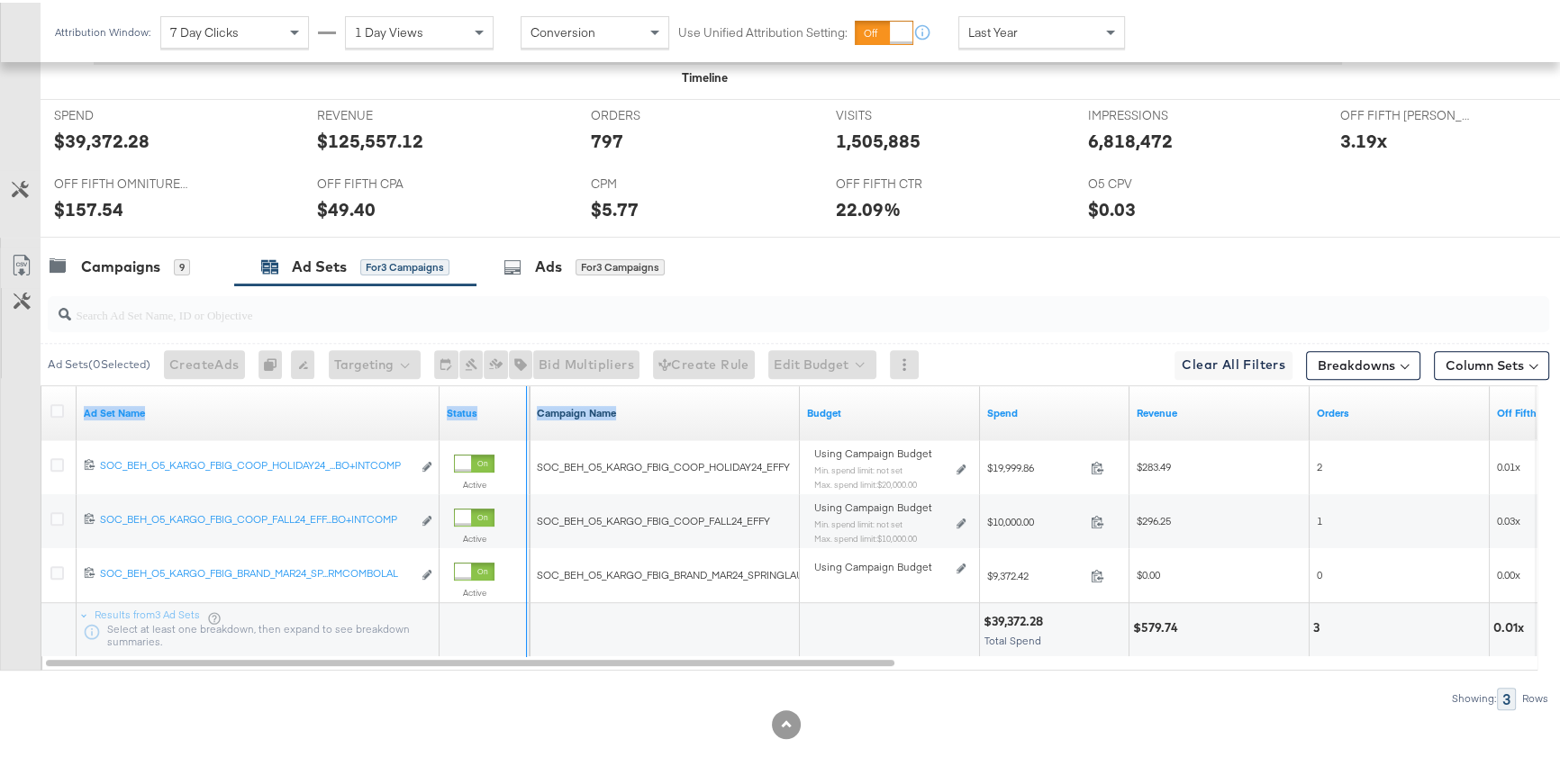
drag, startPoint x: 437, startPoint y: 405, endPoint x: 636, endPoint y: 407, distance: 199.0
click at [41, 384] on div "Ad Set Name Status Campaign Name Budget Spend Revenue Orders Off Fifth LC ROAS" at bounding box center [41, 384] width 0 height 0
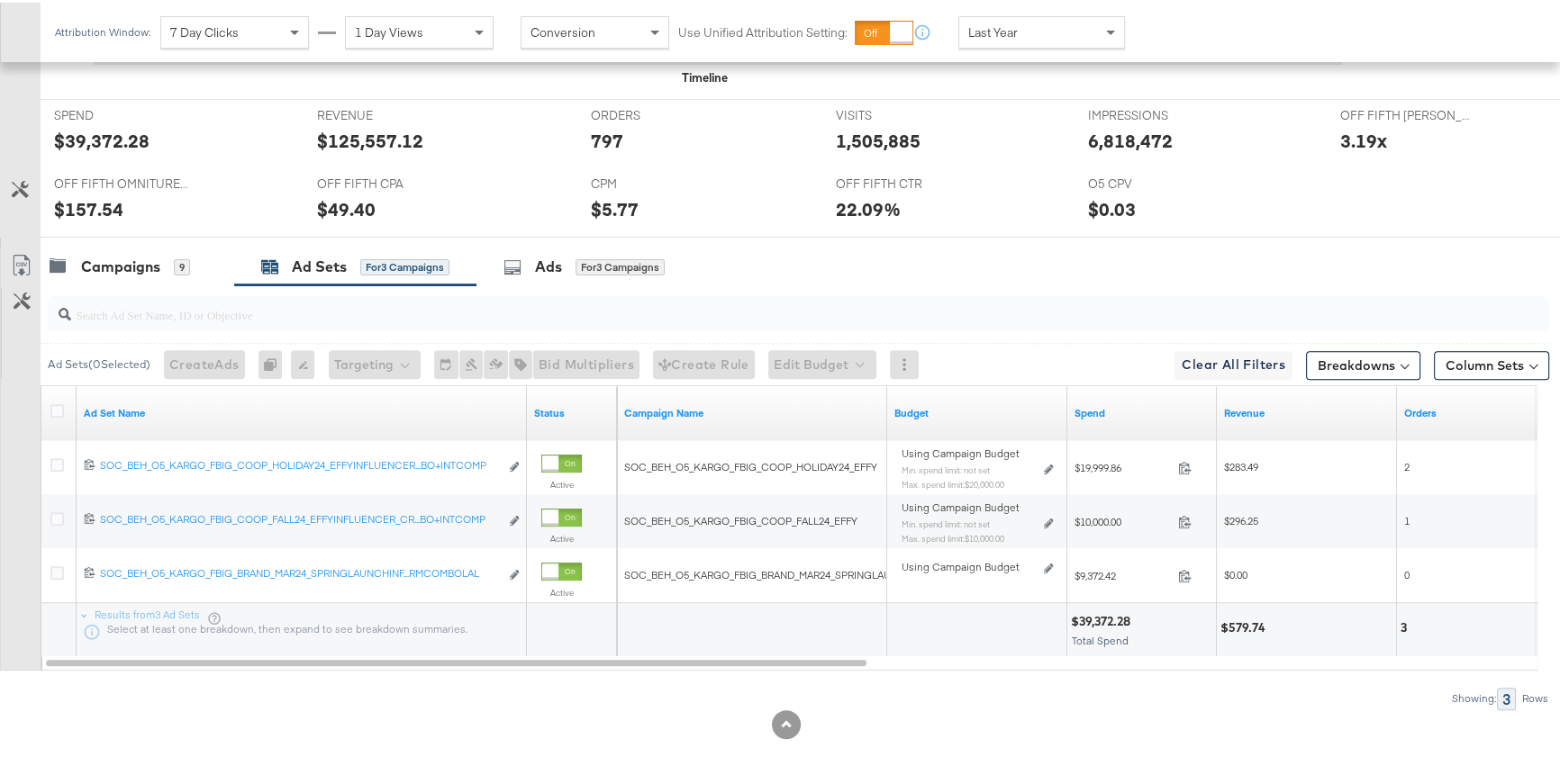
click at [594, 681] on div "Ad Sets ( 0 Selected) Create Ads At least one ad set must be selected 0 Rename …" at bounding box center [775, 495] width 1550 height 424
click at [59, 405] on icon at bounding box center [57, 408] width 13 height 13
click at [0, 0] on input "checkbox" at bounding box center [0, 0] width 0 height 0
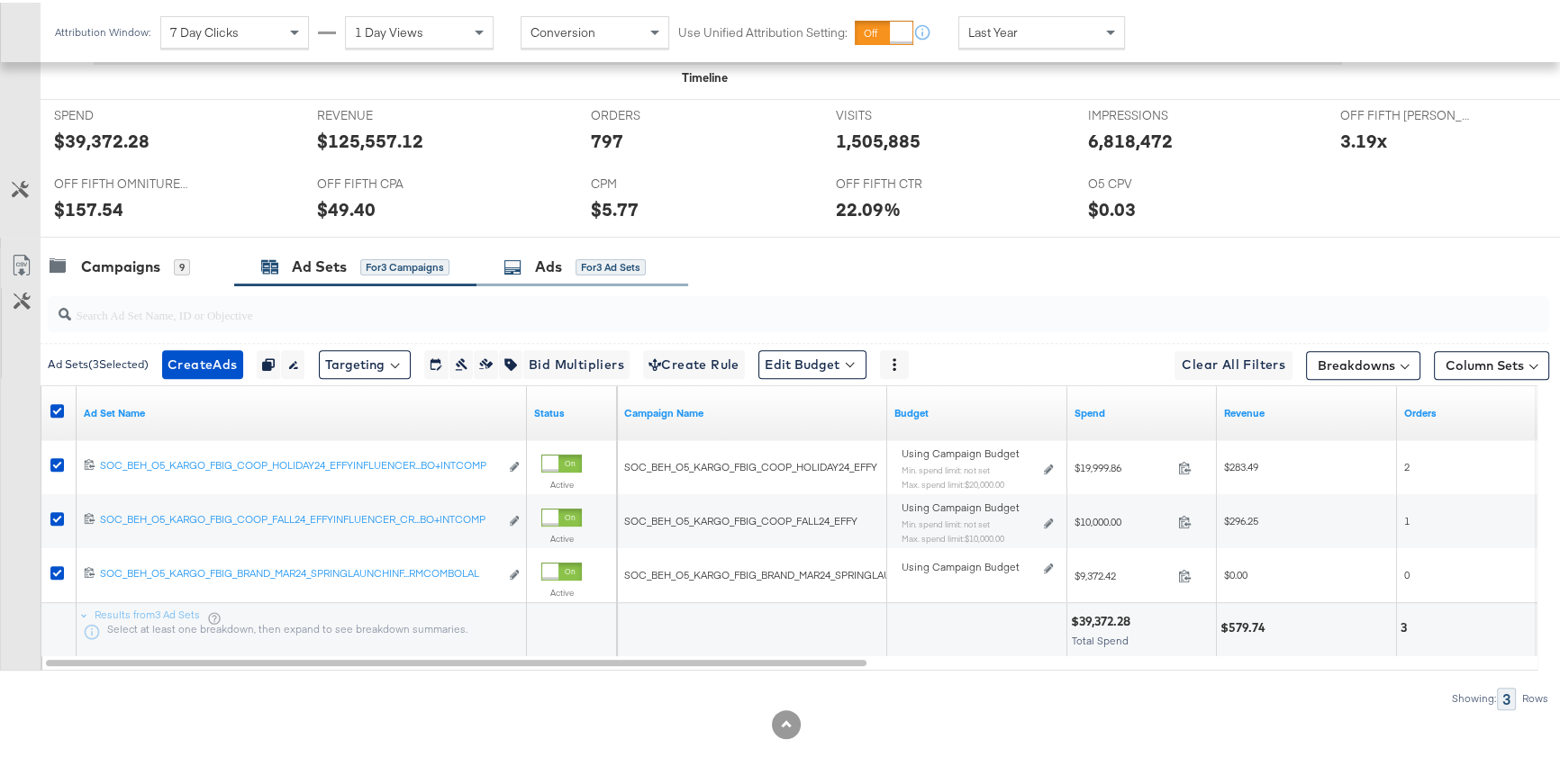
click at [580, 254] on div "Ads for 3 Ad Sets" at bounding box center [574, 264] width 142 height 21
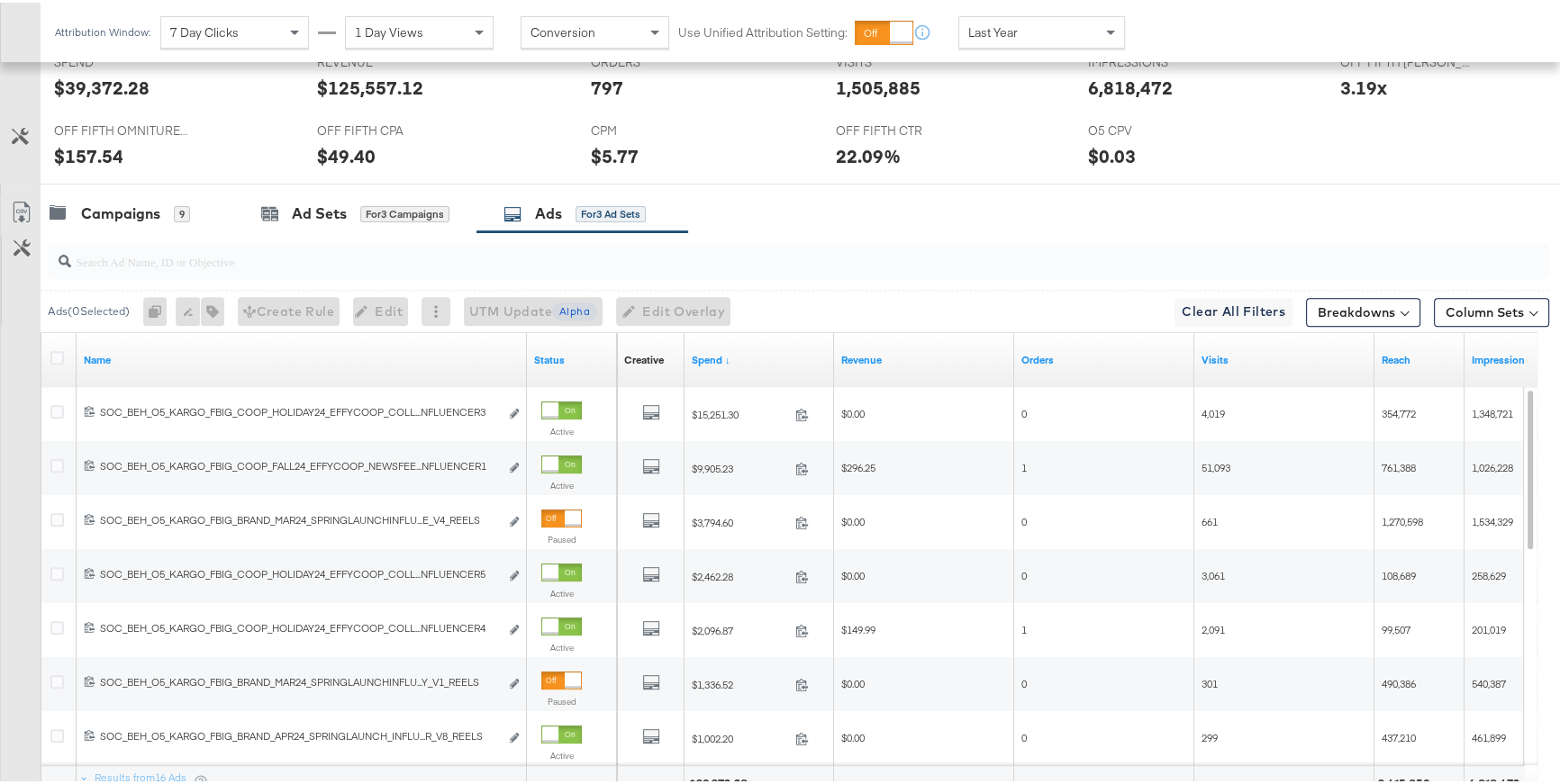
scroll to position [820, 0]
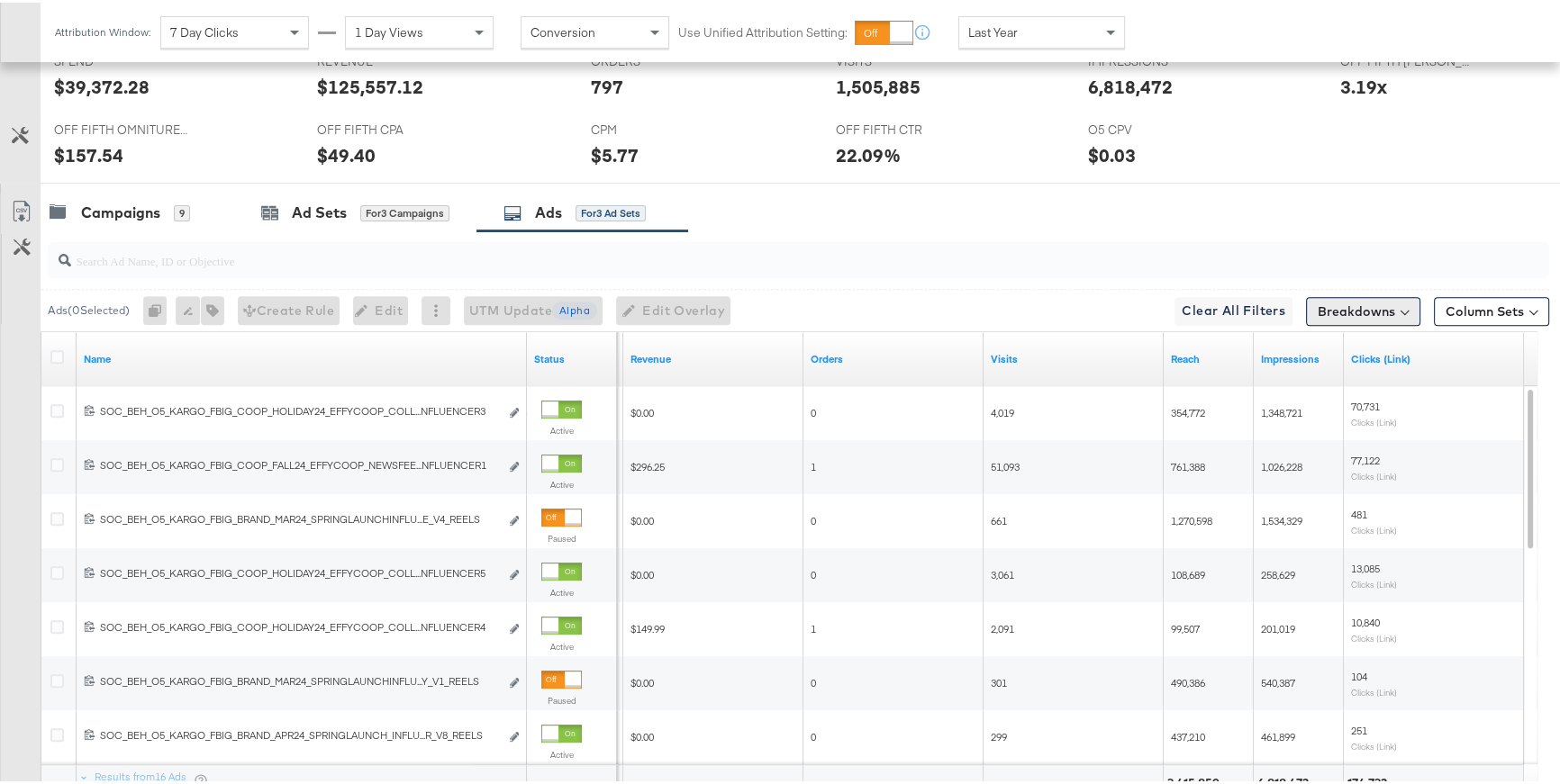
click at [1370, 302] on button "Breakdowns" at bounding box center [1363, 308] width 114 height 29
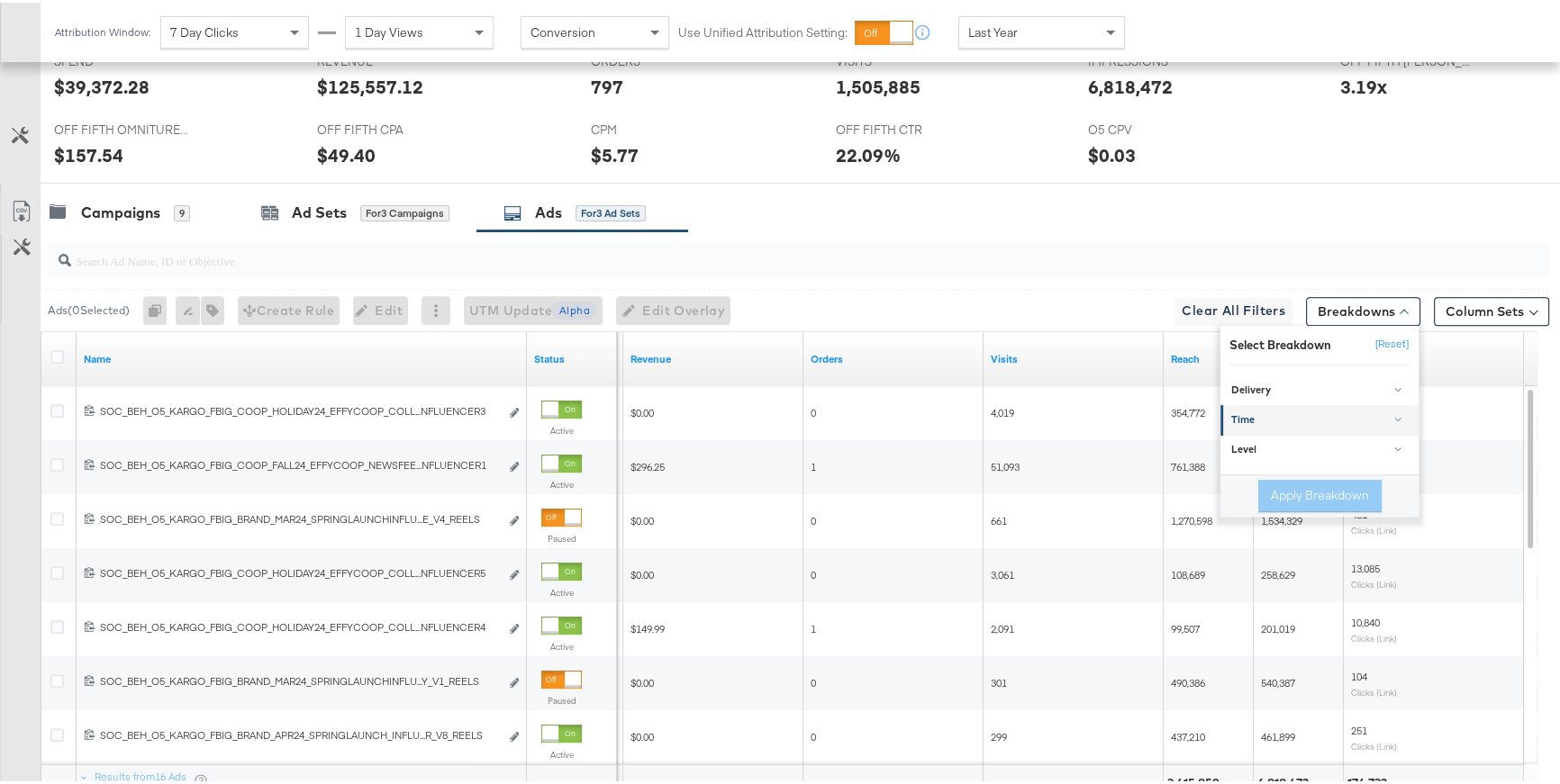
click at [1245, 414] on div "Time" at bounding box center [1320, 417] width 179 height 14
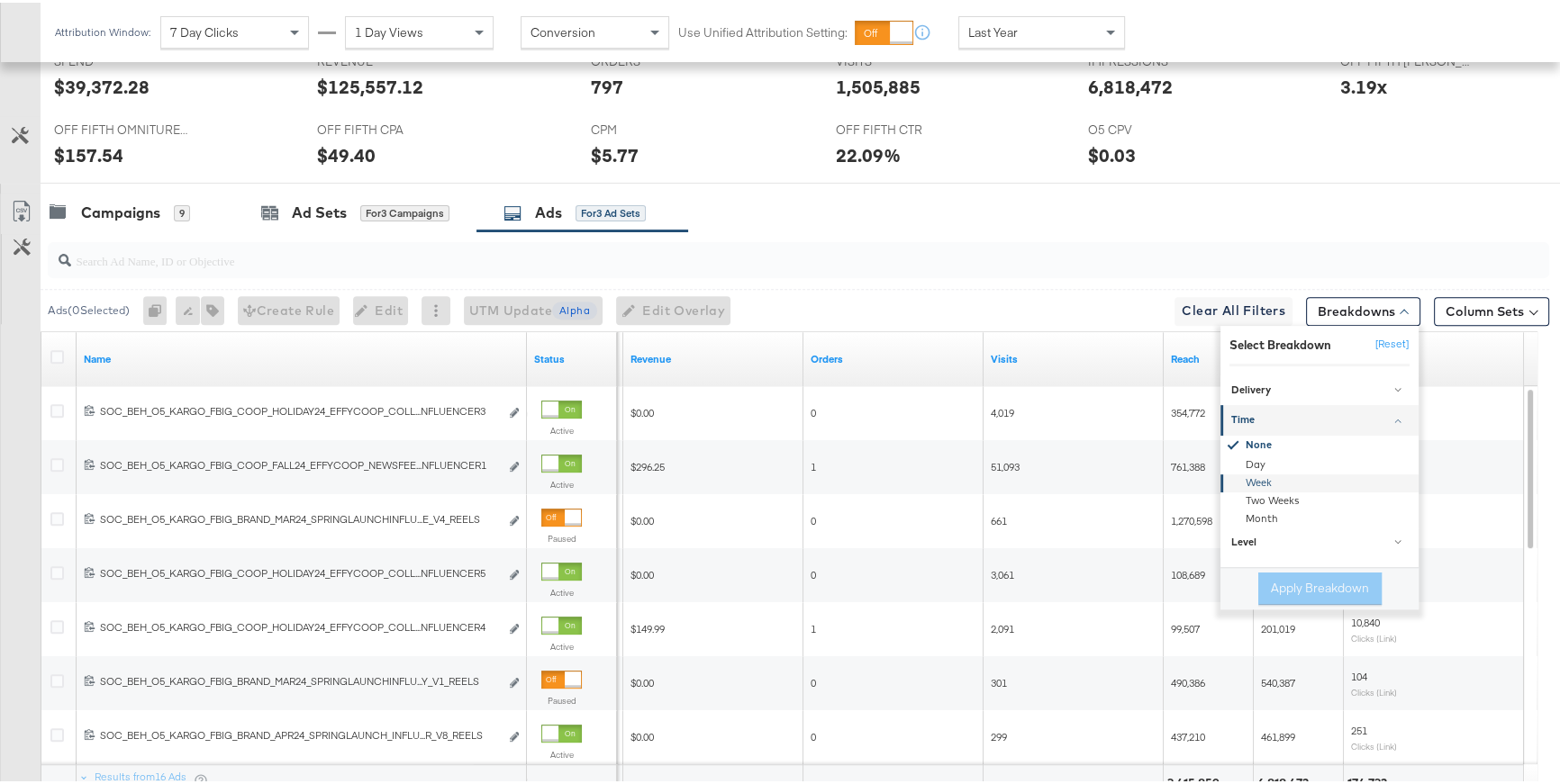
click at [1247, 476] on div "Week" at bounding box center [1321, 480] width 196 height 18
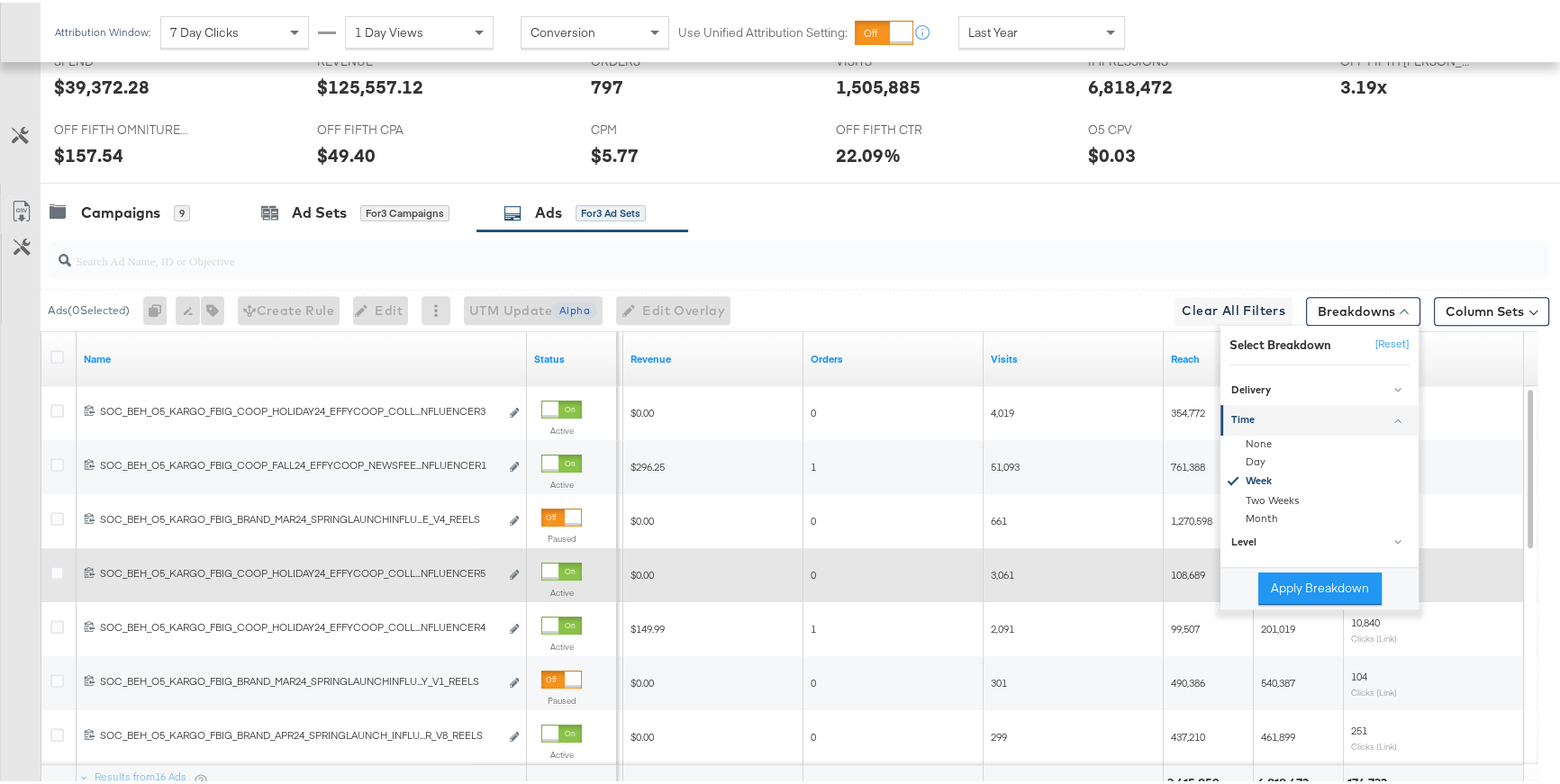
click at [1273, 580] on button "Apply Breakdown" at bounding box center [1320, 586] width 124 height 33
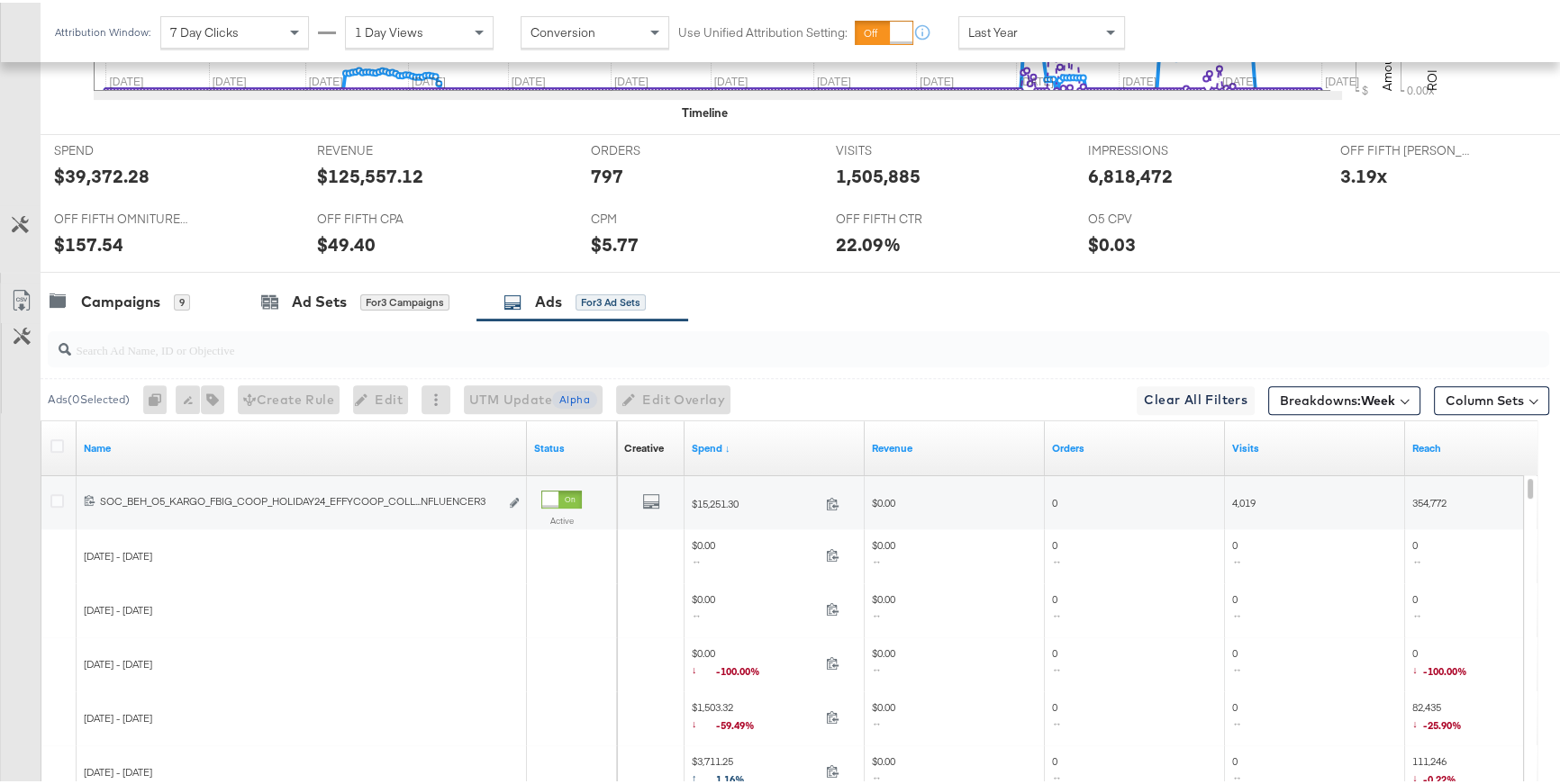
scroll to position [713, 0]
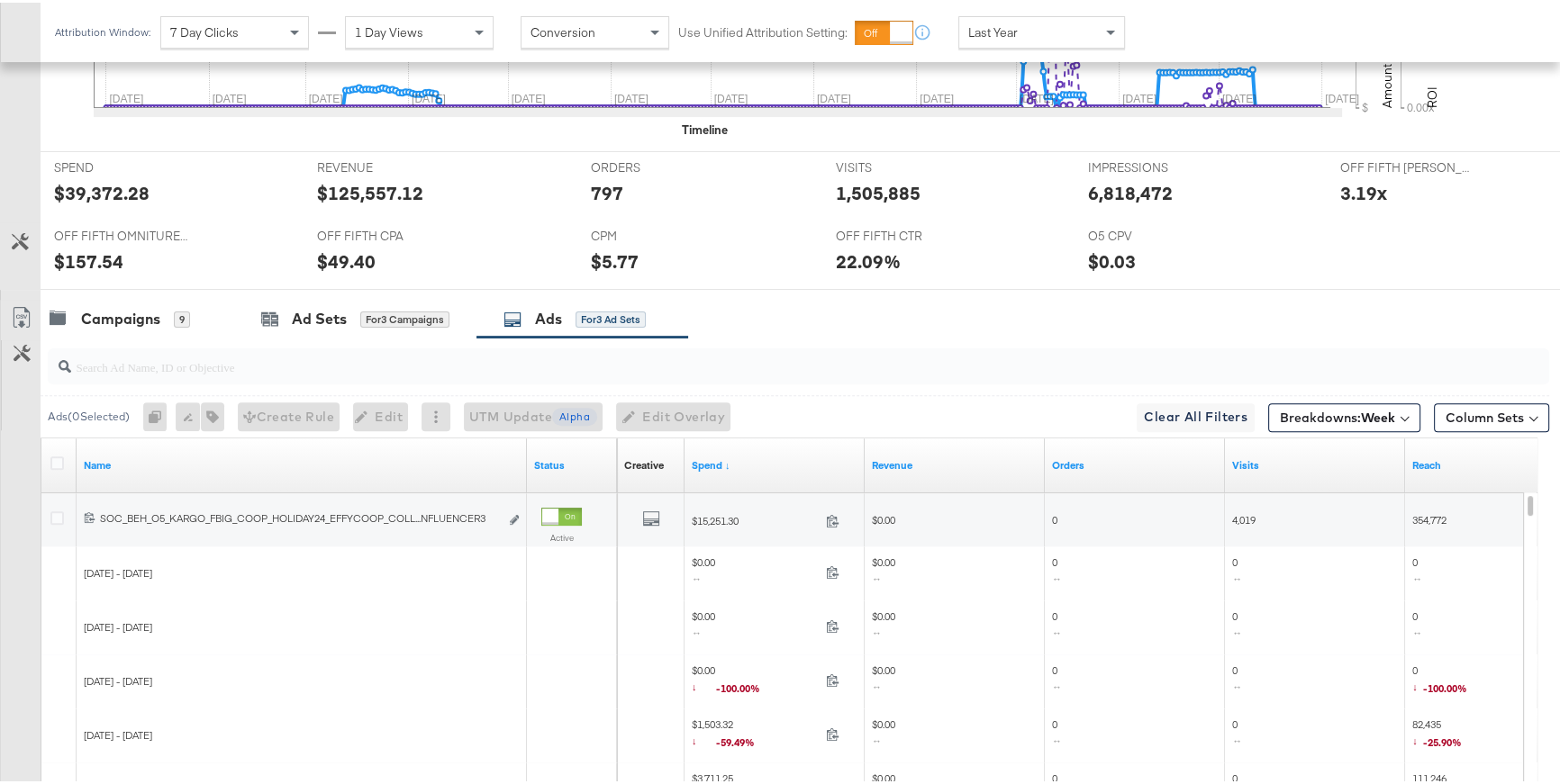
click at [1083, 32] on div "Last Year" at bounding box center [1042, 29] width 165 height 31
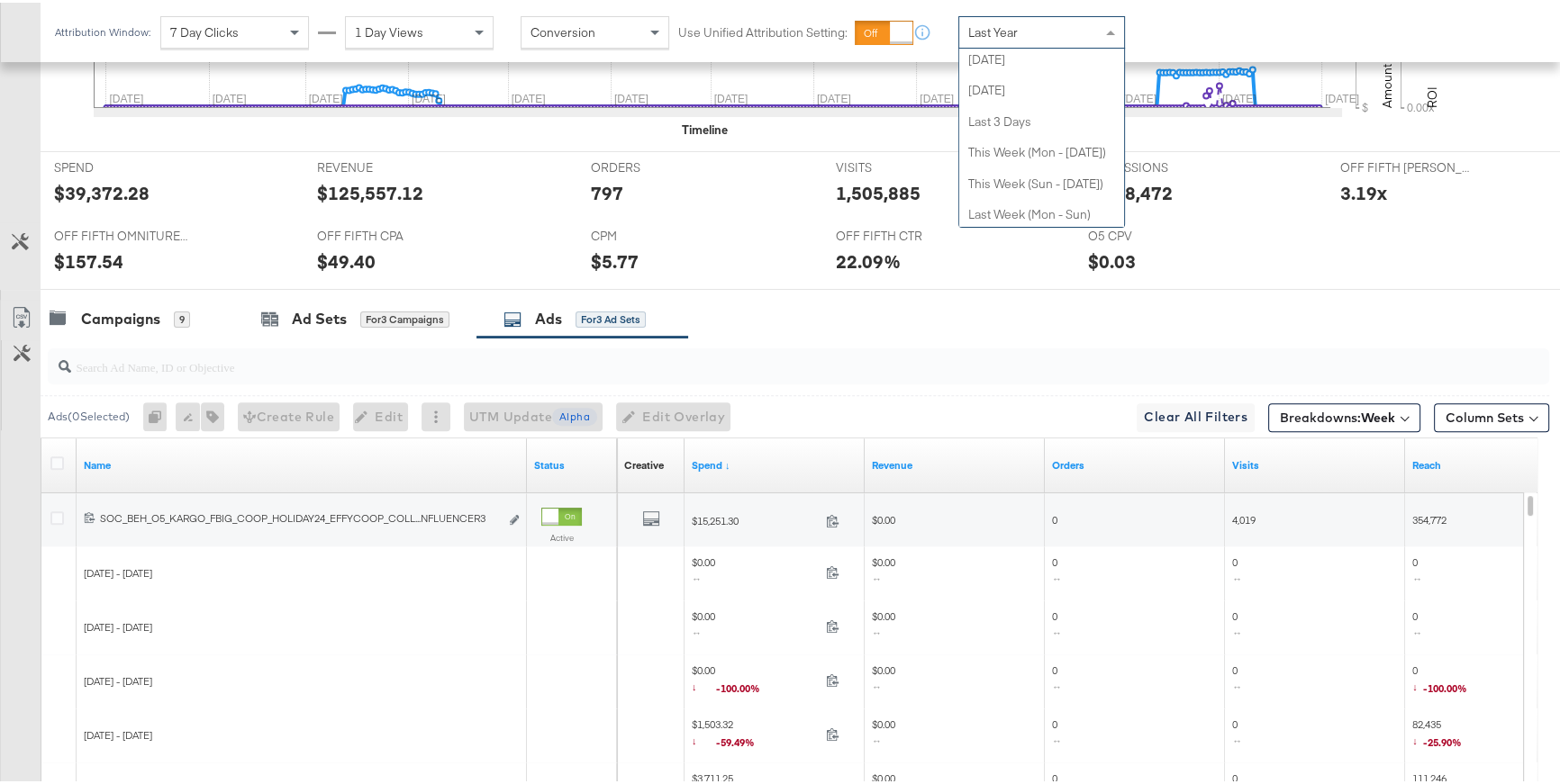
scroll to position [0, 0]
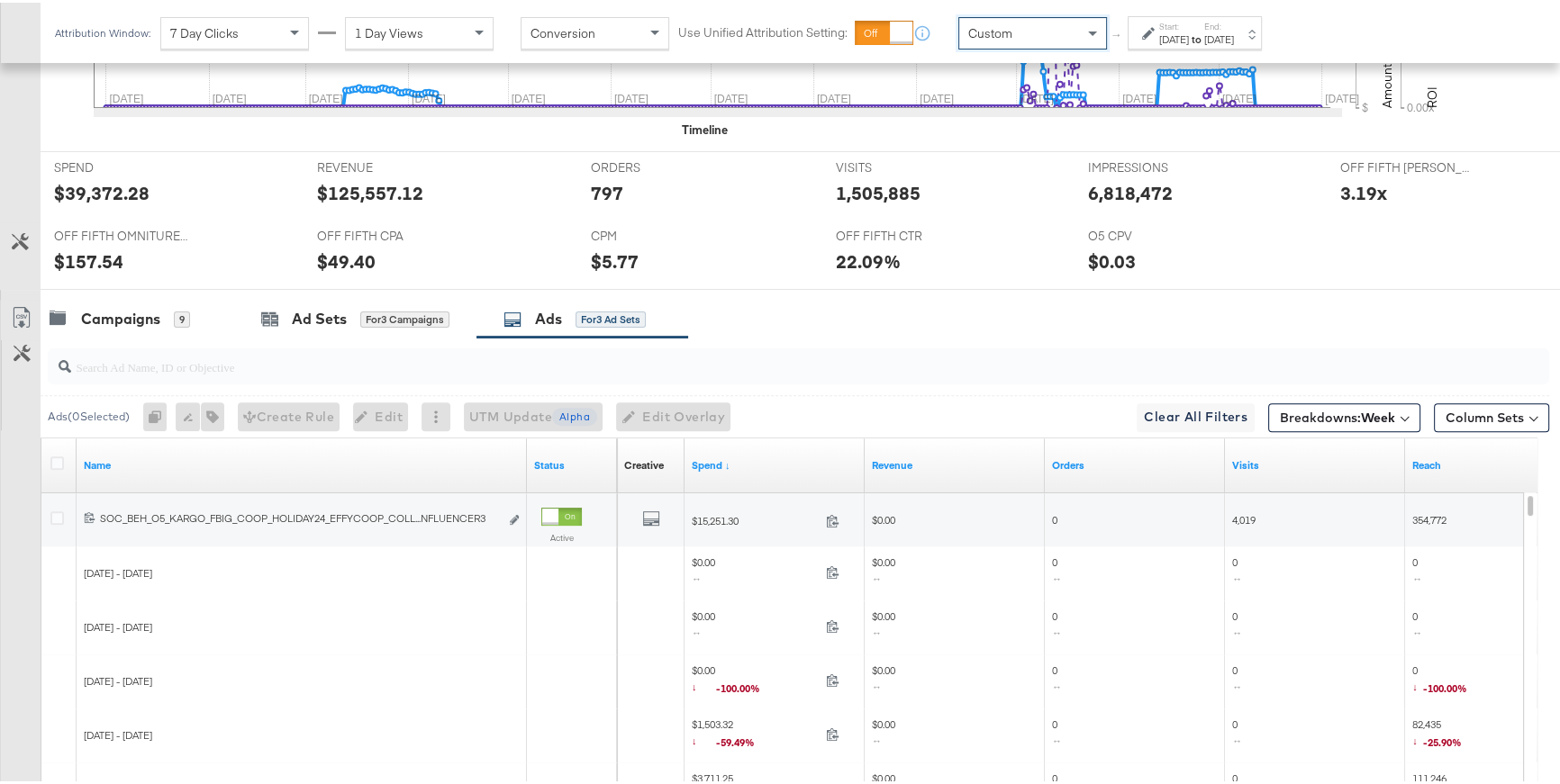
click at [1189, 28] on label "Start:" at bounding box center [1174, 23] width 30 height 11
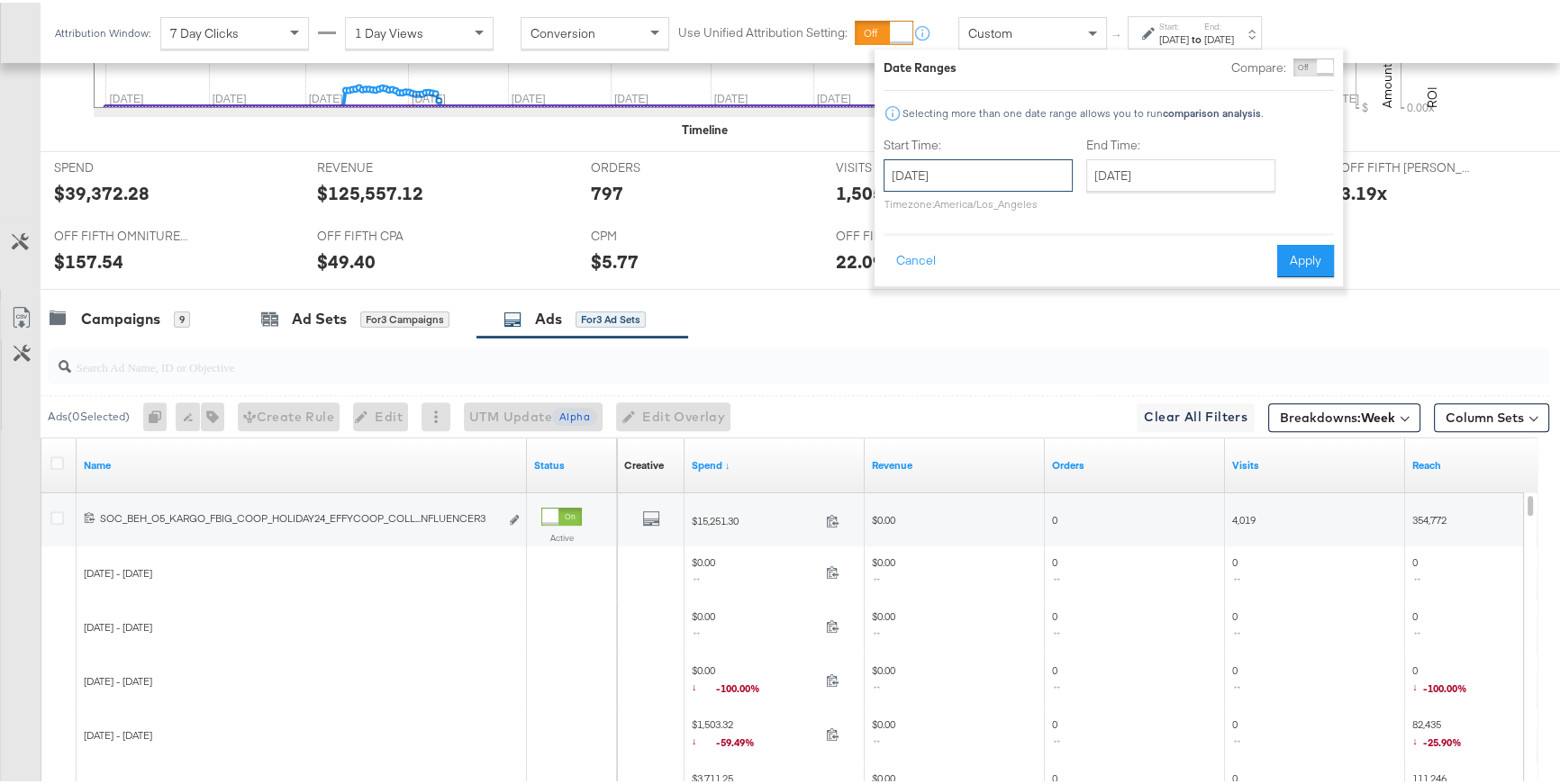
click at [1043, 178] on input "September 19th 2025" at bounding box center [978, 172] width 189 height 33
click at [997, 208] on th "September 2025" at bounding box center [997, 211] width 154 height 31
click at [897, 213] on span "‹" at bounding box center [898, 210] width 15 height 27
click at [1025, 242] on td "Mar" at bounding box center [1023, 249] width 54 height 45
click at [1048, 267] on td "1" at bounding box center [1057, 263] width 31 height 25
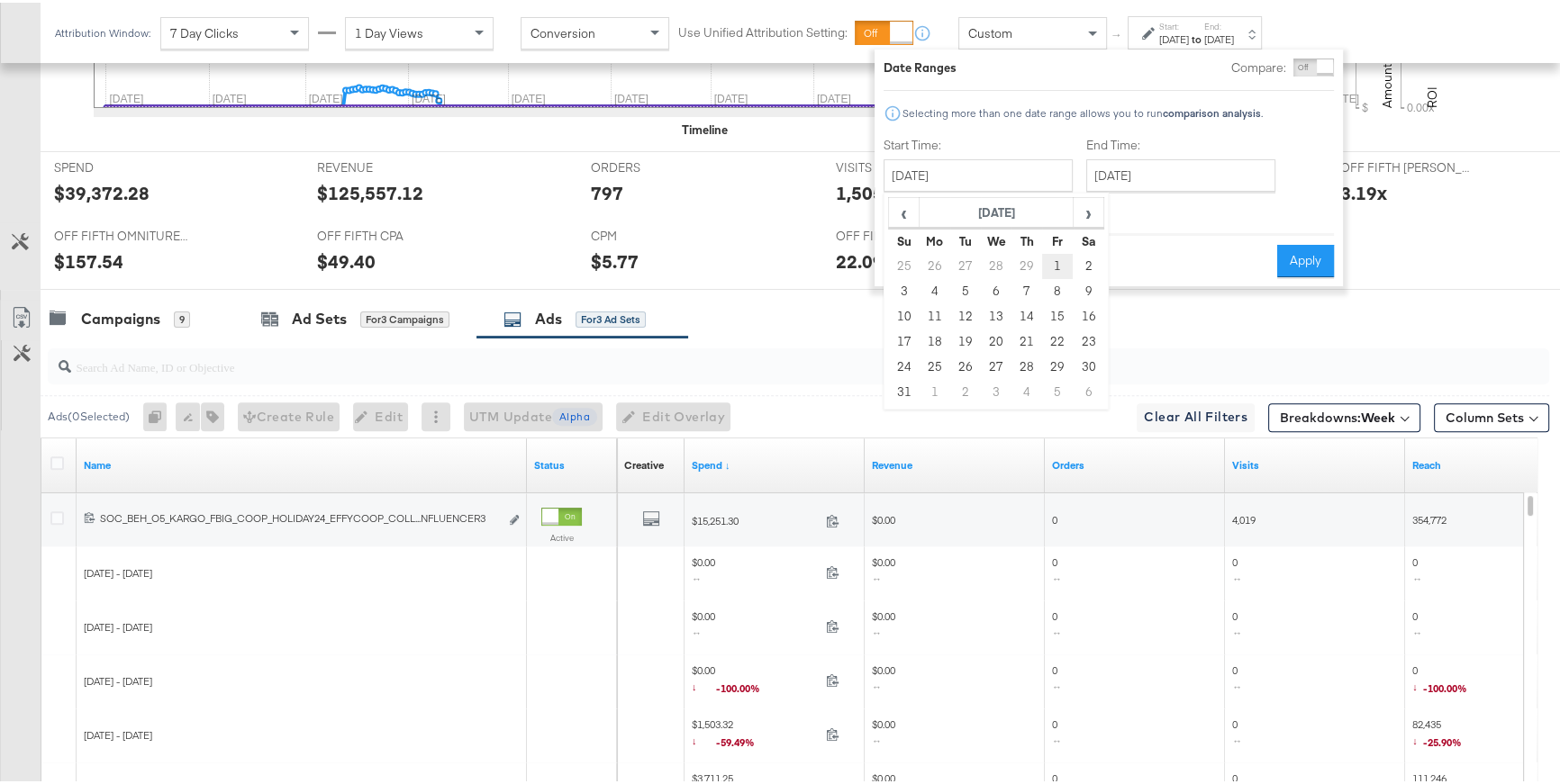
type input "March 1st 2024"
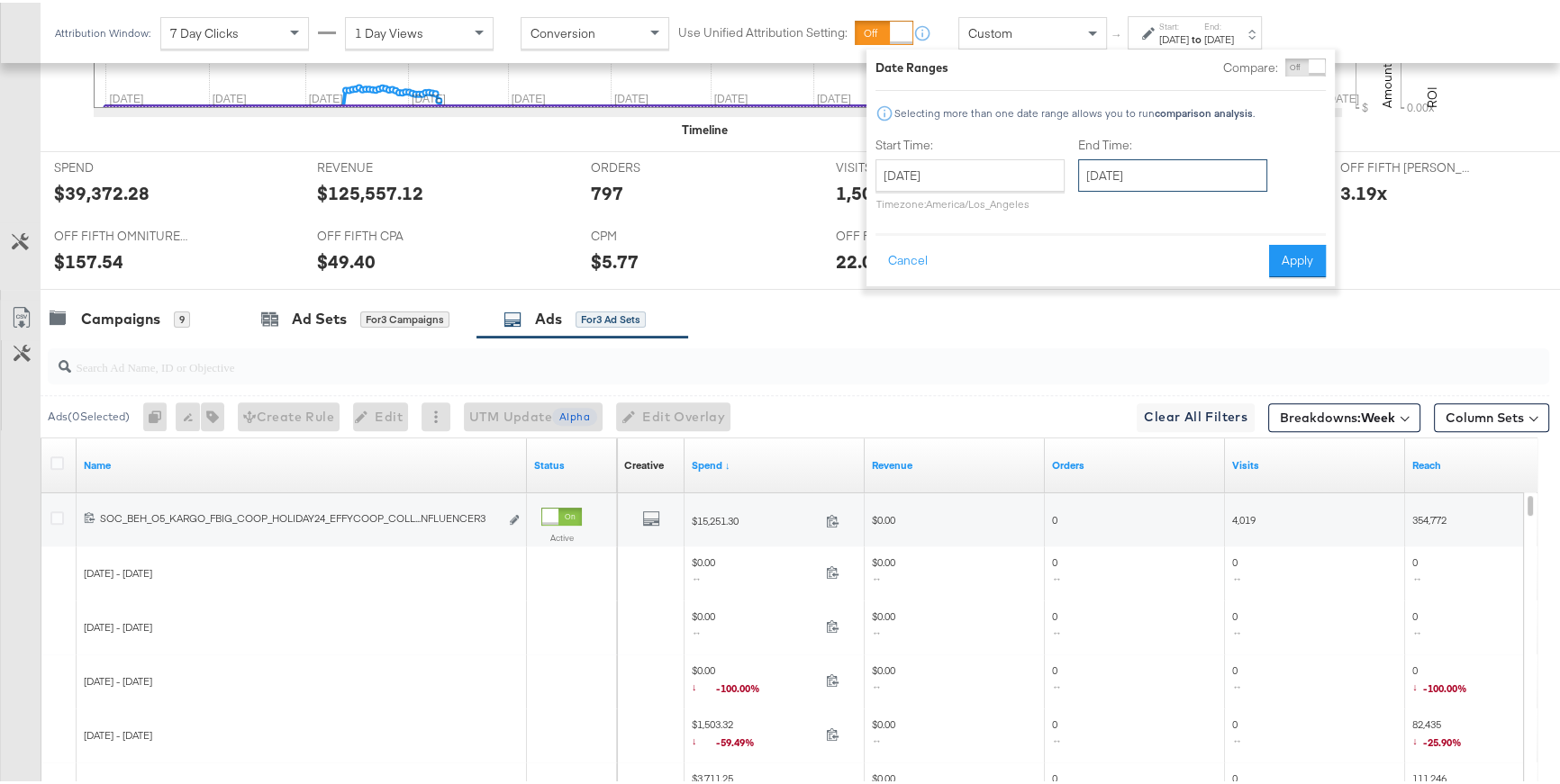
click at [1132, 172] on input "September 19th 2025" at bounding box center [1173, 172] width 189 height 33
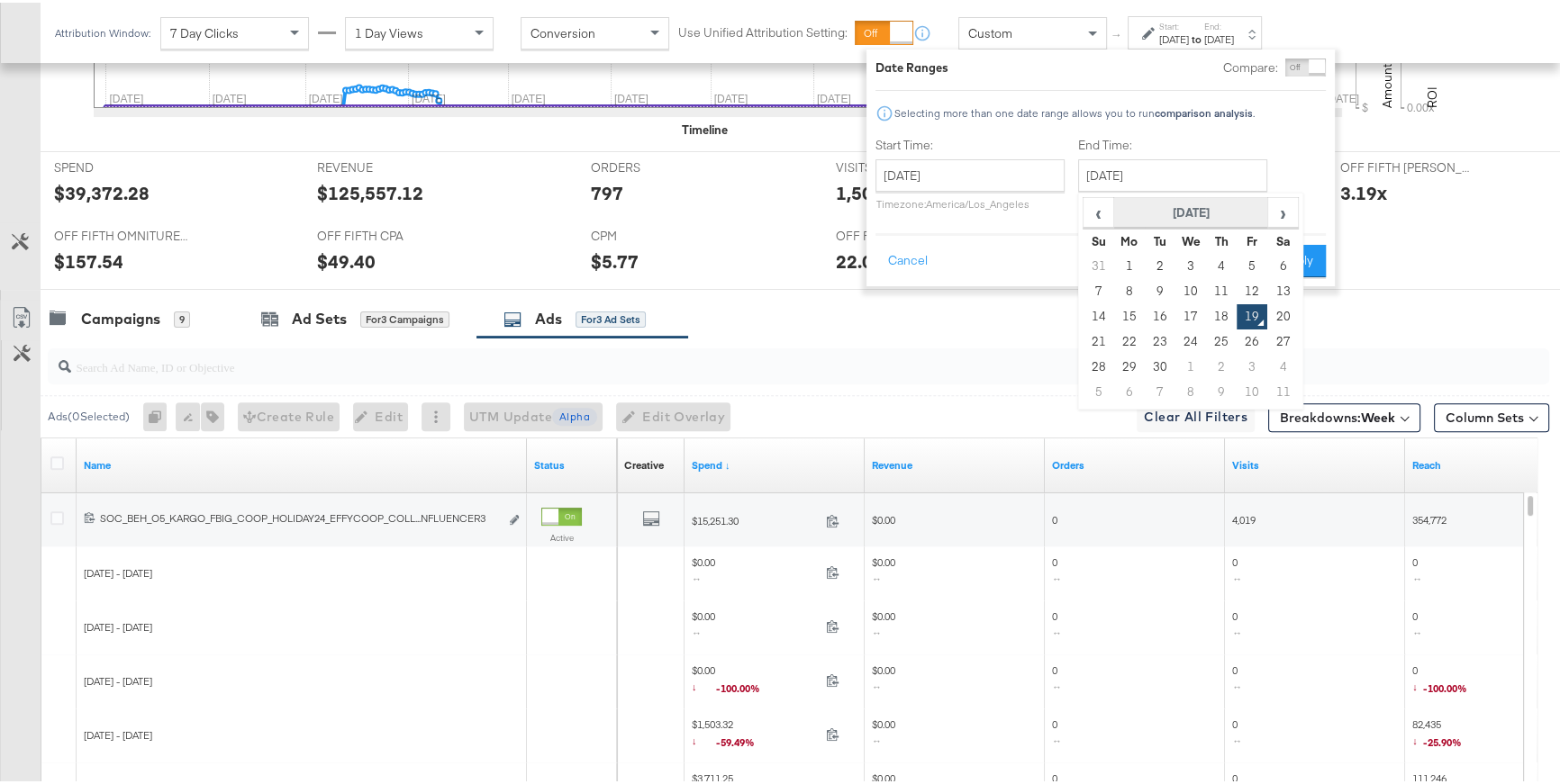
click at [1153, 207] on th "September 2025" at bounding box center [1191, 211] width 154 height 31
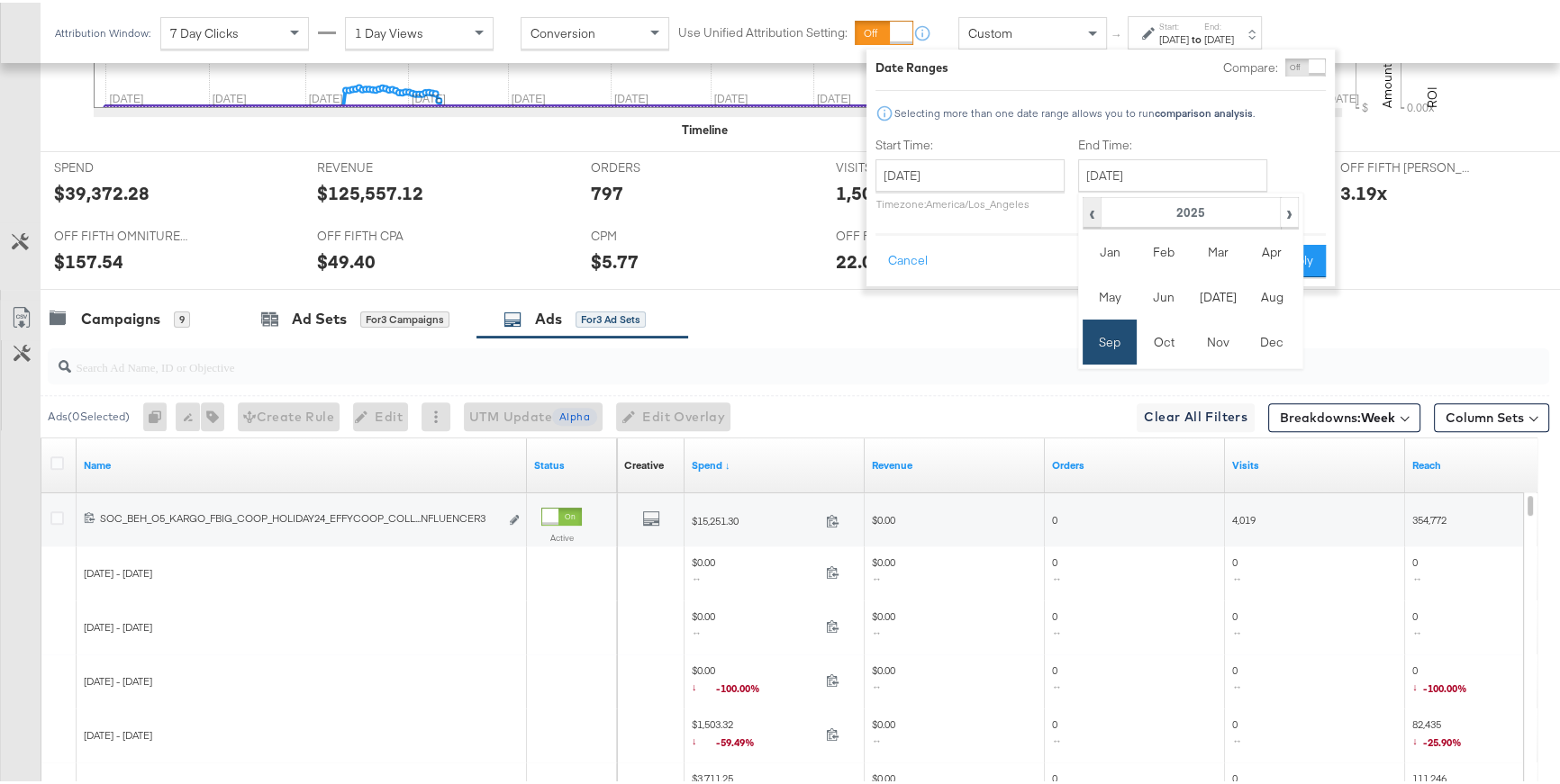
click at [1093, 213] on span "‹" at bounding box center [1092, 210] width 15 height 27
click at [1119, 300] on td "May" at bounding box center [1110, 294] width 54 height 45
click at [1249, 369] on td "31" at bounding box center [1252, 364] width 31 height 25
type input "May 31st 2024"
click at [1290, 258] on button "Apply" at bounding box center [1298, 259] width 57 height 33
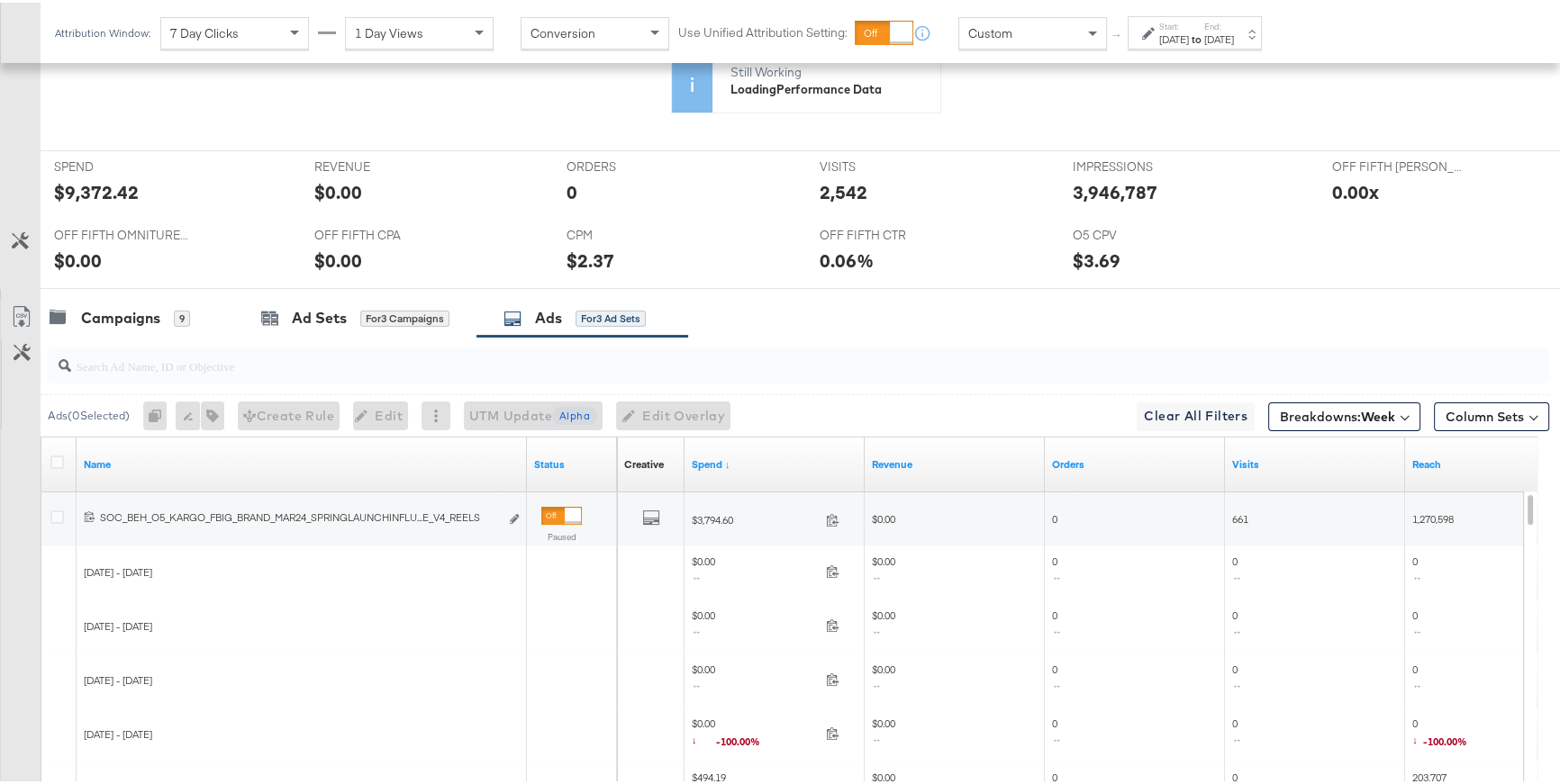
scroll to position [714, 0]
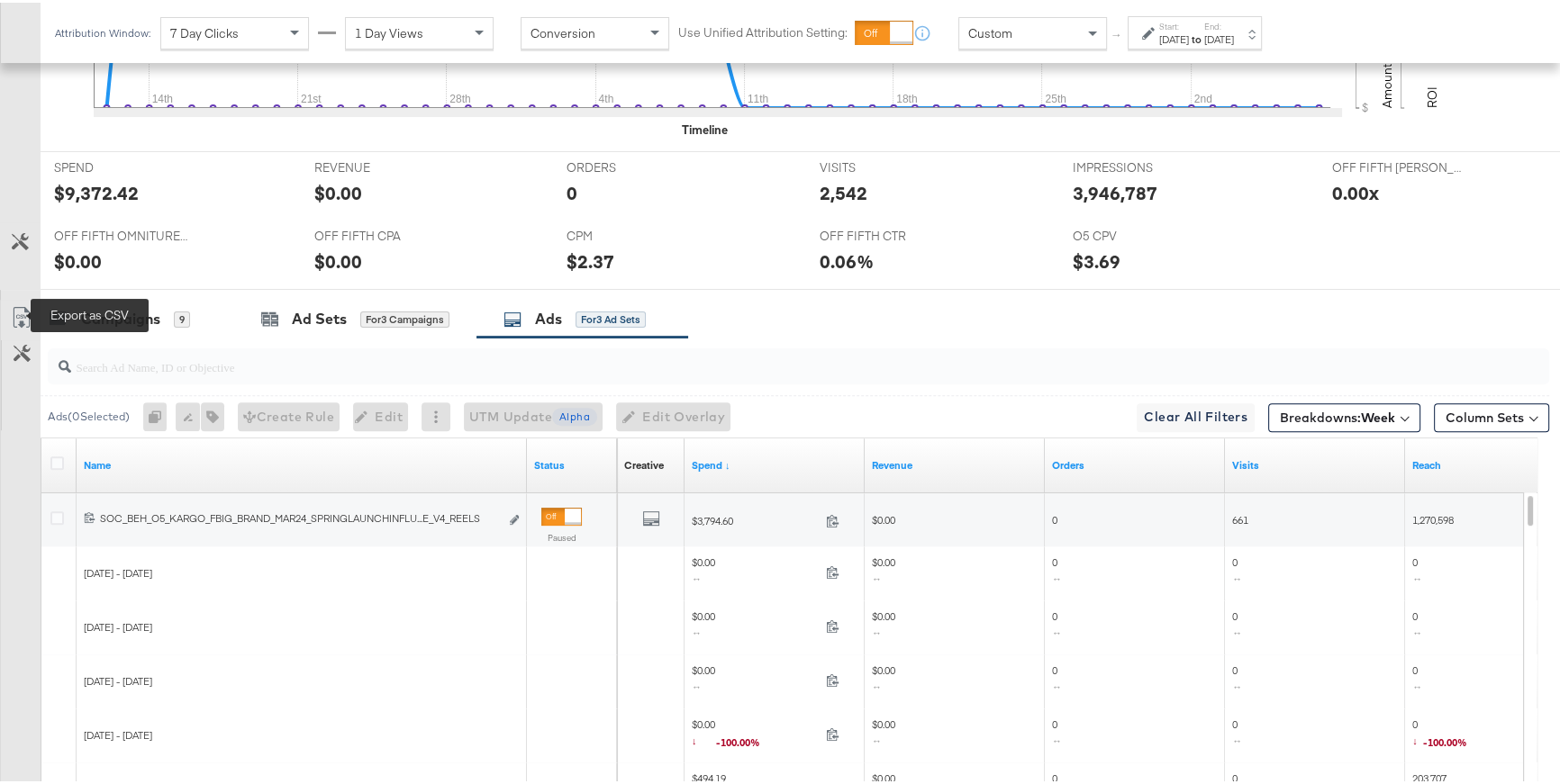
click at [28, 309] on icon at bounding box center [22, 315] width 22 height 22
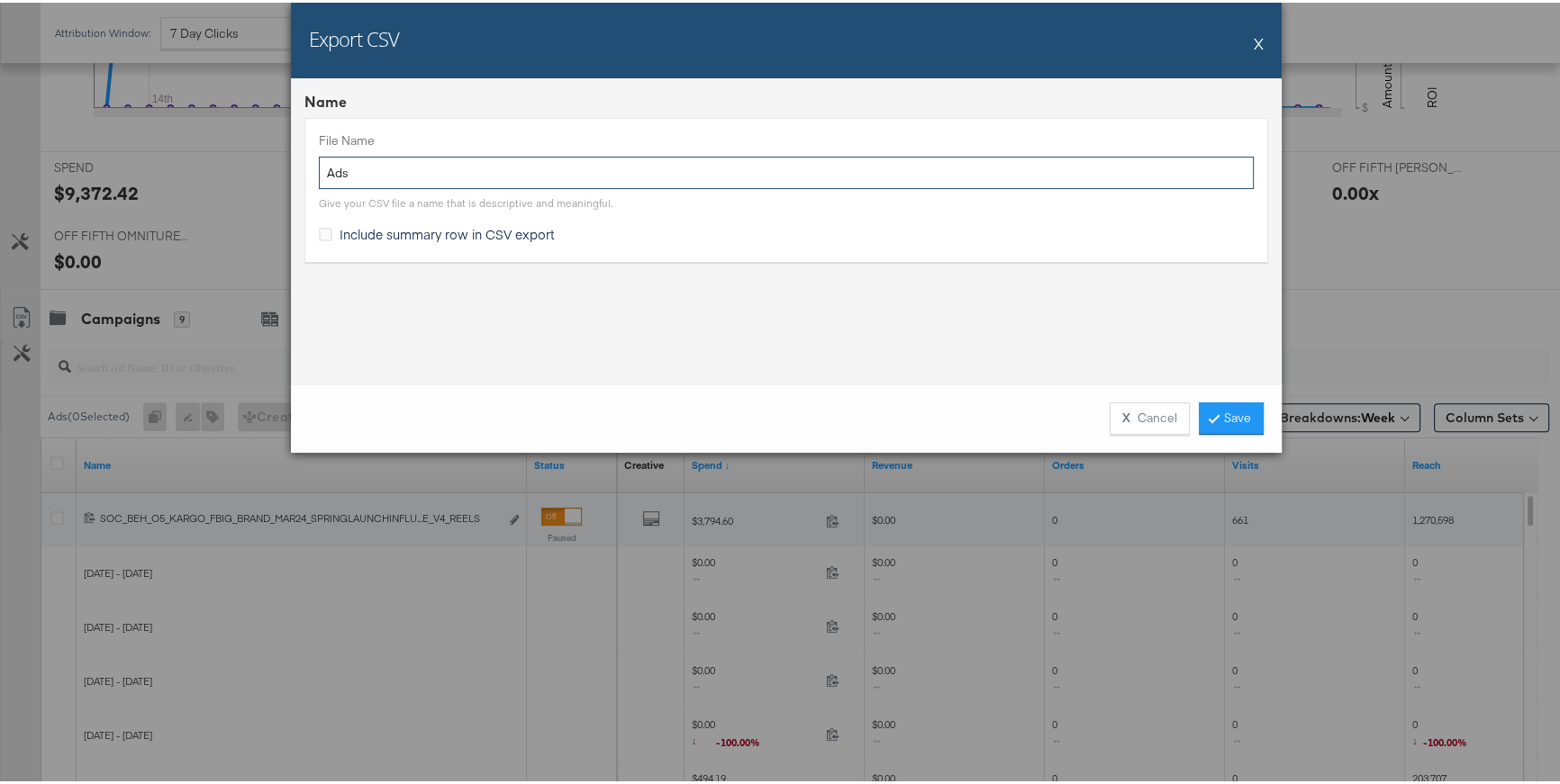
click at [321, 171] on input "Ads" at bounding box center [786, 170] width 935 height 34
type input "influencer Ads"
click at [1211, 414] on icon at bounding box center [1214, 415] width 6 height 11
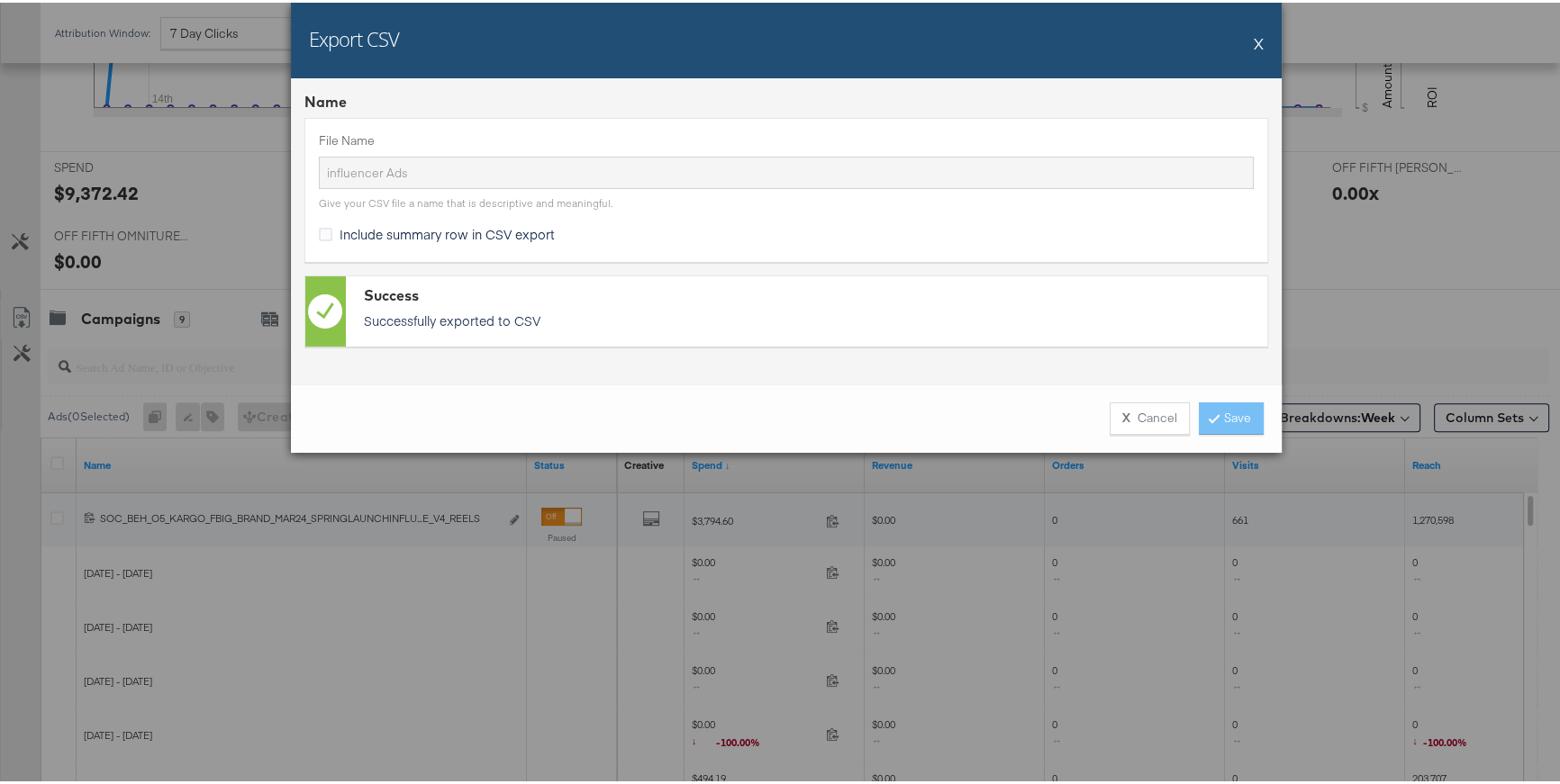
click at [1255, 38] on button "X" at bounding box center [1258, 40] width 10 height 36
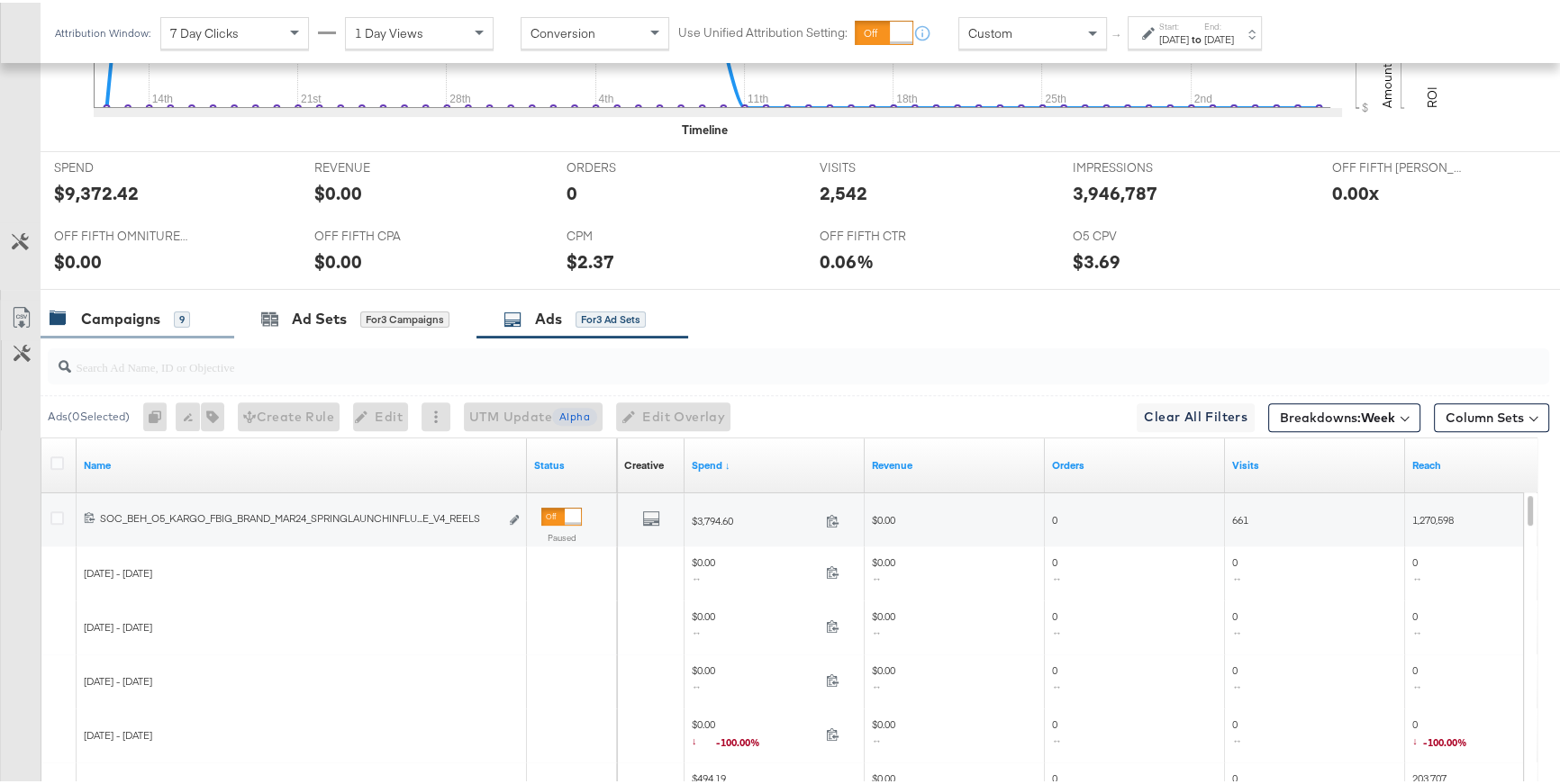
click at [172, 329] on div "Campaigns 9" at bounding box center [137, 316] width 194 height 38
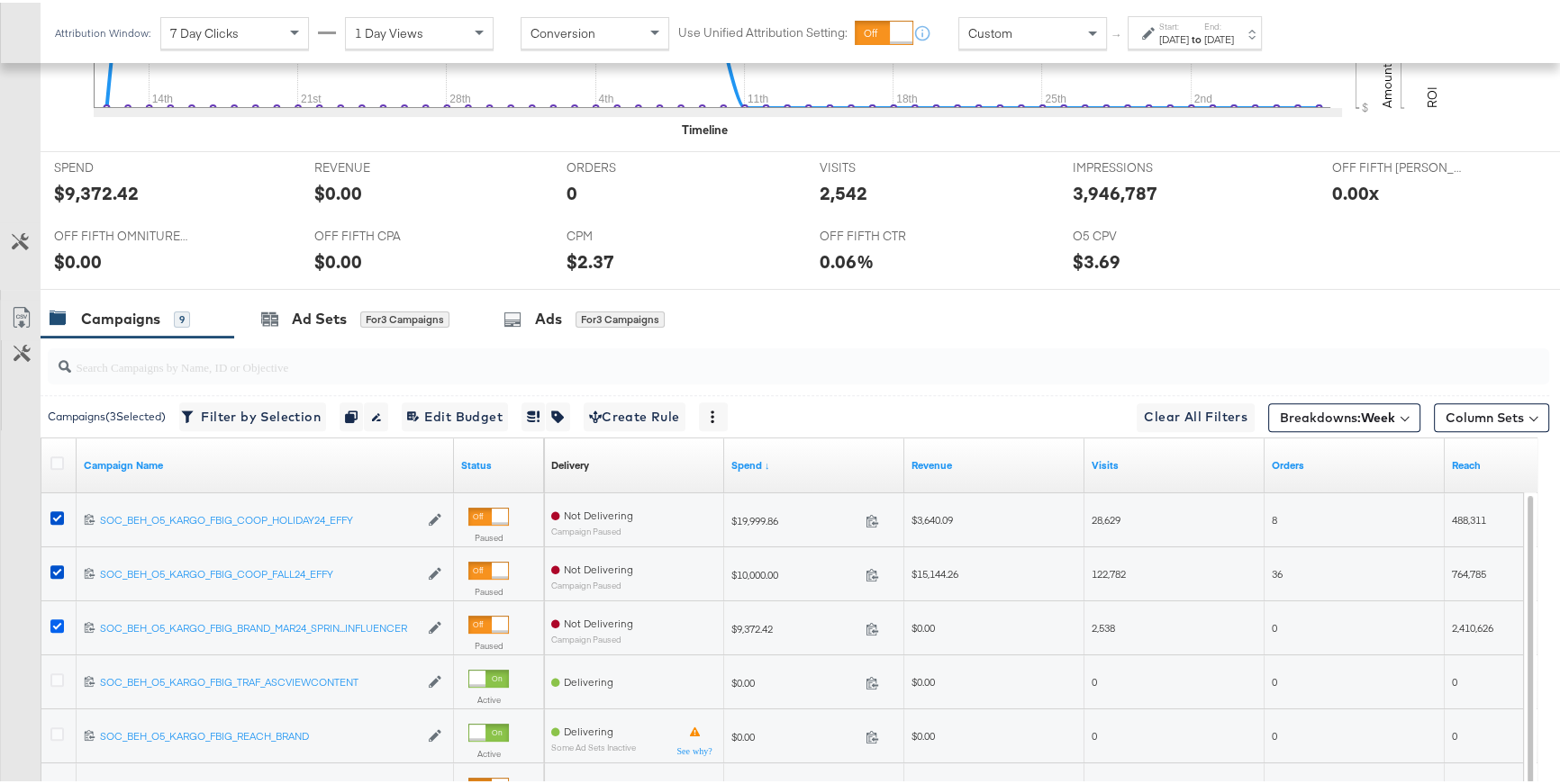
click at [57, 618] on icon at bounding box center [57, 624] width 13 height 13
click at [0, 0] on input "checkbox" at bounding box center [0, 0] width 0 height 0
click at [58, 563] on icon at bounding box center [57, 570] width 13 height 13
click at [0, 0] on input "checkbox" at bounding box center [0, 0] width 0 height 0
click at [53, 509] on icon at bounding box center [57, 515] width 13 height 13
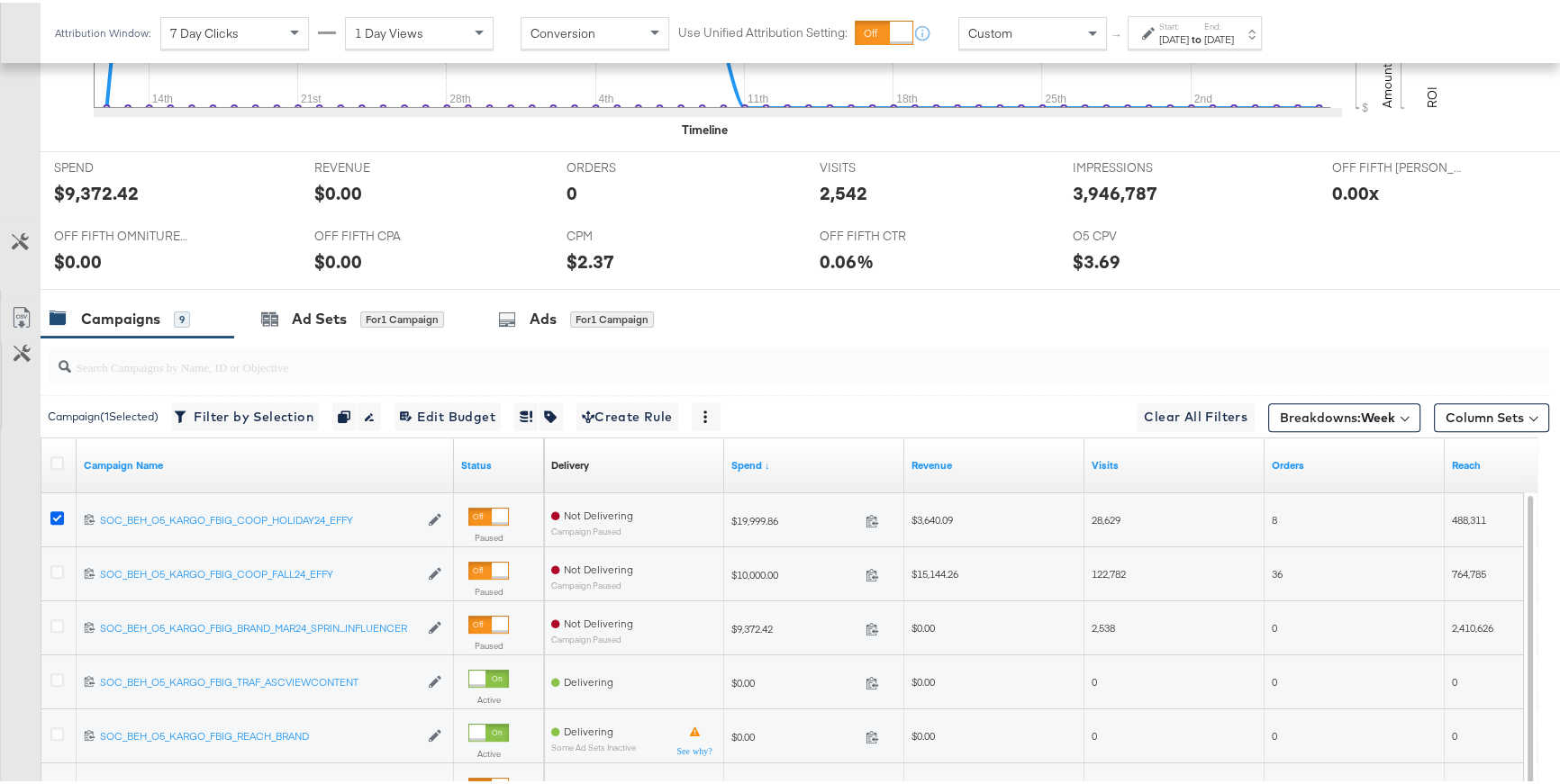
click at [0, 0] on input "checkbox" at bounding box center [0, 0] width 0 height 0
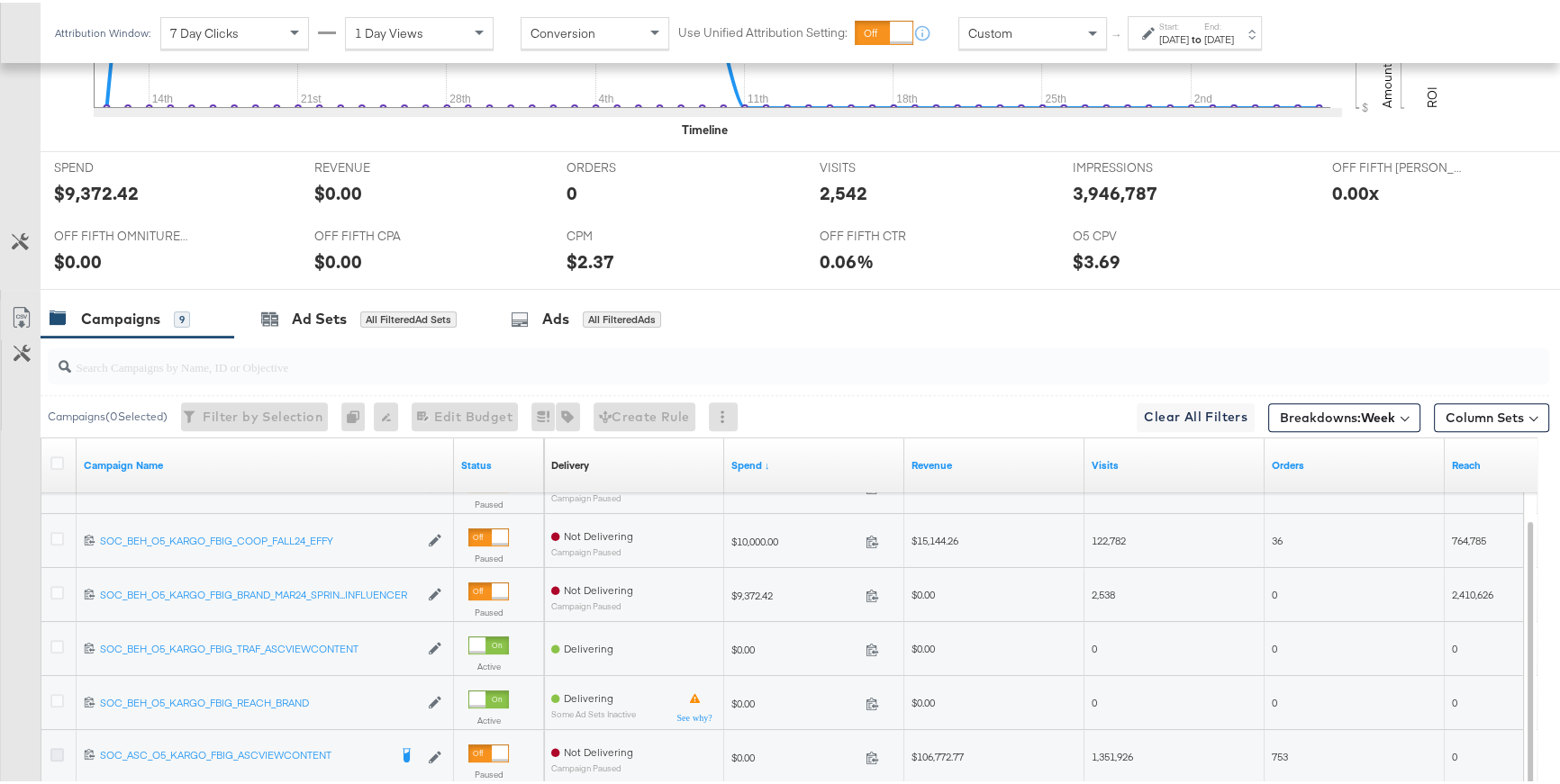
click at [54, 750] on icon at bounding box center [57, 752] width 13 height 13
click at [0, 0] on input "checkbox" at bounding box center [0, 0] width 0 height 0
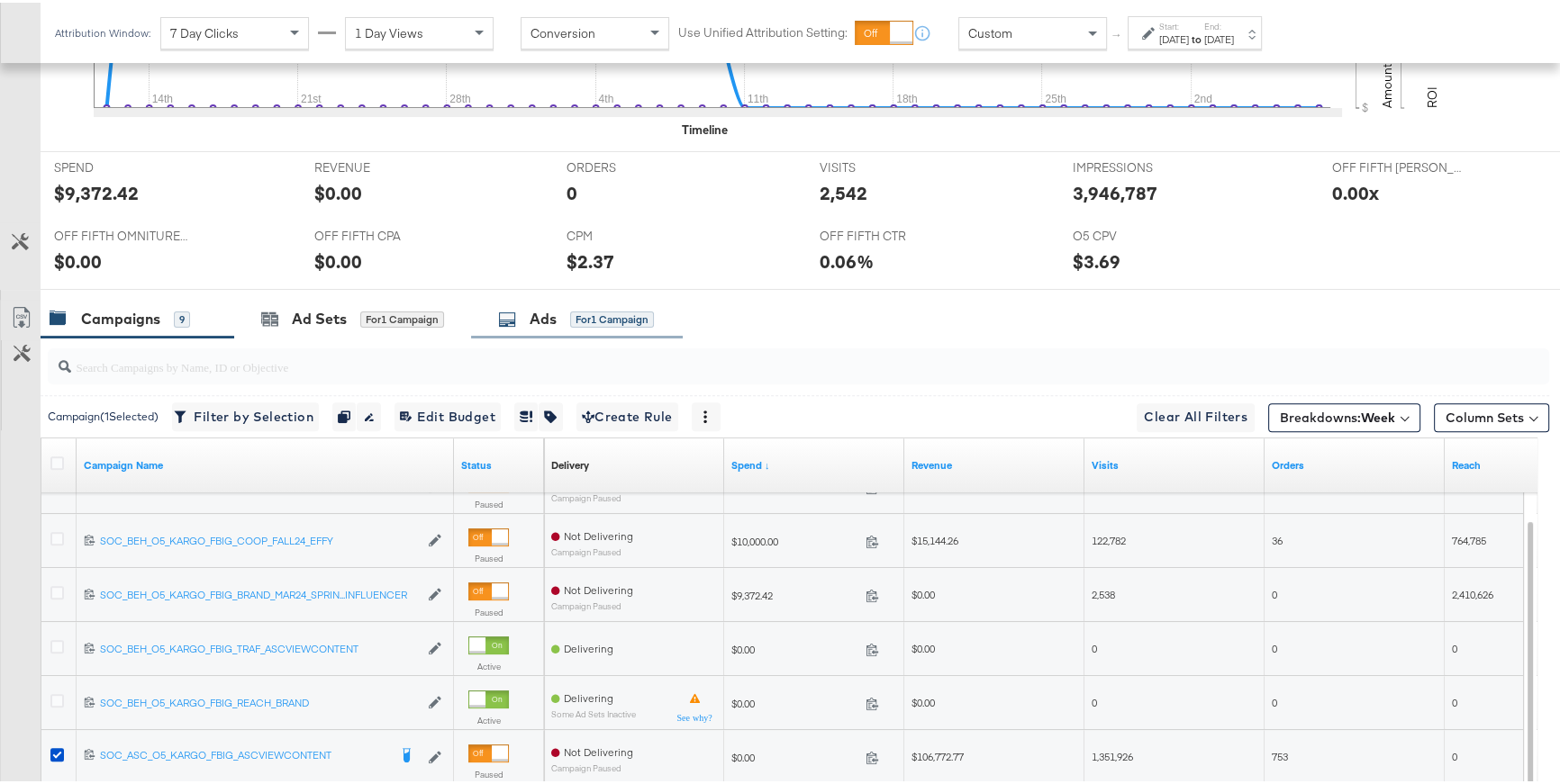
click at [520, 313] on div "Ads for 1 Campaign" at bounding box center [576, 317] width 156 height 21
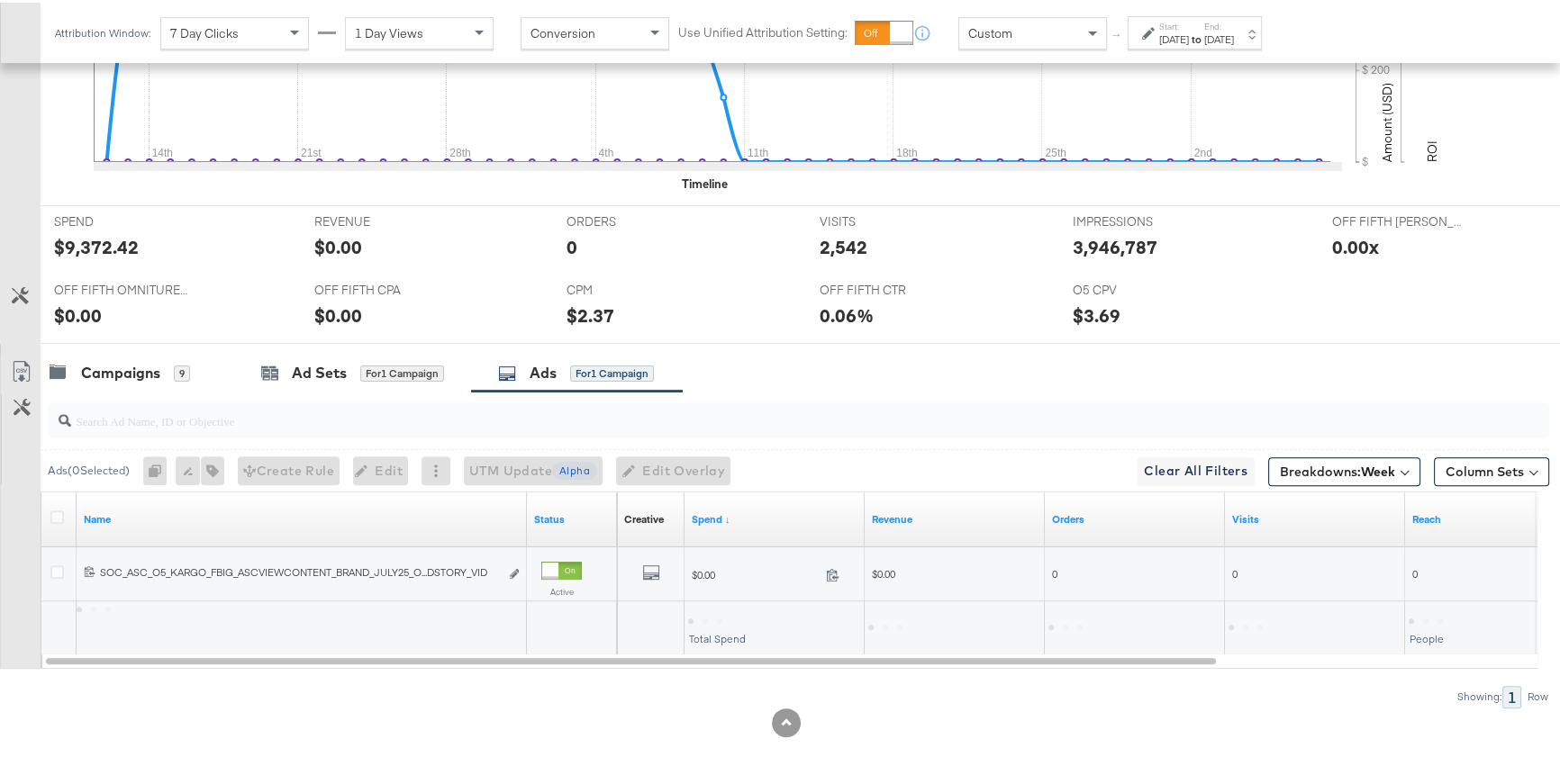
scroll to position [658, 0]
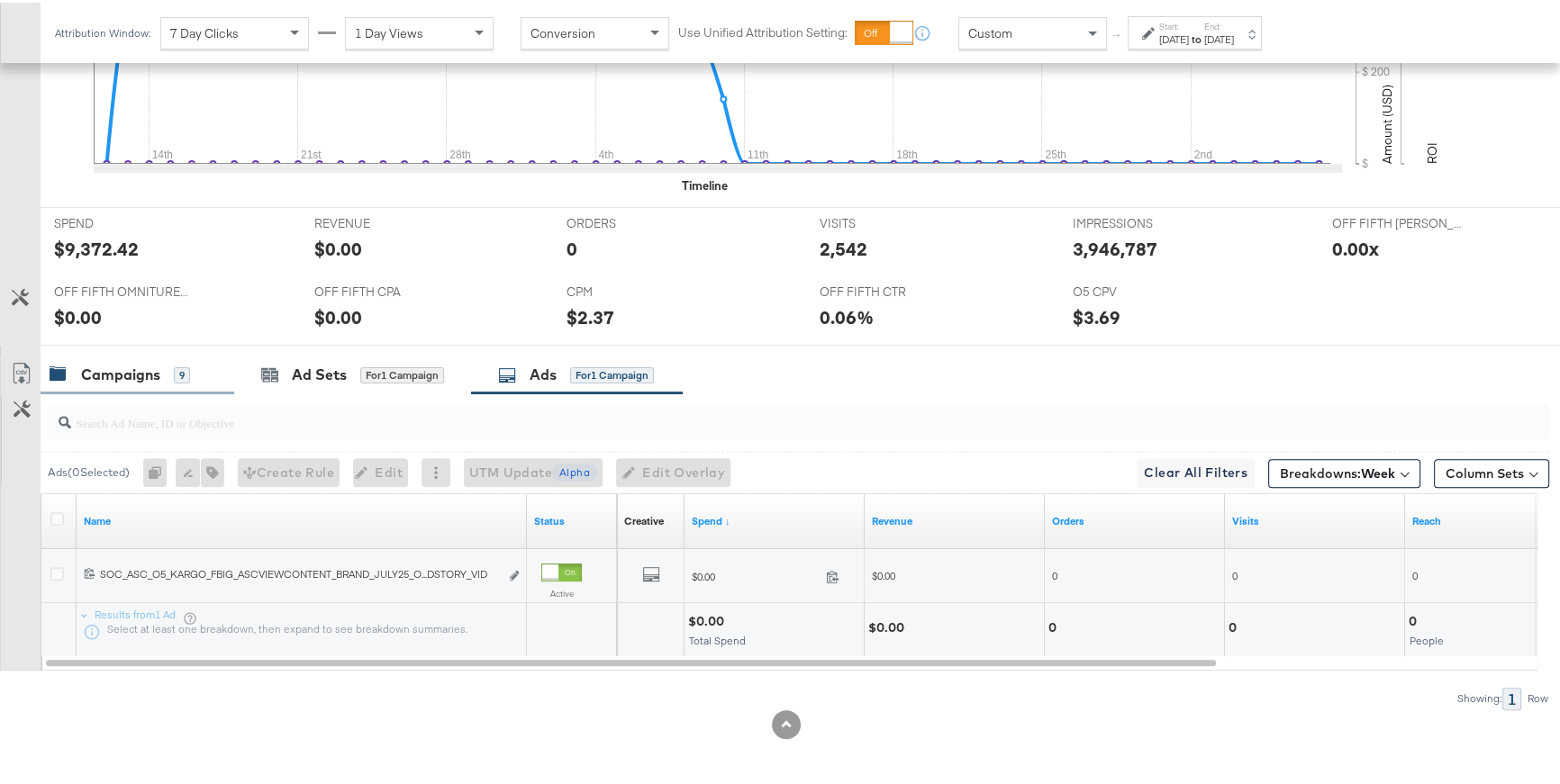
click at [161, 374] on div "Campaigns 9" at bounding box center [120, 372] width 141 height 21
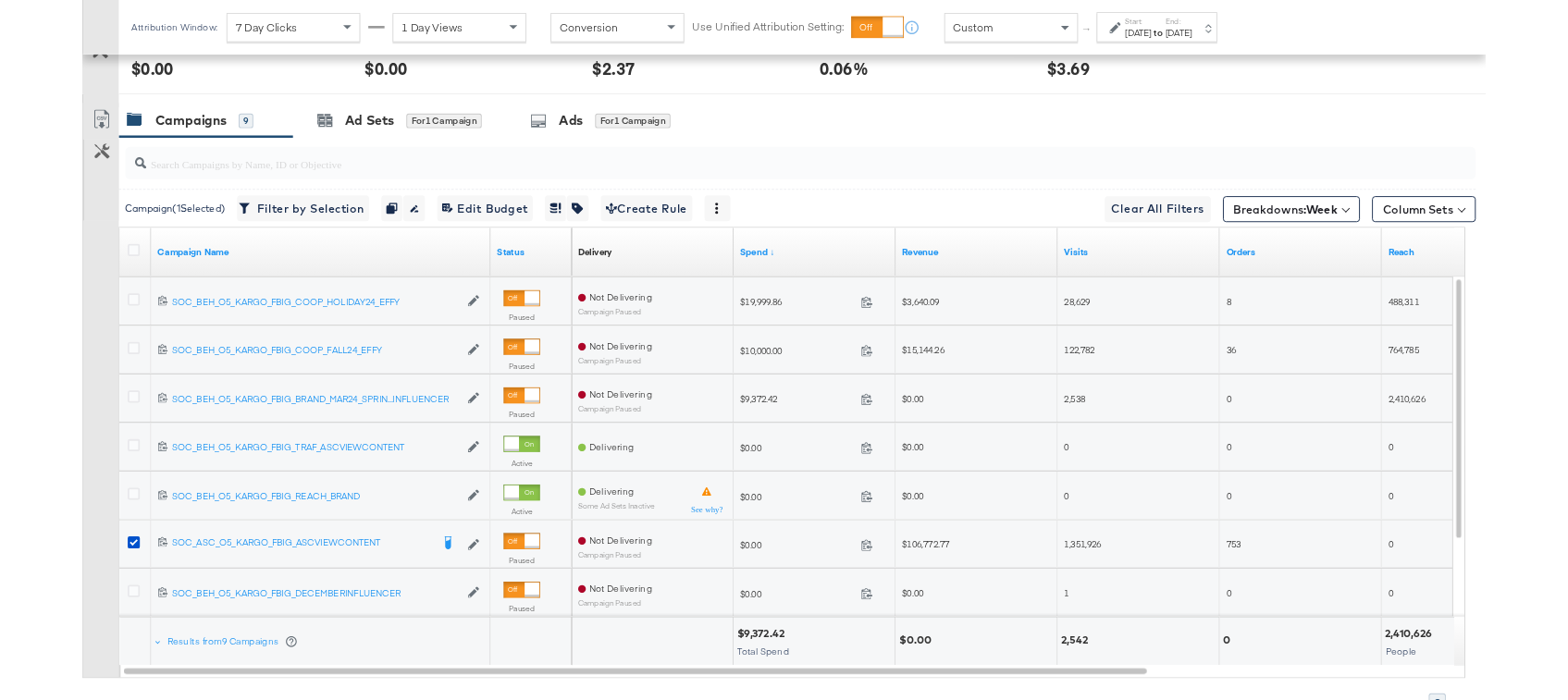
scroll to position [951, 0]
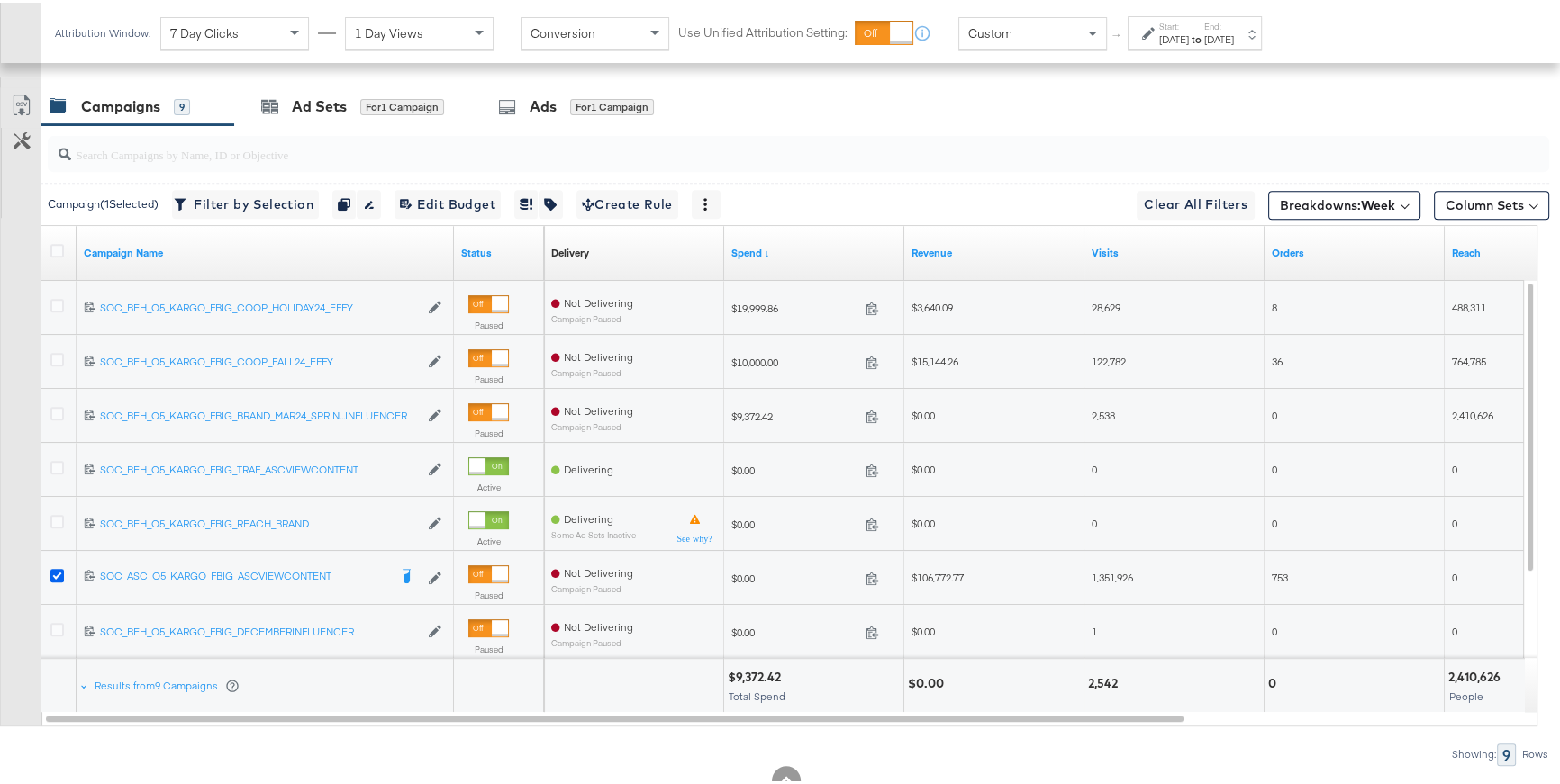
click at [57, 572] on icon at bounding box center [57, 573] width 13 height 13
click at [0, 0] on input "checkbox" at bounding box center [0, 0] width 0 height 0
